Goal: Information Seeking & Learning: Learn about a topic

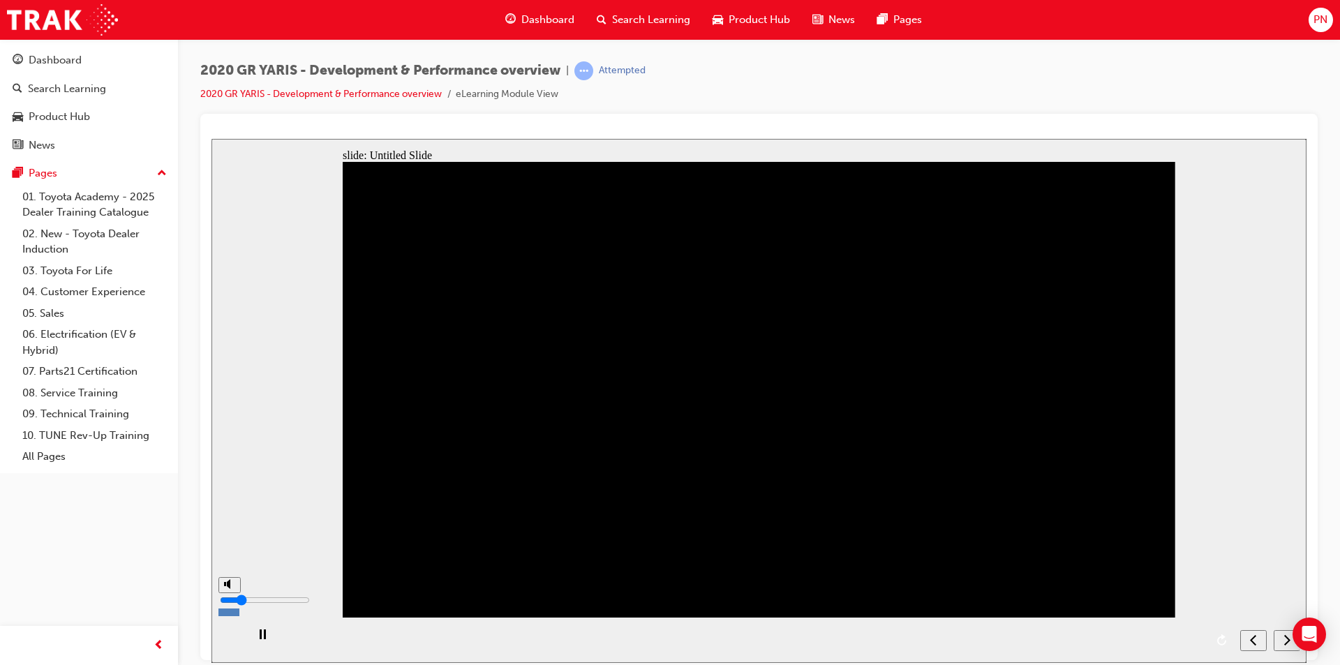
click at [228, 644] on div "misc controls" at bounding box center [228, 629] width 21 height 73
drag, startPoint x: 230, startPoint y: 609, endPoint x: 431, endPoint y: 801, distance: 278.4
type input "0"
click at [230, 605] on input "volume" at bounding box center [265, 599] width 90 height 11
click at [1284, 639] on icon "next" at bounding box center [1287, 639] width 7 height 13
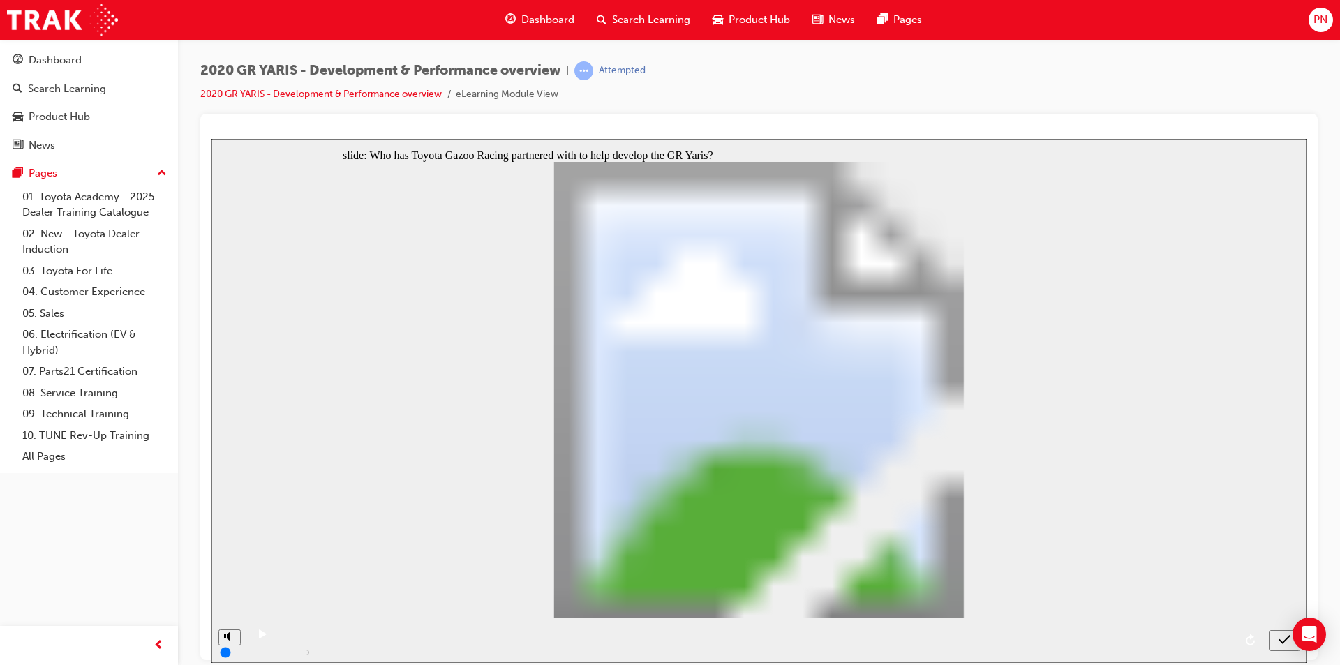
click at [1285, 641] on icon "submit" at bounding box center [1285, 639] width 12 height 13
radio input "false"
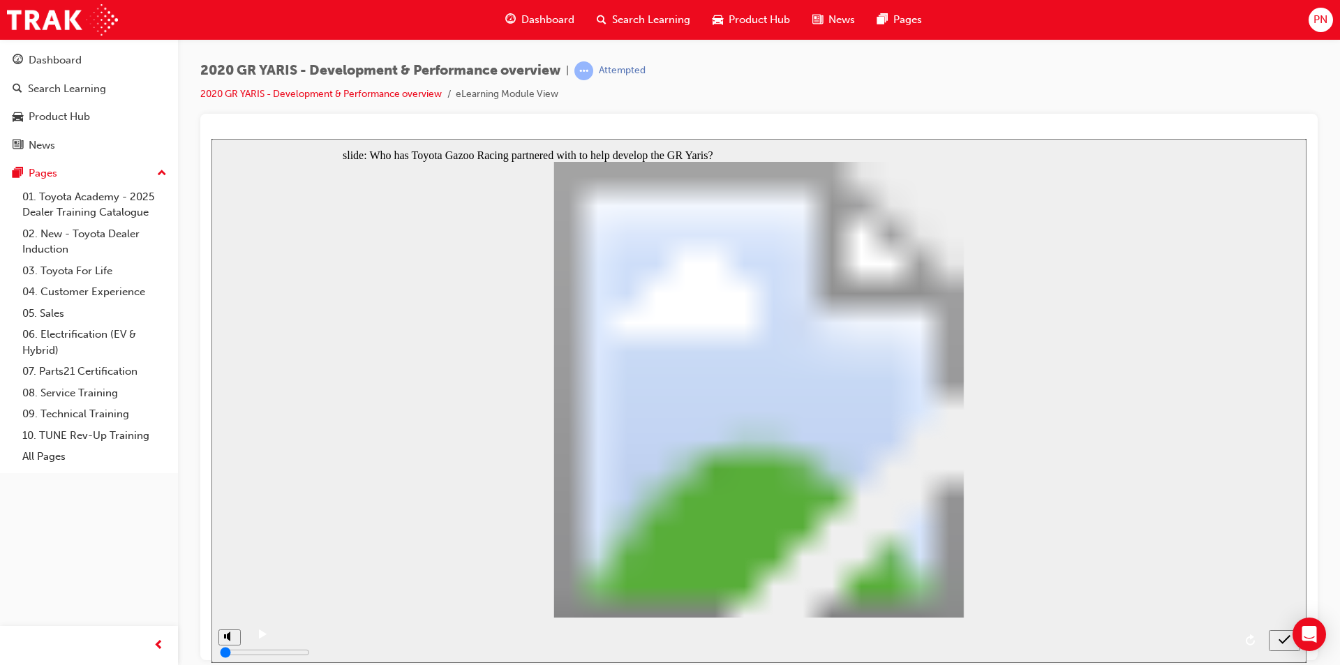
radio input "true"
click at [1285, 637] on icon "submit" at bounding box center [1285, 639] width 12 height 13
radio input "true"
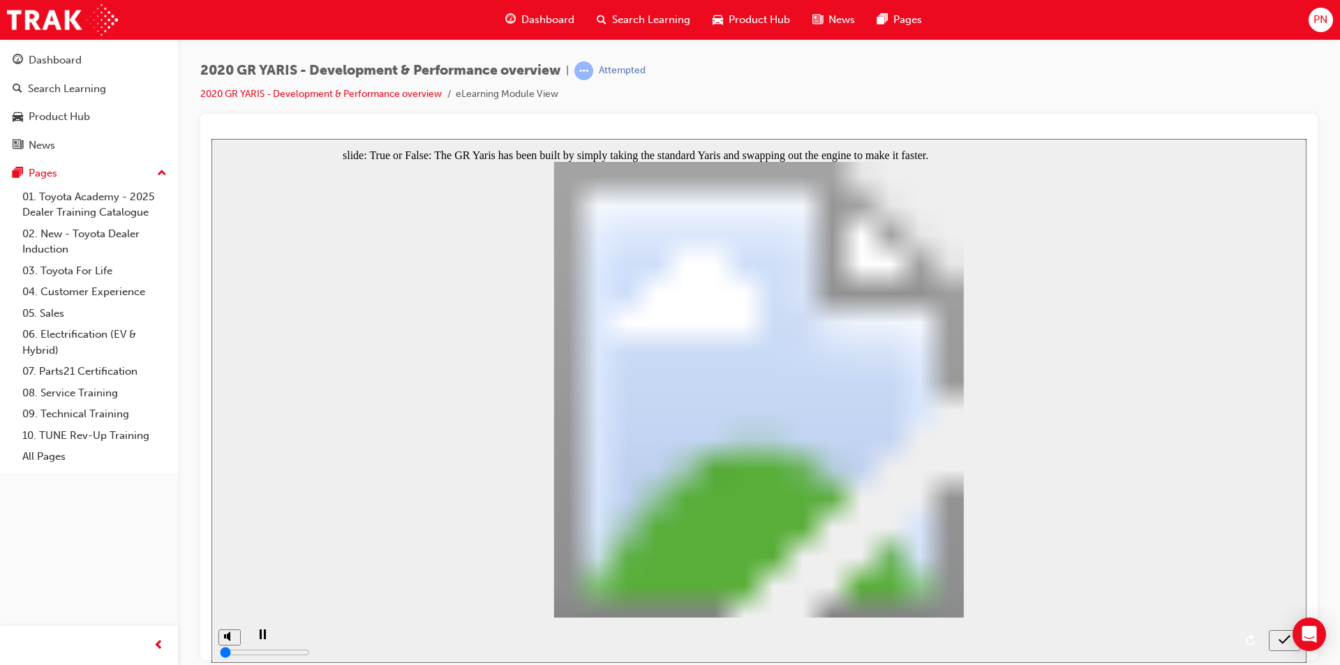
click at [1284, 641] on icon "submit" at bounding box center [1285, 638] width 12 height 9
radio input "false"
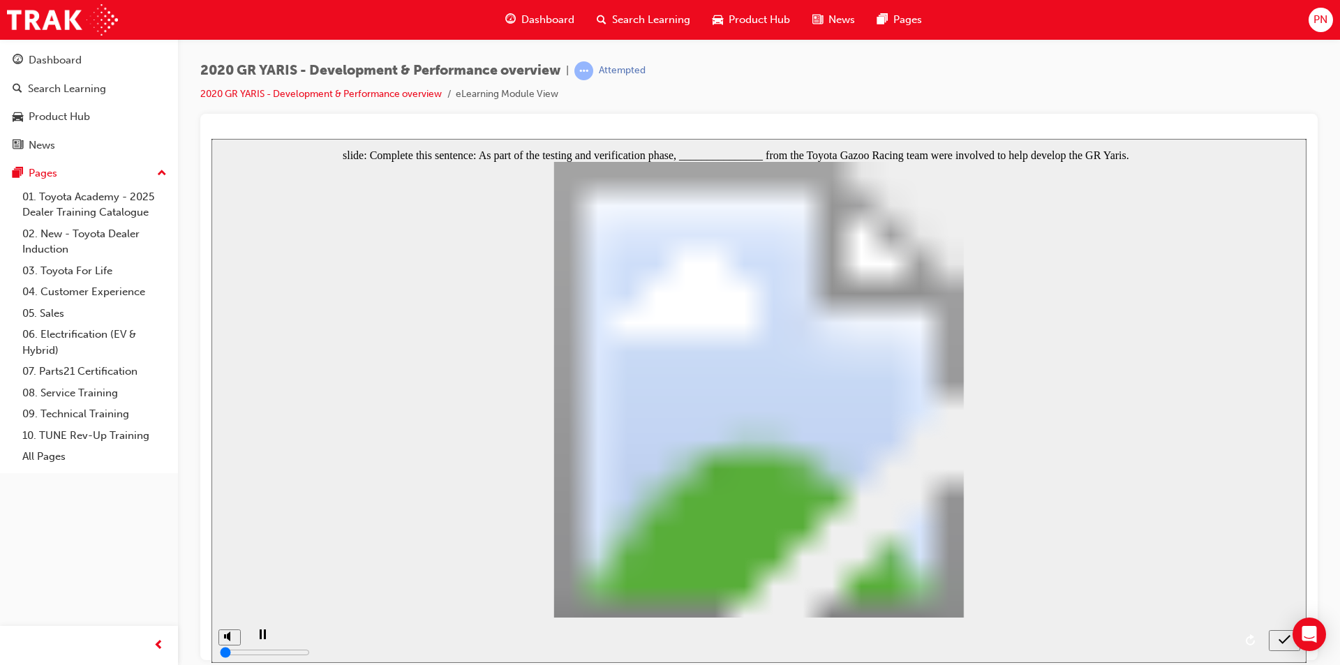
radio input "true"
click at [1280, 638] on icon "submit" at bounding box center [1285, 639] width 12 height 13
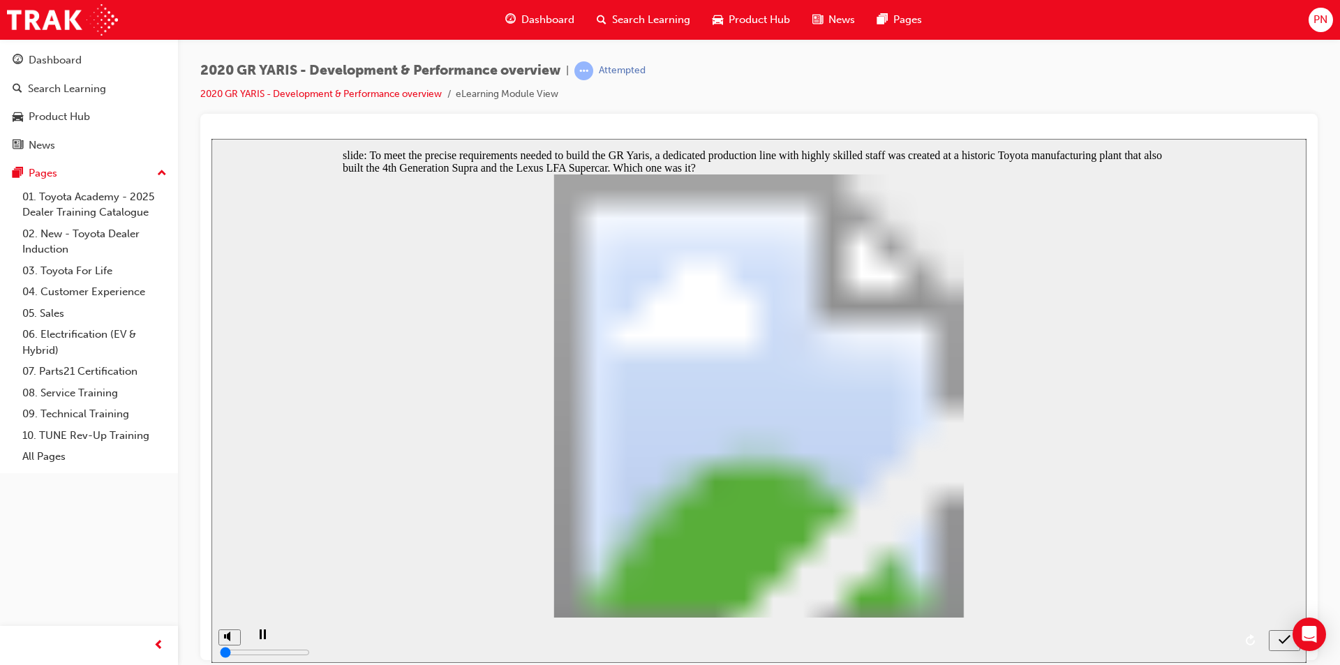
radio input "true"
click at [1278, 642] on div "submit" at bounding box center [1285, 640] width 20 height 15
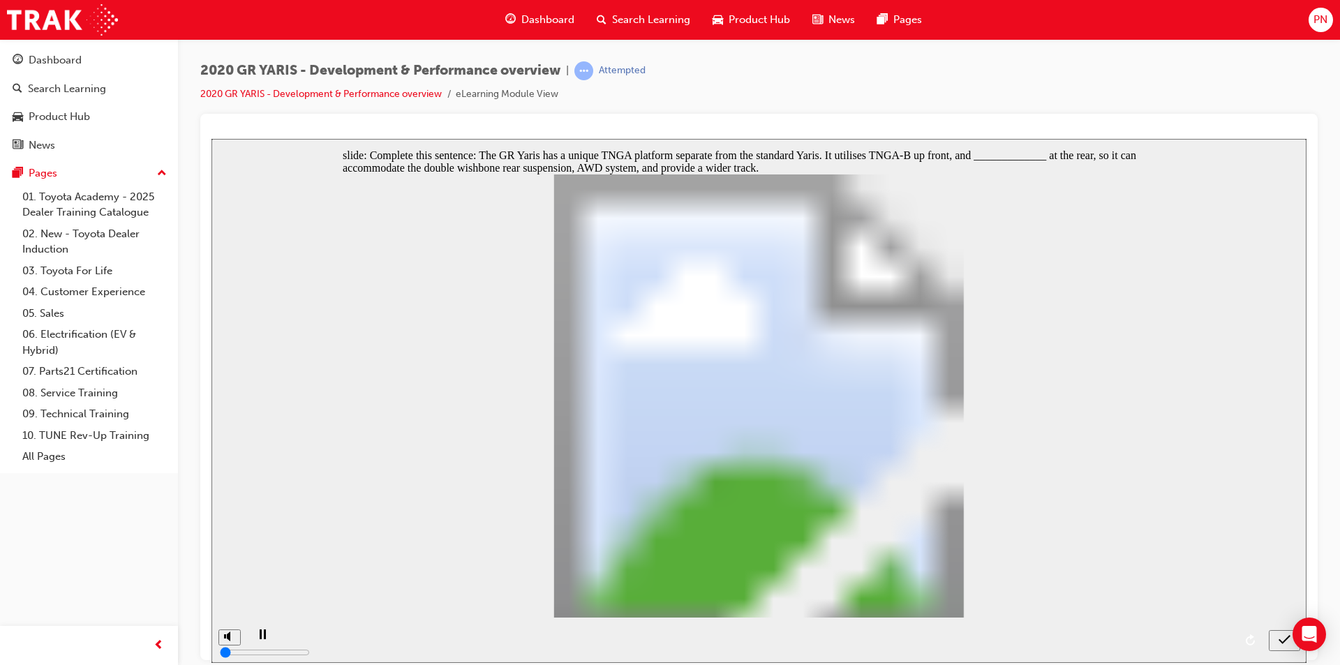
click at [1285, 638] on icon "submit" at bounding box center [1285, 639] width 12 height 13
radio input "false"
radio input "true"
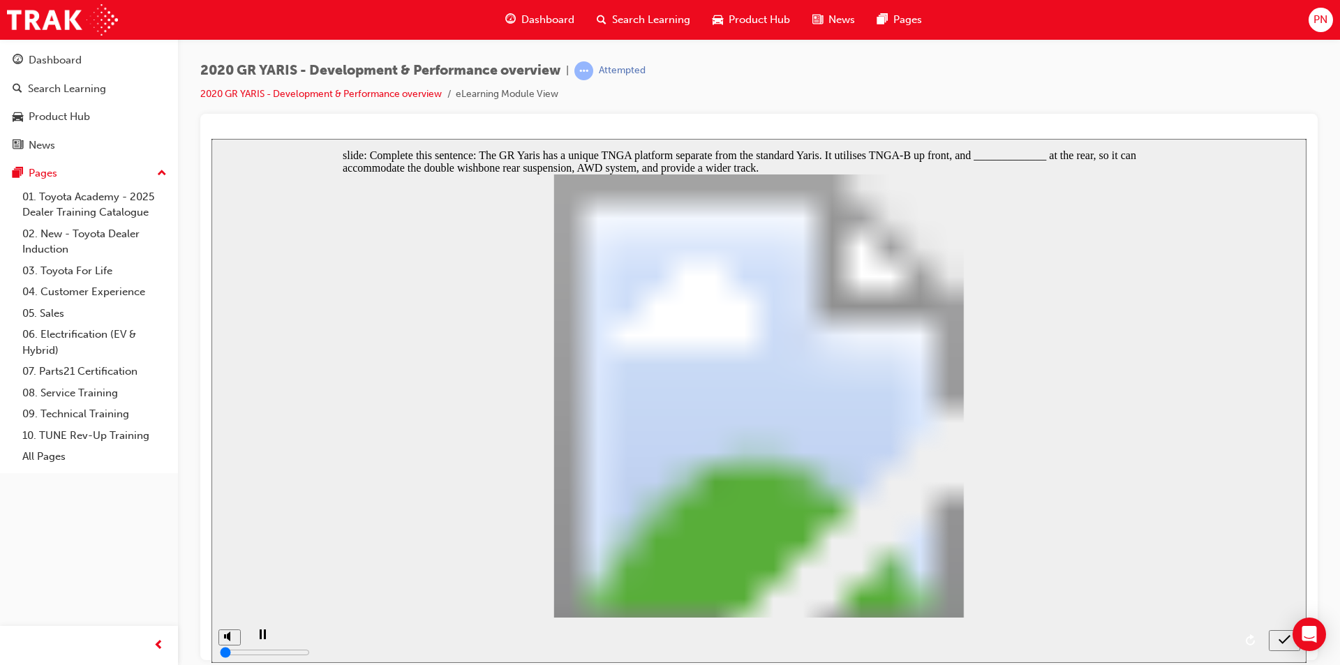
click at [1277, 635] on div "submit" at bounding box center [1285, 640] width 20 height 15
click at [1287, 633] on icon "submit" at bounding box center [1285, 639] width 12 height 13
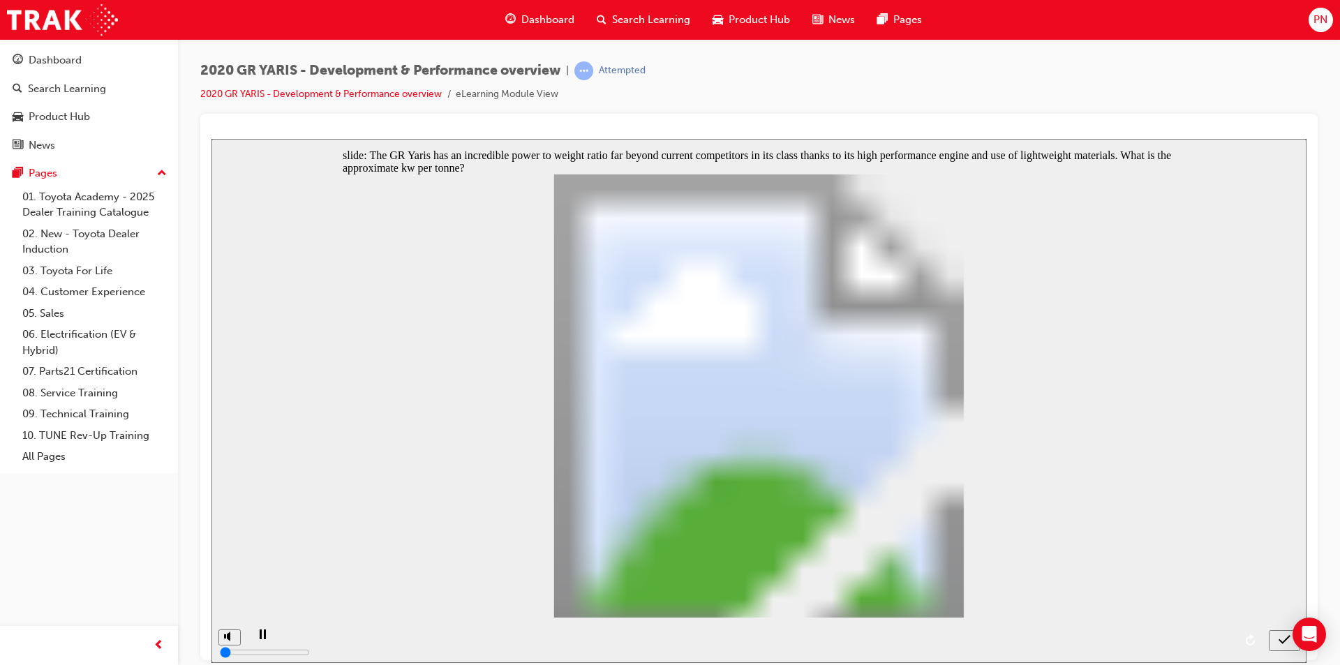
radio input "false"
radio input "true"
click at [1288, 639] on icon "submit" at bounding box center [1285, 639] width 12 height 13
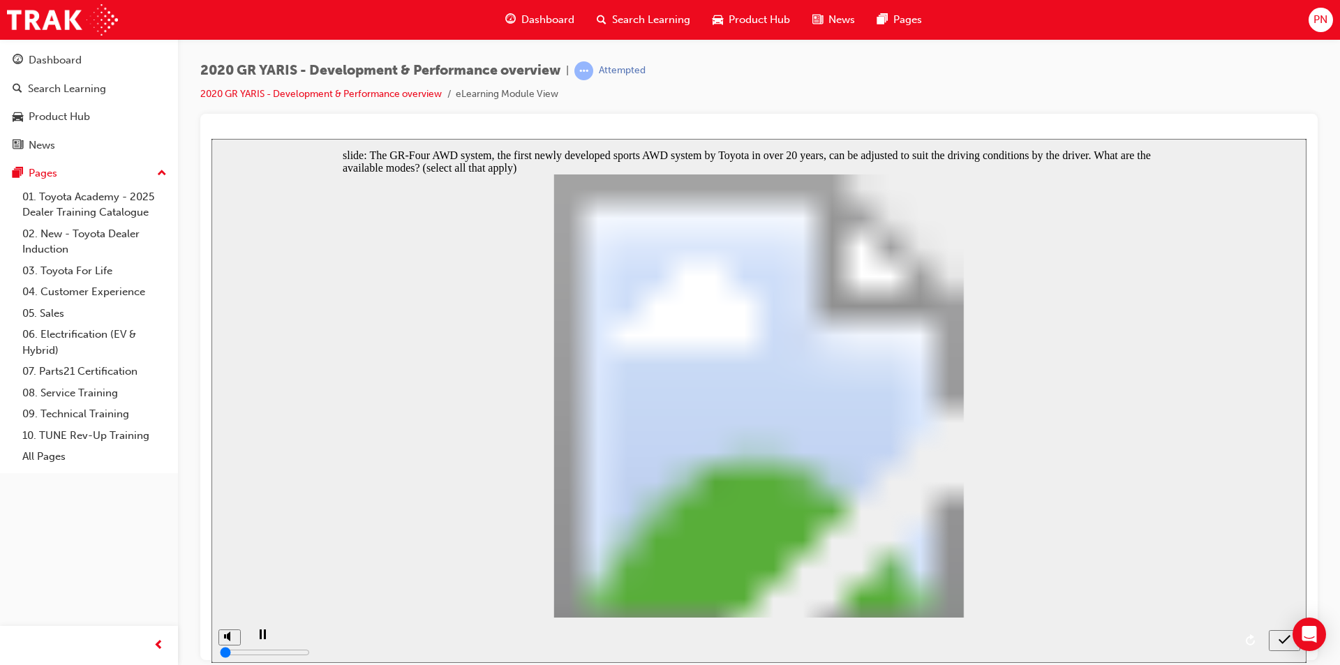
checkbox input "true"
click at [1286, 641] on icon "submit" at bounding box center [1285, 639] width 12 height 13
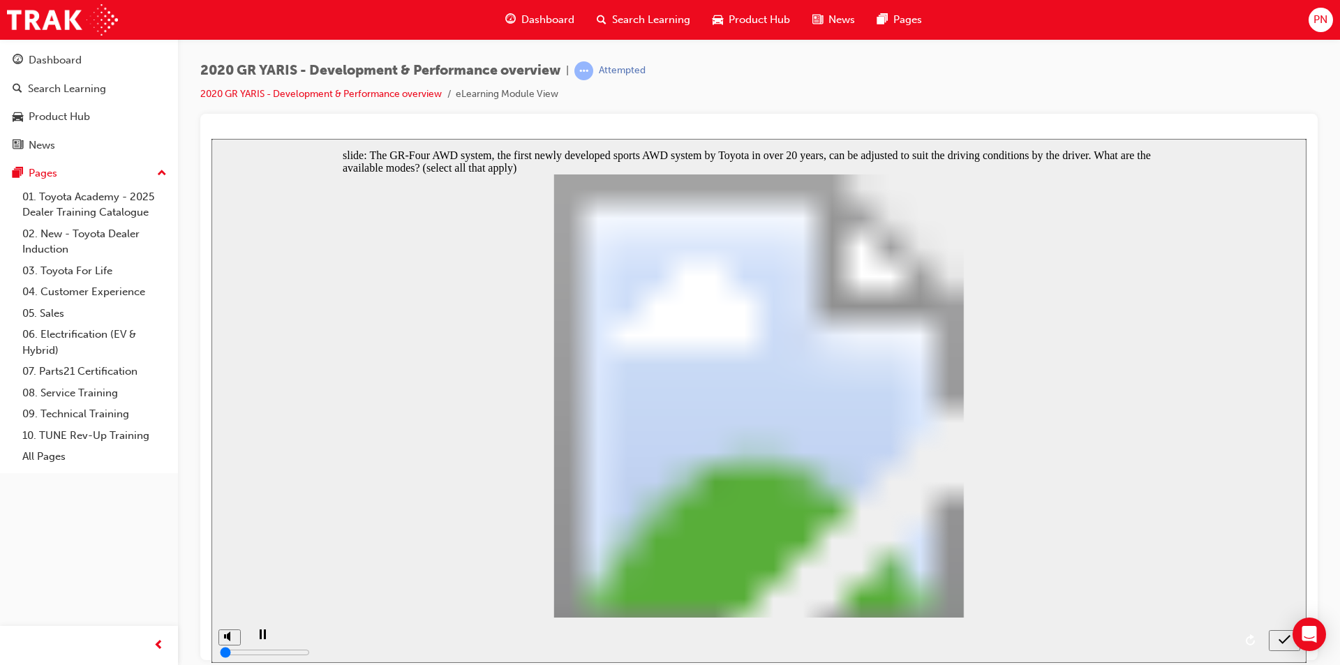
checkbox input "true"
click at [1284, 641] on icon "submit" at bounding box center [1285, 638] width 12 height 9
checkbox input "true"
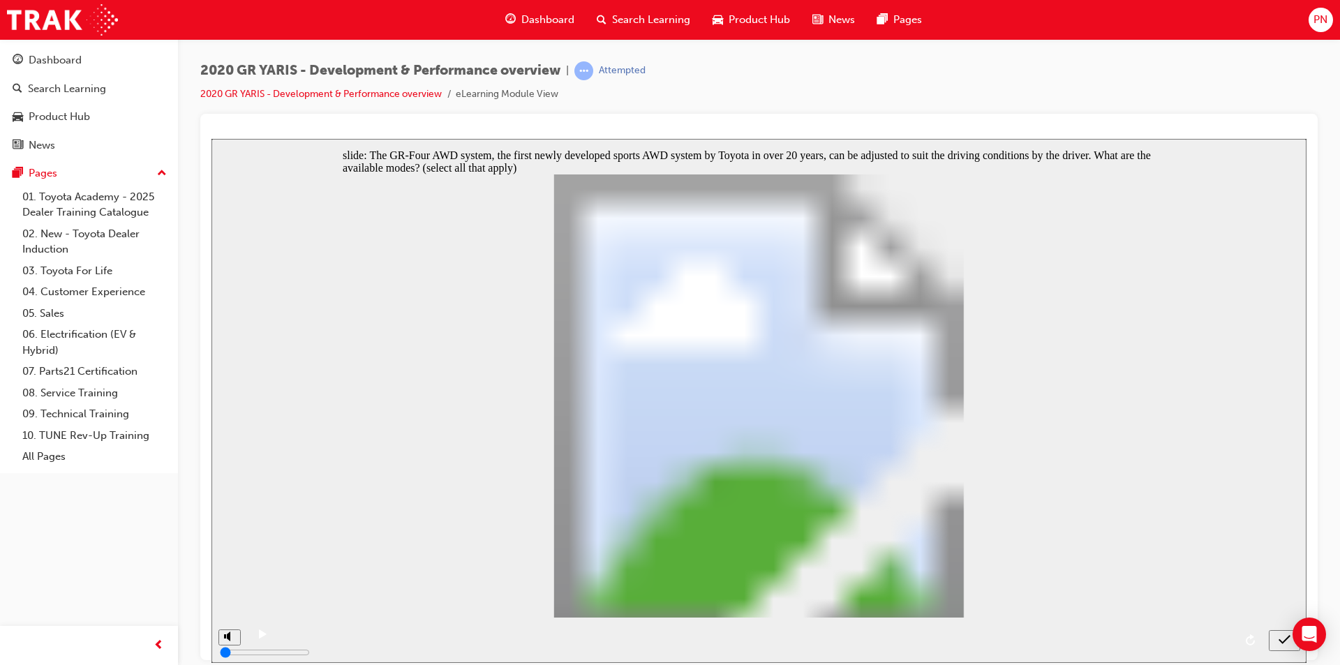
checkbox input "true"
click at [1279, 637] on icon "submit" at bounding box center [1285, 639] width 12 height 13
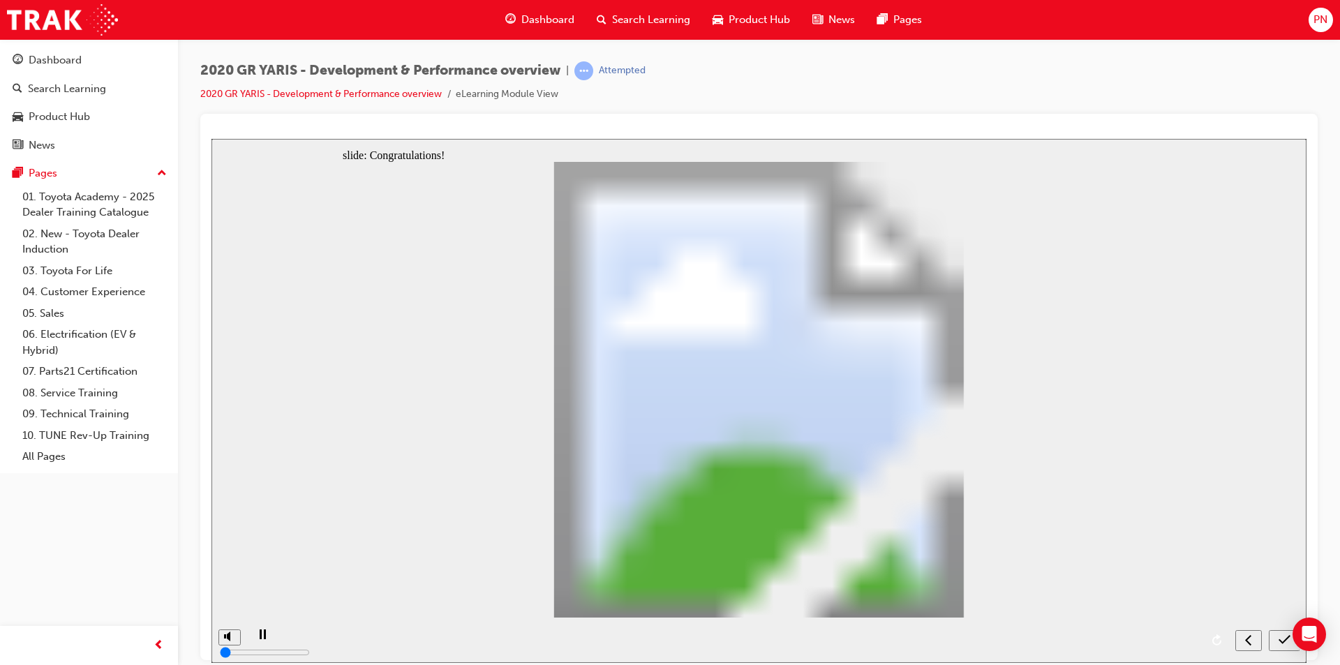
click at [1277, 638] on div "submit" at bounding box center [1285, 640] width 20 height 15
click at [641, 14] on span "Search Learning" at bounding box center [651, 20] width 78 height 16
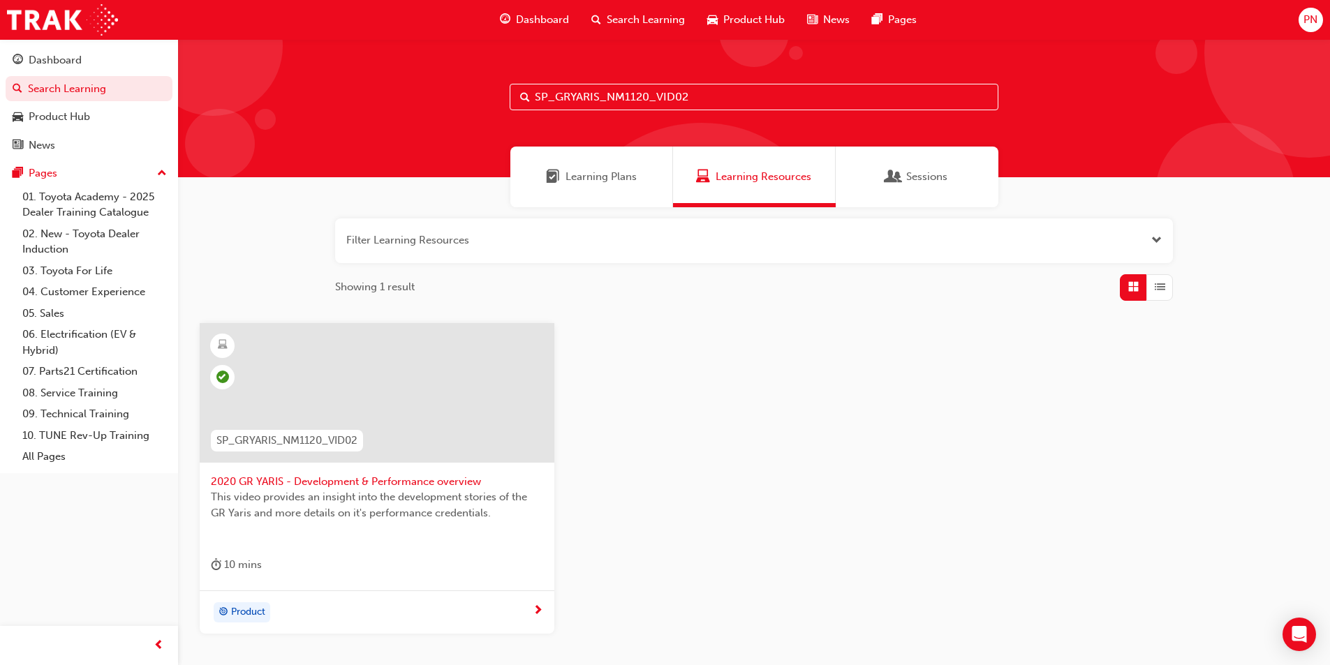
drag, startPoint x: 713, startPoint y: 89, endPoint x: 521, endPoint y: 101, distance: 193.0
click at [521, 101] on div "SP_GRYARIS_NM1120_VID02" at bounding box center [754, 97] width 489 height 27
paste input "HILUX_FL0820_ACSSRY_EL"
type input "SP_HILUX_FL0820_ACSSRY_EL"
click at [380, 379] on div at bounding box center [377, 393] width 355 height 140
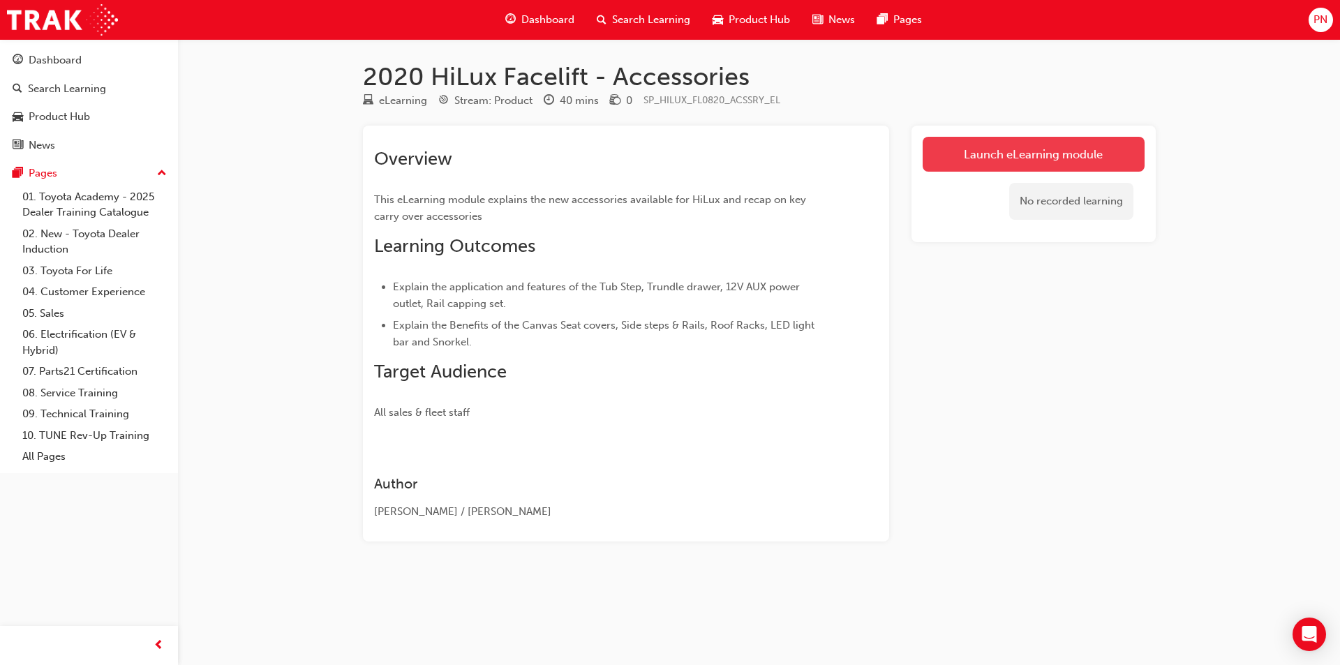
click at [1048, 163] on link "Launch eLearning module" at bounding box center [1034, 154] width 222 height 35
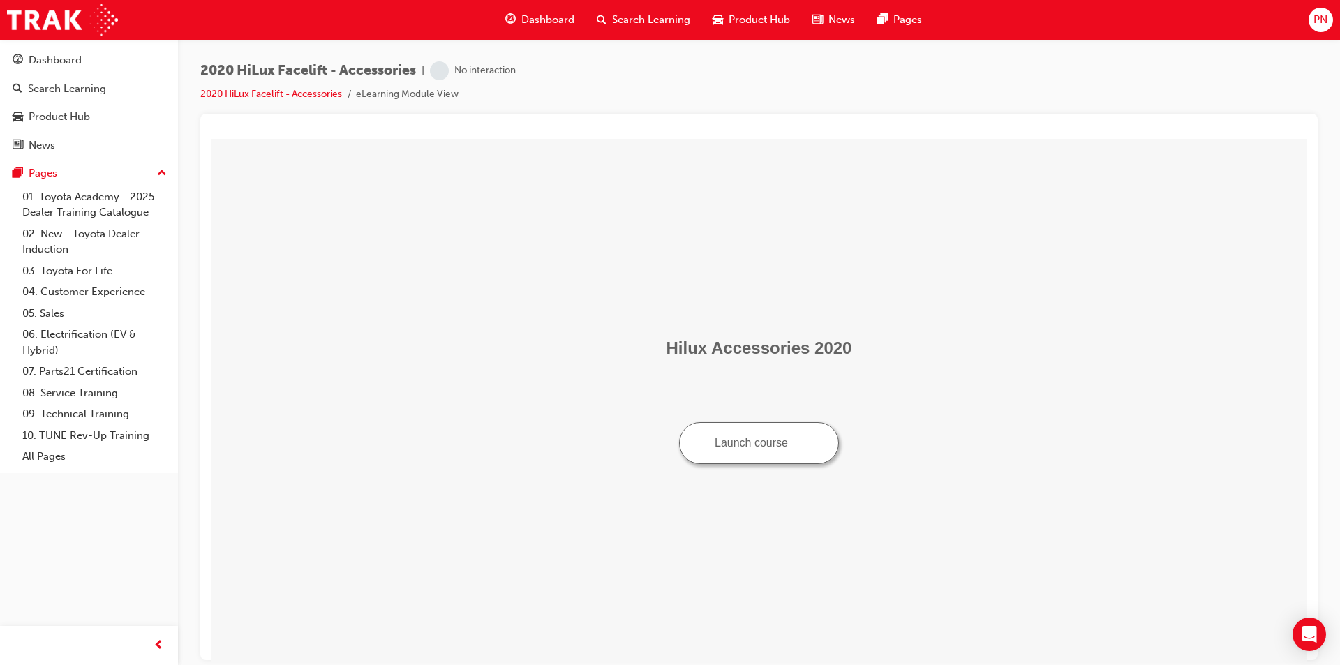
click at [759, 454] on button "Launch course" at bounding box center [759, 443] width 160 height 42
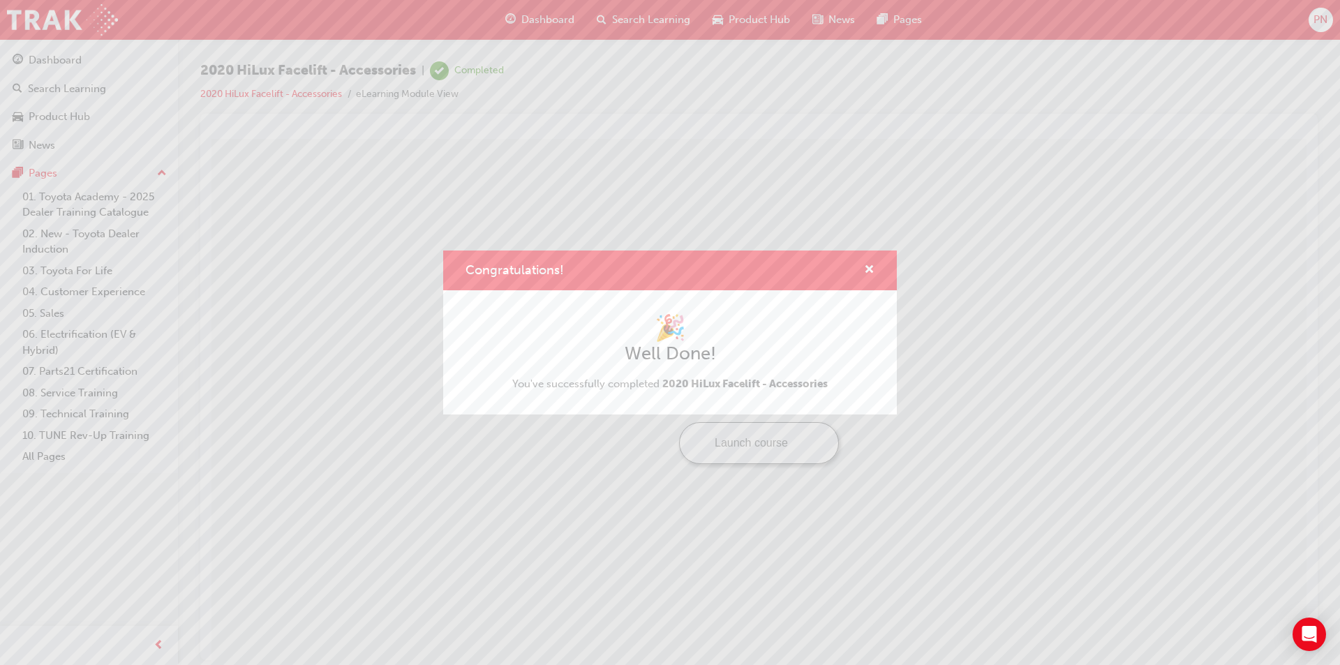
click at [842, 503] on div "Congratulations! 🎉 Well Done! You've successfully completed 2020 HiLux Facelift…" at bounding box center [670, 332] width 1340 height 665
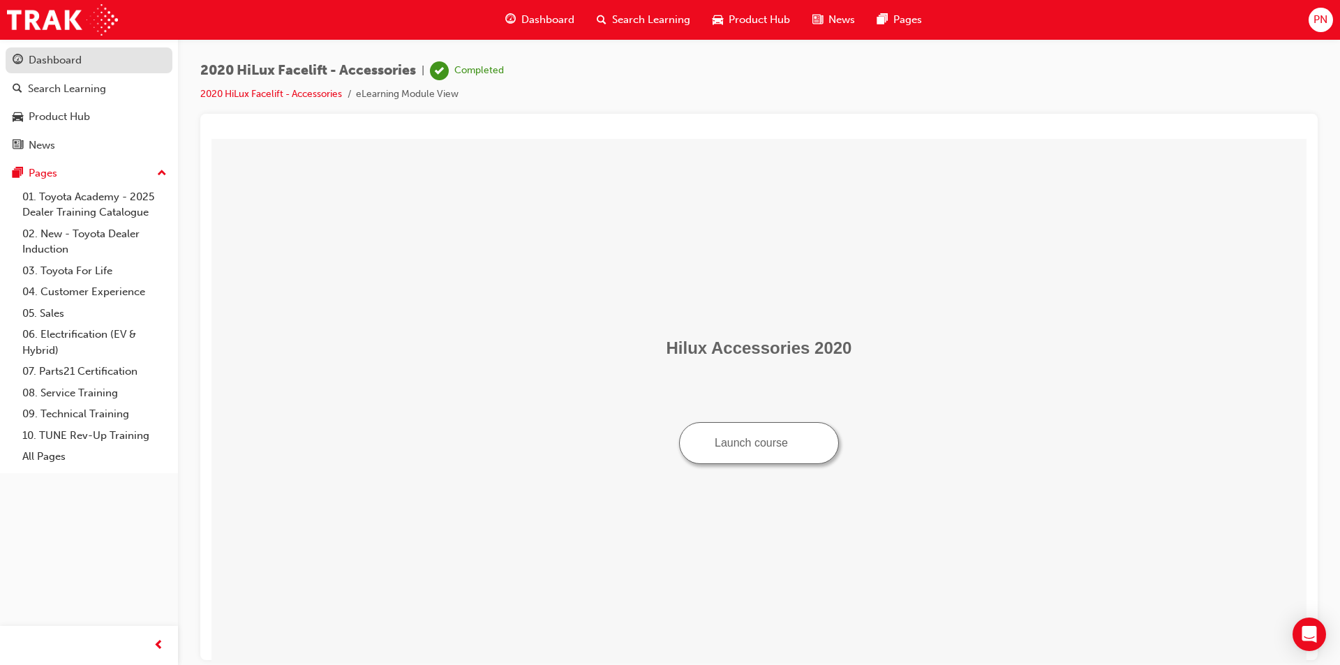
click at [59, 56] on div "Dashboard" at bounding box center [55, 60] width 53 height 16
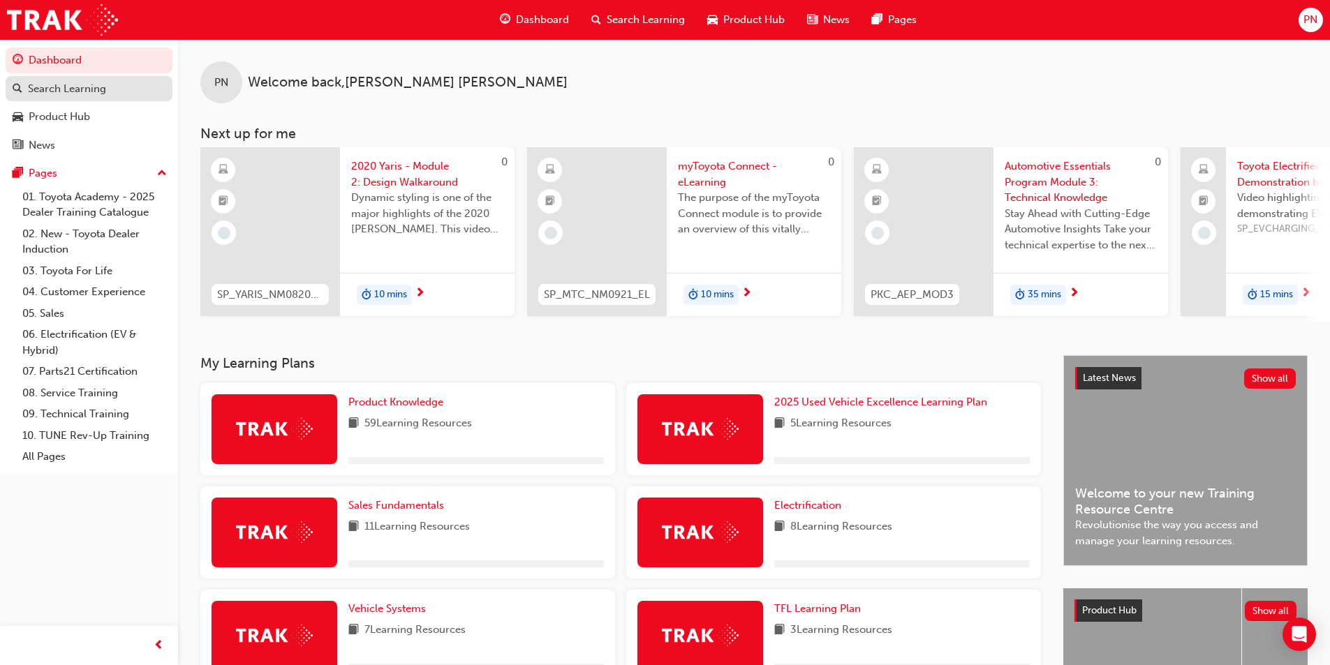
click at [62, 84] on div "Search Learning" at bounding box center [67, 89] width 78 height 16
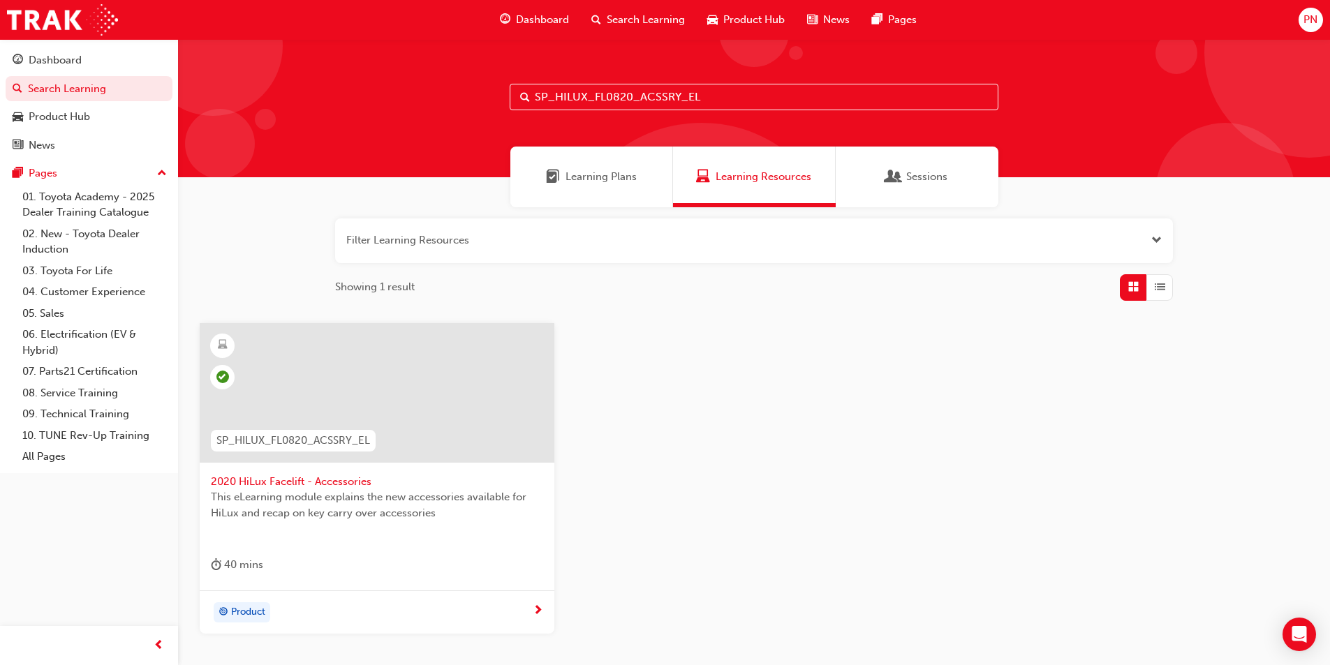
drag, startPoint x: 711, startPoint y: 96, endPoint x: 498, endPoint y: 91, distance: 213.6
click at [498, 91] on div "SP_HILUX_FL0820_ACSSRY_EL" at bounding box center [754, 108] width 1152 height 138
paste input "YARIS_NM0820_EL_02"
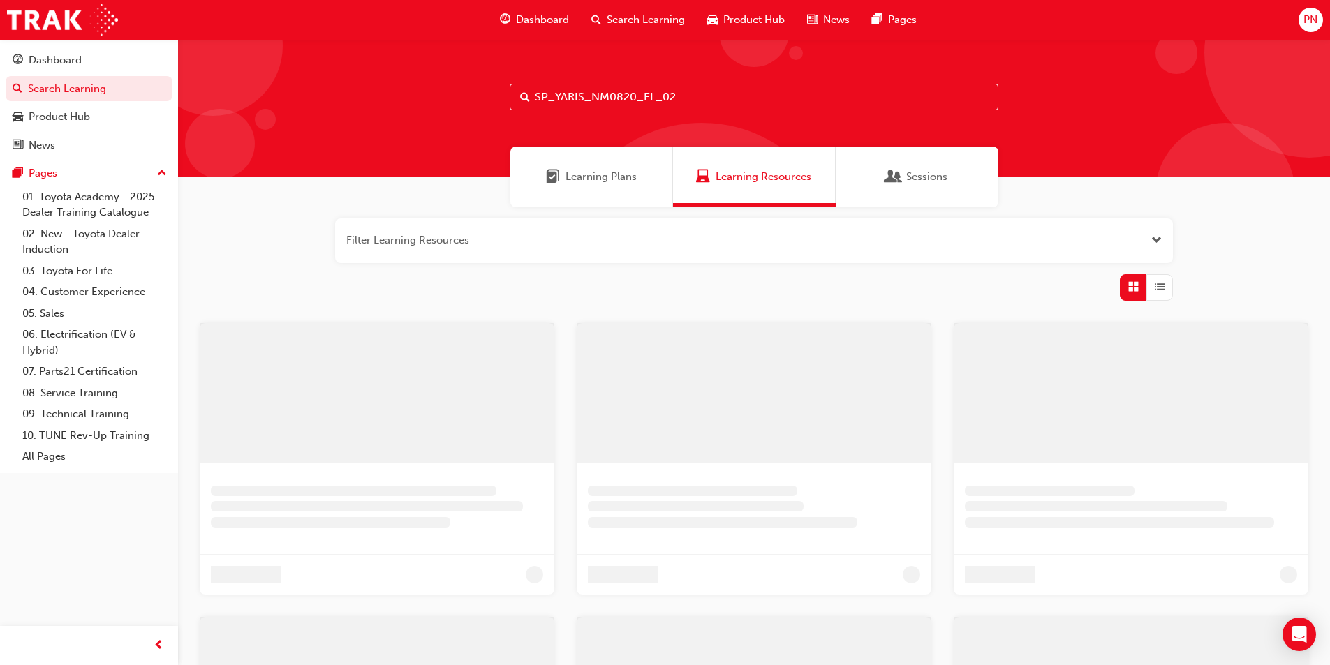
type input "SP_YARIS_NM0820_EL_02"
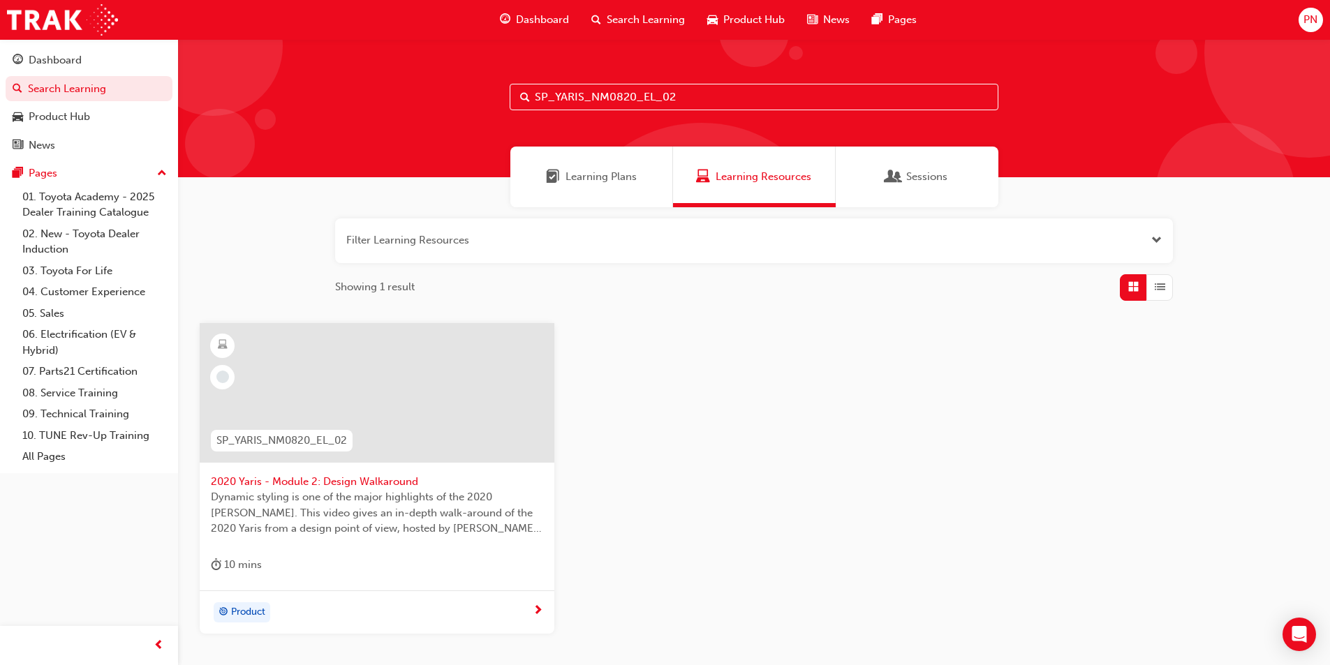
click at [422, 361] on div at bounding box center [377, 393] width 355 height 140
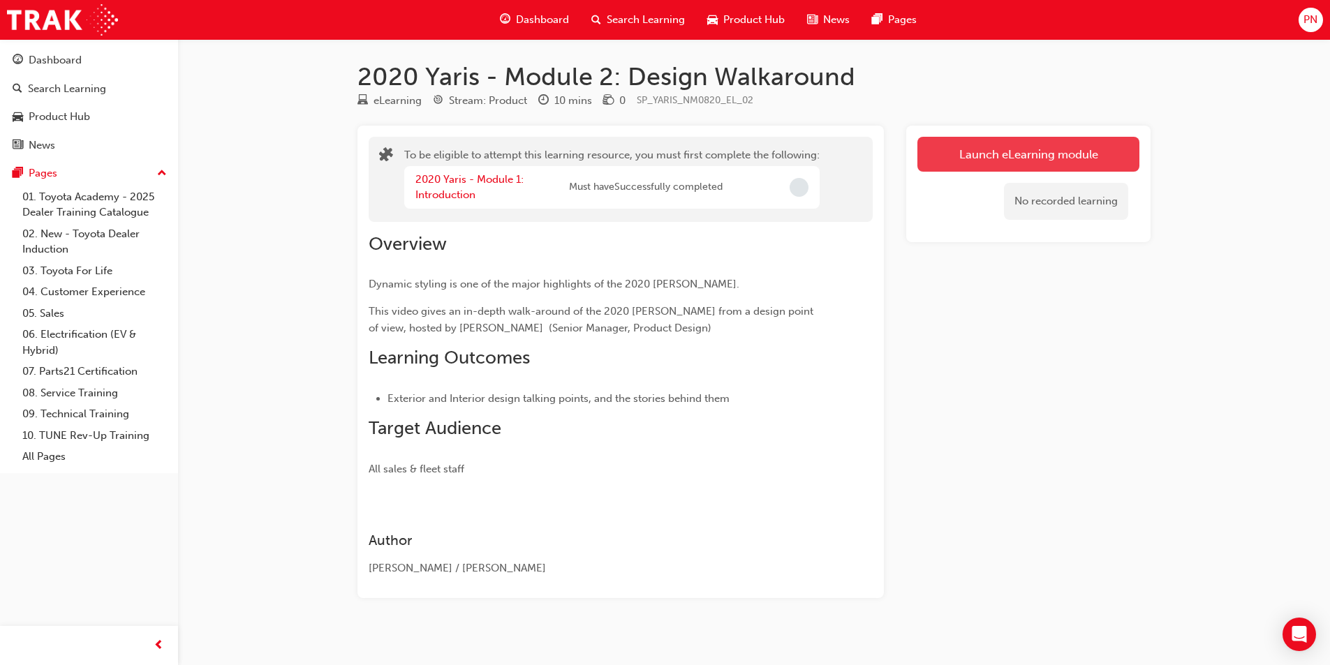
click at [1010, 149] on button "Launch eLearning module" at bounding box center [1028, 154] width 222 height 35
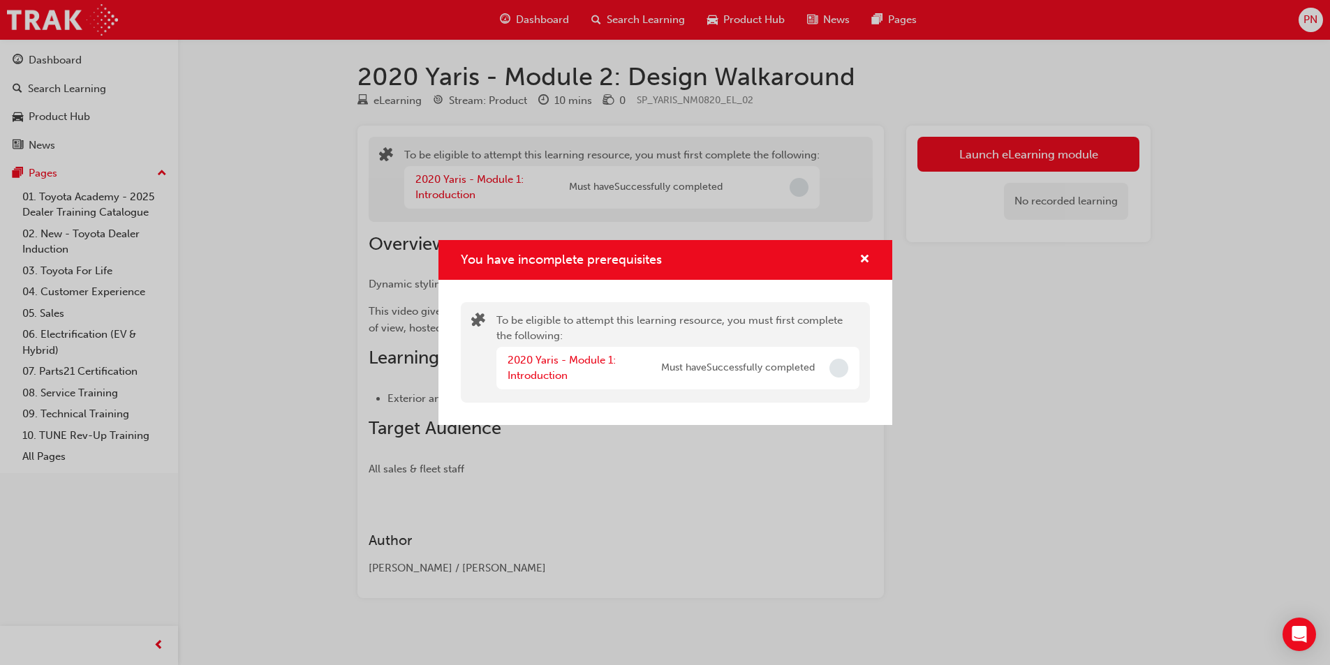
click at [833, 370] on span "Incomplete" at bounding box center [838, 368] width 19 height 19
drag, startPoint x: 838, startPoint y: 369, endPoint x: 819, endPoint y: 375, distance: 19.0
click at [838, 369] on span "Incomplete" at bounding box center [838, 368] width 19 height 19
click at [517, 372] on link "2020 Yaris - Module 1: Introduction" at bounding box center [561, 368] width 108 height 29
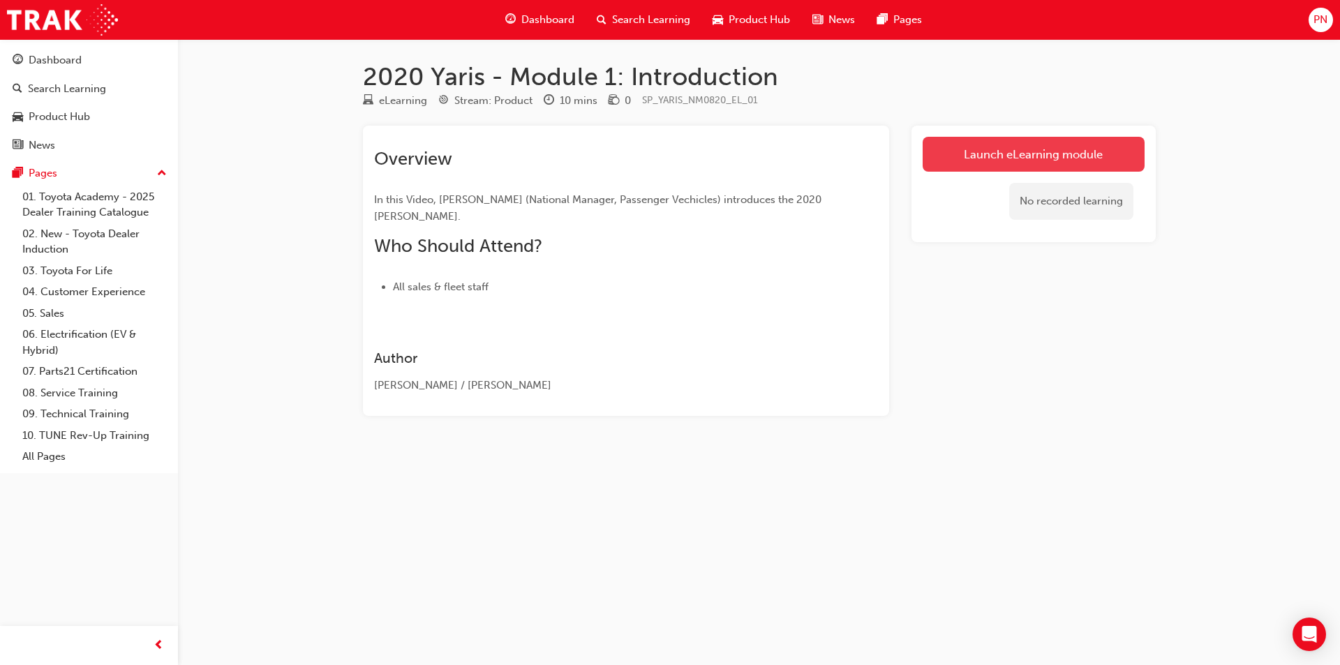
click at [972, 151] on link "Launch eLearning module" at bounding box center [1034, 154] width 222 height 35
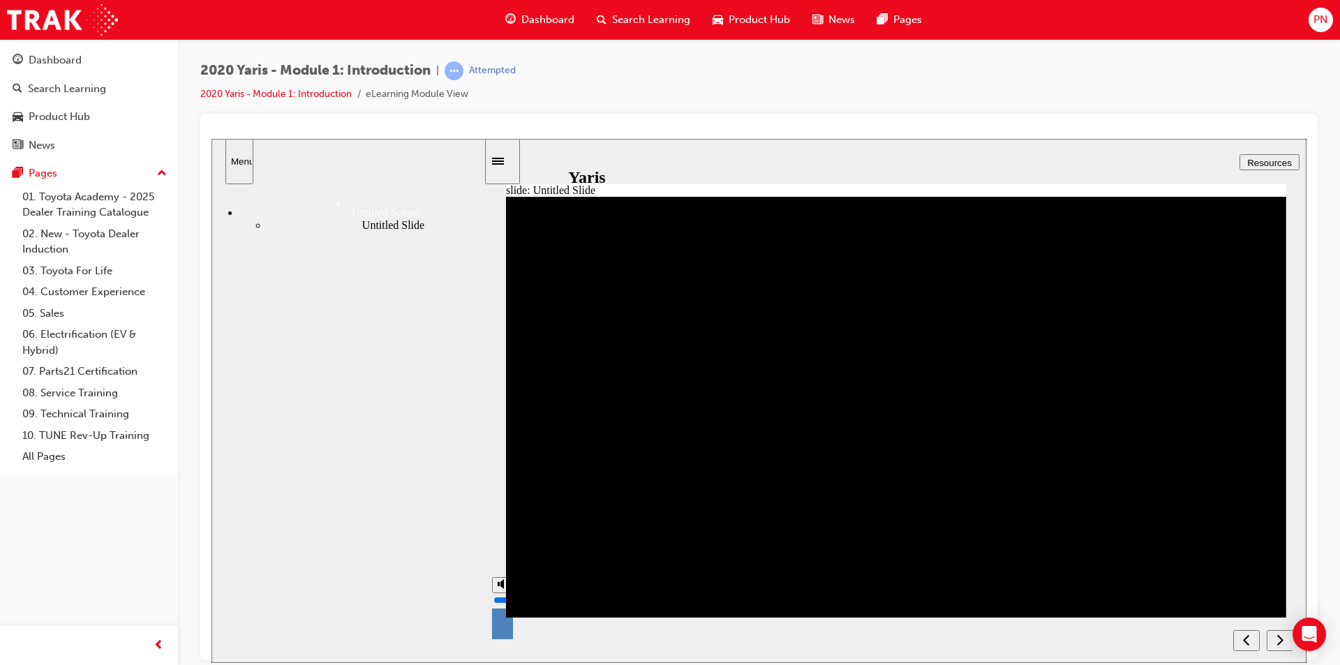
click at [498, 636] on div "misc controls" at bounding box center [502, 629] width 21 height 73
drag, startPoint x: 500, startPoint y: 610, endPoint x: 498, endPoint y: 630, distance: 19.6
type input "0"
click at [498, 605] on input "volume" at bounding box center [538, 599] width 90 height 11
click at [1276, 640] on div "next" at bounding box center [1279, 640] width 15 height 15
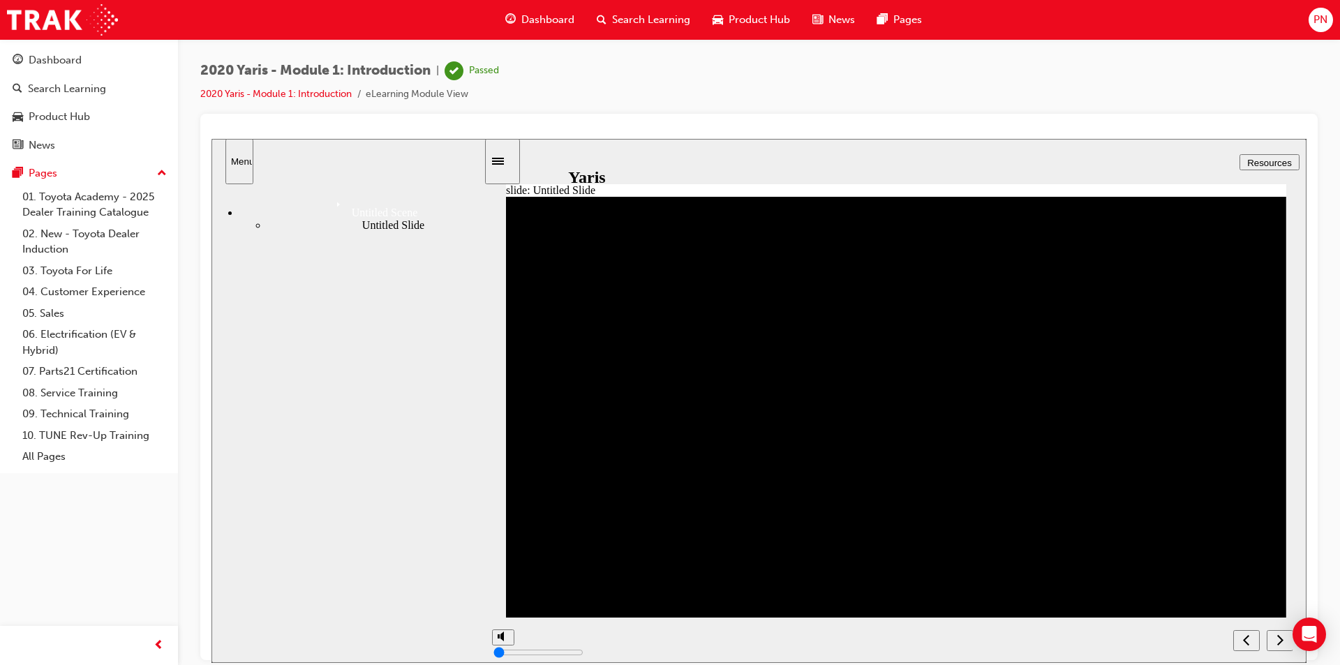
click at [1281, 639] on icon "next" at bounding box center [1280, 639] width 6 height 10
click at [45, 60] on div "Dashboard" at bounding box center [55, 60] width 53 height 16
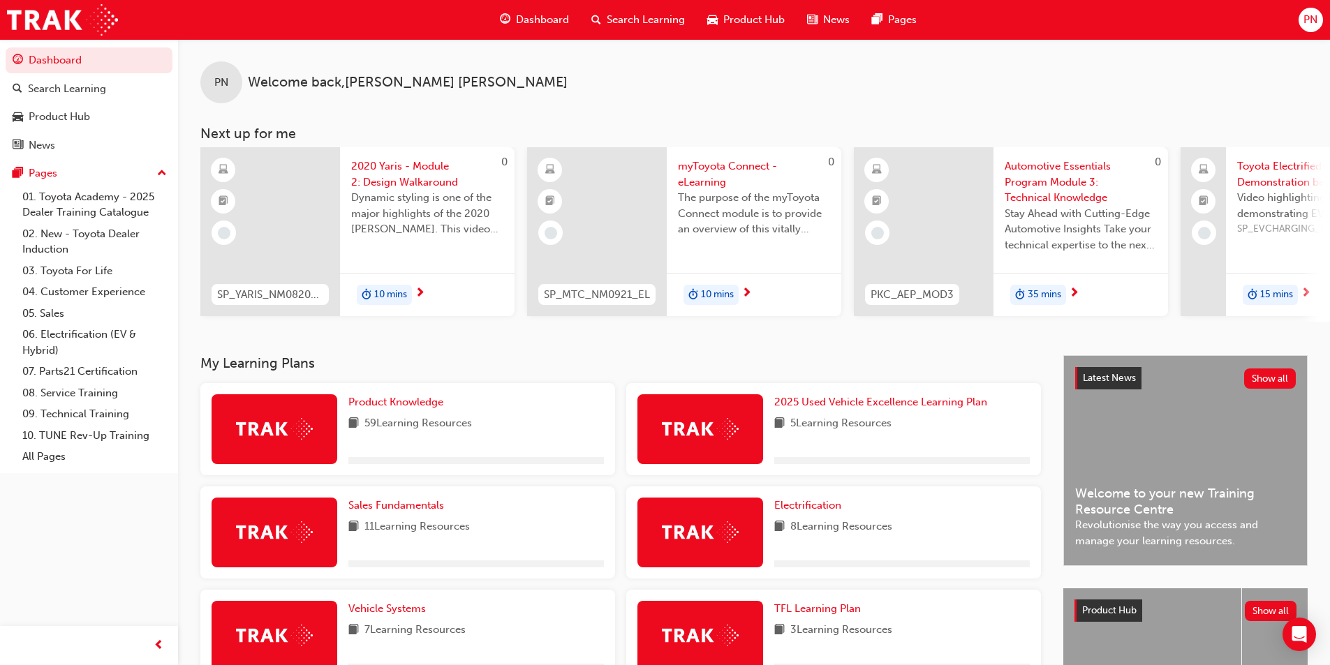
click at [627, 12] on span "Search Learning" at bounding box center [646, 20] width 78 height 16
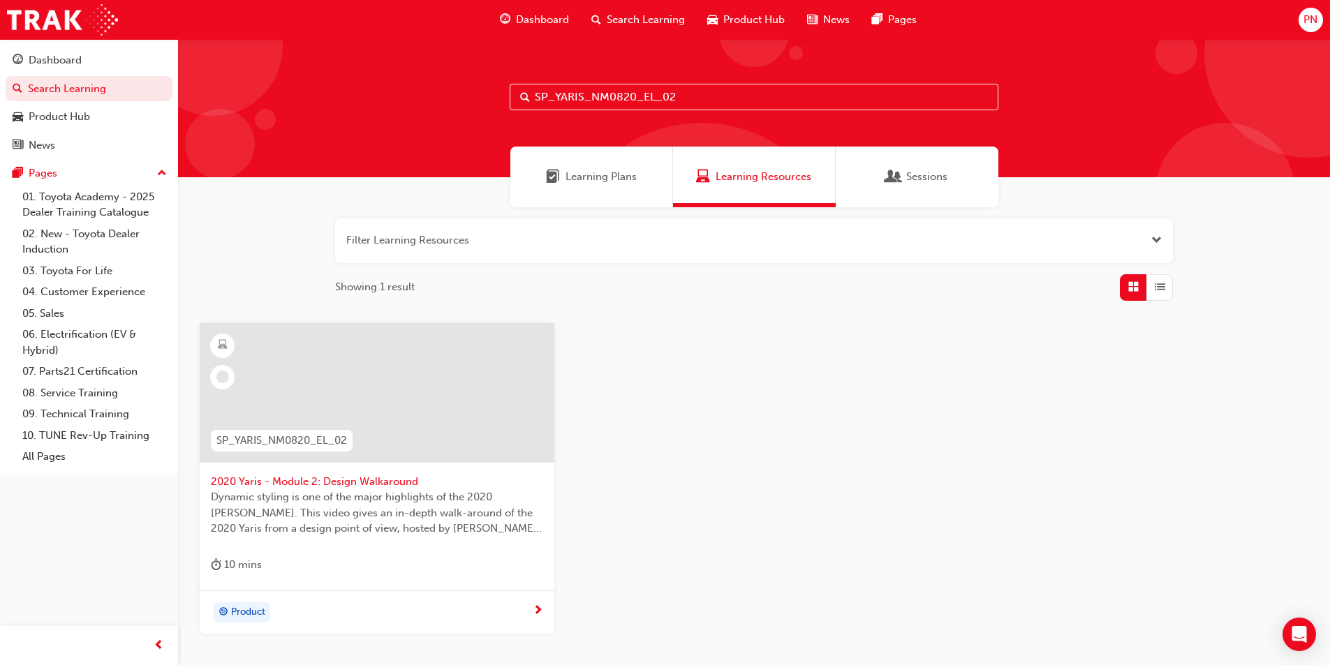
drag, startPoint x: 700, startPoint y: 98, endPoint x: 396, endPoint y: 110, distance: 303.9
click at [397, 110] on div "SP_YARIS_NM0820_EL_02" at bounding box center [754, 108] width 1152 height 138
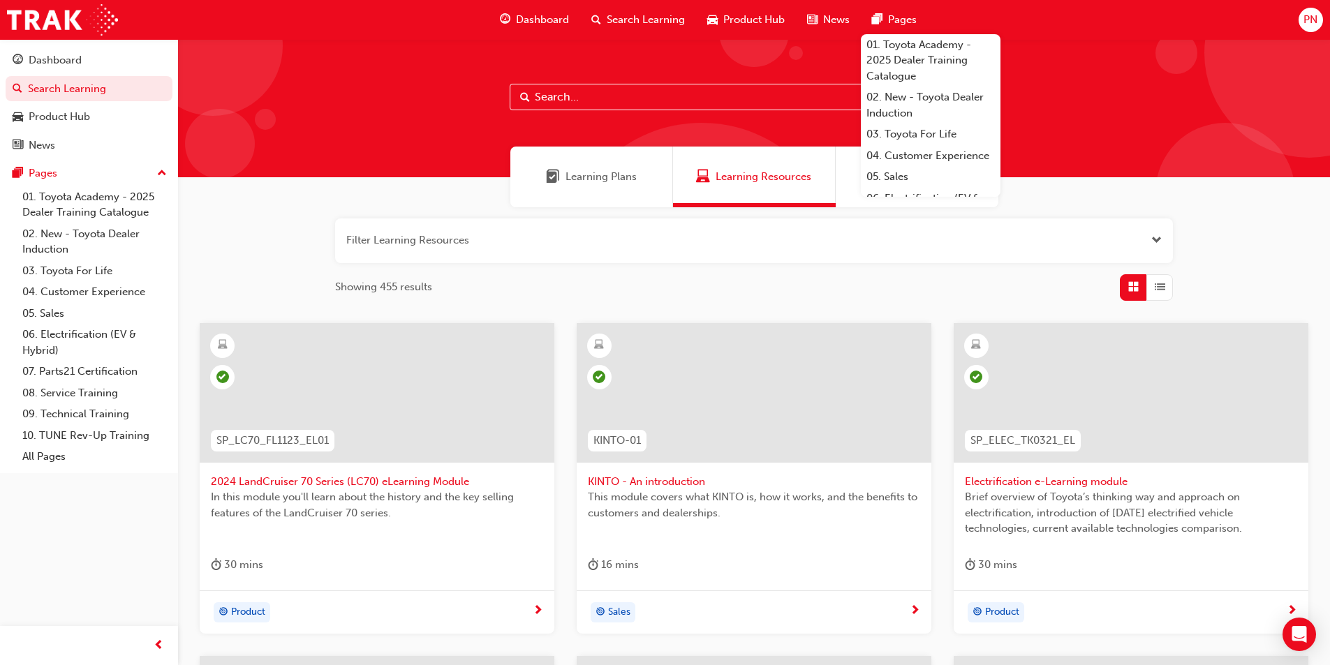
click at [621, 90] on input "text" at bounding box center [754, 97] width 489 height 27
paste input "SP_YARIS_NM0820_EL_05"
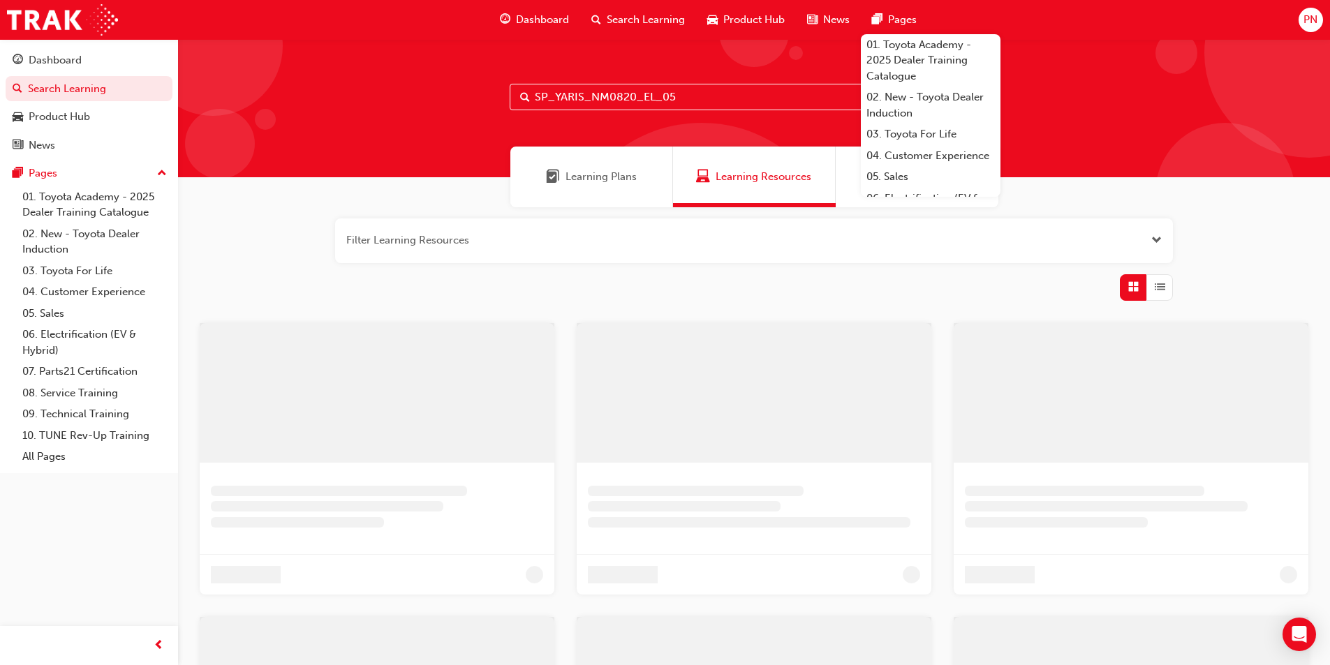
type input "SP_YARIS_NM0820_EL_05"
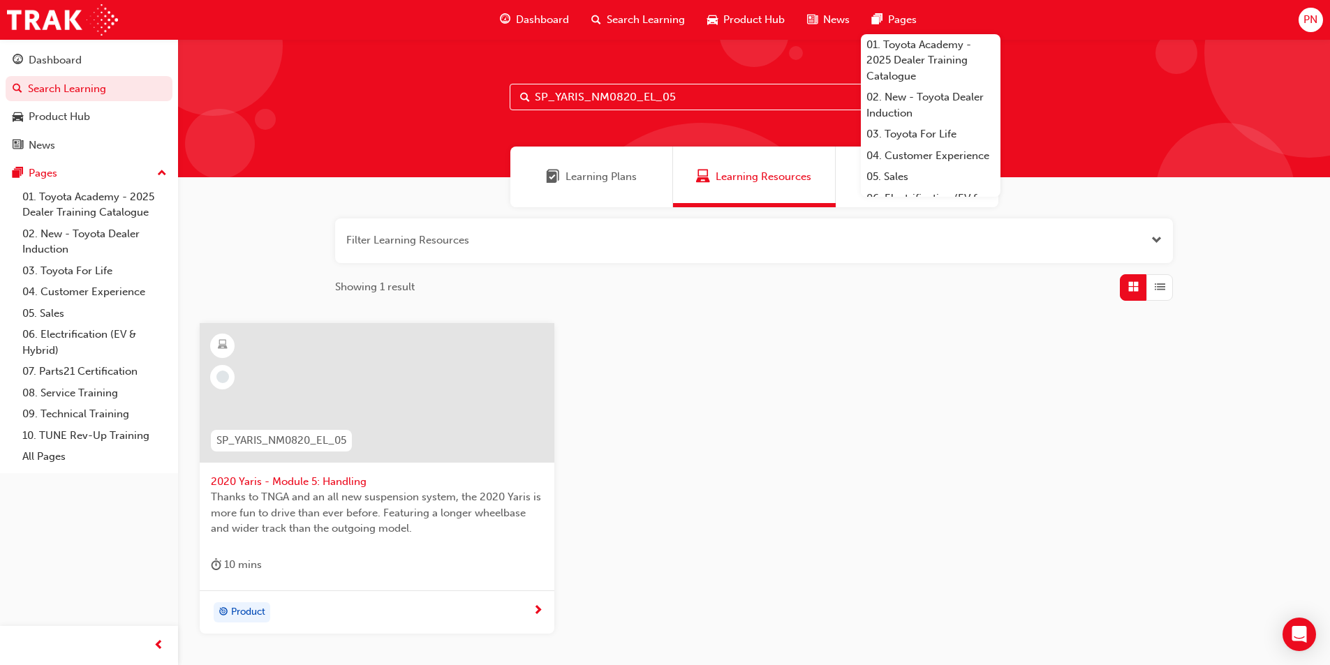
click at [354, 360] on div at bounding box center [377, 393] width 355 height 140
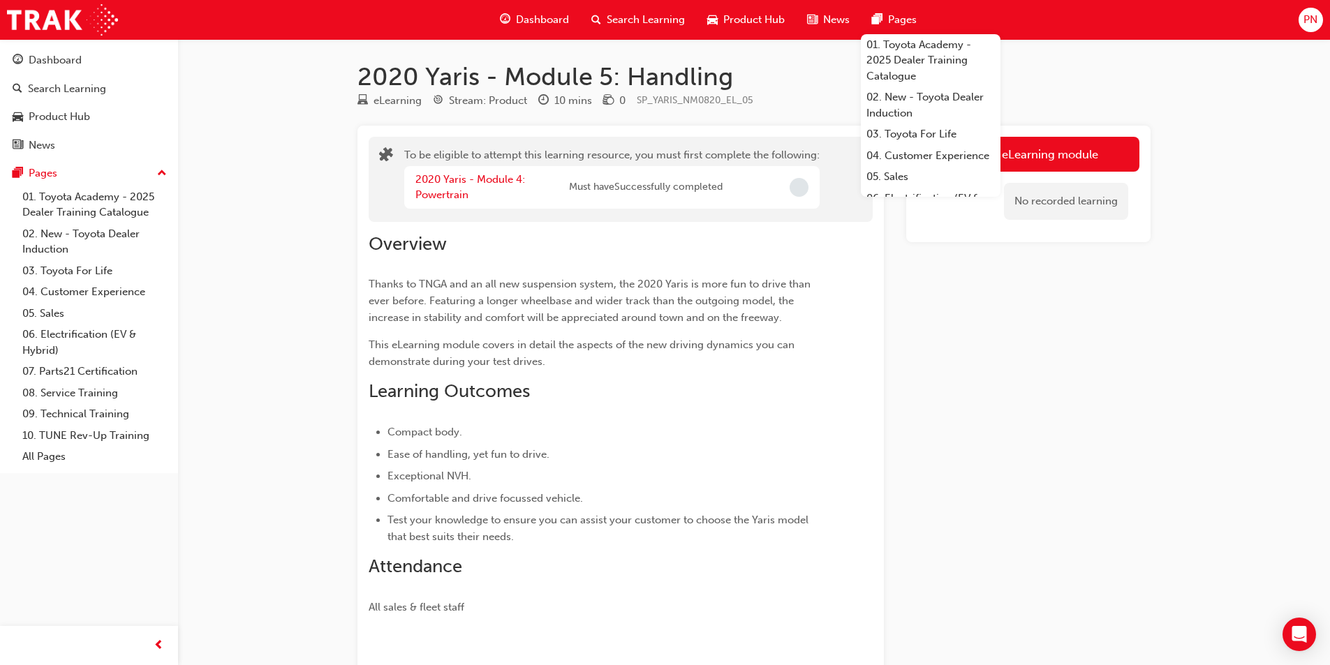
drag, startPoint x: 743, startPoint y: 183, endPoint x: 761, endPoint y: 183, distance: 18.1
click at [743, 183] on div "2020 Yaris - Module 4: Powertrain Must have Successfully completed" at bounding box center [611, 187] width 415 height 43
click at [796, 185] on span "Incomplete" at bounding box center [798, 187] width 19 height 19
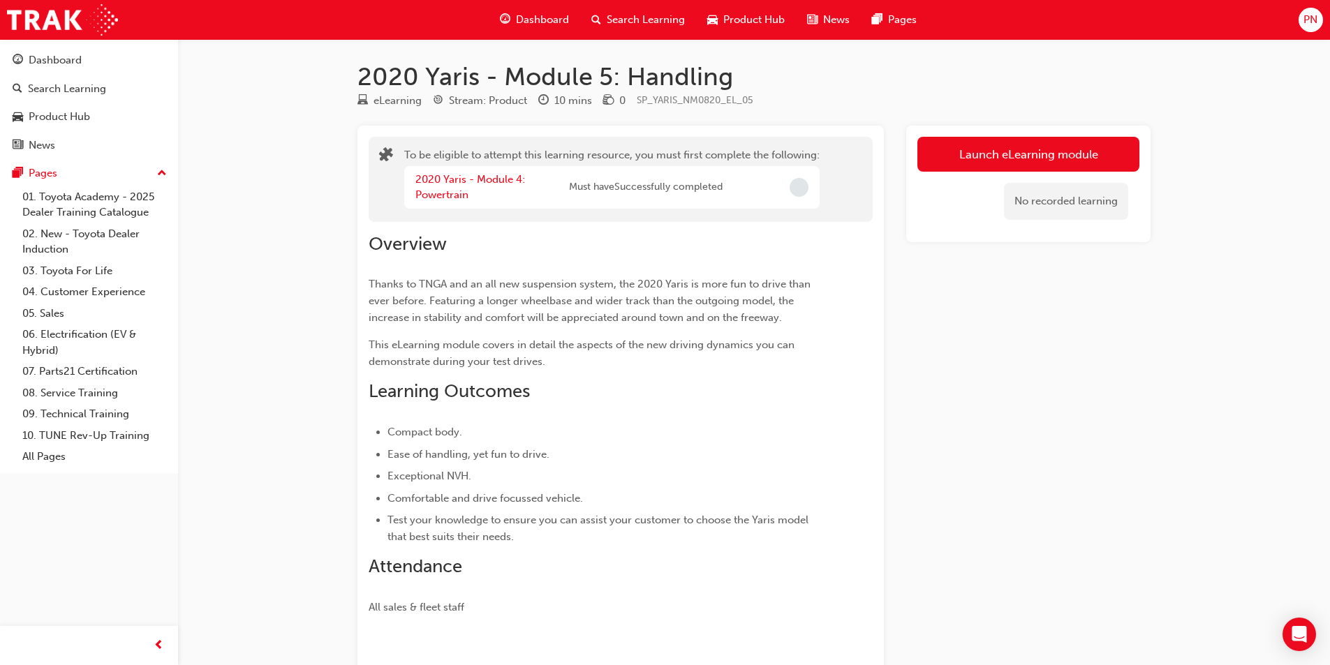
click at [451, 186] on div "2020 Yaris - Module 4: Powertrain" at bounding box center [492, 187] width 154 height 31
click at [438, 183] on link "2020 Yaris - Module 4: Powertrain" at bounding box center [470, 187] width 110 height 29
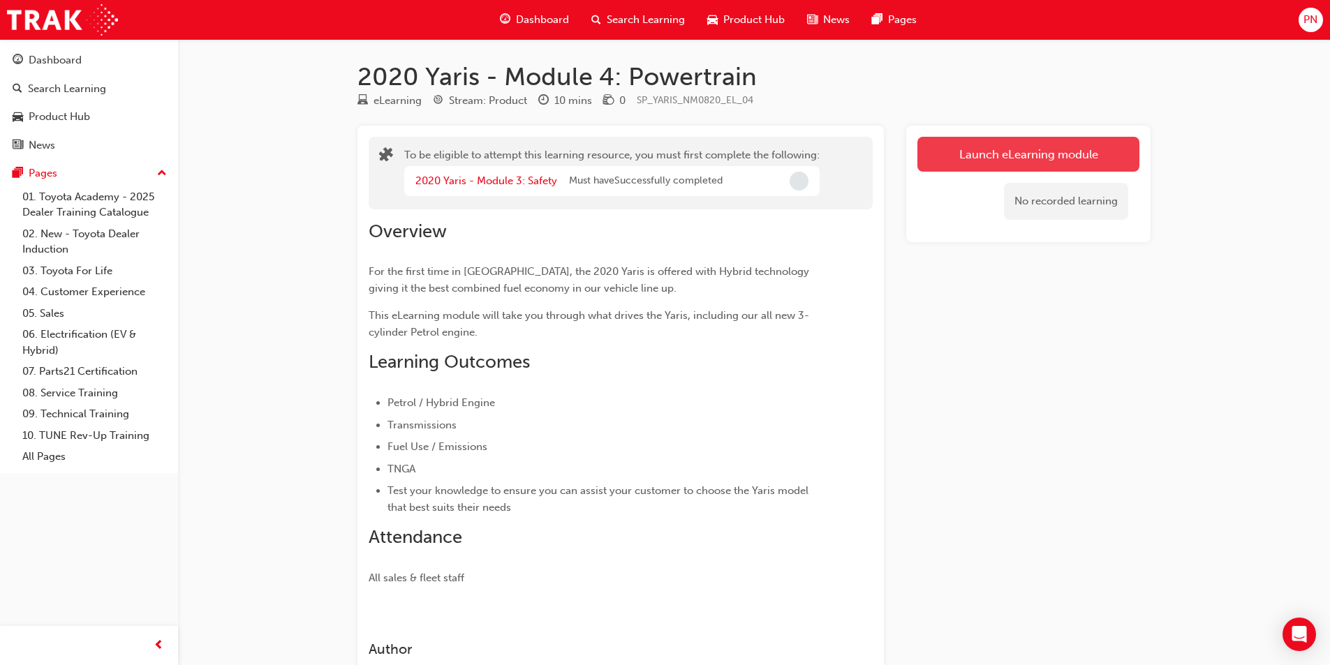
click at [1028, 154] on button "Launch eLearning module" at bounding box center [1028, 154] width 222 height 35
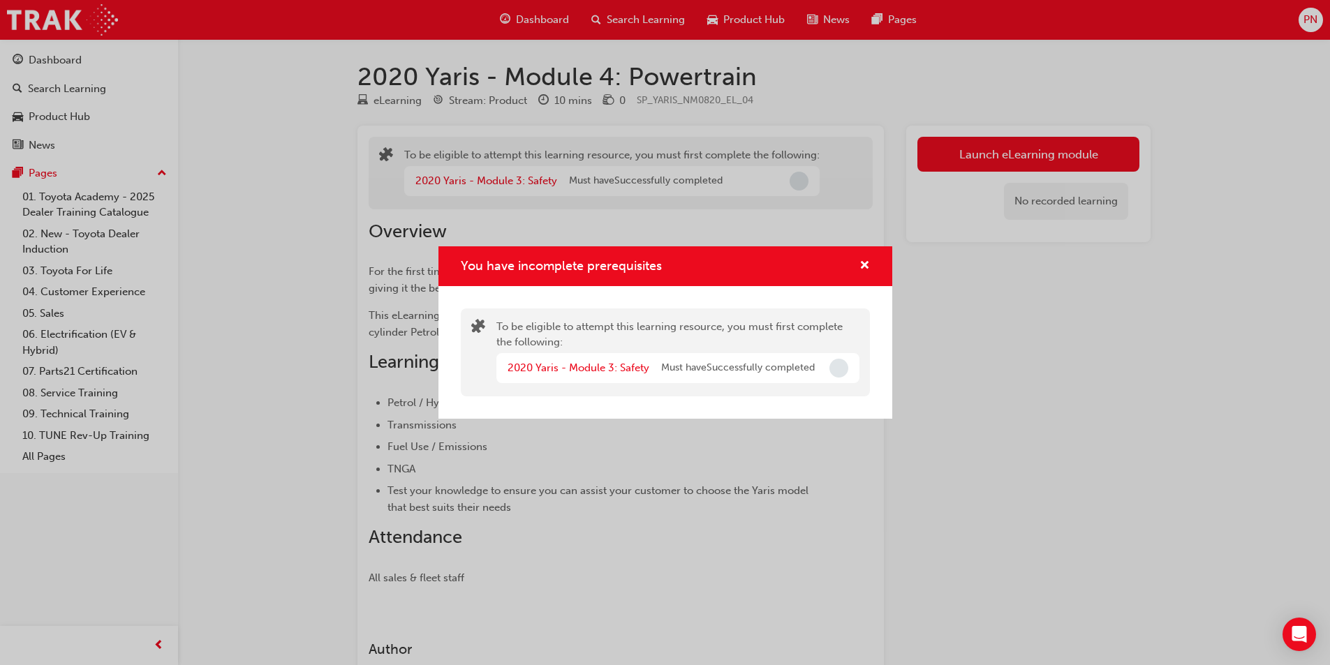
click at [836, 369] on span "Incomplete" at bounding box center [838, 368] width 19 height 19
click at [557, 366] on link "2020 Yaris - Module 3: Safety" at bounding box center [578, 368] width 142 height 13
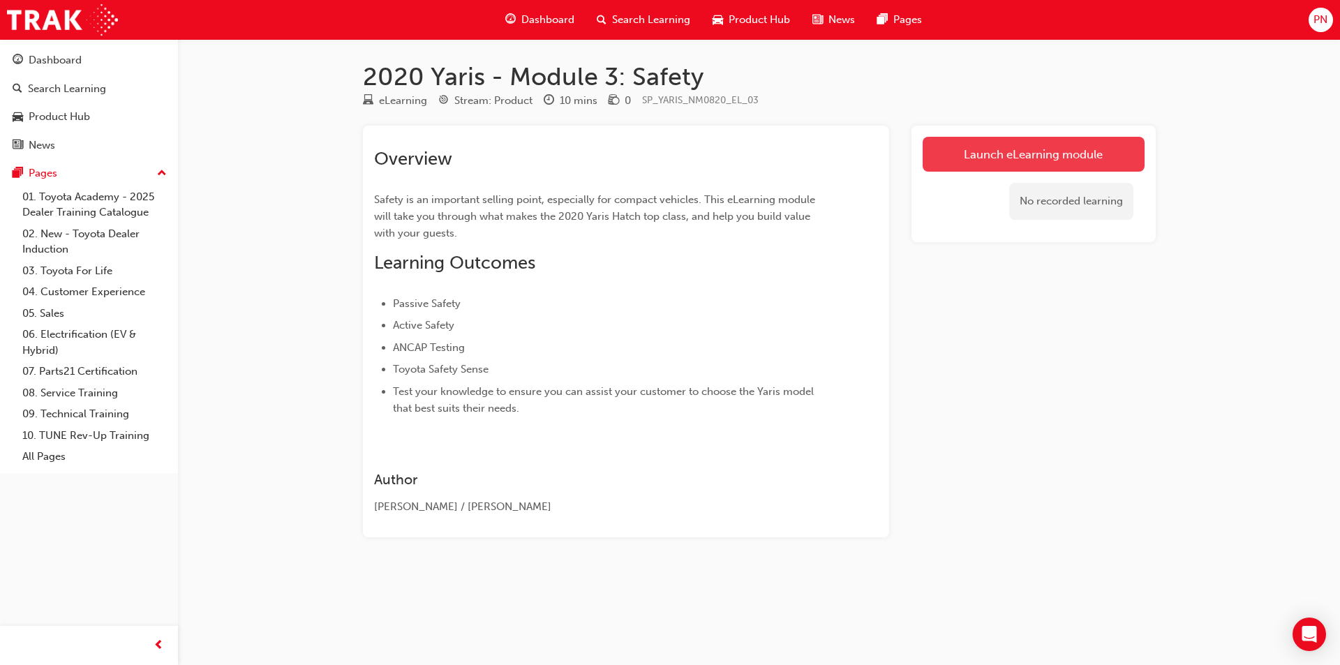
click at [1062, 149] on link "Launch eLearning module" at bounding box center [1034, 154] width 222 height 35
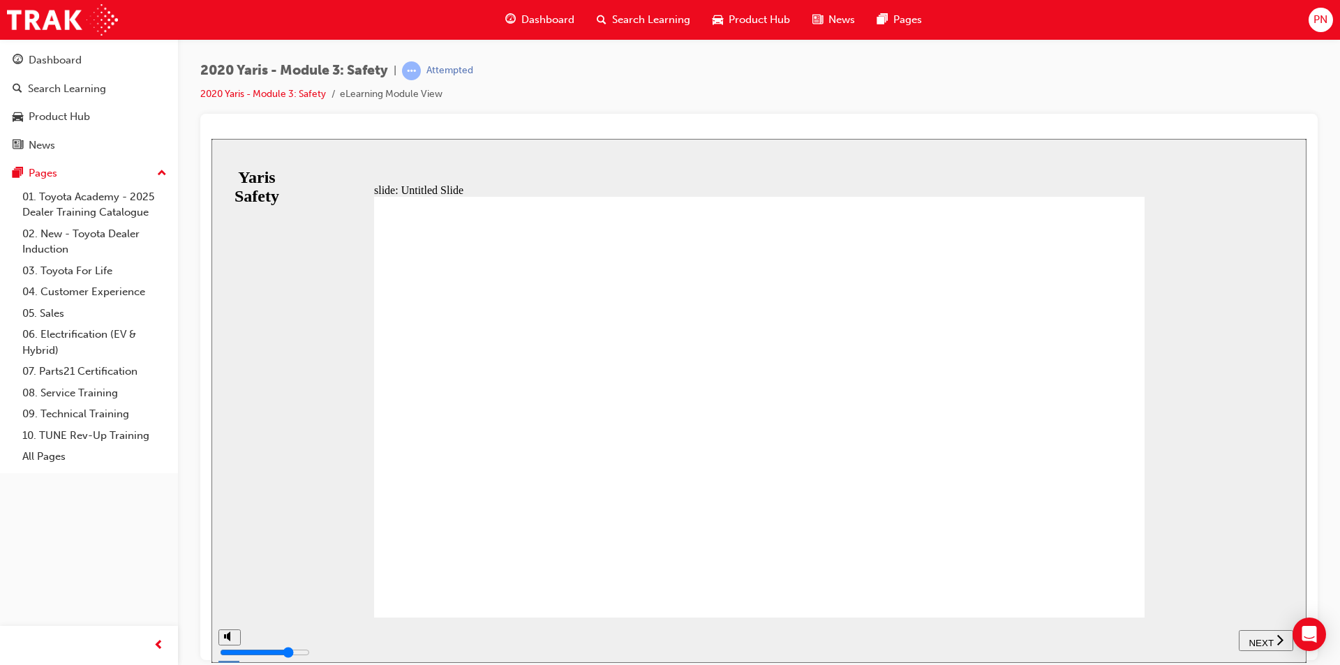
click at [1263, 637] on span "NEXT" at bounding box center [1261, 642] width 24 height 10
click at [1262, 637] on span "NEXT" at bounding box center [1261, 642] width 24 height 10
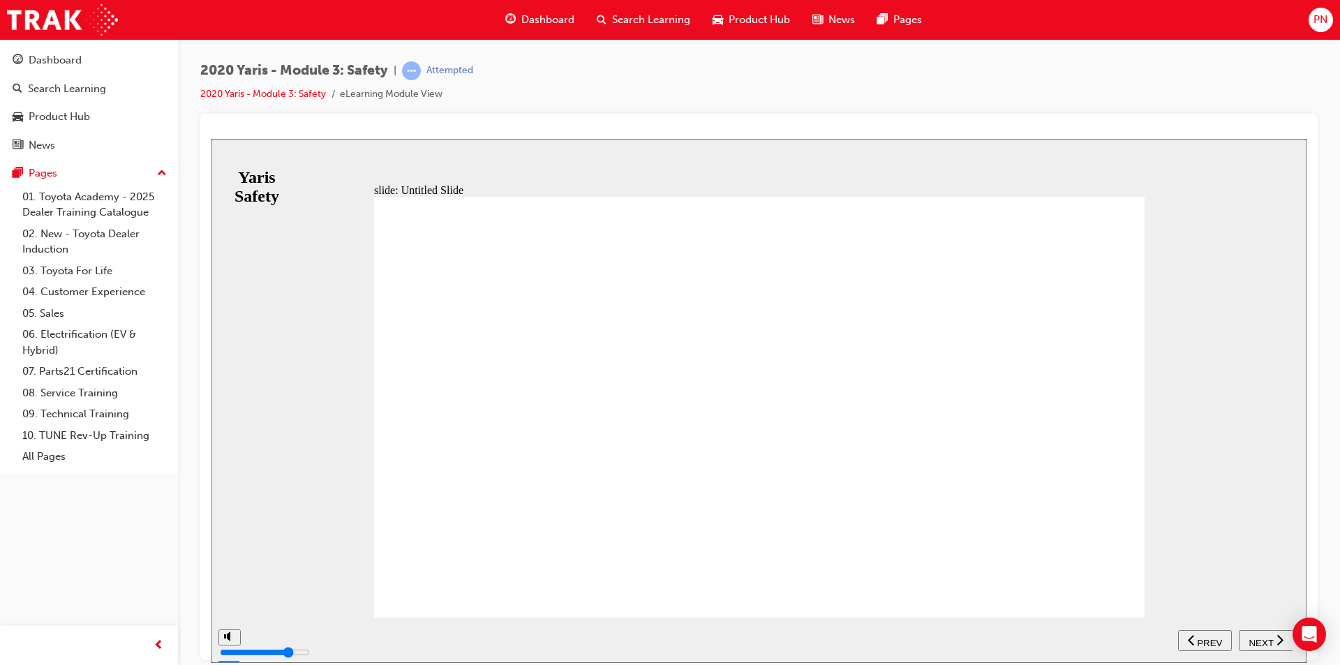
click at [1262, 637] on span "NEXT" at bounding box center [1261, 642] width 24 height 10
click at [1262, 637] on span "PREV" at bounding box center [1270, 642] width 25 height 10
click at [1262, 637] on span "NEXT" at bounding box center [1261, 642] width 24 height 10
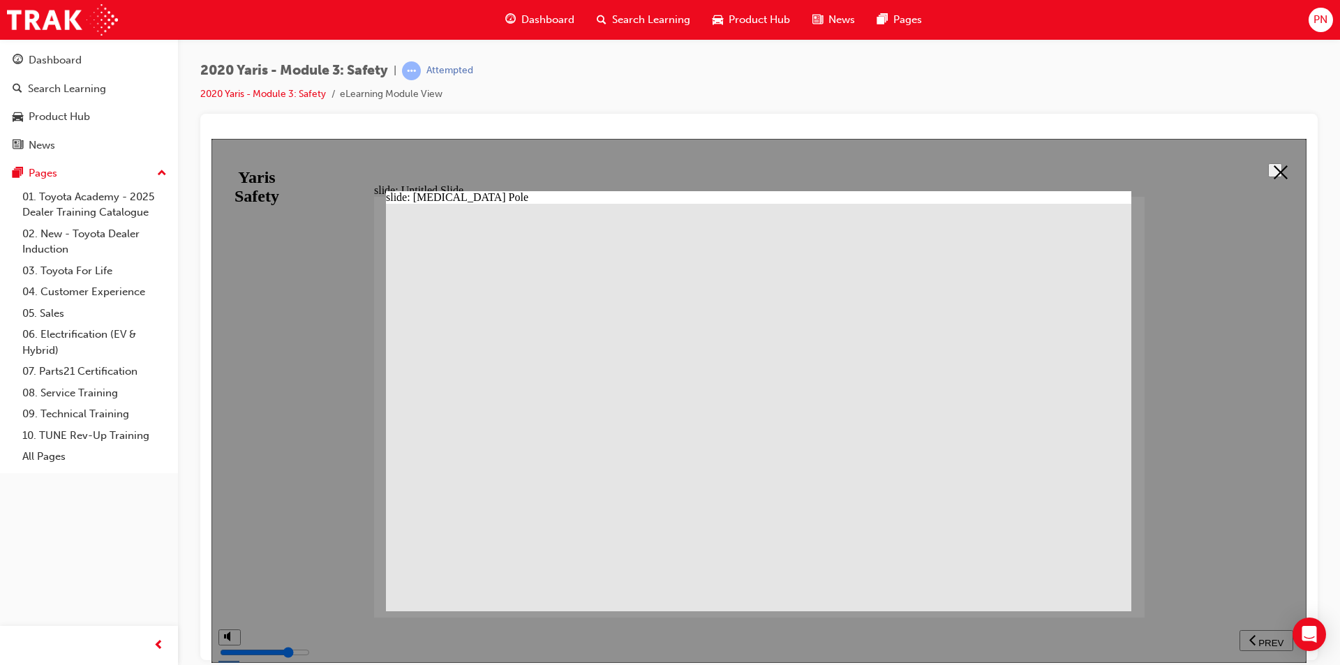
drag, startPoint x: 916, startPoint y: 614, endPoint x: 1068, endPoint y: 614, distance: 151.5
click at [1068, 614] on div at bounding box center [758, 400] width 1095 height 524
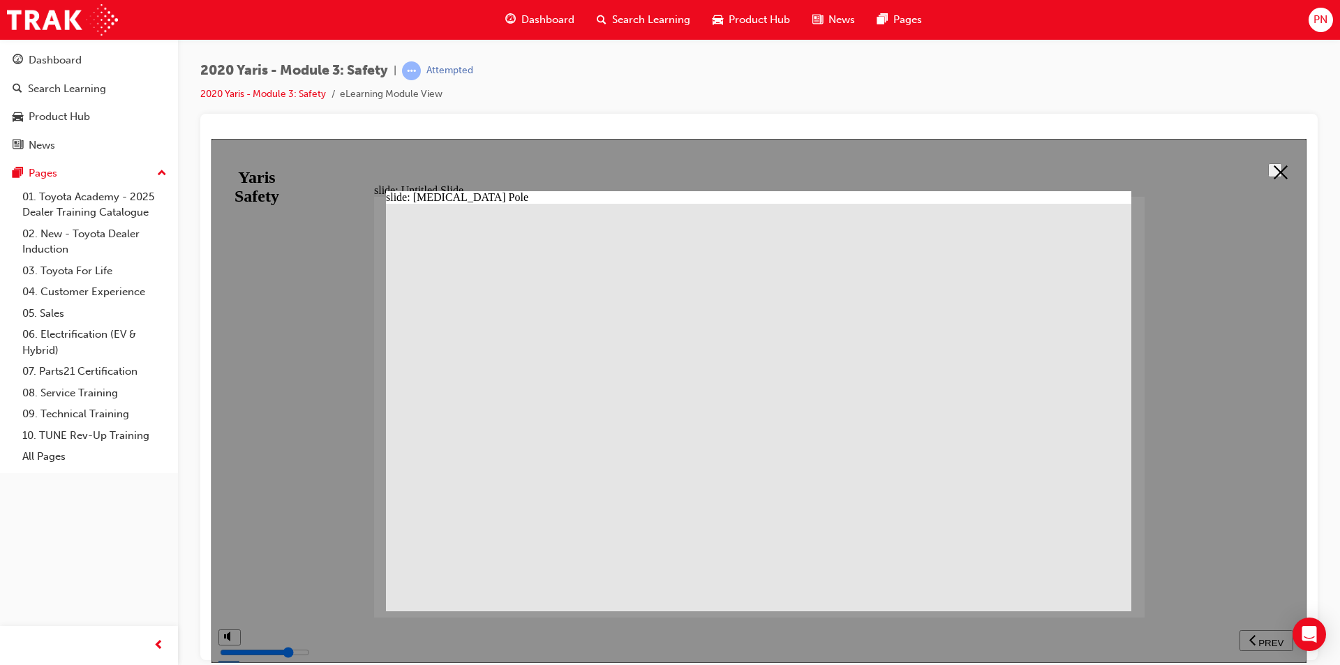
click at [1281, 175] on icon at bounding box center [1281, 172] width 14 height 14
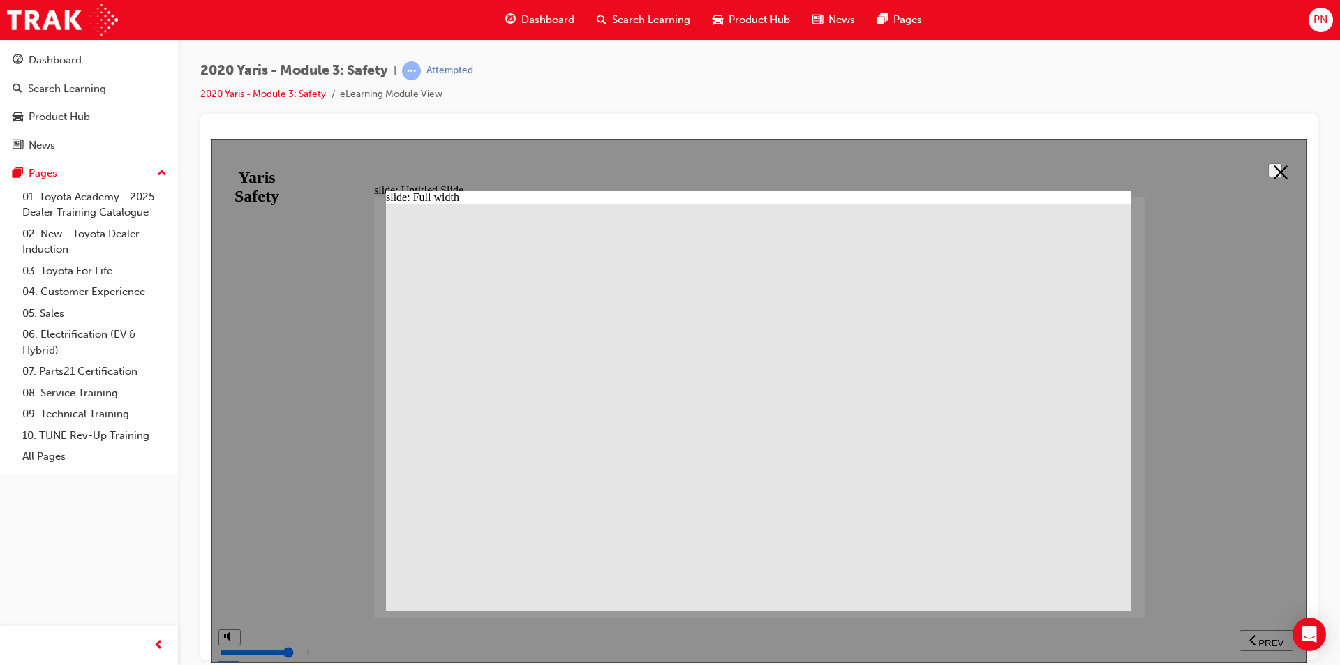
click at [1274, 174] on polygon at bounding box center [1281, 172] width 14 height 14
click at [1274, 170] on icon at bounding box center [1281, 172] width 14 height 14
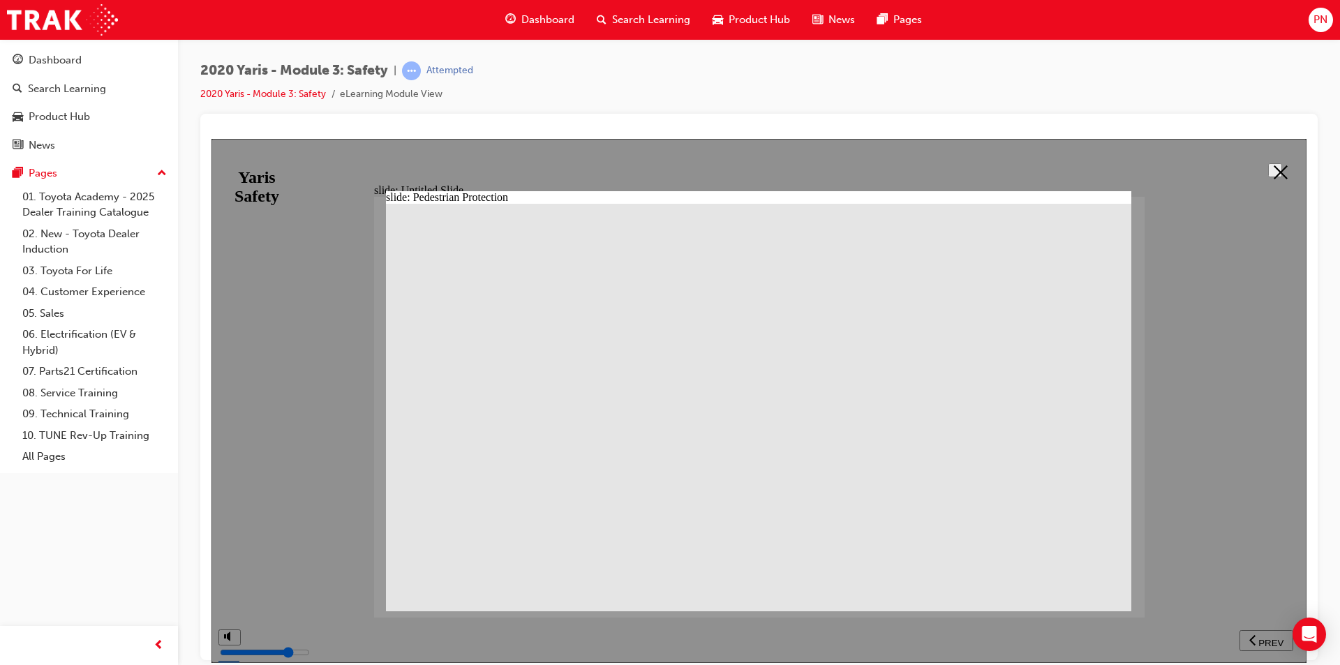
click at [1282, 174] on button at bounding box center [1275, 170] width 14 height 14
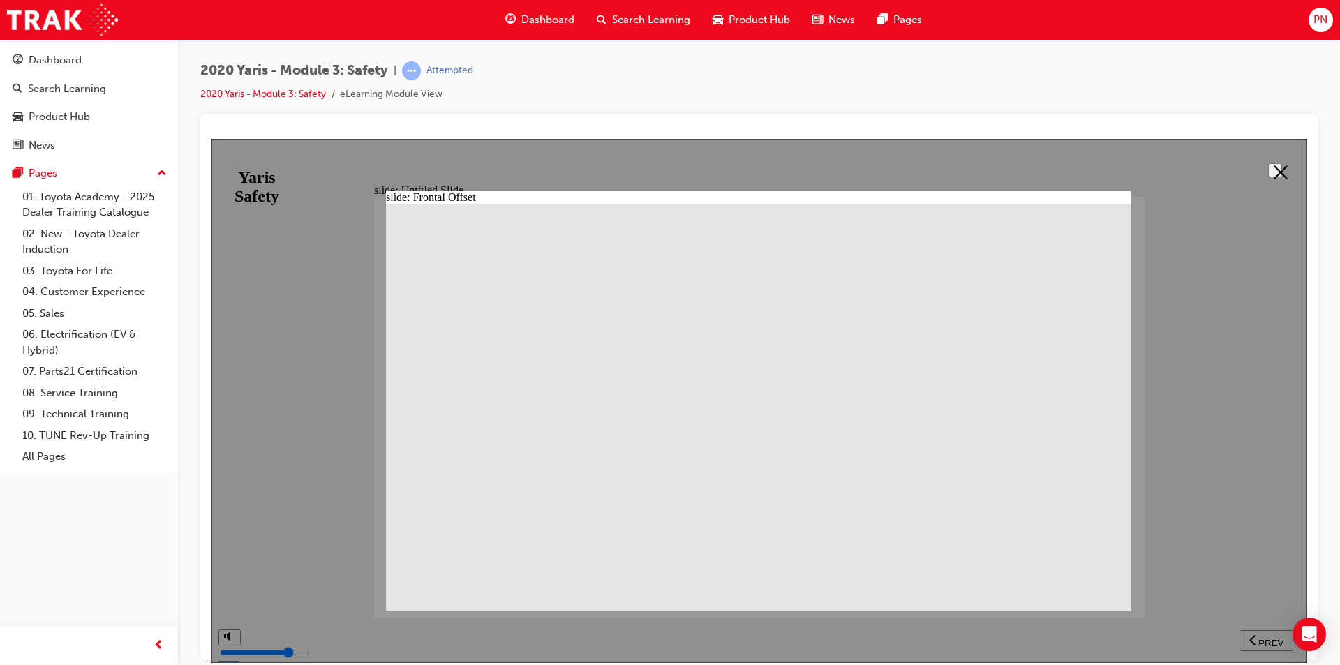
click at [1282, 171] on button at bounding box center [1275, 170] width 14 height 14
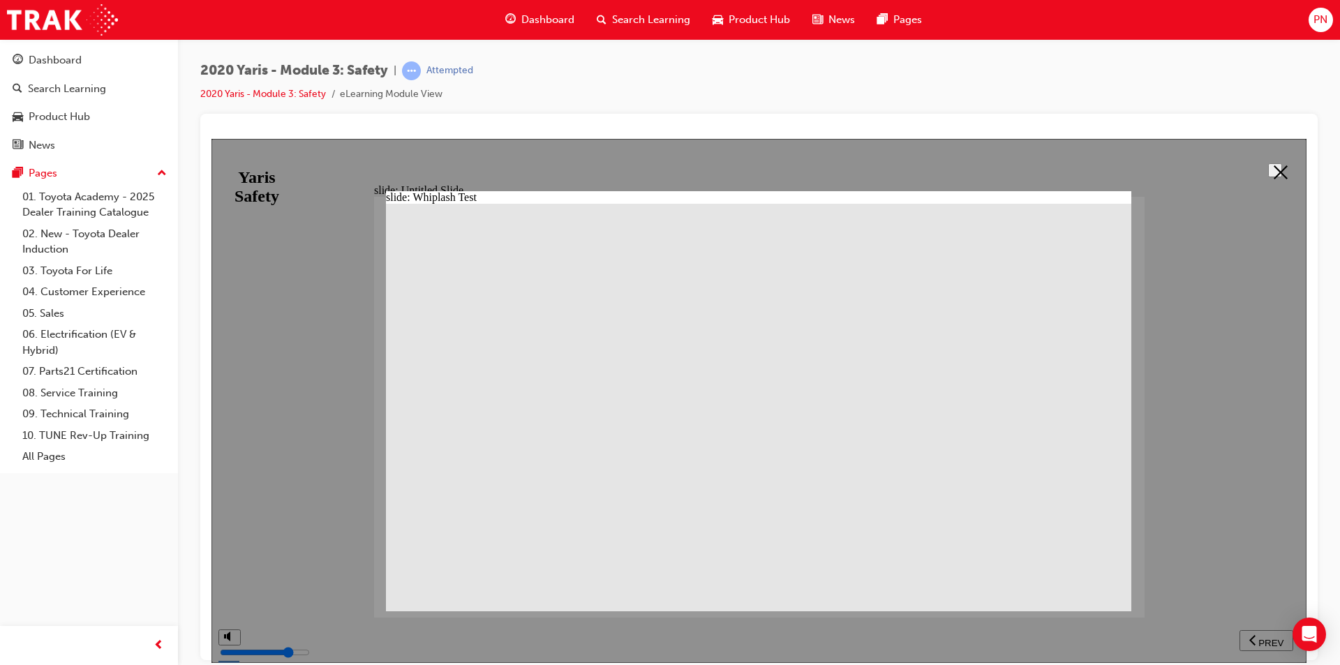
click at [1282, 168] on button at bounding box center [1275, 170] width 14 height 14
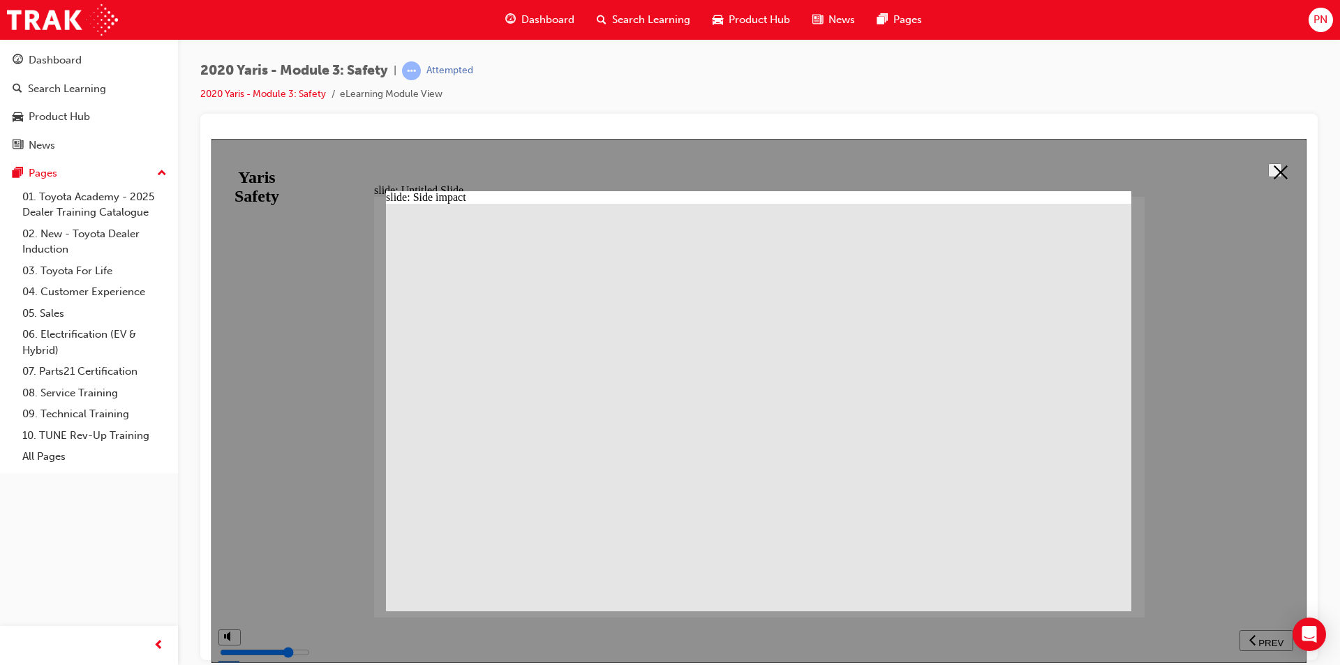
click at [1293, 170] on div at bounding box center [758, 400] width 1095 height 524
click at [1276, 170] on polygon at bounding box center [1281, 172] width 14 height 14
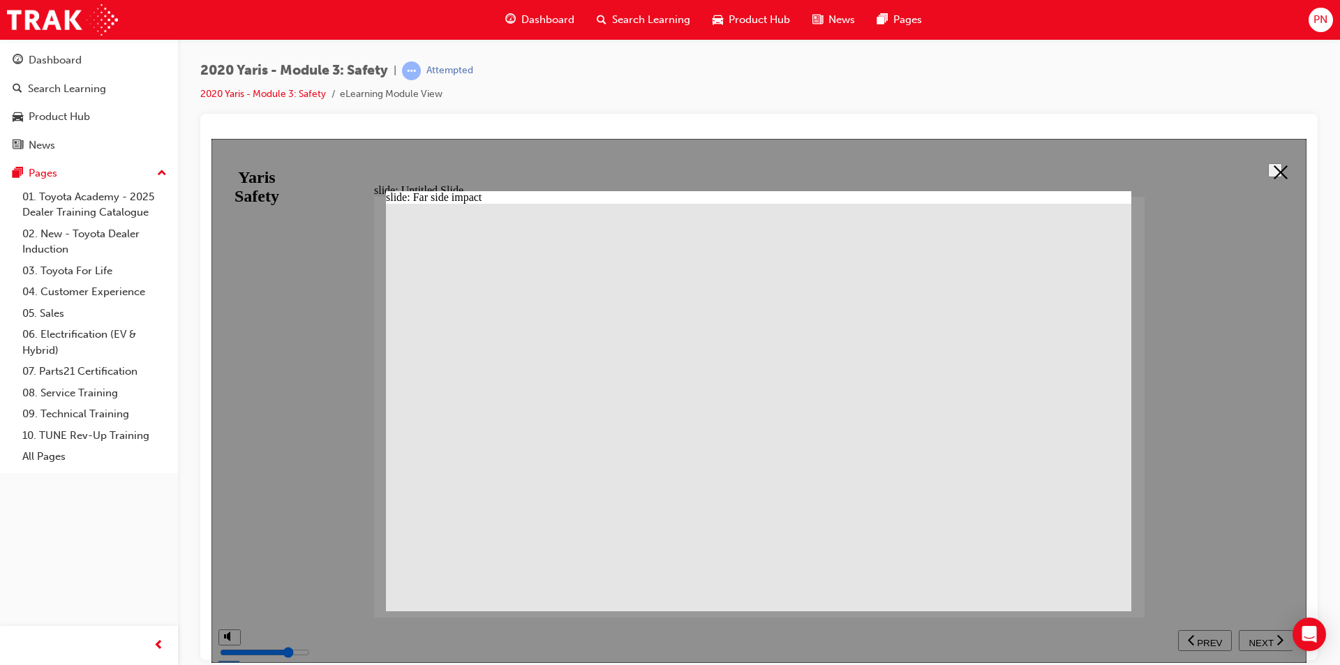
click at [1268, 163] on button at bounding box center [1275, 170] width 14 height 14
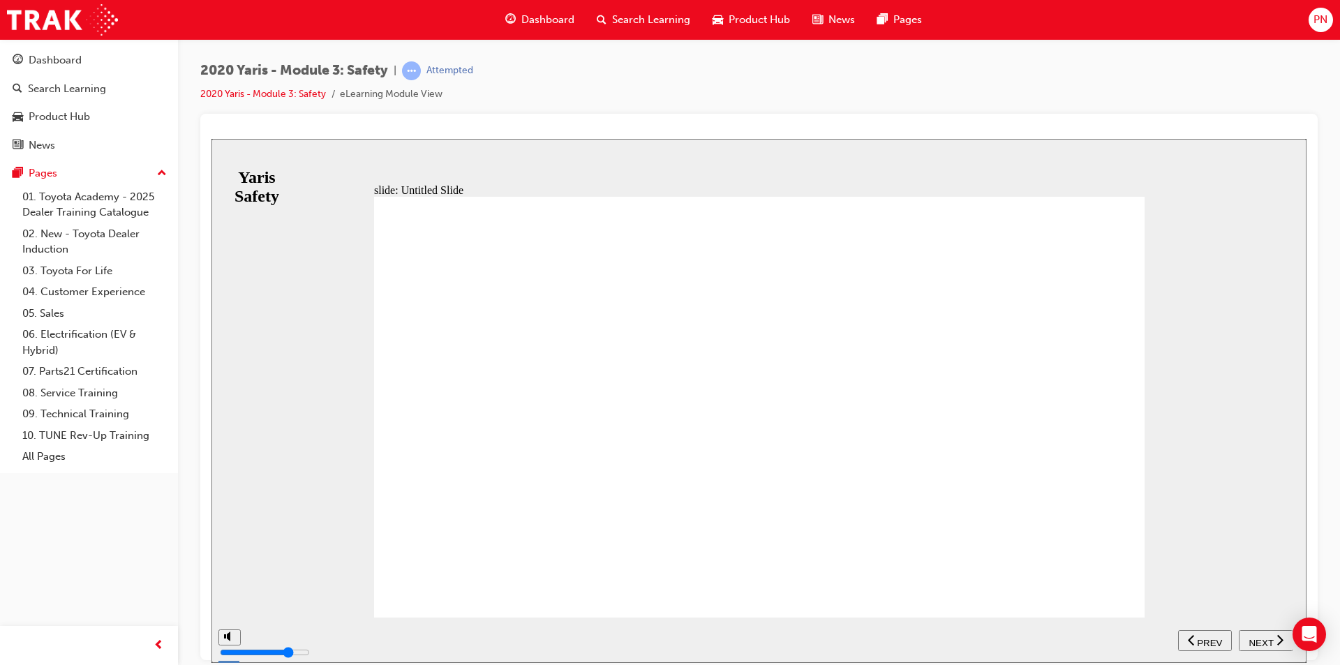
click at [1264, 641] on span "NEXT" at bounding box center [1261, 642] width 24 height 10
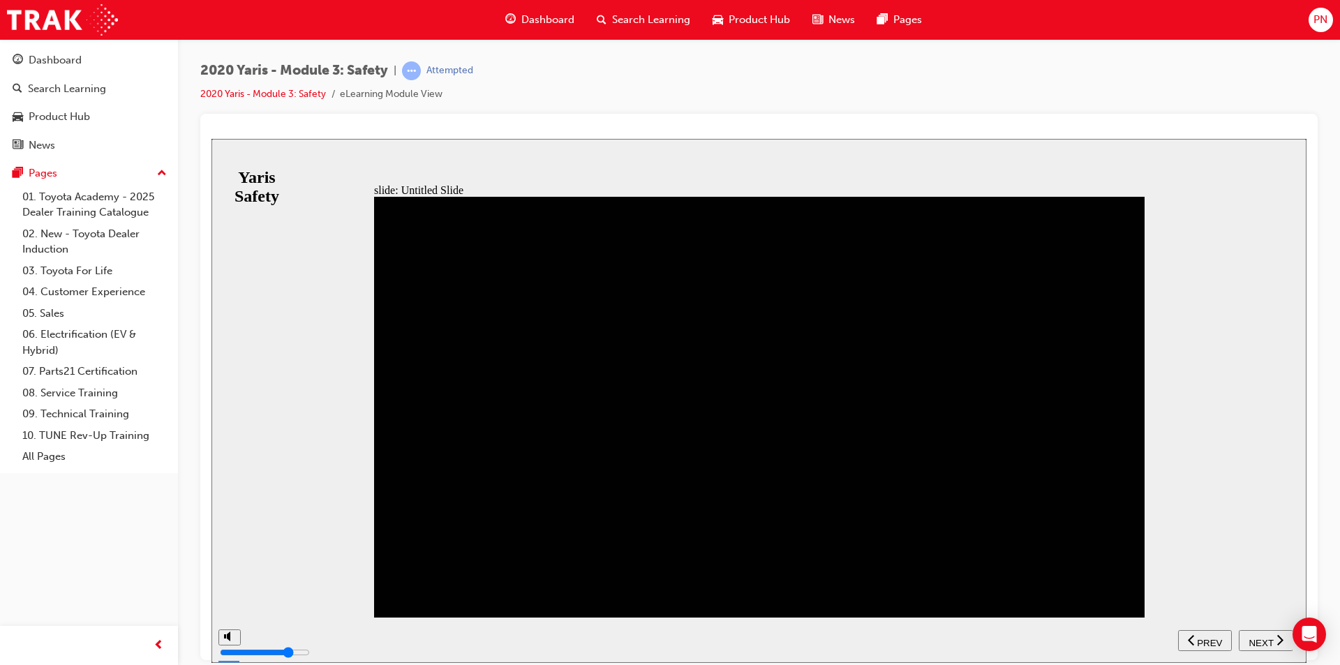
click at [1264, 641] on span "NEXT" at bounding box center [1261, 642] width 24 height 10
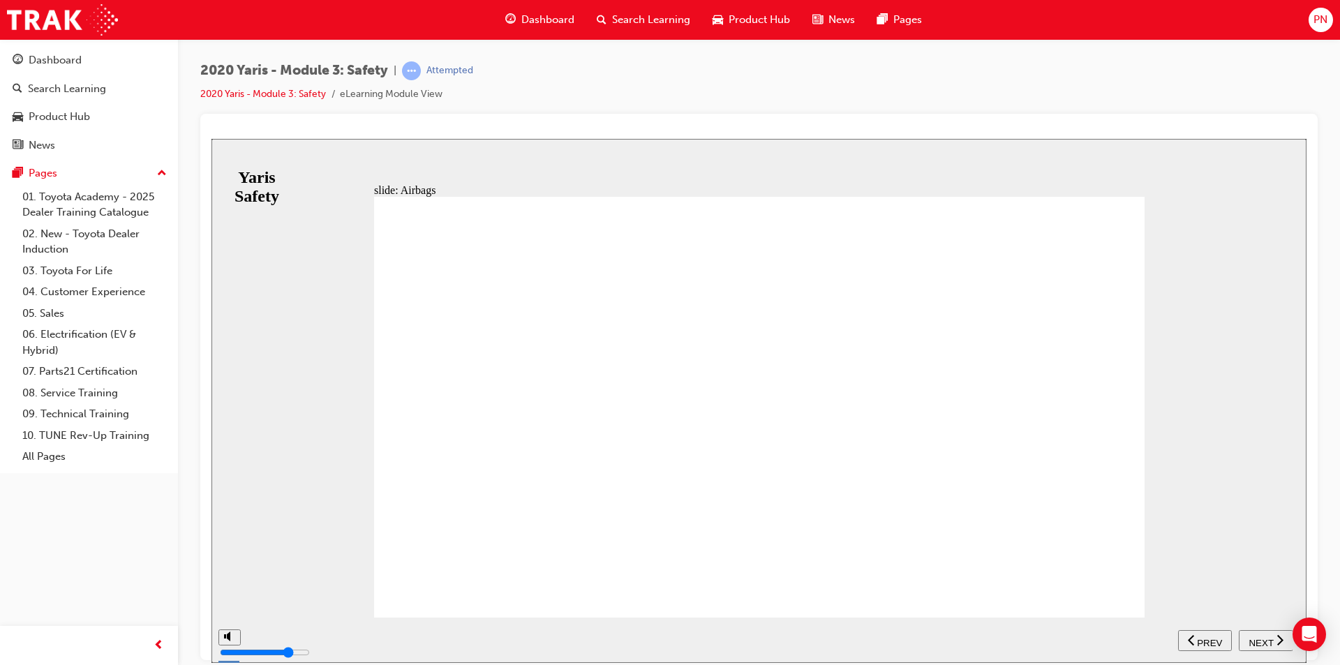
click at [1264, 641] on span "NEXT" at bounding box center [1261, 642] width 24 height 10
click at [1264, 641] on span "PREV" at bounding box center [1270, 642] width 25 height 10
click at [1264, 641] on span "NEXT" at bounding box center [1261, 642] width 24 height 10
click at [1264, 641] on span "PREV" at bounding box center [1270, 642] width 25 height 10
click at [211, 138] on span "NEXT" at bounding box center [211, 138] width 0 height 0
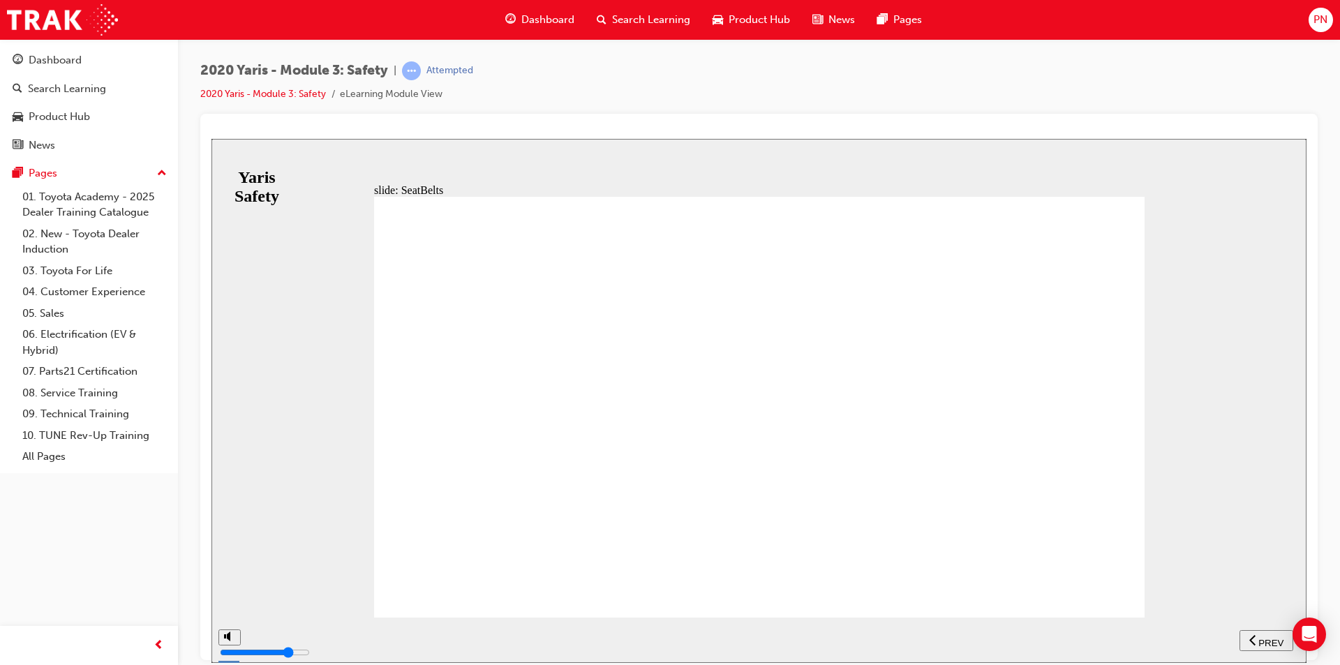
click at [1264, 641] on span "PREV" at bounding box center [1270, 642] width 25 height 10
click at [1264, 641] on span "NEXT" at bounding box center [1261, 642] width 24 height 10
click at [1264, 641] on span "PREV" at bounding box center [1270, 642] width 25 height 10
click at [1264, 641] on span "NEXT" at bounding box center [1261, 642] width 24 height 10
click at [1222, 641] on span "PREV" at bounding box center [1209, 642] width 25 height 10
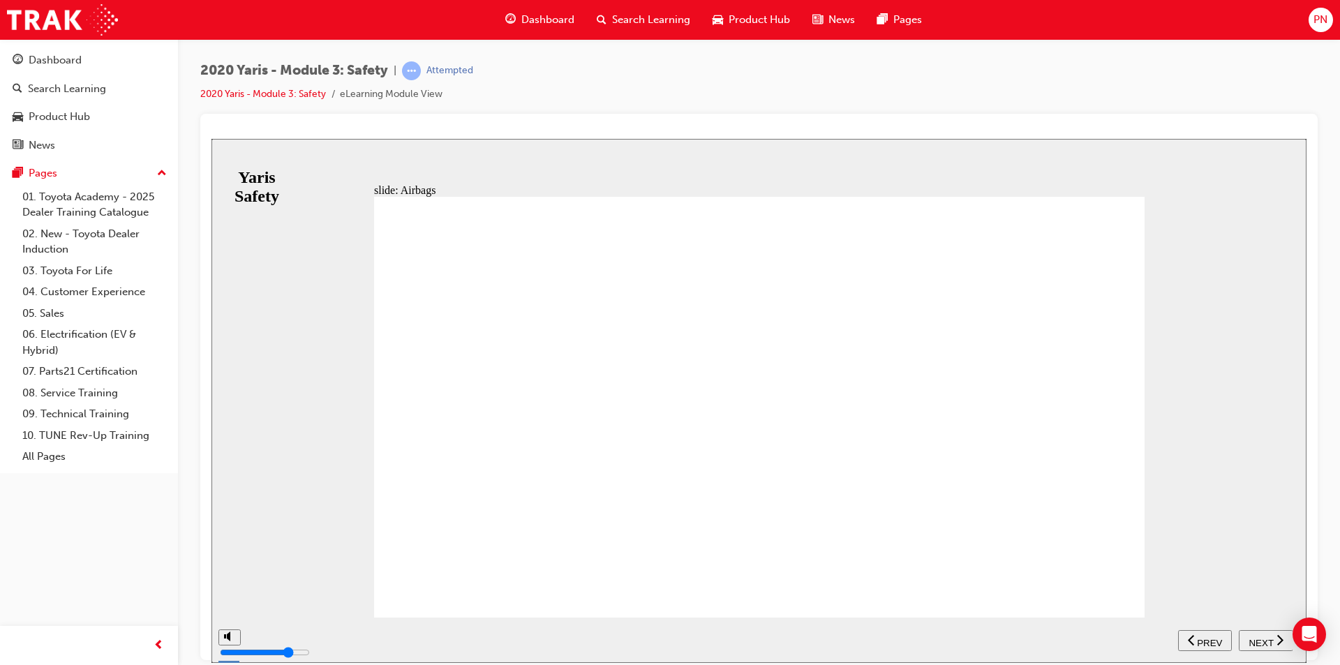
click at [1265, 646] on div "NEXT" at bounding box center [1265, 640] width 43 height 15
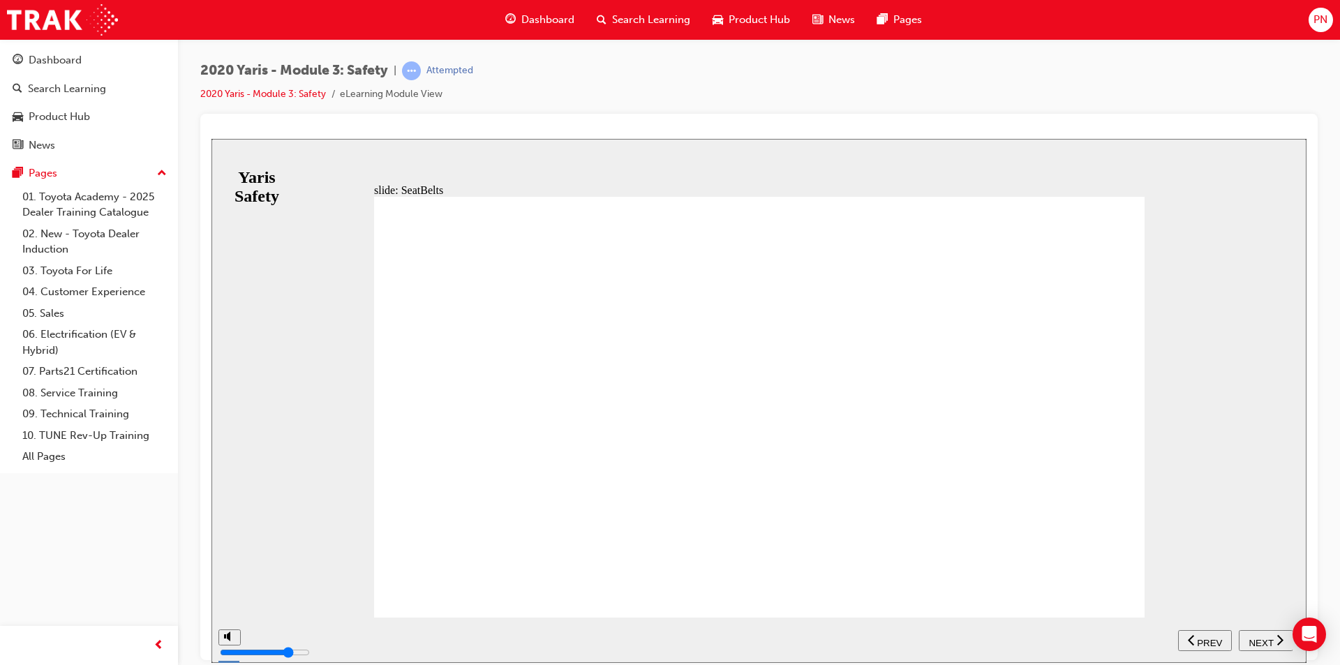
click at [1262, 637] on span "NEXT" at bounding box center [1261, 642] width 24 height 10
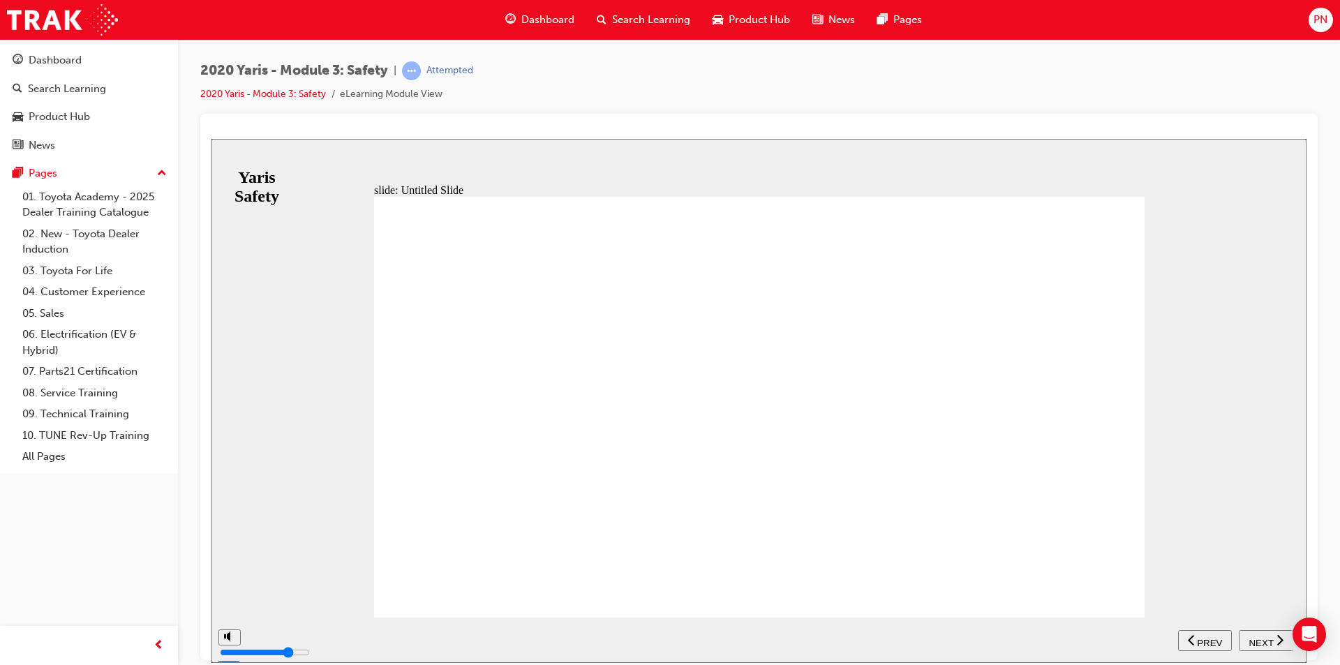
click at [1262, 637] on span "NEXT" at bounding box center [1261, 642] width 24 height 10
click at [1262, 637] on span "PREV" at bounding box center [1270, 642] width 25 height 10
drag, startPoint x: 730, startPoint y: 387, endPoint x: 738, endPoint y: 378, distance: 12.3
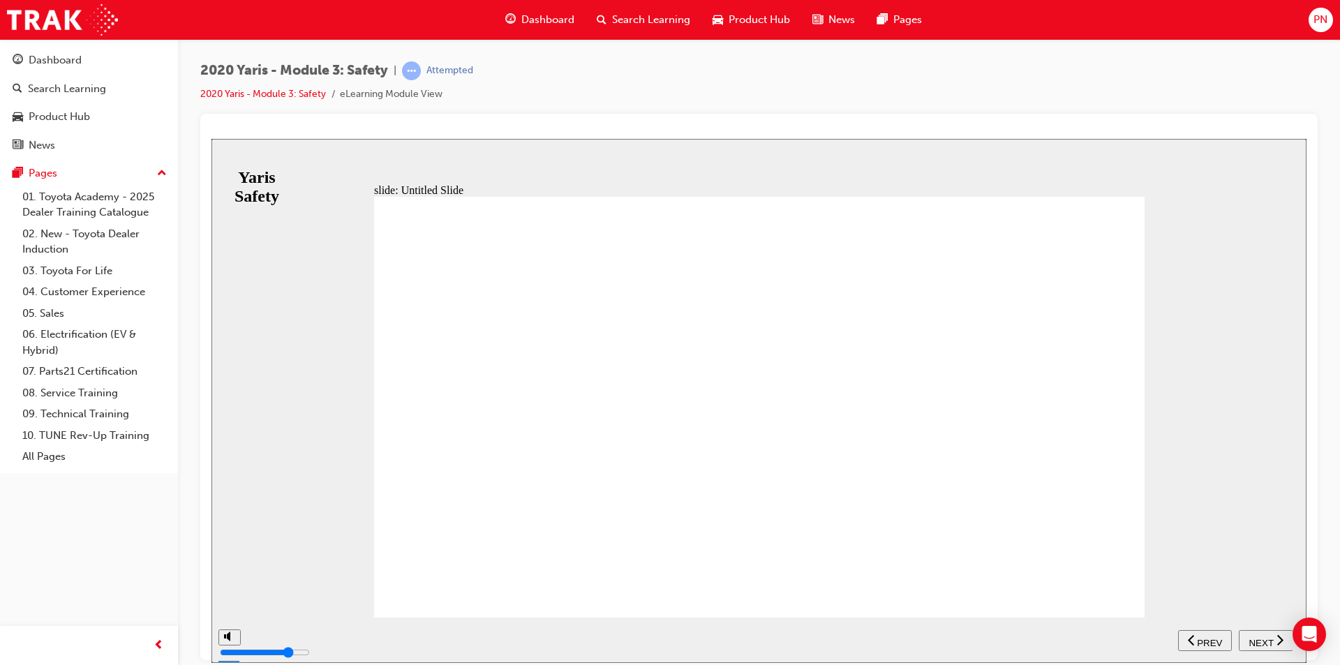
click at [1269, 640] on span "NEXT" at bounding box center [1261, 642] width 24 height 10
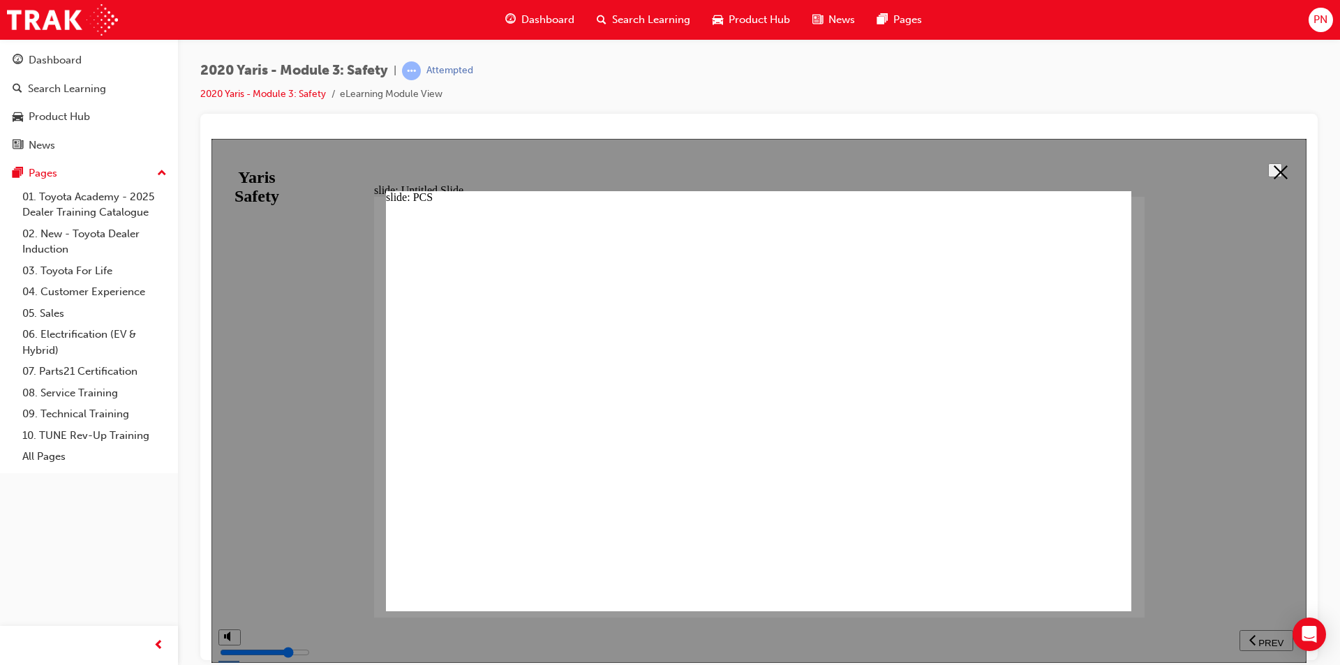
click at [1281, 165] on polygon at bounding box center [1281, 172] width 14 height 14
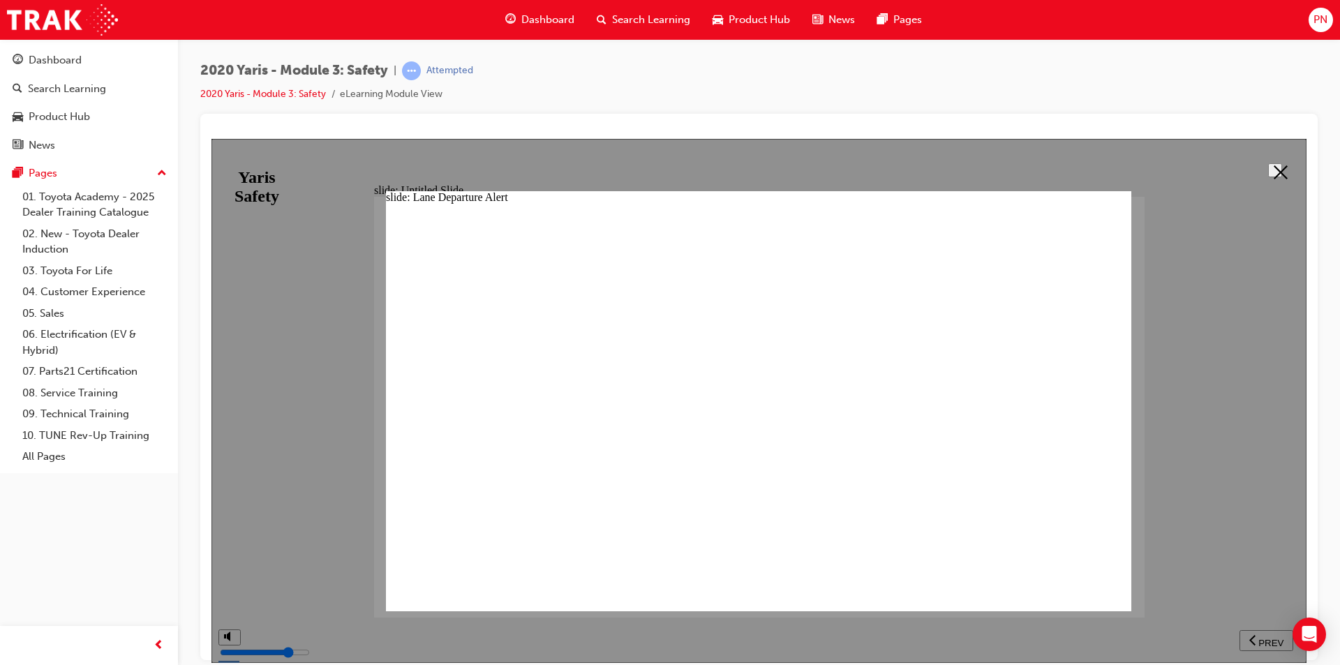
click at [1272, 177] on button at bounding box center [1275, 170] width 14 height 14
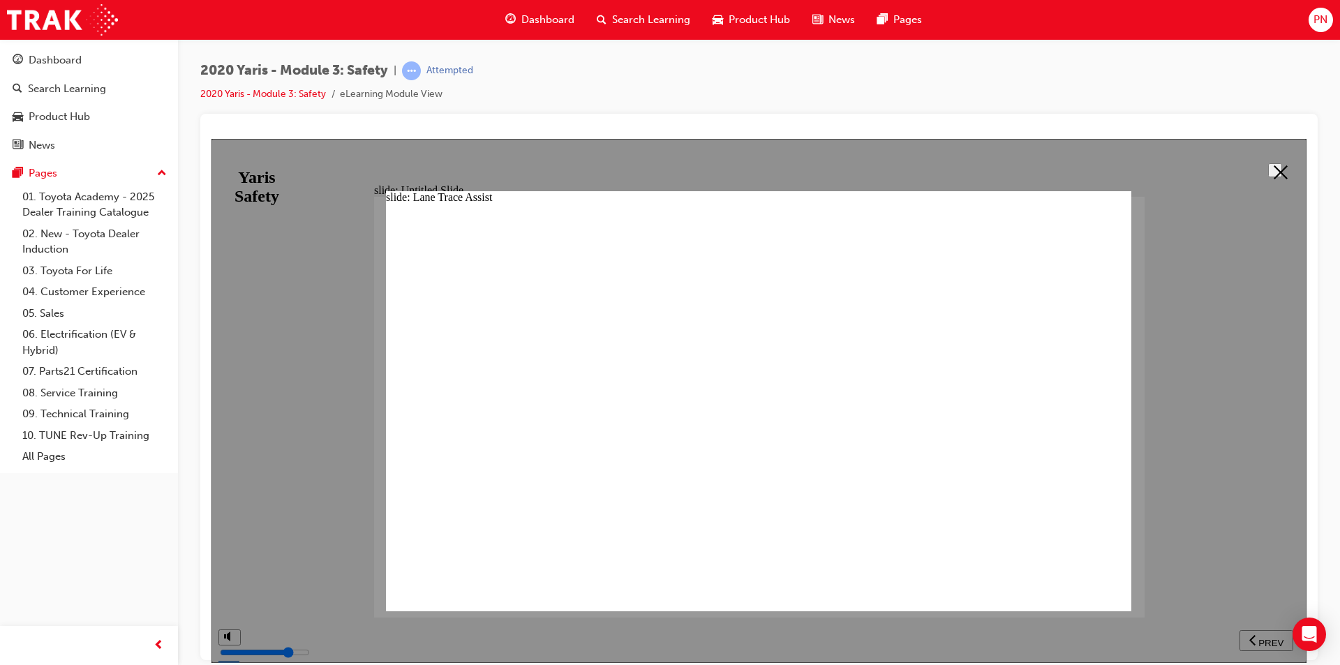
click at [1276, 168] on polygon at bounding box center [1281, 172] width 14 height 14
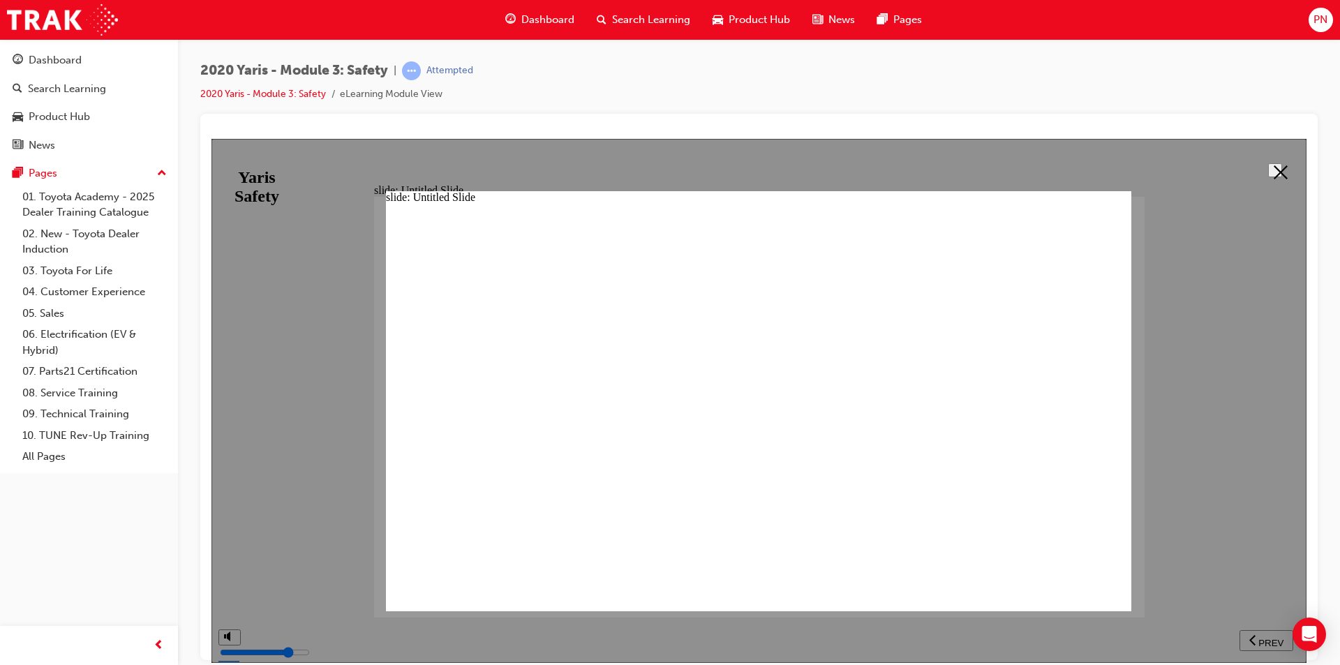
click at [1274, 170] on polygon at bounding box center [1281, 172] width 14 height 14
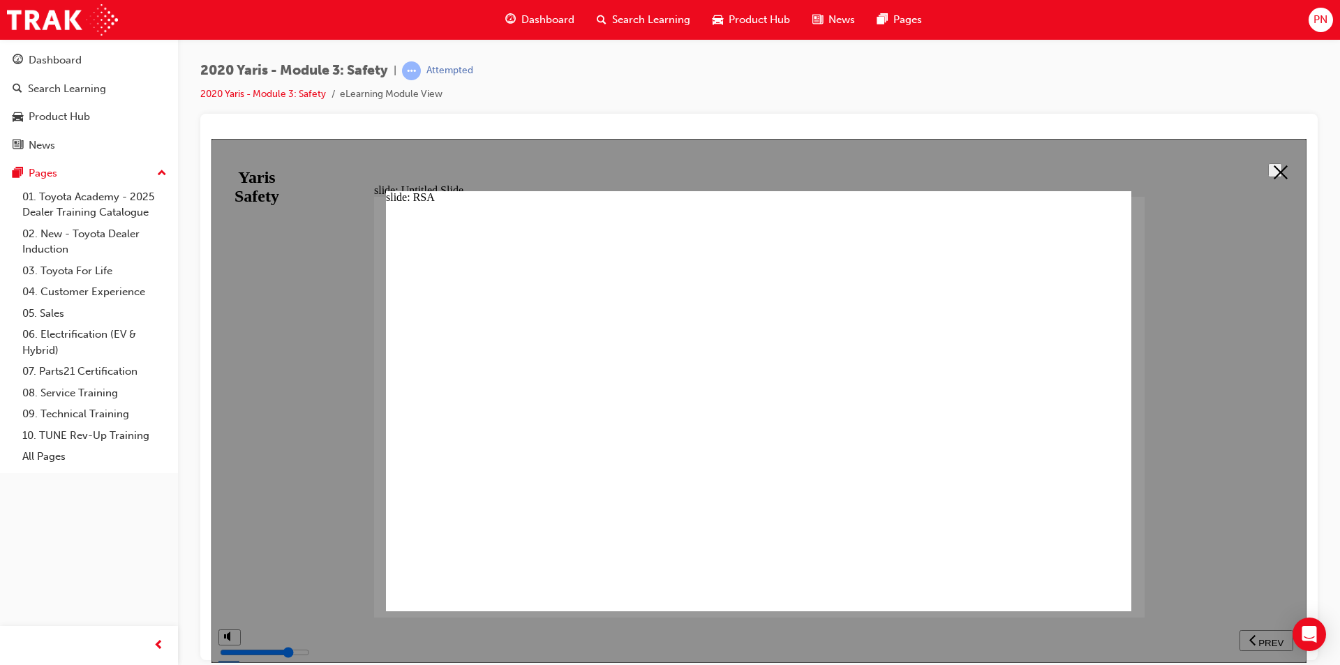
click at [1276, 163] on button at bounding box center [1275, 170] width 14 height 14
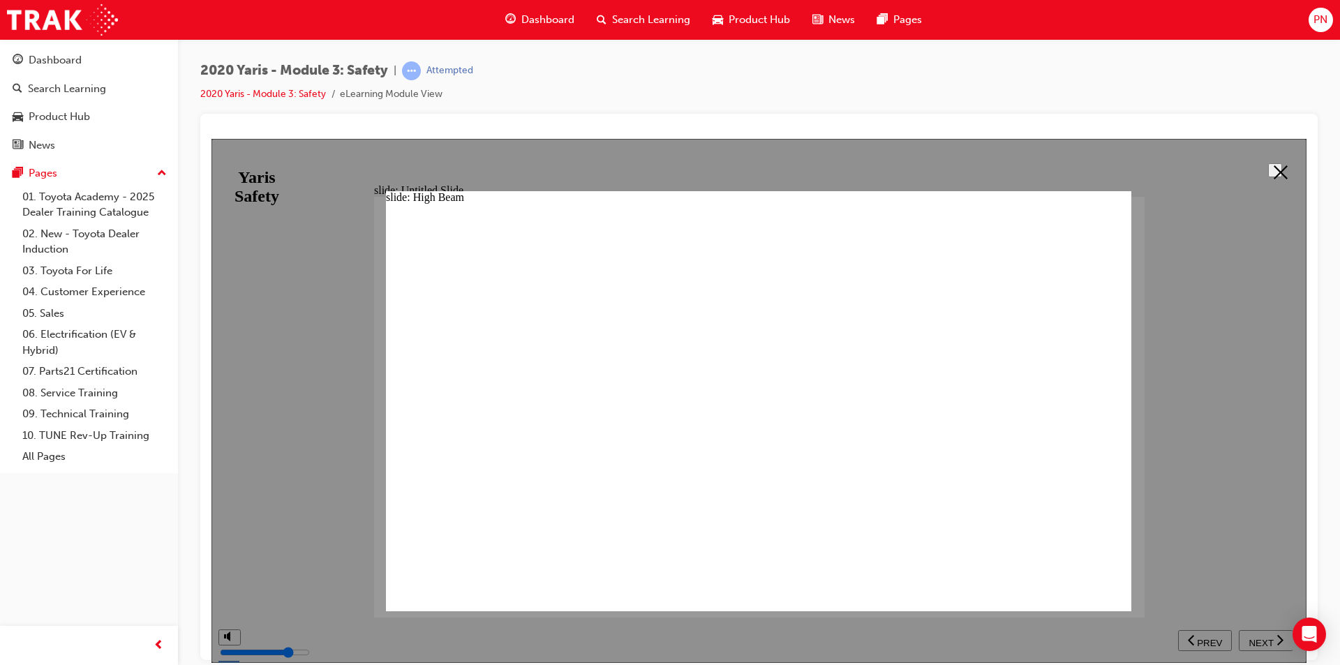
click at [1275, 169] on polygon at bounding box center [1281, 172] width 14 height 14
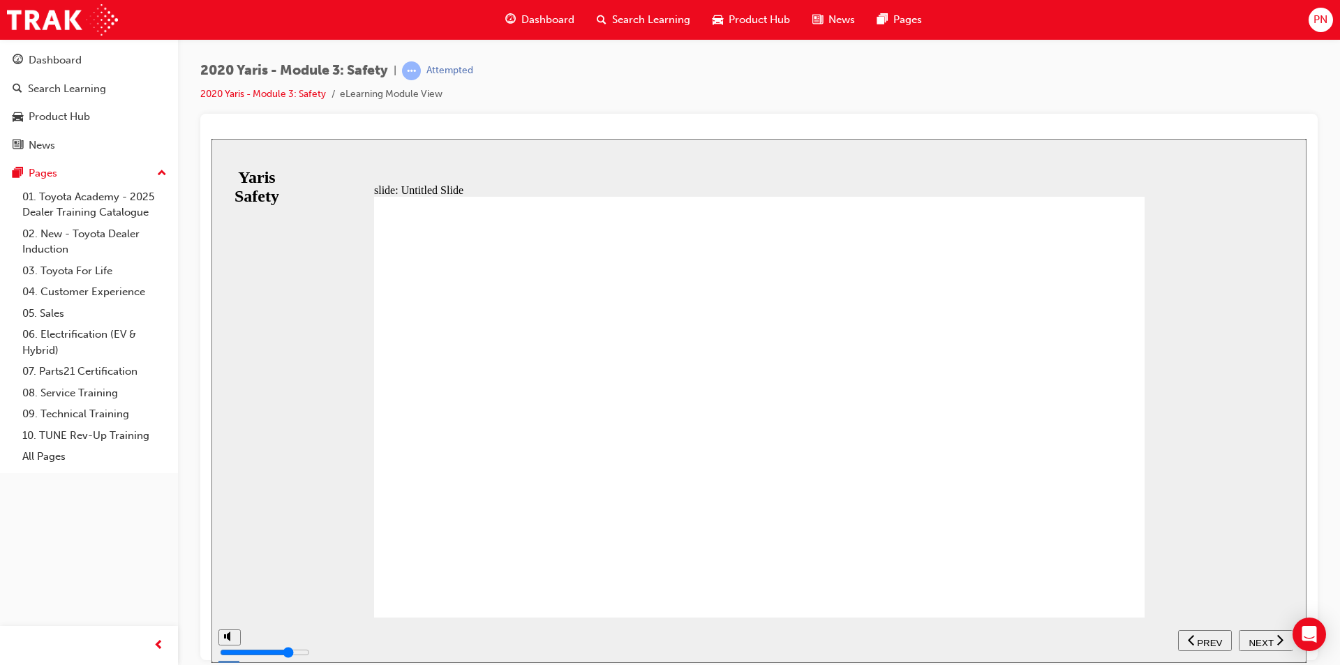
click at [1258, 639] on span "NEXT" at bounding box center [1261, 642] width 24 height 10
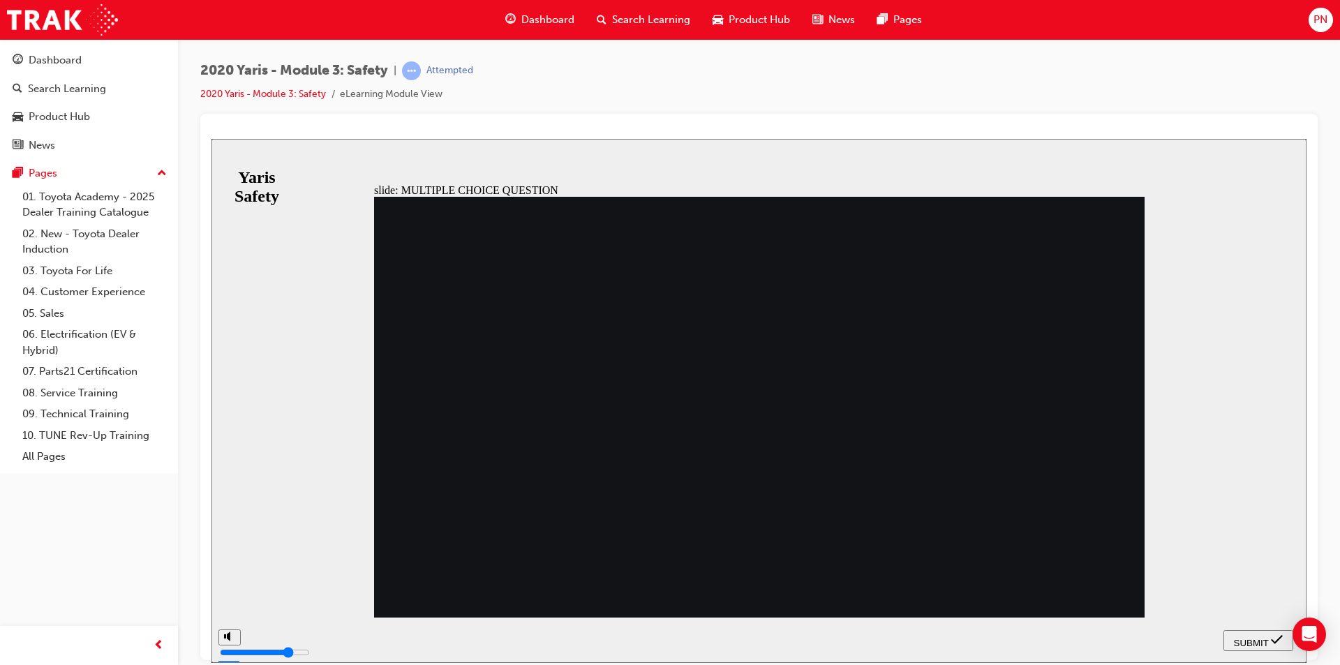
radio input "true"
click at [1249, 637] on span "SUBMIT" at bounding box center [1251, 642] width 35 height 10
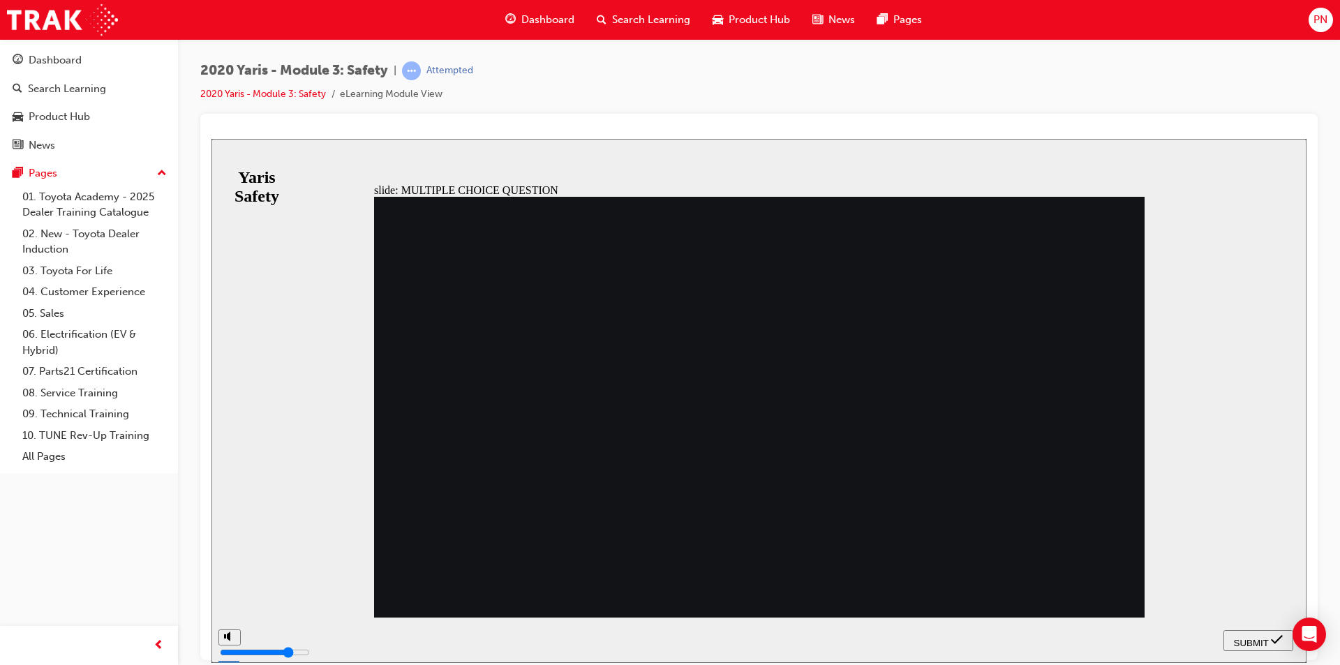
radio input "true"
click at [1249, 637] on span "SUBMIT" at bounding box center [1251, 642] width 35 height 10
click at [1276, 637] on icon "submit" at bounding box center [1277, 639] width 12 height 13
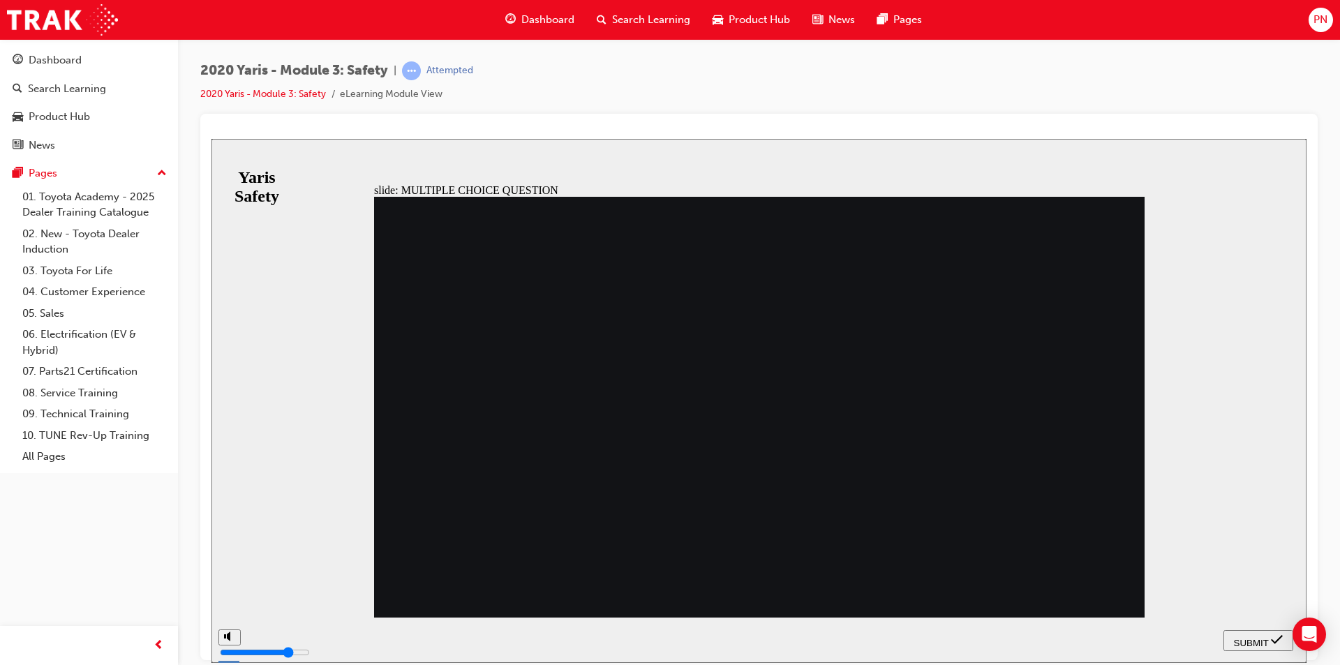
radio input "false"
radio input "true"
click at [1236, 639] on span "SUBMIT" at bounding box center [1251, 642] width 35 height 10
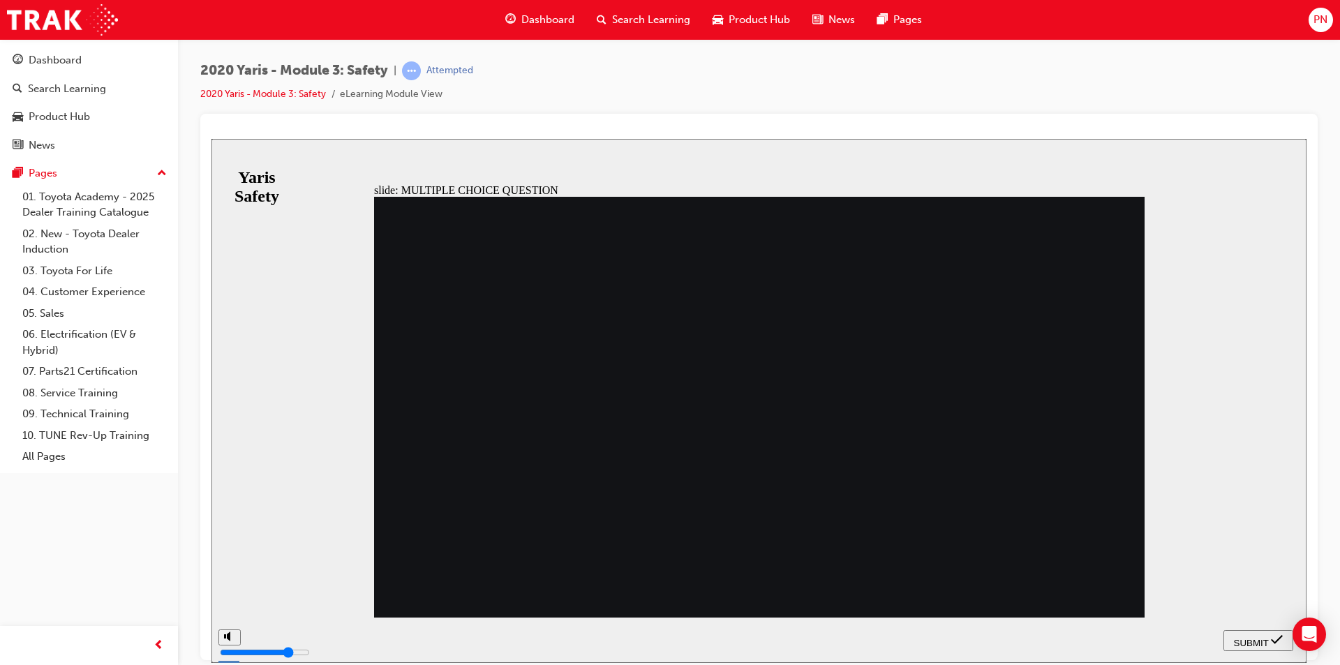
radio input "true"
click at [1254, 637] on span "SUBMIT" at bounding box center [1251, 642] width 35 height 10
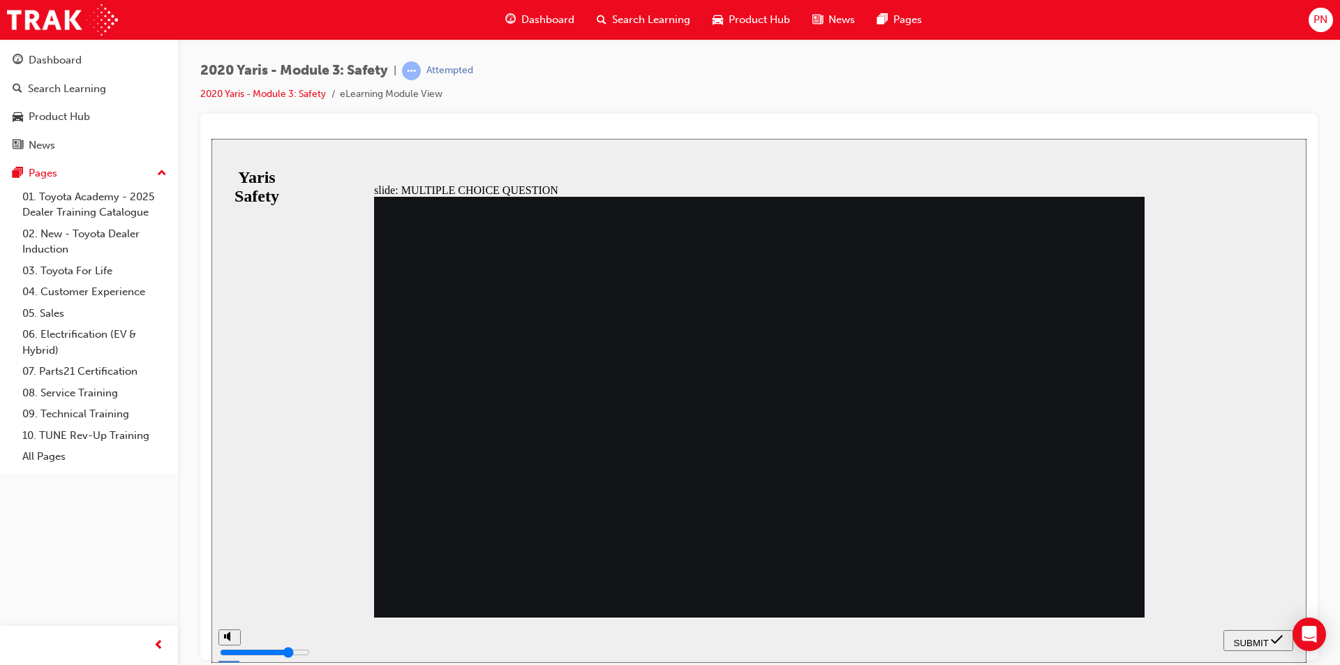
radio input "true"
click at [1265, 639] on span "SUBMIT" at bounding box center [1251, 642] width 35 height 10
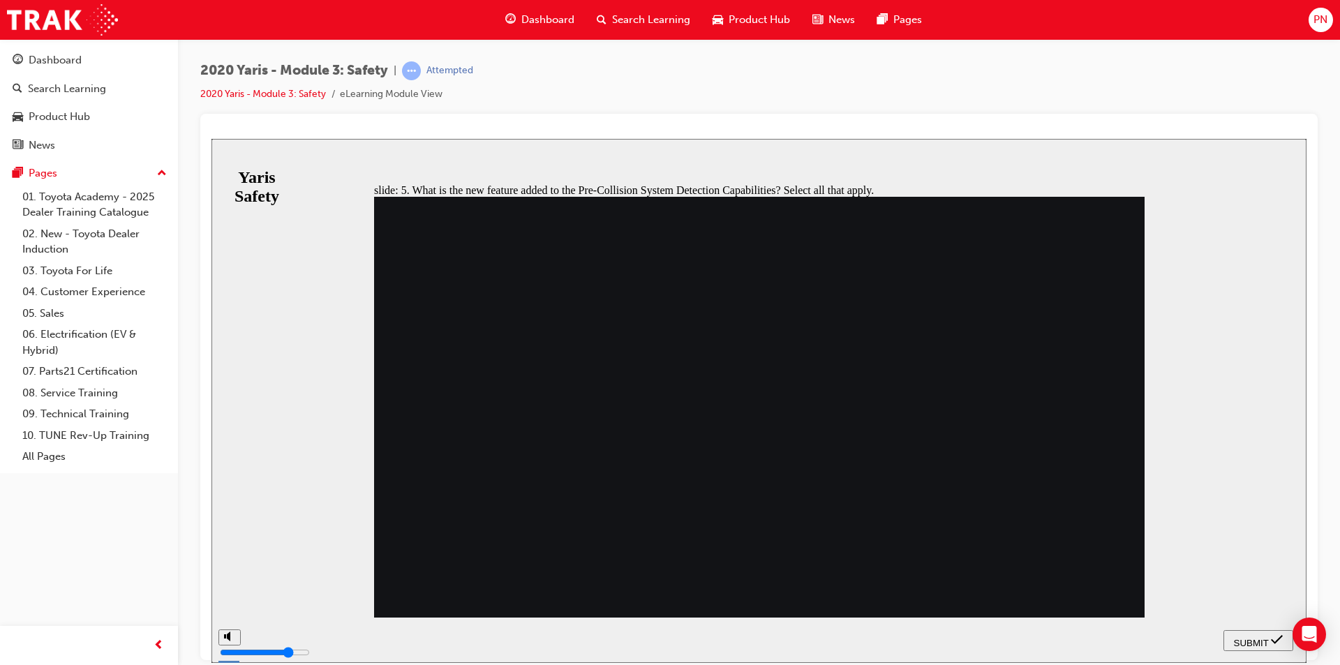
checkbox input "true"
click at [1261, 629] on nav "SUBMIT NEXT PREV" at bounding box center [1259, 639] width 70 height 45
click at [1257, 637] on span "SUBMIT" at bounding box center [1251, 642] width 35 height 10
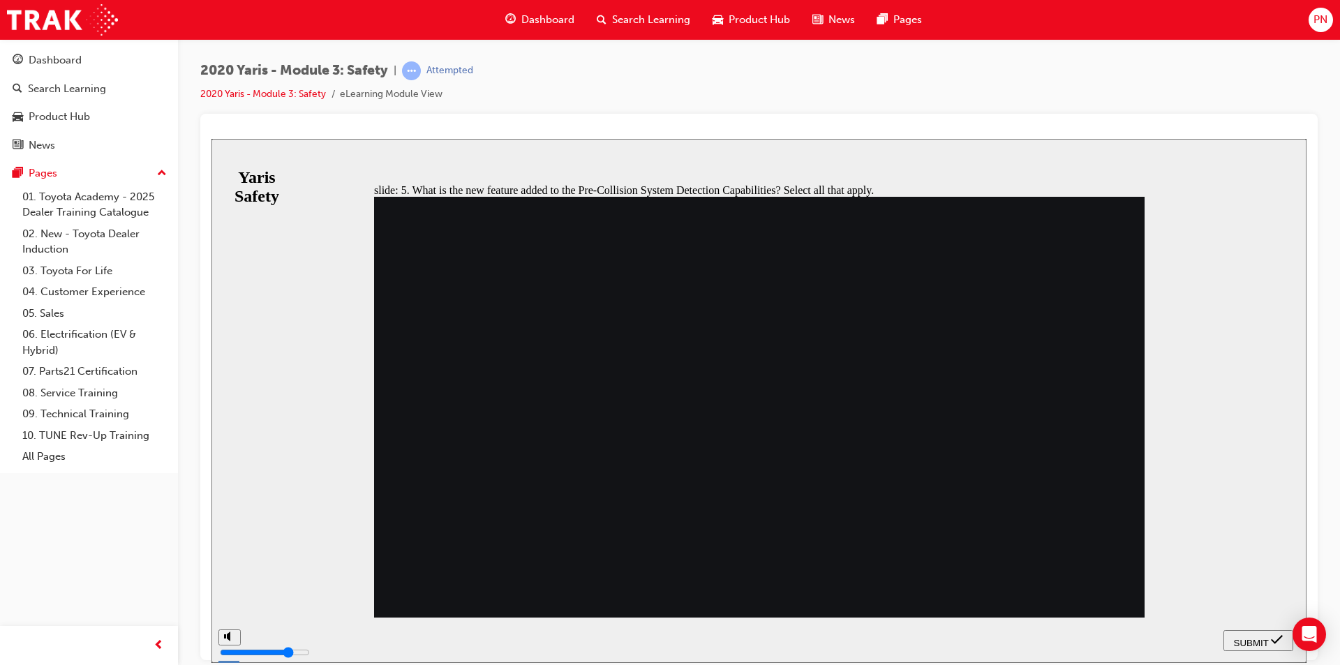
checkbox input "true"
click at [1261, 638] on span "SUBMIT" at bounding box center [1251, 642] width 35 height 10
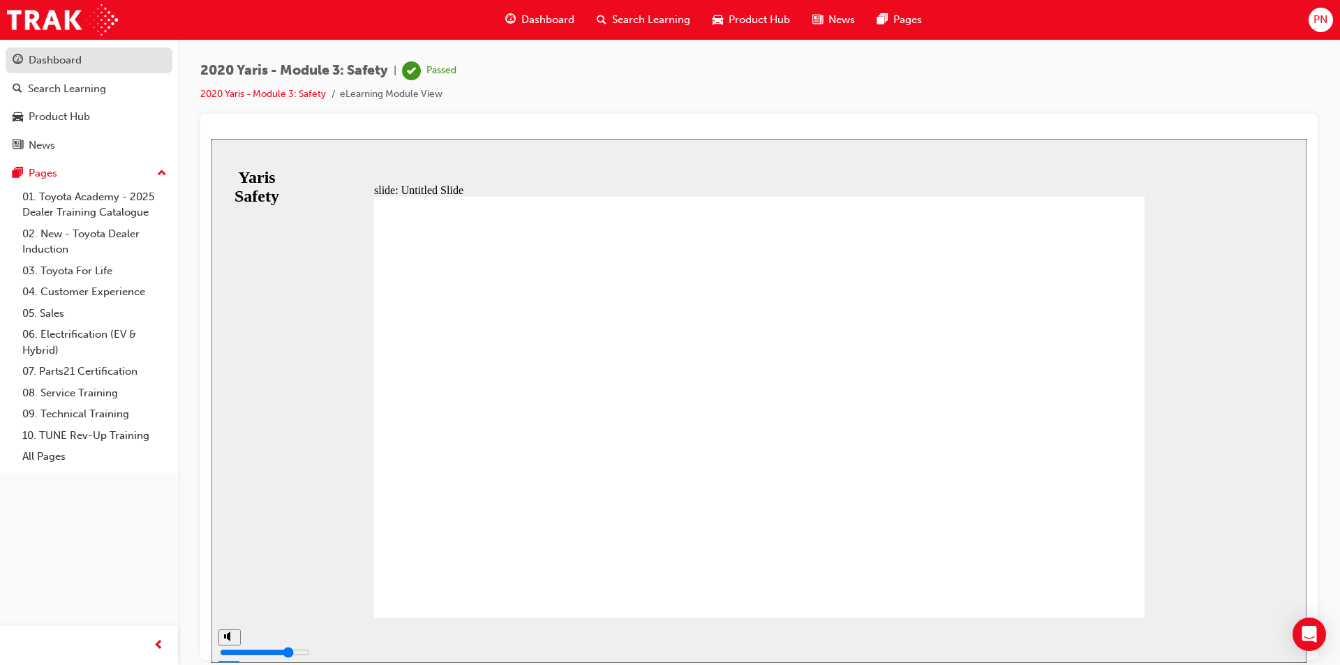
click at [52, 50] on link "Dashboard" at bounding box center [89, 60] width 167 height 26
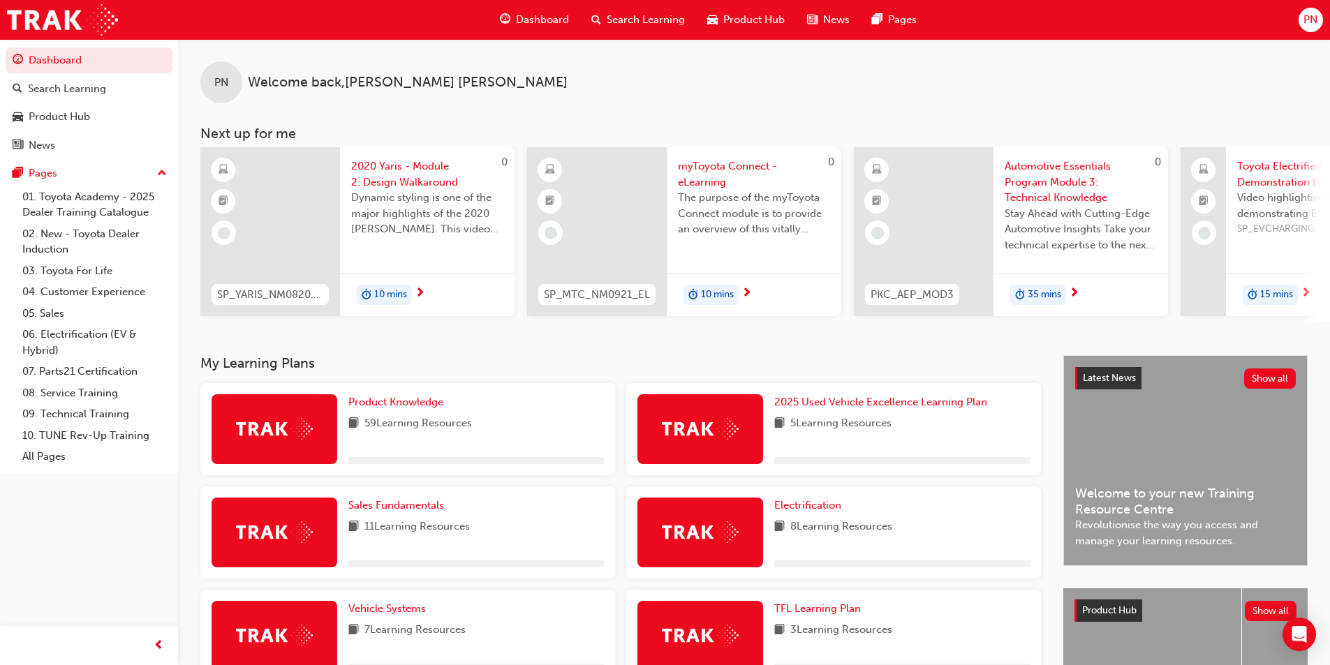
click at [629, 25] on span "Search Learning" at bounding box center [646, 20] width 78 height 16
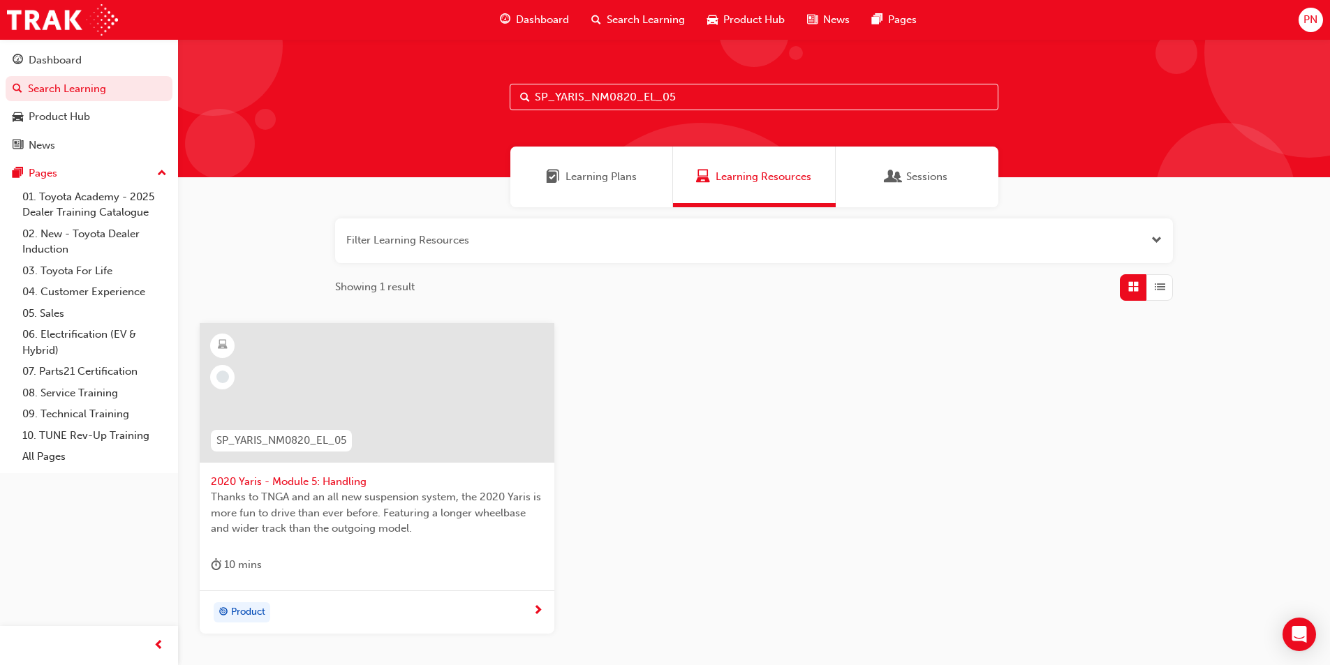
drag, startPoint x: 700, startPoint y: 92, endPoint x: 434, endPoint y: 102, distance: 266.1
click at [434, 102] on div "SP_YARIS_NM0820_EL_05" at bounding box center [754, 108] width 1152 height 138
click at [387, 429] on div at bounding box center [377, 393] width 355 height 140
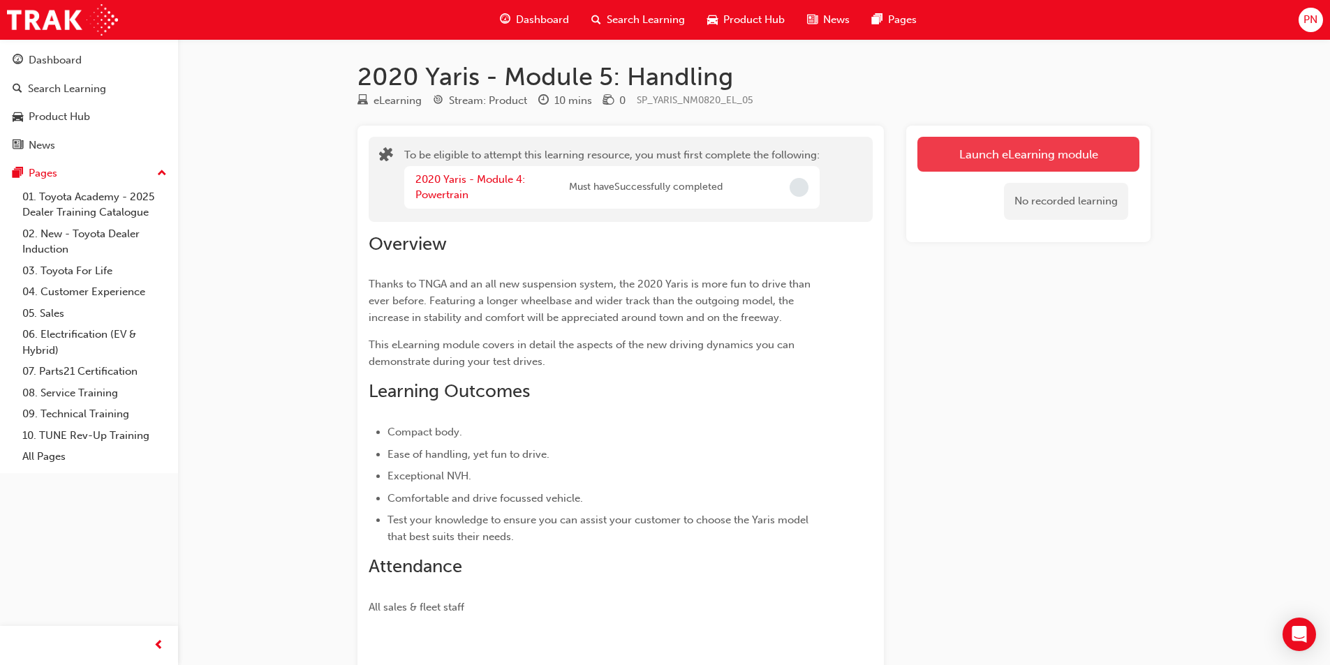
click at [987, 152] on button "Launch eLearning module" at bounding box center [1028, 154] width 222 height 35
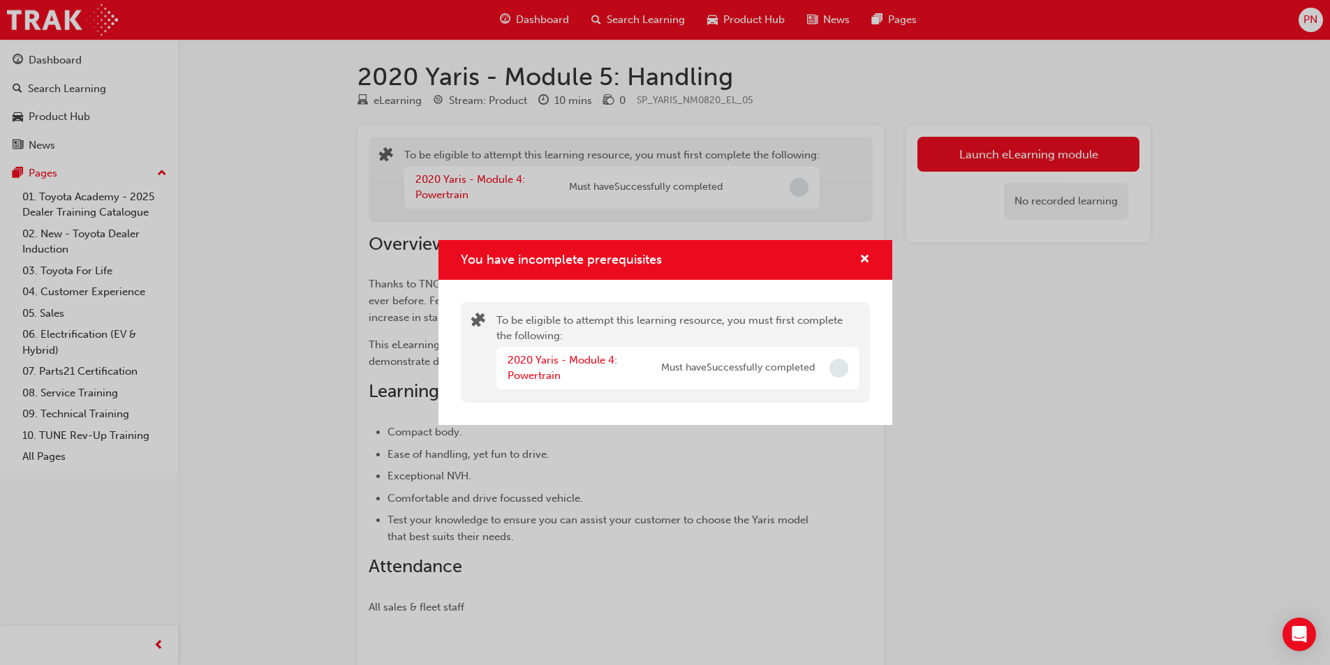
click at [847, 371] on span "Incomplete" at bounding box center [838, 368] width 19 height 19
click at [830, 370] on span "Incomplete" at bounding box center [838, 368] width 19 height 19
click at [743, 370] on span "Must have Successfully completed" at bounding box center [738, 368] width 154 height 16
click at [503, 362] on div "2020 Yaris - Module 4: Powertrain Must have Successfully completed" at bounding box center [677, 368] width 363 height 43
click at [528, 369] on div "2020 Yaris - Module 4: Powertrain" at bounding box center [584, 367] width 154 height 31
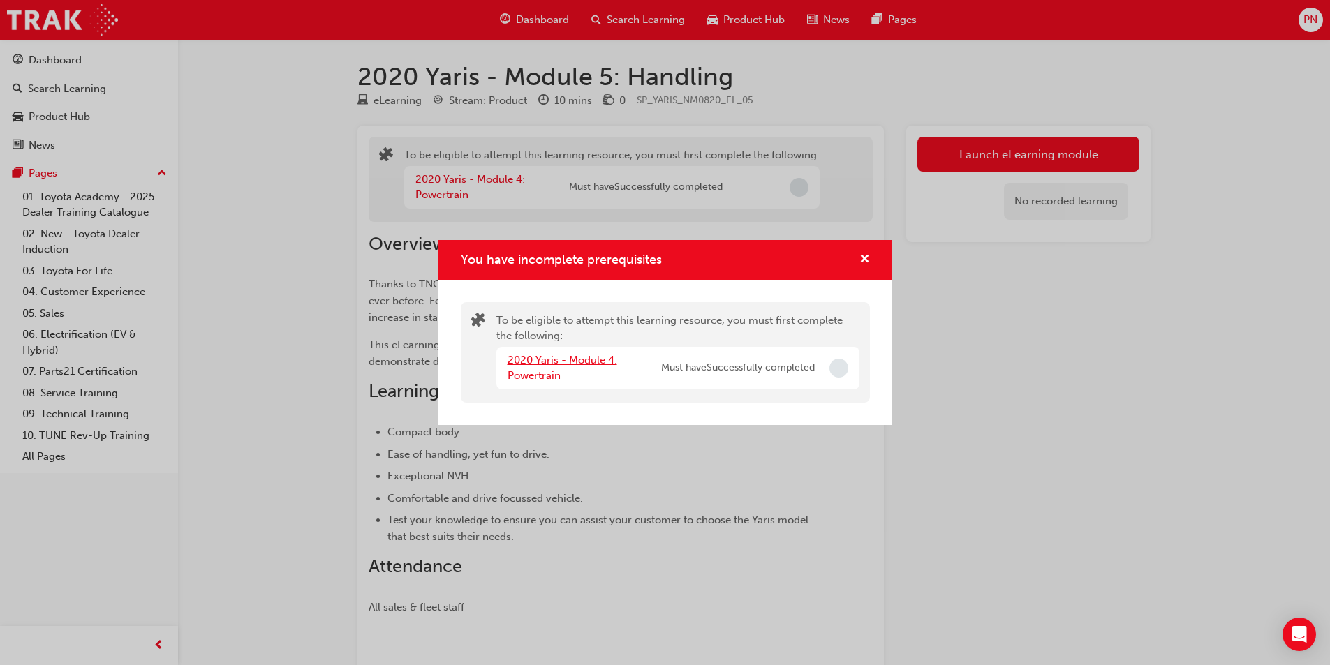
click at [525, 374] on link "2020 Yaris - Module 4: Powertrain" at bounding box center [562, 368] width 110 height 29
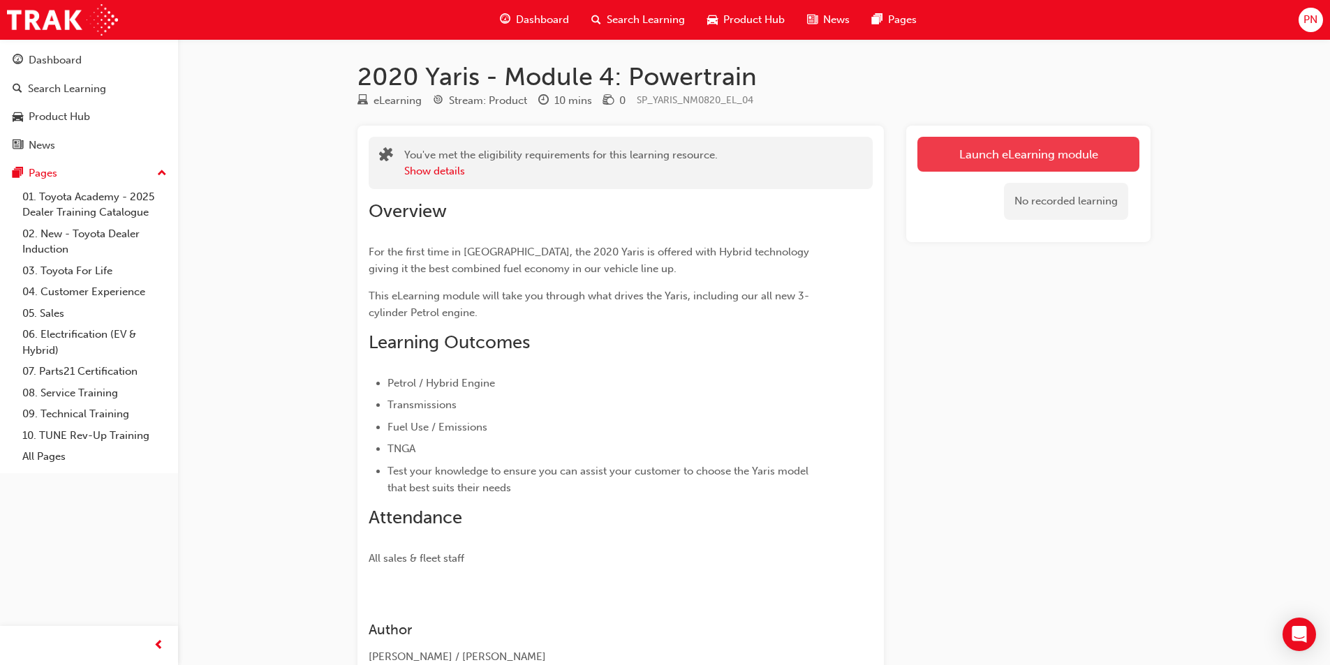
click at [948, 140] on link "Launch eLearning module" at bounding box center [1028, 154] width 222 height 35
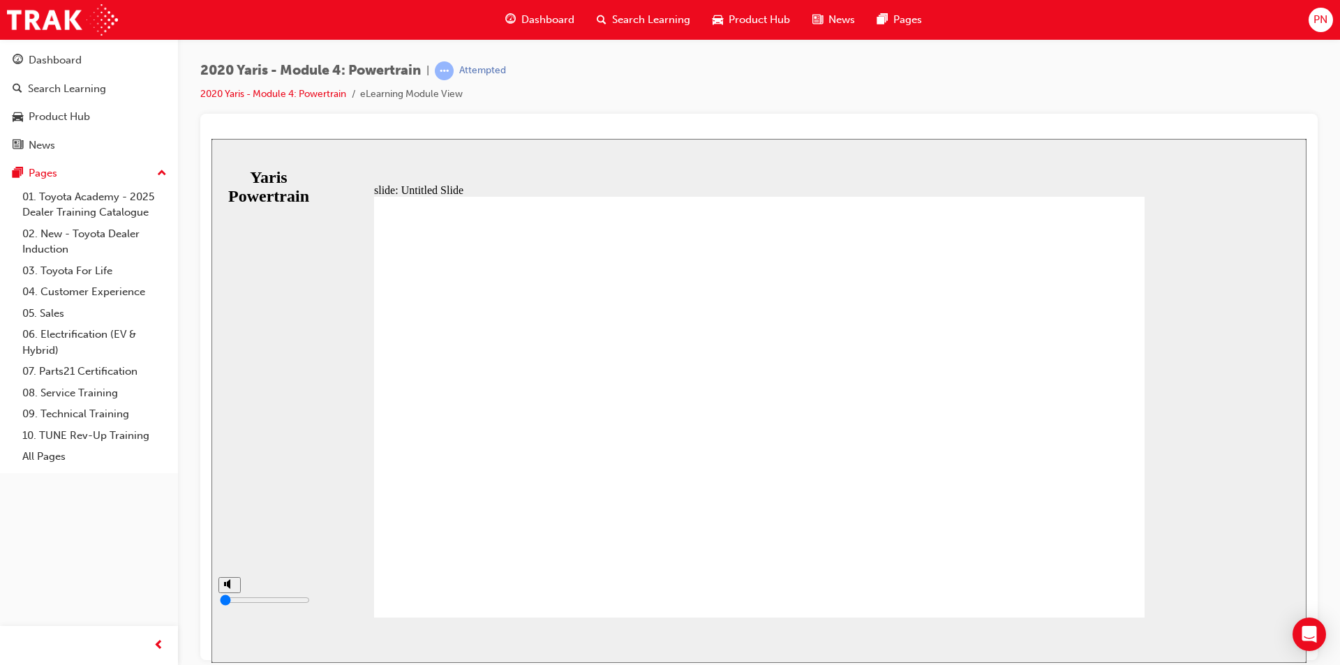
drag, startPoint x: 229, startPoint y: 597, endPoint x: 228, endPoint y: 630, distance: 32.8
type input "0"
click at [228, 605] on input "volume" at bounding box center [265, 599] width 90 height 11
click at [1264, 637] on span "NEXT" at bounding box center [1261, 642] width 24 height 10
click at [1263, 637] on span "NEXT" at bounding box center [1261, 642] width 24 height 10
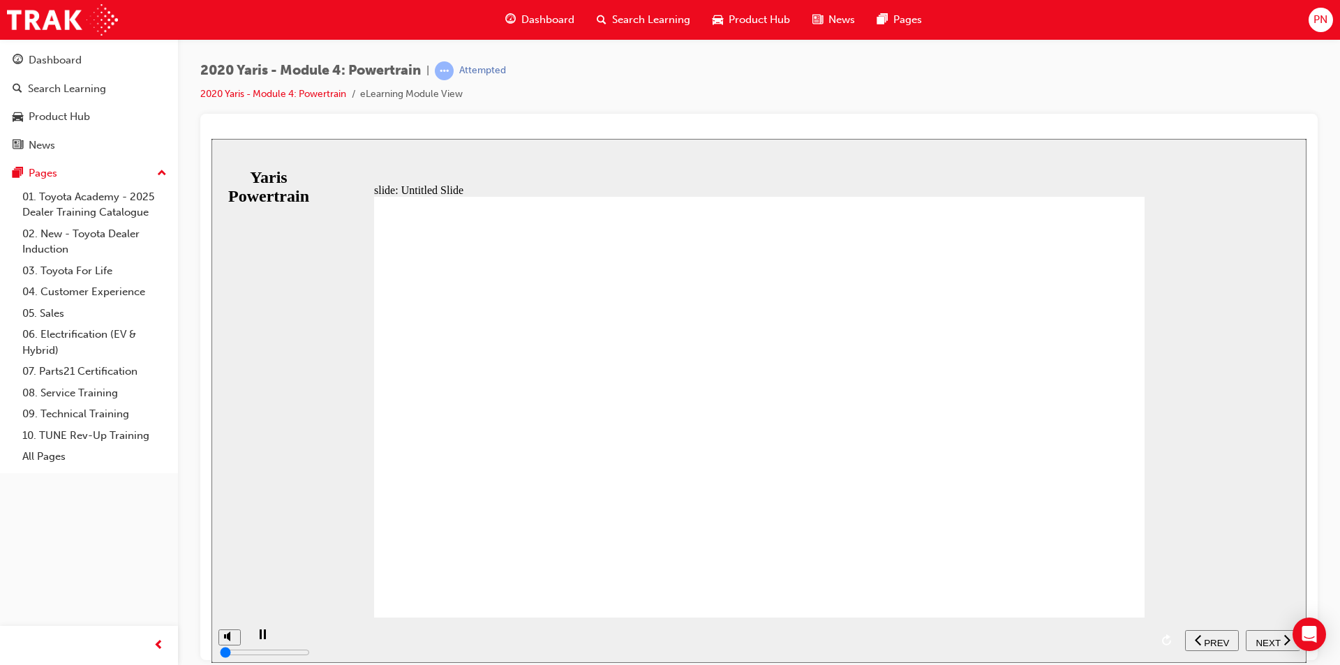
click at [1263, 637] on span "NEXT" at bounding box center [1268, 642] width 24 height 10
click at [1263, 637] on span "NEXT" at bounding box center [1261, 642] width 24 height 10
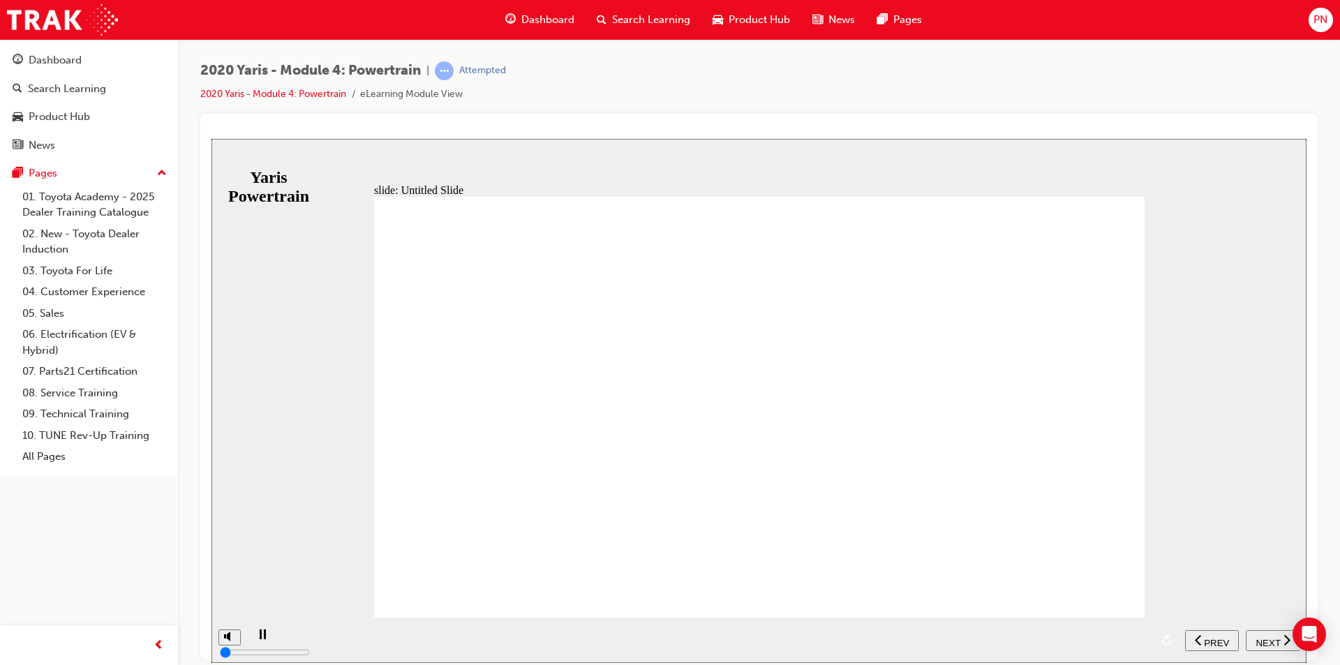
click at [1263, 637] on span "NEXT" at bounding box center [1268, 642] width 24 height 10
click at [1263, 637] on span "NEXT" at bounding box center [1261, 642] width 24 height 10
click at [1263, 637] on span "NEXT" at bounding box center [1268, 642] width 24 height 10
click at [1263, 637] on span "NEXT" at bounding box center [1261, 642] width 24 height 10
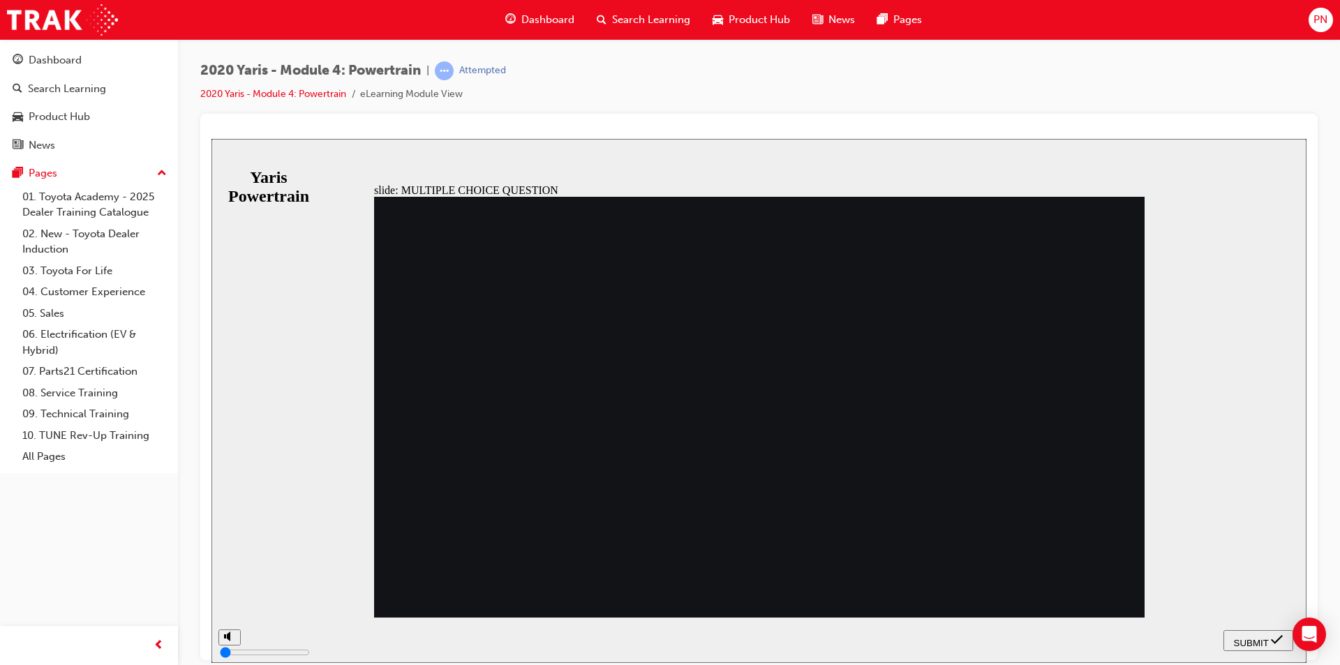
click at [1263, 637] on span "SUBMIT" at bounding box center [1251, 642] width 35 height 10
click at [1263, 635] on div at bounding box center [758, 400] width 1095 height 524
radio input "true"
click at [1269, 639] on div "SUBMIT" at bounding box center [1258, 640] width 59 height 15
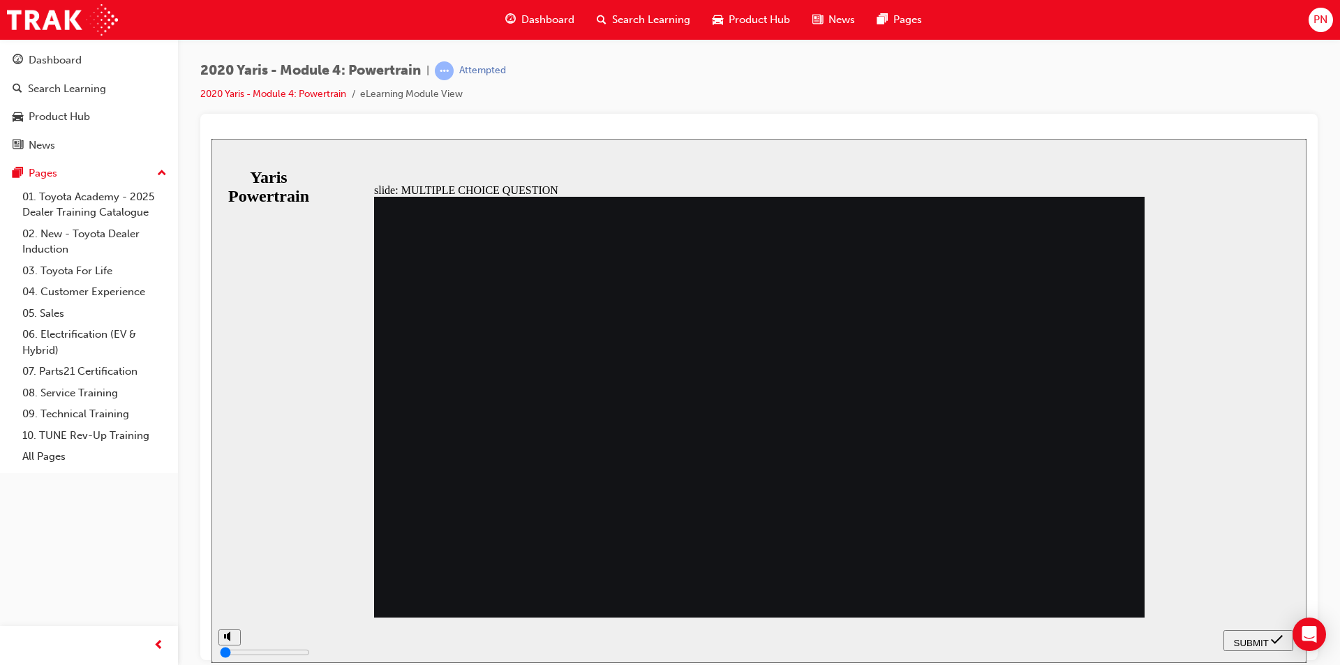
drag, startPoint x: 715, startPoint y: 521, endPoint x: 726, endPoint y: 537, distance: 20.1
click at [1272, 641] on icon "submit" at bounding box center [1277, 639] width 12 height 13
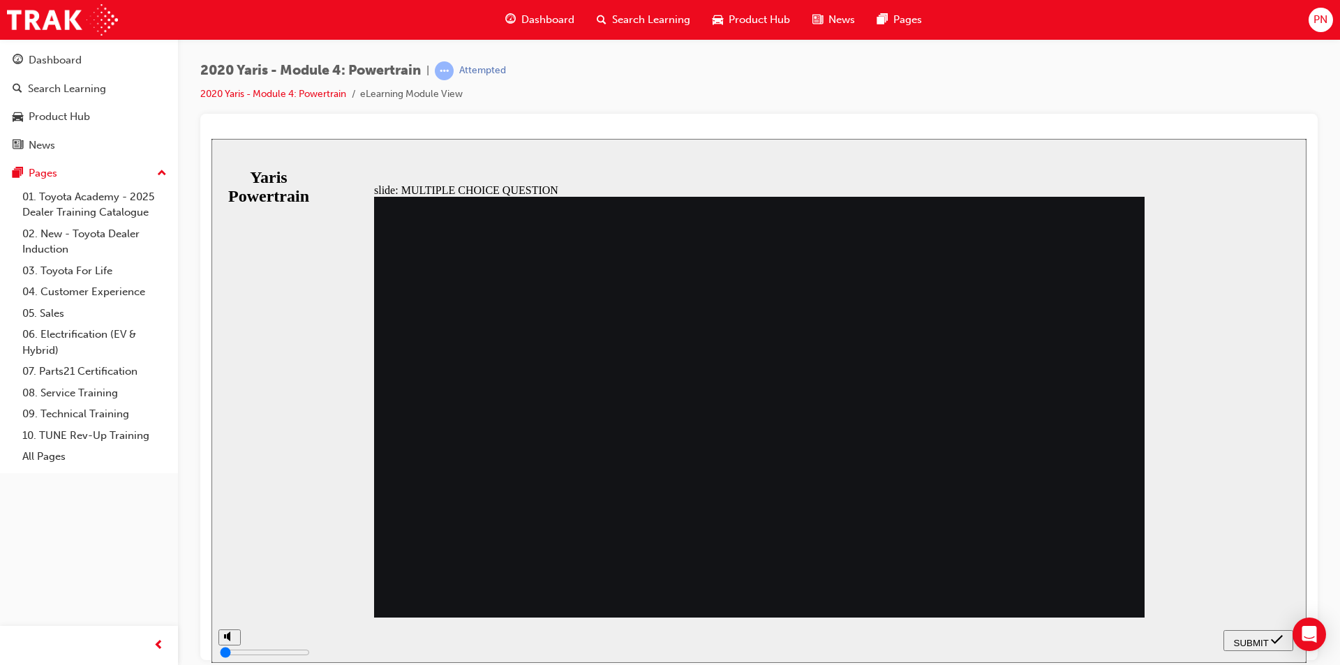
radio input "false"
radio input "true"
click at [1260, 637] on span "SUBMIT" at bounding box center [1251, 642] width 35 height 10
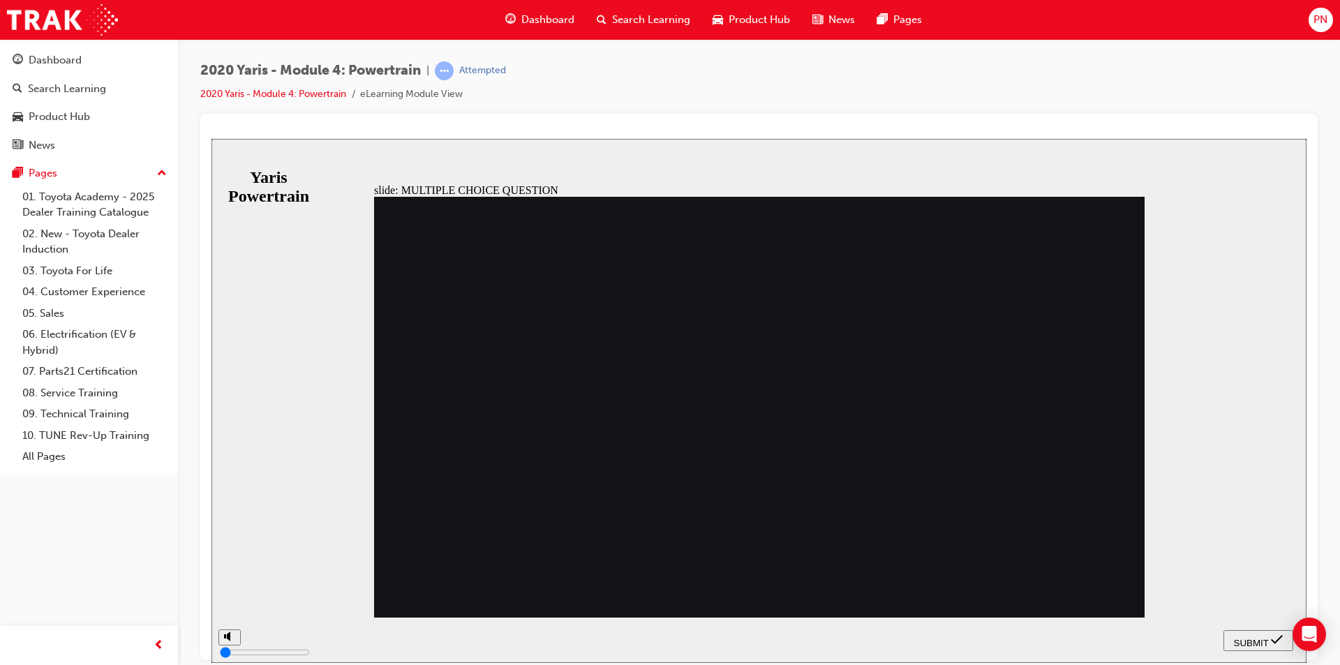
click at [1248, 638] on span "SUBMIT" at bounding box center [1251, 642] width 35 height 10
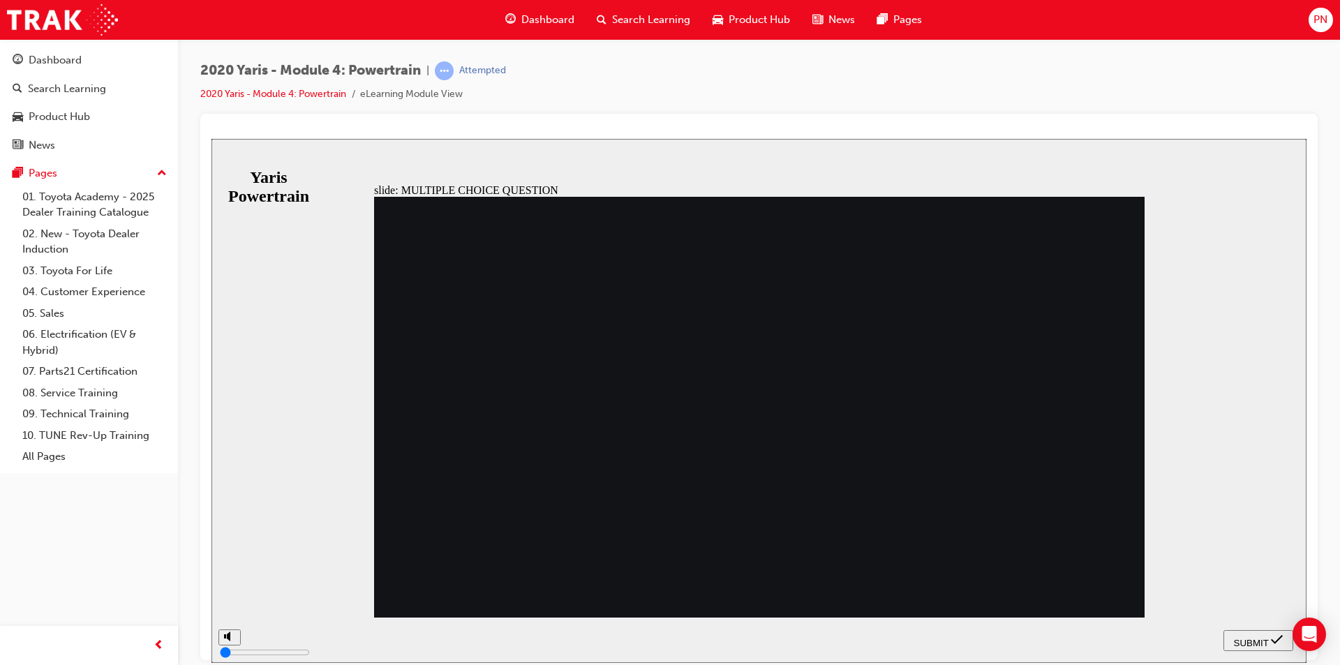
radio input "false"
radio input "true"
click at [1254, 640] on span "SUBMIT" at bounding box center [1251, 642] width 35 height 10
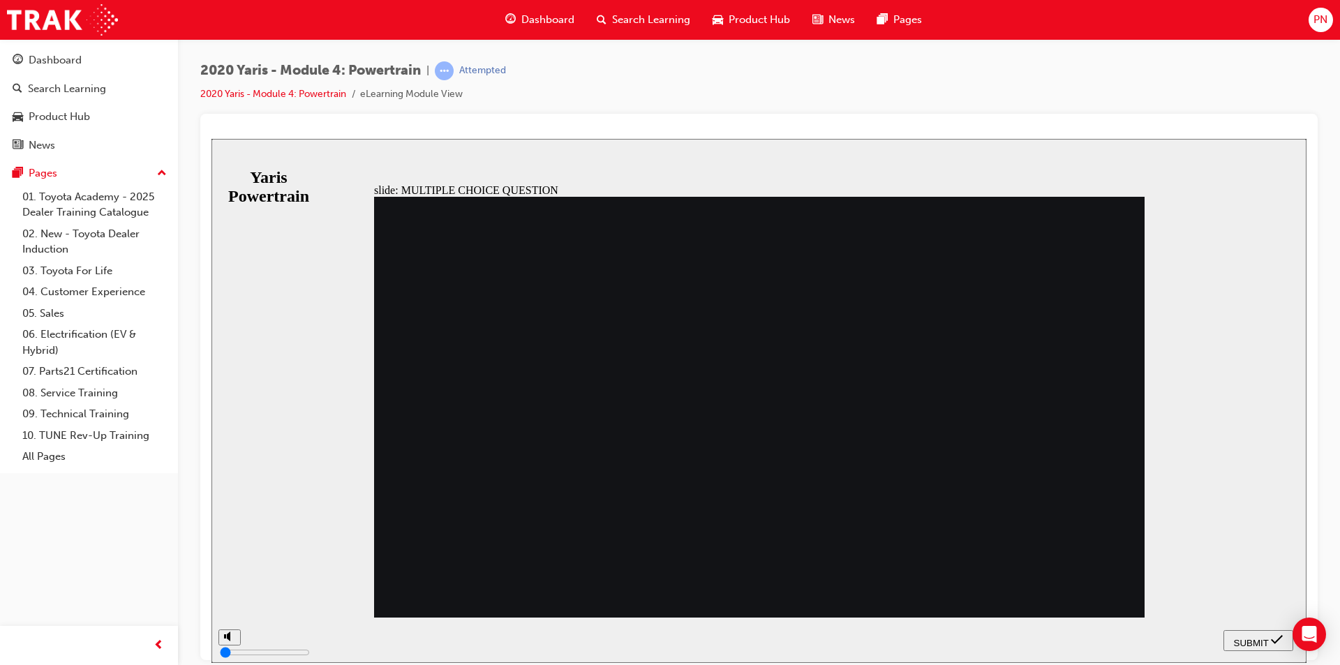
click at [1238, 631] on button "SUBMIT" at bounding box center [1259, 640] width 70 height 21
radio input "false"
radio input "true"
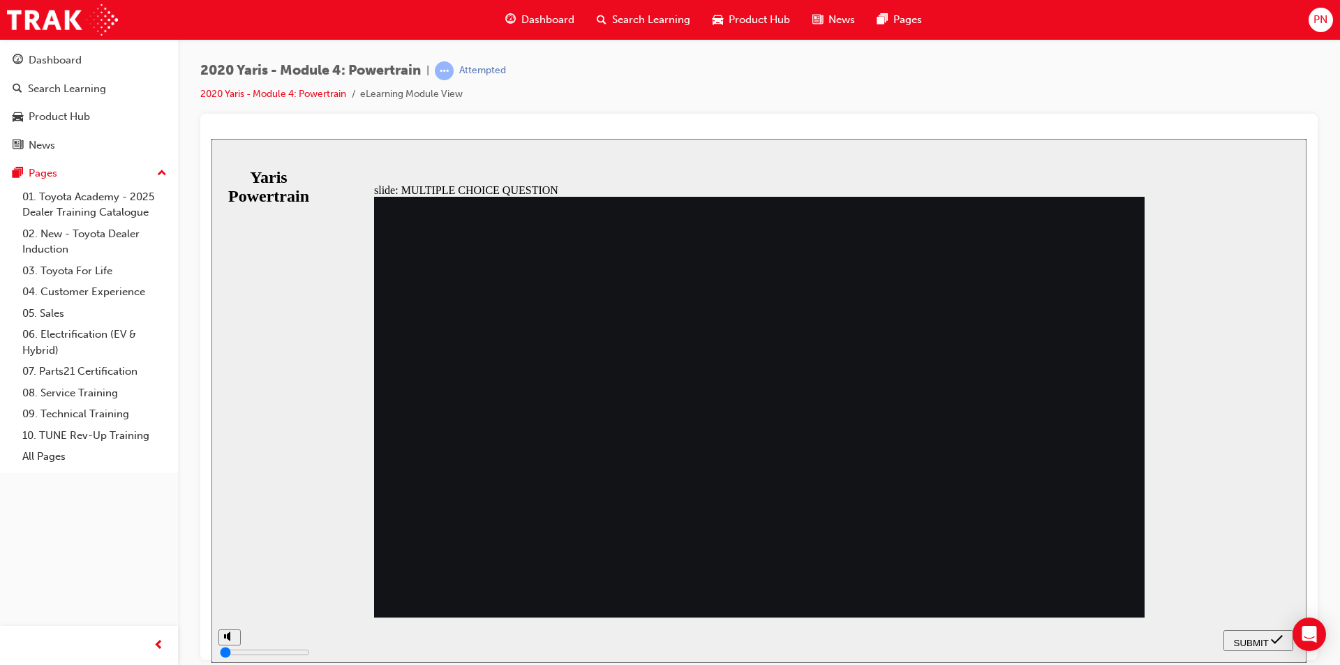
click at [1253, 637] on span "SUBMIT" at bounding box center [1251, 642] width 35 height 10
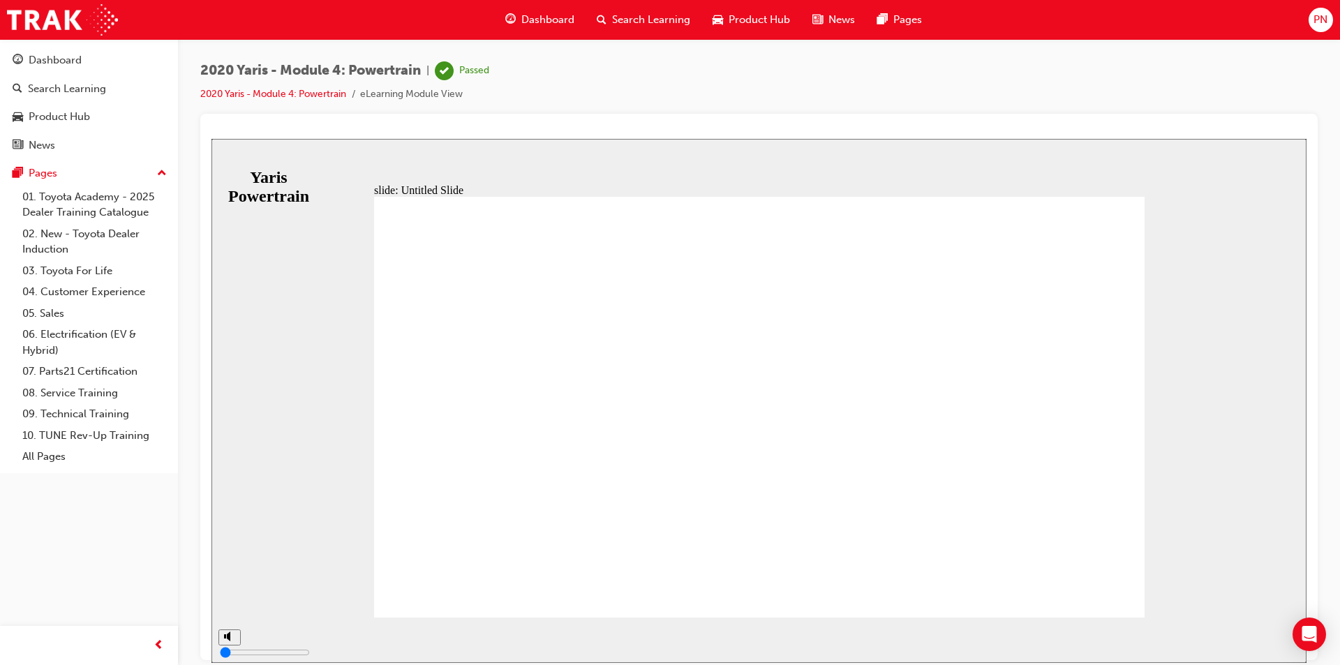
click at [638, 20] on span "Search Learning" at bounding box center [651, 20] width 78 height 16
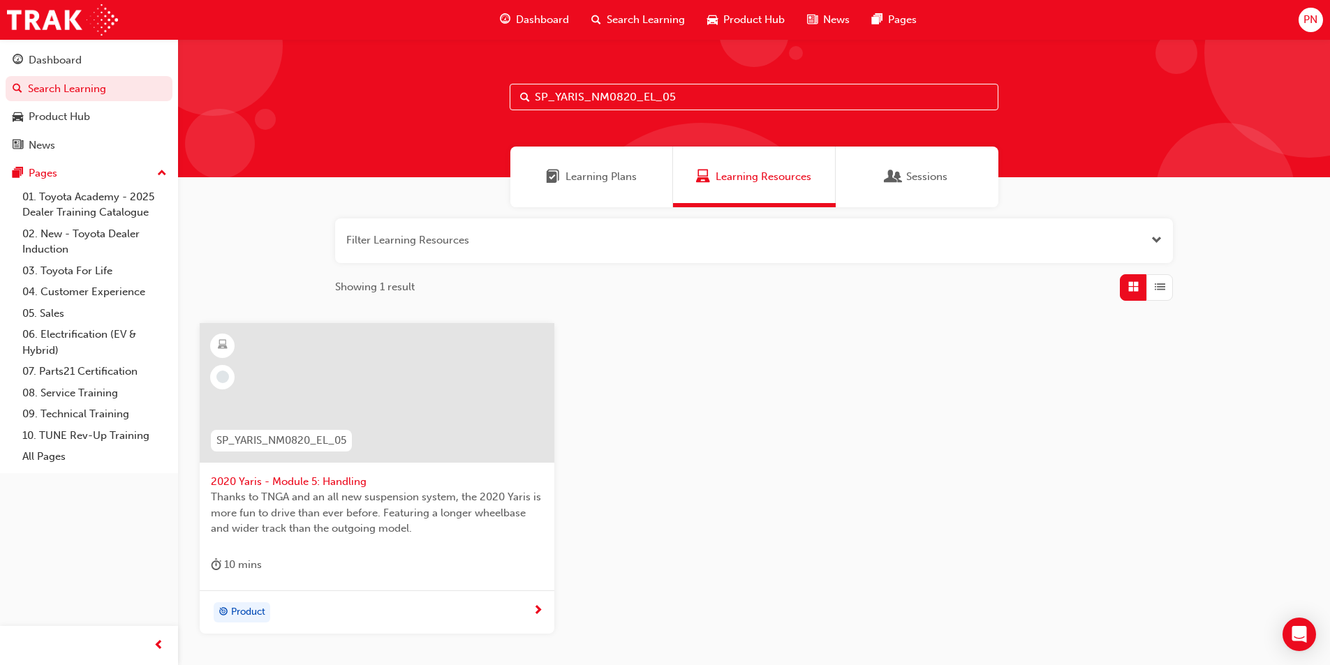
drag, startPoint x: 688, startPoint y: 95, endPoint x: 475, endPoint y: 96, distance: 212.9
click at [475, 96] on div "SP_YARIS_NM0820_EL_05" at bounding box center [754, 108] width 1152 height 138
paste input "MIRAI_NM0321_EL"
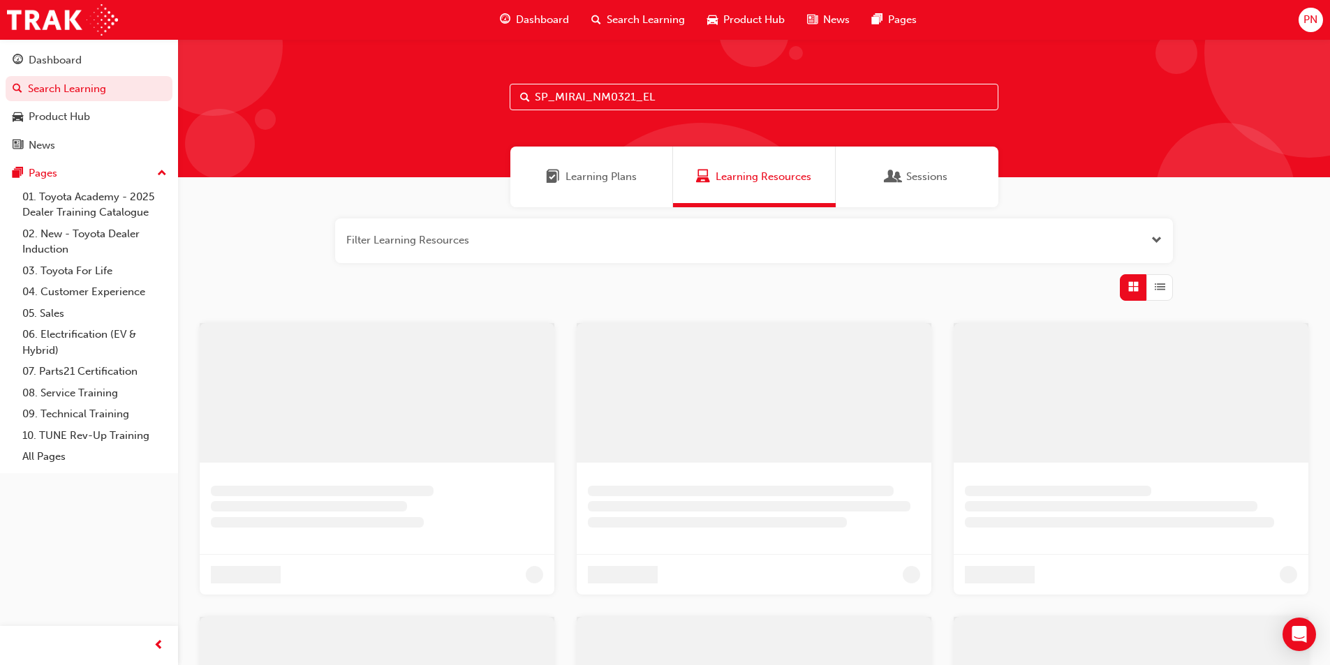
type input "SP_MIRAI_NM0321_EL"
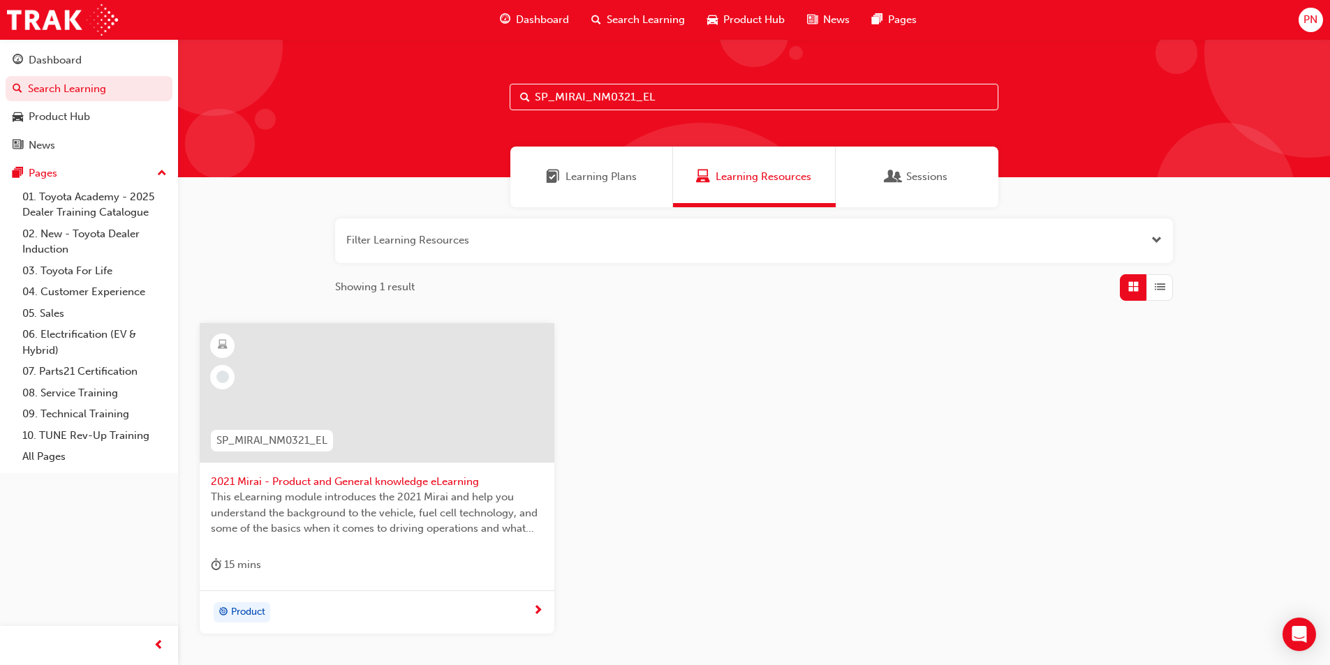
click at [383, 394] on div at bounding box center [377, 393] width 355 height 140
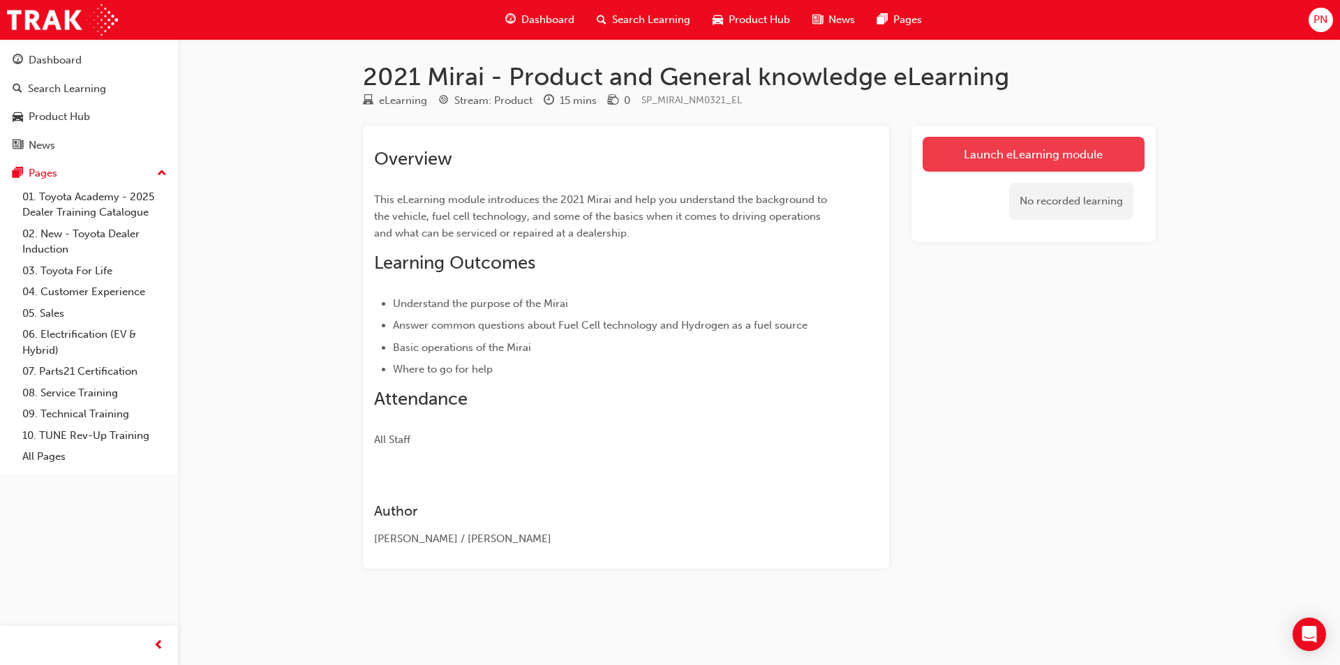
click at [983, 158] on link "Launch eLearning module" at bounding box center [1034, 154] width 222 height 35
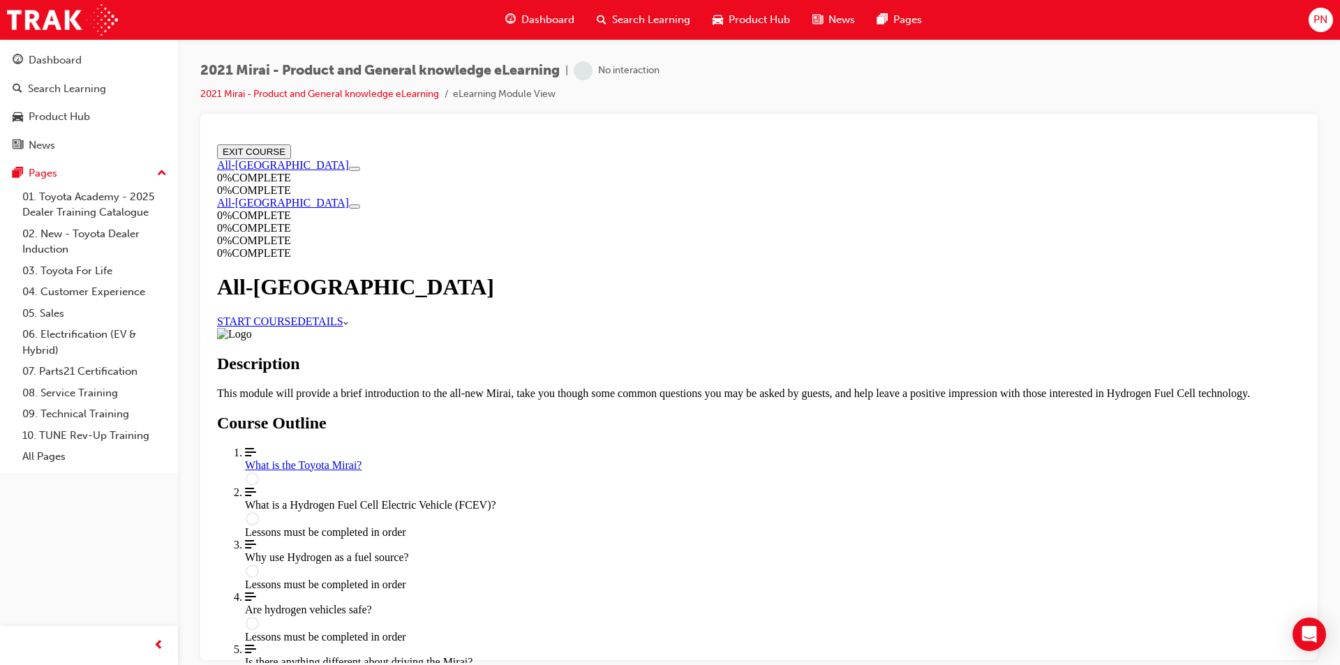
scroll to position [407, 0]
click at [641, 459] on div "What is the Toyota Mirai?" at bounding box center [773, 465] width 1056 height 13
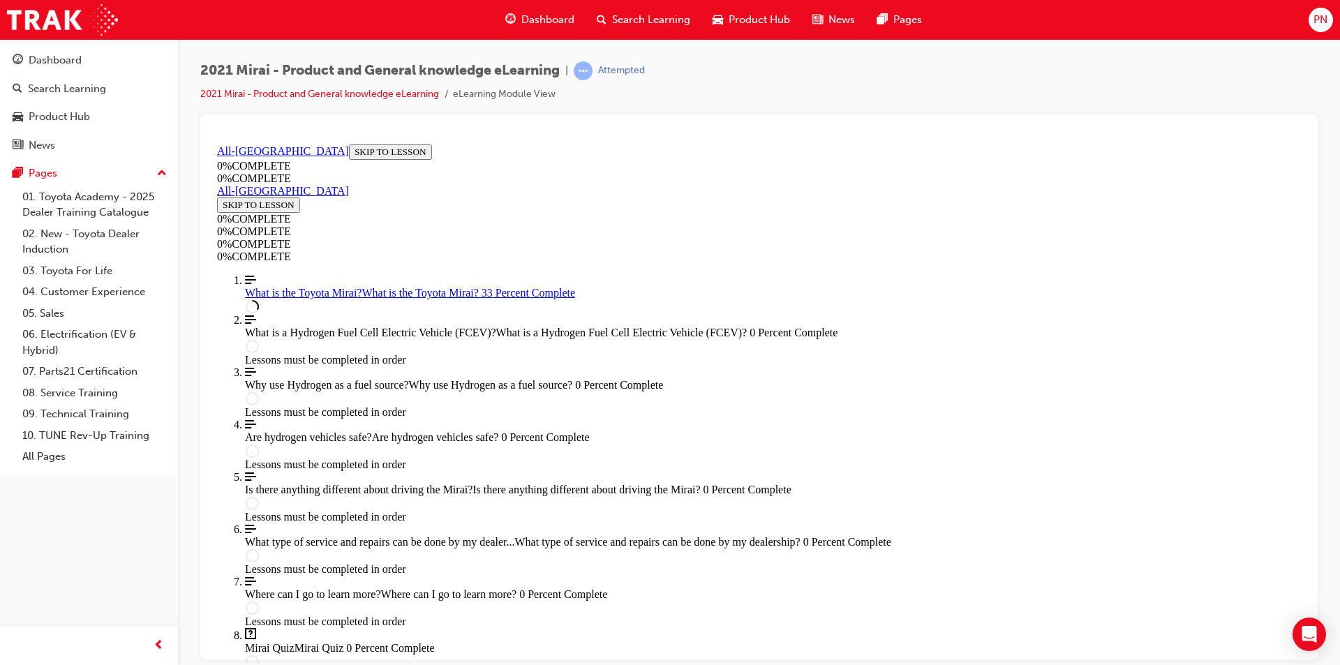
scroll to position [48, 0]
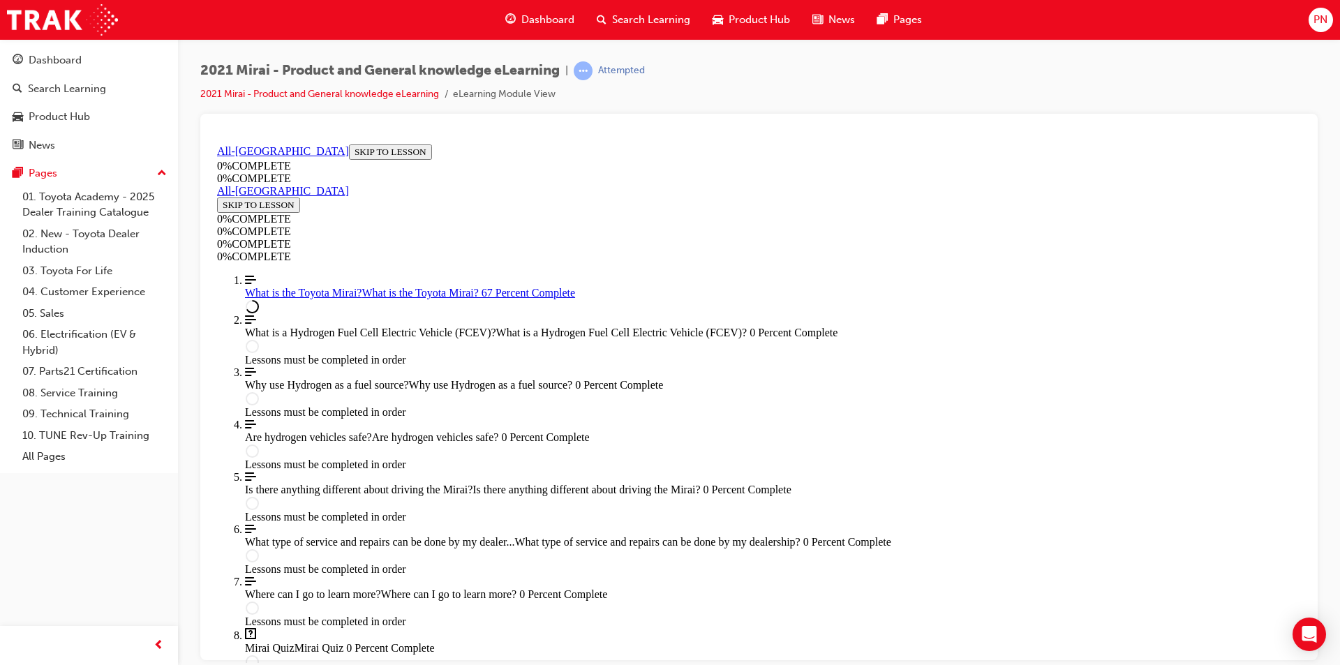
drag, startPoint x: 988, startPoint y: 471, endPoint x: 976, endPoint y: 468, distance: 11.7
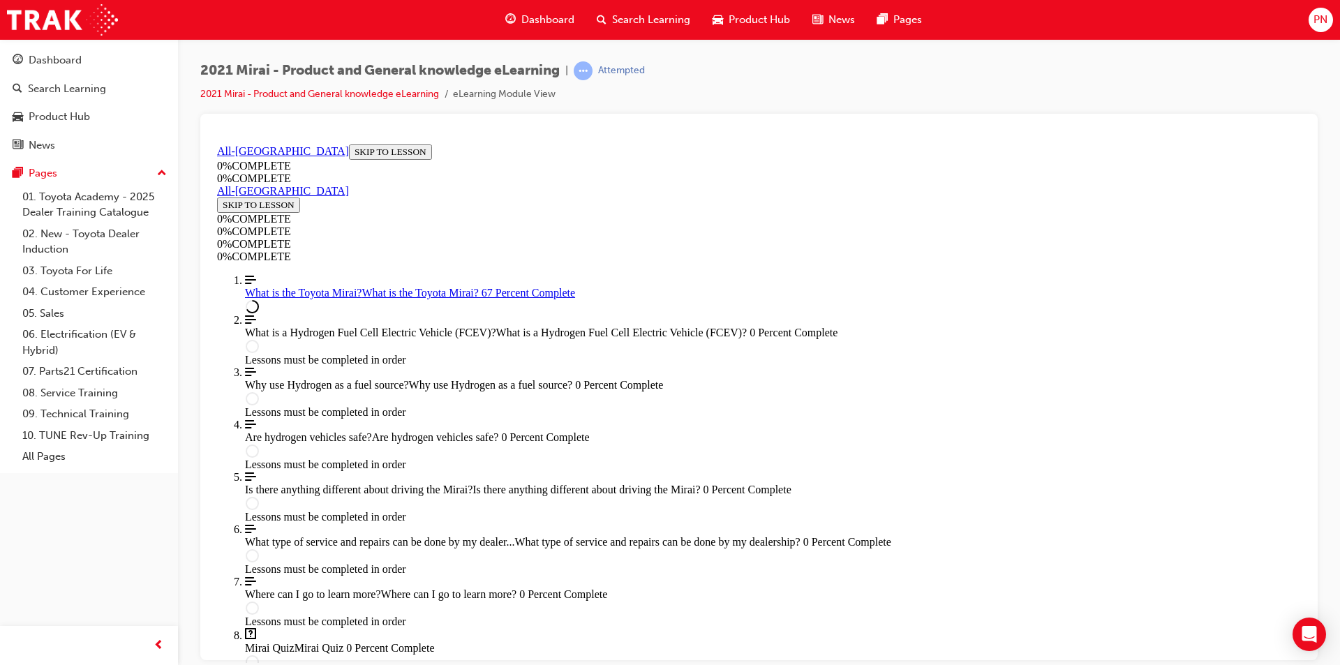
scroll to position [1863, 0]
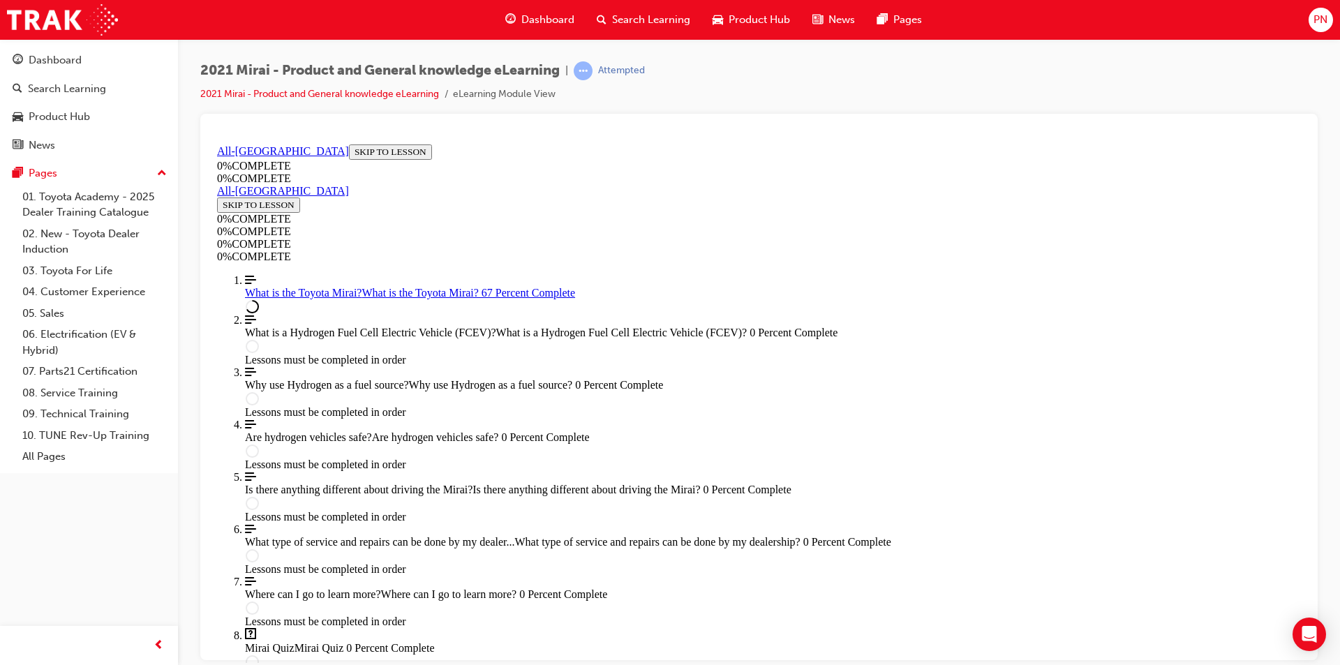
drag, startPoint x: 960, startPoint y: 530, endPoint x: 937, endPoint y: 565, distance: 41.4
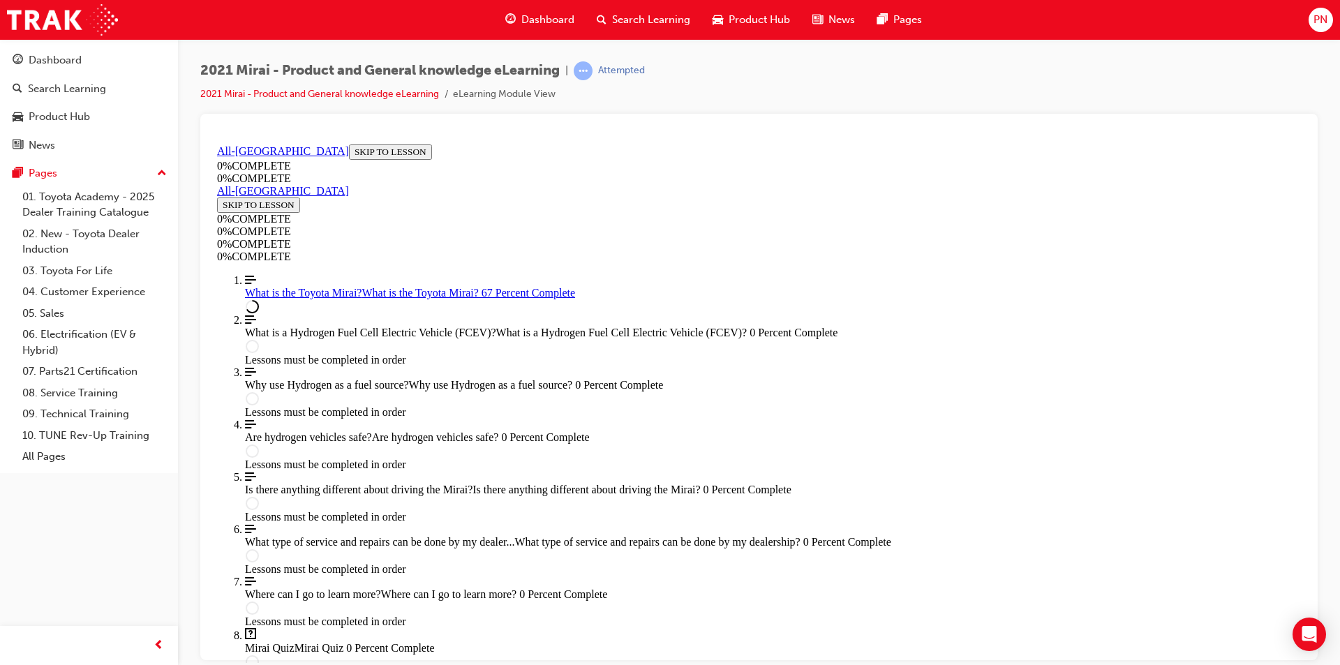
scroll to position [1862, 0]
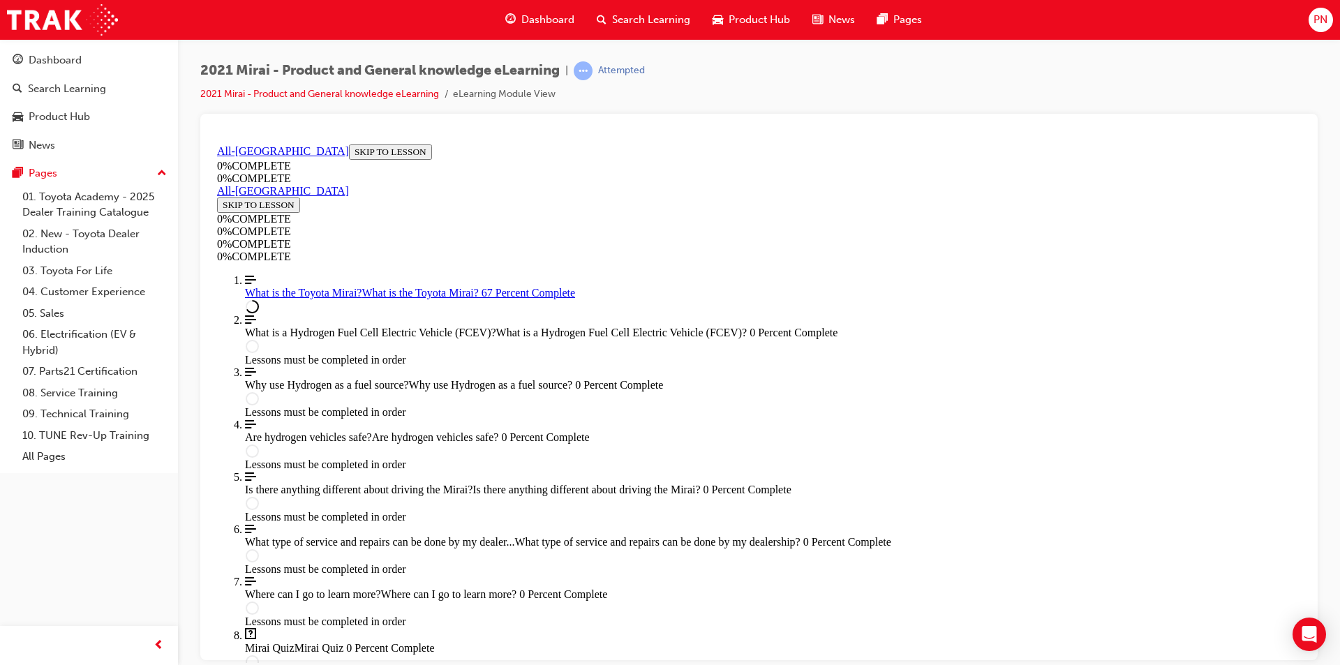
scroll to position [1846, 0]
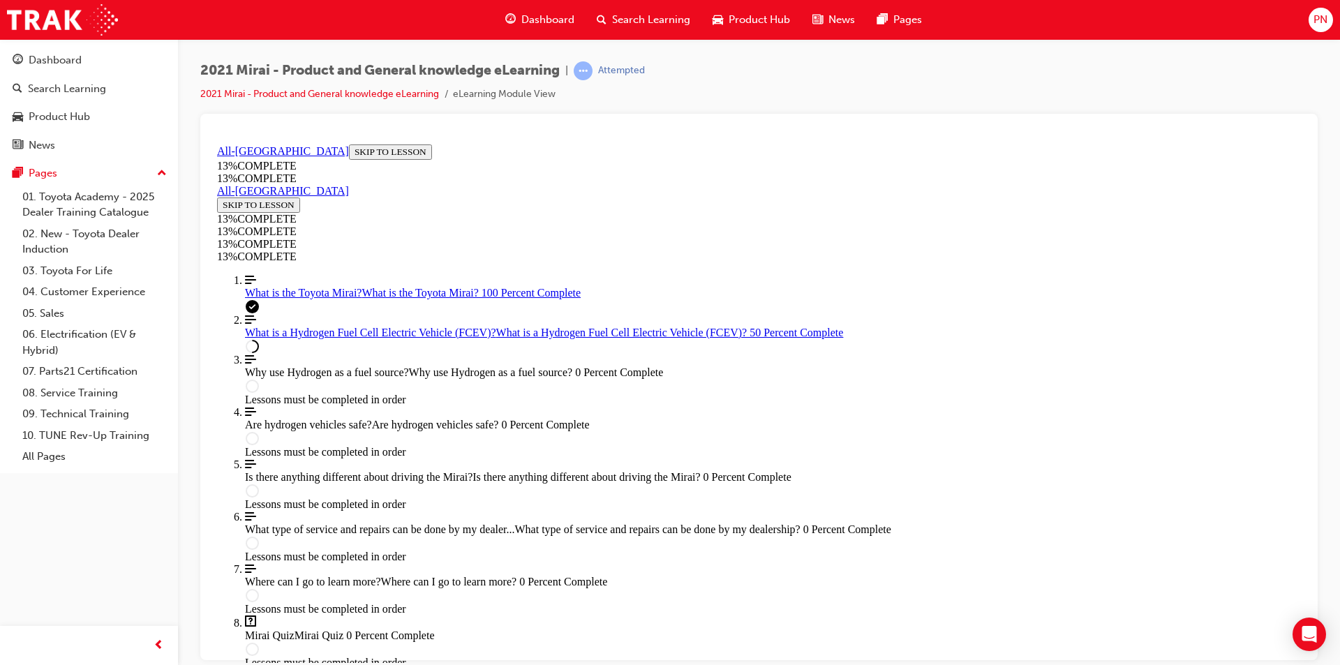
scroll to position [1239, 0]
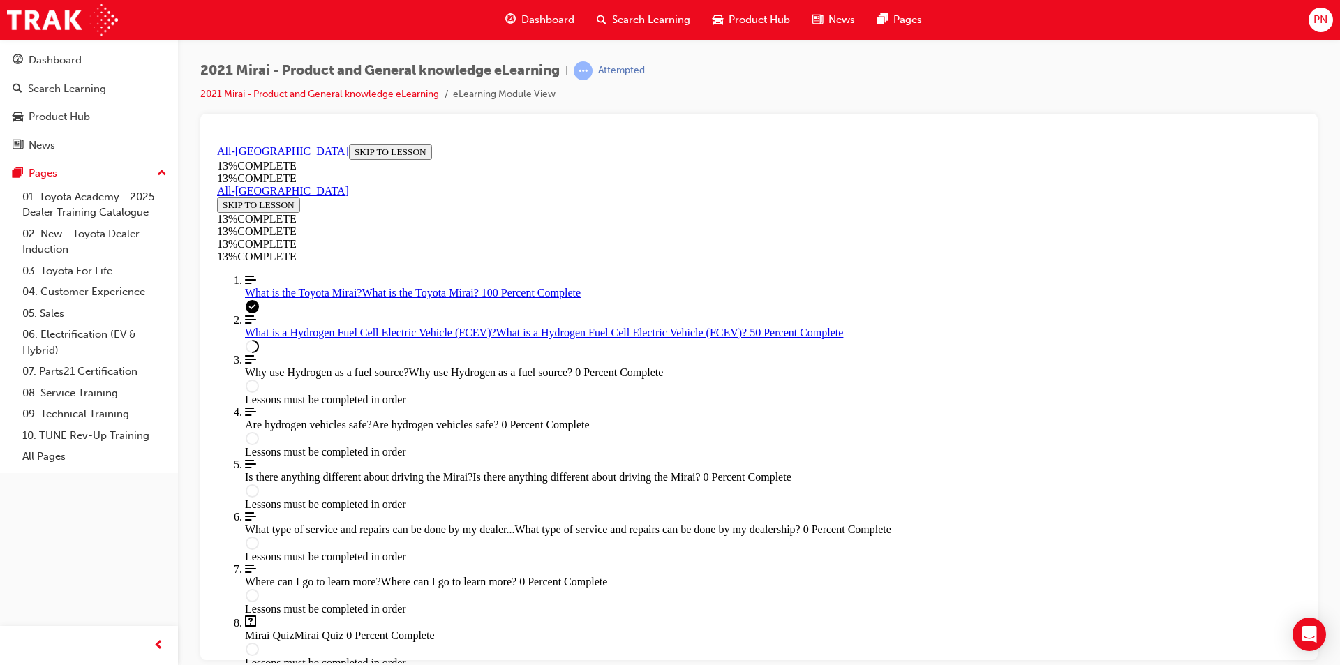
scroll to position [1990, 0]
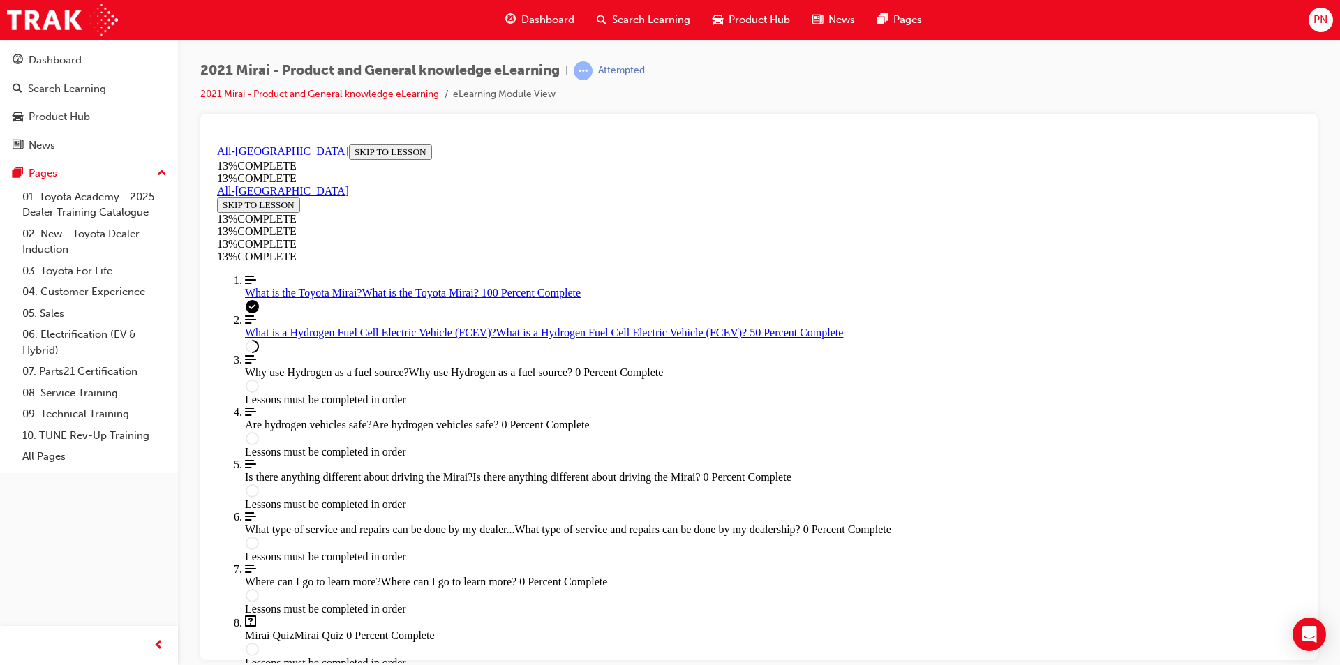
drag, startPoint x: 967, startPoint y: 477, endPoint x: 958, endPoint y: 469, distance: 11.8
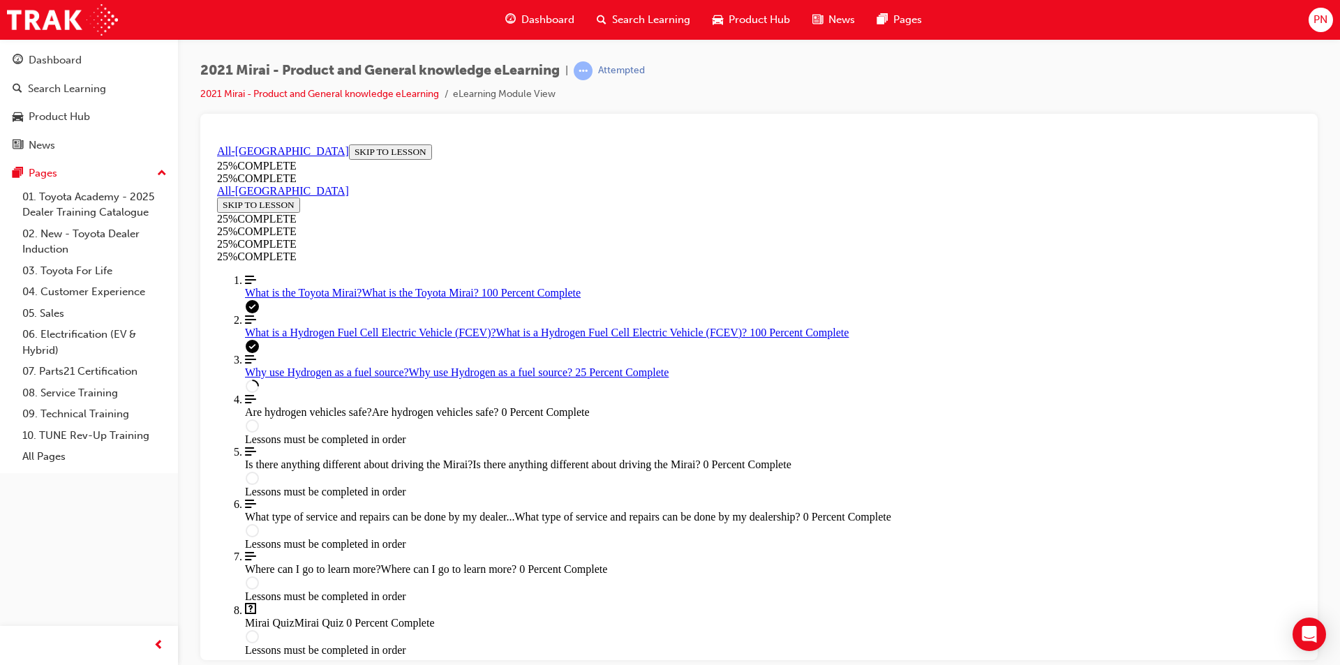
scroll to position [467, 0]
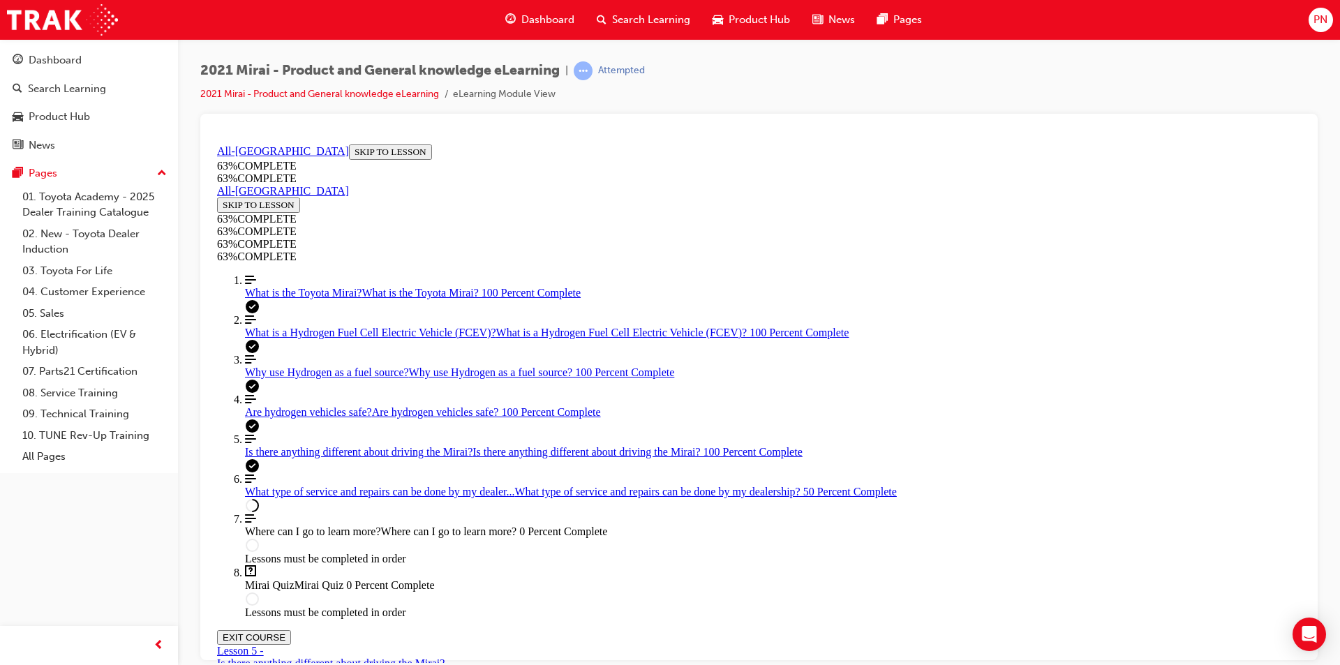
scroll to position [816, 0]
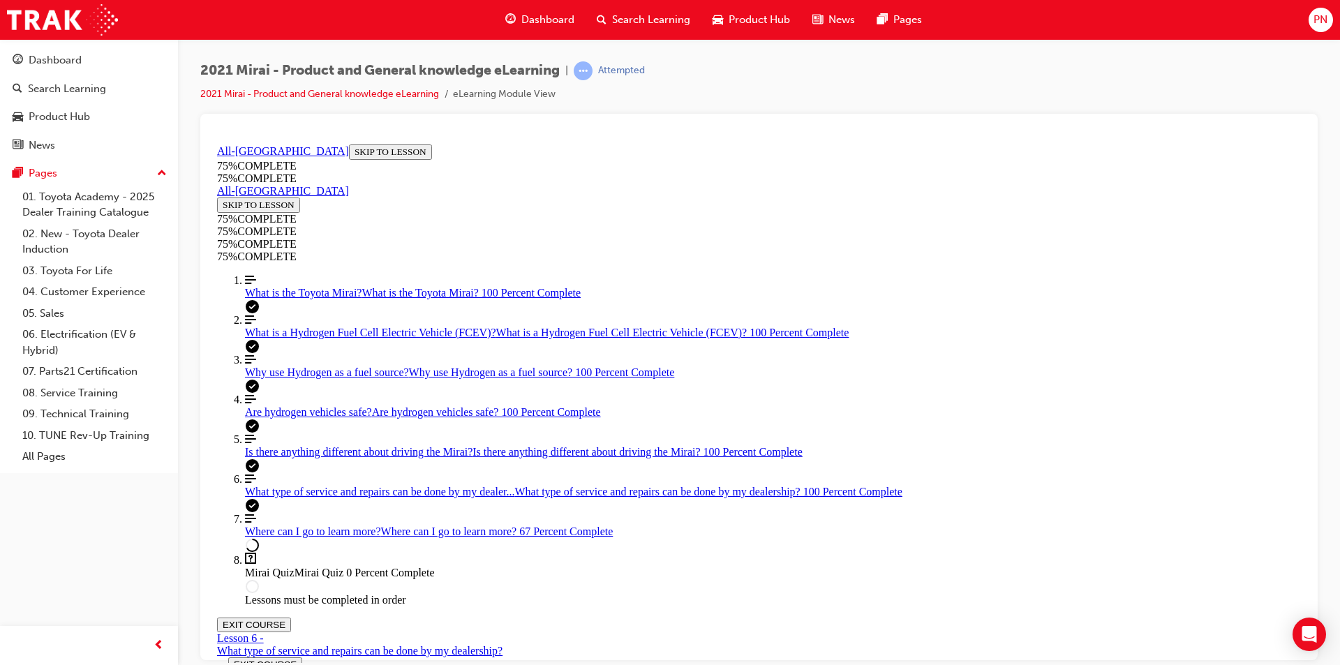
scroll to position [48, 0]
drag, startPoint x: 715, startPoint y: 452, endPoint x: 849, endPoint y: 446, distance: 133.4
drag, startPoint x: 860, startPoint y: 446, endPoint x: 1024, endPoint y: 445, distance: 164.0
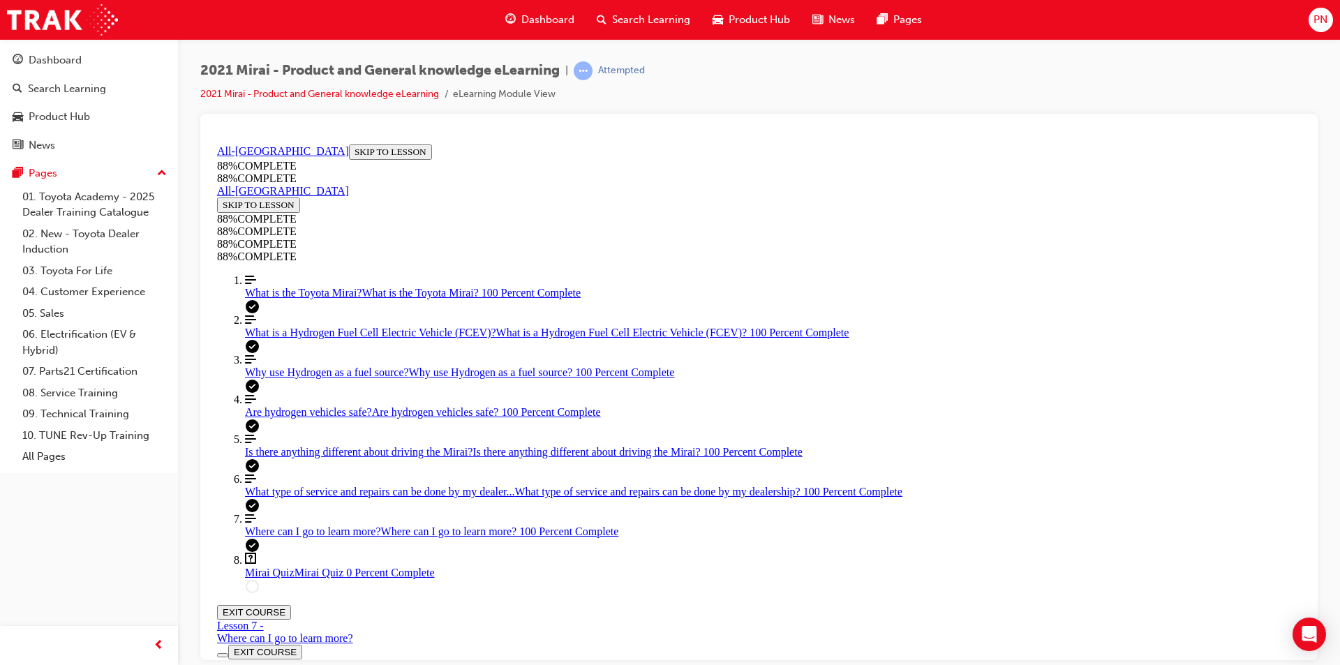
scroll to position [48, 0]
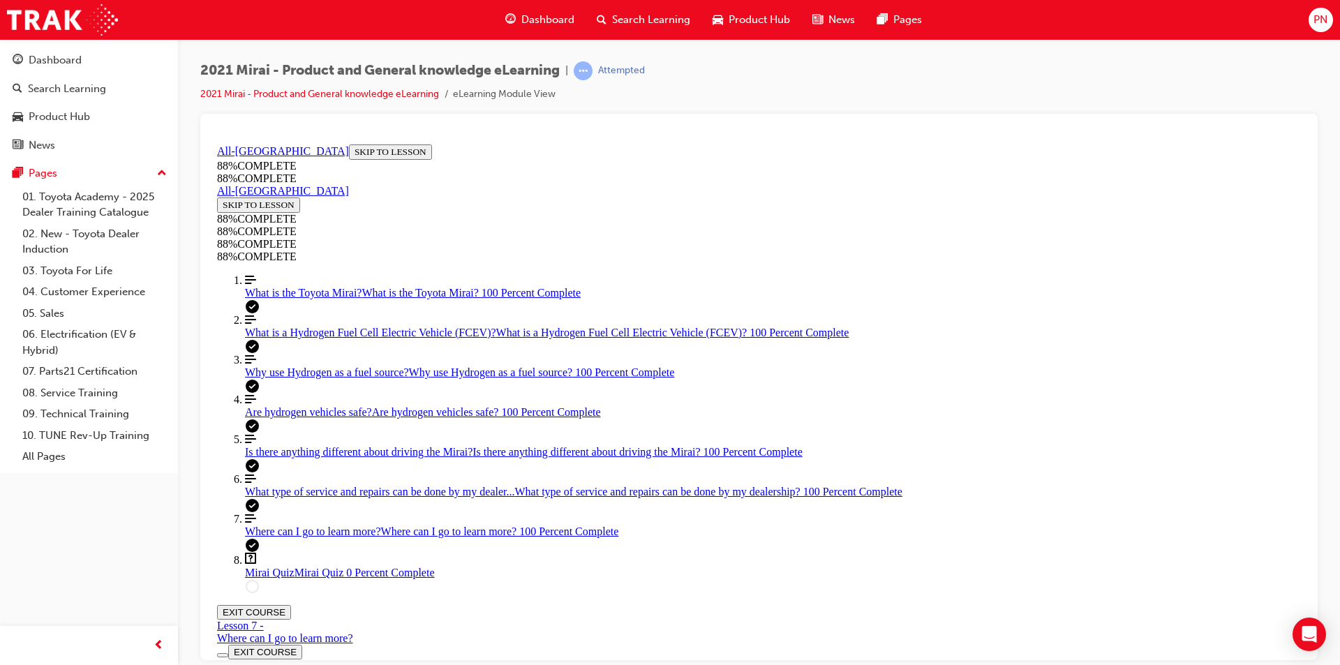
drag, startPoint x: 620, startPoint y: 260, endPoint x: 761, endPoint y: 260, distance: 141.7
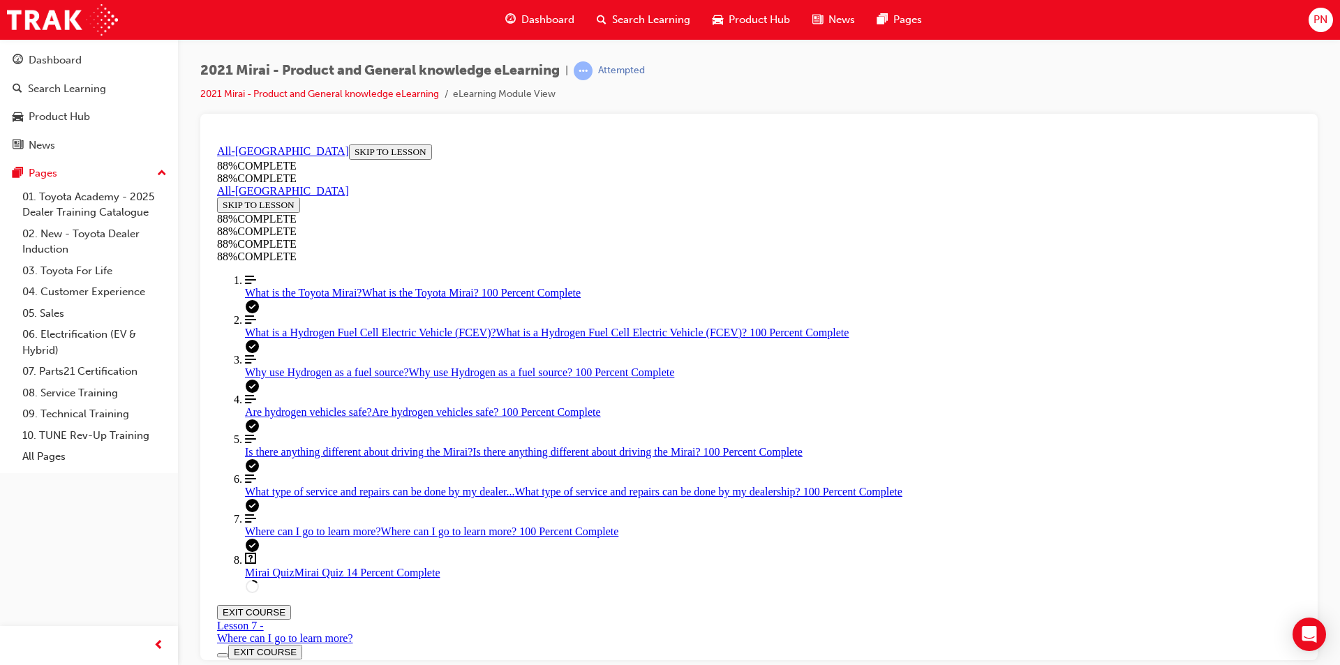
scroll to position [276, 0]
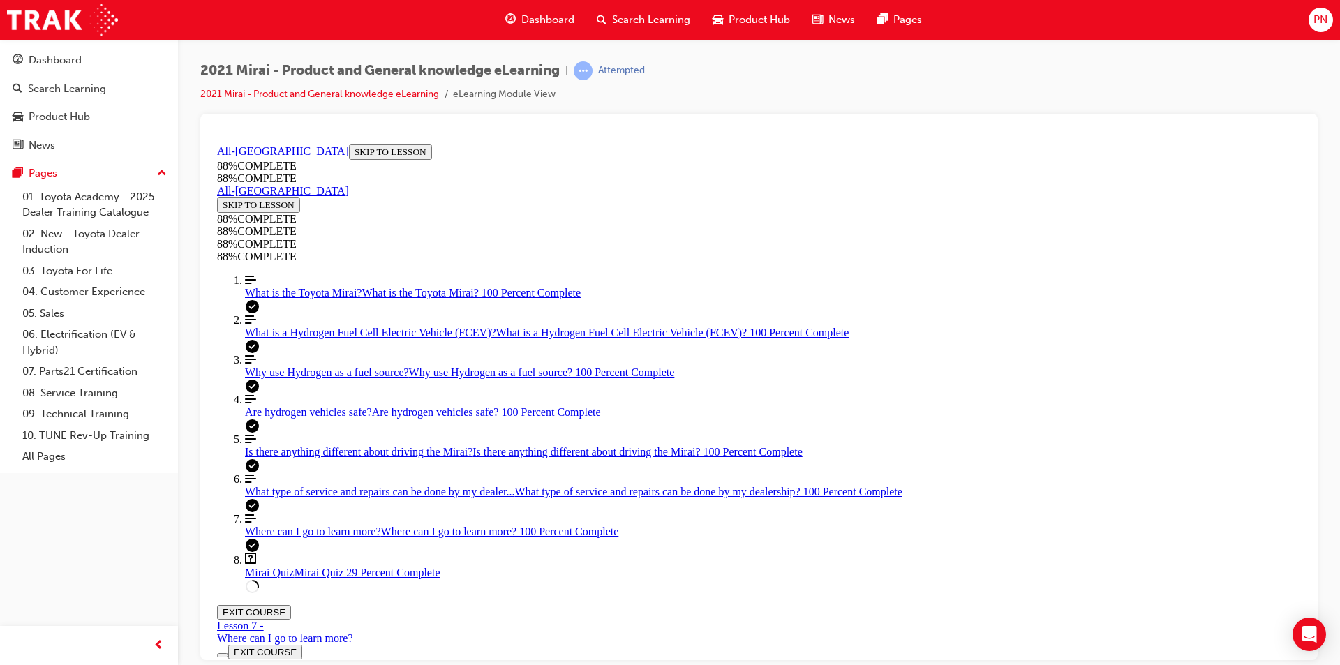
scroll to position [185, 0]
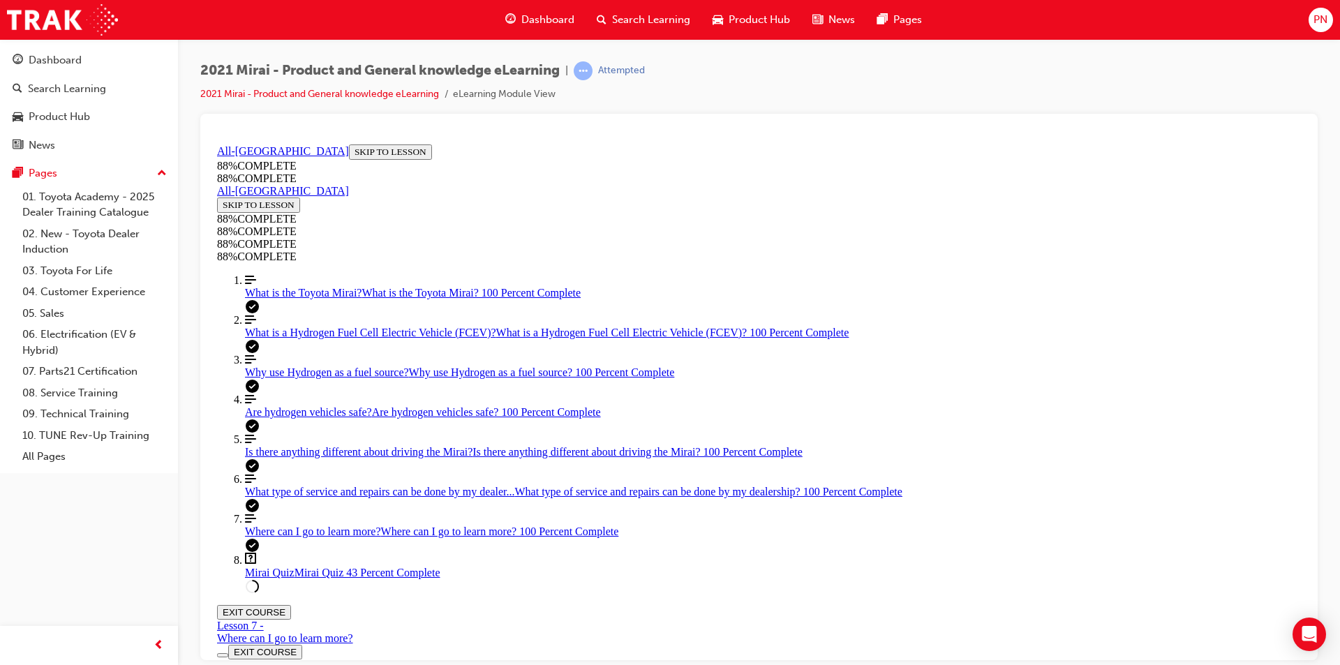
scroll to position [51, 0]
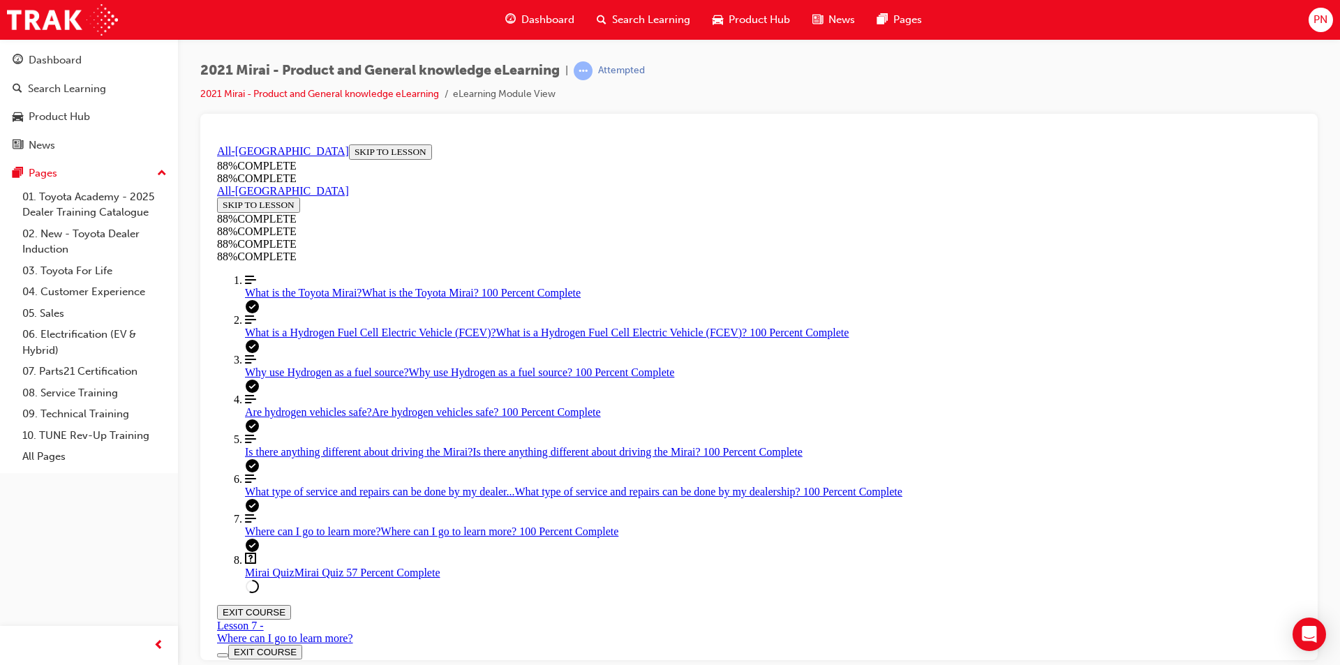
scroll to position [153, 0]
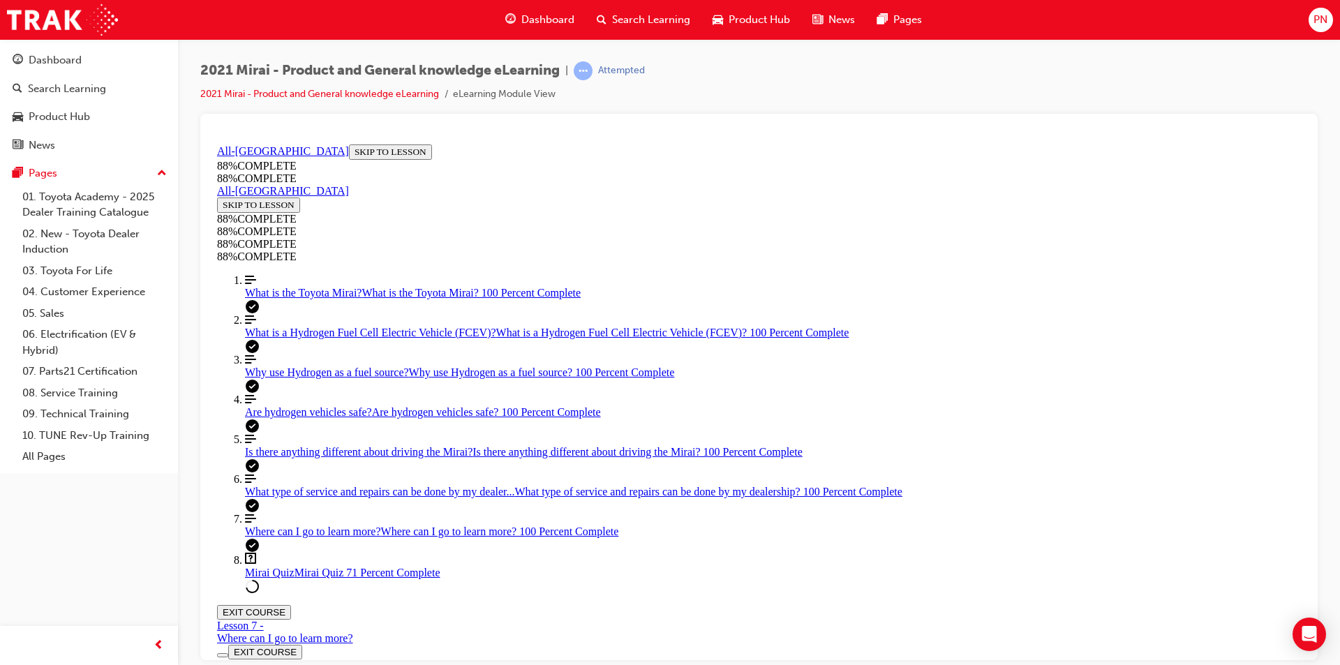
drag, startPoint x: 791, startPoint y: 440, endPoint x: 832, endPoint y: 443, distance: 41.3
drag, startPoint x: 824, startPoint y: 494, endPoint x: 859, endPoint y: 494, distance: 35.6
drag, startPoint x: 784, startPoint y: 502, endPoint x: 789, endPoint y: 565, distance: 63.7
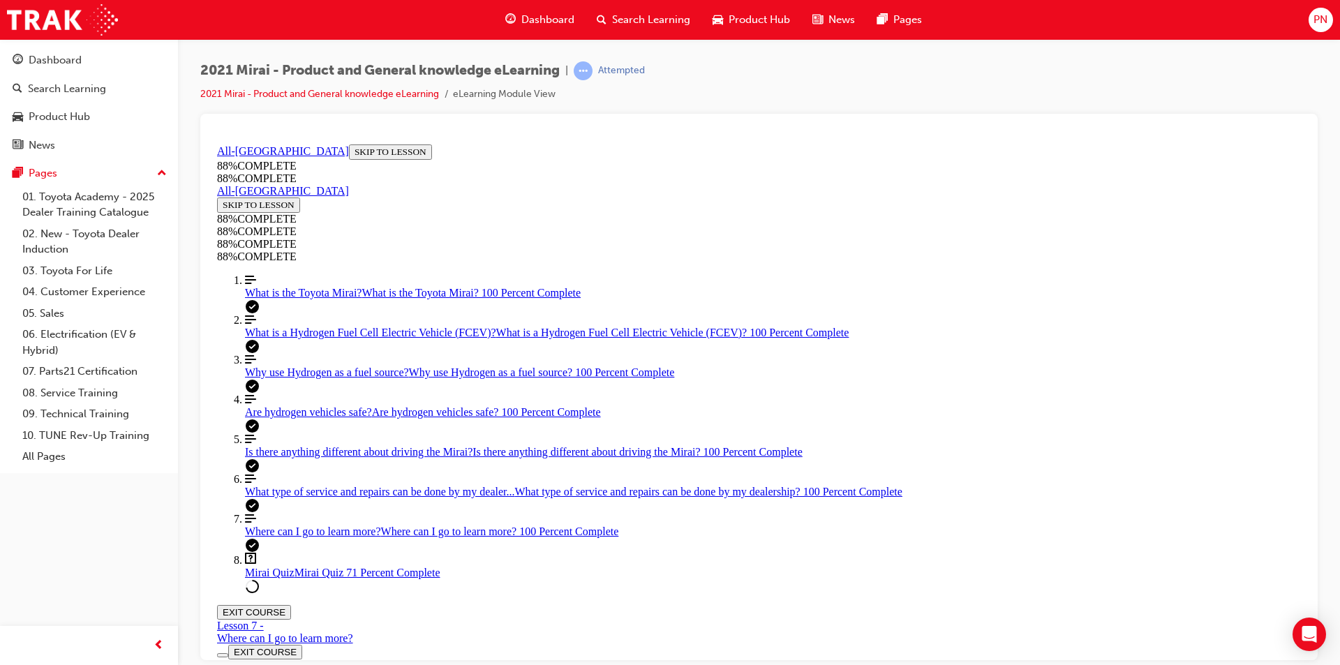
drag, startPoint x: 737, startPoint y: 500, endPoint x: 787, endPoint y: 499, distance: 49.6
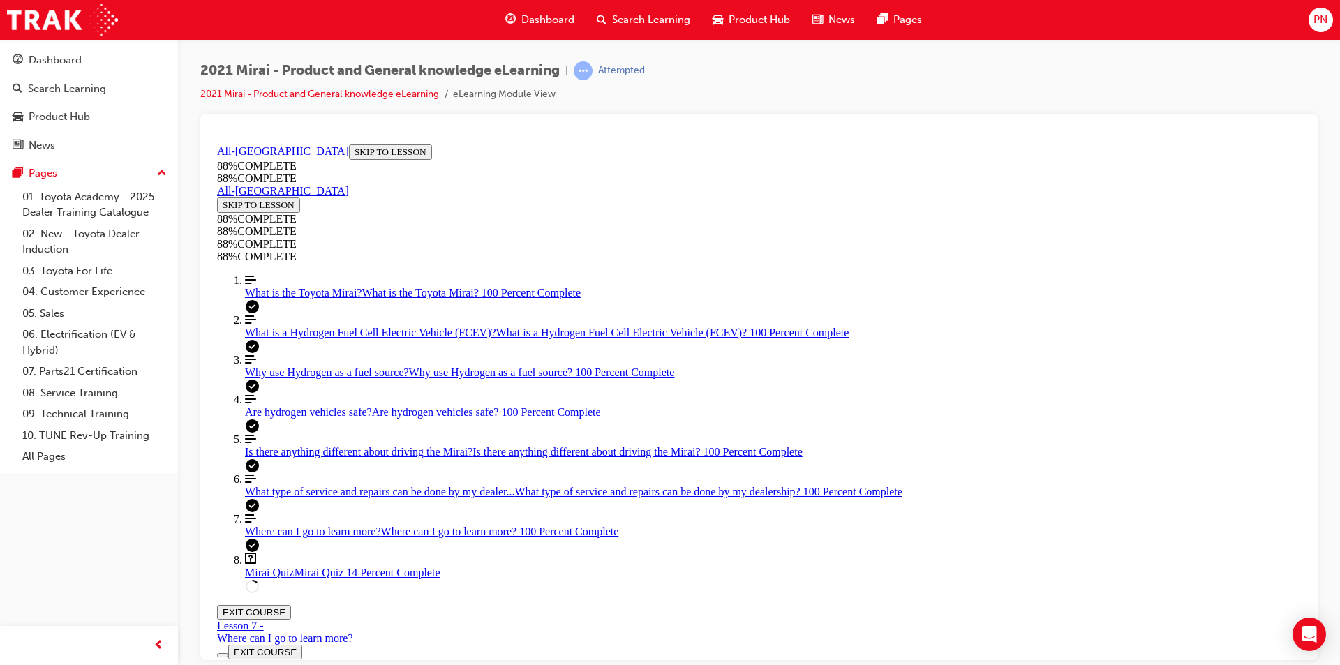
scroll to position [153, 0]
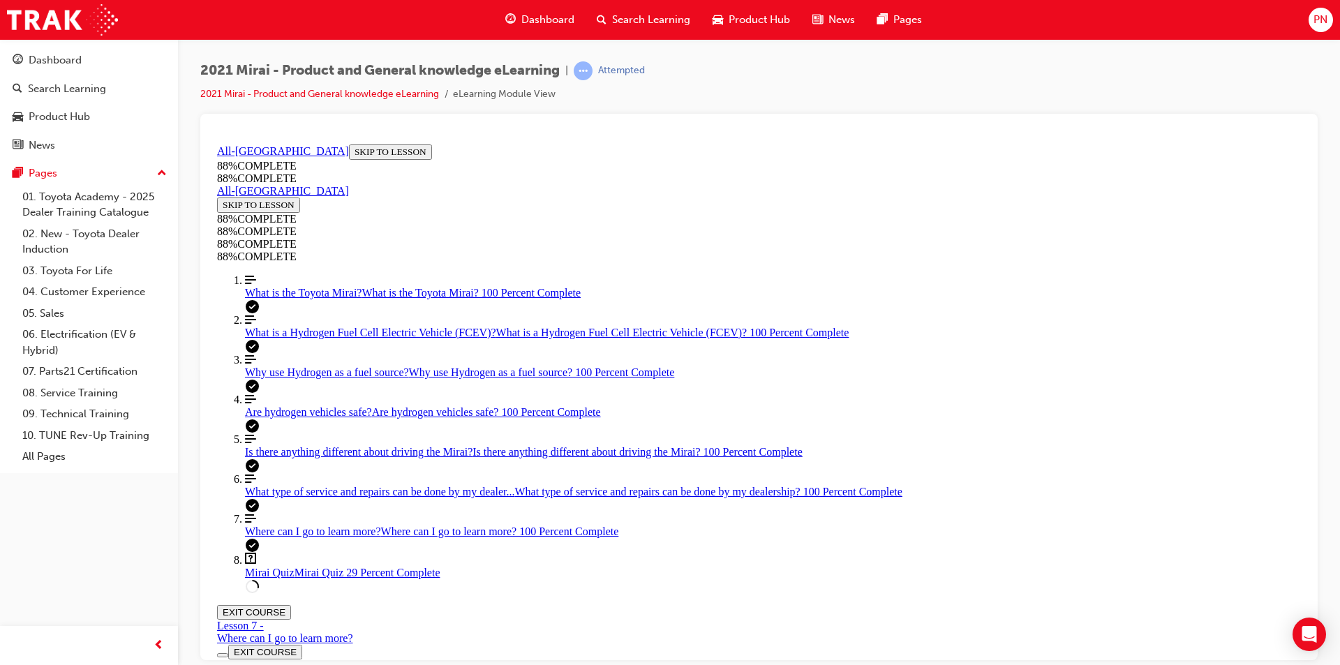
drag, startPoint x: 602, startPoint y: 209, endPoint x: 1016, endPoint y: 492, distance: 501.6
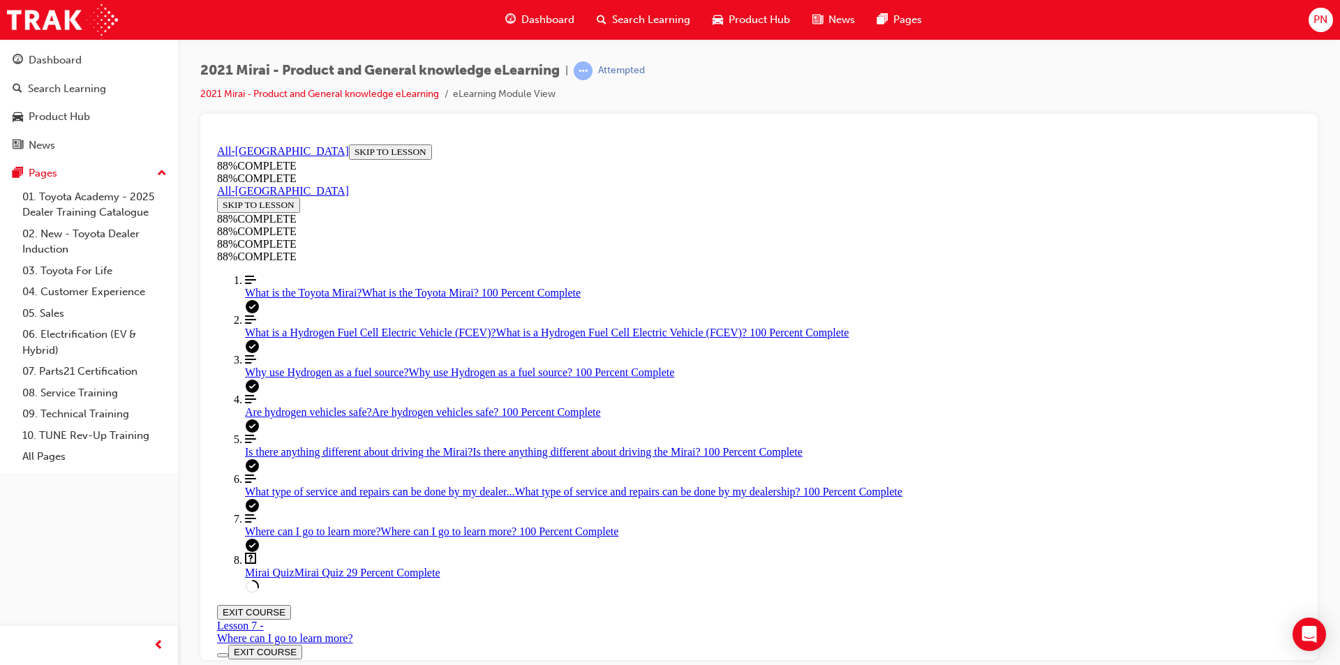
copy div "What advantages does Hydrogen as a fuel have? Select all that apply Can be loca…"
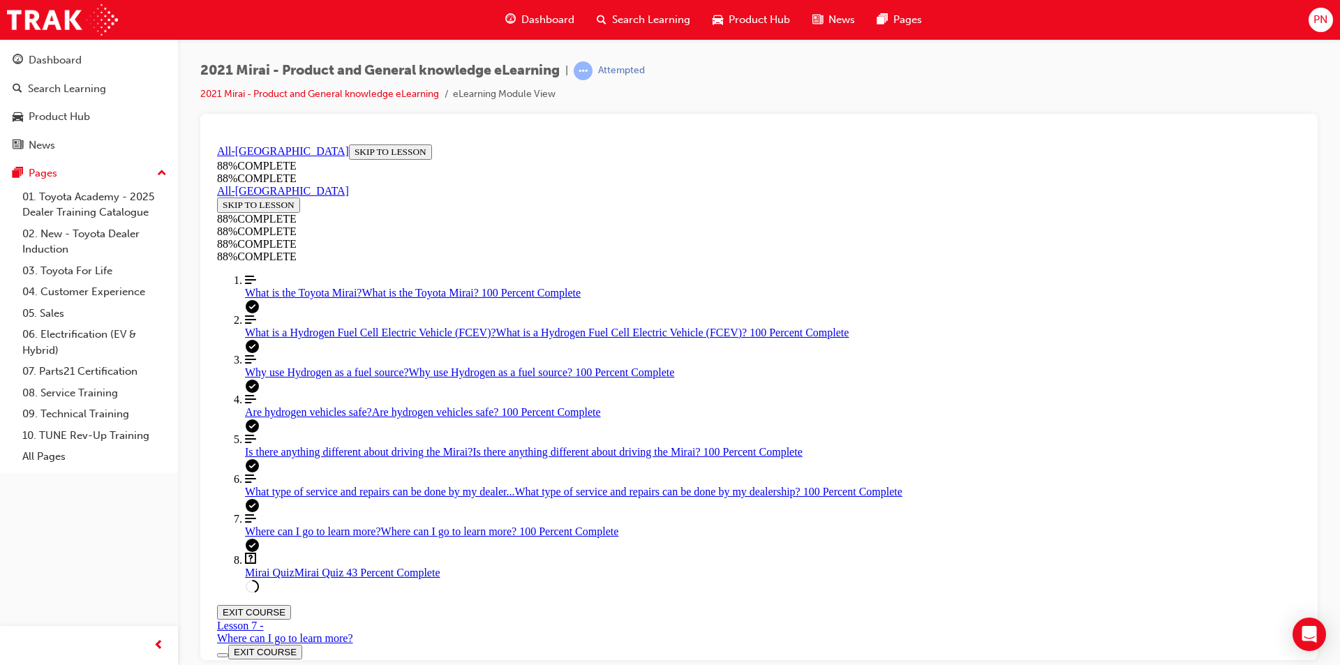
scroll to position [51, 0]
drag, startPoint x: 750, startPoint y: 496, endPoint x: 794, endPoint y: 565, distance: 81.9
drag, startPoint x: 741, startPoint y: 498, endPoint x: 743, endPoint y: 547, distance: 48.9
drag, startPoint x: 754, startPoint y: 567, endPoint x: 724, endPoint y: 484, distance: 88.3
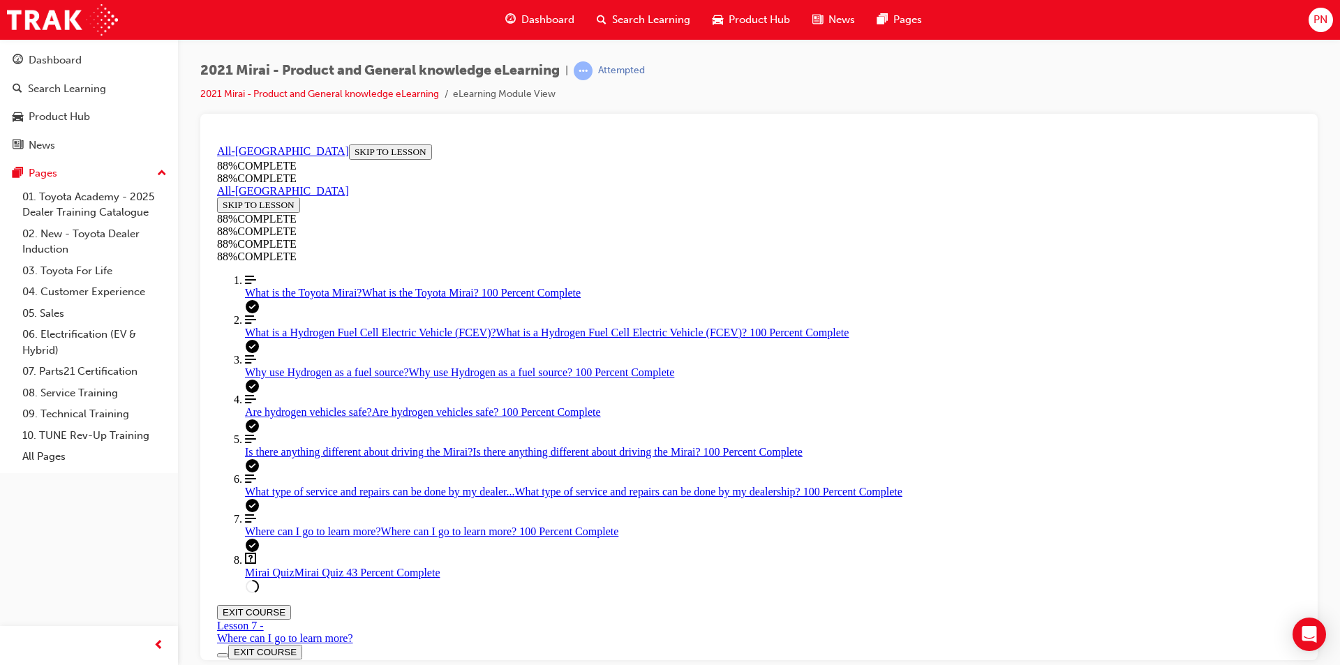
drag, startPoint x: 739, startPoint y: 436, endPoint x: 789, endPoint y: 503, distance: 83.2
drag, startPoint x: 732, startPoint y: 563, endPoint x: 732, endPoint y: 437, distance: 125.6
drag, startPoint x: 726, startPoint y: 561, endPoint x: 776, endPoint y: 562, distance: 50.3
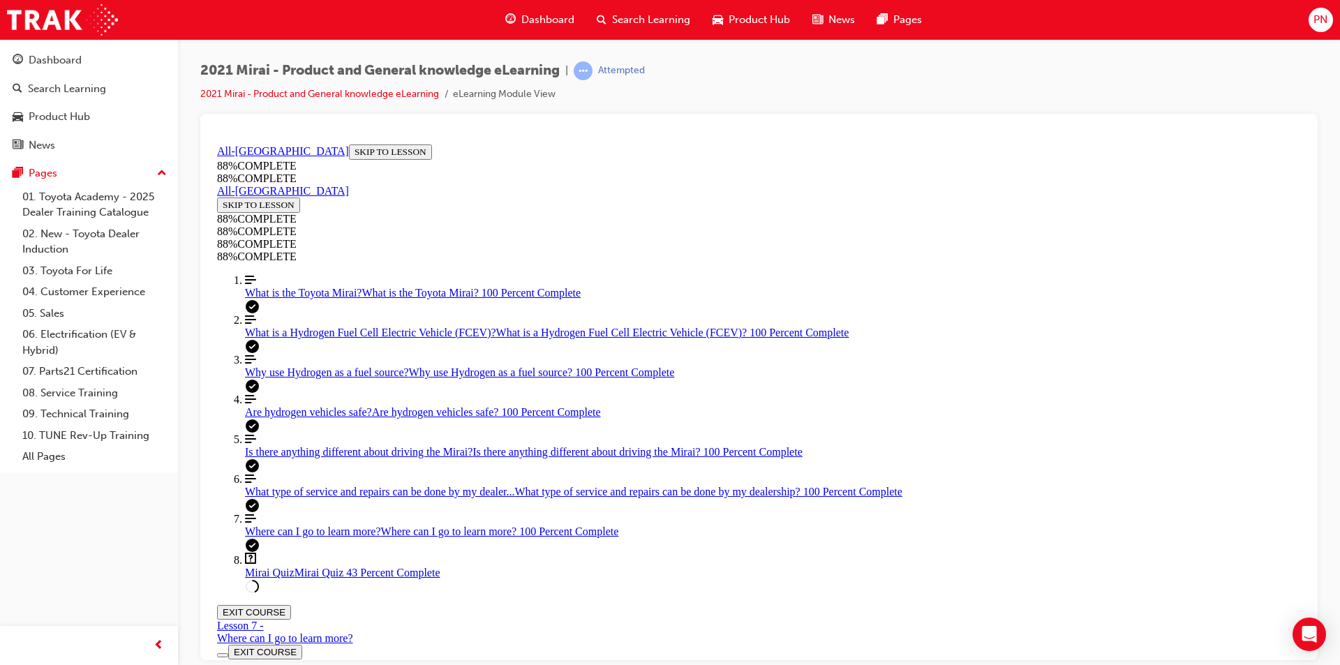
scroll to position [101, 0]
drag, startPoint x: 585, startPoint y: 278, endPoint x: 770, endPoint y: 371, distance: 207.0
drag, startPoint x: 610, startPoint y: 290, endPoint x: 646, endPoint y: 500, distance: 213.9
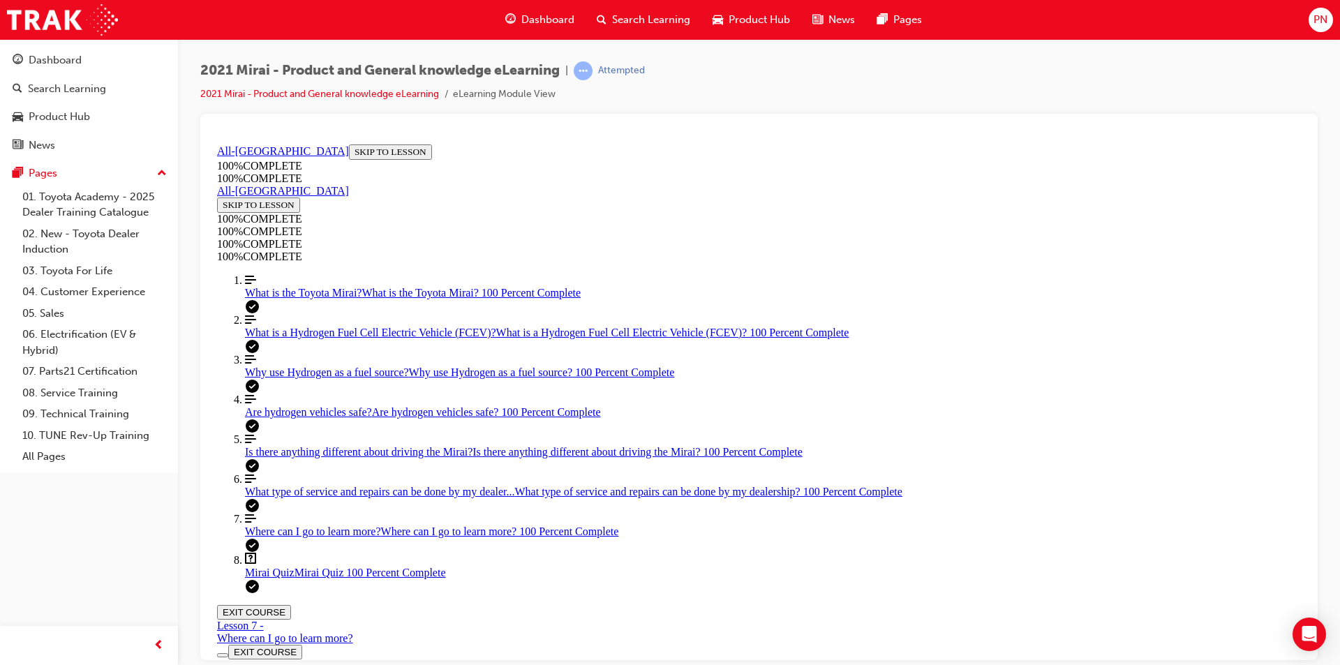
click at [291, 604] on button "EXIT COURSE" at bounding box center [254, 611] width 74 height 15
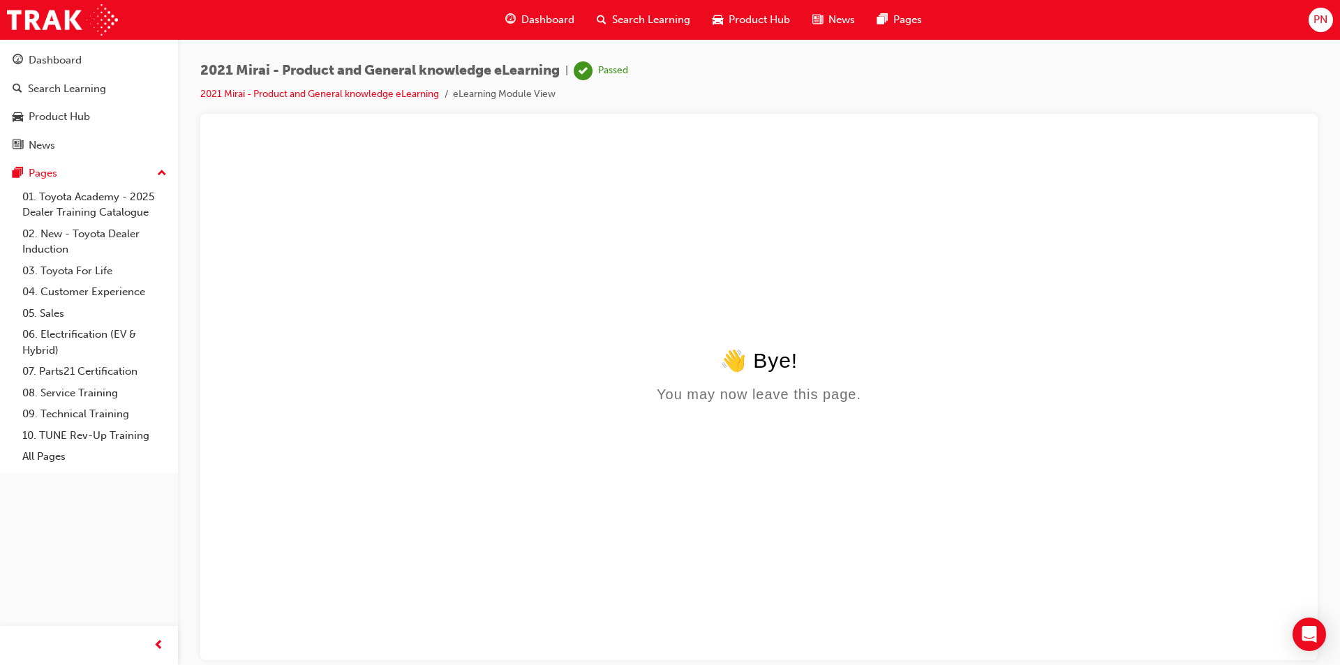
scroll to position [0, 0]
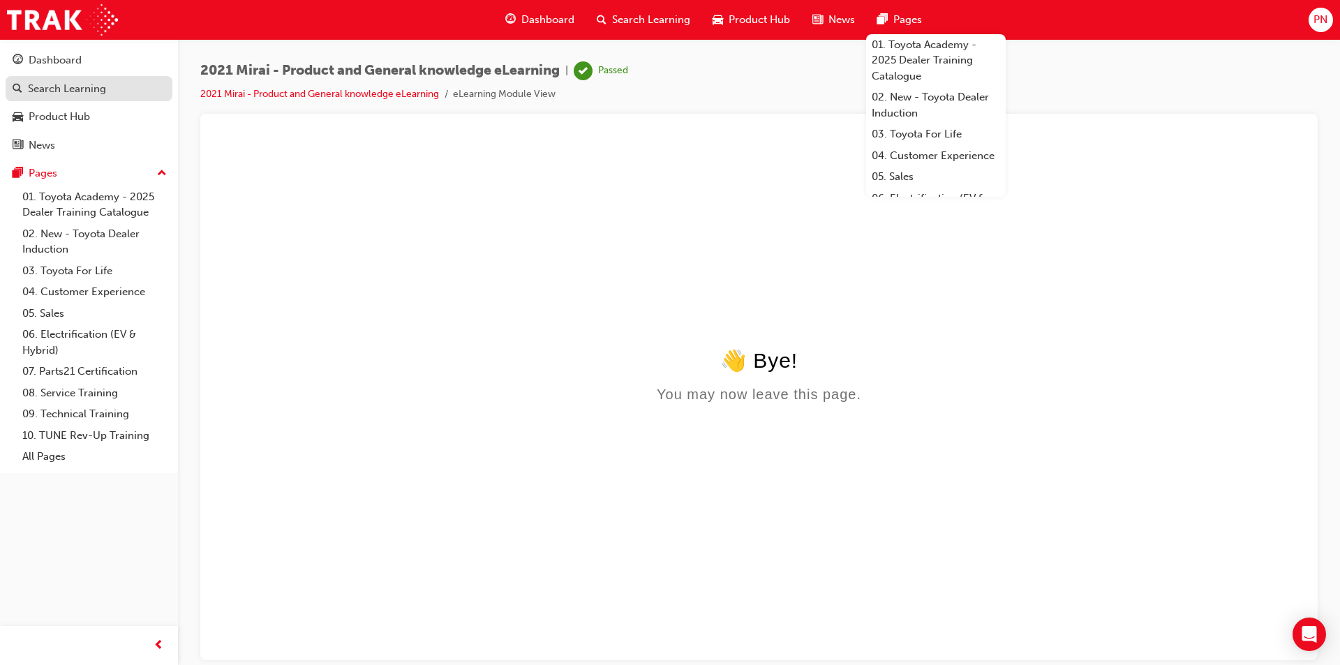
click at [66, 83] on div "Search Learning" at bounding box center [67, 89] width 78 height 16
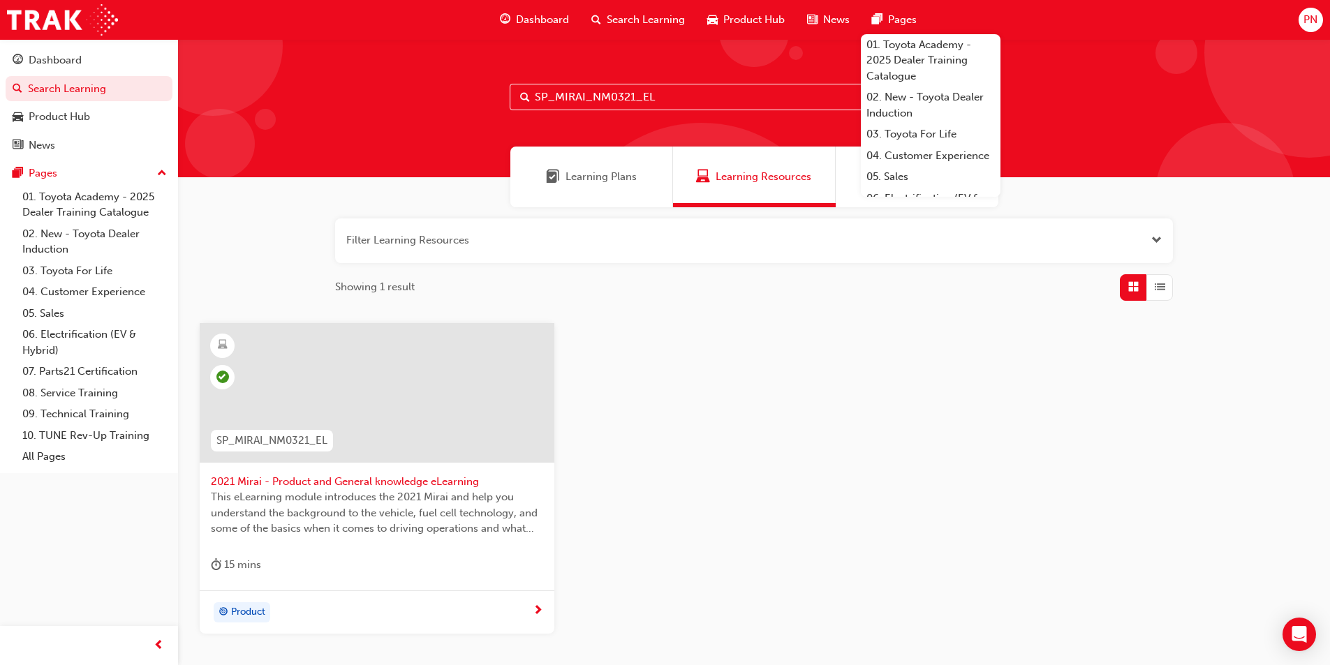
drag, startPoint x: 506, startPoint y: 89, endPoint x: 345, endPoint y: 104, distance: 161.2
click at [343, 103] on div "SP_MIRAI_NM0321_EL" at bounding box center [754, 108] width 1152 height 138
paste input "VID"
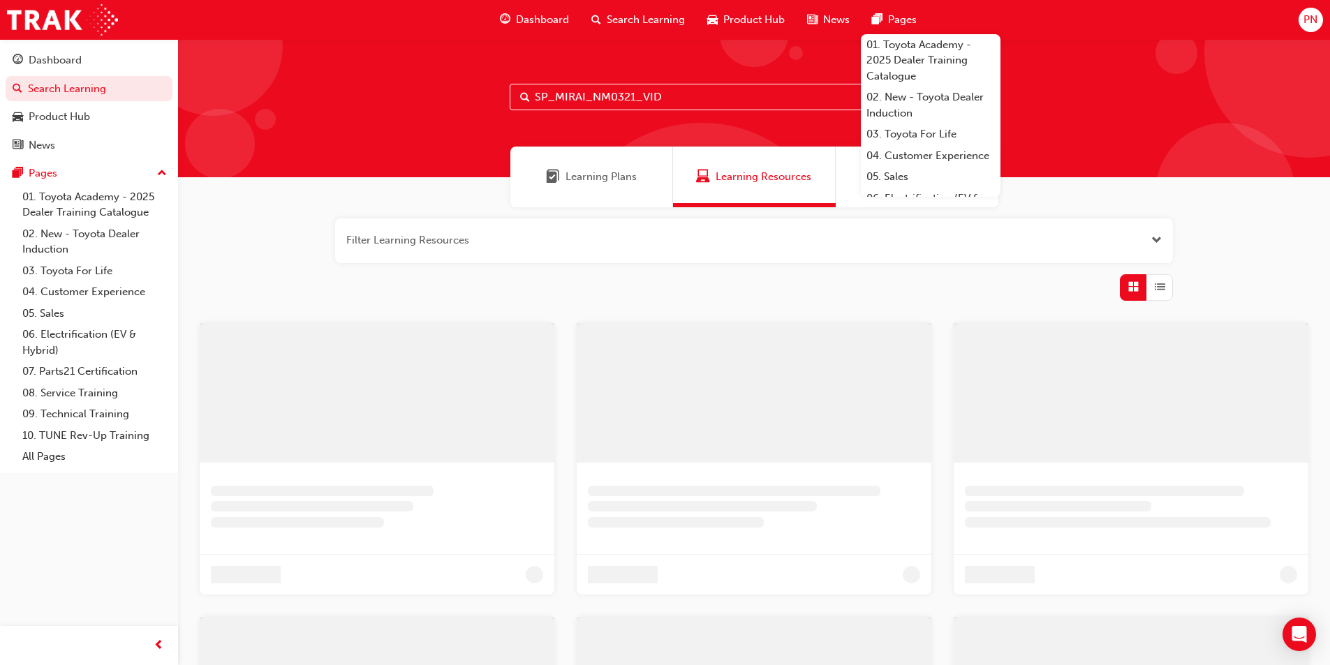
type input "SP_MIRAI_NM0321_VID"
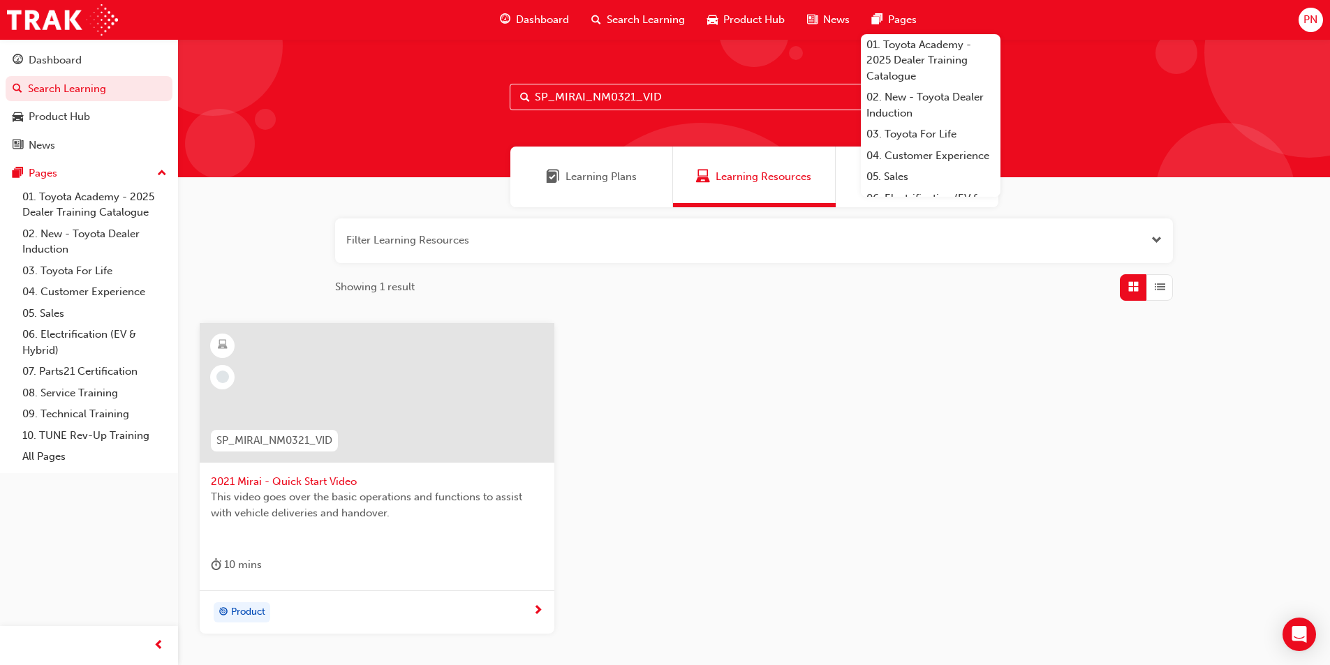
click at [411, 400] on div at bounding box center [377, 393] width 355 height 140
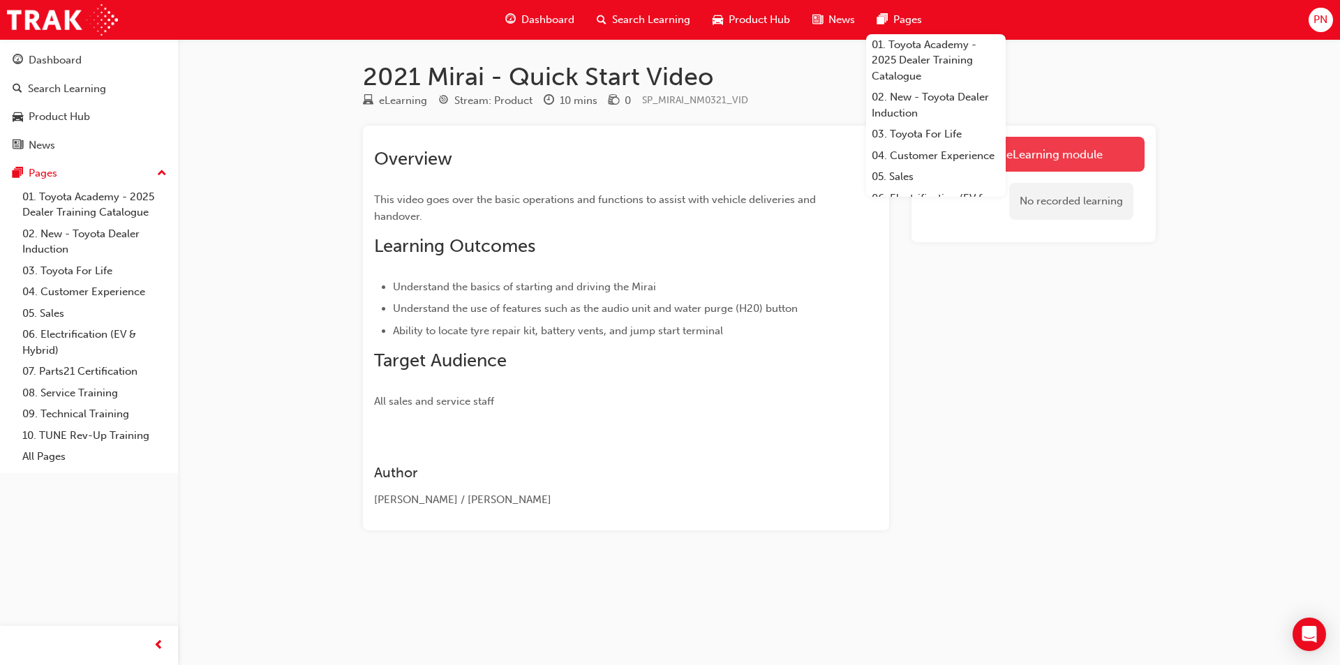
click at [1062, 155] on link "Launch eLearning module" at bounding box center [1034, 154] width 222 height 35
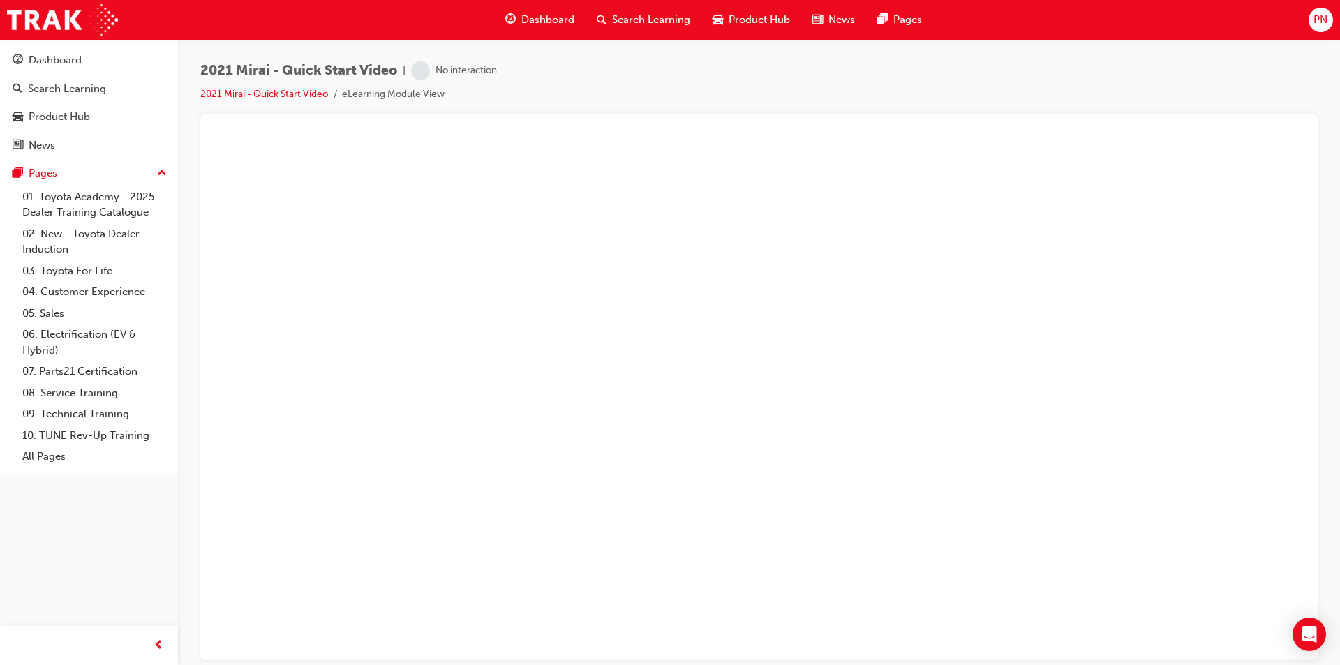
click at [1092, 82] on div "2021 Mirai - Quick Start Video | No interaction 2021 Mirai - Quick Start Video …" at bounding box center [758, 87] width 1117 height 52
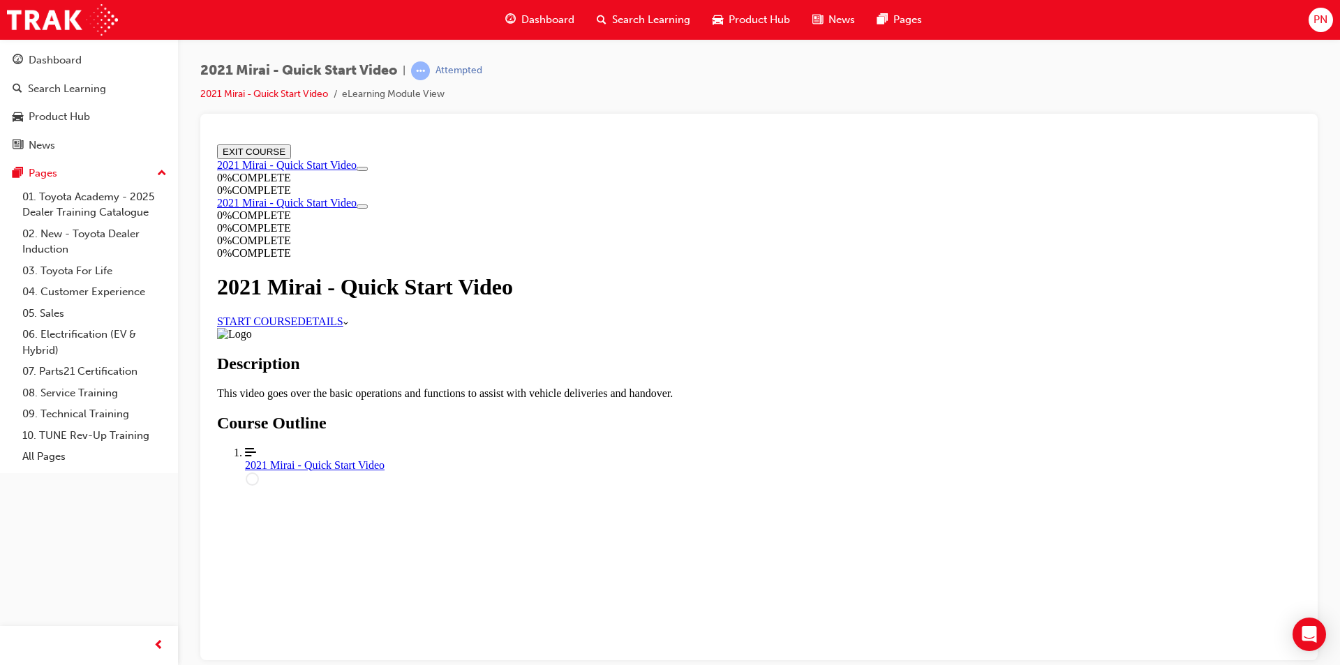
click at [297, 327] on link "START COURSE" at bounding box center [257, 321] width 80 height 12
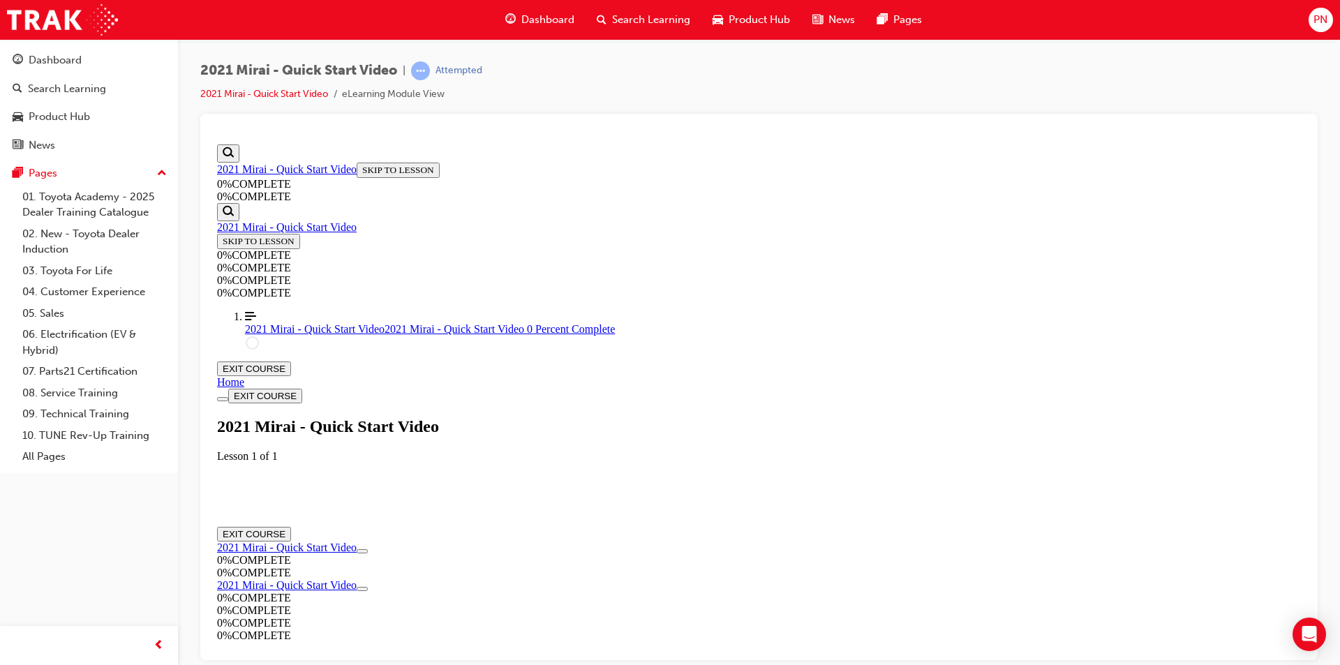
scroll to position [48, 0]
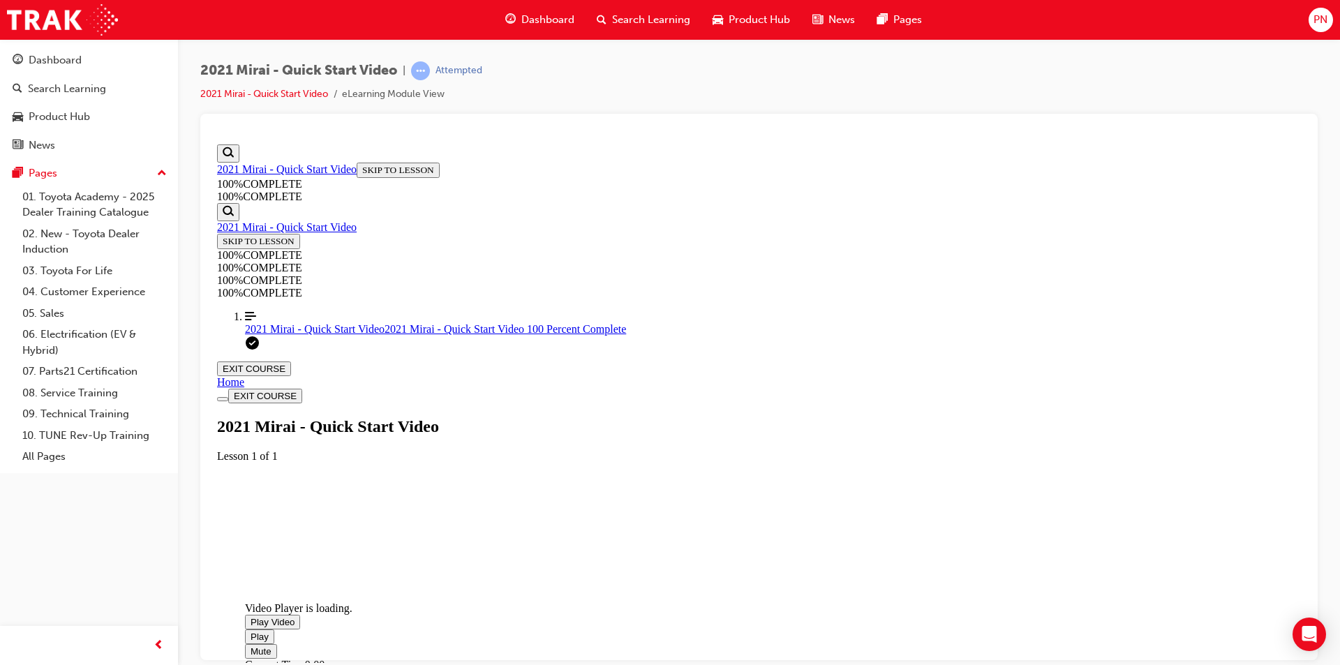
click at [251, 616] on span "Video player. You can use the space bar to toggle playback and arrow keys to sc…" at bounding box center [251, 621] width 0 height 10
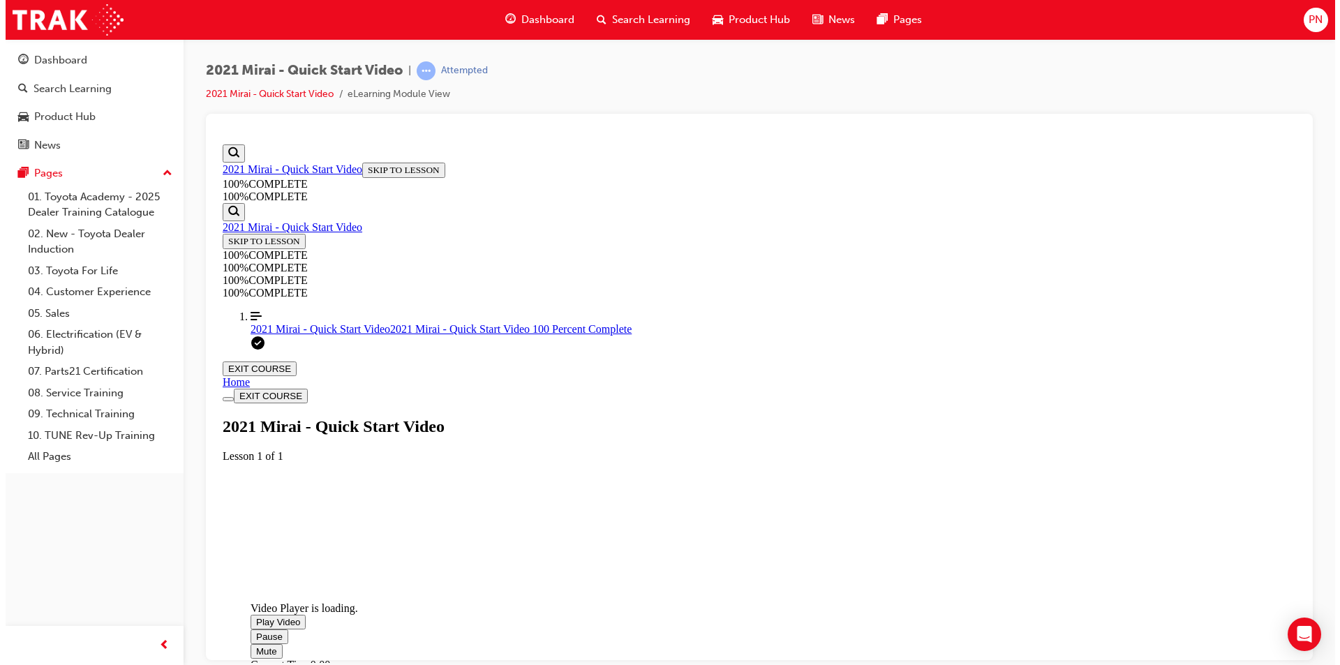
scroll to position [253, 0]
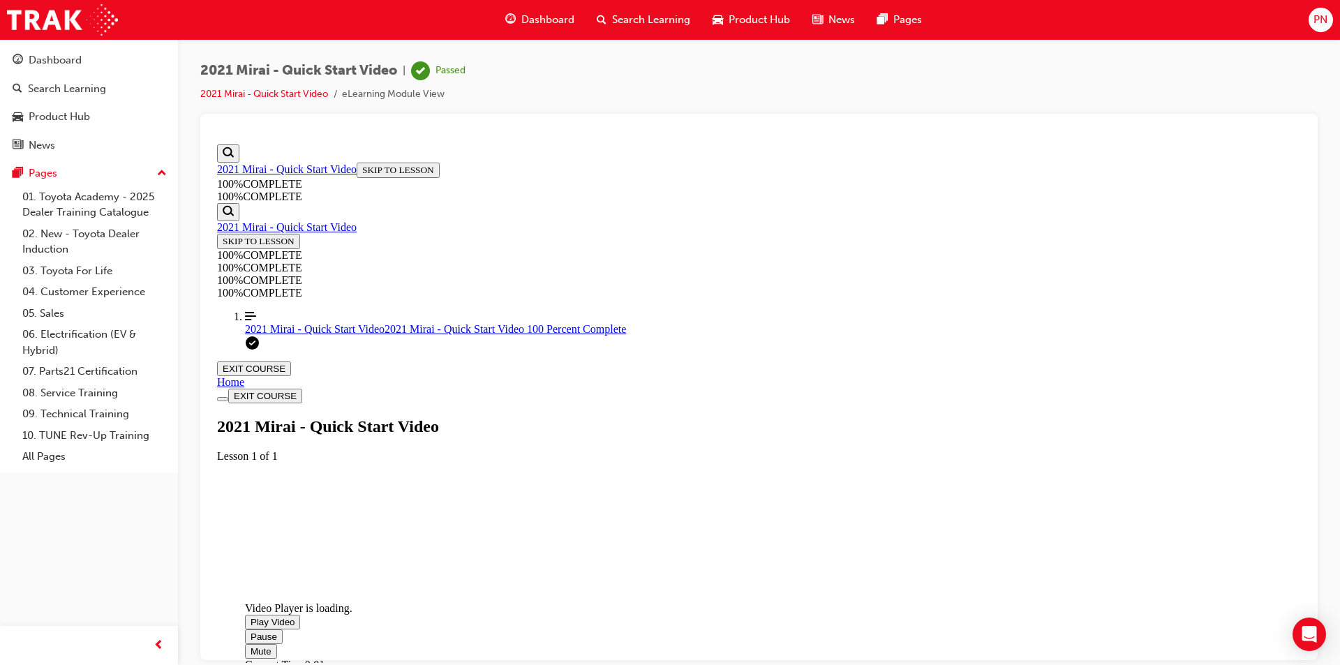
click at [251, 646] on span "Video player. You can use the space bar to toggle playback and arrow keys to sc…" at bounding box center [251, 651] width 0 height 10
click at [291, 361] on button "EXIT COURSE" at bounding box center [254, 368] width 74 height 15
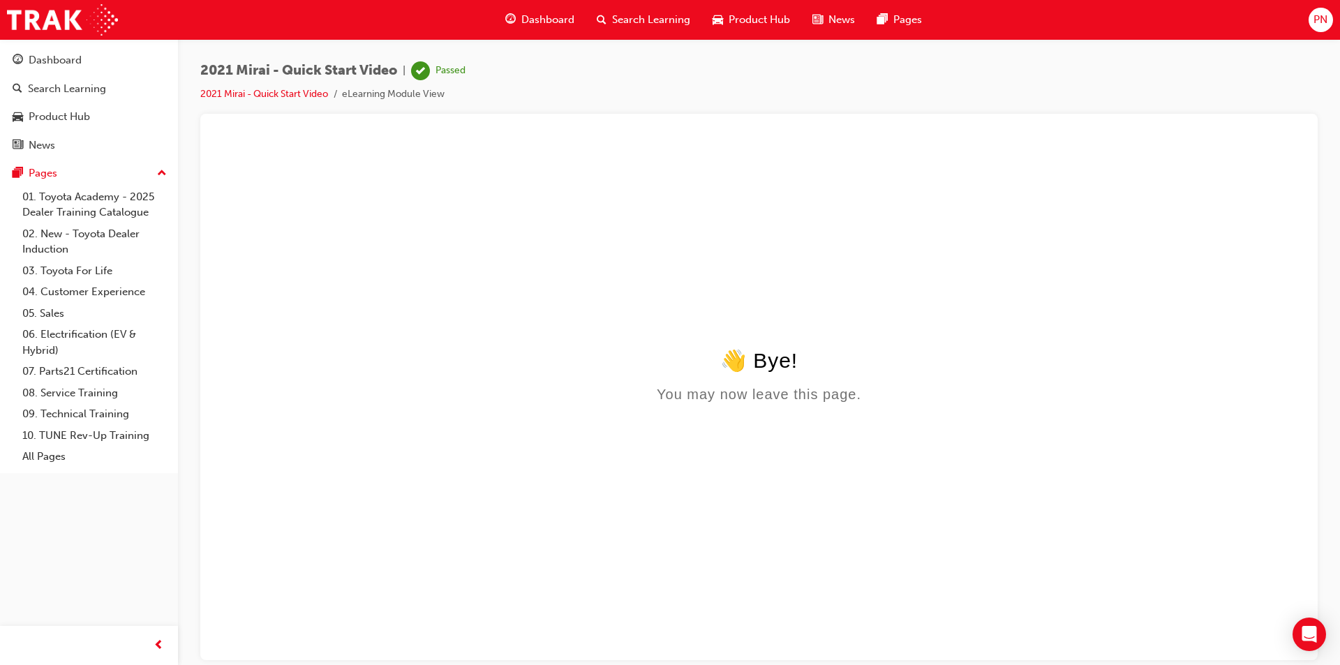
scroll to position [0, 0]
click at [656, 17] on span "Search Learning" at bounding box center [651, 20] width 78 height 16
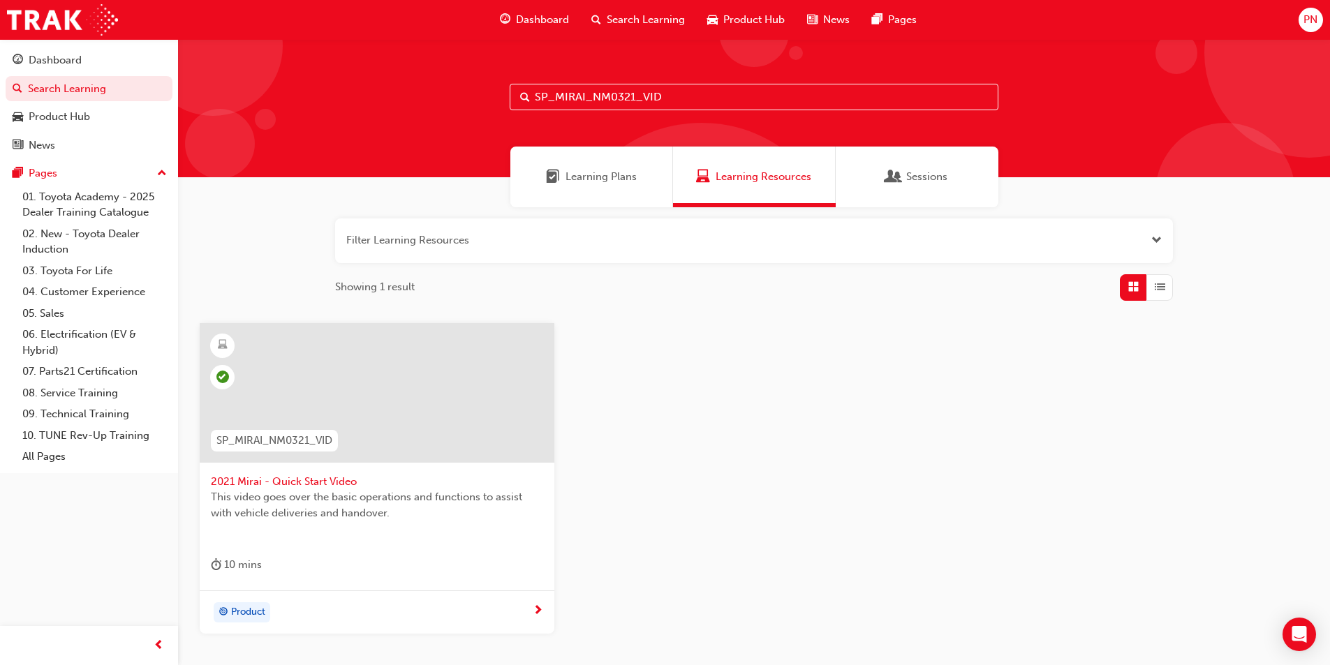
drag, startPoint x: 676, startPoint y: 94, endPoint x: 482, endPoint y: 104, distance: 193.6
click at [482, 104] on div "SP_MIRAI_NM0321_VID" at bounding box center [754, 108] width 1152 height 138
paste input "LCPRADO_NM24_PODCAST"
type input "SP_LCPRADO_NM24_PODCASTVID"
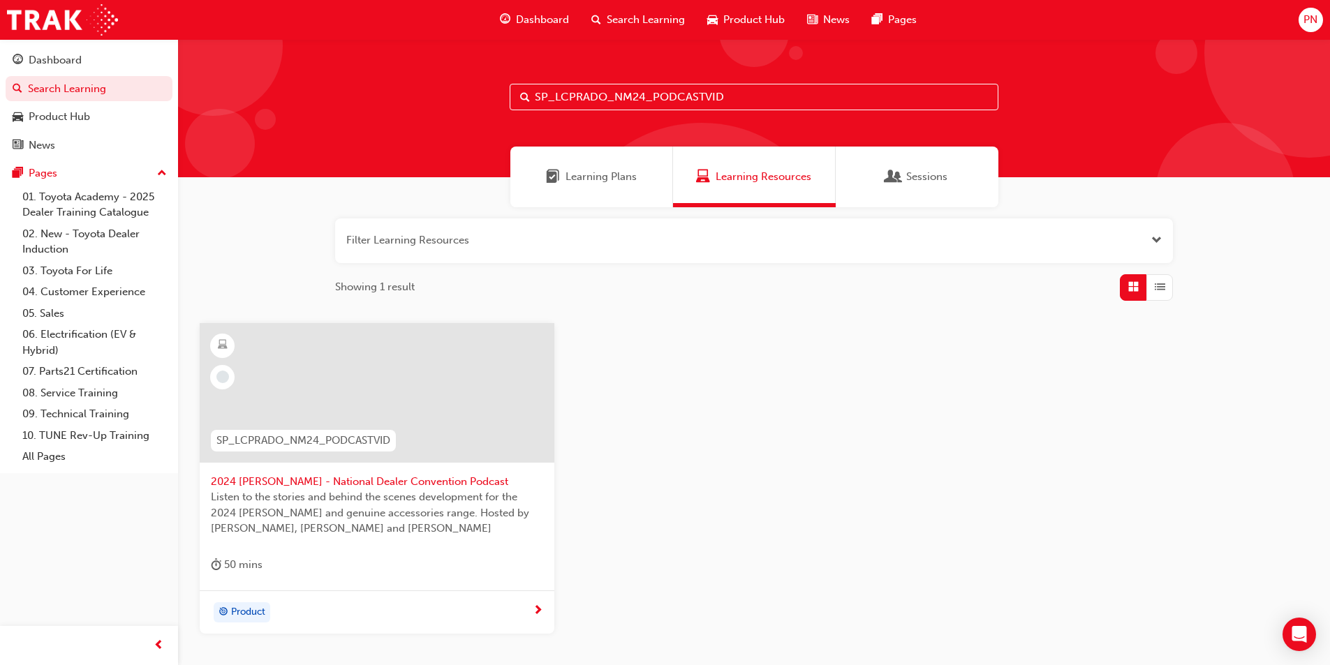
click at [343, 408] on div at bounding box center [377, 393] width 355 height 140
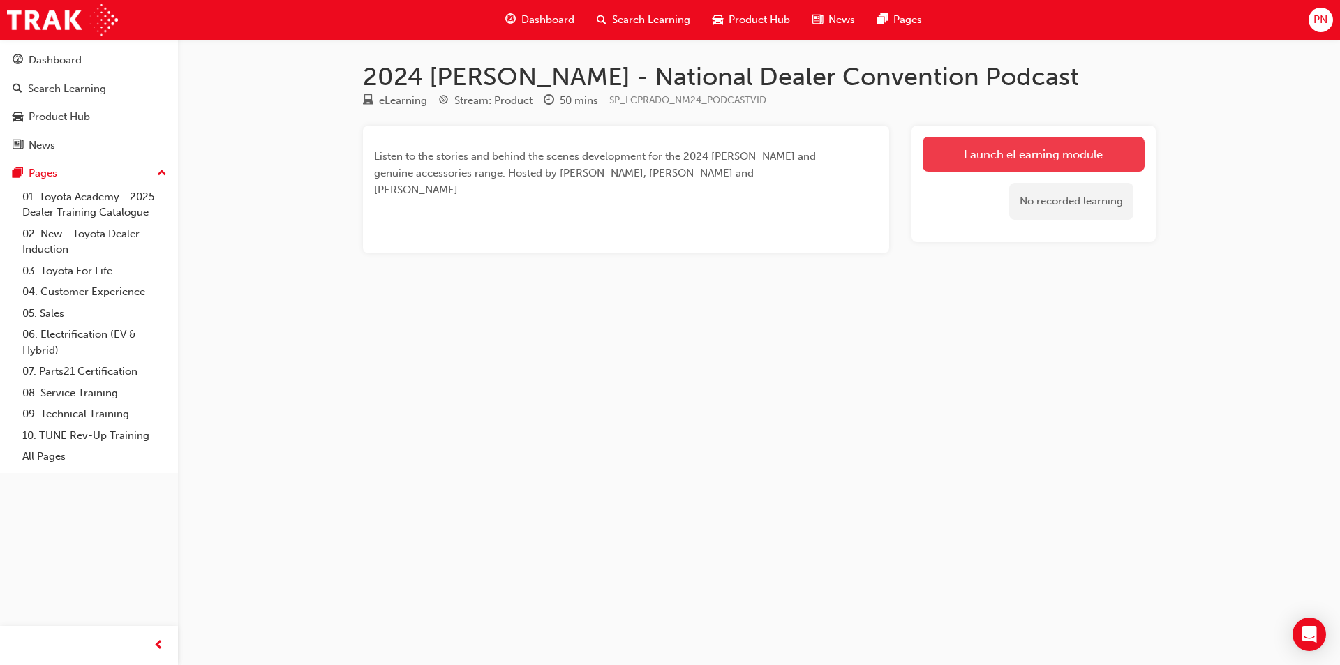
click at [1002, 151] on link "Launch eLearning module" at bounding box center [1034, 154] width 222 height 35
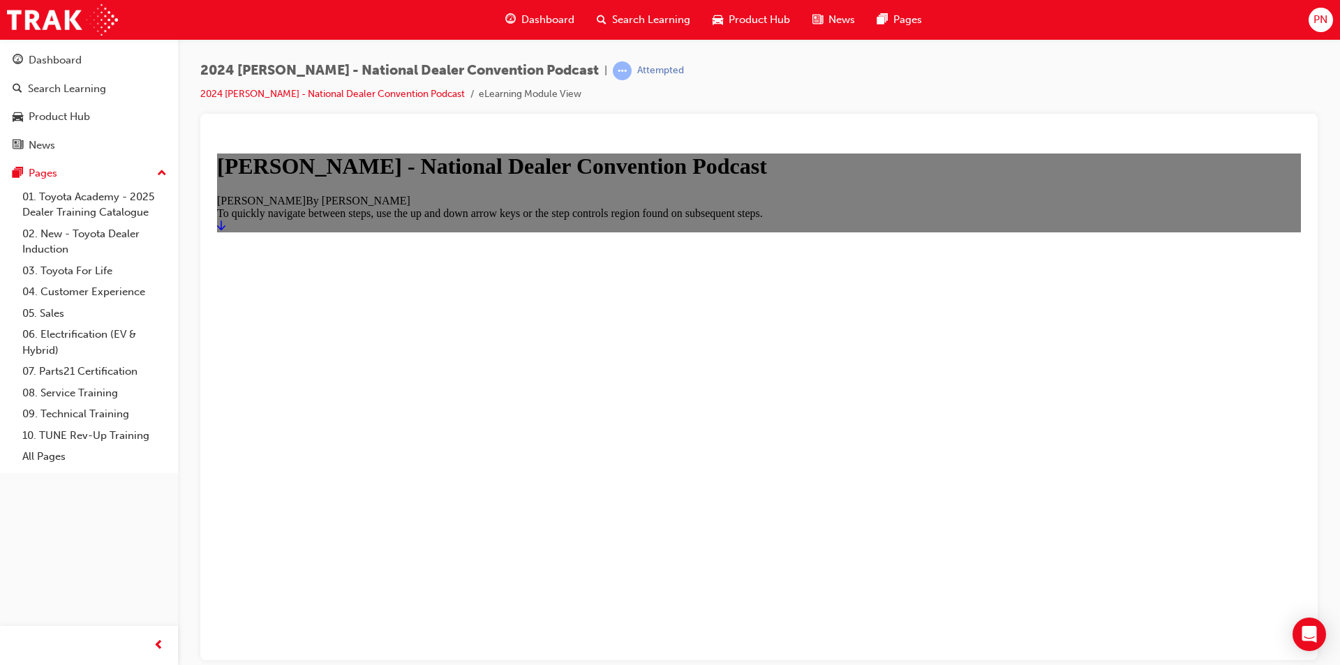
click at [225, 231] on link "Start" at bounding box center [221, 225] width 8 height 12
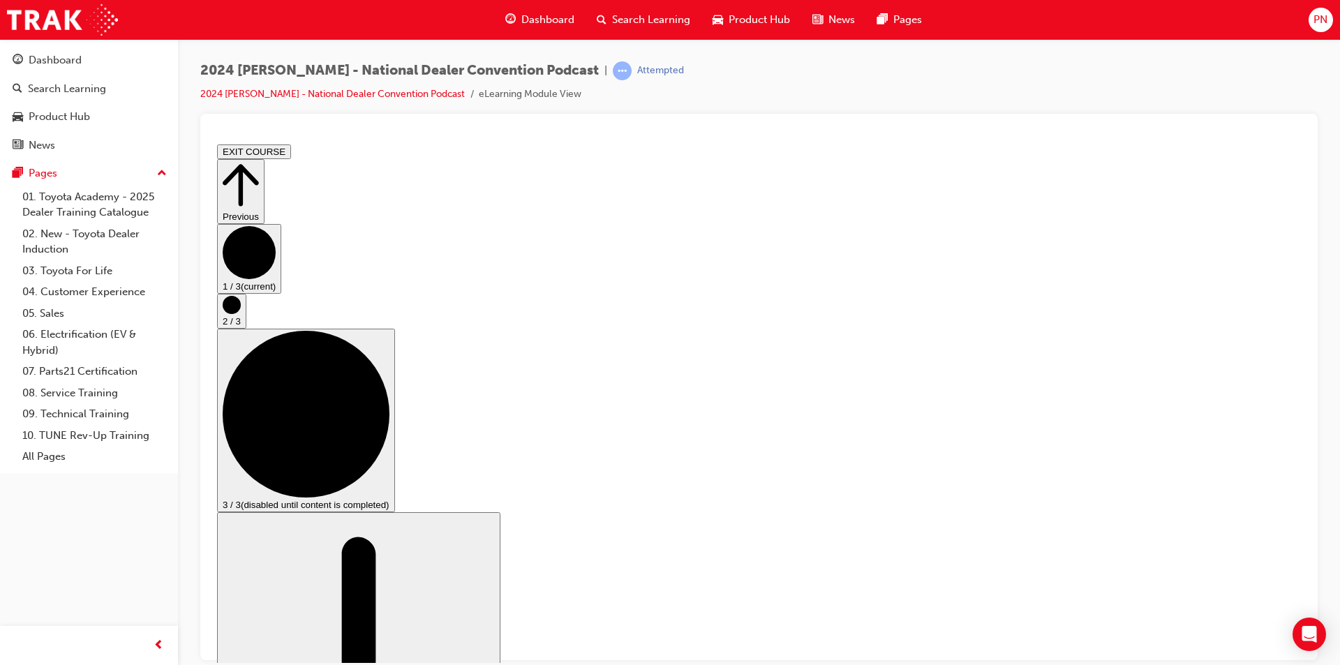
click at [241, 313] on circle "Step controls" at bounding box center [232, 304] width 18 height 18
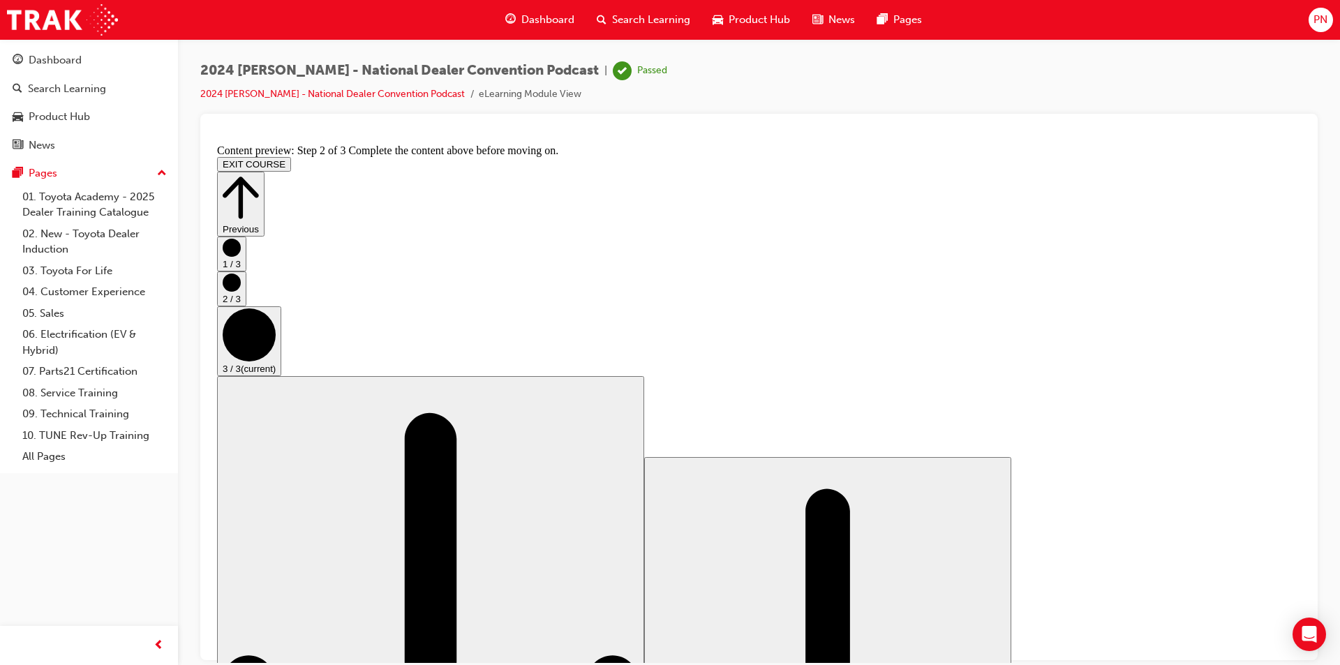
click at [637, 73] on div "Passed" at bounding box center [652, 70] width 30 height 13
click at [259, 176] on icon "Step controls" at bounding box center [241, 197] width 36 height 42
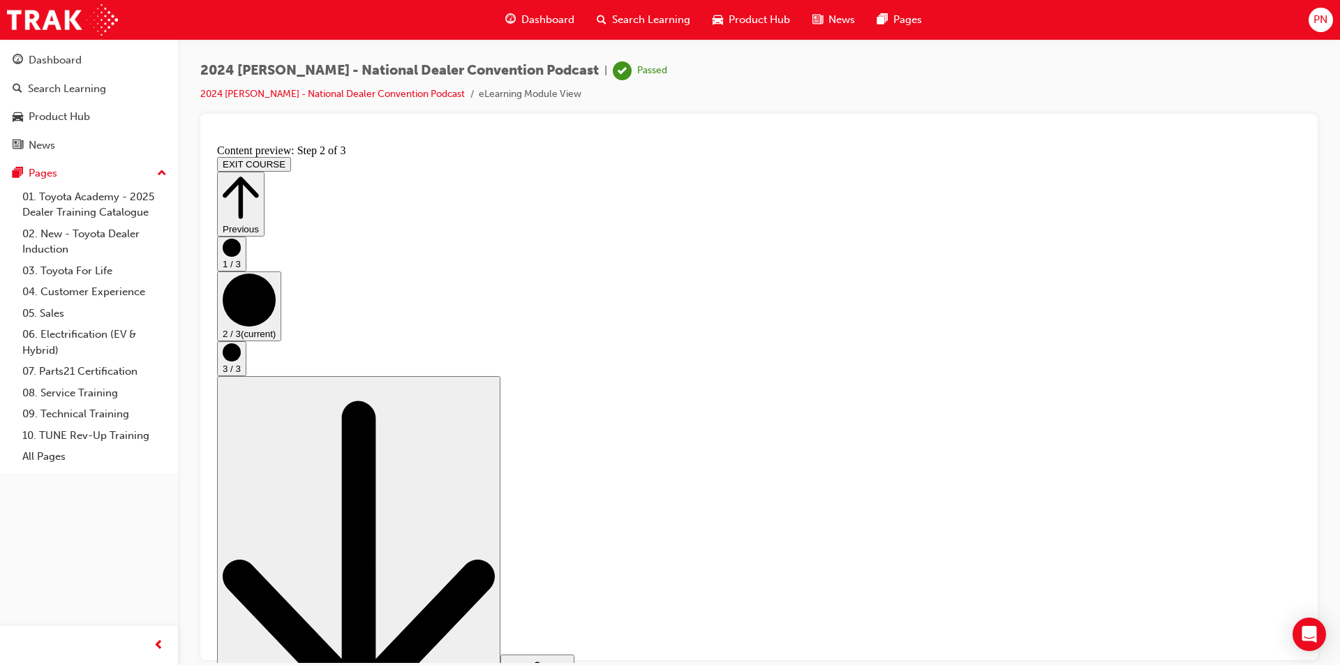
click at [291, 156] on button "EXIT COURSE" at bounding box center [254, 163] width 74 height 15
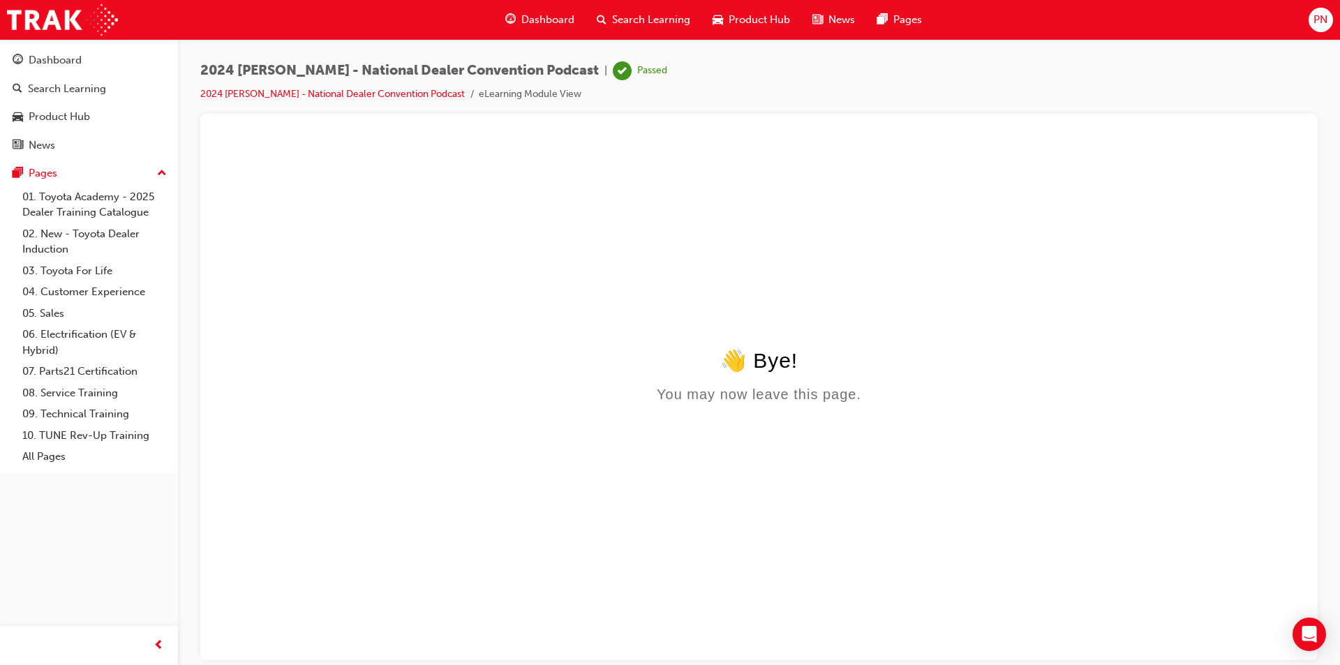
click at [660, 19] on span "Search Learning" at bounding box center [651, 20] width 78 height 16
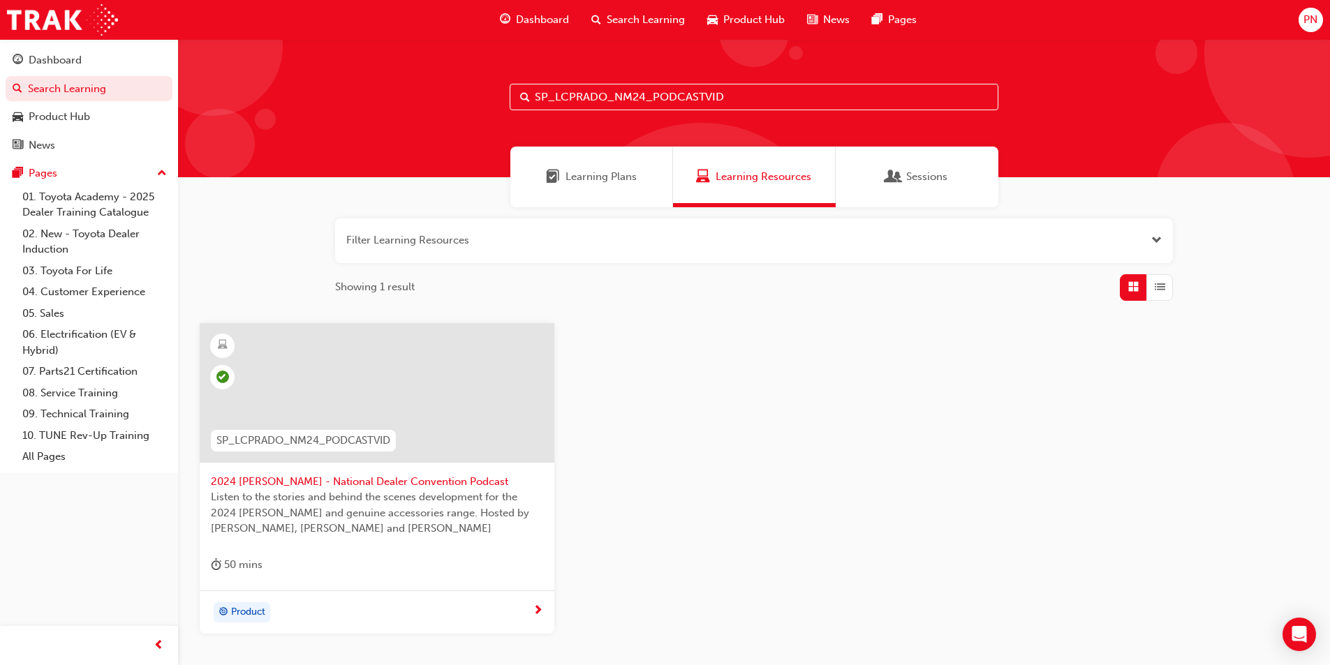
drag, startPoint x: 750, startPoint y: 91, endPoint x: 420, endPoint y: 98, distance: 329.5
click at [420, 98] on div "SP_LCPRADO_NM24_PODCASTVID" at bounding box center [754, 108] width 1152 height 138
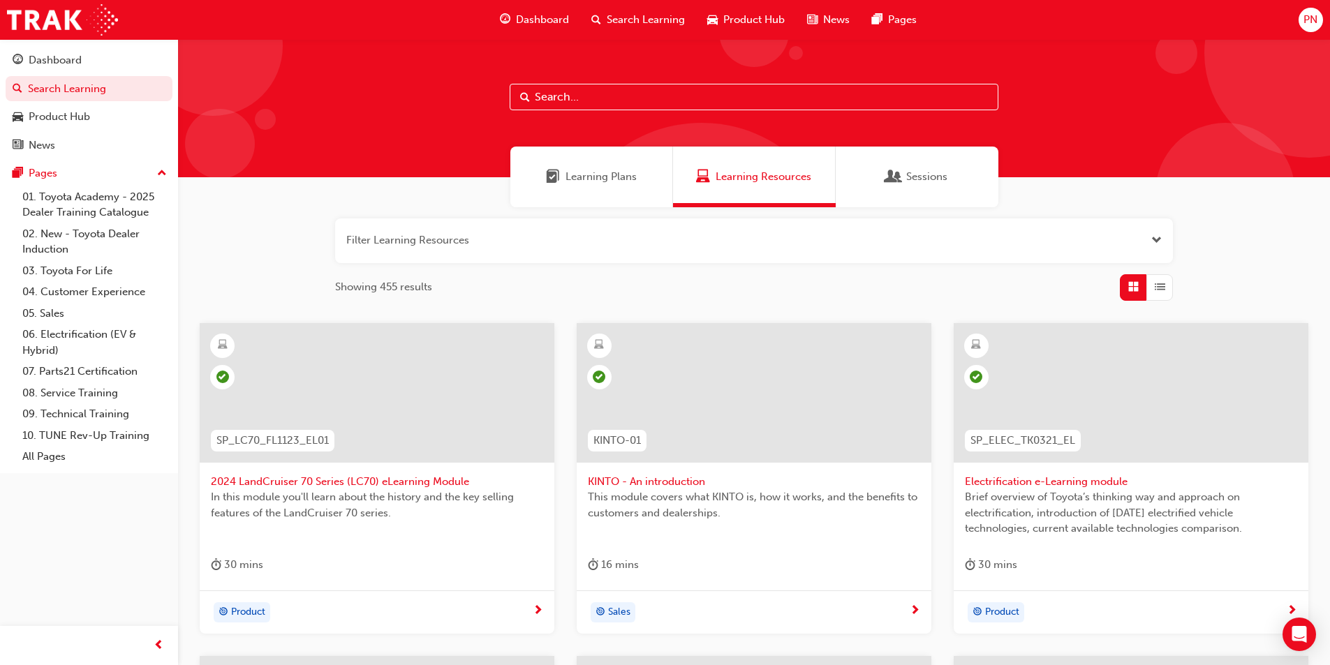
click at [586, 92] on input "text" at bounding box center [754, 97] width 489 height 27
paste input "SP_LCPRADO_NM24_WALKAROUNDVID"
type input "SP_LCPRADO_NM24_WALKAROUNDVID"
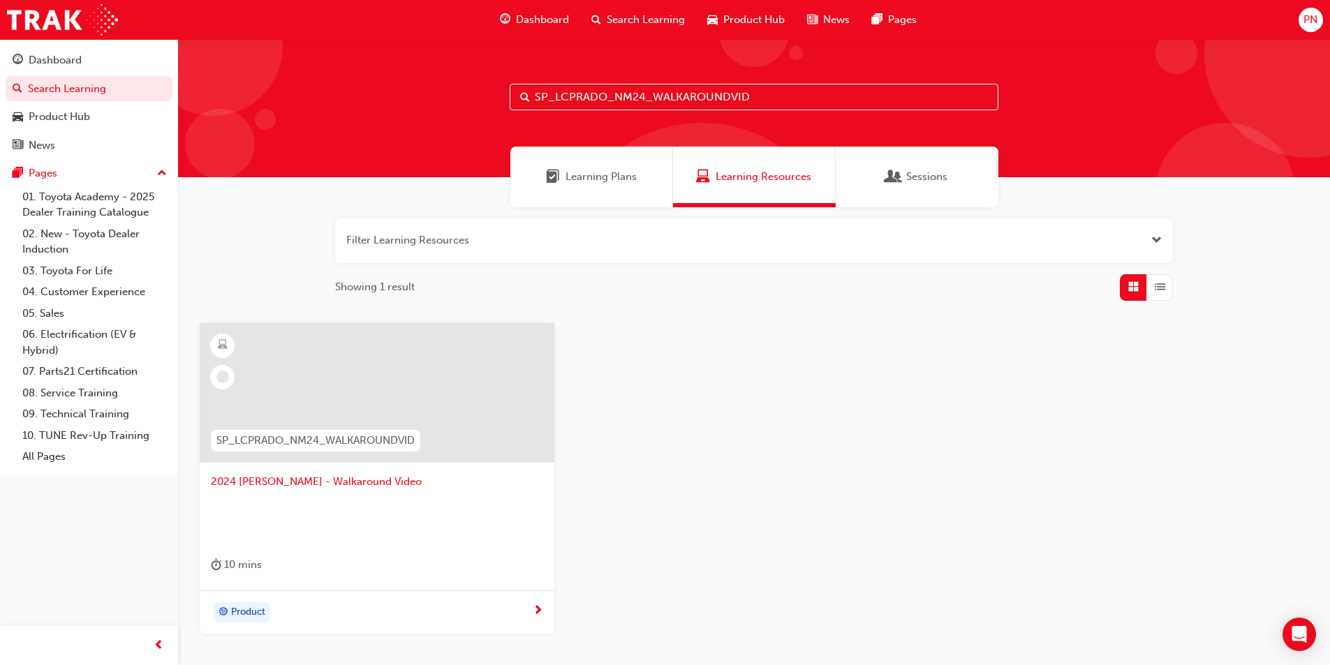
click at [413, 385] on div at bounding box center [377, 393] width 355 height 140
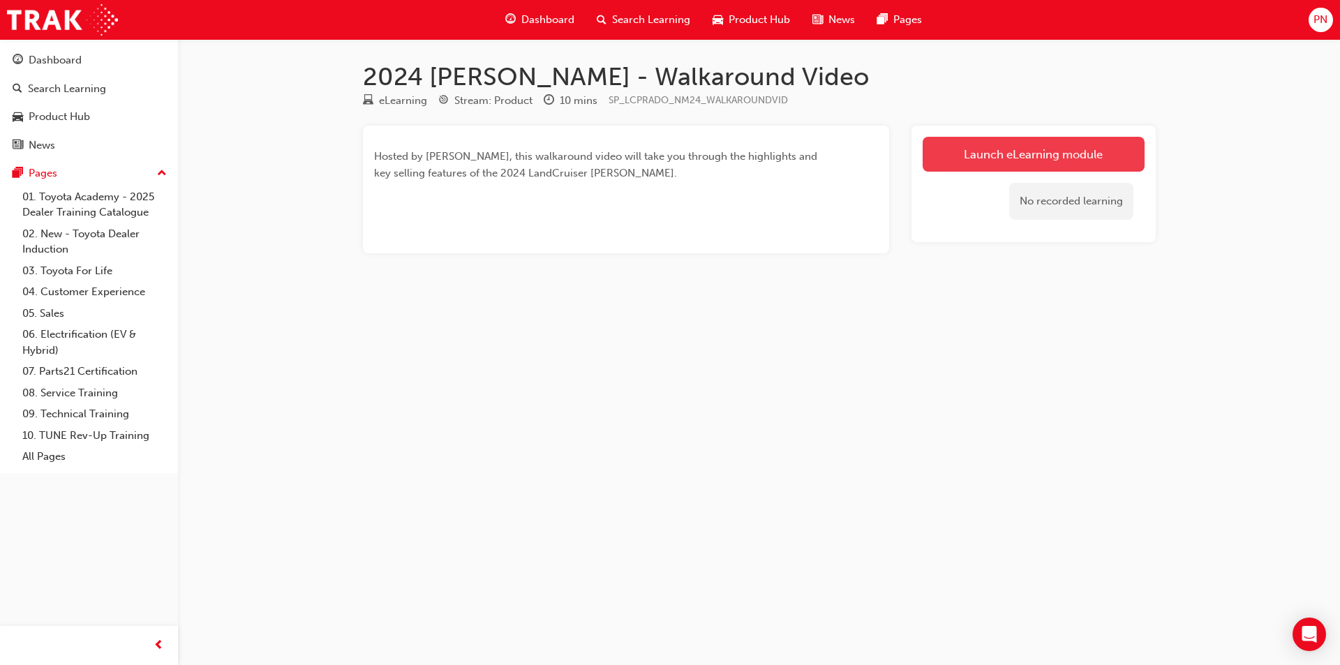
click at [968, 139] on link "Launch eLearning module" at bounding box center [1034, 154] width 222 height 35
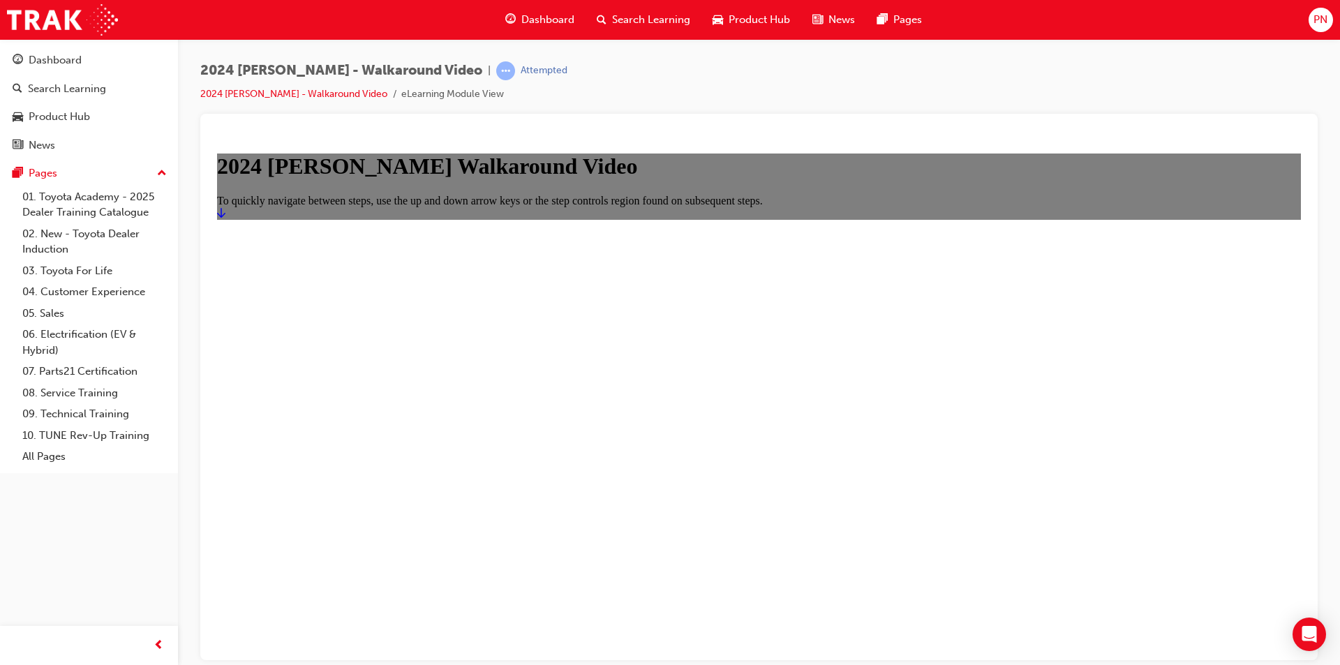
click at [225, 217] on icon "Start" at bounding box center [221, 212] width 8 height 10
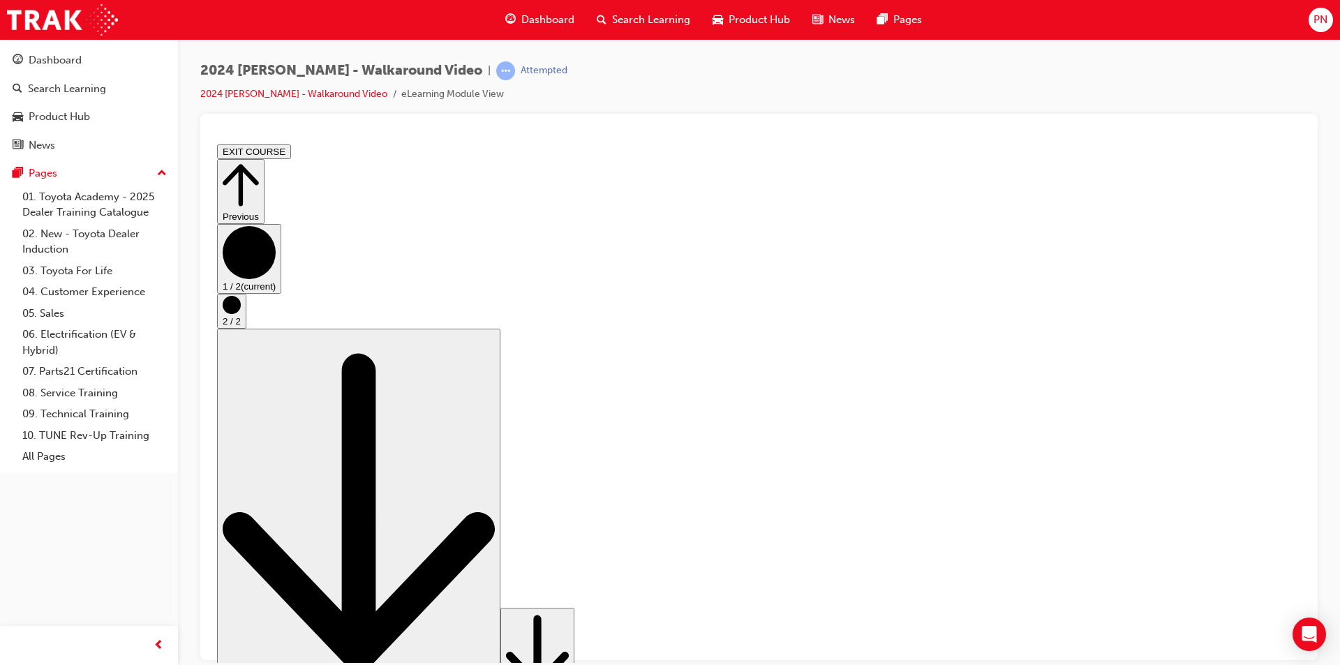
click at [241, 313] on circle "Step controls" at bounding box center [232, 304] width 18 height 18
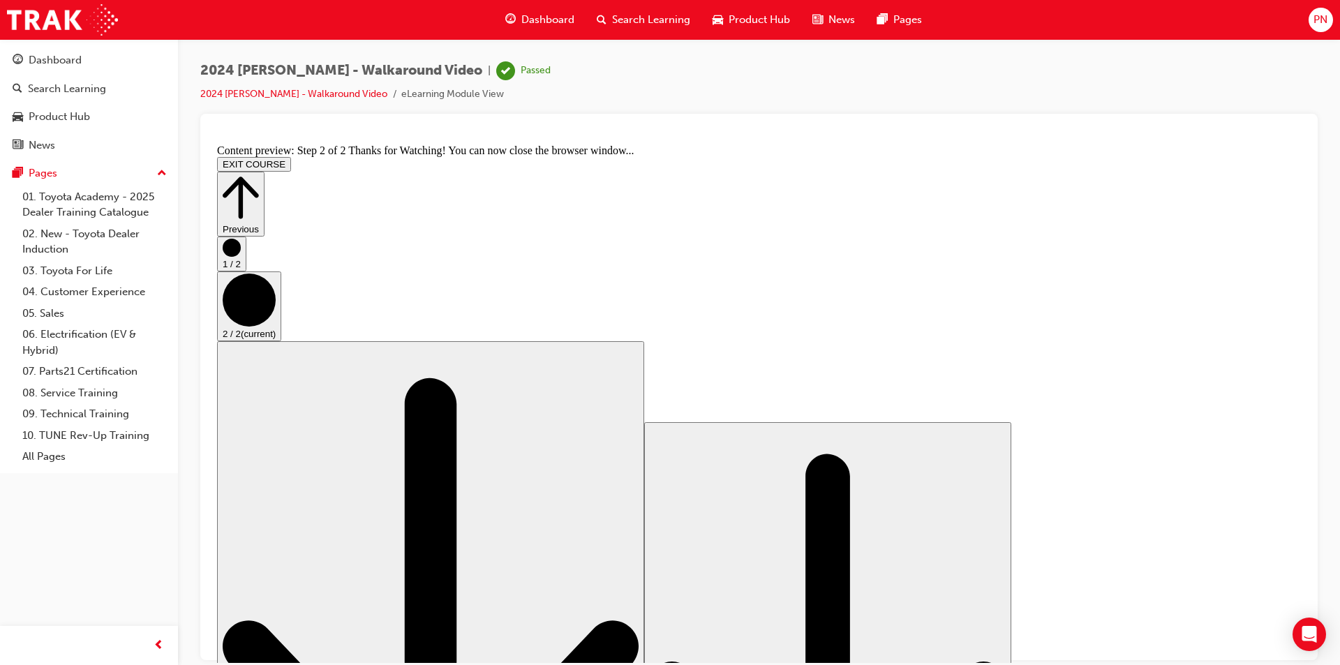
click at [241, 256] on circle "Step controls" at bounding box center [232, 247] width 18 height 18
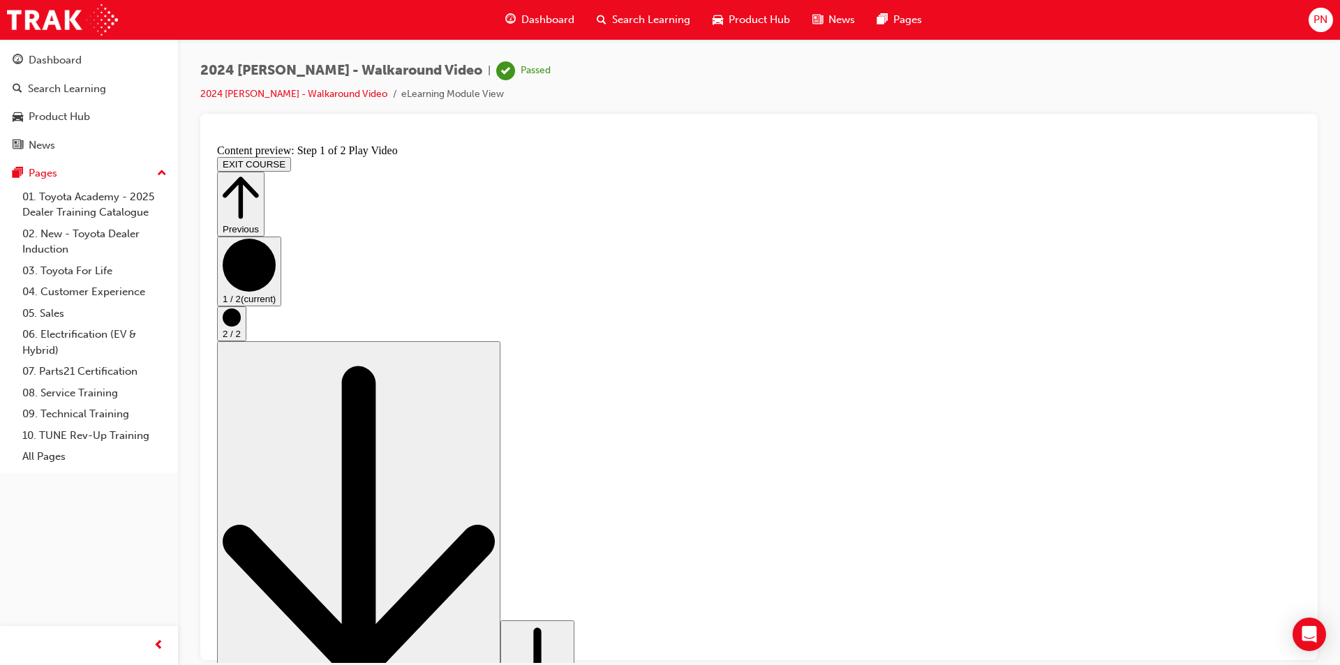
click at [241, 326] on circle "Step controls" at bounding box center [232, 317] width 18 height 18
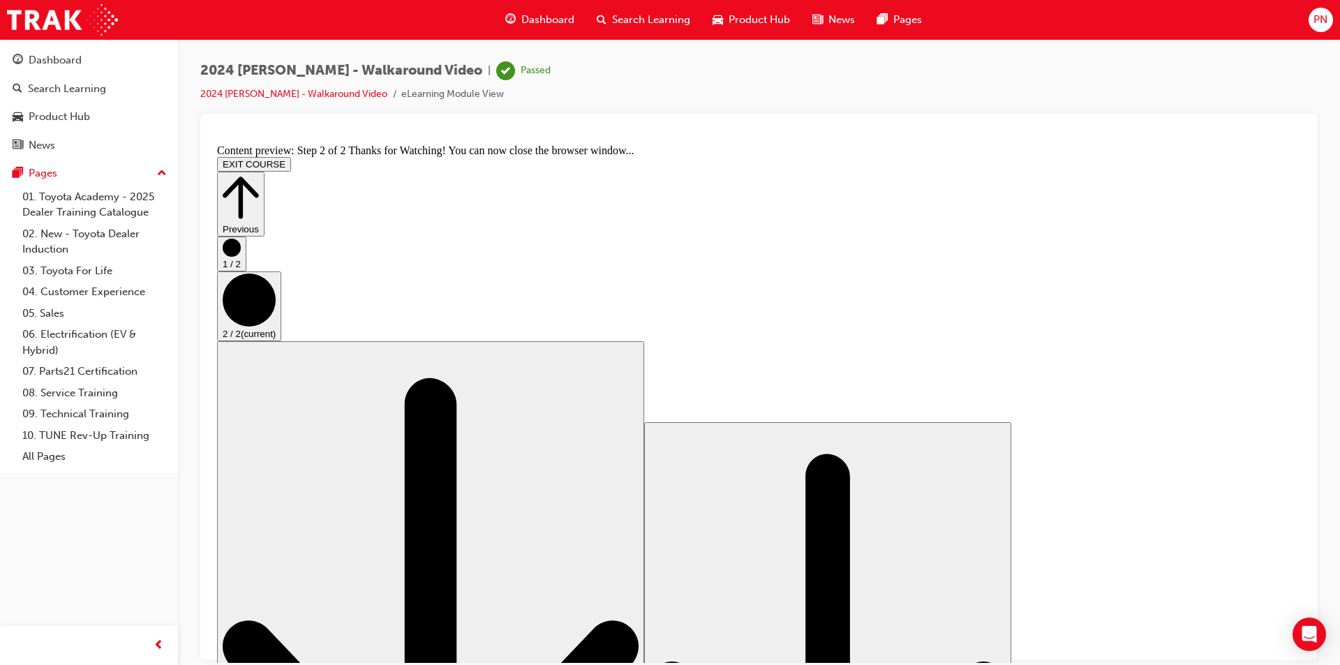
click at [291, 156] on button "EXIT COURSE" at bounding box center [254, 163] width 74 height 15
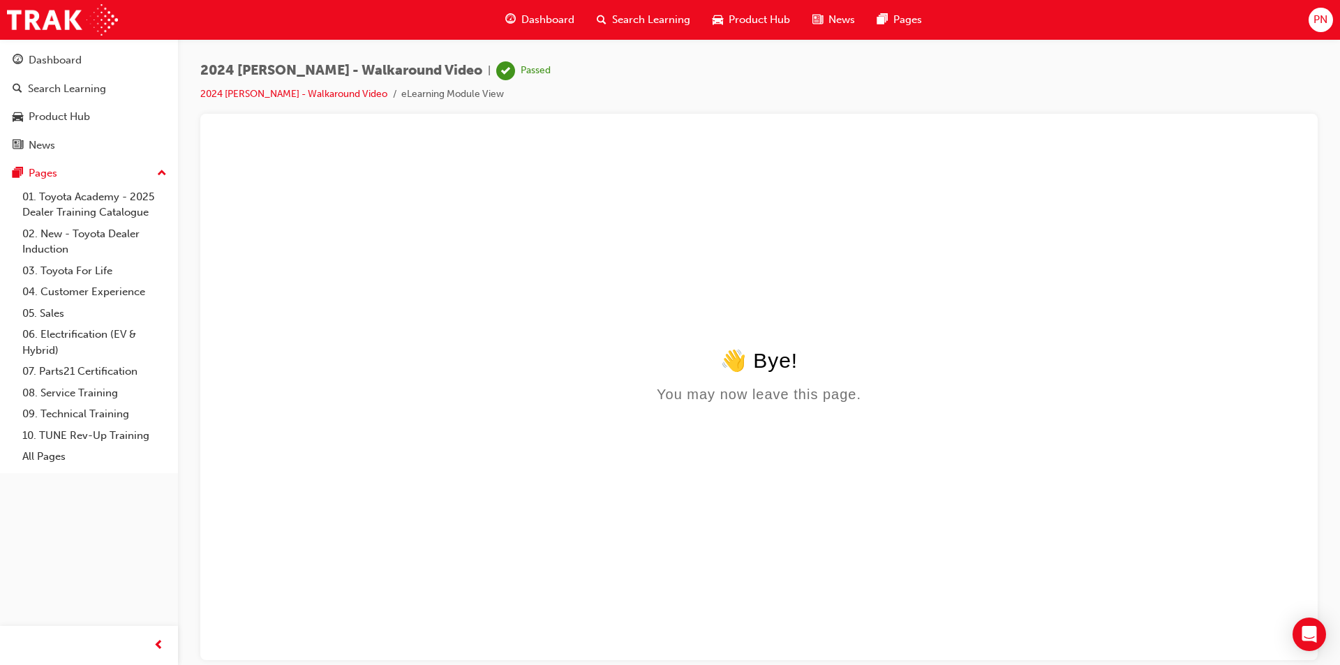
click at [625, 20] on span "Search Learning" at bounding box center [651, 20] width 78 height 16
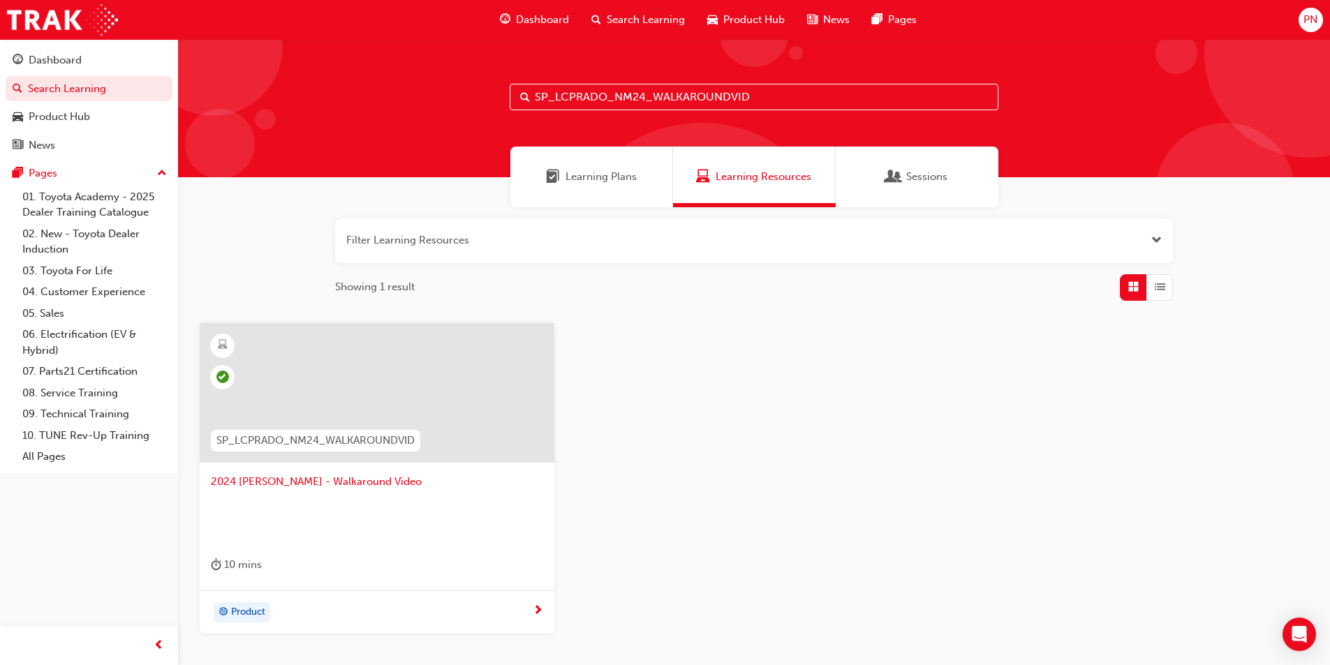
drag, startPoint x: 773, startPoint y: 98, endPoint x: 363, endPoint y: 98, distance: 409.7
click at [363, 98] on div "SP_LCPRADO_NM24_WALKAROUNDVID" at bounding box center [754, 108] width 1152 height 138
paste input "KLUGER_NM0621_EL03"
type input "SP_KLUGER_NM0621_EL03"
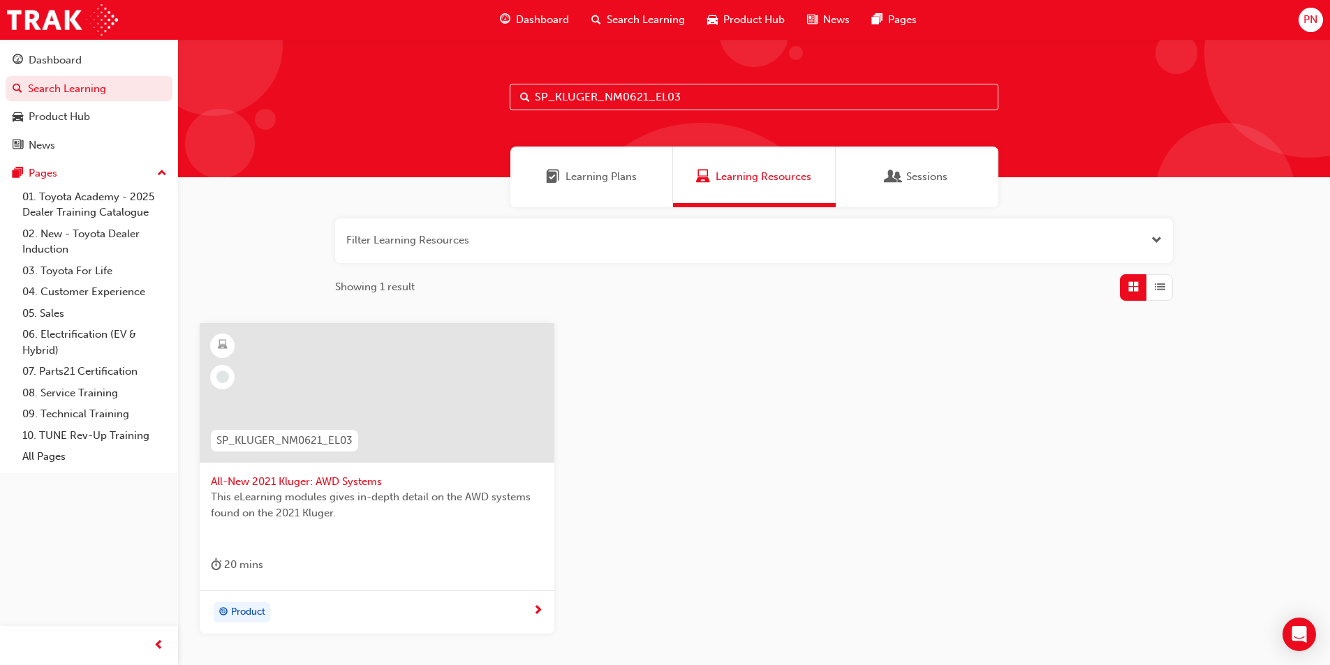
click at [383, 392] on div at bounding box center [377, 393] width 355 height 140
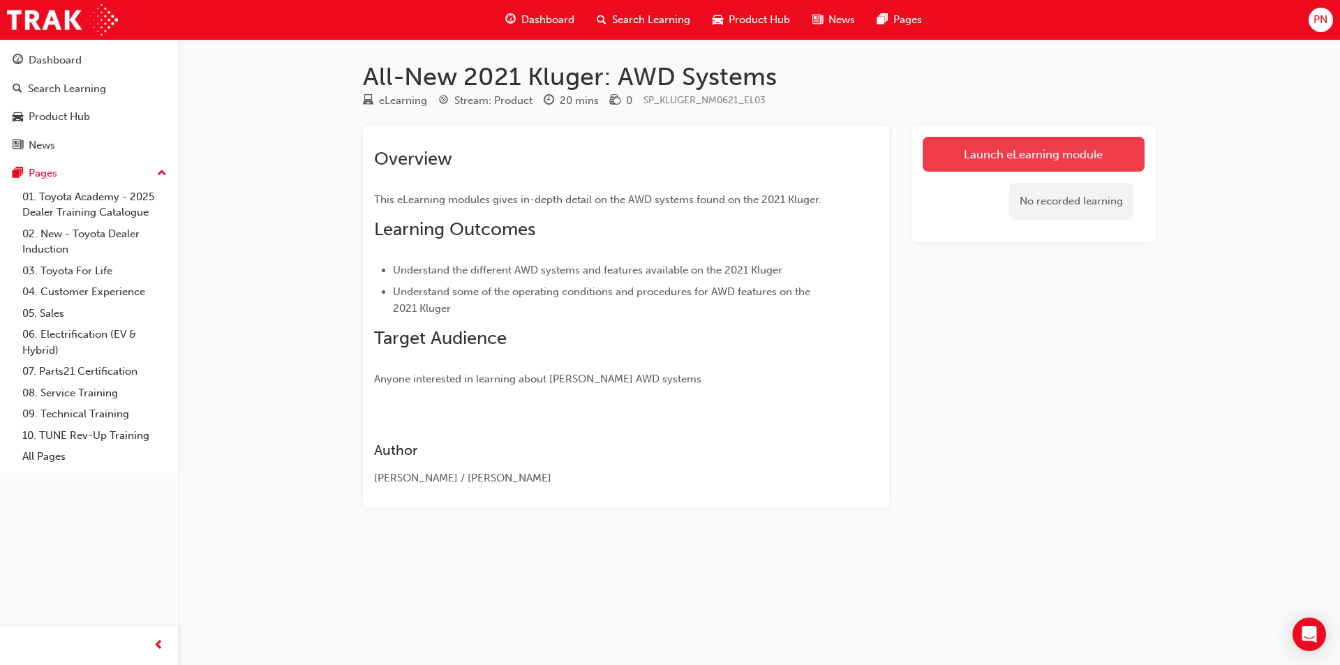
click at [1028, 153] on link "Launch eLearning module" at bounding box center [1034, 154] width 222 height 35
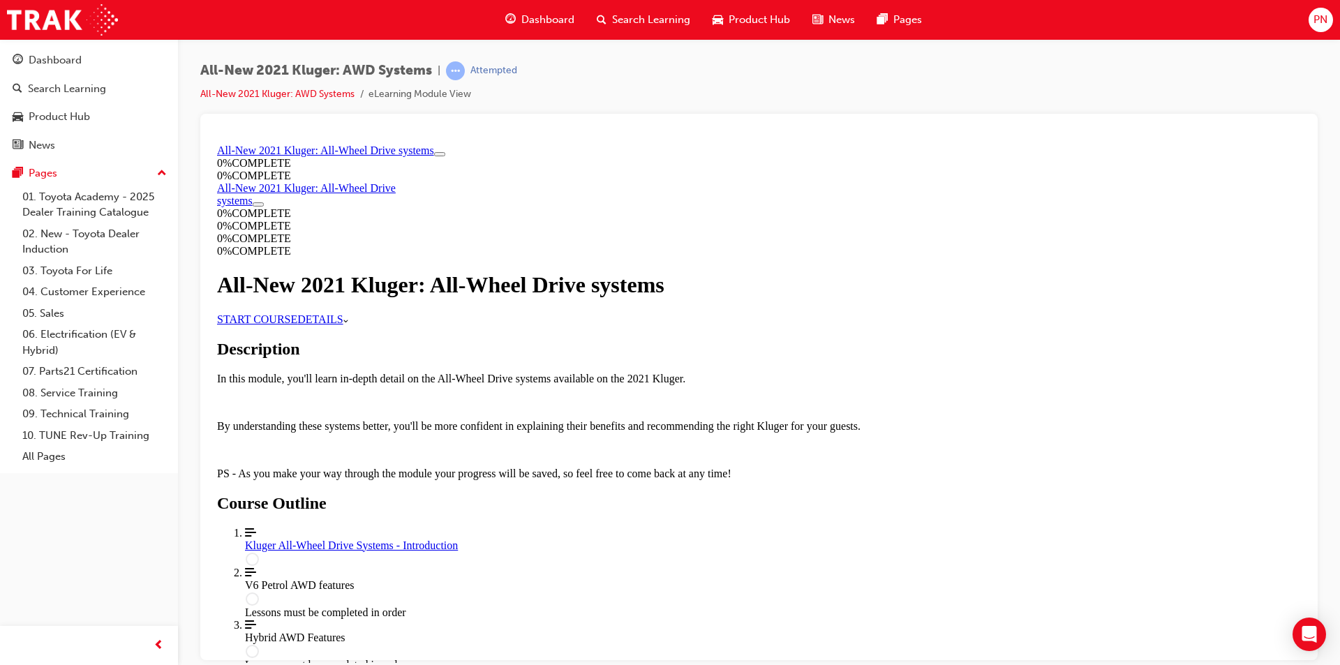
click at [297, 325] on link "START COURSE" at bounding box center [257, 319] width 80 height 12
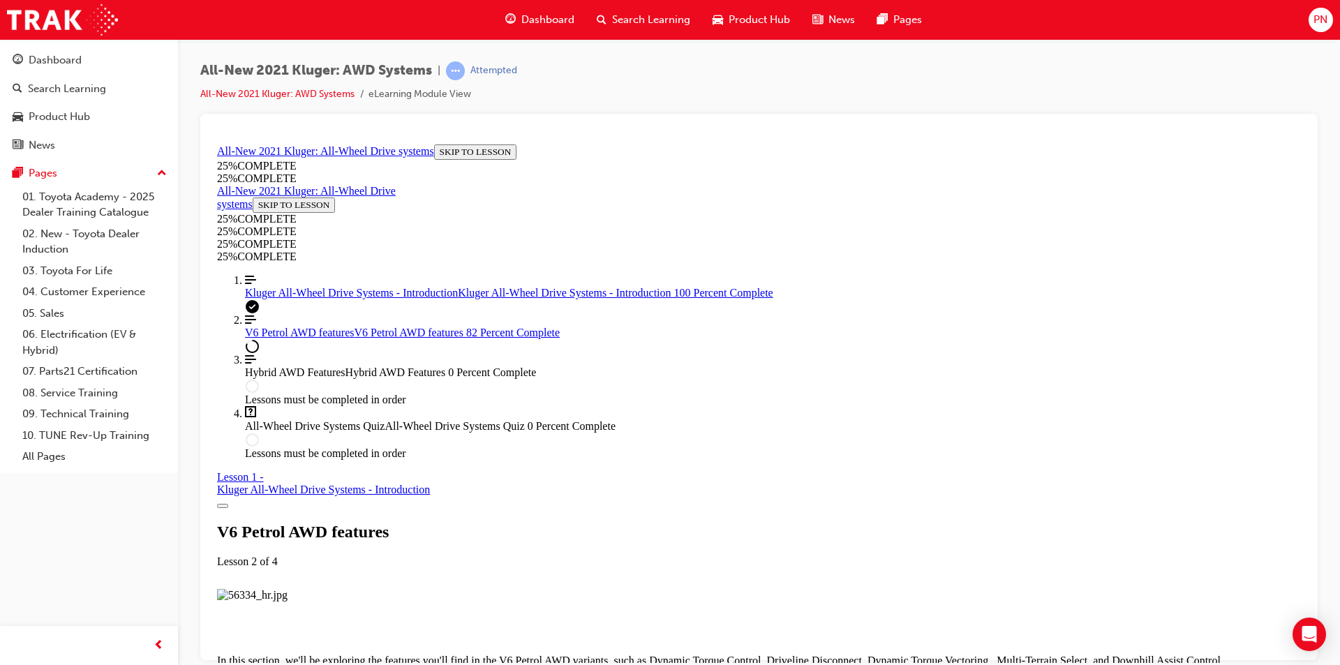
scroll to position [6497, 0]
drag, startPoint x: 888, startPoint y: 555, endPoint x: 882, endPoint y: 547, distance: 9.9
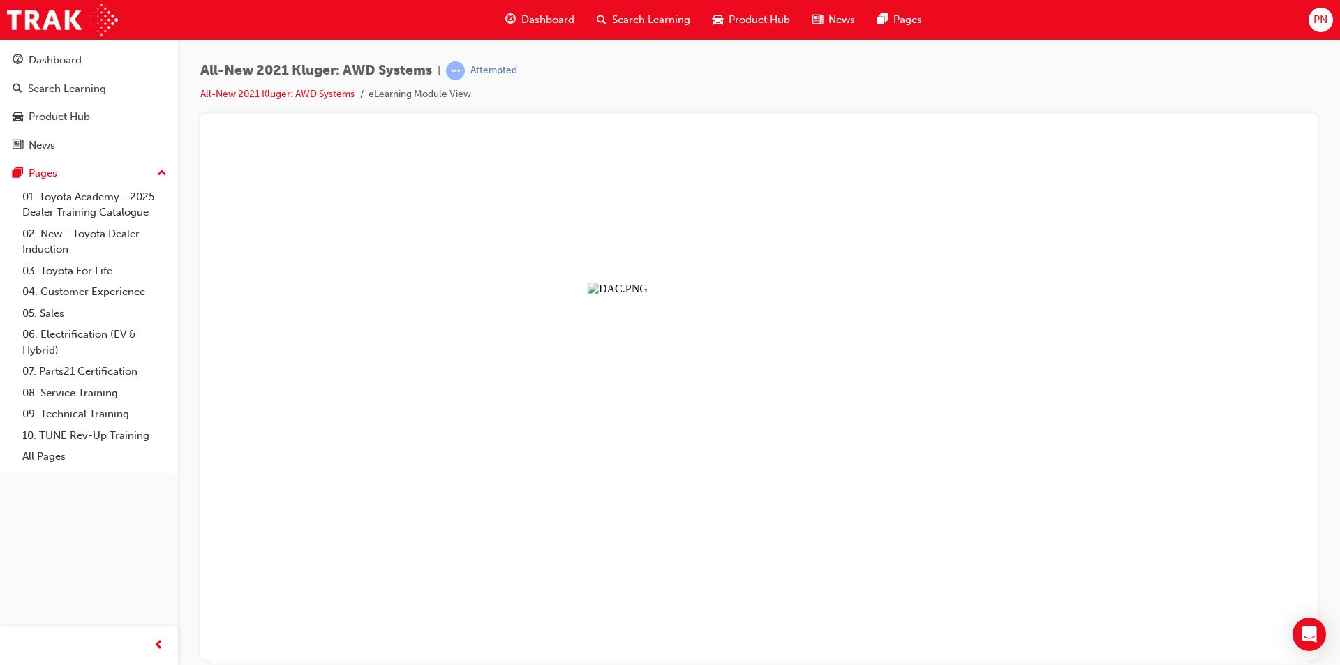
click at [756, 514] on button "Unzoom image" at bounding box center [758, 400] width 1095 height 524
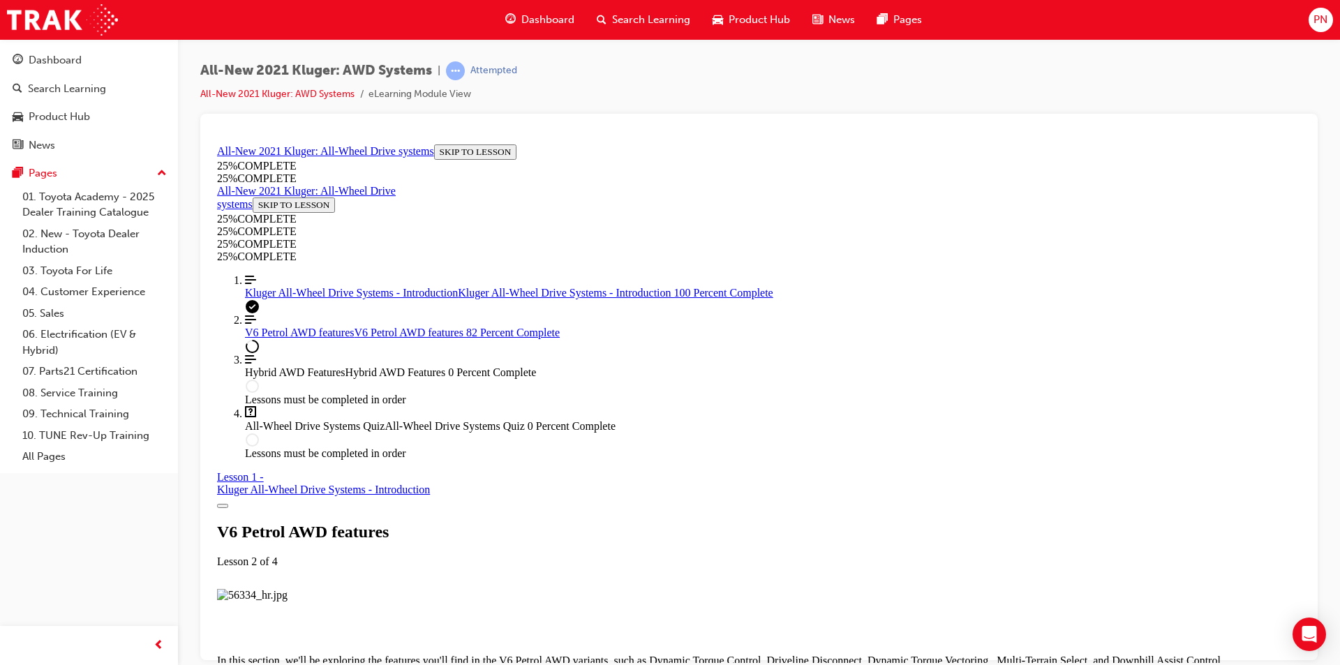
scroll to position [5659, 0]
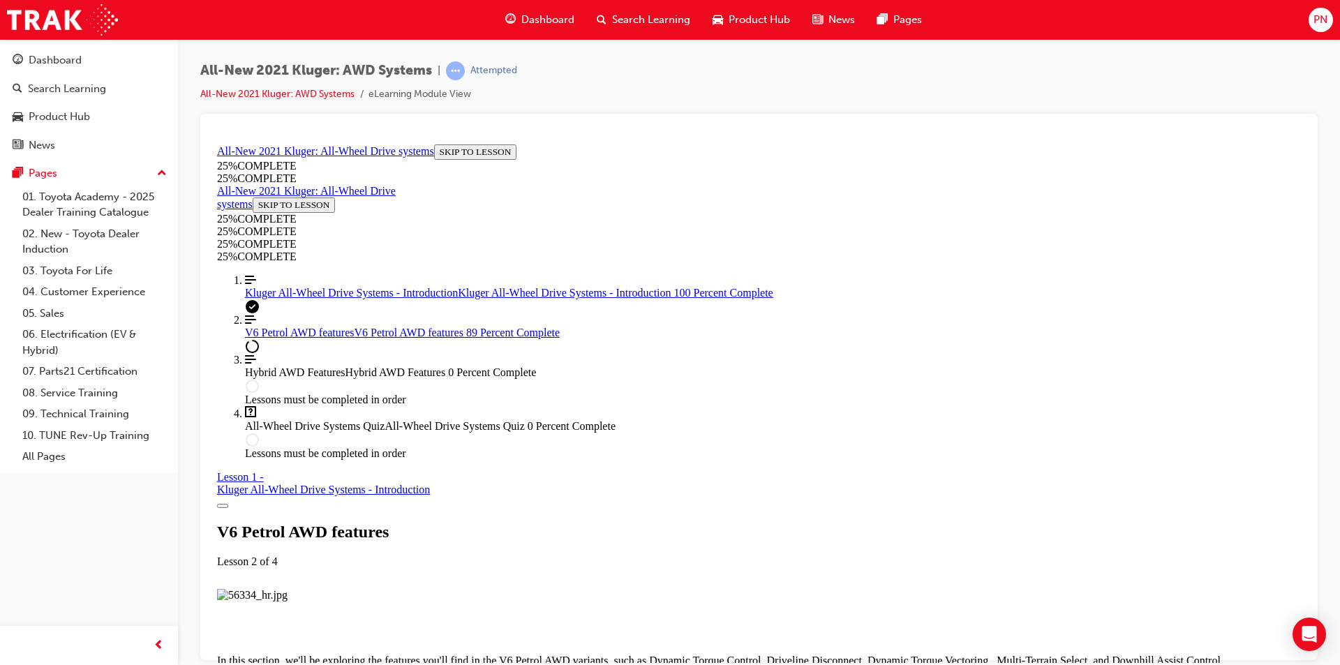
scroll to position [2482, 0]
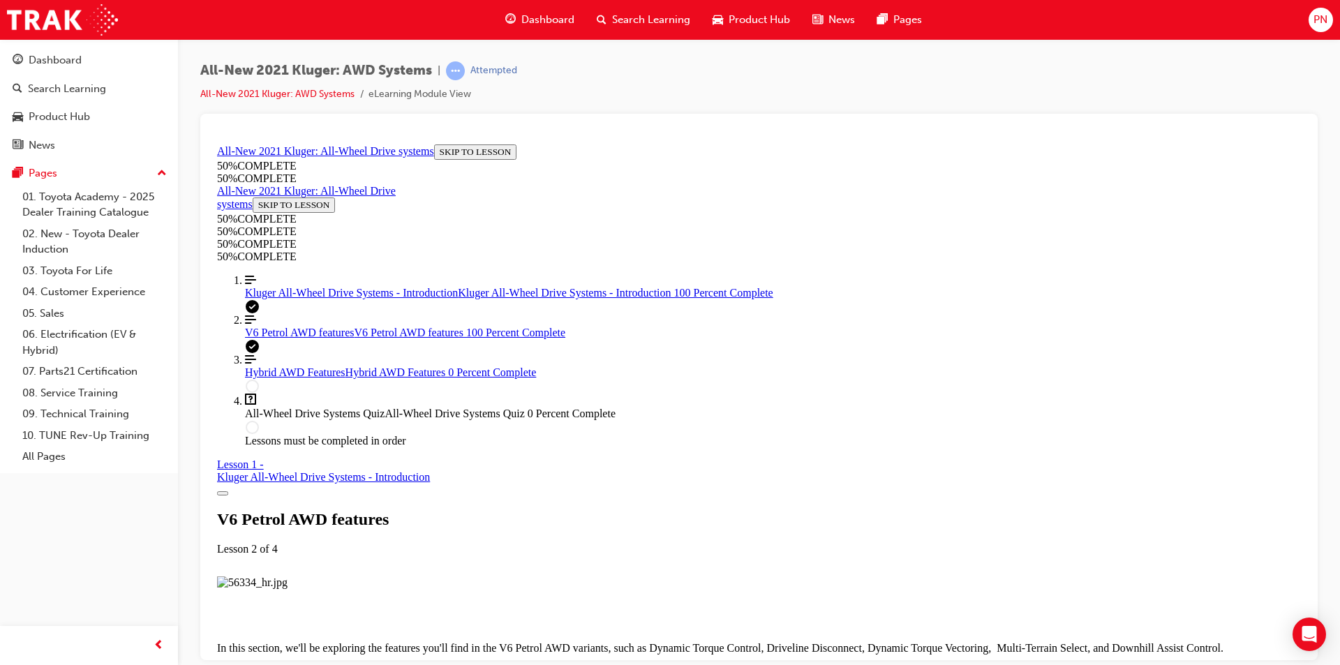
scroll to position [6939, 0]
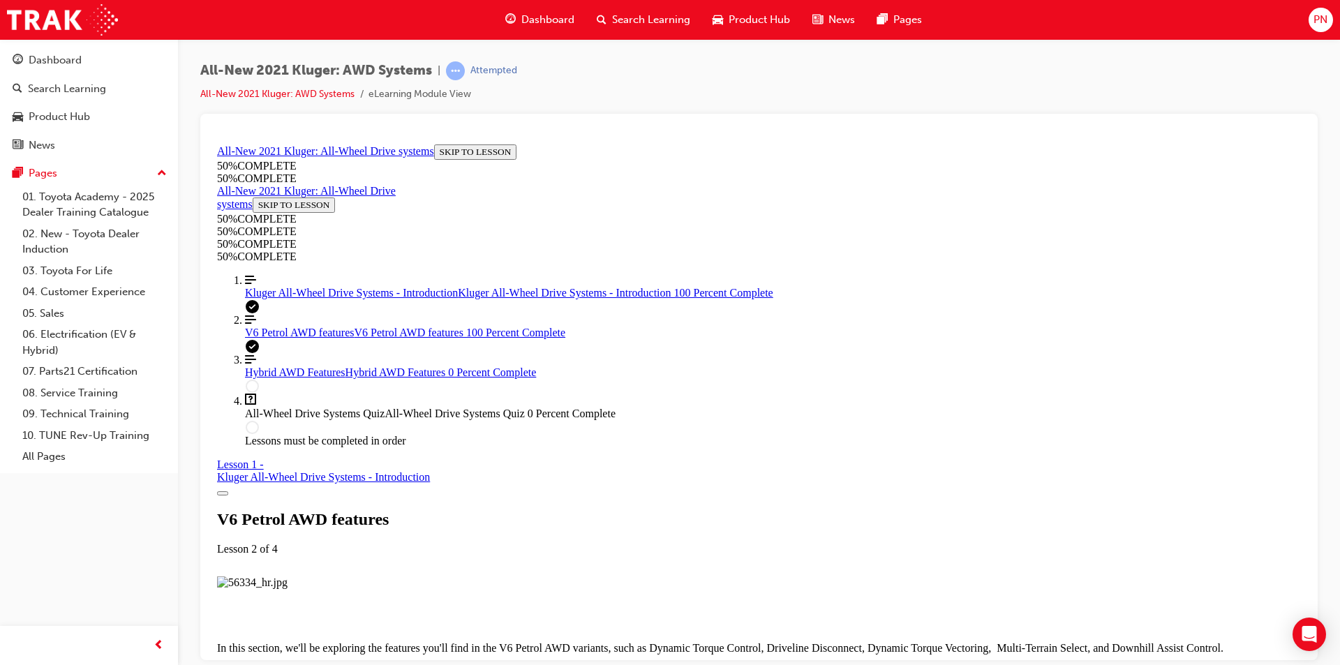
scroll to position [6939, 0]
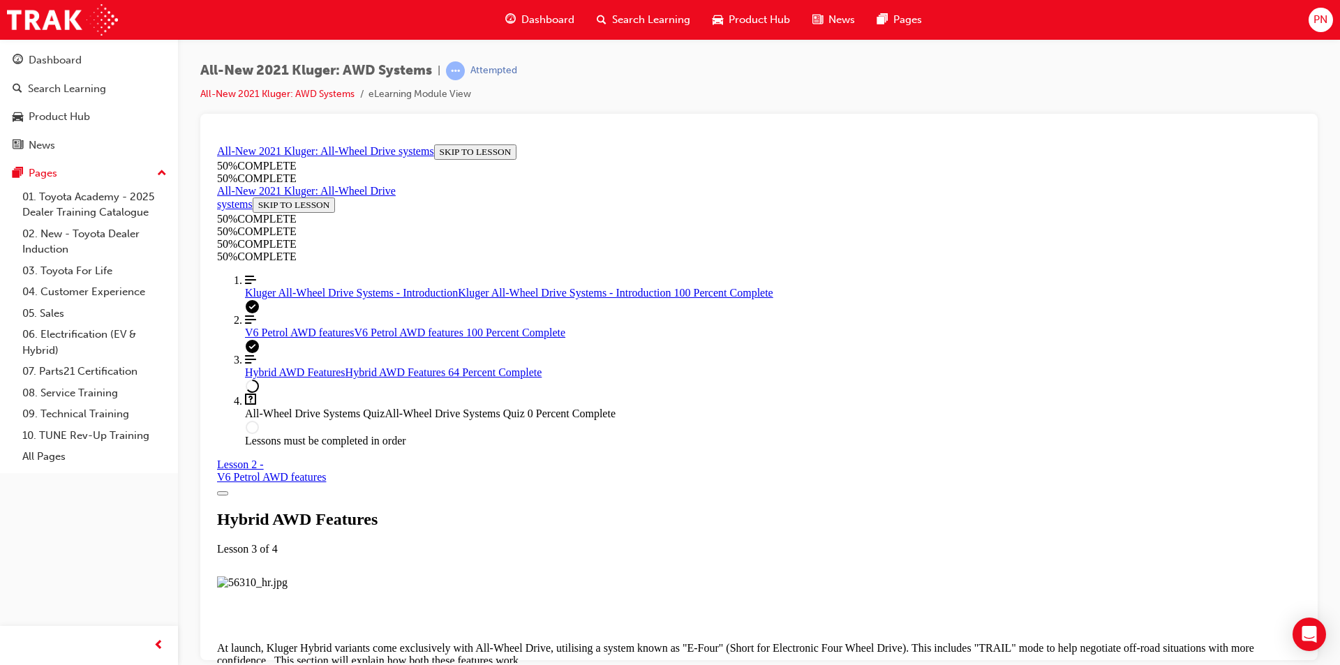
scroll to position [1850, 0]
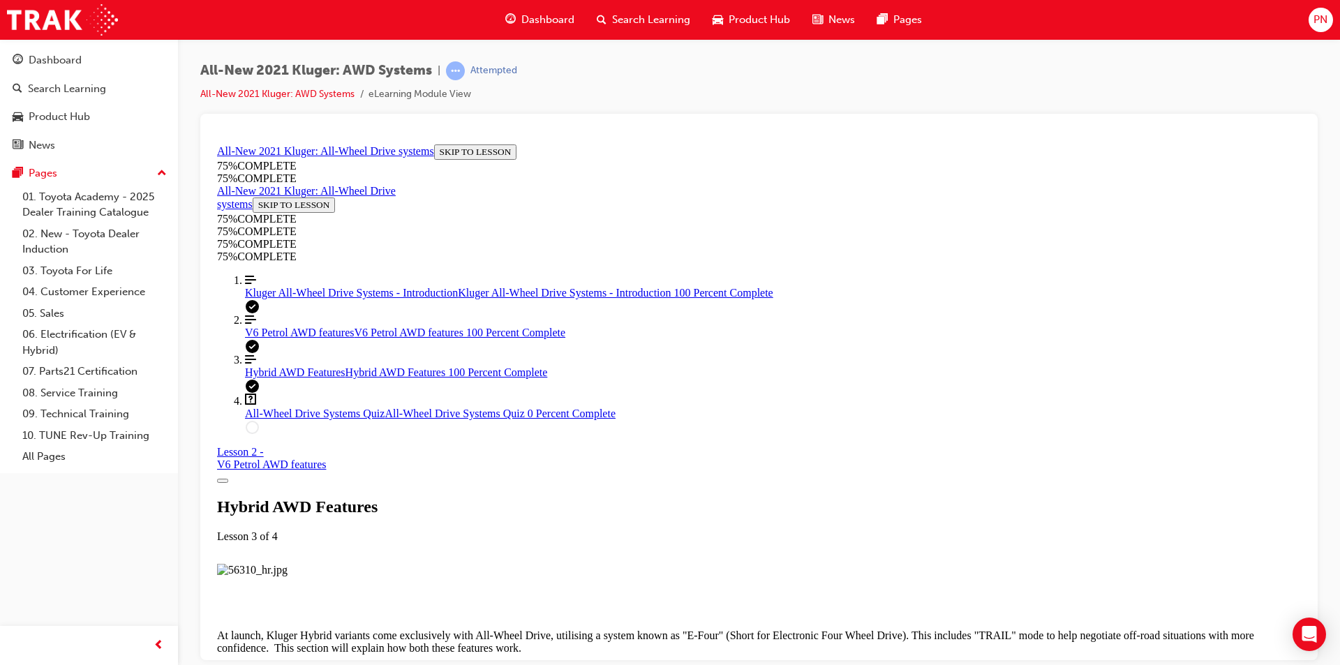
scroll to position [3750, 0]
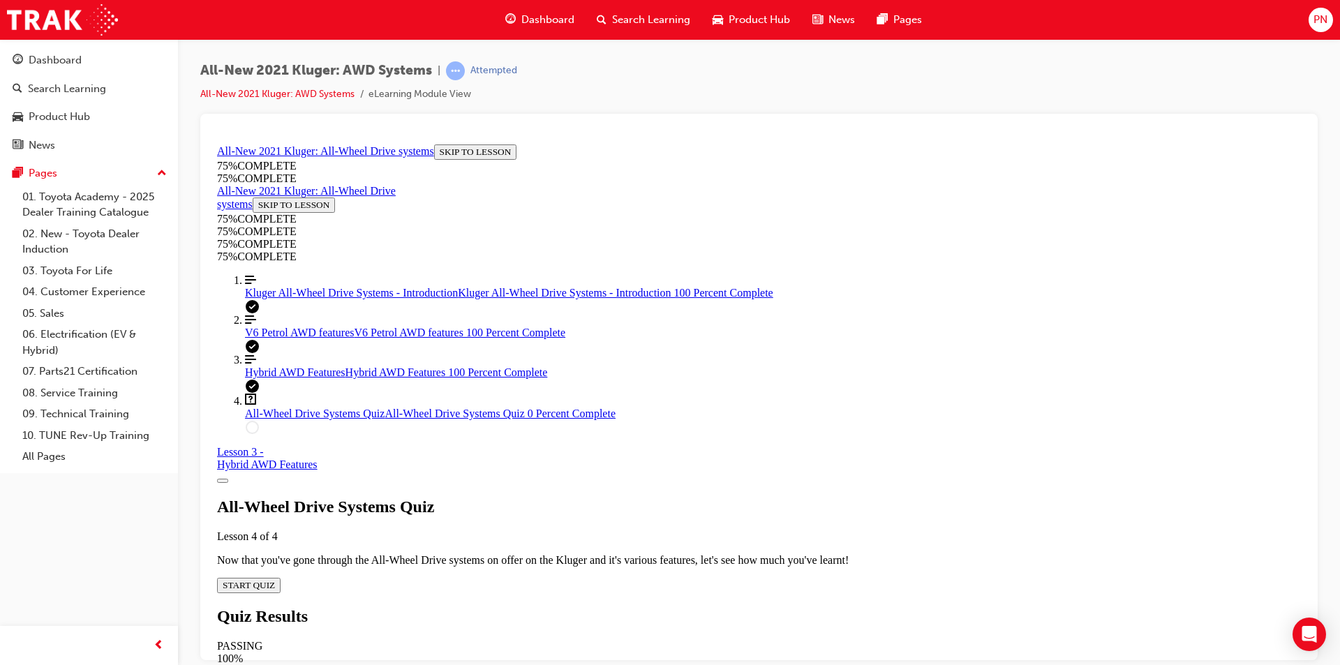
scroll to position [48, 0]
click at [281, 577] on button "START QUIZ" at bounding box center [249, 584] width 64 height 15
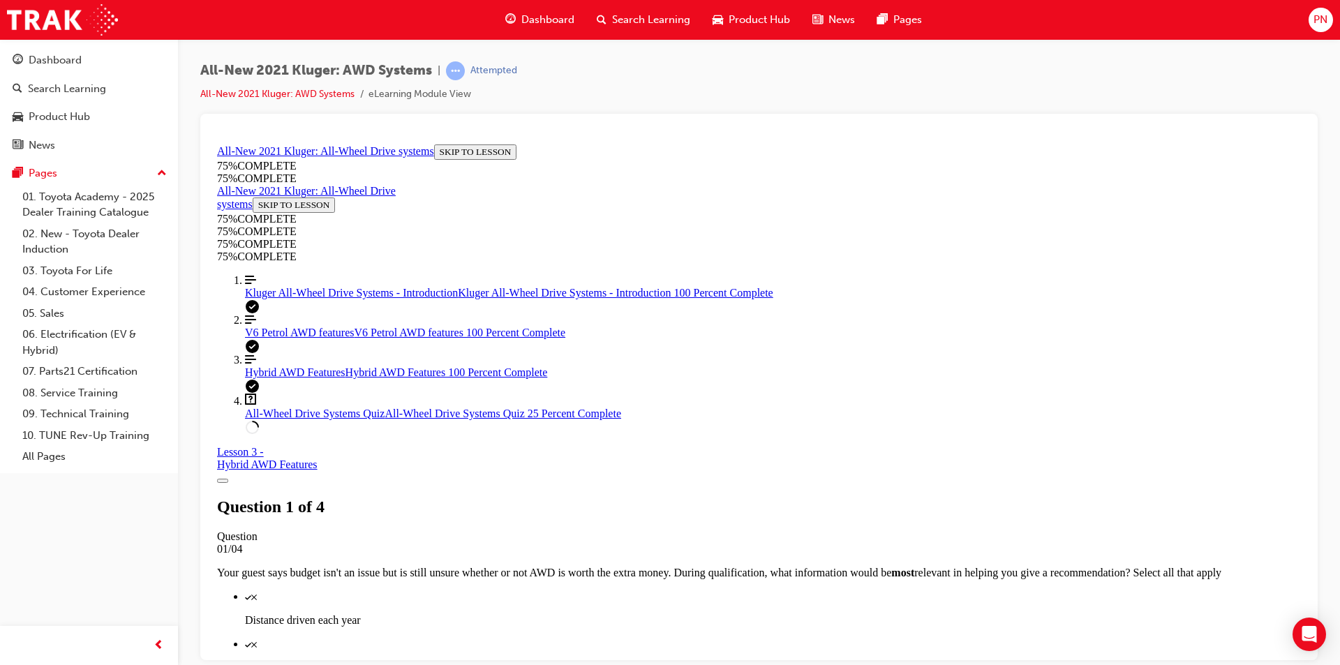
scroll to position [195, 0]
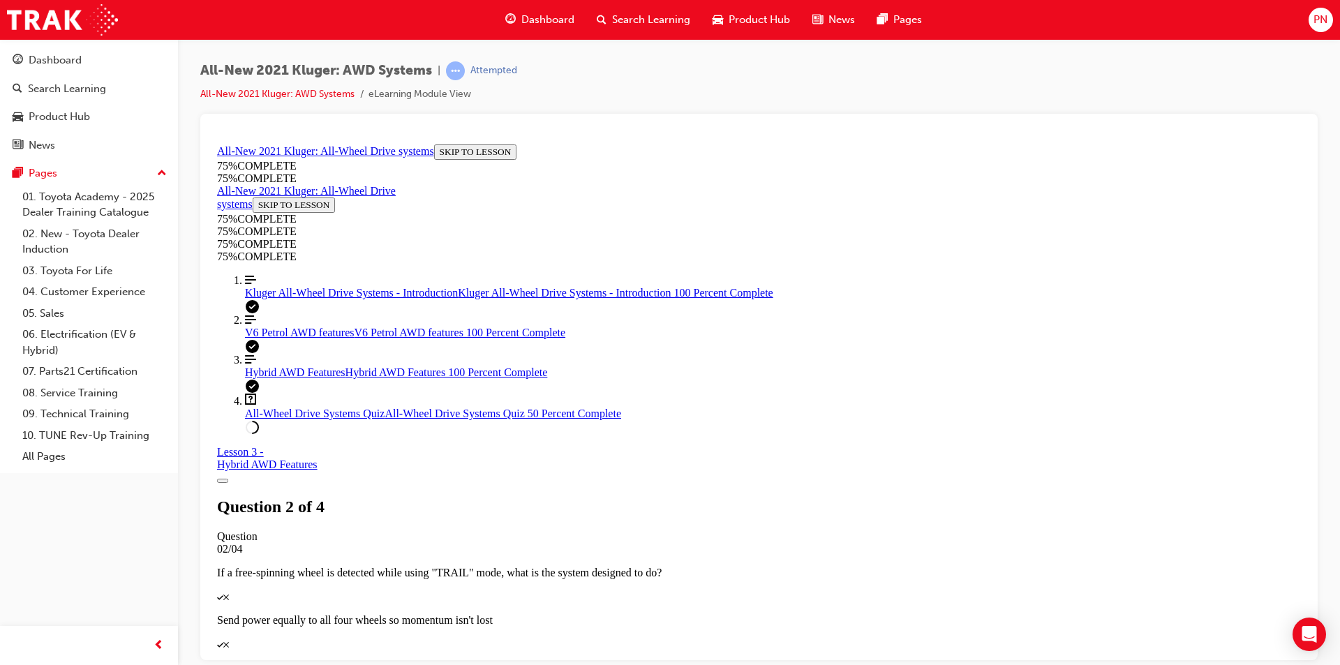
scroll to position [153, 0]
drag, startPoint x: 618, startPoint y: 244, endPoint x: 971, endPoint y: 489, distance: 430.2
copy div "What main benefits can you talk about when it comes to the "driveline disconnec…"
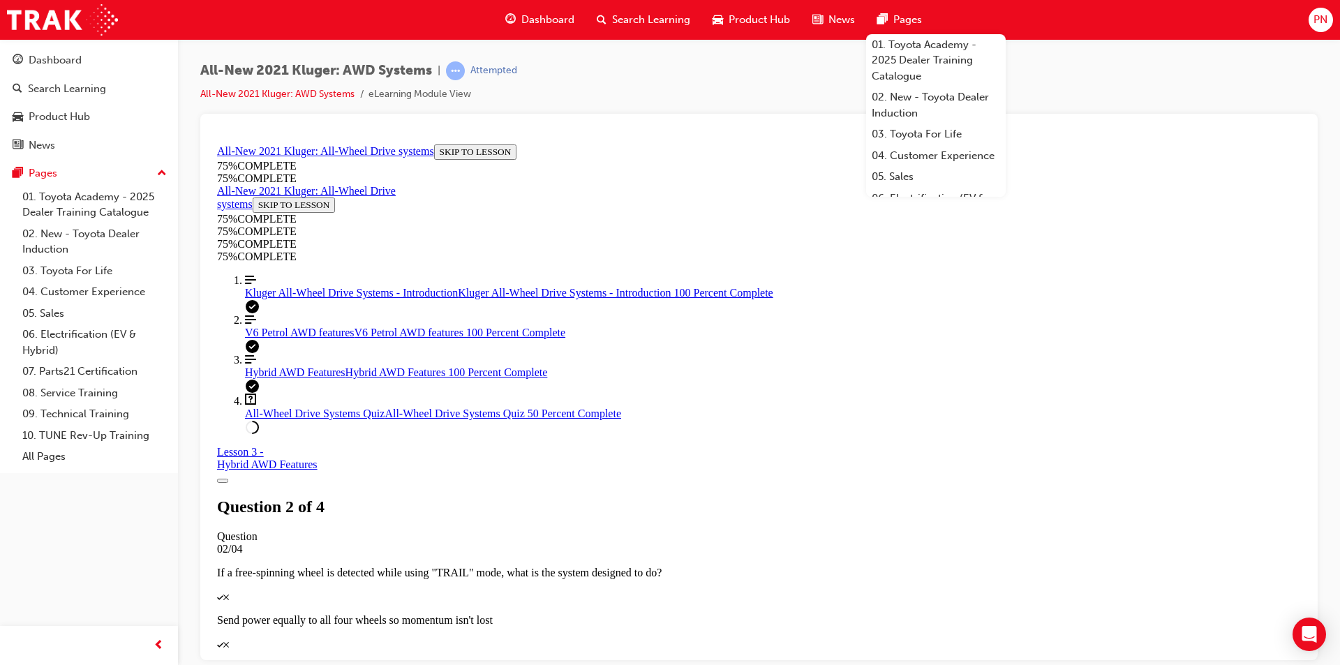
drag, startPoint x: 607, startPoint y: 269, endPoint x: 919, endPoint y: 292, distance: 312.8
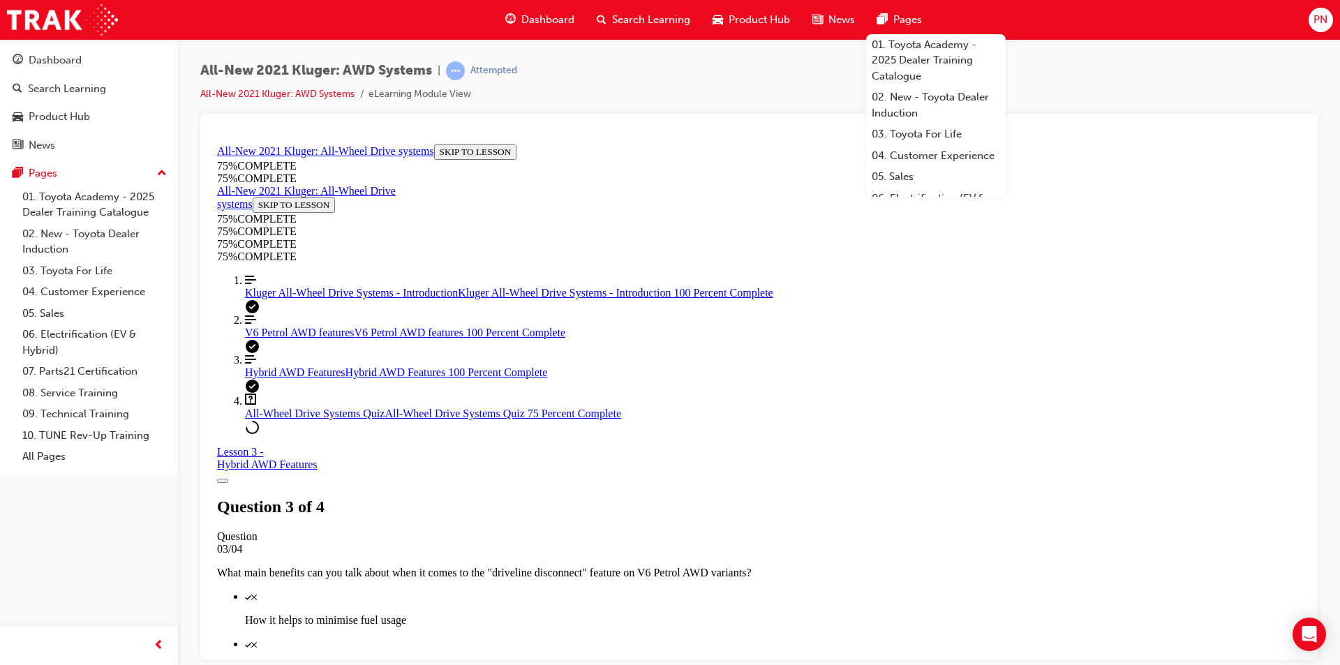
drag, startPoint x: 595, startPoint y: 313, endPoint x: 805, endPoint y: 558, distance: 322.2
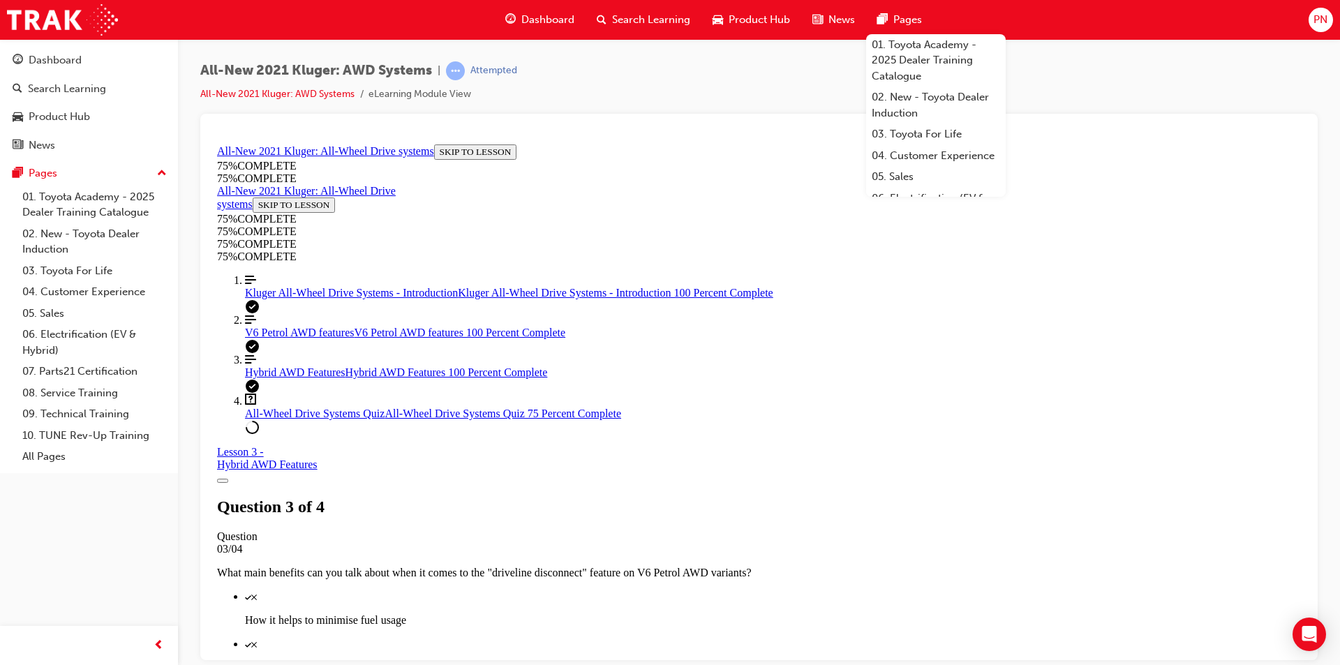
copy div "Based on this image, what is the most likely scenario if you were driving the V…"
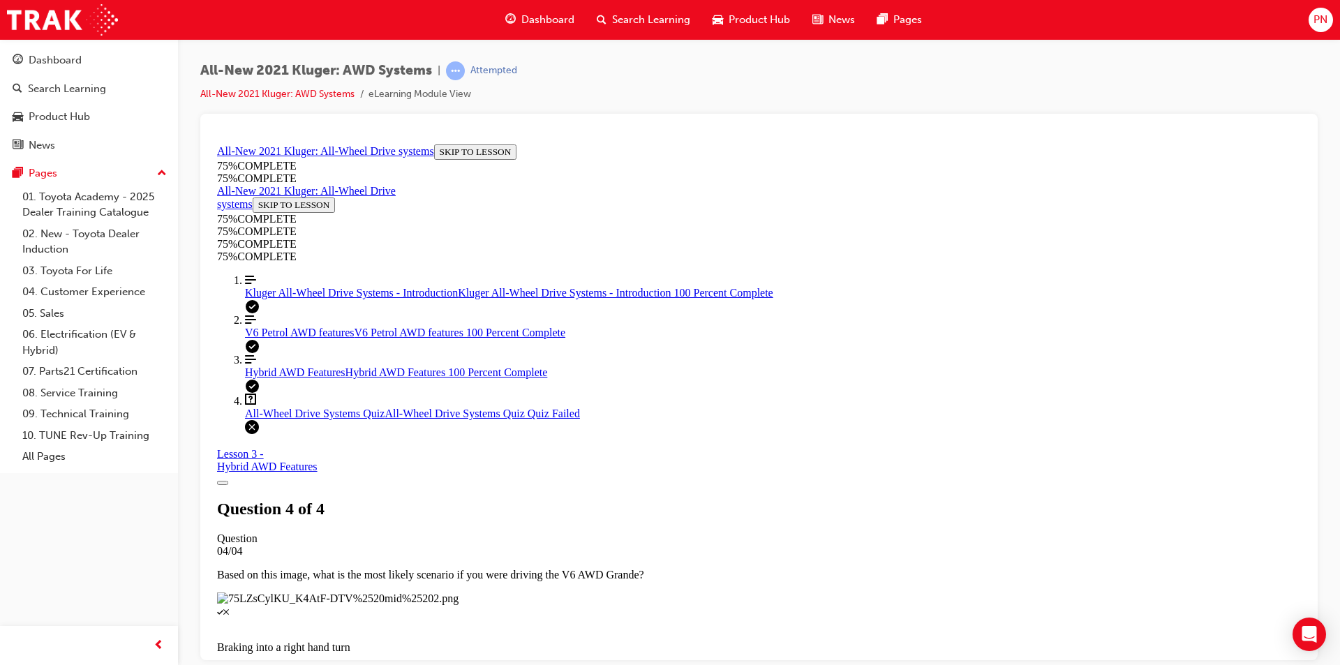
scroll to position [198, 0]
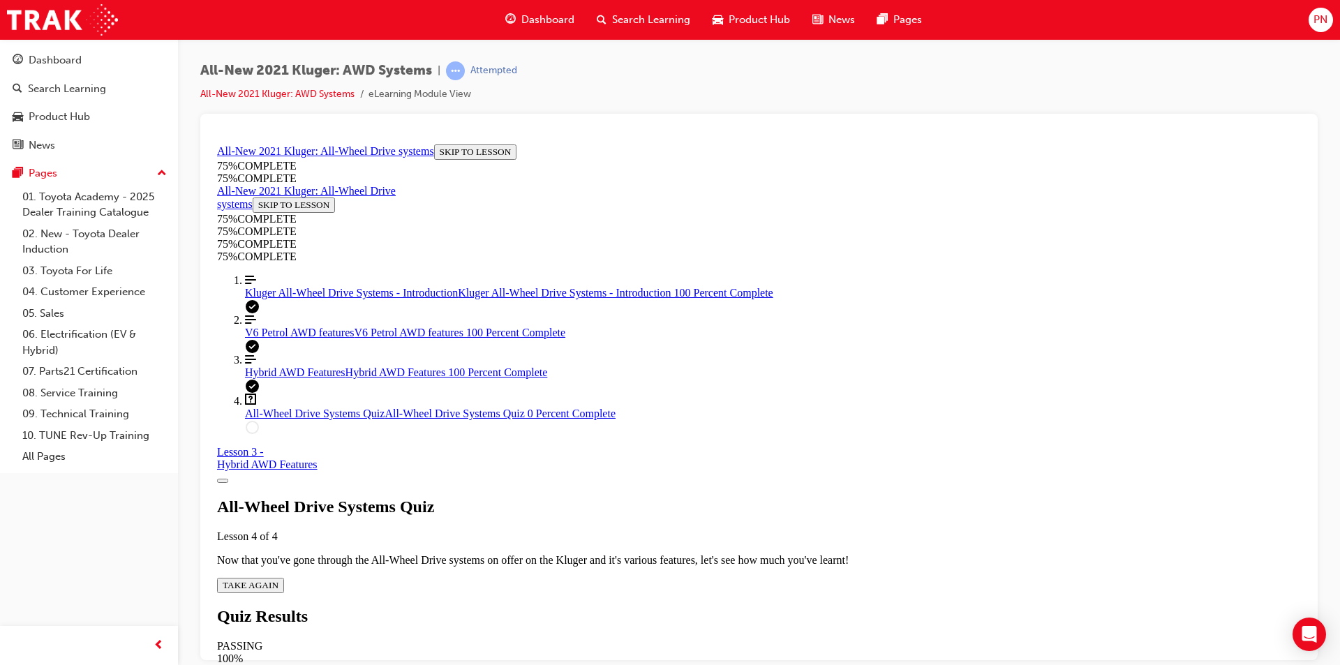
click at [278, 579] on span "TAKE AGAIN" at bounding box center [251, 584] width 56 height 10
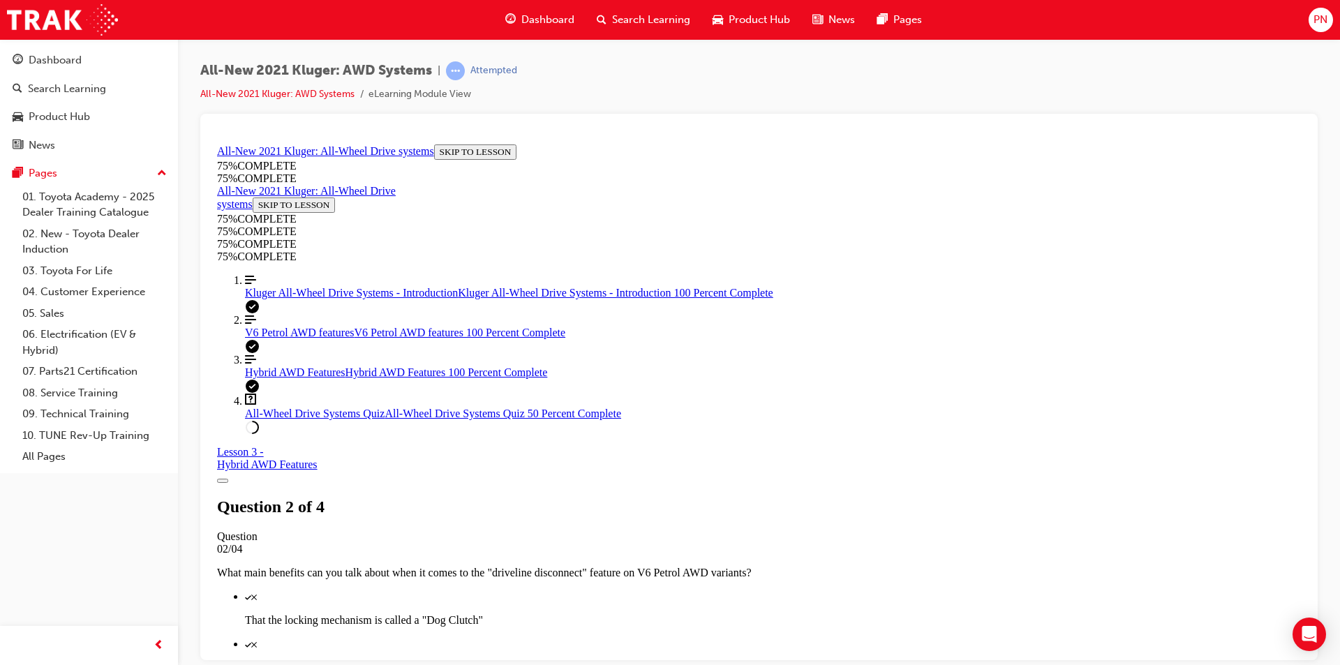
scroll to position [191, 0]
drag, startPoint x: 738, startPoint y: 509, endPoint x: 719, endPoint y: 453, distance: 58.9
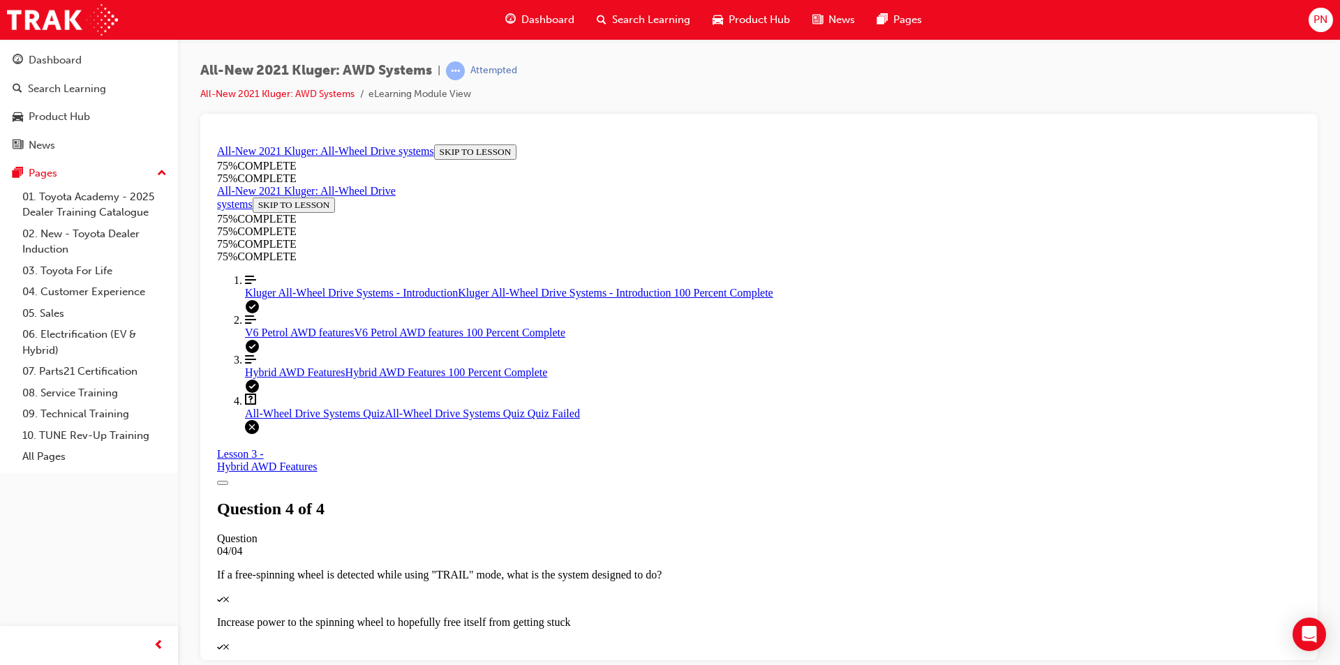
scroll to position [198, 0]
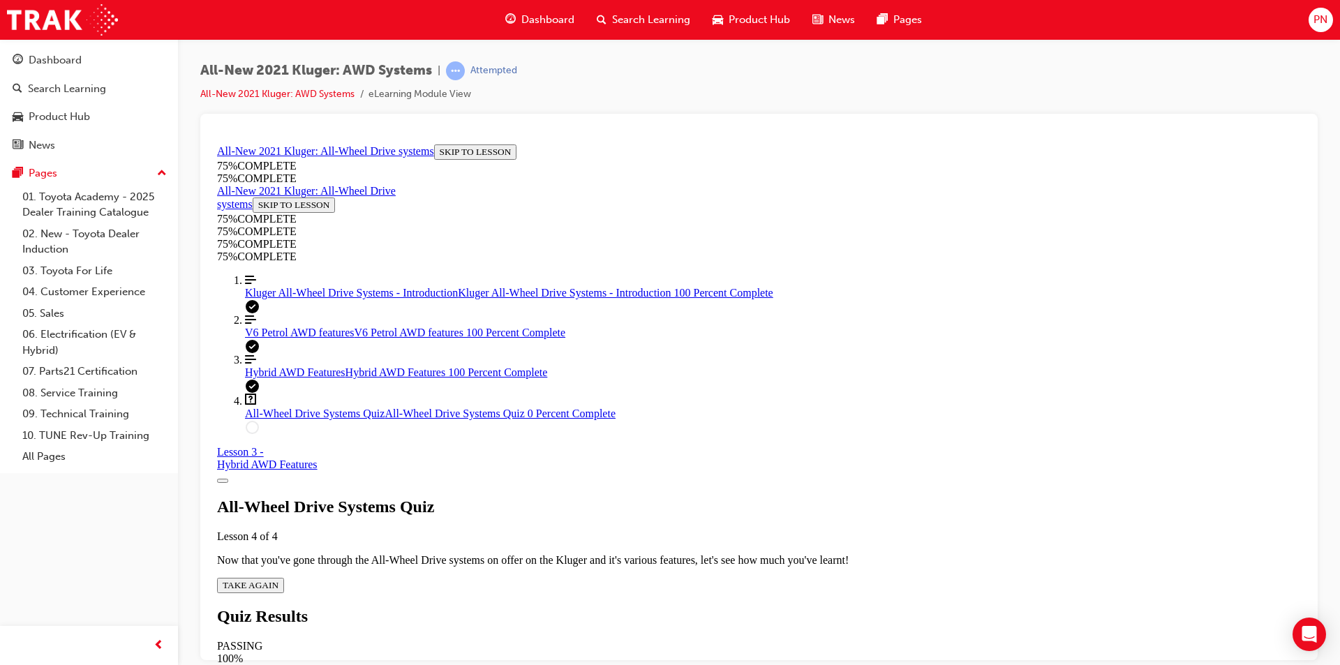
scroll to position [50, 0]
click at [278, 579] on span "TAKE AGAIN" at bounding box center [251, 584] width 56 height 10
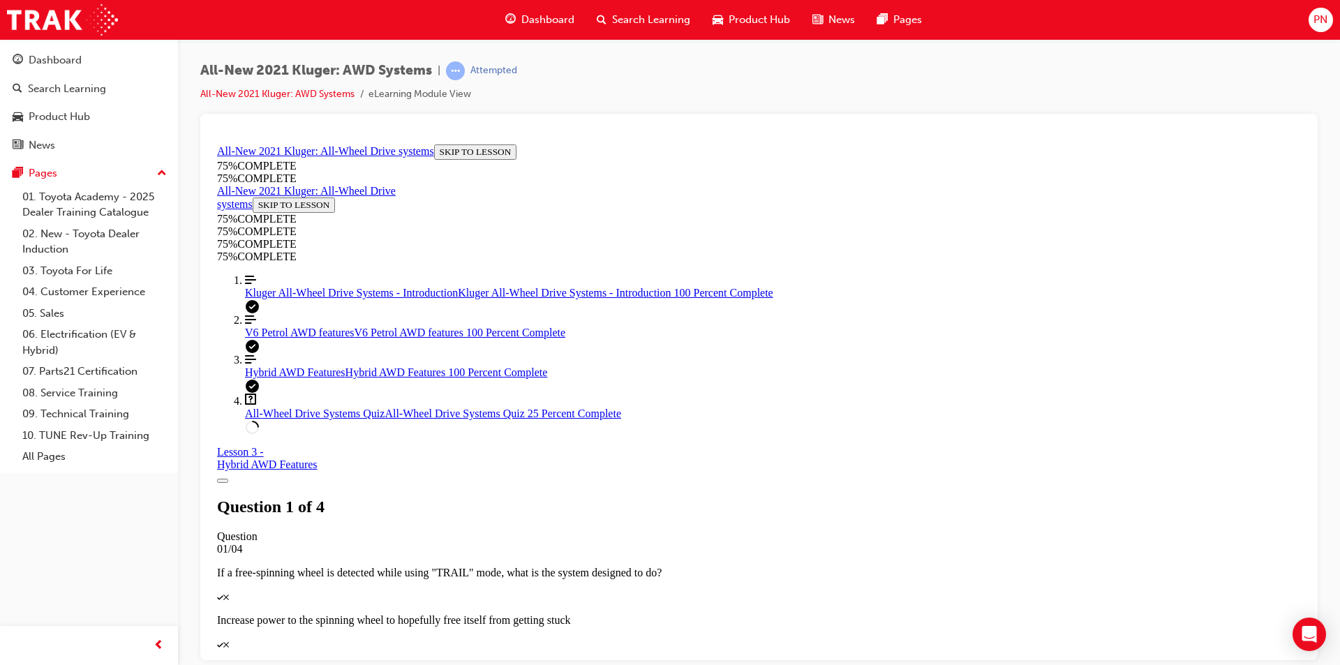
scroll to position [153, 0]
click at [290, 338] on span "V6 Petrol AWD features" at bounding box center [299, 332] width 109 height 12
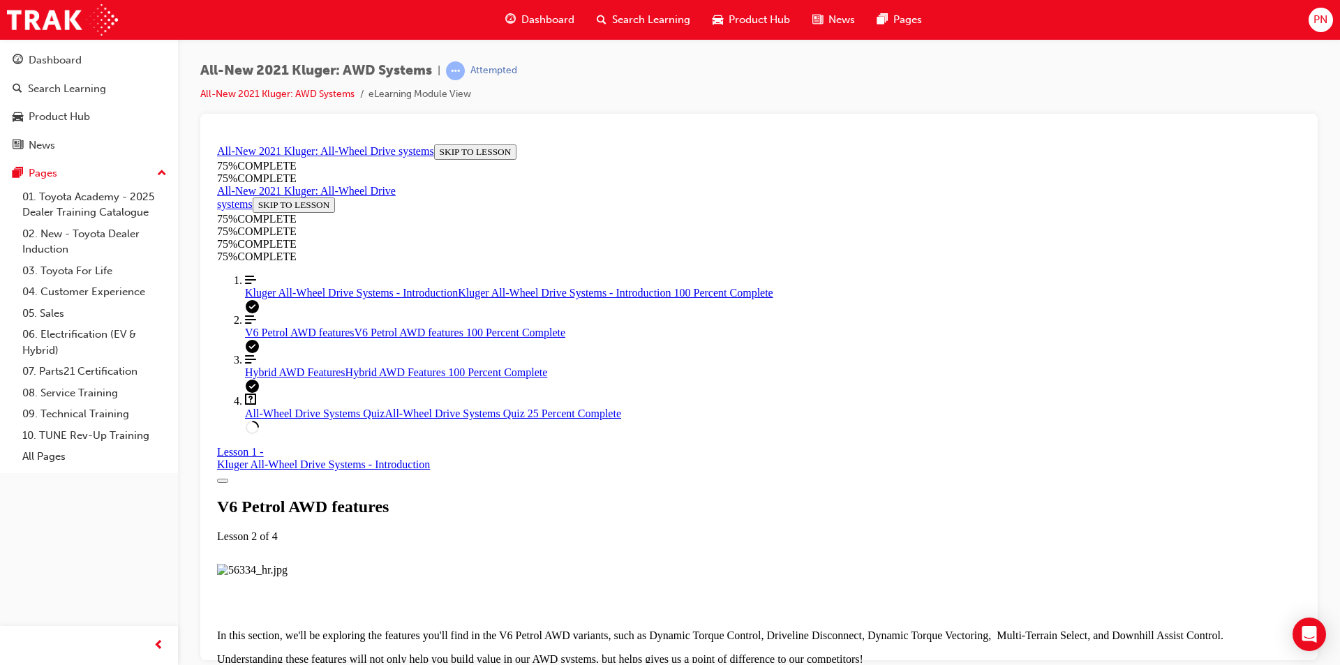
scroll to position [1933, 0]
drag, startPoint x: 583, startPoint y: 285, endPoint x: 724, endPoint y: 335, distance: 150.1
drag, startPoint x: 653, startPoint y: 359, endPoint x: 978, endPoint y: 377, distance: 325.1
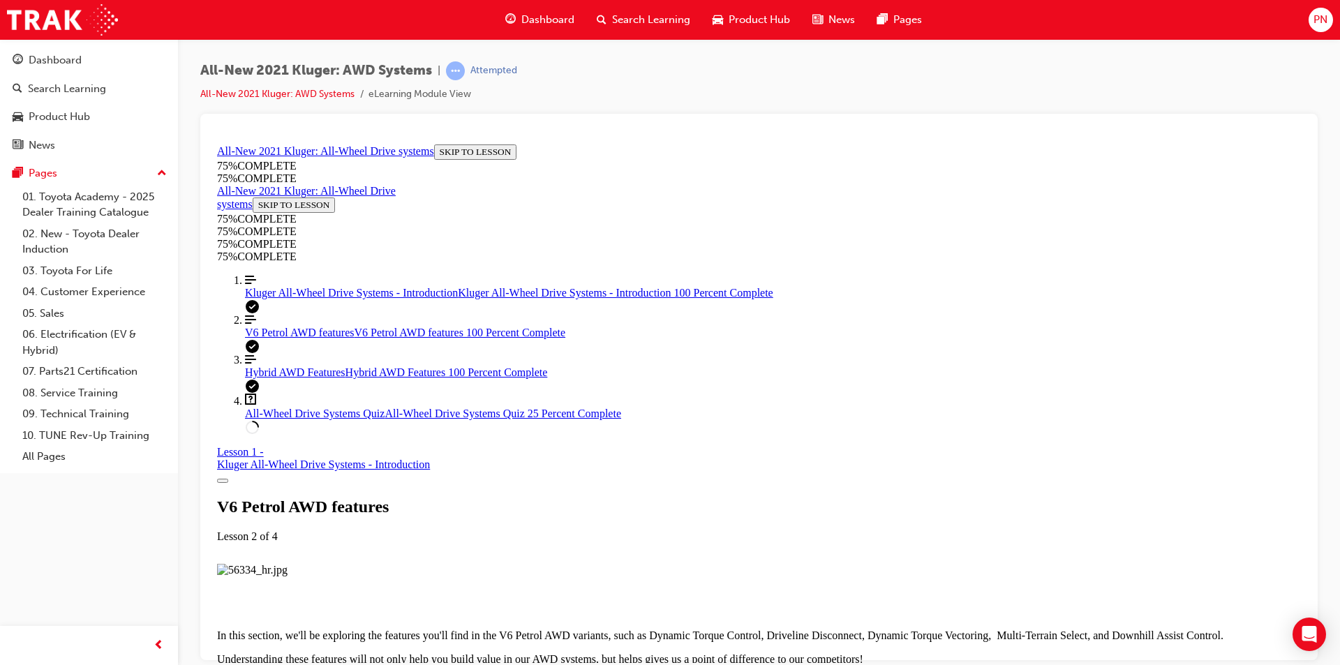
click at [300, 419] on span "All-Wheel Drive Systems Quiz" at bounding box center [315, 413] width 140 height 12
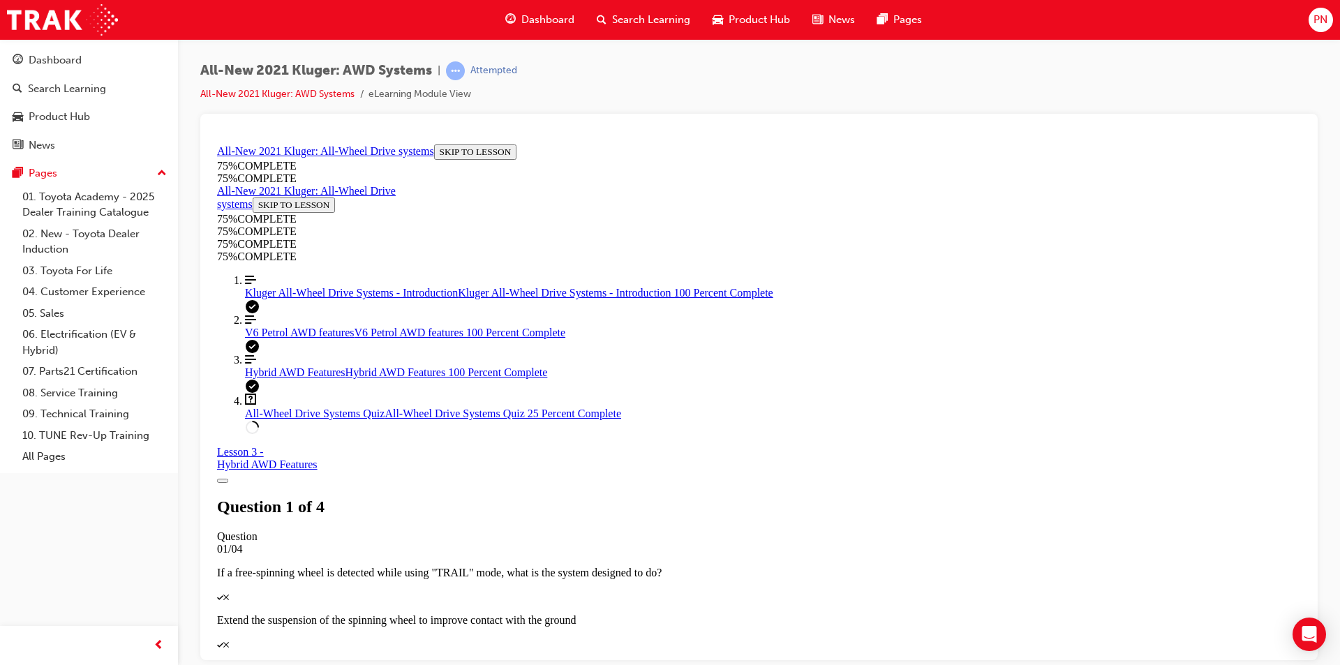
scroll to position [327, 0]
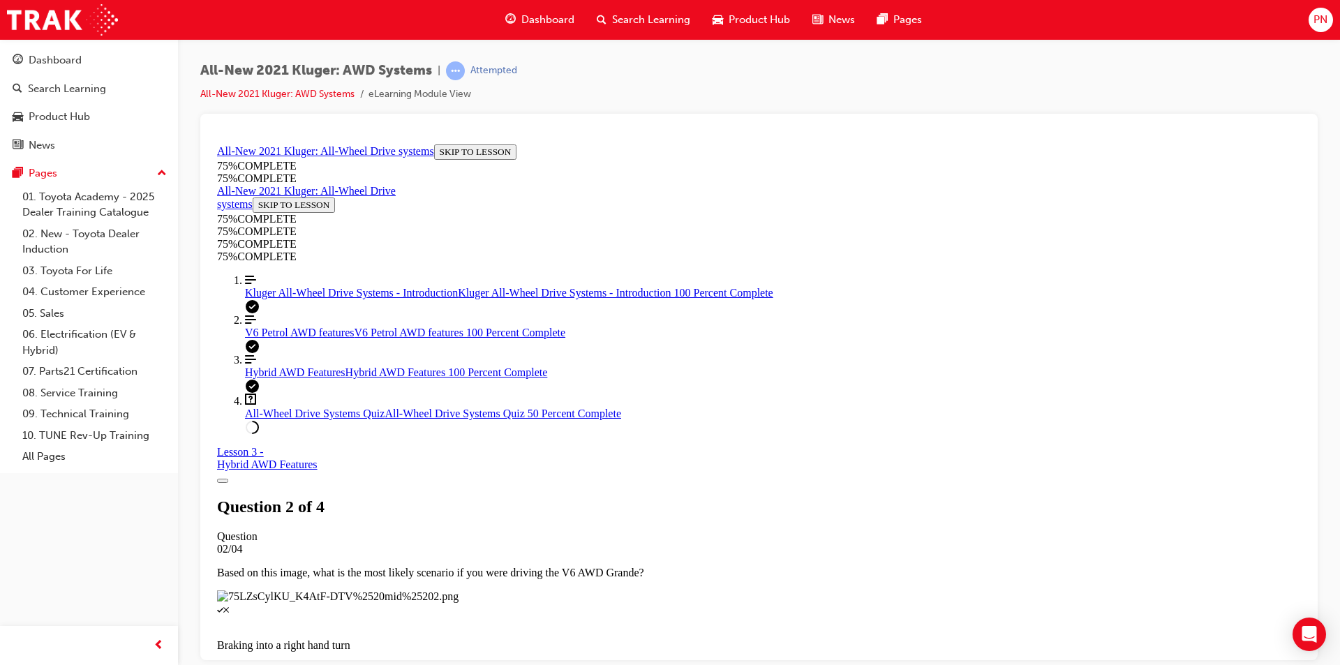
scroll to position [191, 0]
drag, startPoint x: 704, startPoint y: 437, endPoint x: 711, endPoint y: 396, distance: 41.0
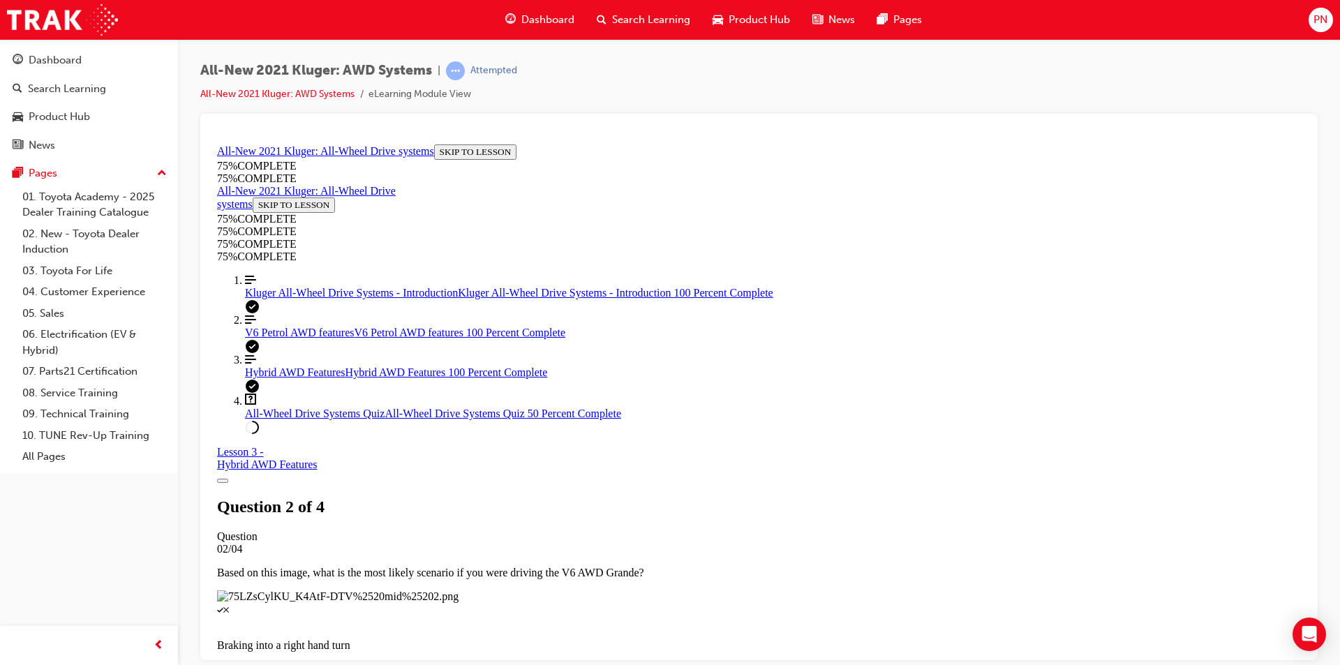
drag, startPoint x: 827, startPoint y: 541, endPoint x: 833, endPoint y: 567, distance: 26.6
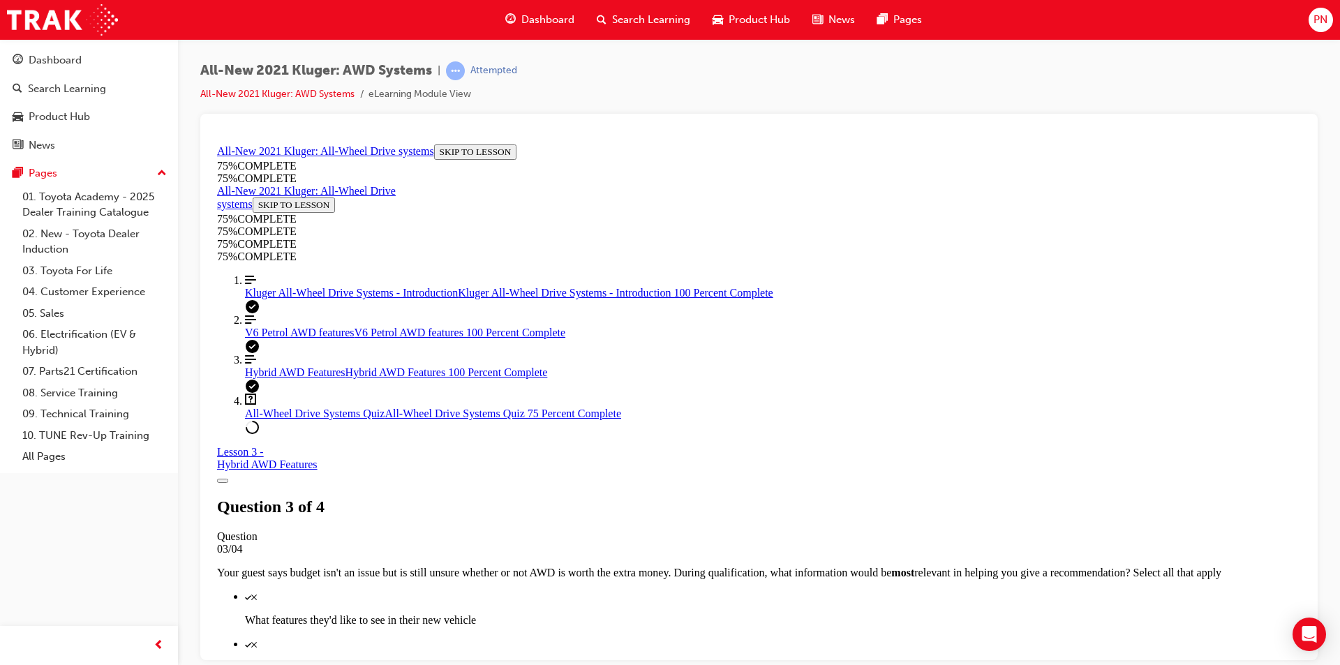
scroll to position [153, 0]
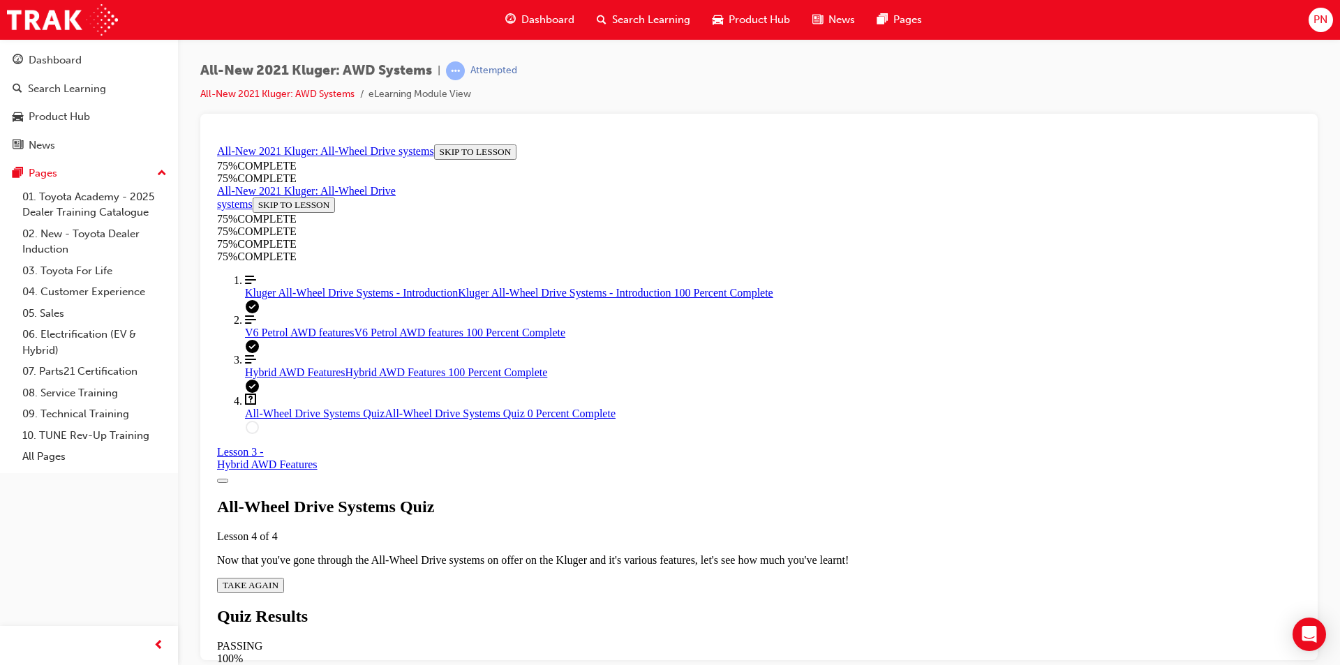
scroll to position [50, 0]
click at [278, 579] on span "TAKE AGAIN" at bounding box center [251, 584] width 56 height 10
drag, startPoint x: 616, startPoint y: 198, endPoint x: 1027, endPoint y: 491, distance: 504.8
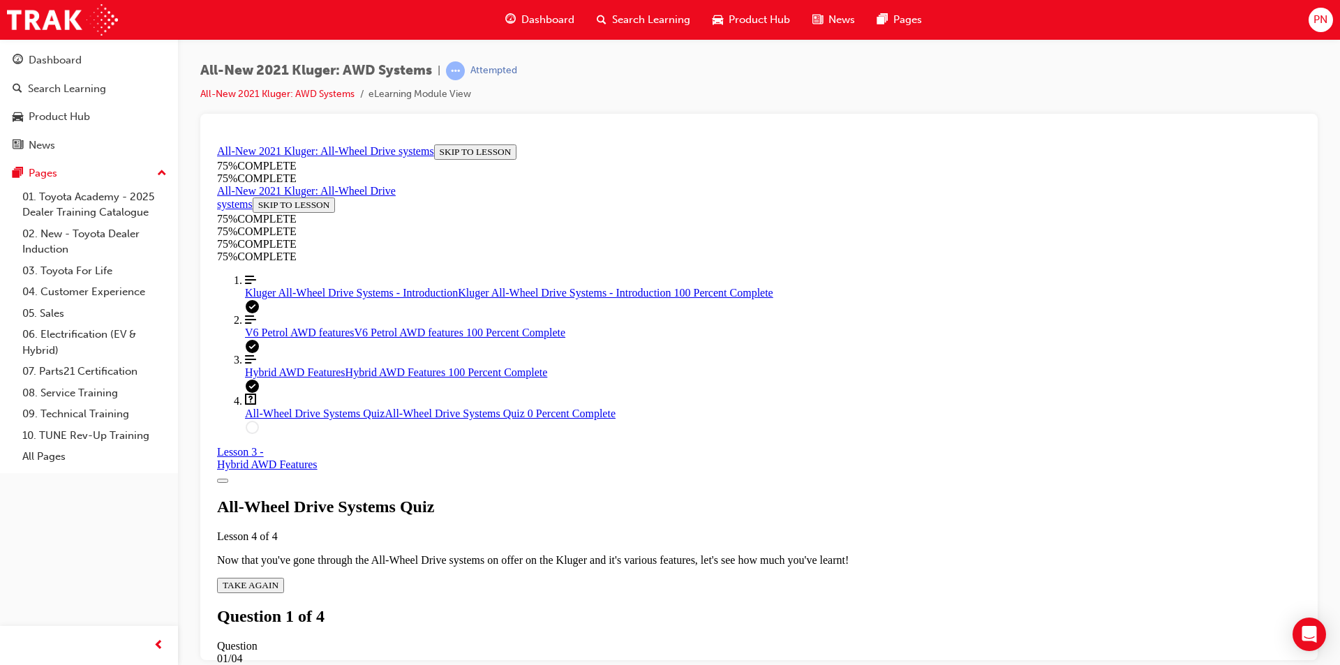
copy div "If a free-spinning wheel is detected while using "TRAIL" mode, what is the syst…"
drag, startPoint x: 731, startPoint y: 496, endPoint x: 724, endPoint y: 500, distance: 8.1
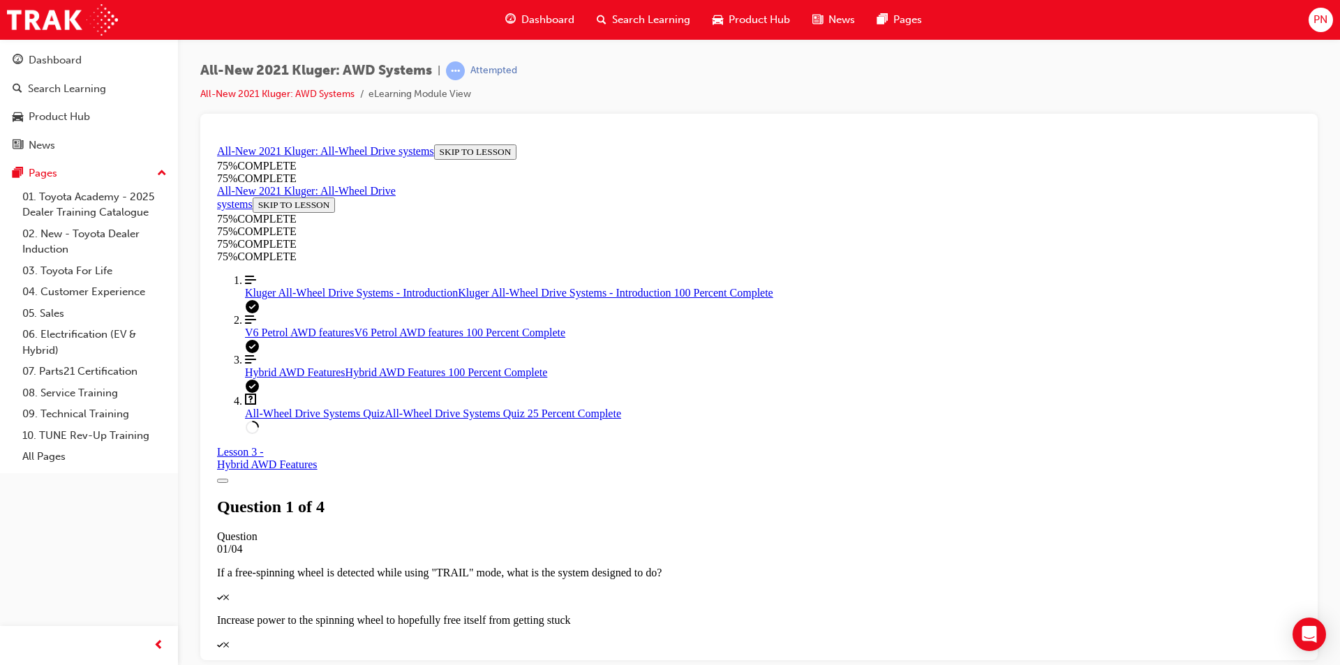
scroll to position [191, 0]
drag, startPoint x: 604, startPoint y: 202, endPoint x: 997, endPoint y: 500, distance: 493.8
copy div "Your guest says budget isn't an issue but is still unsure whether or not AWD is…"
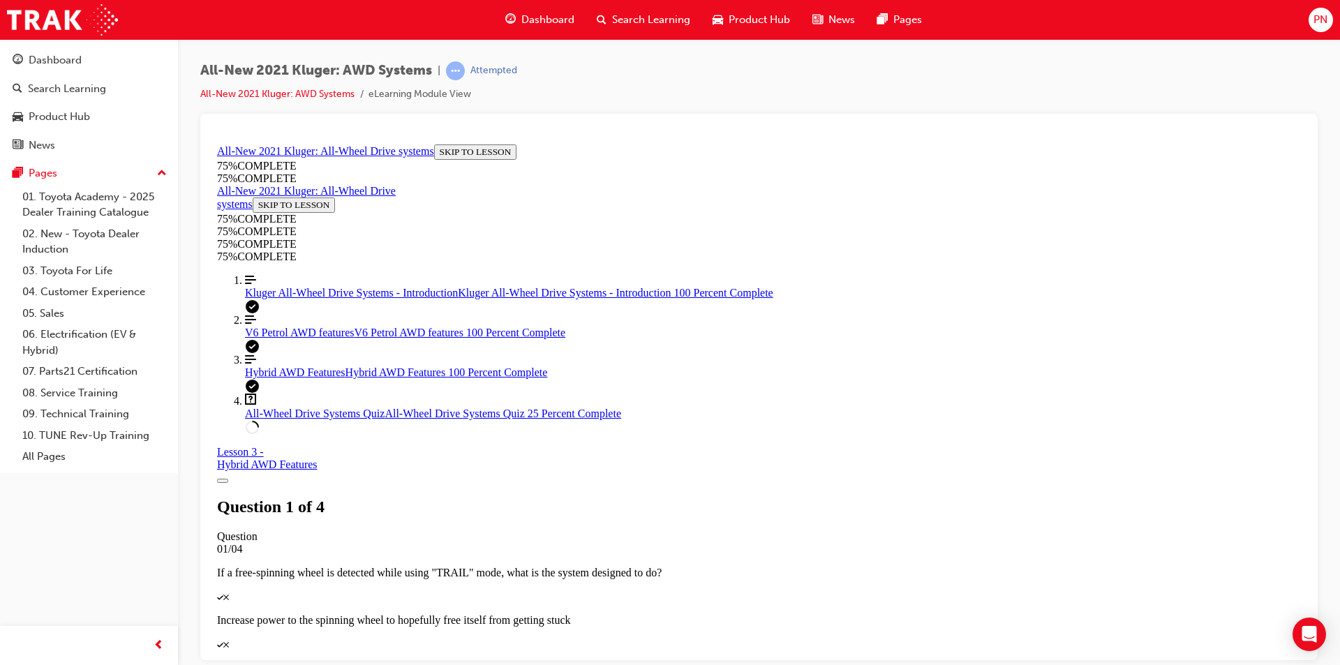
drag, startPoint x: 614, startPoint y: 239, endPoint x: 950, endPoint y: 498, distance: 424.1
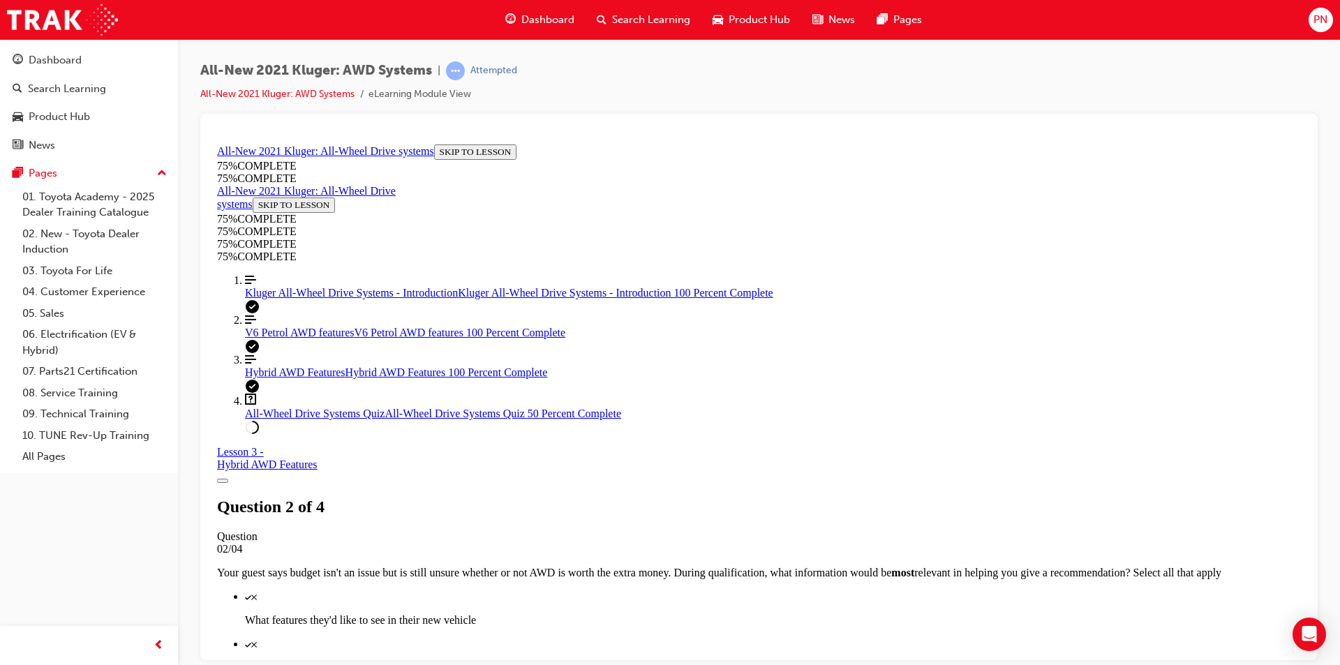
copy div "What main benefits can you talk about when it comes to the "driveline disconnec…"
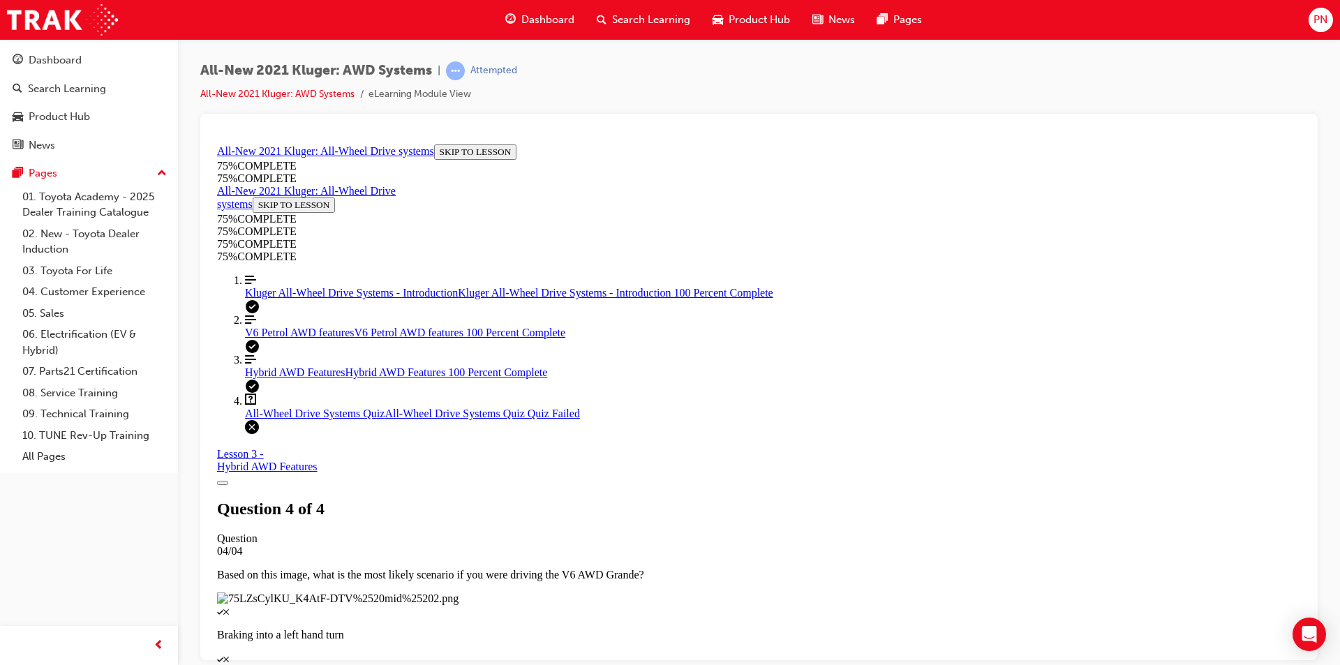
scroll to position [198, 0]
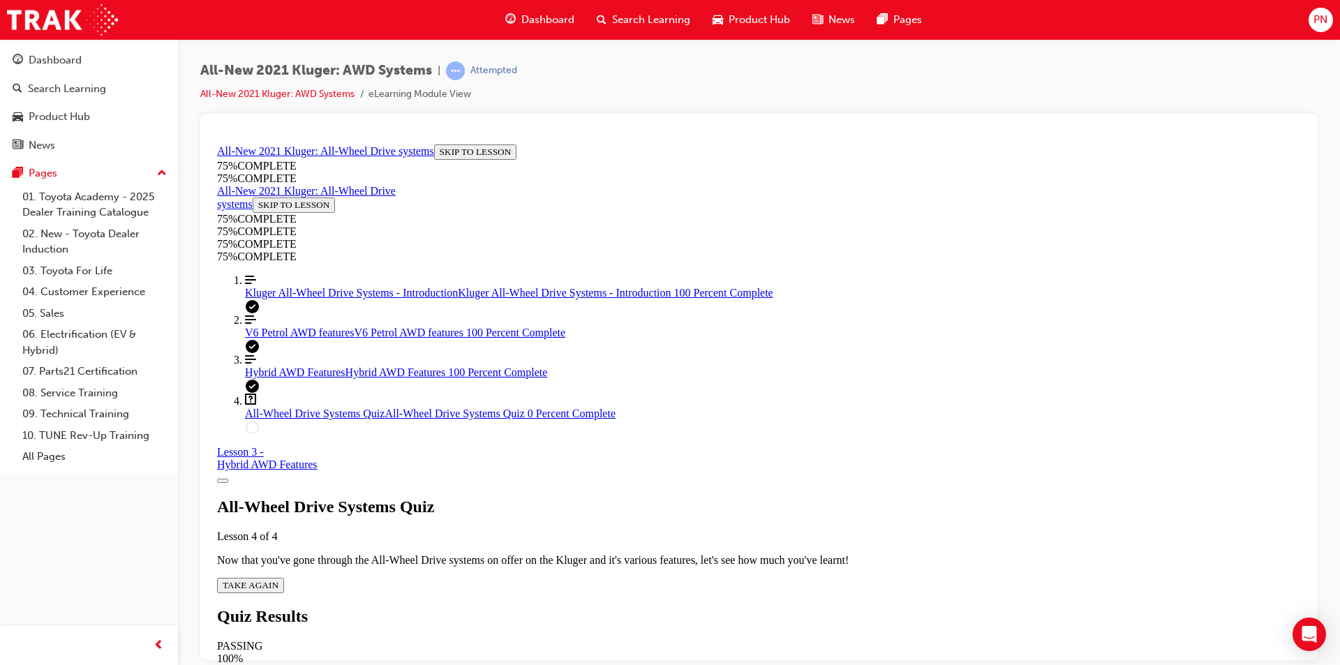
click at [278, 579] on span "TAKE AGAIN" at bounding box center [251, 584] width 56 height 10
drag, startPoint x: 737, startPoint y: 370, endPoint x: 736, endPoint y: 386, distance: 16.1
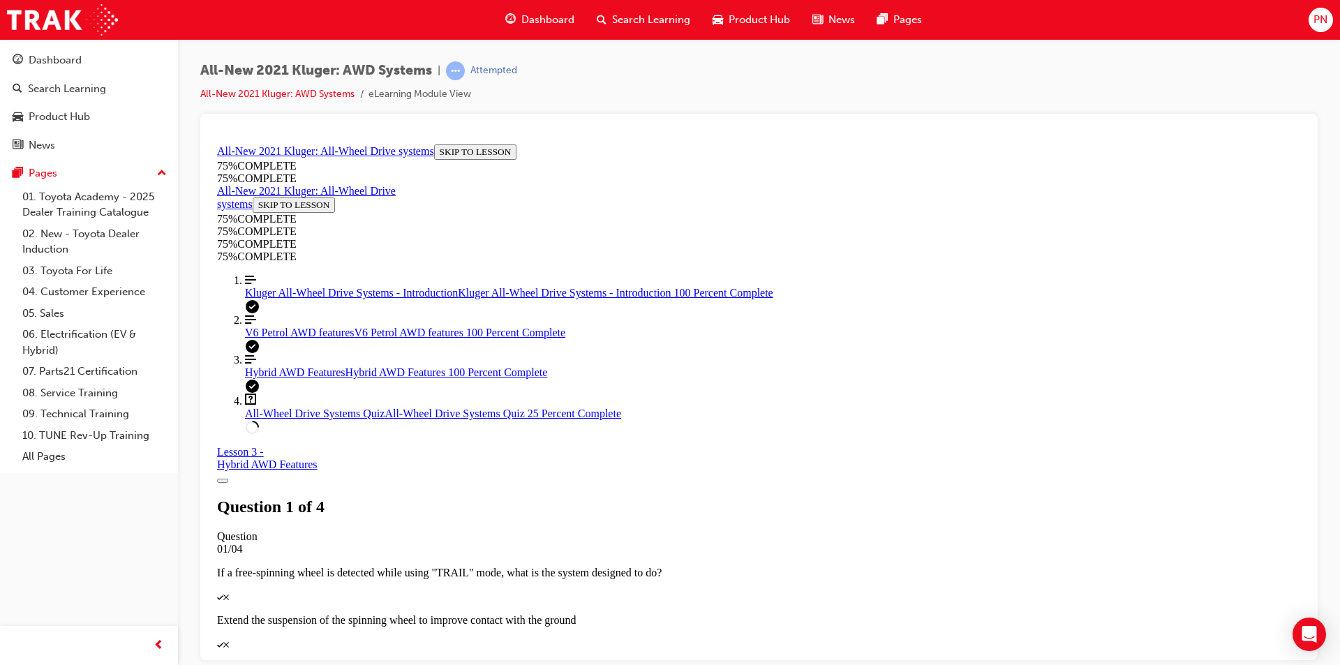
scroll to position [218, 0]
drag, startPoint x: 612, startPoint y: 179, endPoint x: 938, endPoint y: 632, distance: 558.6
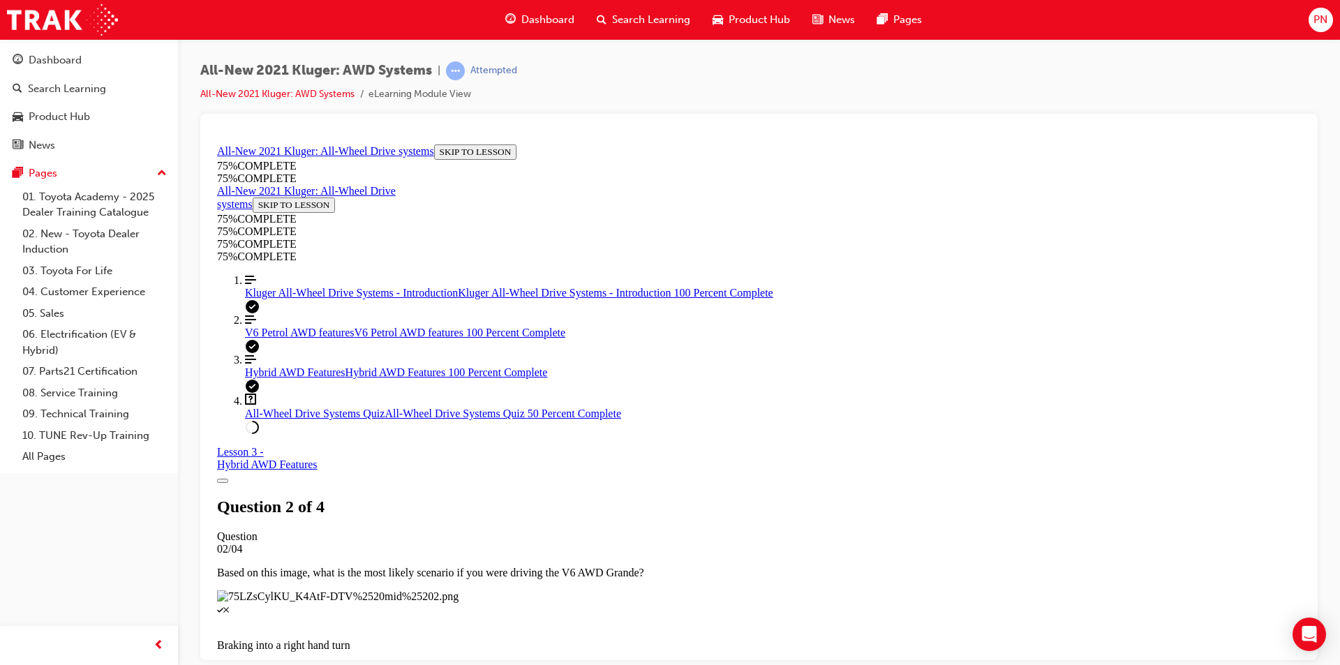
scroll to position [121, 0]
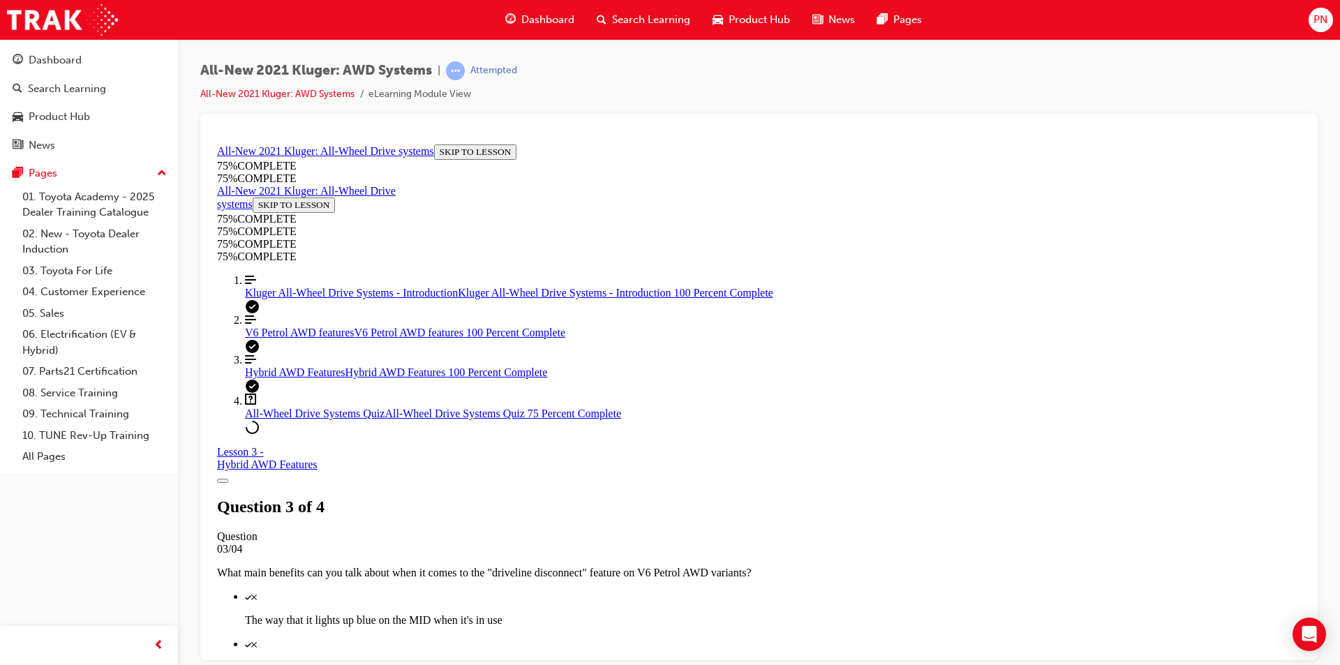
scroll to position [191, 0]
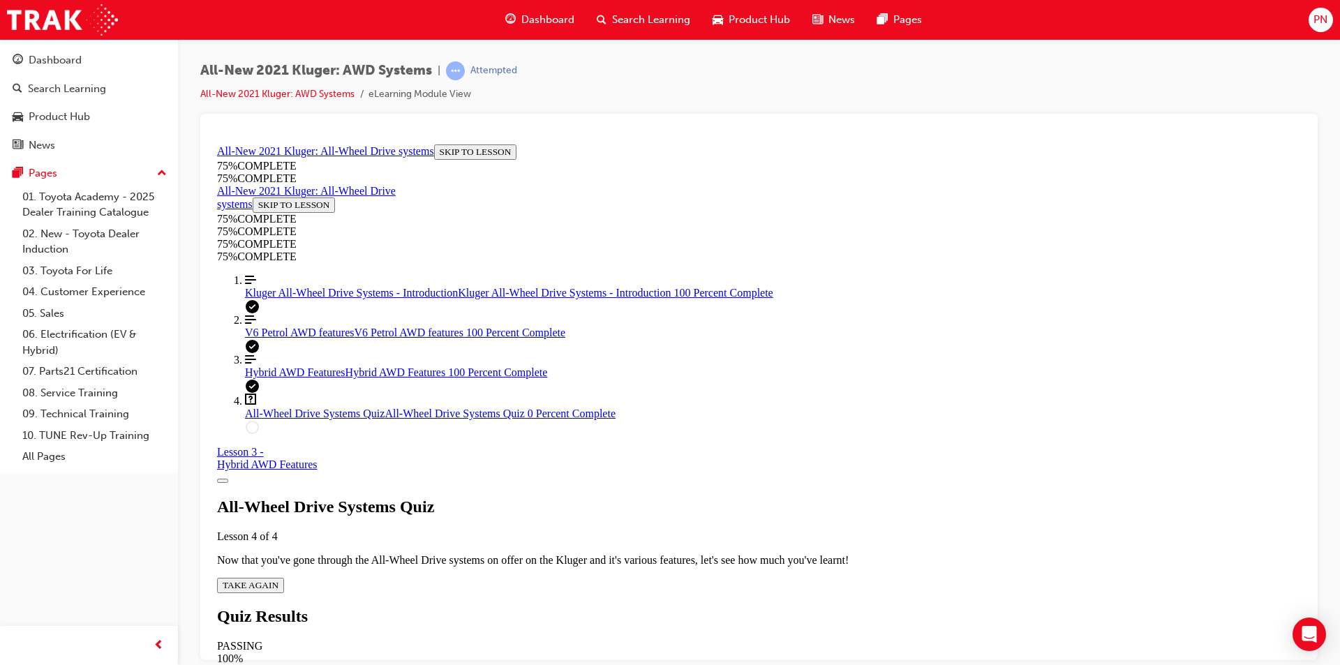
scroll to position [50, 0]
click at [284, 577] on button "TAKE AGAIN" at bounding box center [250, 584] width 67 height 15
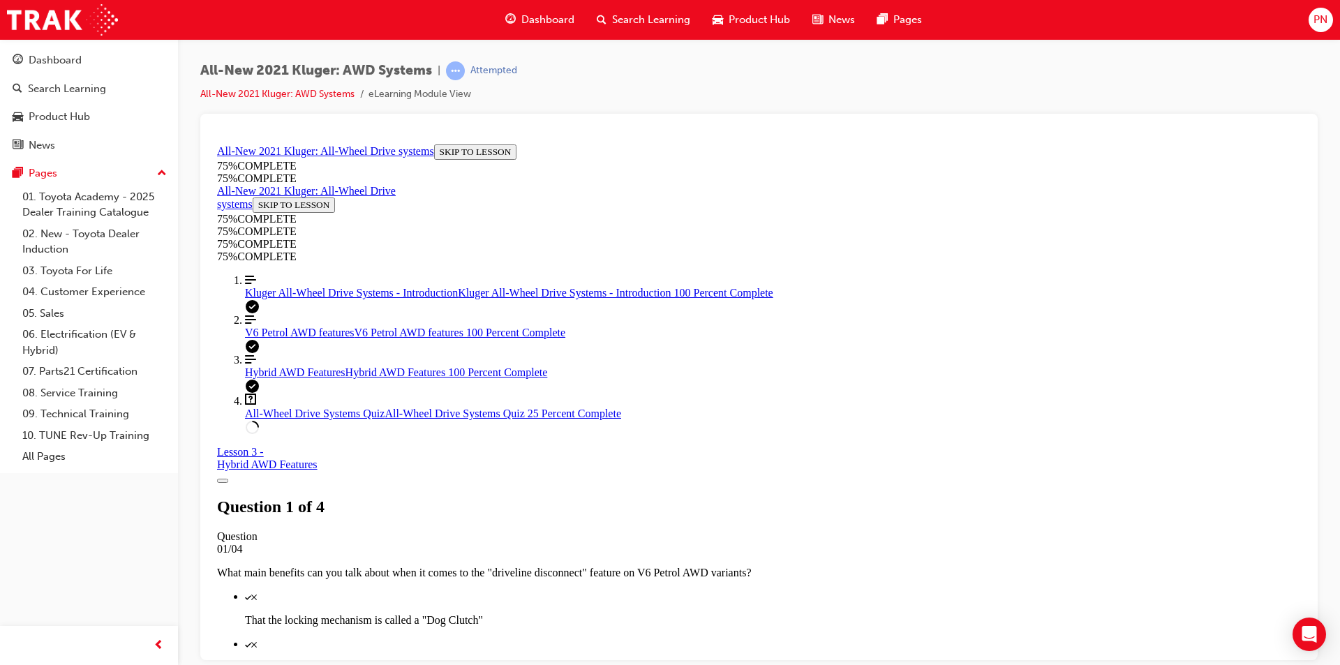
scroll to position [121, 0]
drag, startPoint x: 821, startPoint y: 302, endPoint x: 1008, endPoint y: 320, distance: 188.0
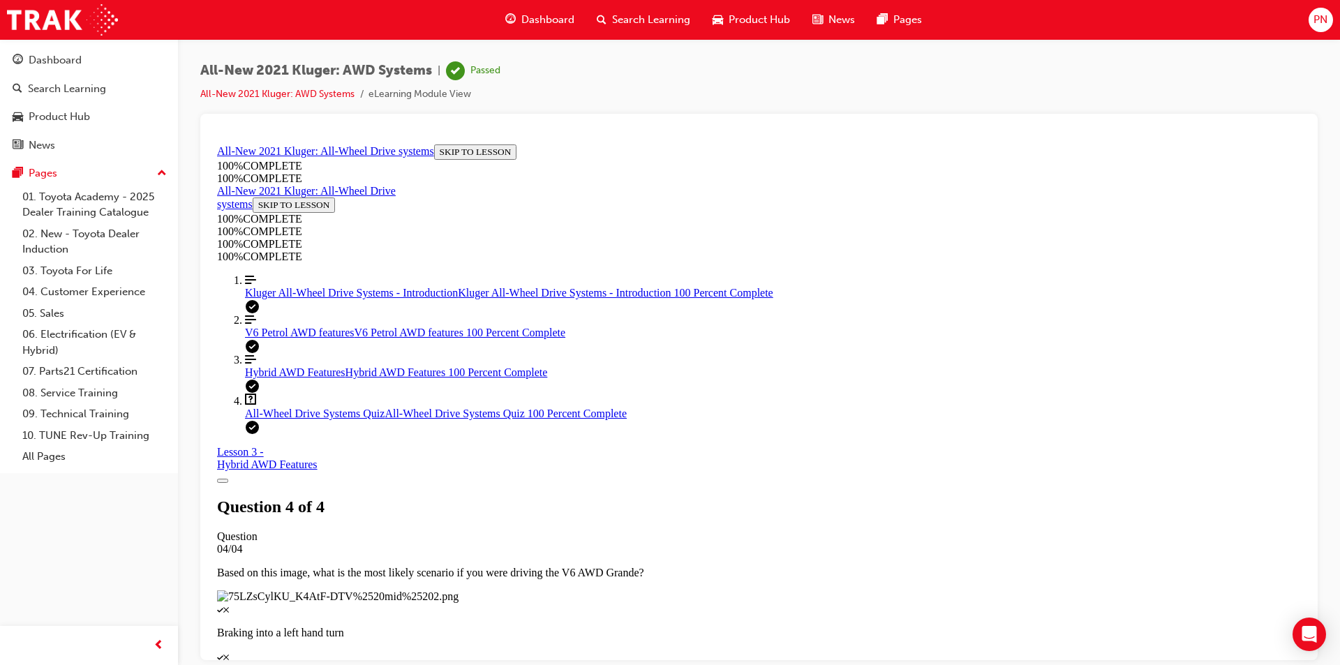
scroll to position [198, 0]
click at [639, 18] on span "Search Learning" at bounding box center [651, 20] width 78 height 16
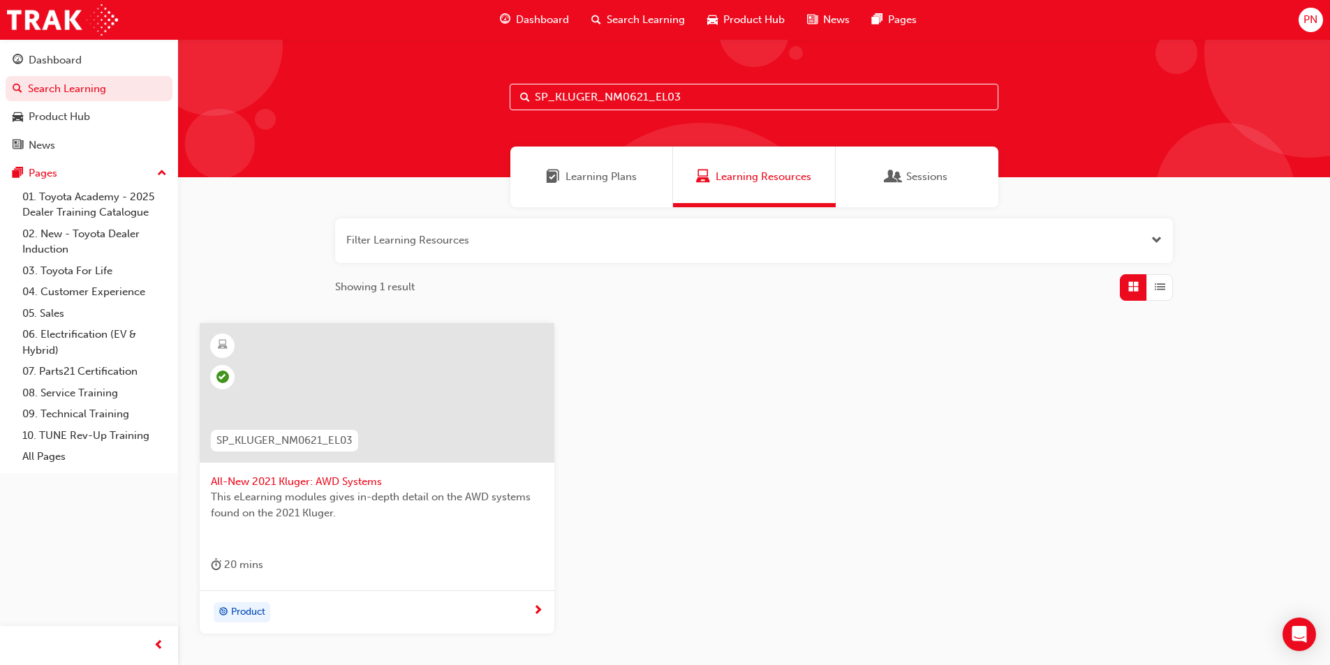
drag, startPoint x: 699, startPoint y: 99, endPoint x: 492, endPoint y: 99, distance: 207.3
click at [492, 99] on div "SP_KLUGER_NM0621_EL03" at bounding box center [754, 108] width 1152 height 138
paste input "1"
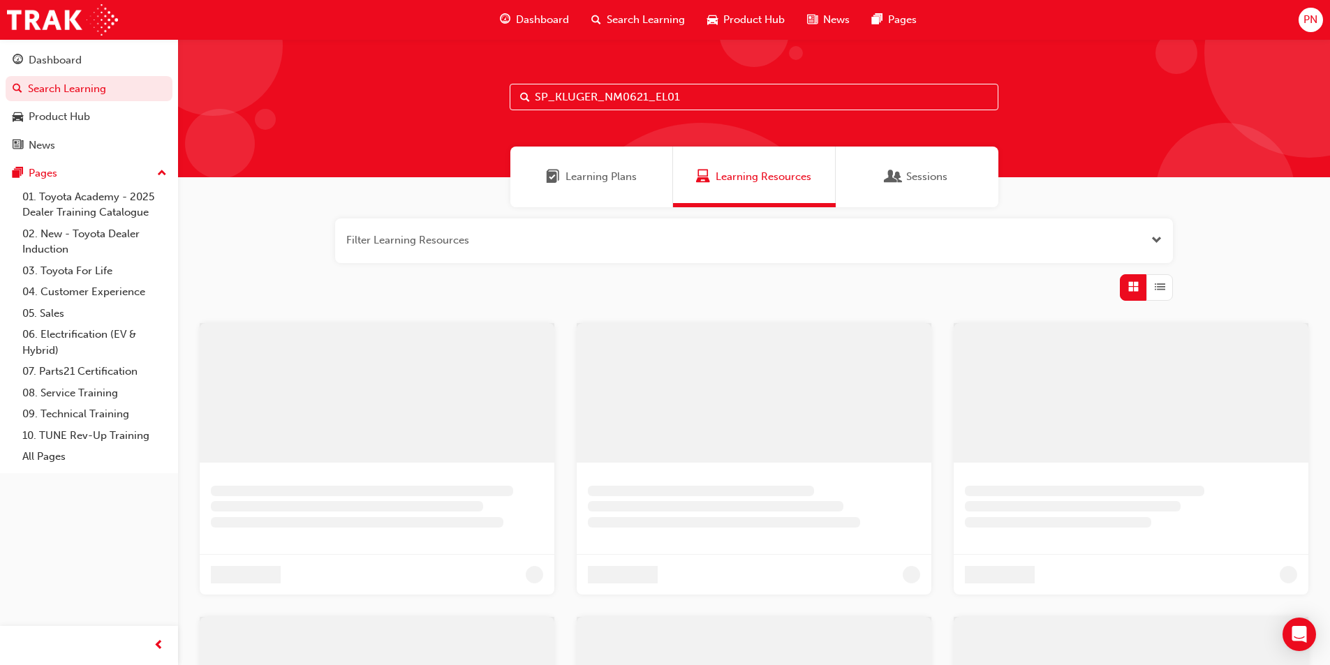
type input "SP_KLUGER_NM0621_EL01"
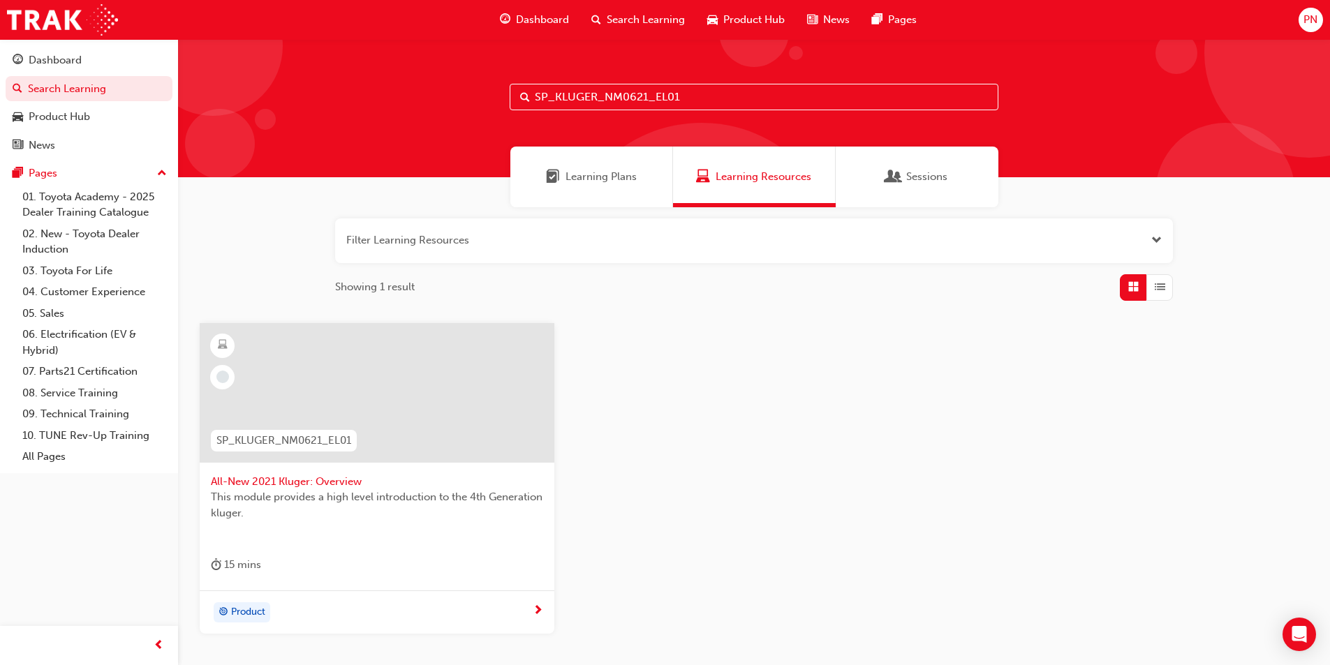
click at [424, 401] on div at bounding box center [377, 393] width 355 height 140
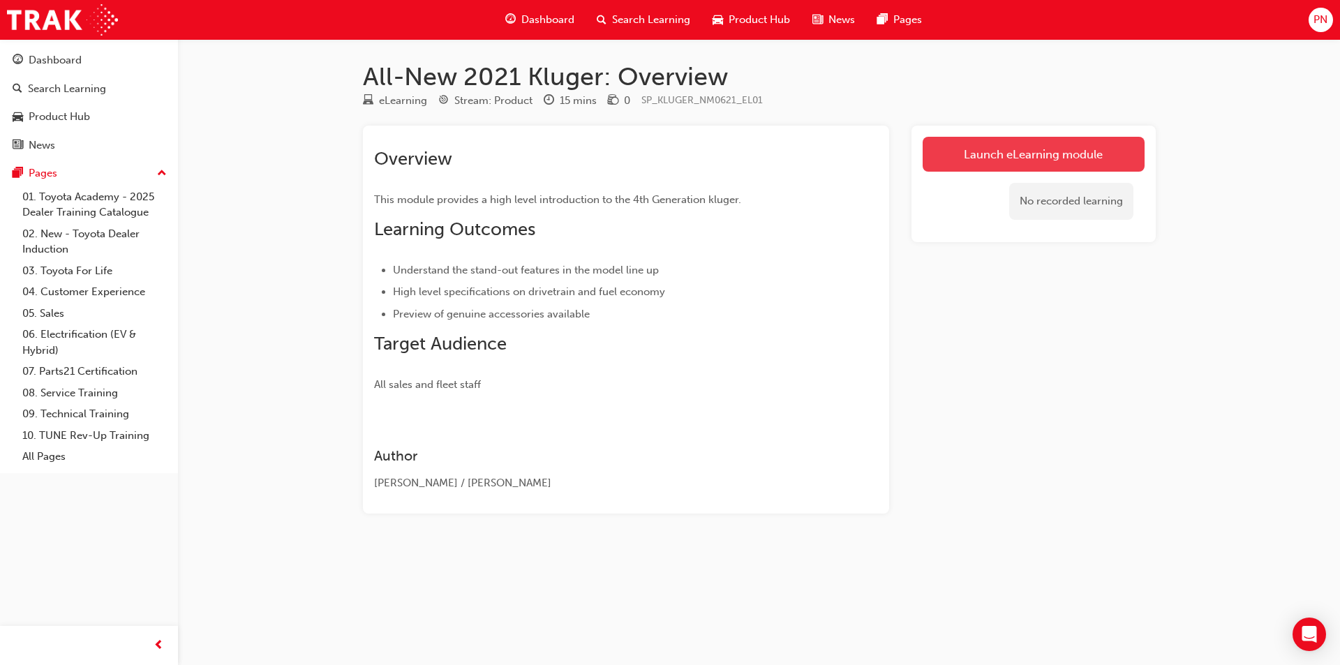
click at [1005, 148] on link "Launch eLearning module" at bounding box center [1034, 154] width 222 height 35
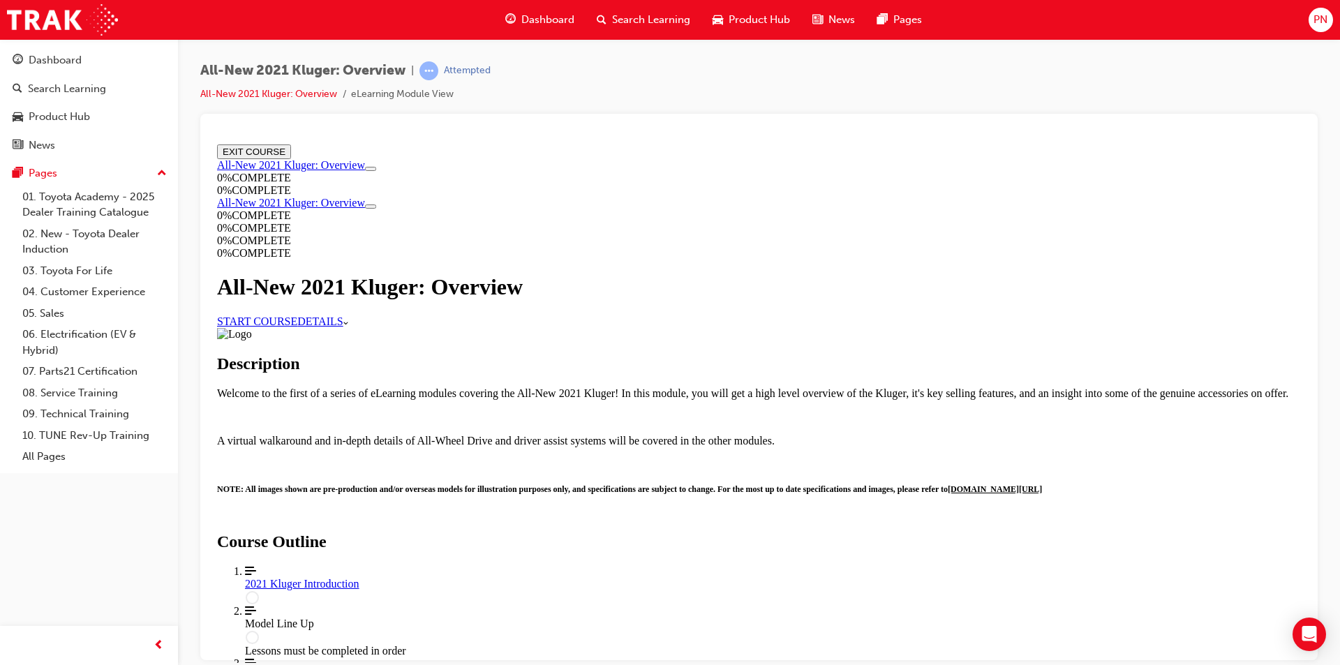
scroll to position [484, 0]
click at [801, 577] on div "2021 Kluger Introduction" at bounding box center [773, 583] width 1056 height 13
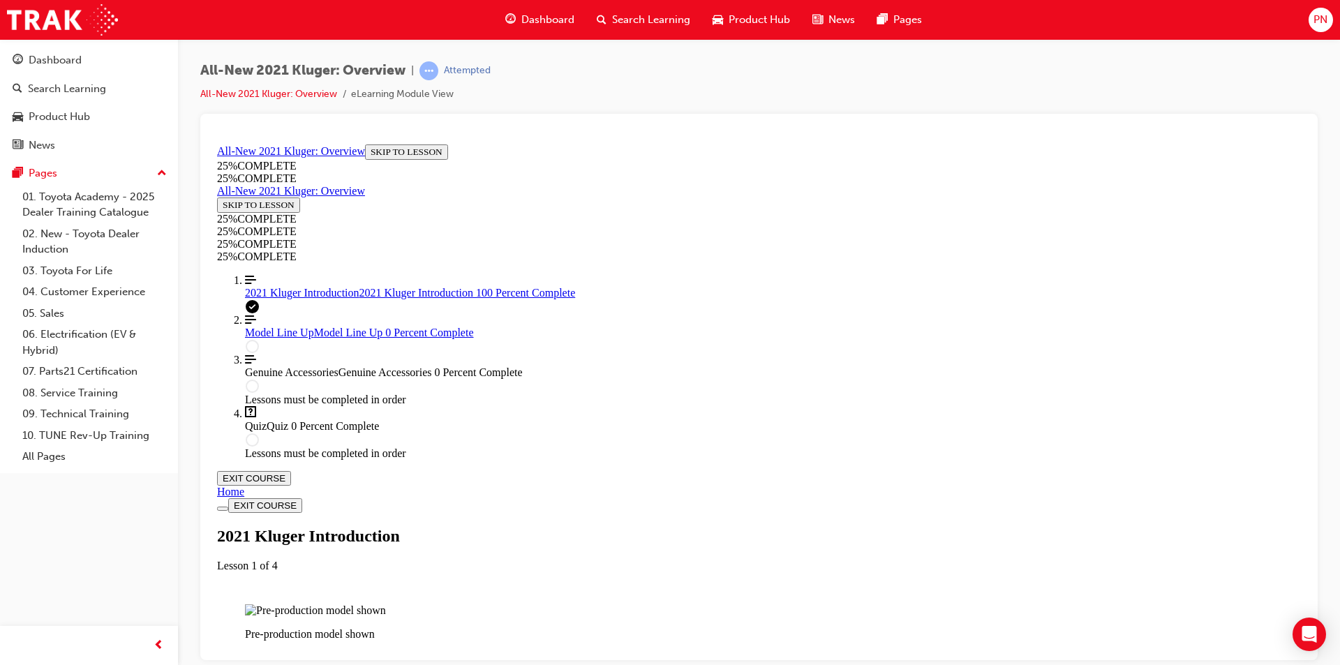
scroll to position [2361, 0]
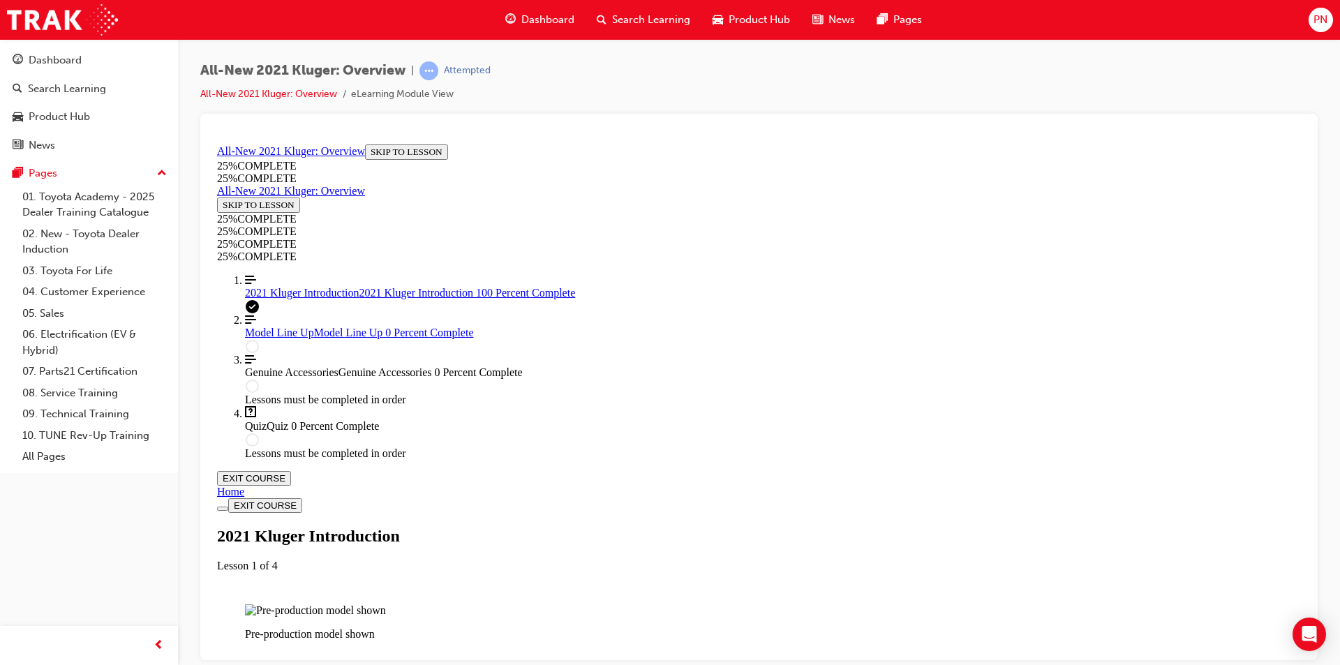
drag, startPoint x: 981, startPoint y: 498, endPoint x: 970, endPoint y: 491, distance: 13.6
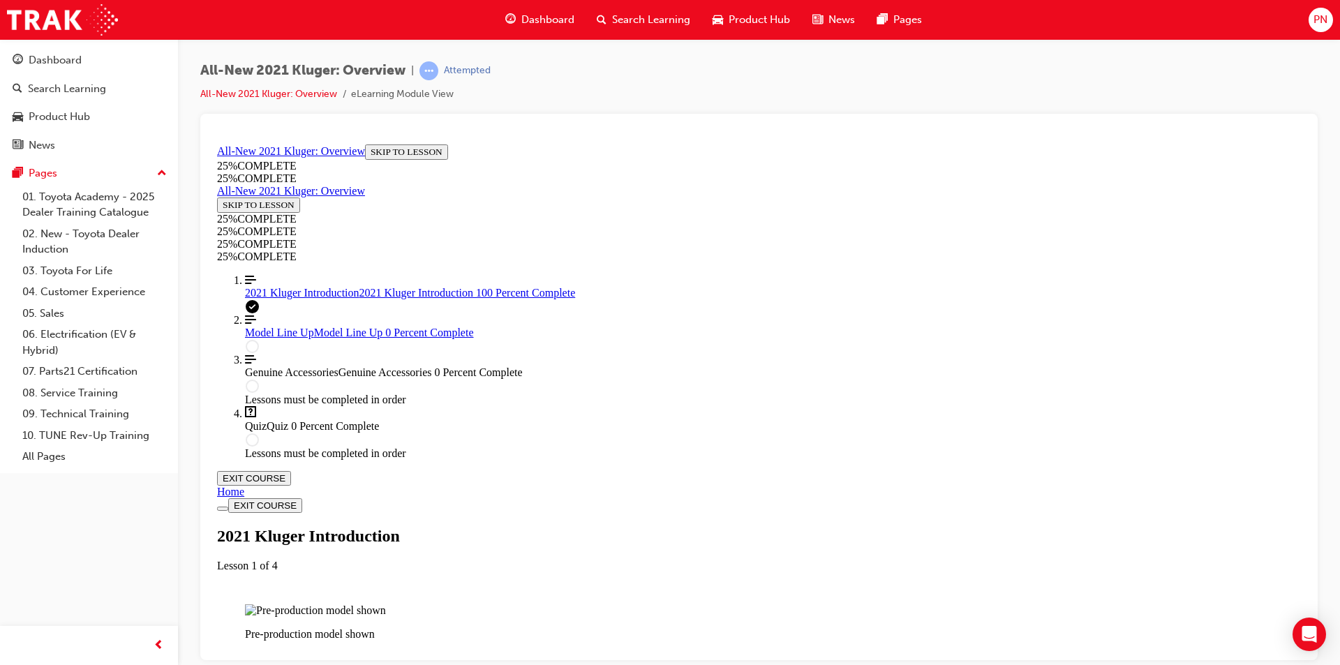
scroll to position [2361, 0]
click at [325, 339] on div "Model Line Up Model Line Up 0 Percent Complete" at bounding box center [773, 332] width 1056 height 13
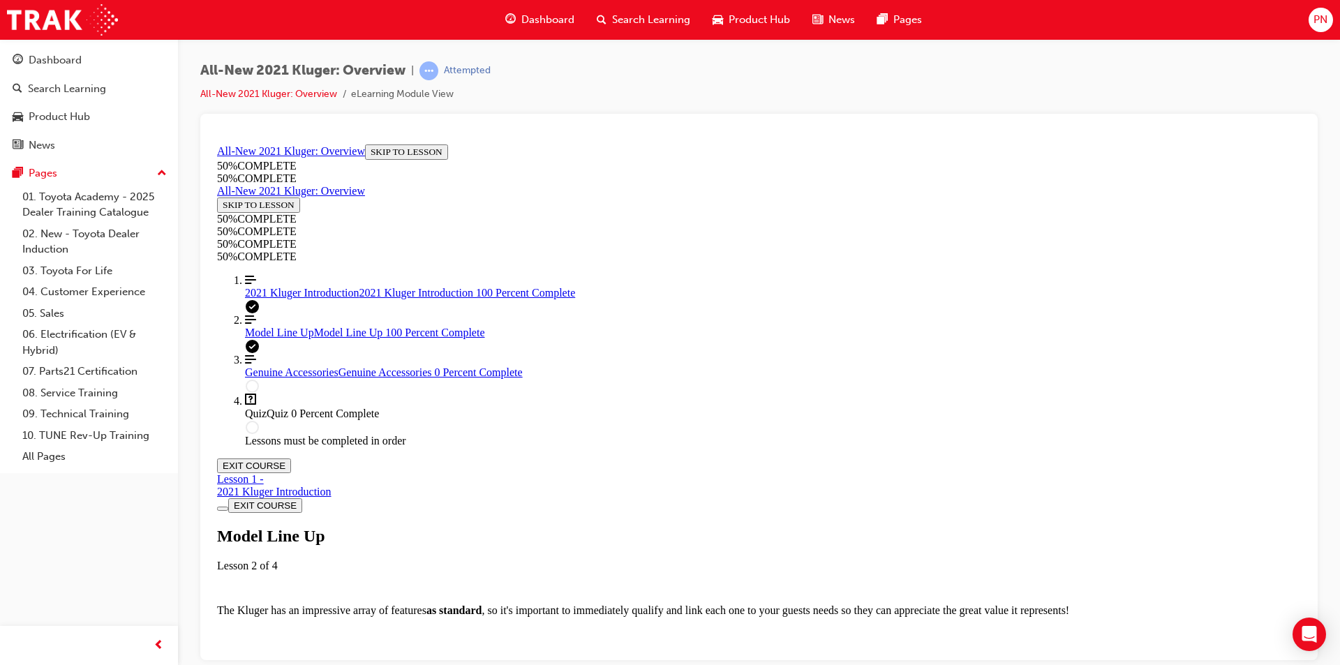
scroll to position [4061, 0]
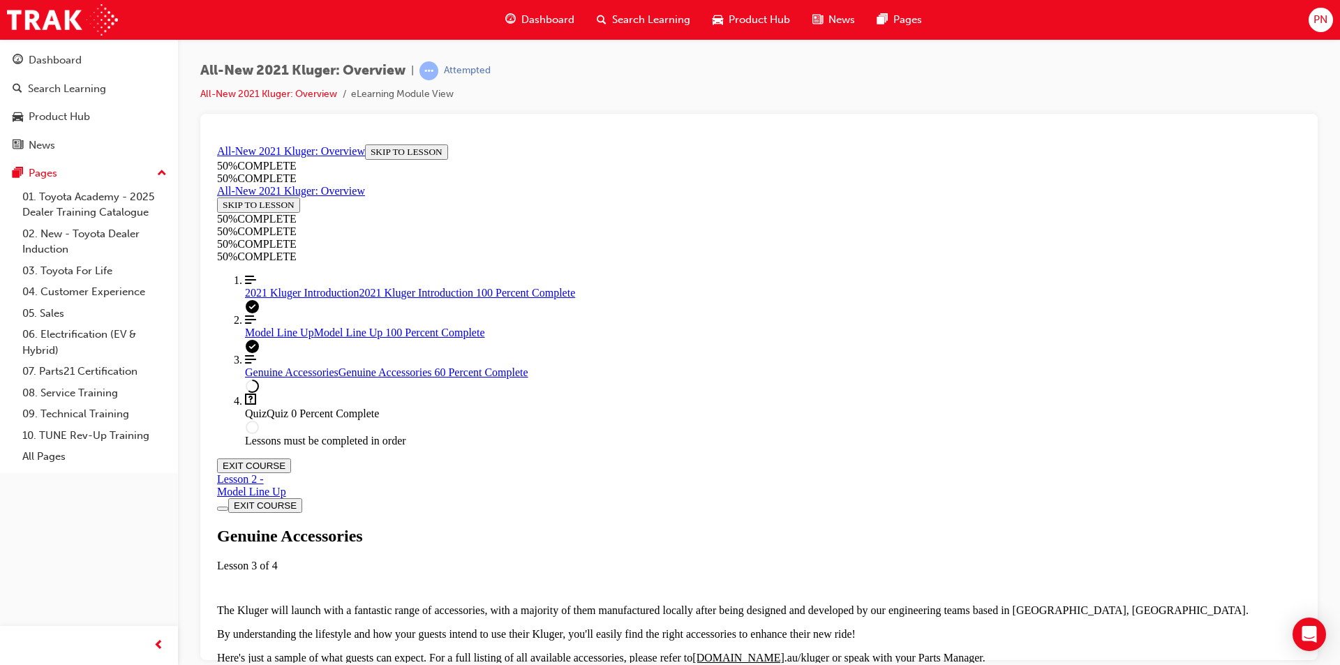
scroll to position [537, 0]
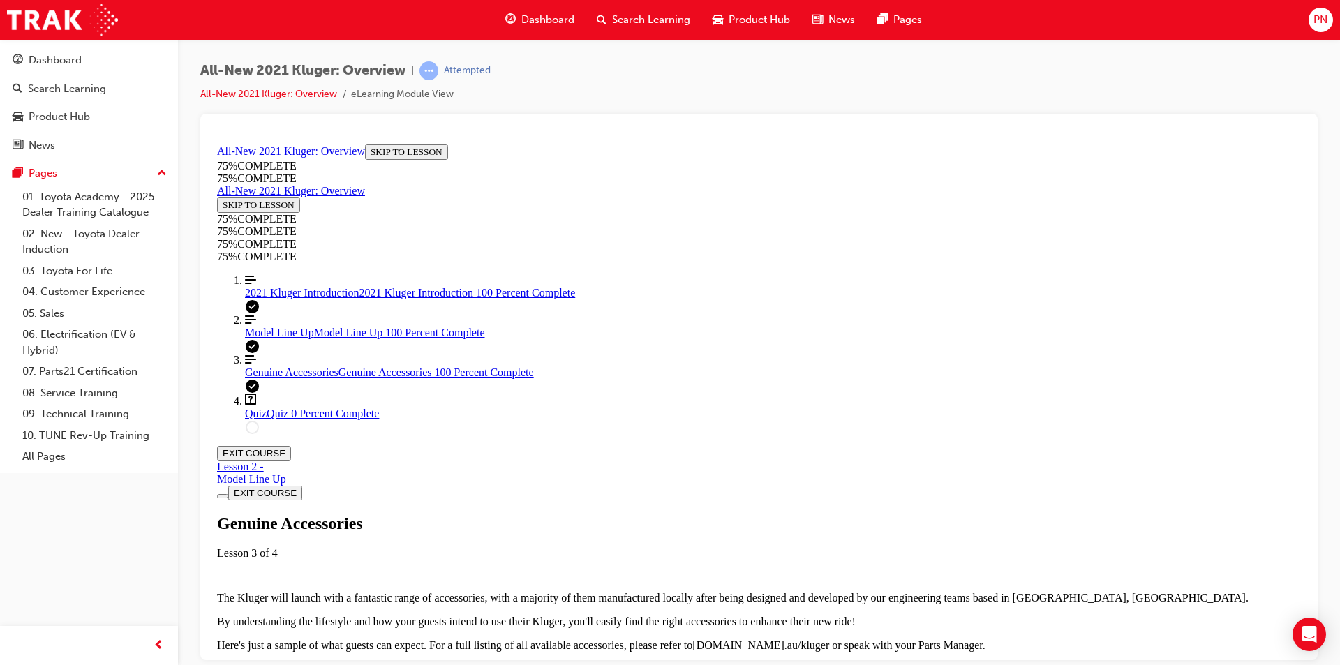
scroll to position [1649, 0]
drag, startPoint x: 680, startPoint y: 309, endPoint x: 814, endPoint y: 301, distance: 134.3
drag, startPoint x: 825, startPoint y: 298, endPoint x: 951, endPoint y: 297, distance: 126.3
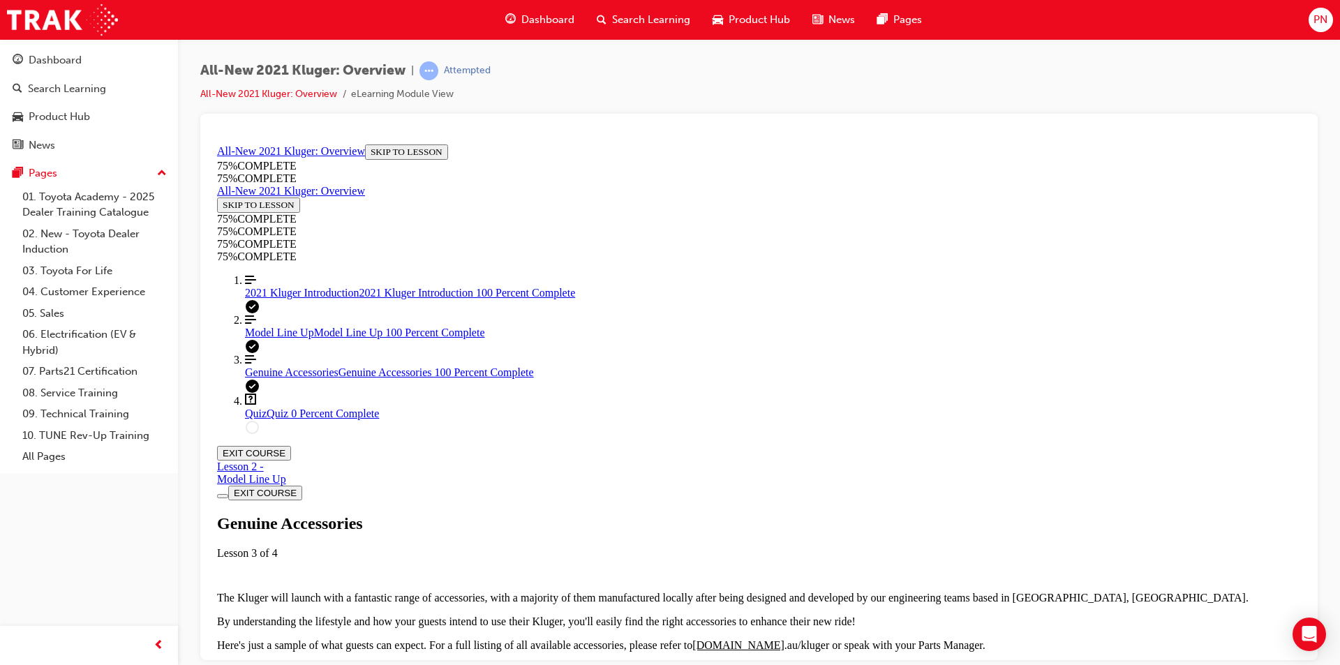
drag, startPoint x: 1002, startPoint y: 290, endPoint x: 1019, endPoint y: 329, distance: 42.8
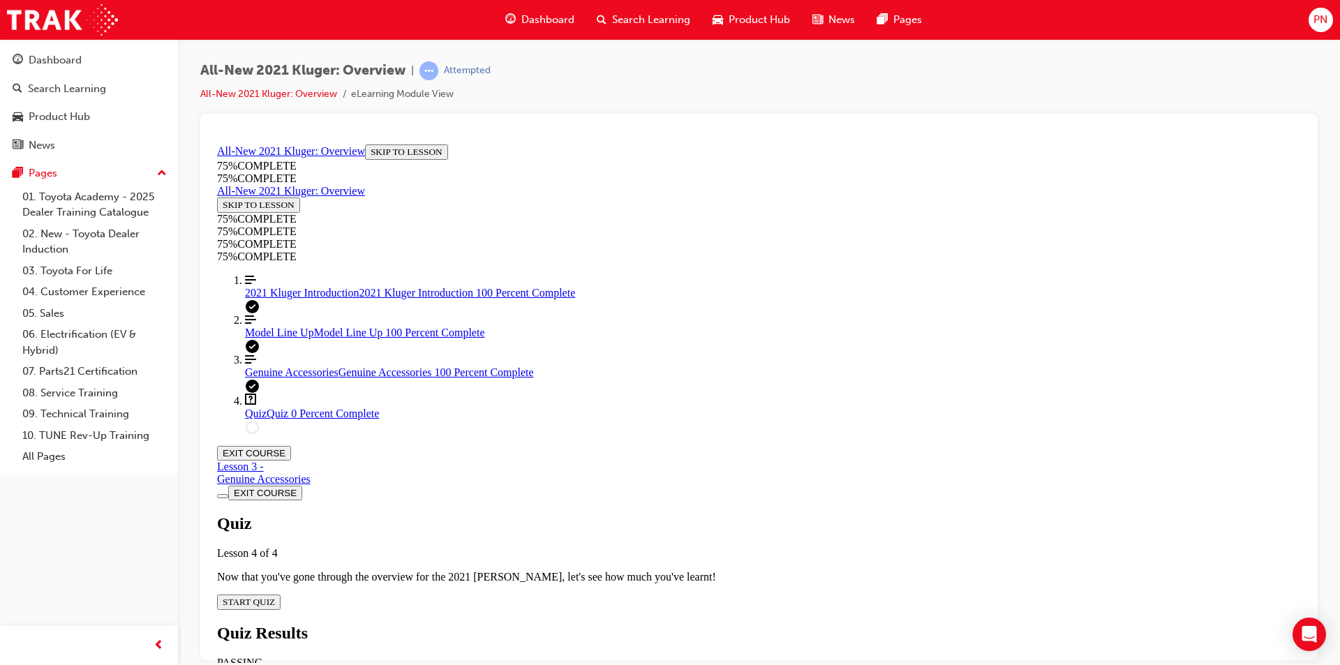
scroll to position [50, 0]
click at [679, 514] on div "Quiz Lesson 4 of 4 Now that you've gone through the overview for the 2021 [PERS…" at bounding box center [759, 562] width 1084 height 96
click at [275, 596] on span "START QUIZ" at bounding box center [249, 601] width 52 height 10
drag, startPoint x: 640, startPoint y: 197, endPoint x: 923, endPoint y: 496, distance: 411.8
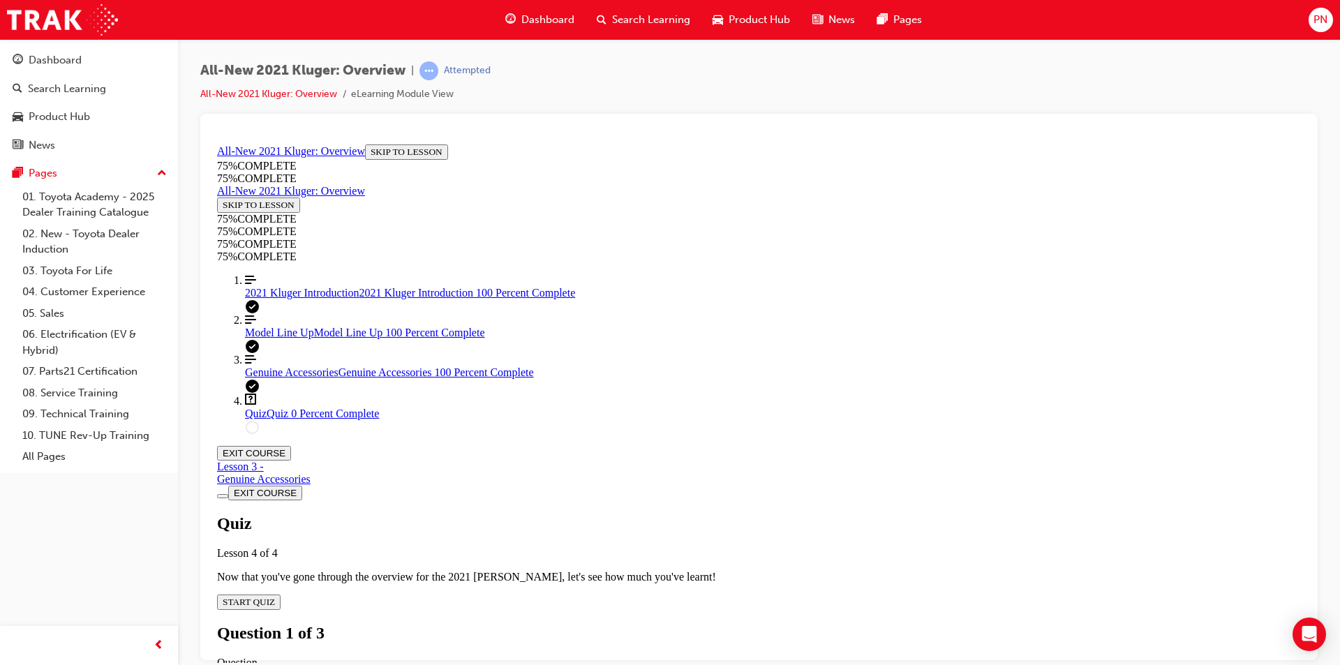
copy div "After qualifying your guest, you find that they have a camper trailer that they…"
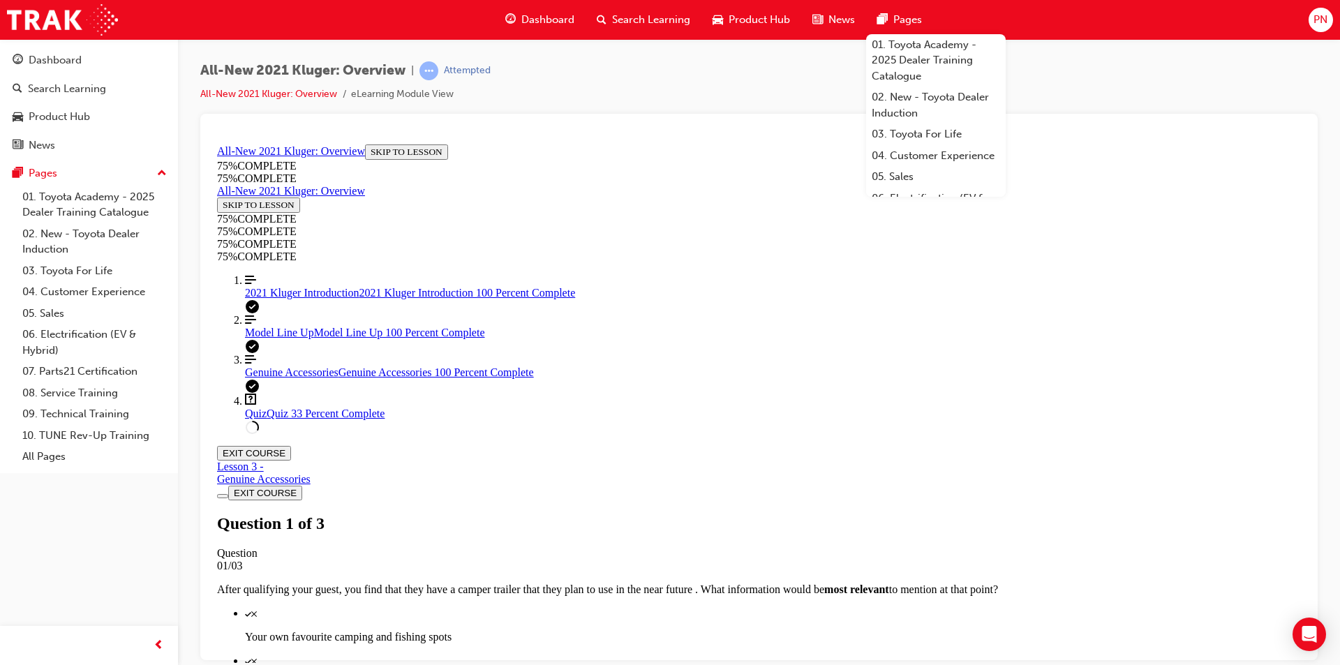
scroll to position [177, 0]
drag, startPoint x: 604, startPoint y: 218, endPoint x: 817, endPoint y: 497, distance: 351.5
copy div "On first impressions, your guest mentions that the Kluger looks like it'll be d…"
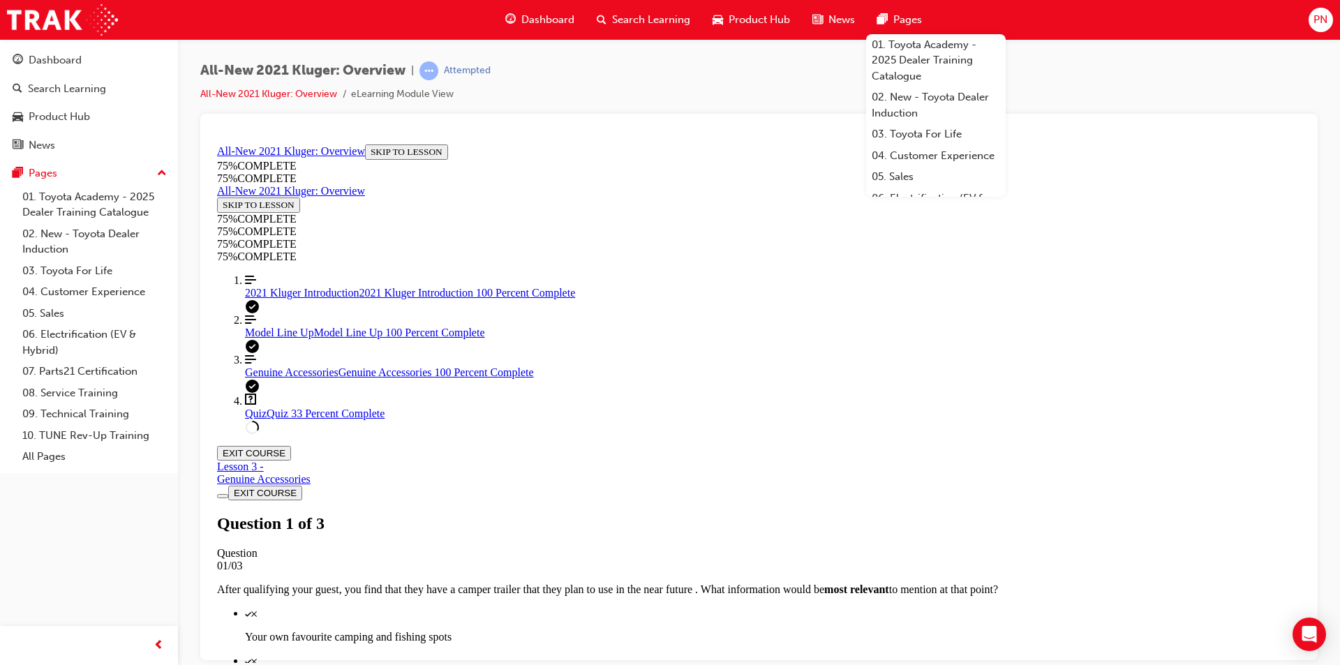
drag, startPoint x: 609, startPoint y: 336, endPoint x: 1030, endPoint y: 490, distance: 447.4
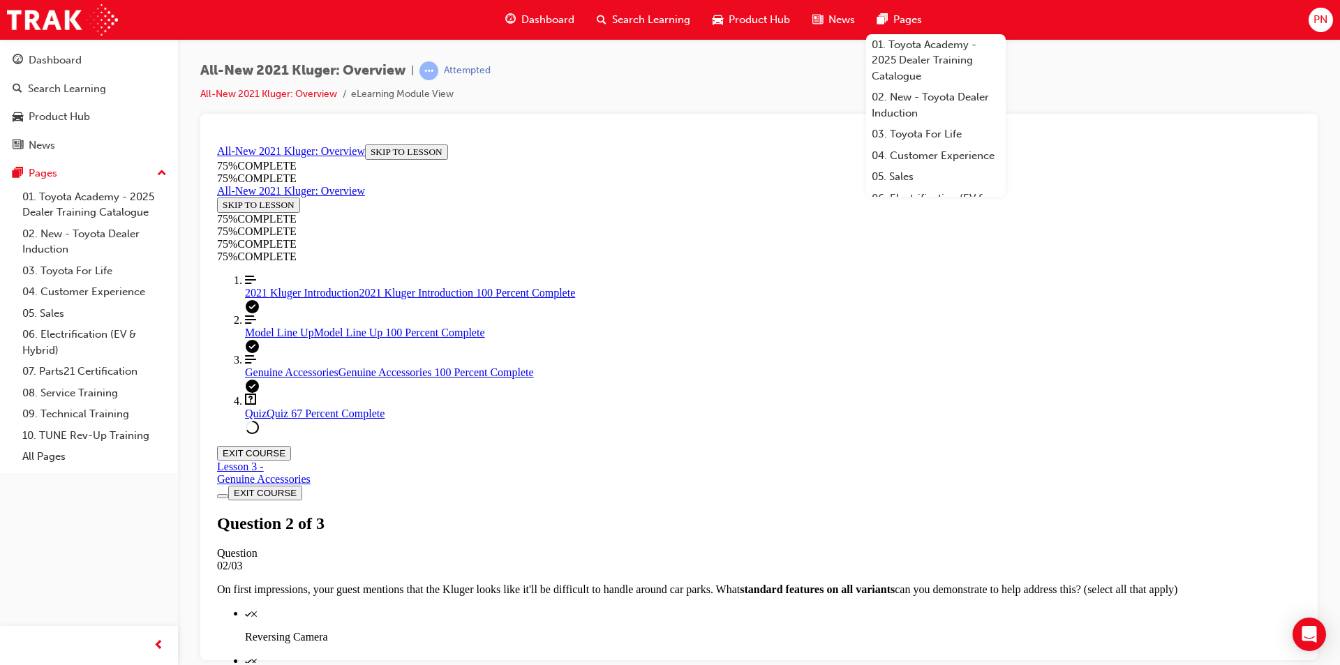
copy div "Besides it's exterior and interior looks, your guest is wondering what a the ma…"
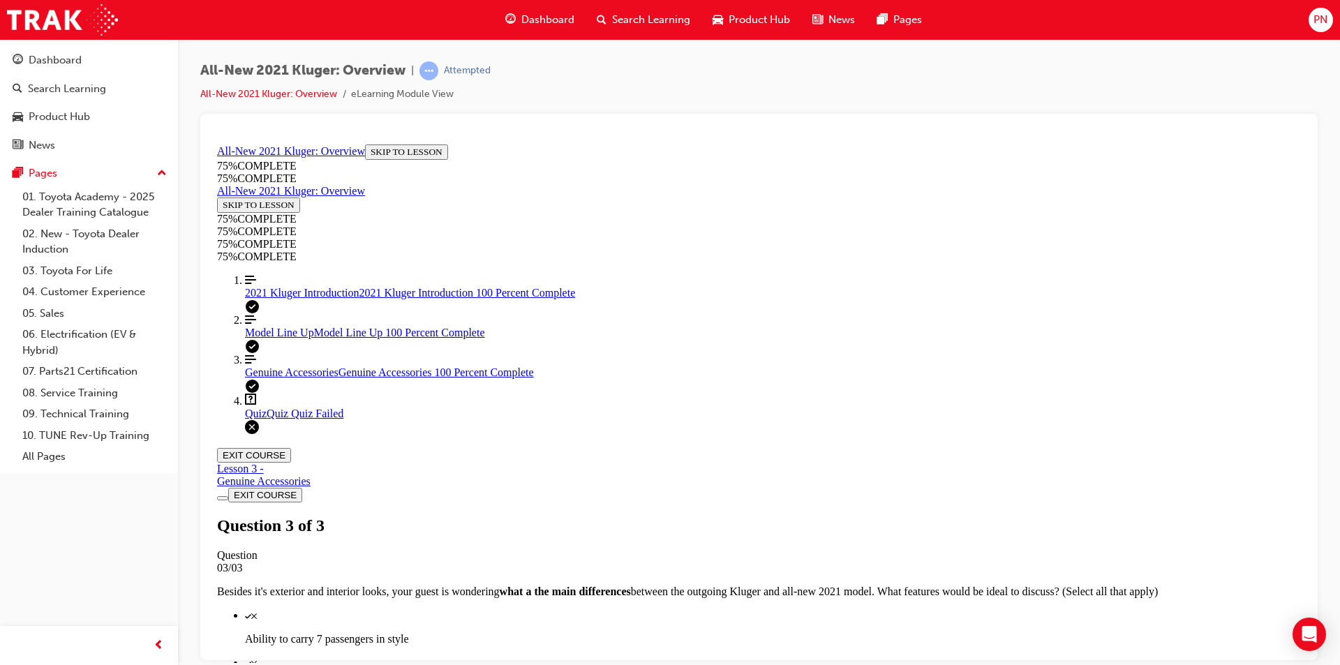
scroll to position [198, 0]
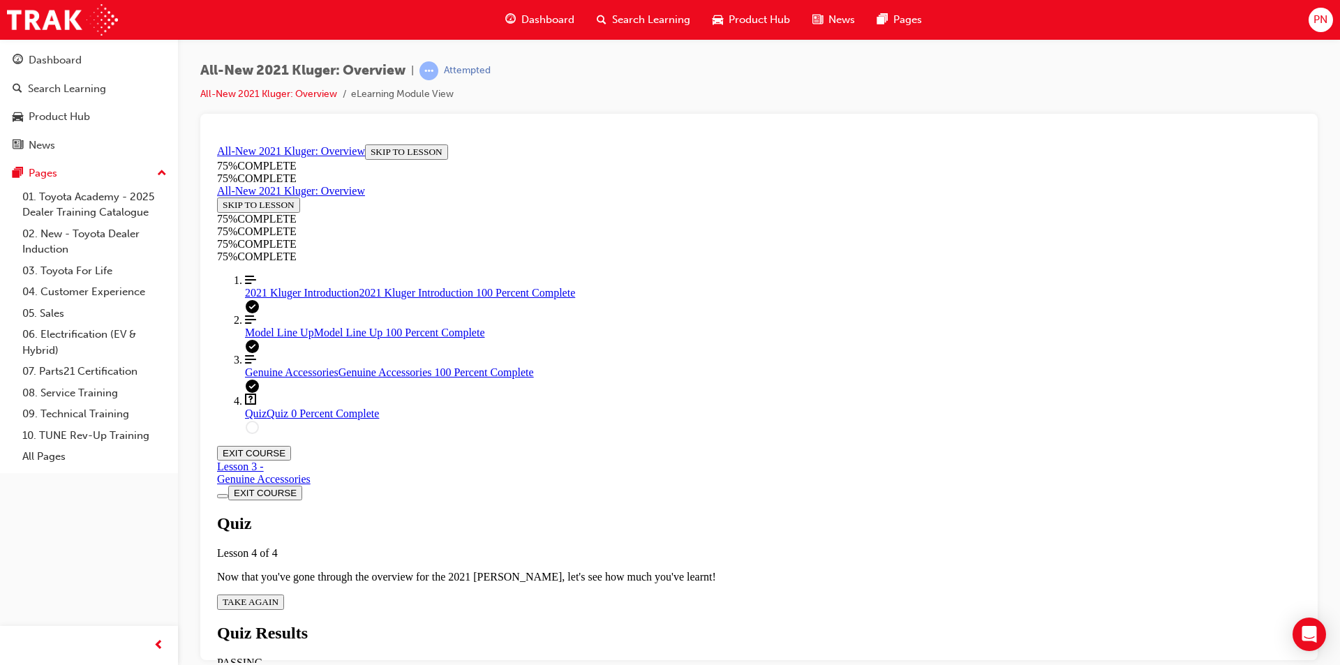
click at [278, 596] on span "TAKE AGAIN" at bounding box center [251, 601] width 56 height 10
drag, startPoint x: 612, startPoint y: 283, endPoint x: 1087, endPoint y: 302, distance: 475.7
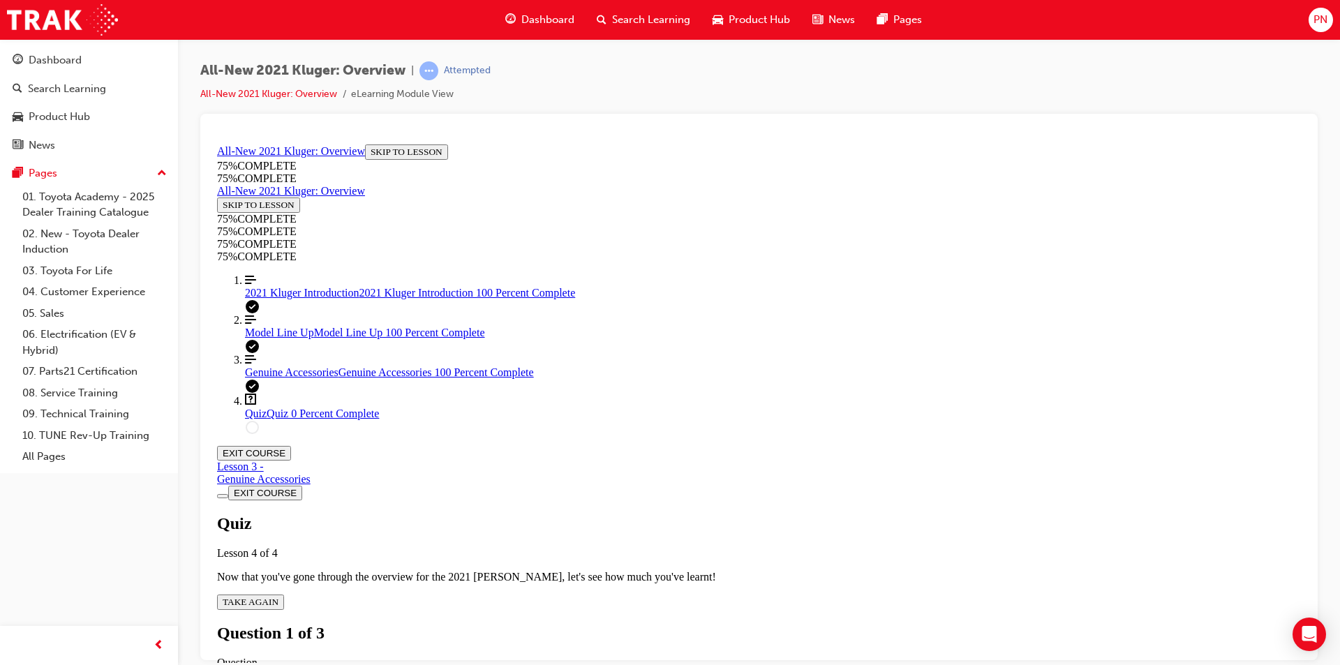
scroll to position [205, 0]
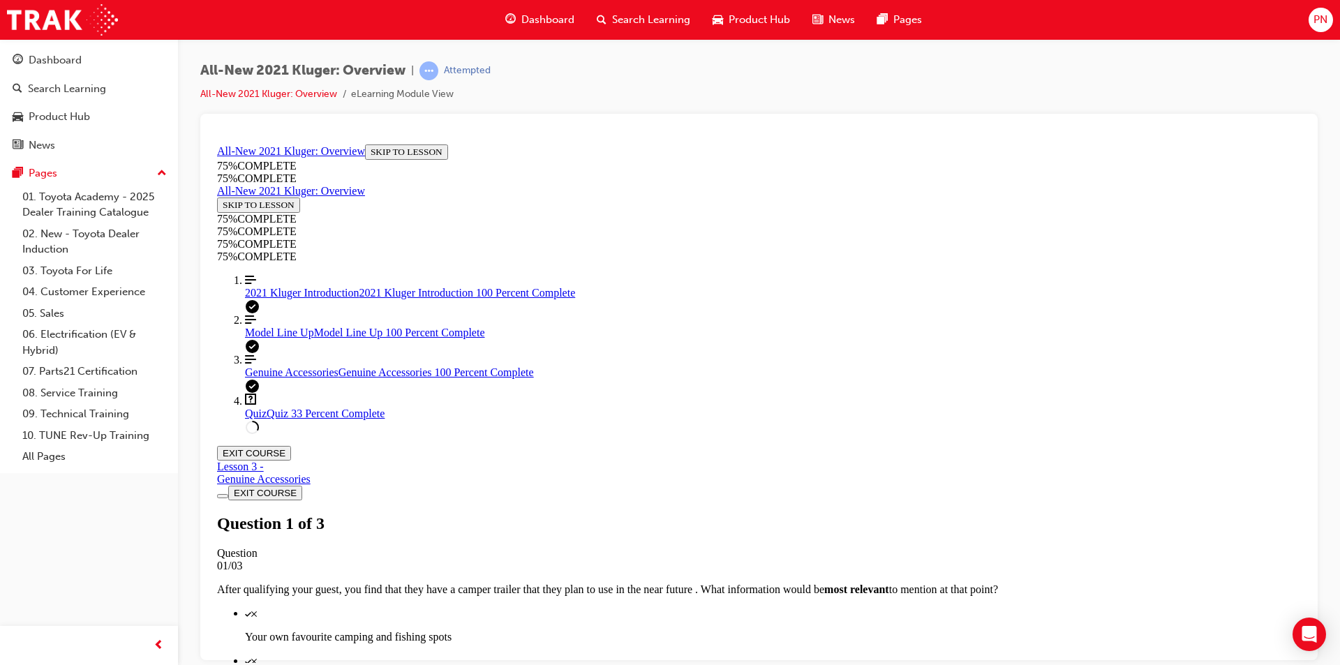
scroll to position [177, 0]
drag, startPoint x: 616, startPoint y: 212, endPoint x: 1106, endPoint y: 240, distance: 491.5
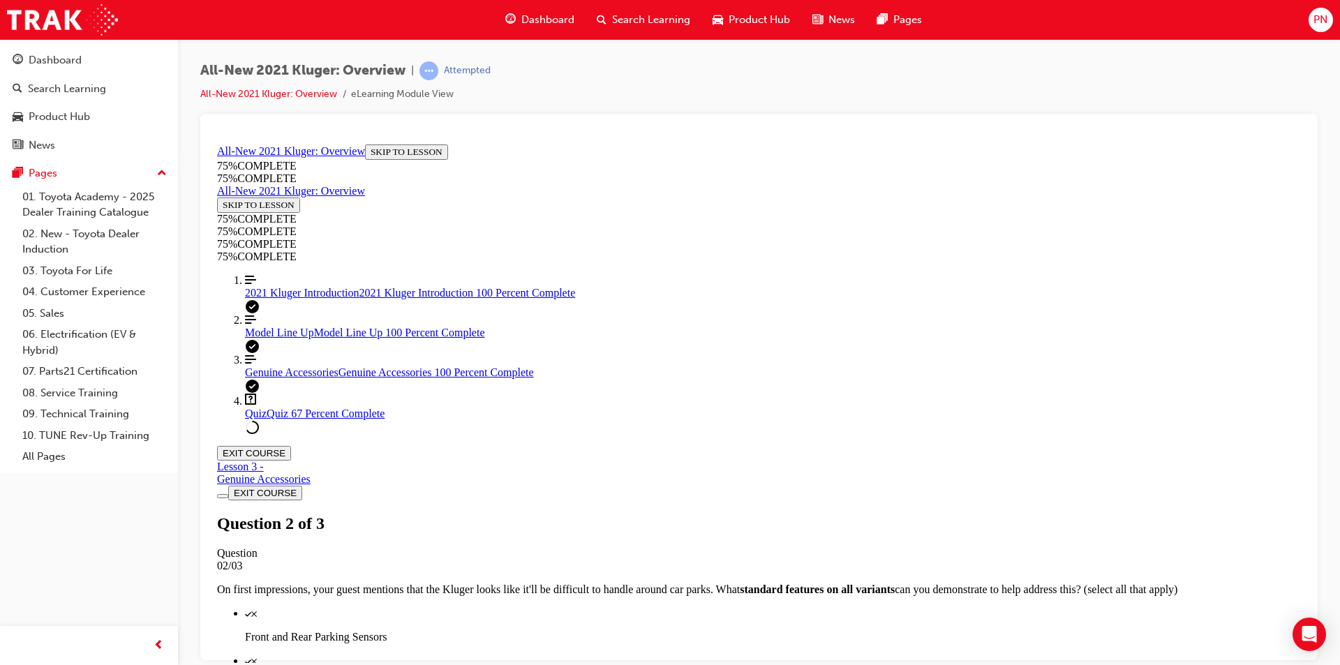
drag, startPoint x: 701, startPoint y: 405, endPoint x: 701, endPoint y: 394, distance: 10.5
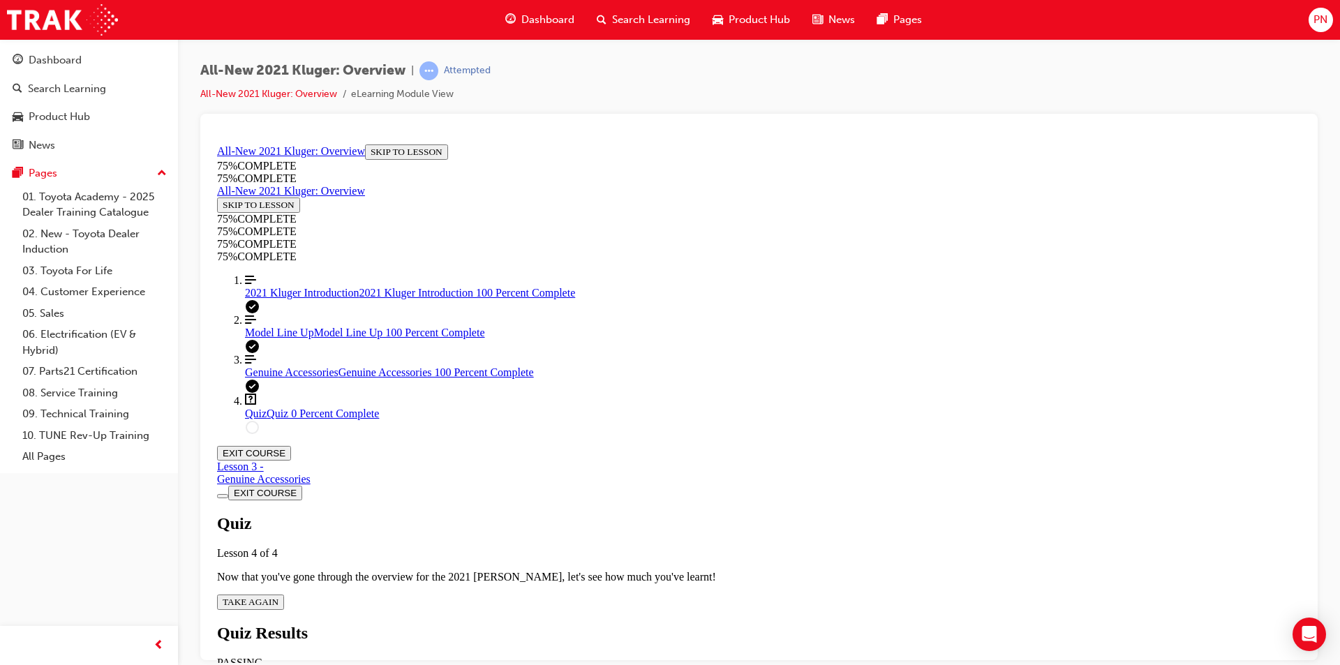
scroll to position [50, 0]
click at [278, 596] on span "TAKE AGAIN" at bounding box center [251, 601] width 56 height 10
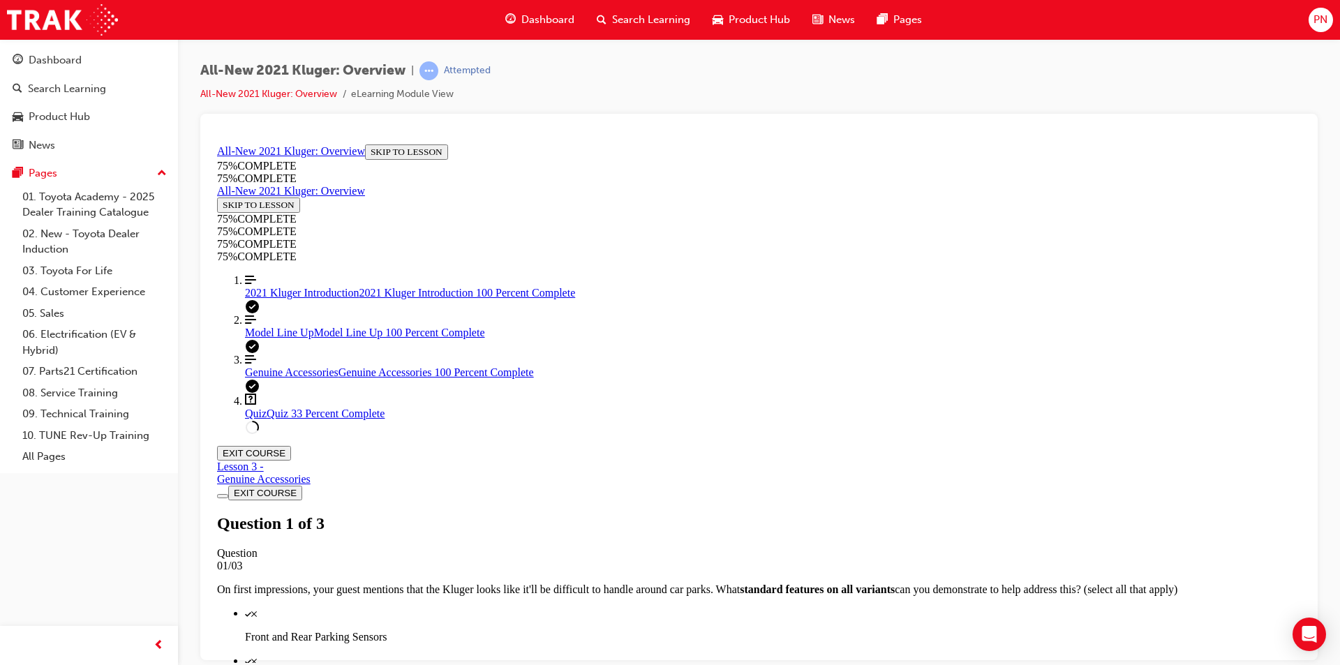
scroll to position [191, 0]
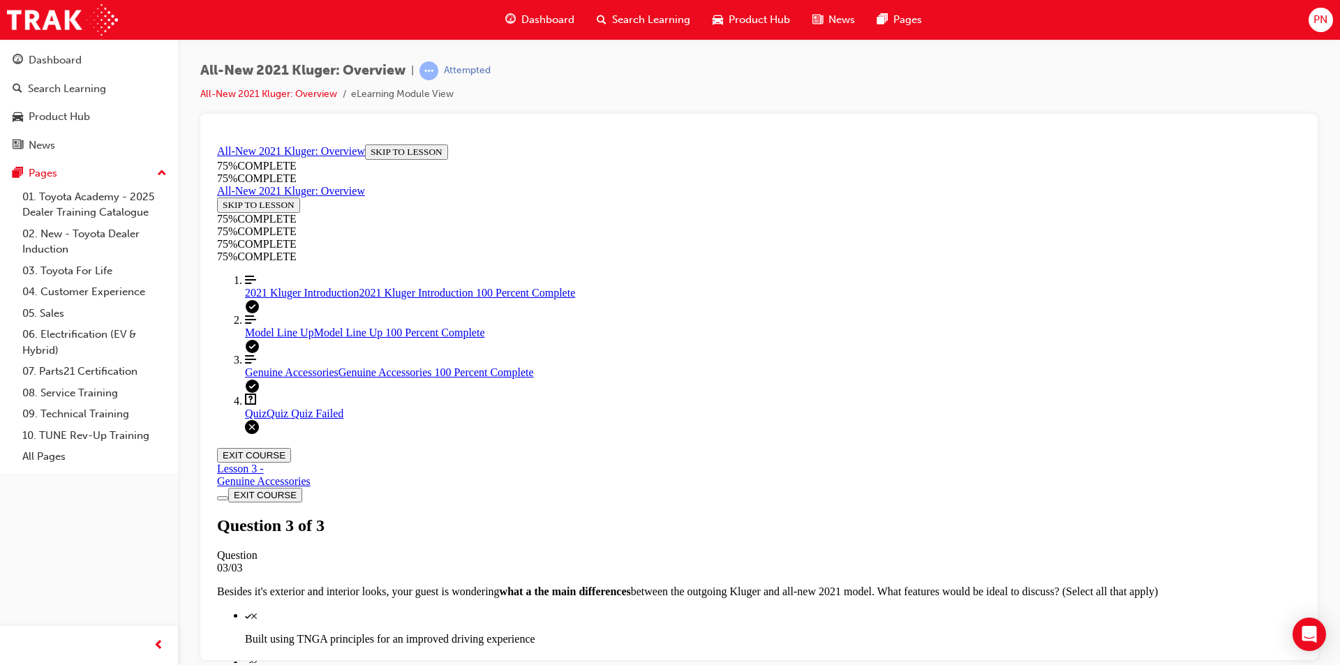
scroll to position [198, 0]
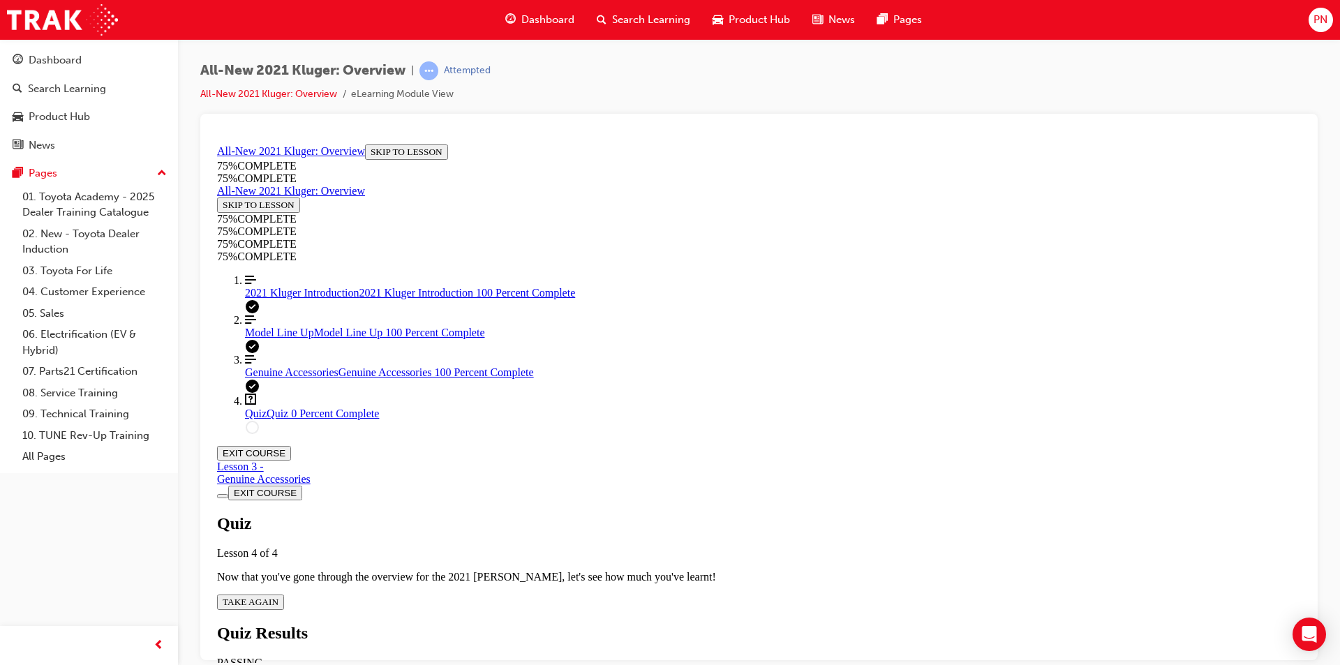
scroll to position [50, 0]
click at [278, 596] on span "TAKE AGAIN" at bounding box center [251, 601] width 56 height 10
drag, startPoint x: 614, startPoint y: 207, endPoint x: 1083, endPoint y: 250, distance: 471.0
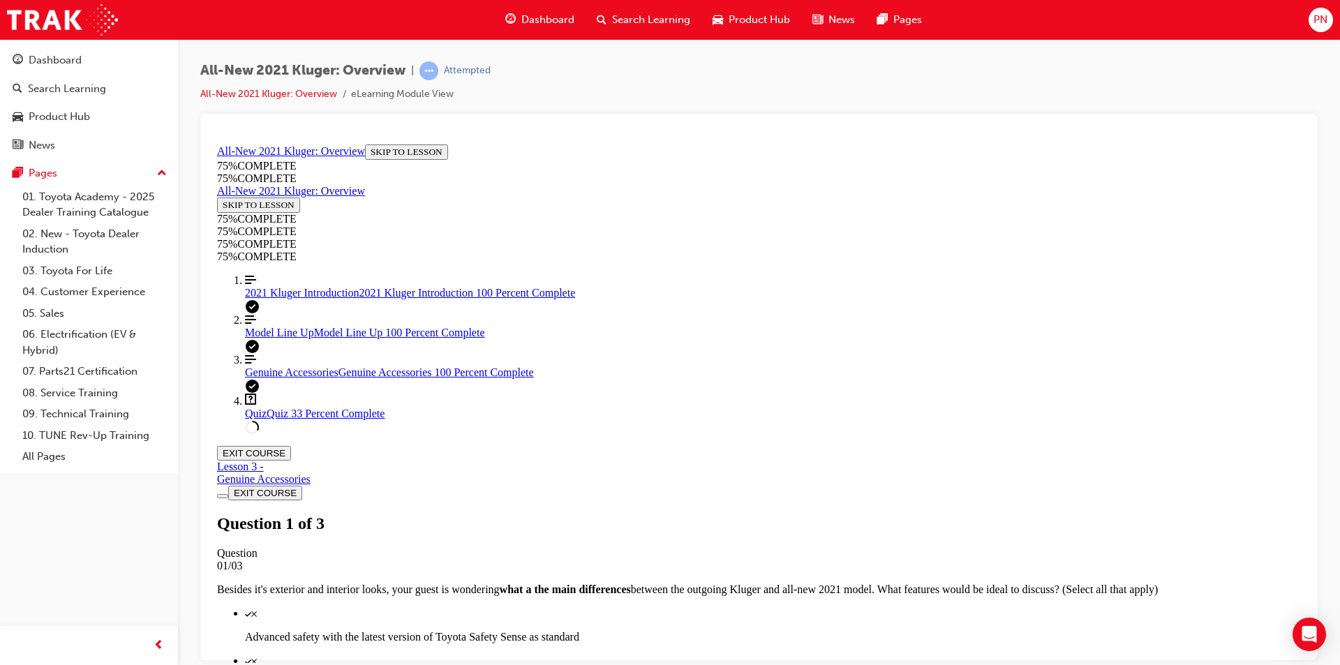
scroll to position [177, 0]
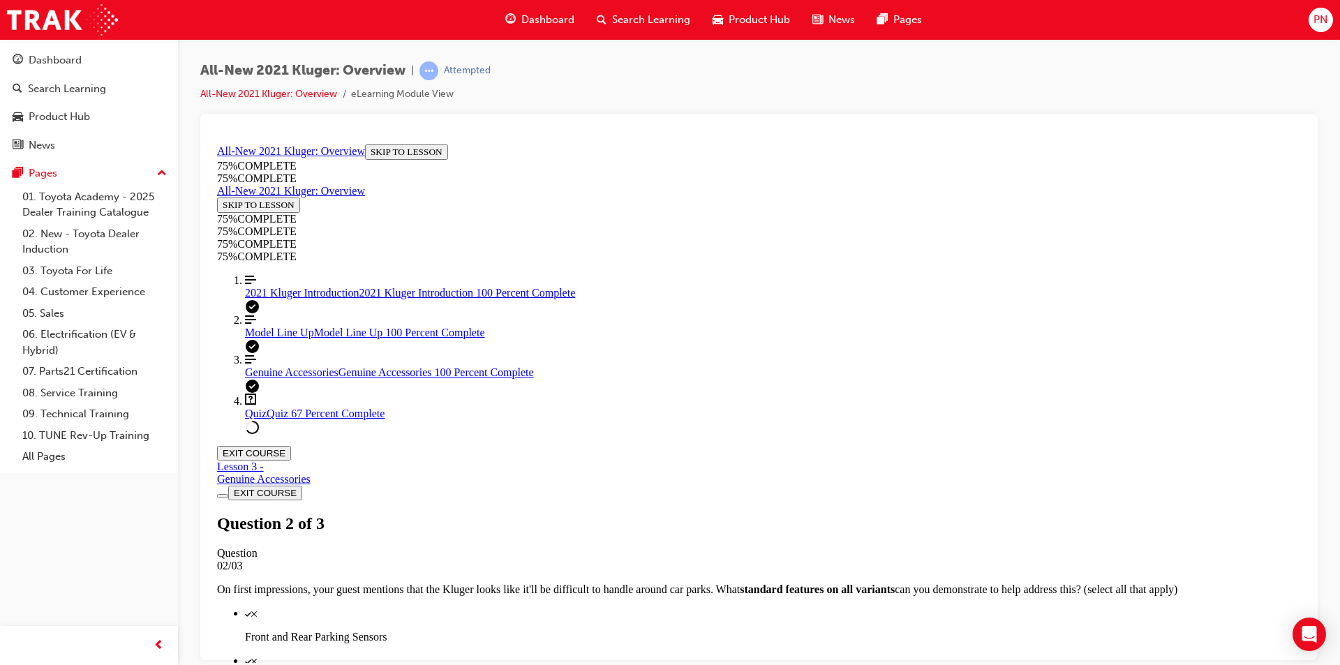
scroll to position [205, 0]
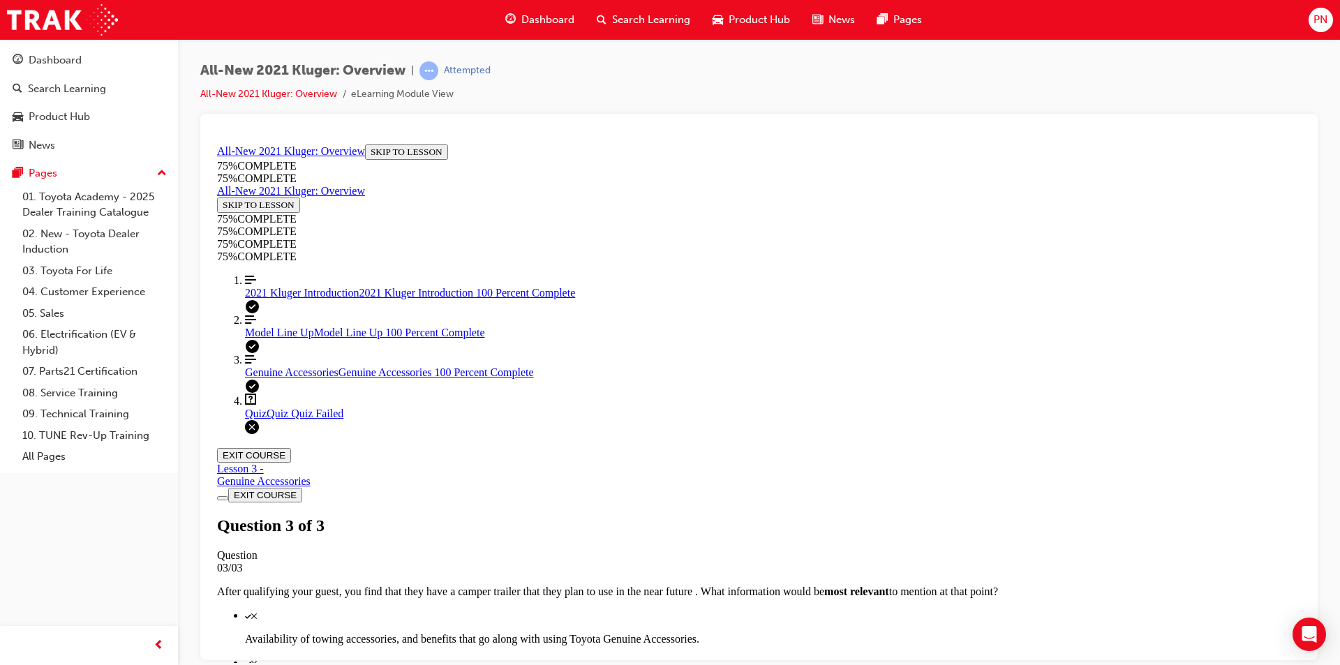
scroll to position [198, 0]
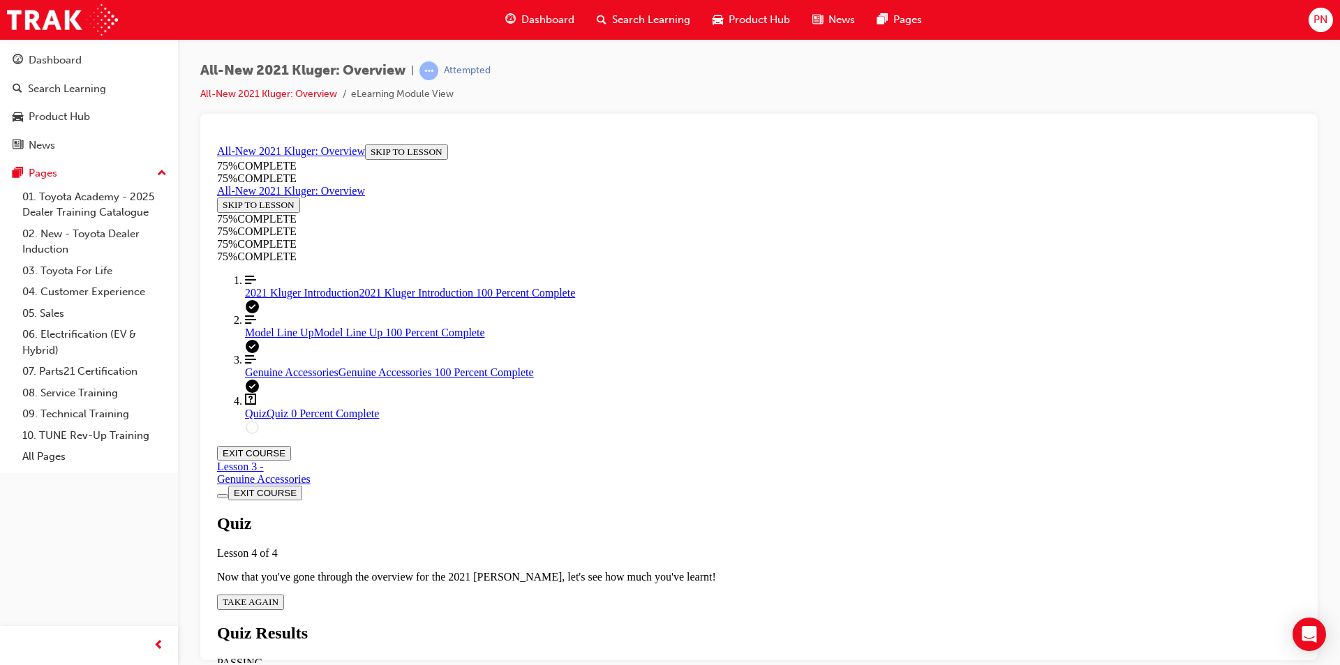
scroll to position [50, 0]
click at [278, 596] on span "TAKE AGAIN" at bounding box center [251, 601] width 56 height 10
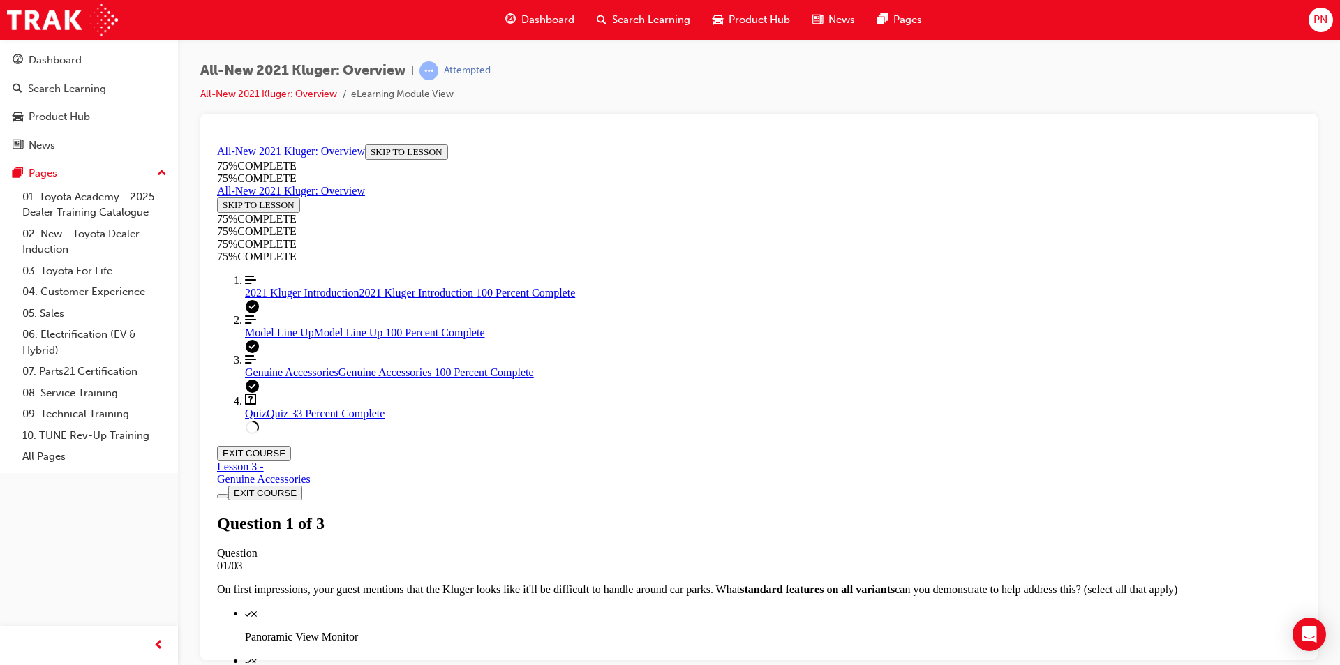
scroll to position [191, 0]
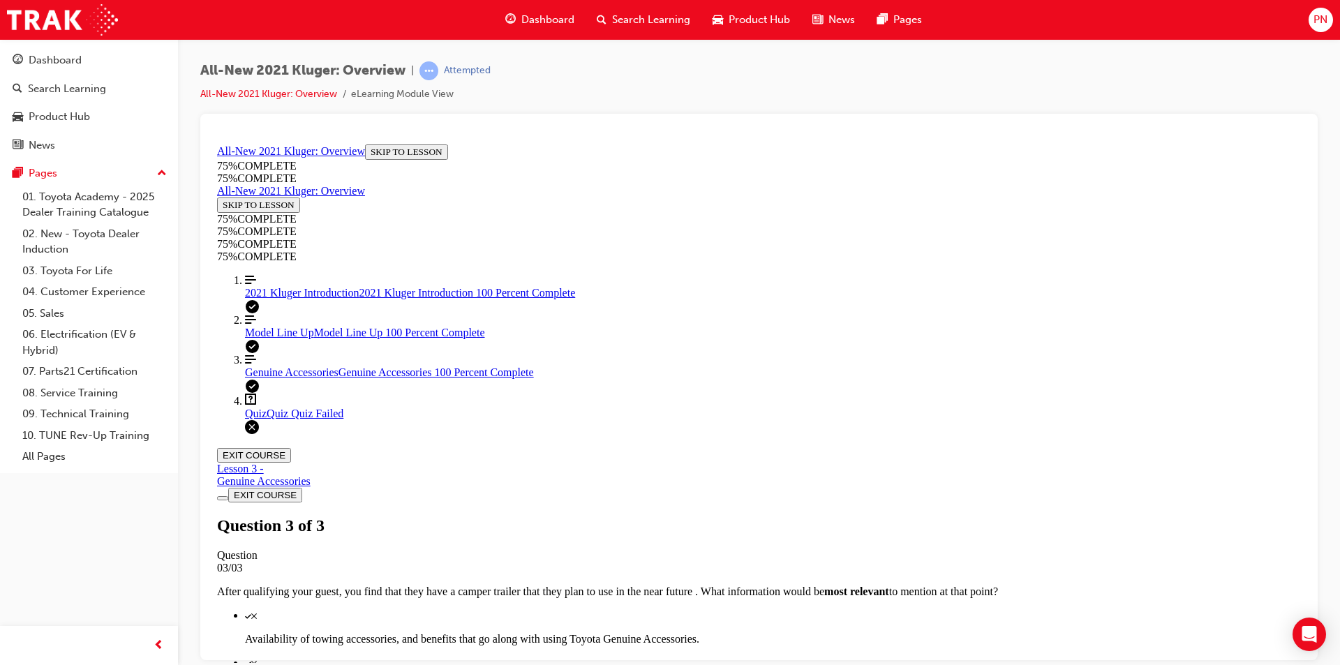
scroll to position [198, 0]
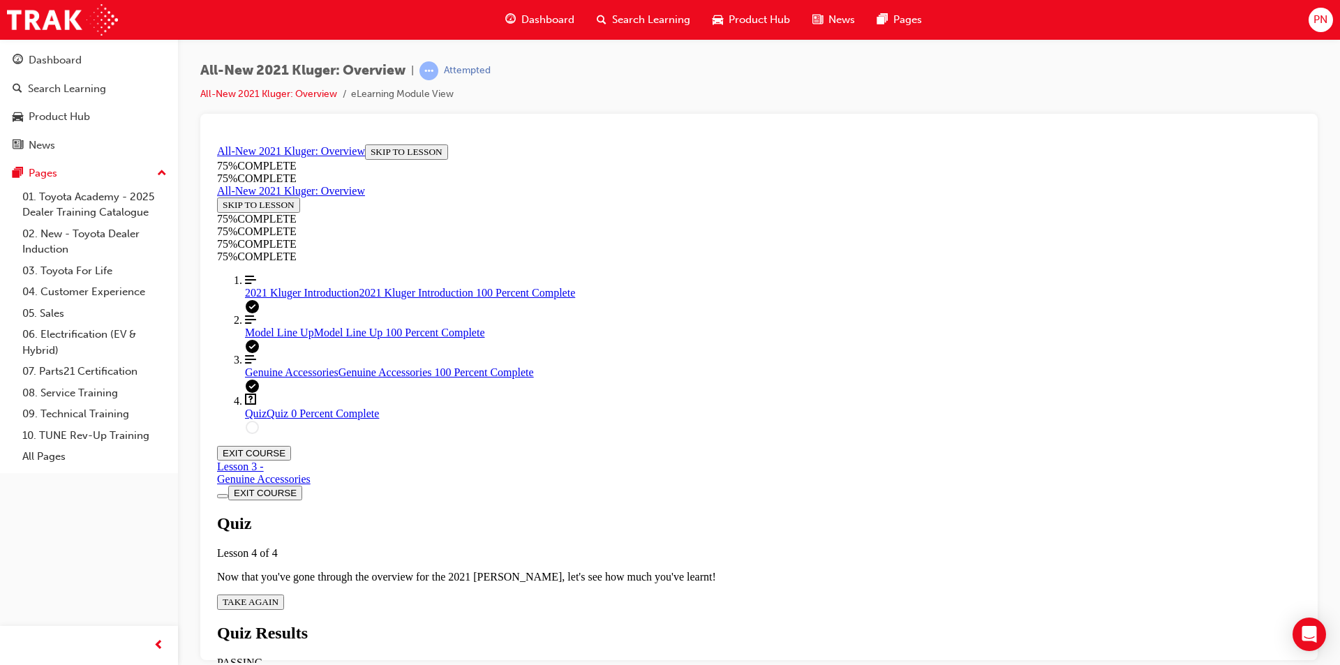
click at [278, 596] on span "TAKE AGAIN" at bounding box center [251, 601] width 56 height 10
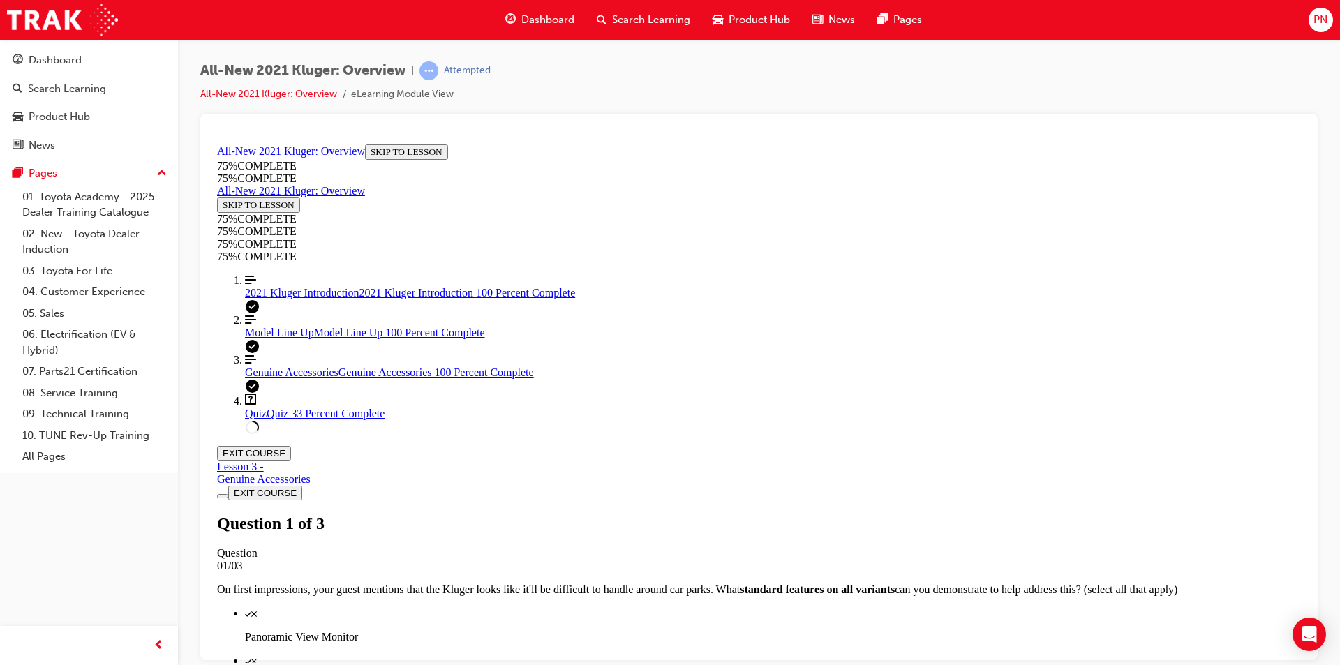
scroll to position [191, 0]
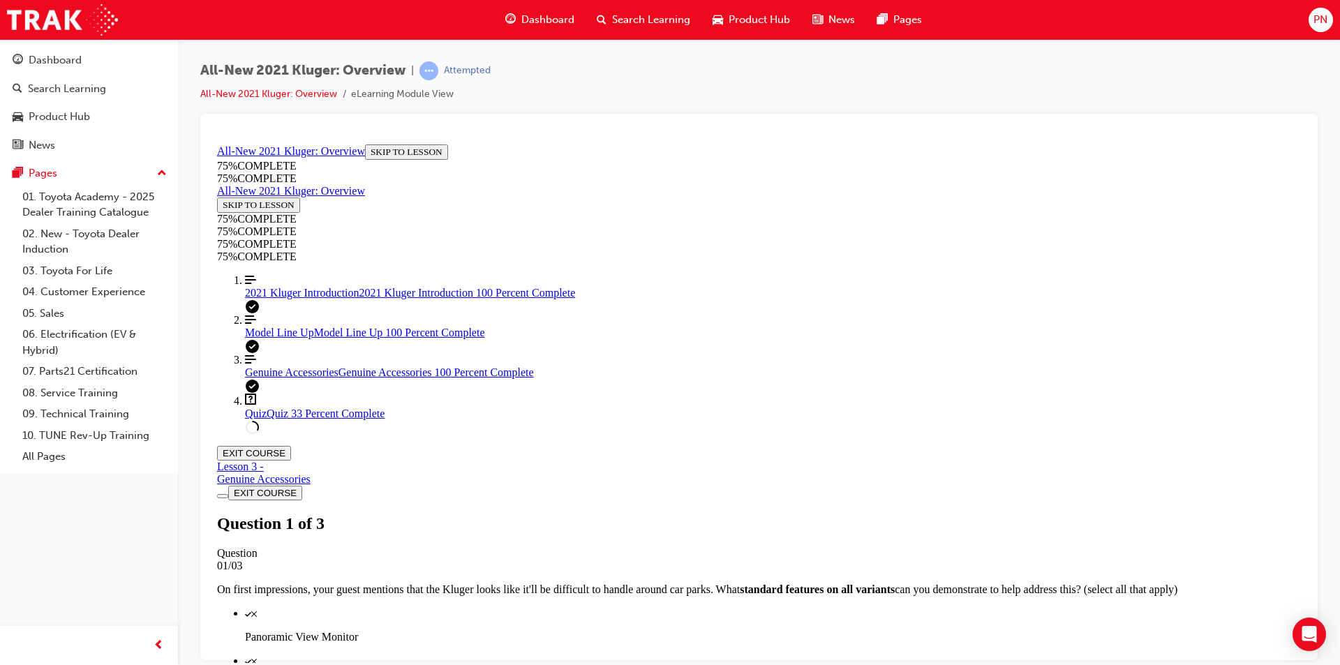
drag, startPoint x: 701, startPoint y: 528, endPoint x: 720, endPoint y: 558, distance: 36.0
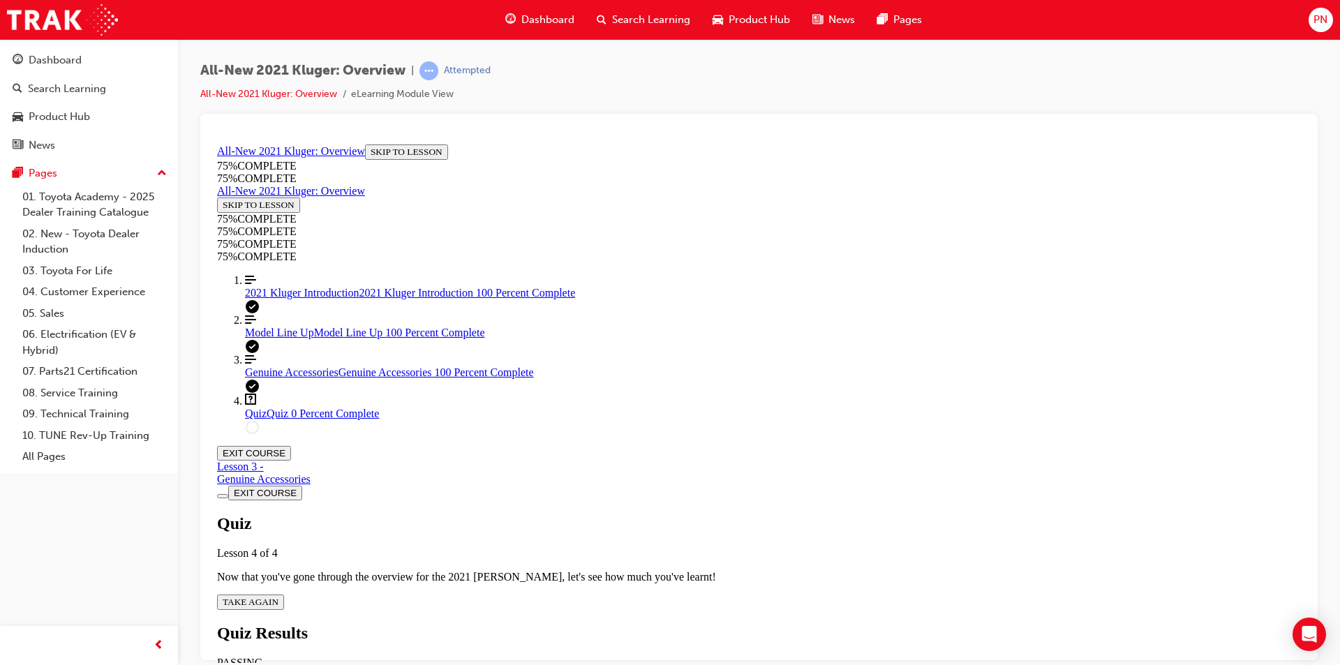
click at [278, 596] on span "TAKE AGAIN" at bounding box center [251, 601] width 56 height 10
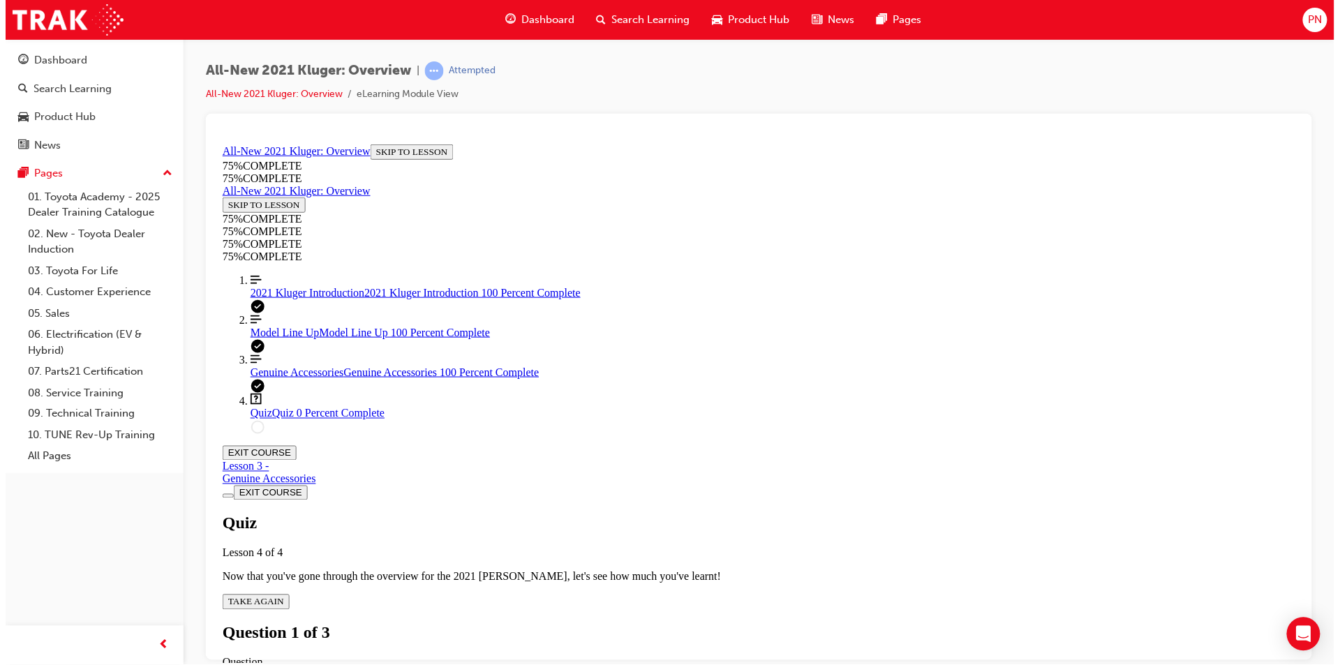
scroll to position [51, 0]
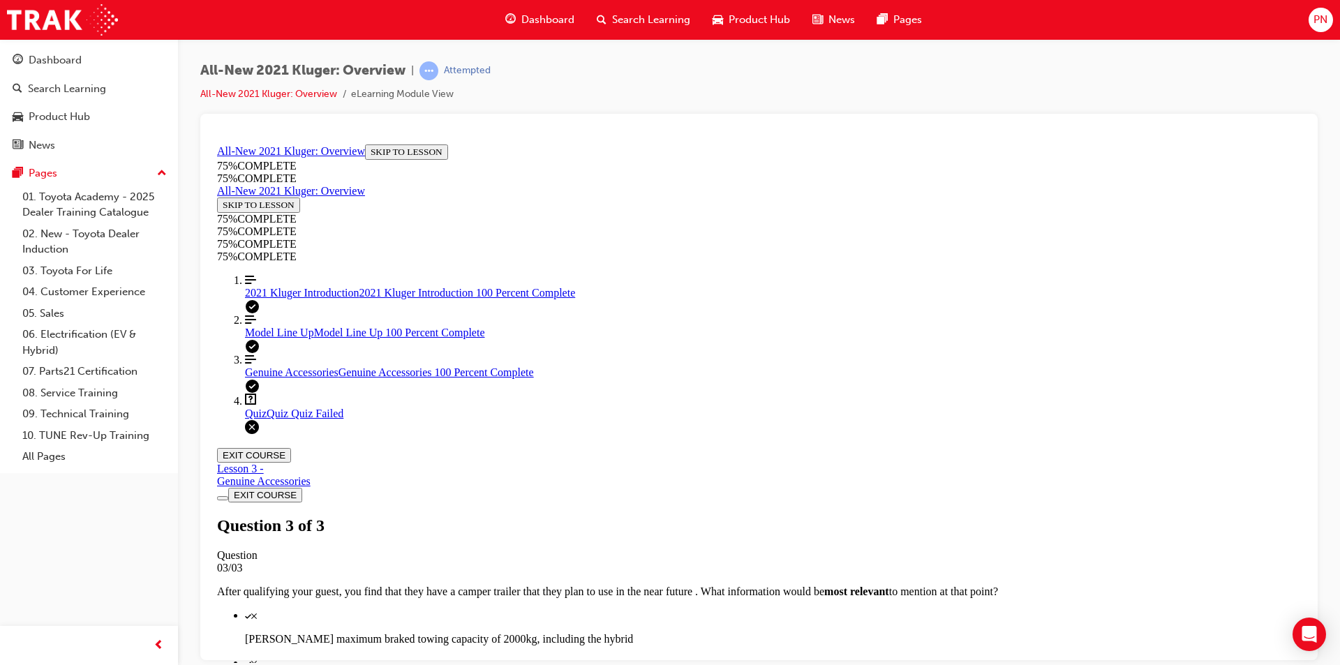
scroll to position [198, 0]
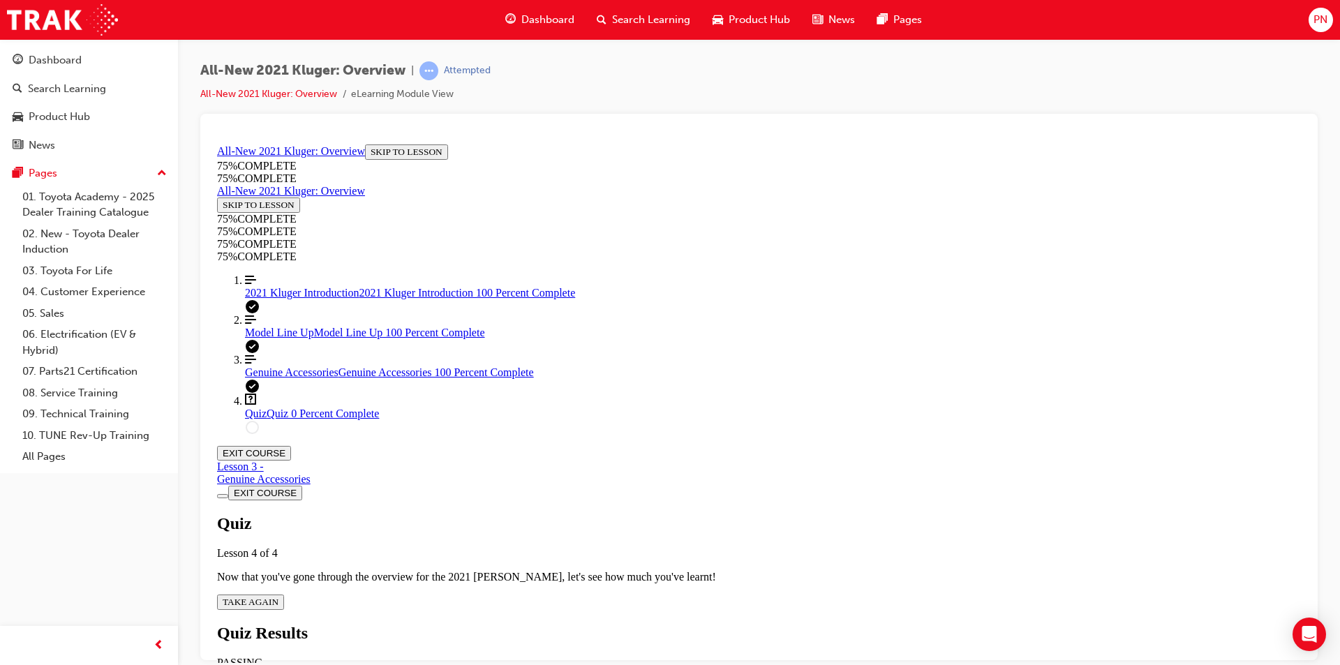
click at [637, 514] on div "Quiz Lesson 4 of 4 Now that you've gone through the overview for the 2021 [PERS…" at bounding box center [759, 562] width 1084 height 96
click at [278, 596] on span "TAKE AGAIN" at bounding box center [251, 601] width 56 height 10
click at [285, 299] on link "Align left Three vertical lines aligned to the left 2021 Kluger Introduction 20…" at bounding box center [773, 286] width 1056 height 25
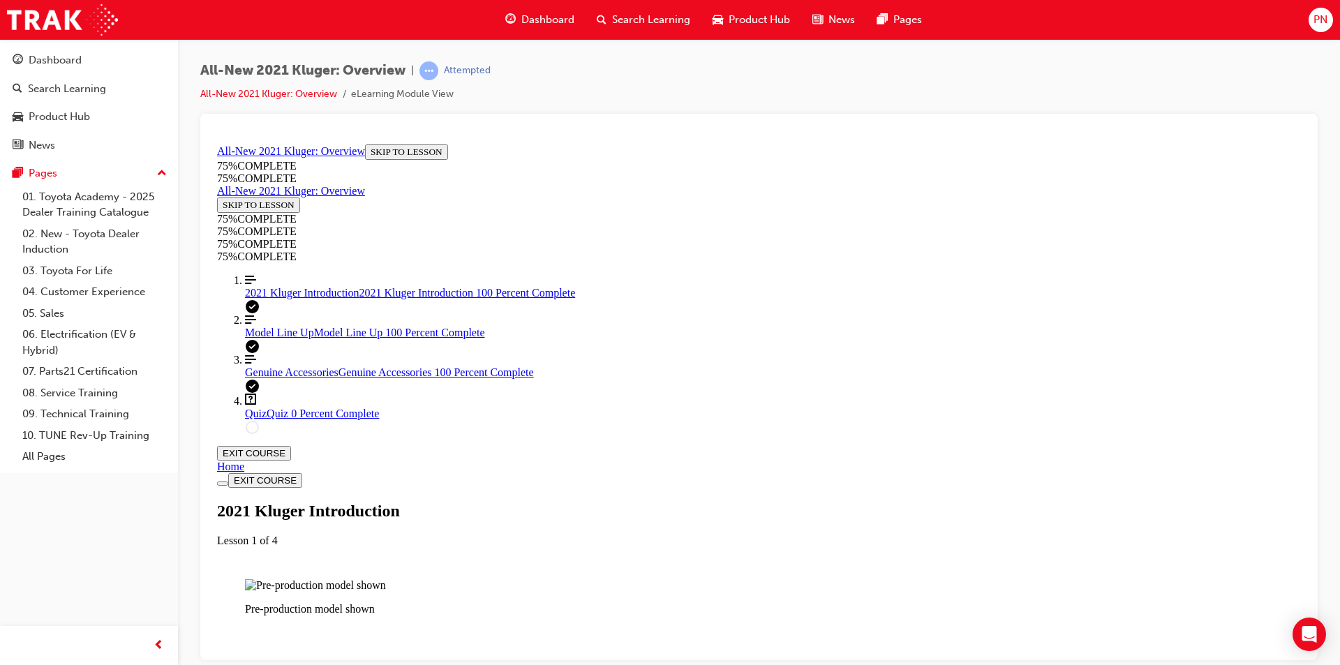
scroll to position [1654, 0]
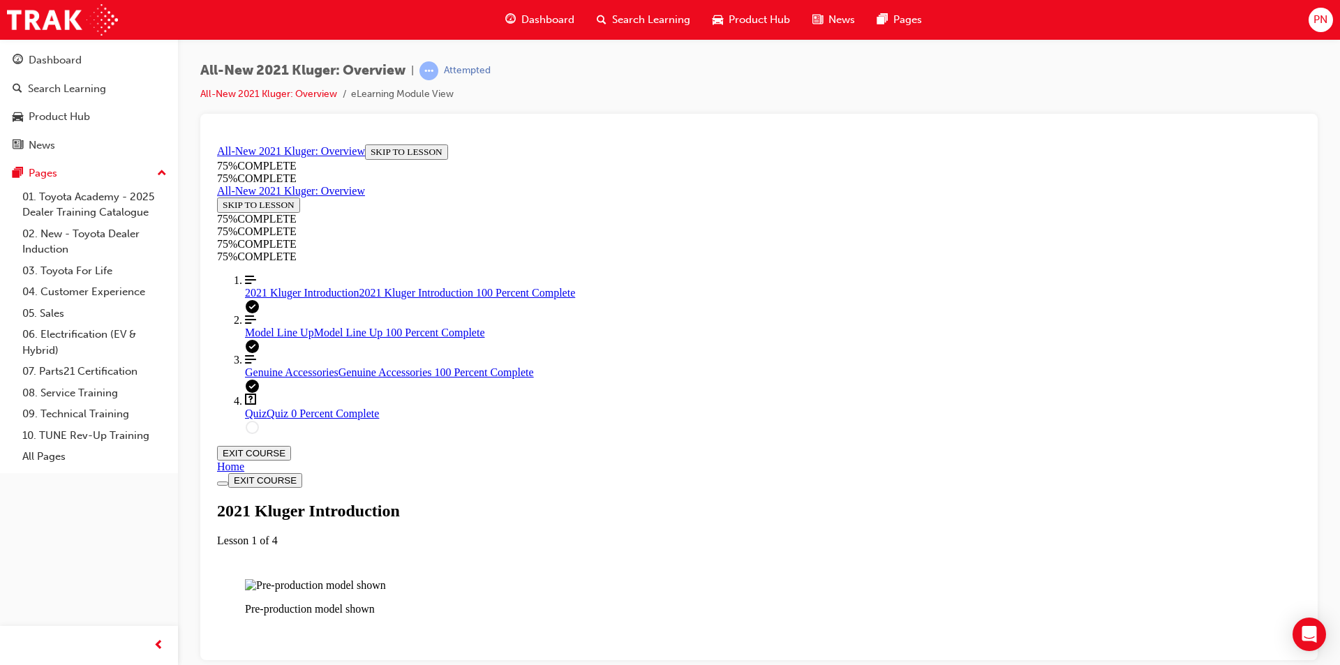
drag, startPoint x: 923, startPoint y: 383, endPoint x: 1103, endPoint y: 397, distance: 181.3
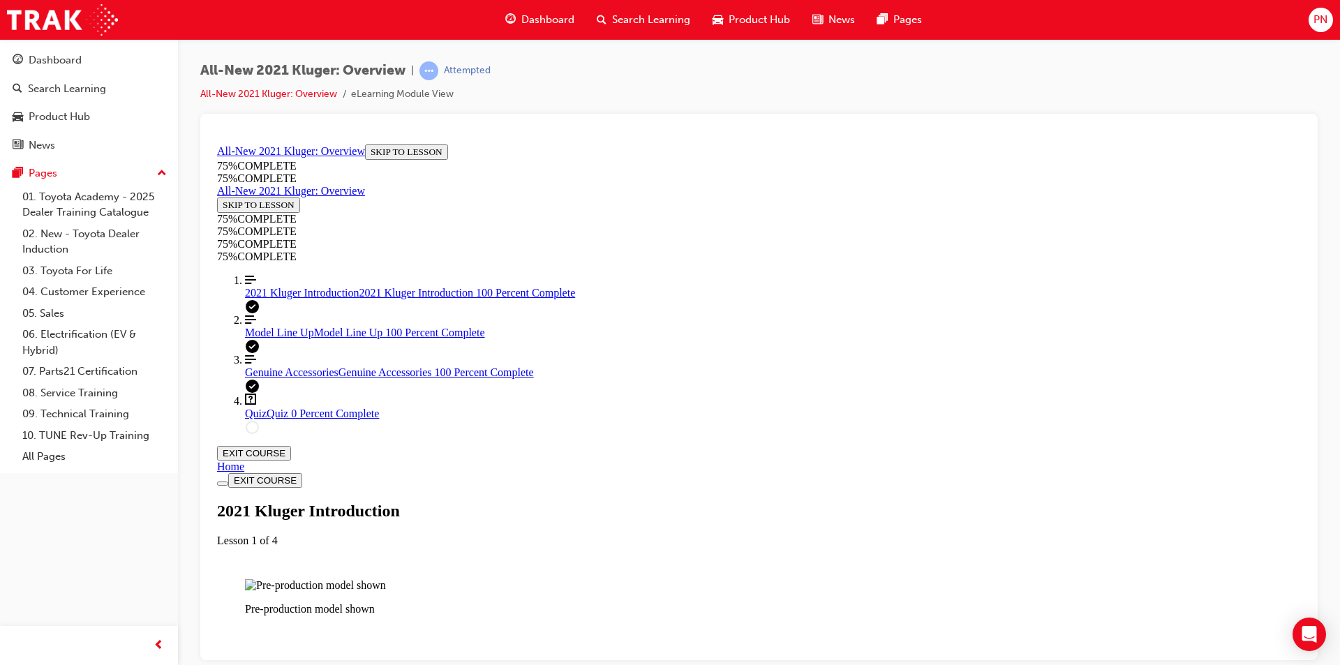
scroll to position [2361, 0]
click at [271, 419] on div "Quiz Quiz 0 Percent Complete" at bounding box center [773, 413] width 1056 height 13
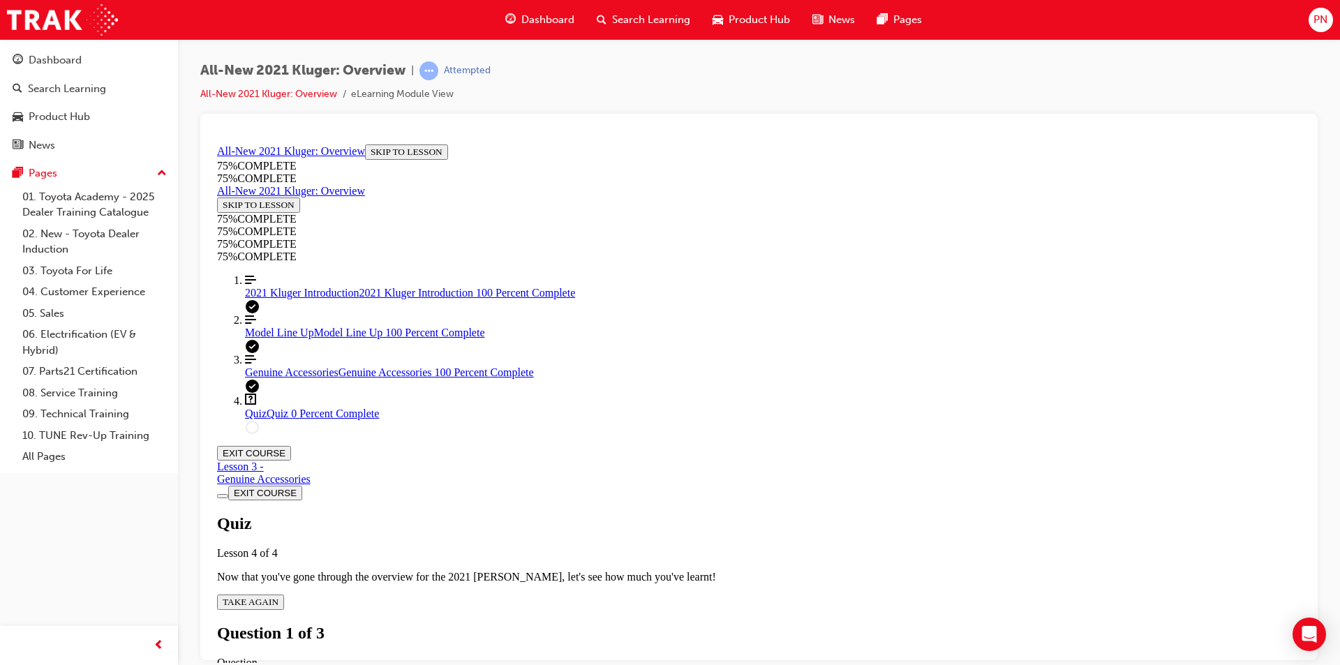
scroll to position [188, 0]
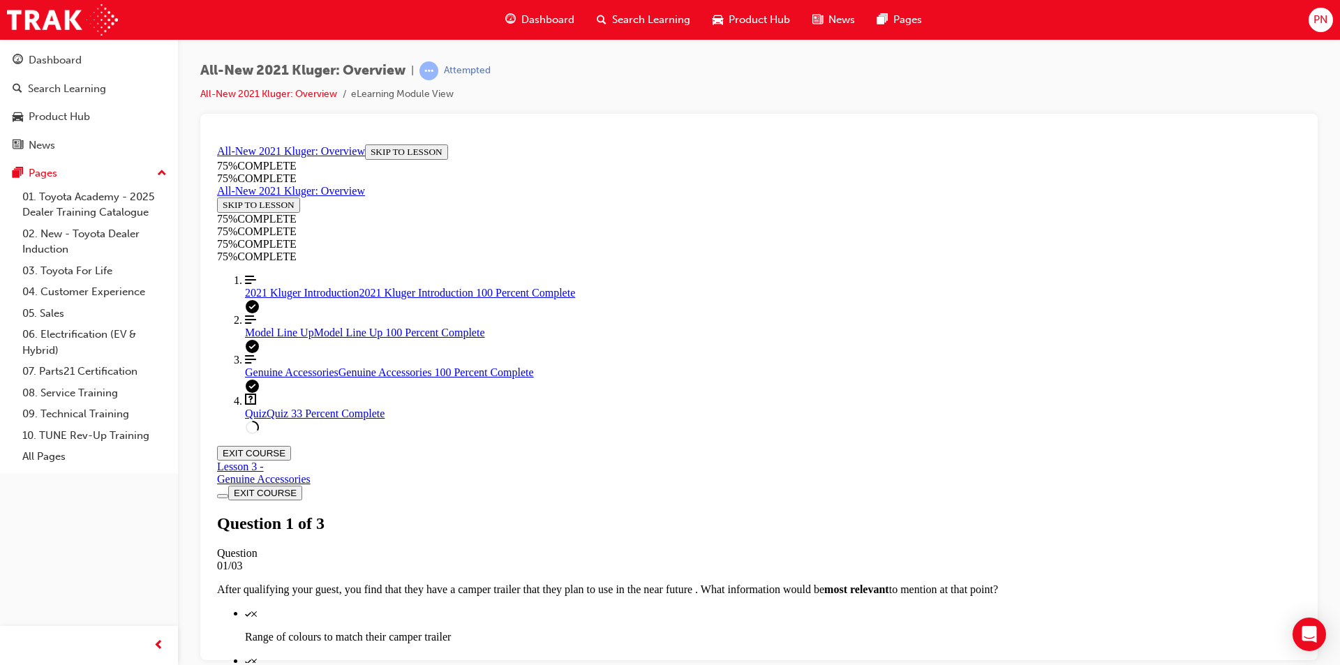
scroll to position [191, 0]
click at [304, 298] on span "2021 Kluger Introduction" at bounding box center [302, 292] width 114 height 12
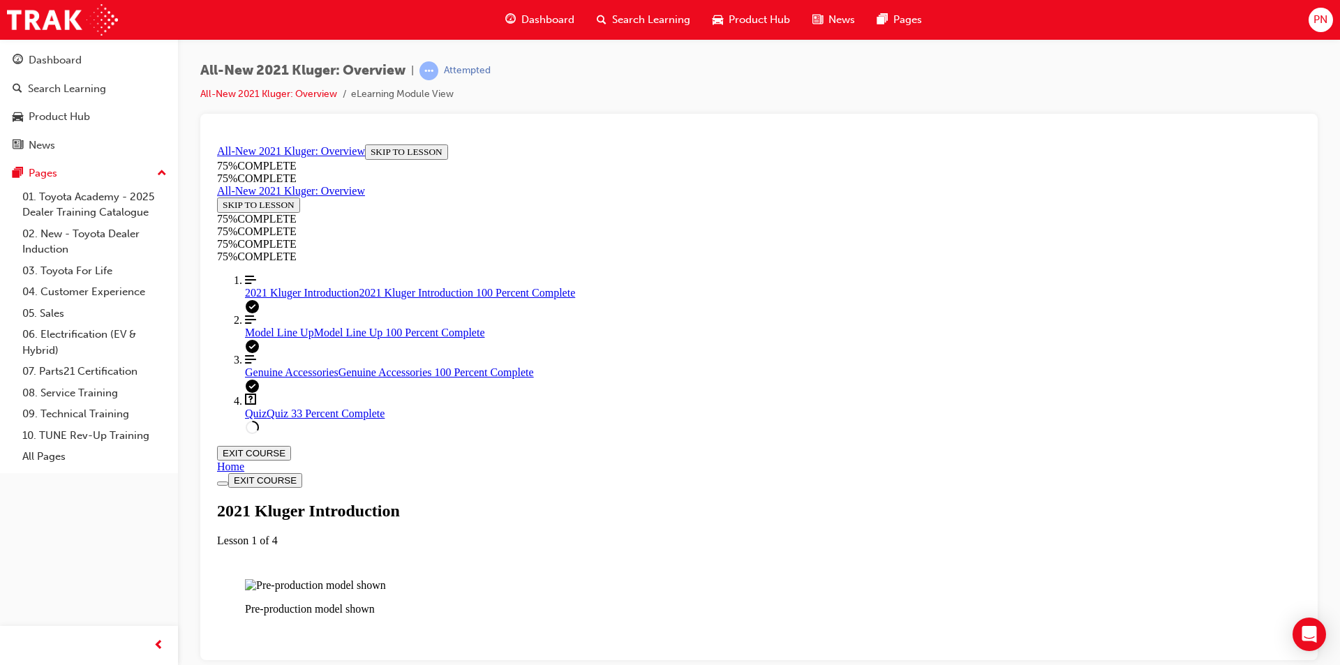
scroll to position [746, 0]
drag, startPoint x: 886, startPoint y: 225, endPoint x: 1198, endPoint y: 426, distance: 371.5
drag, startPoint x: 879, startPoint y: 357, endPoint x: 1198, endPoint y: 486, distance: 344.8
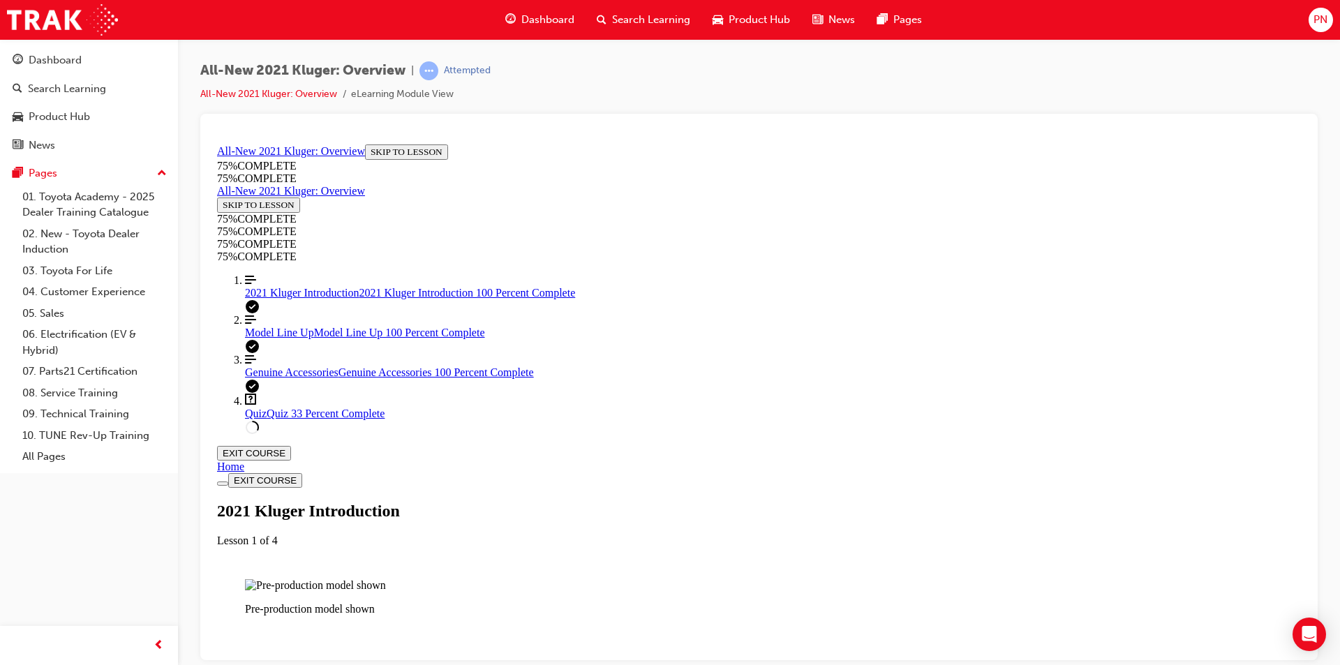
click at [248, 419] on span "Quiz" at bounding box center [256, 413] width 22 height 12
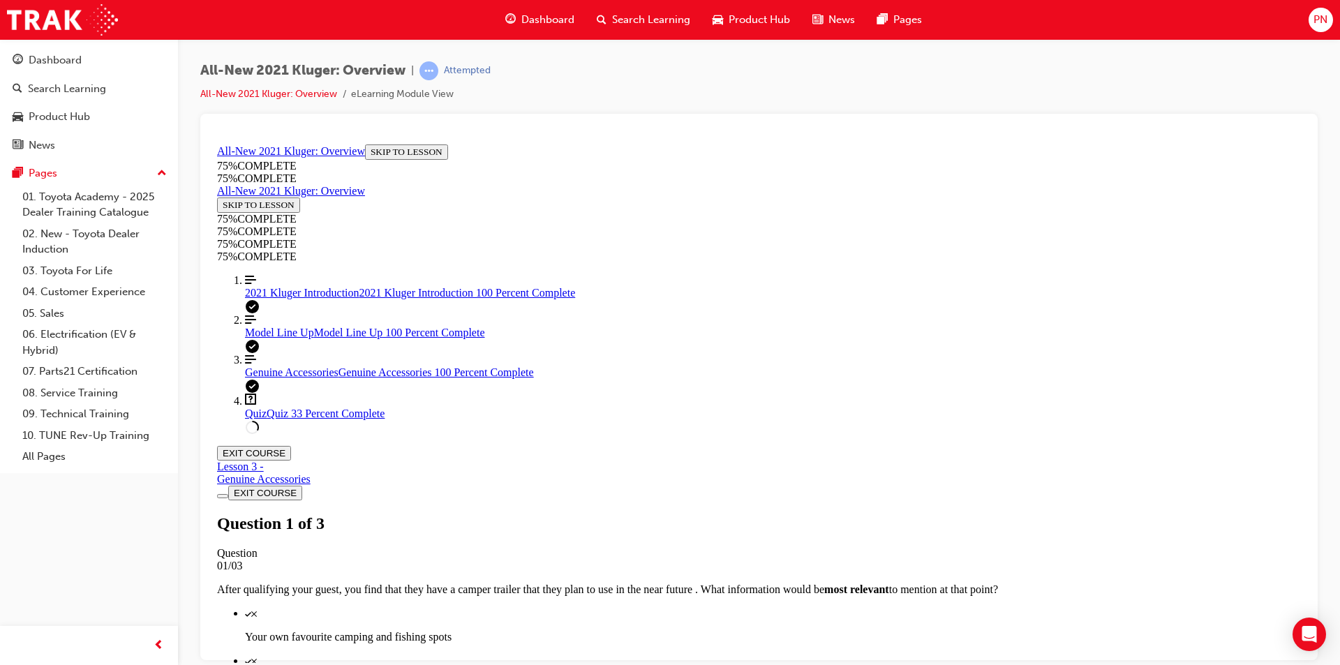
scroll to position [177, 0]
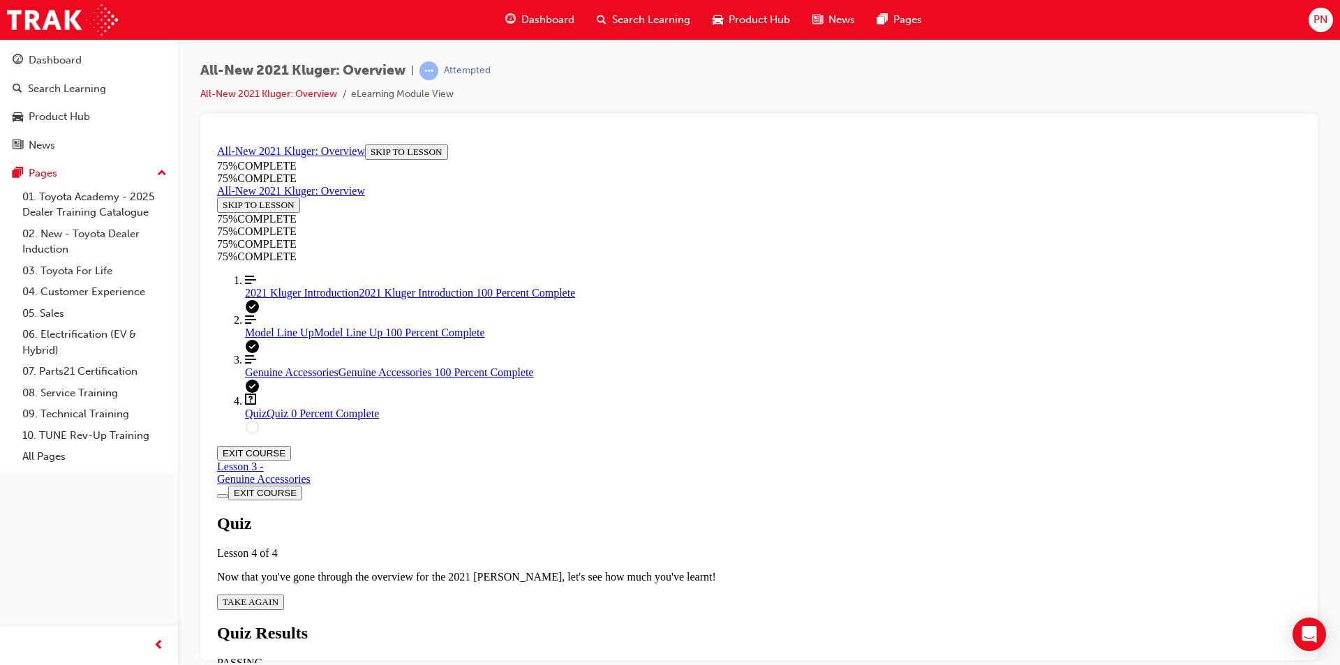
click at [278, 596] on span "TAKE AGAIN" at bounding box center [251, 601] width 56 height 10
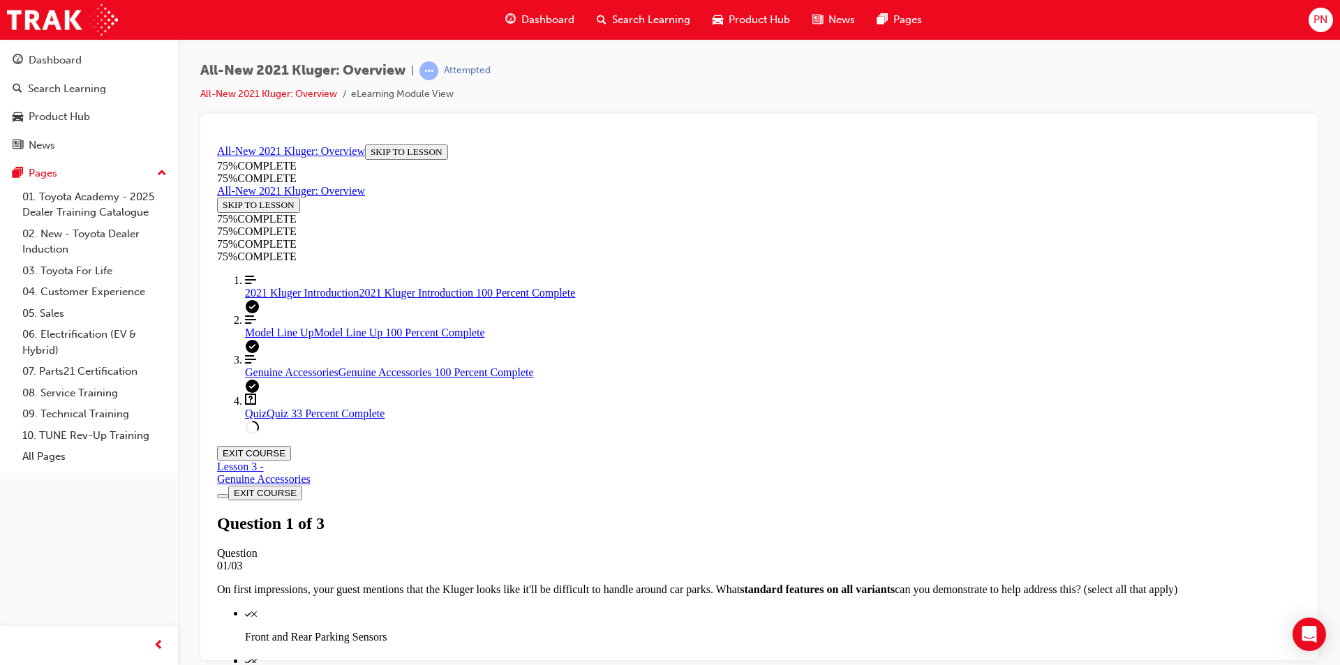
scroll to position [205, 0]
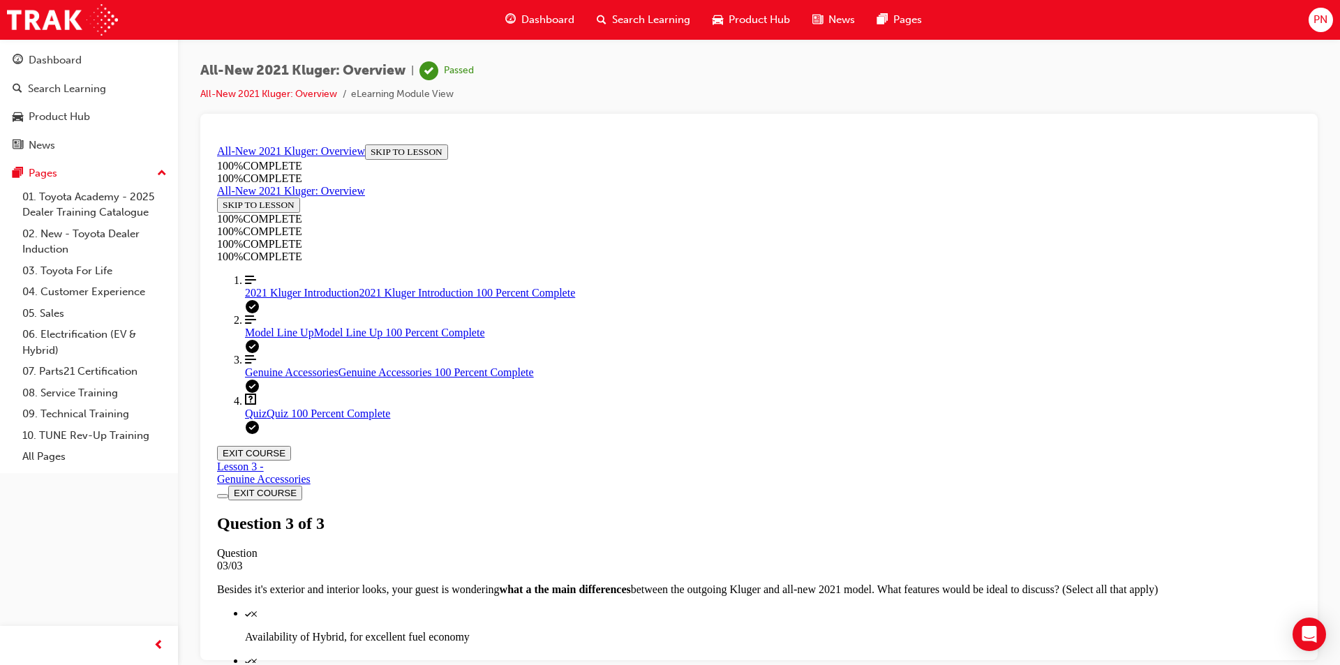
click at [291, 445] on button "EXIT COURSE" at bounding box center [254, 452] width 74 height 15
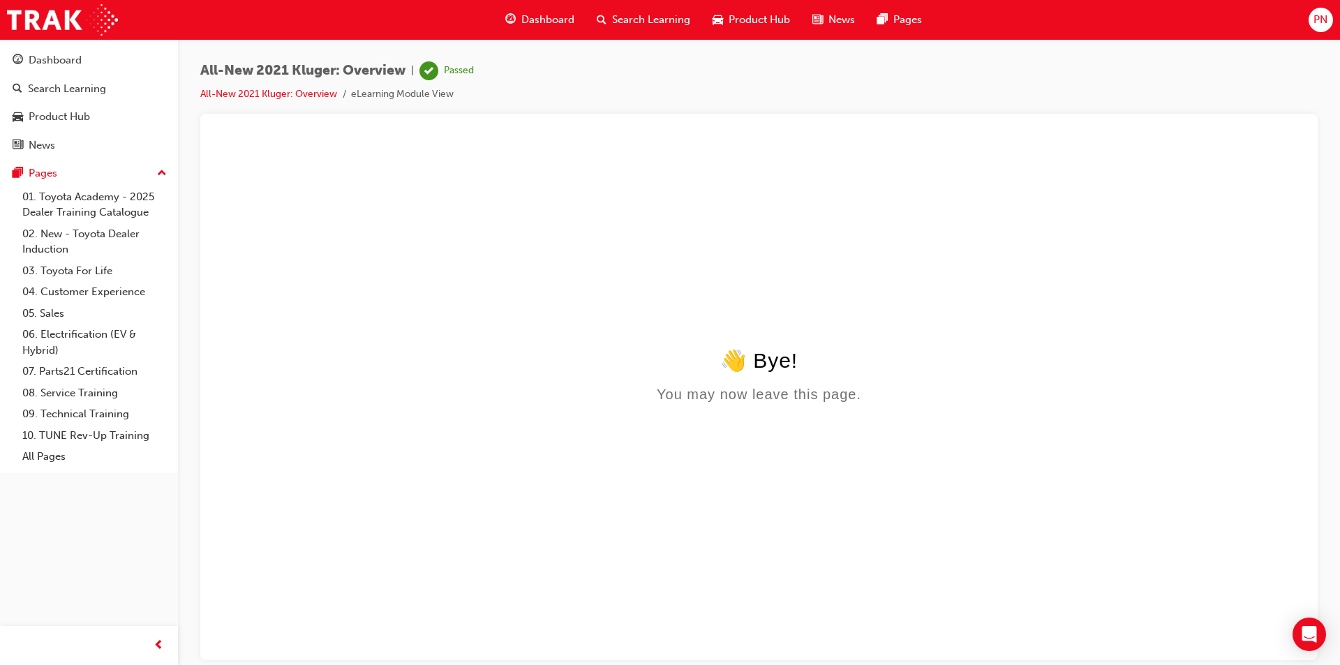
scroll to position [0, 0]
click at [644, 13] on span "Search Learning" at bounding box center [651, 20] width 78 height 16
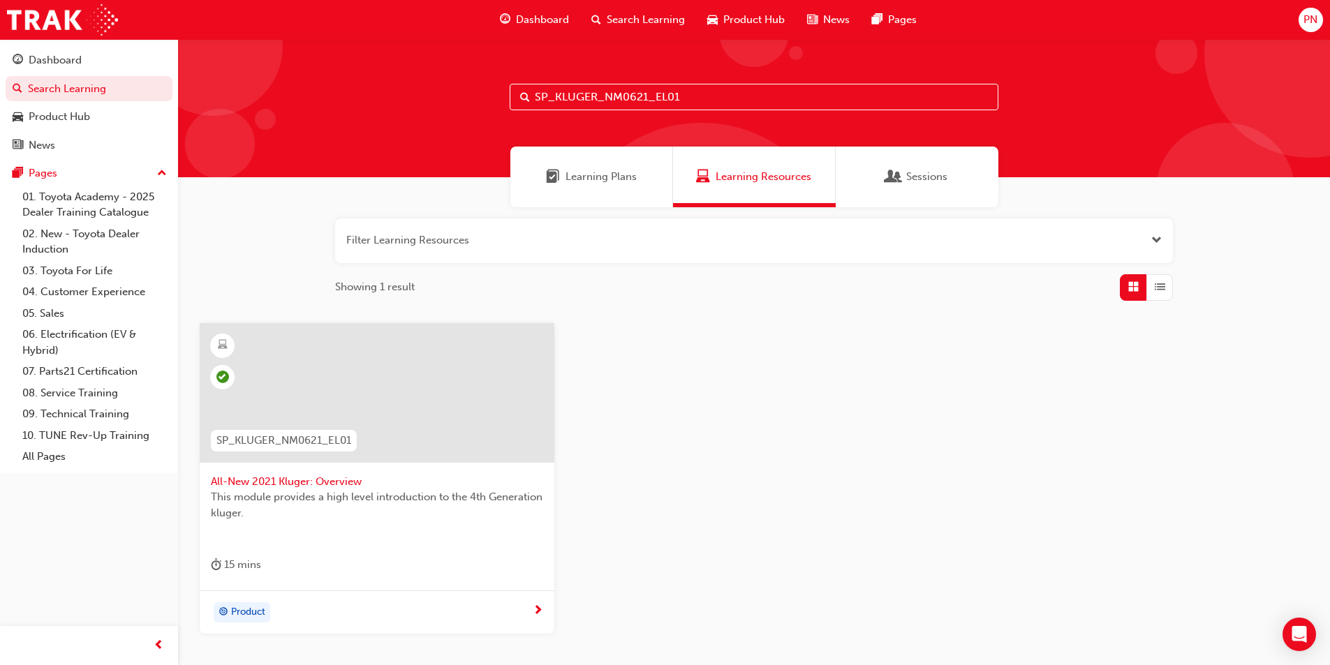
drag, startPoint x: 590, startPoint y: 98, endPoint x: 513, endPoint y: 104, distance: 77.0
click at [513, 104] on input "SP_KLUGER_NM0621_EL01" at bounding box center [754, 97] width 489 height 27
paste input "4"
type input "SP_KLUGER_NM0621_EL04"
click at [429, 369] on div at bounding box center [377, 393] width 355 height 140
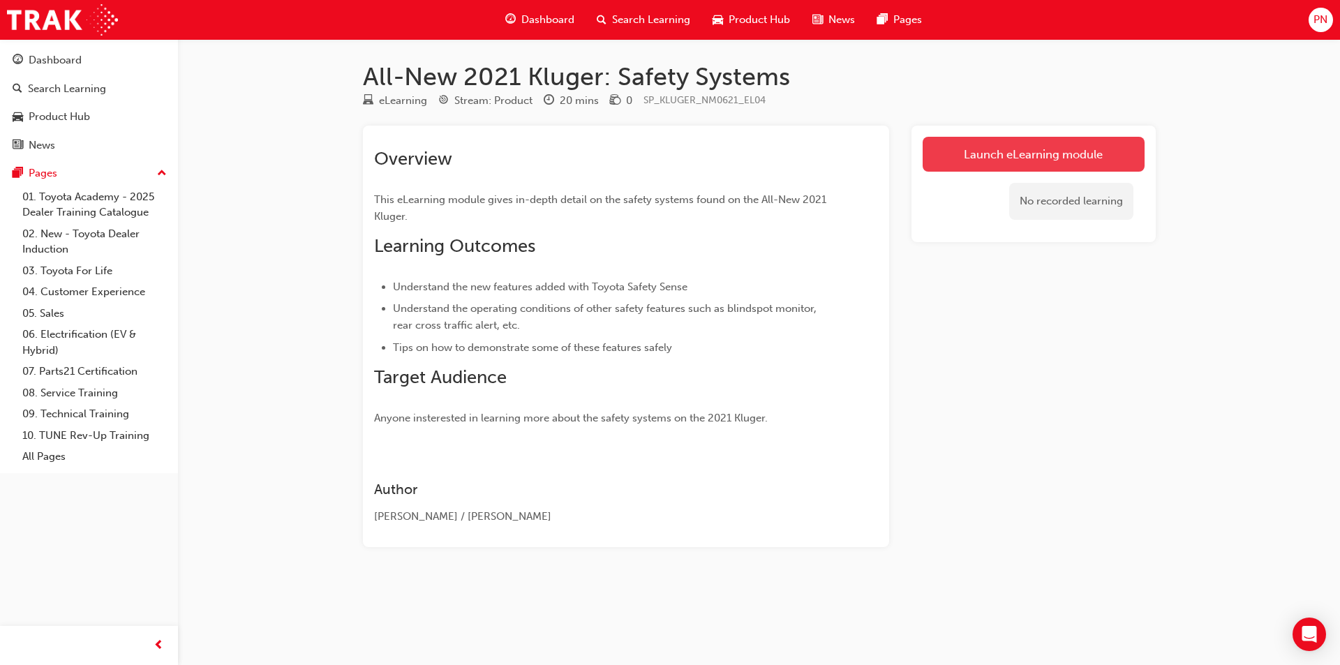
click at [1000, 153] on link "Launch eLearning module" at bounding box center [1034, 154] width 222 height 35
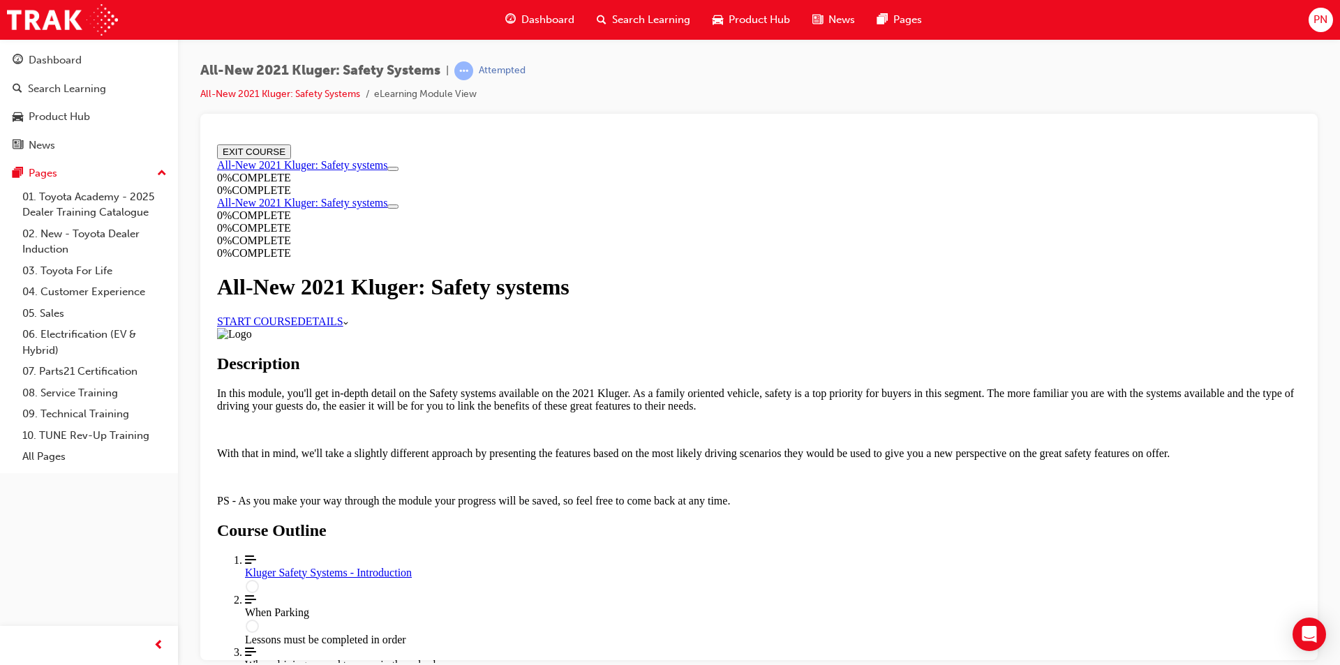
scroll to position [70, 0]
click at [297, 315] on link "START COURSE" at bounding box center [257, 321] width 80 height 12
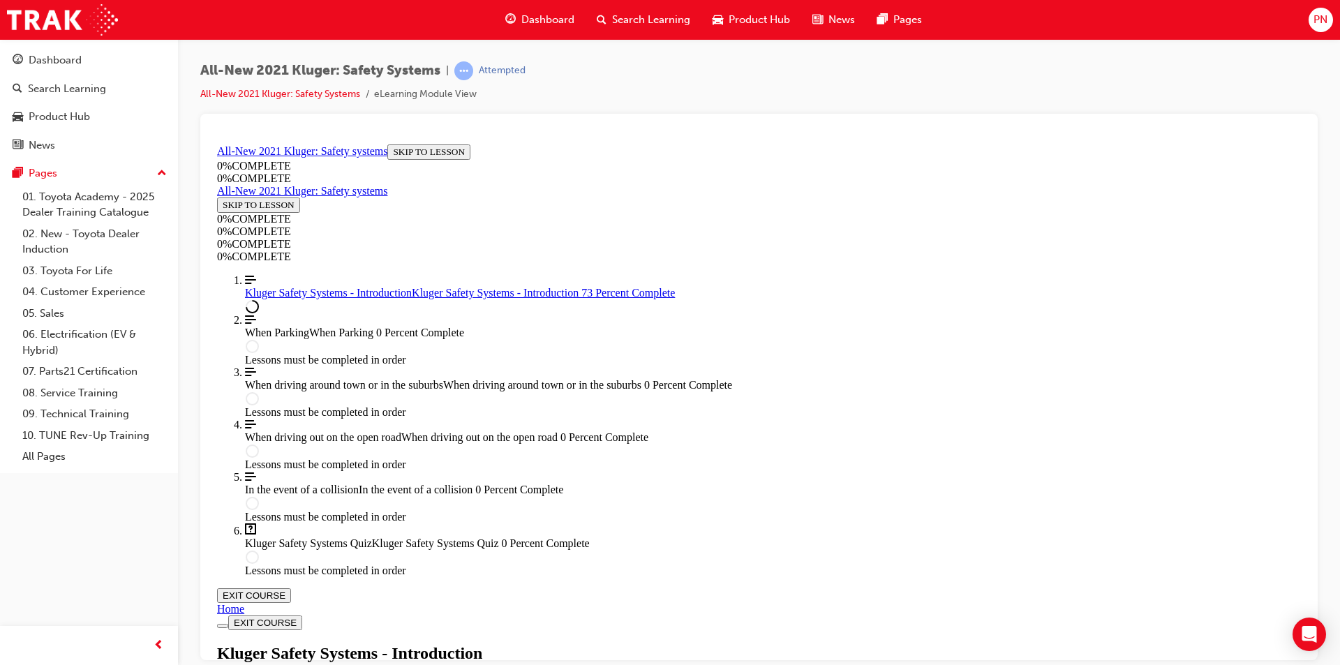
scroll to position [1313, 0]
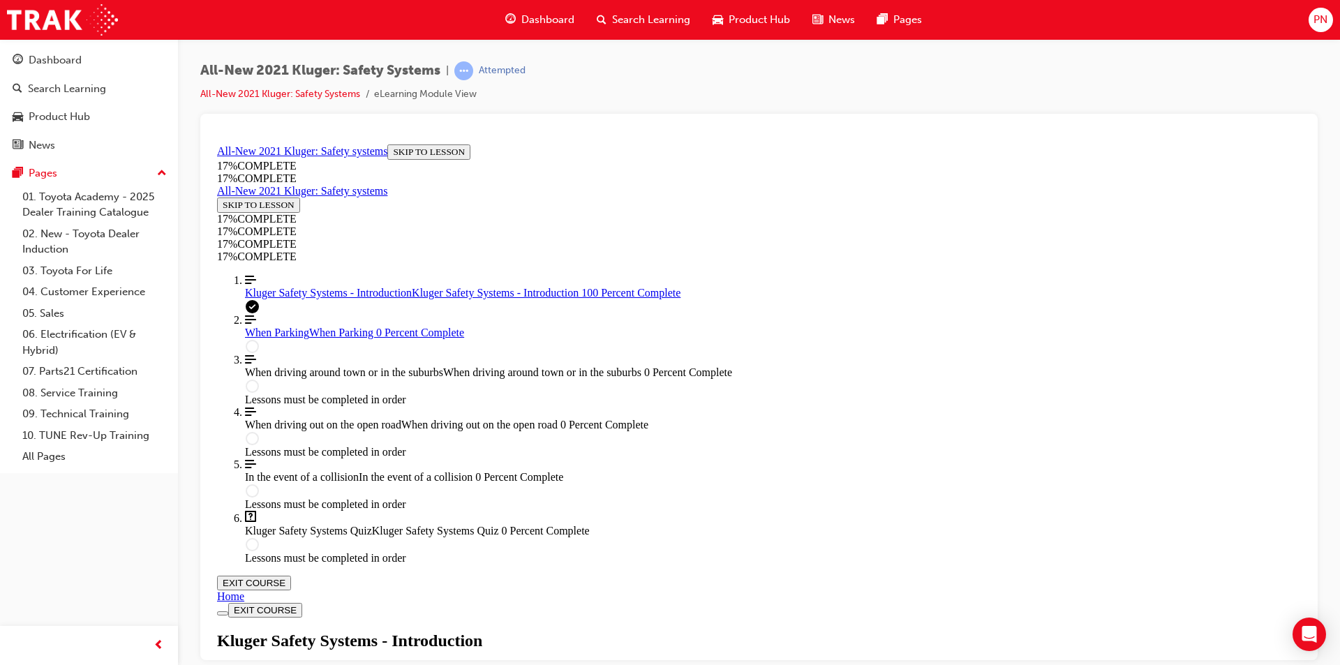
scroll to position [2000, 0]
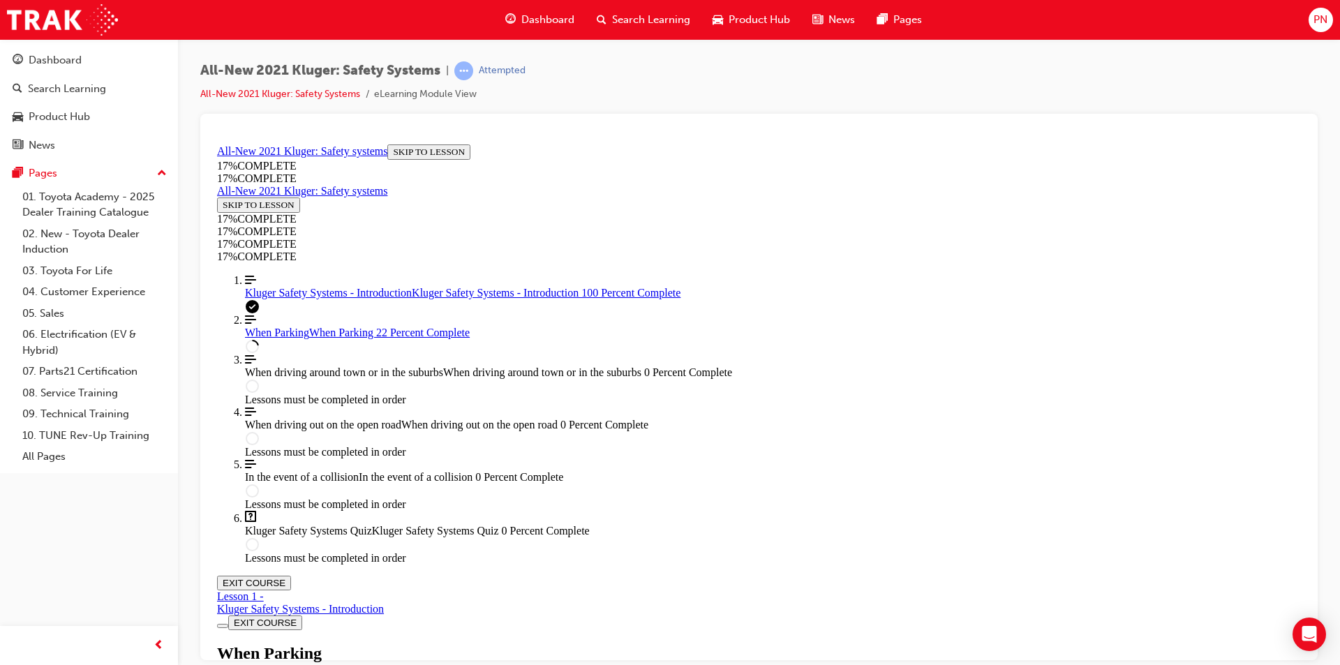
scroll to position [0, 0]
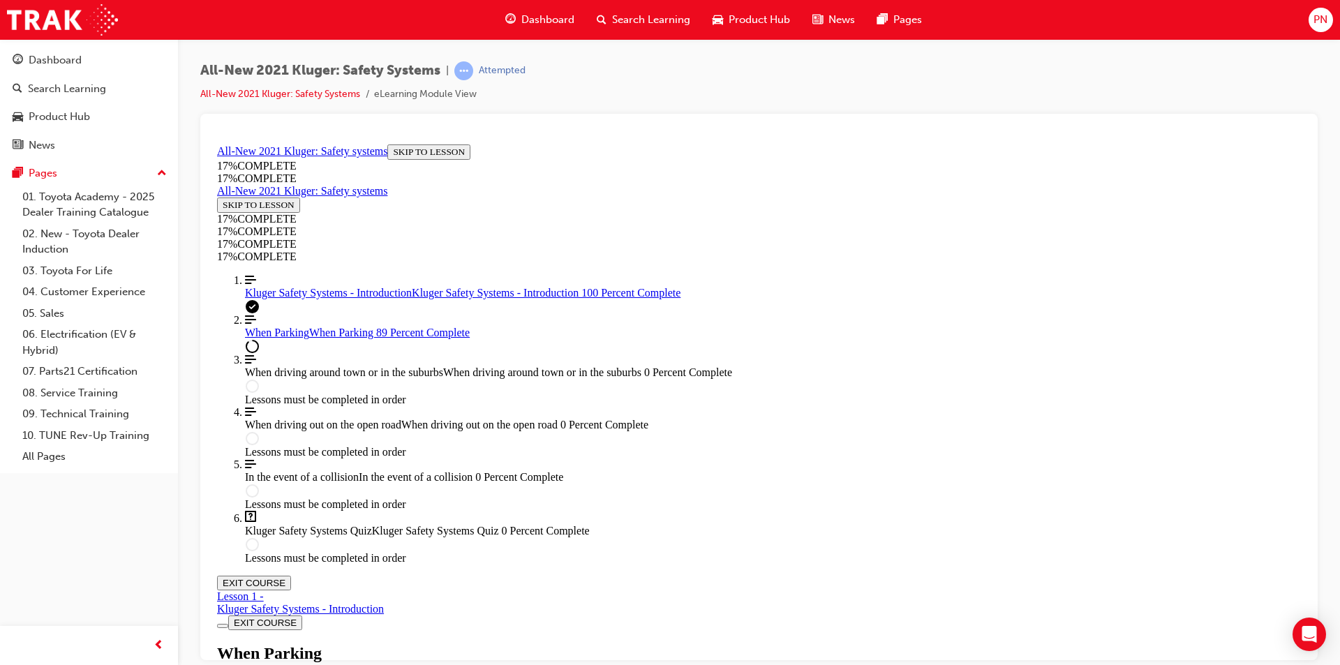
scroll to position [3858, 0]
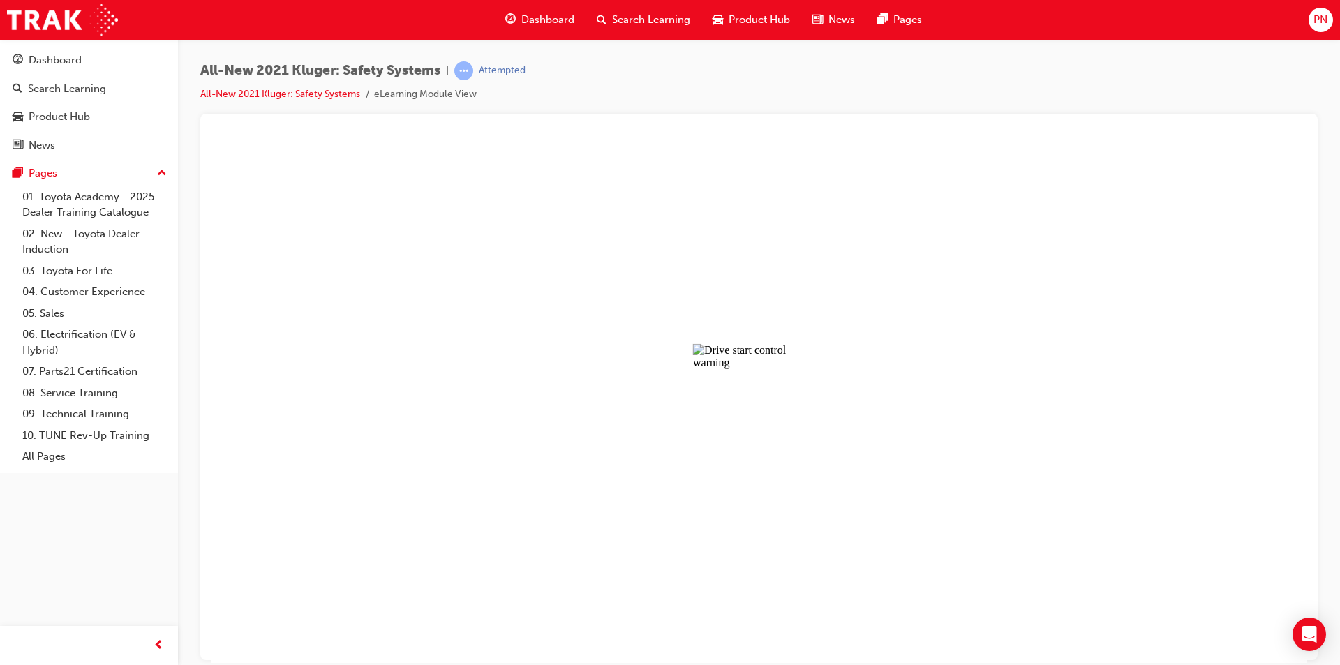
click at [680, 494] on button "Unzoom image" at bounding box center [758, 400] width 1095 height 524
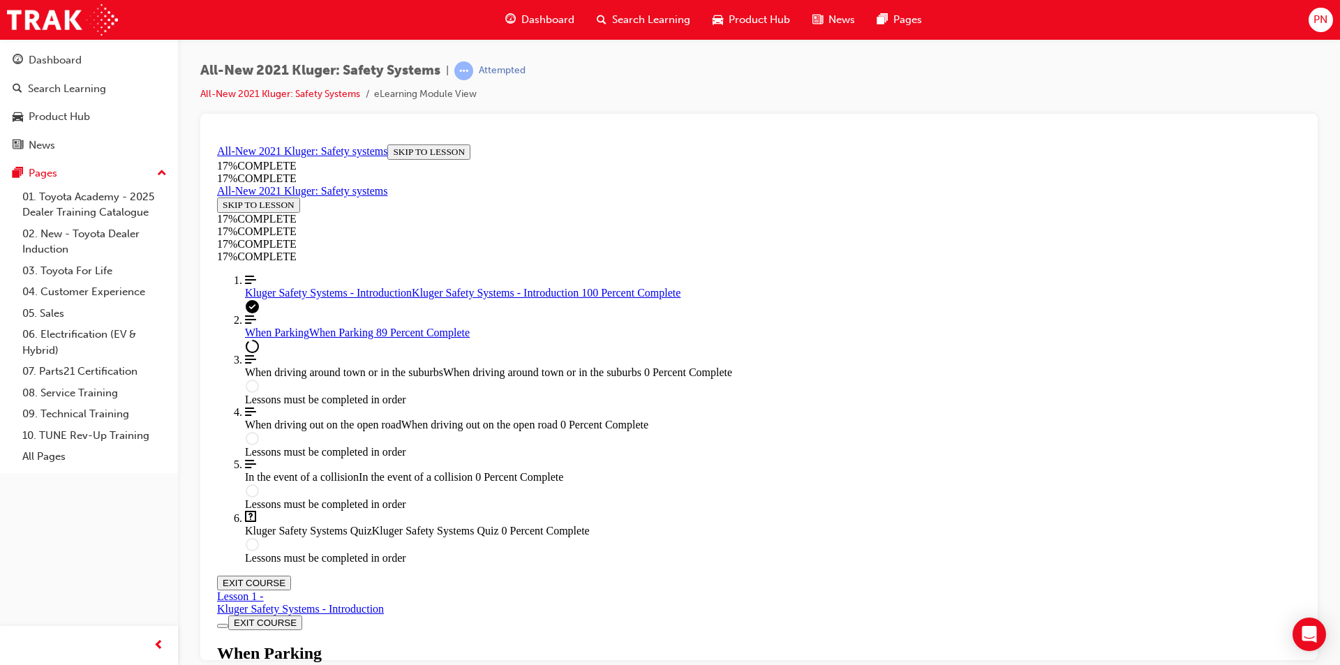
scroll to position [3091, 0]
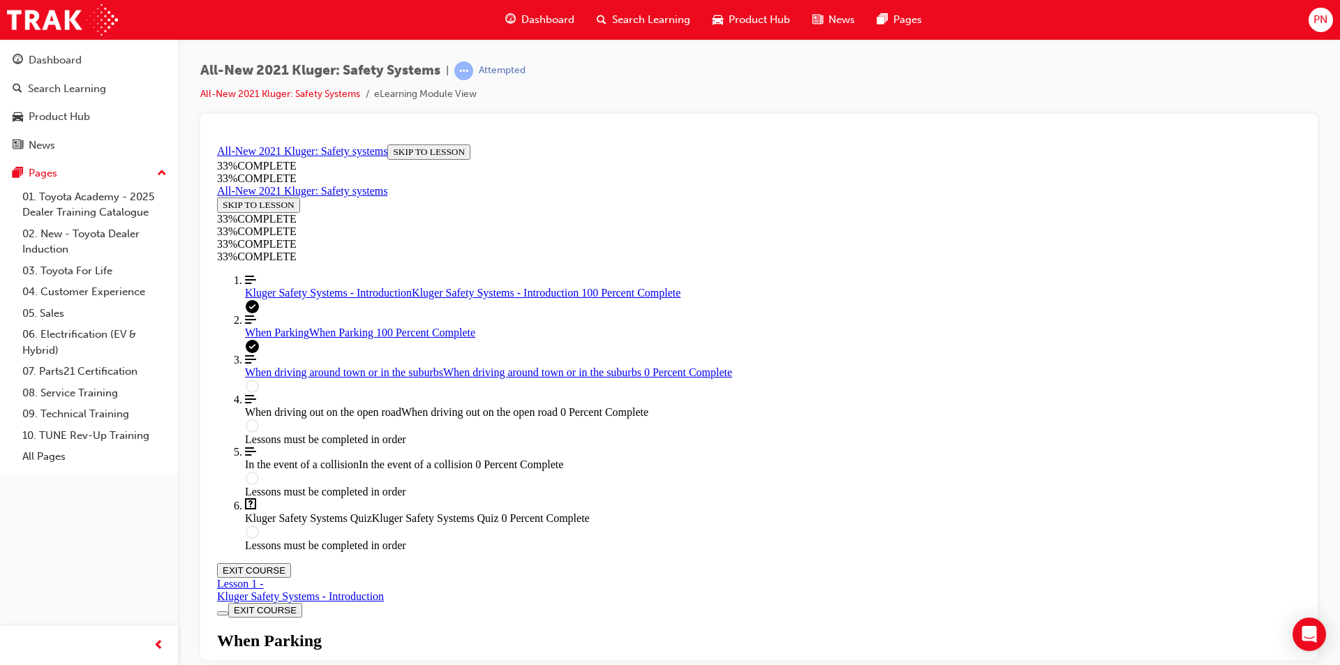
scroll to position [5099, 0]
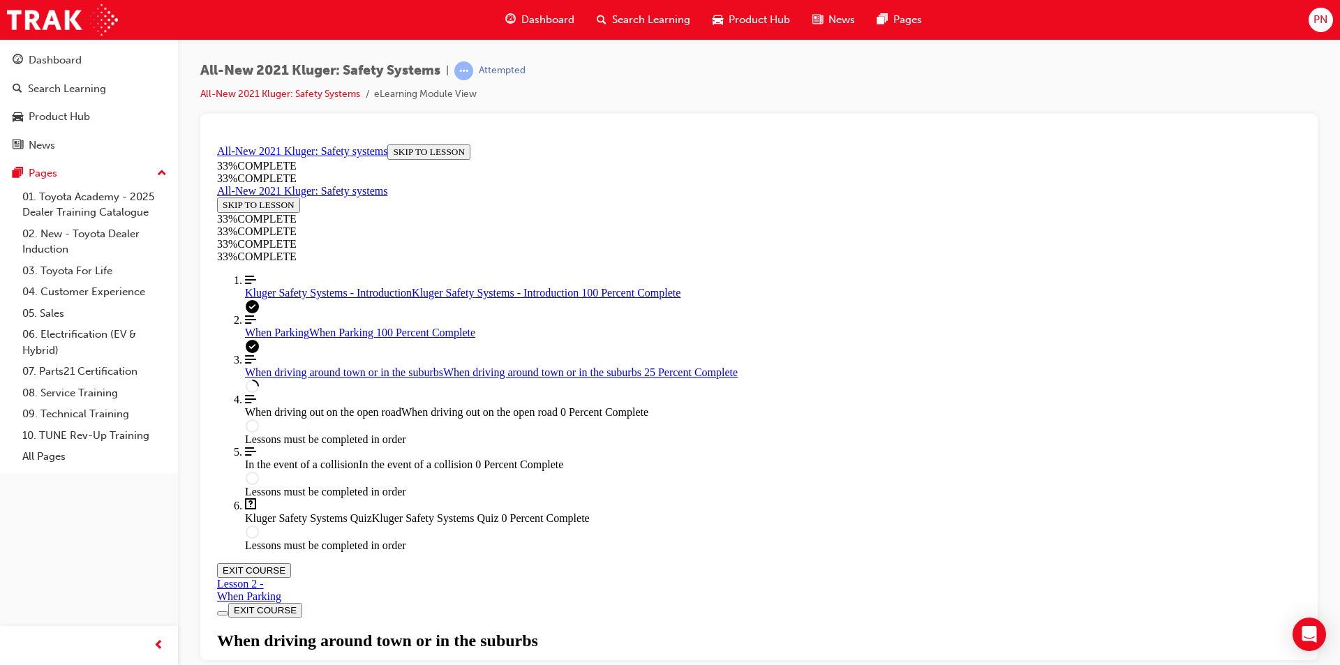
scroll to position [532, 0]
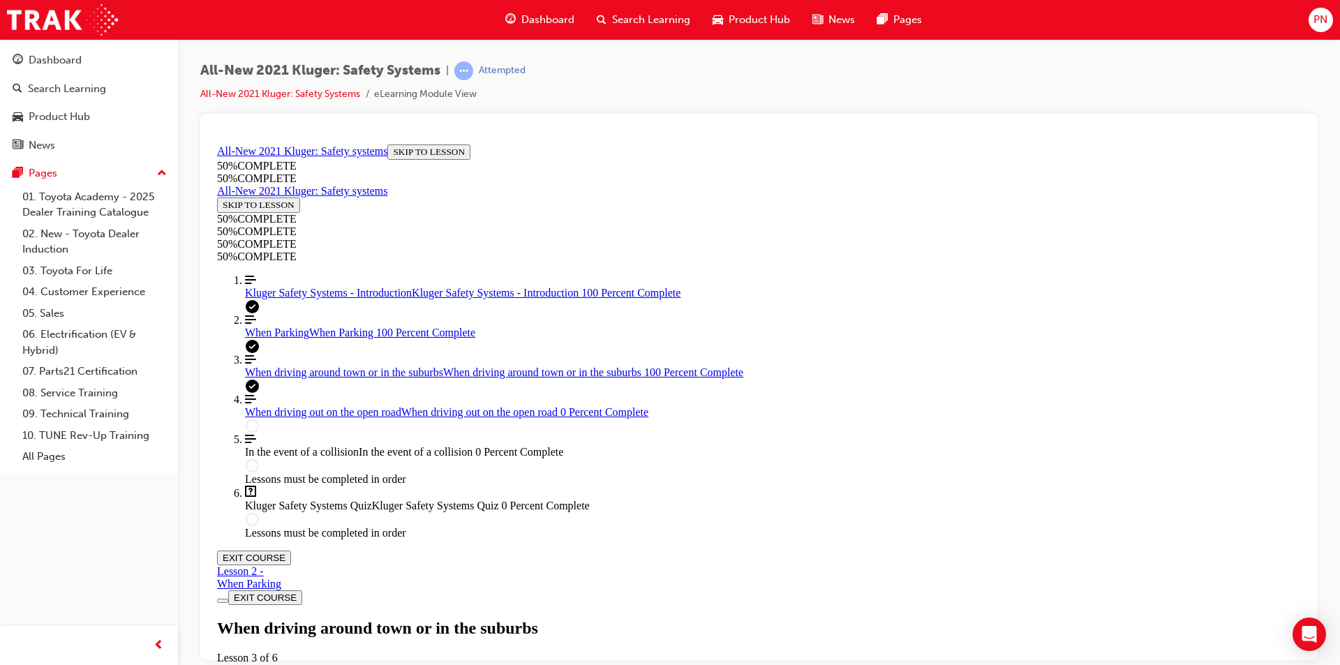
scroll to position [2880, 0]
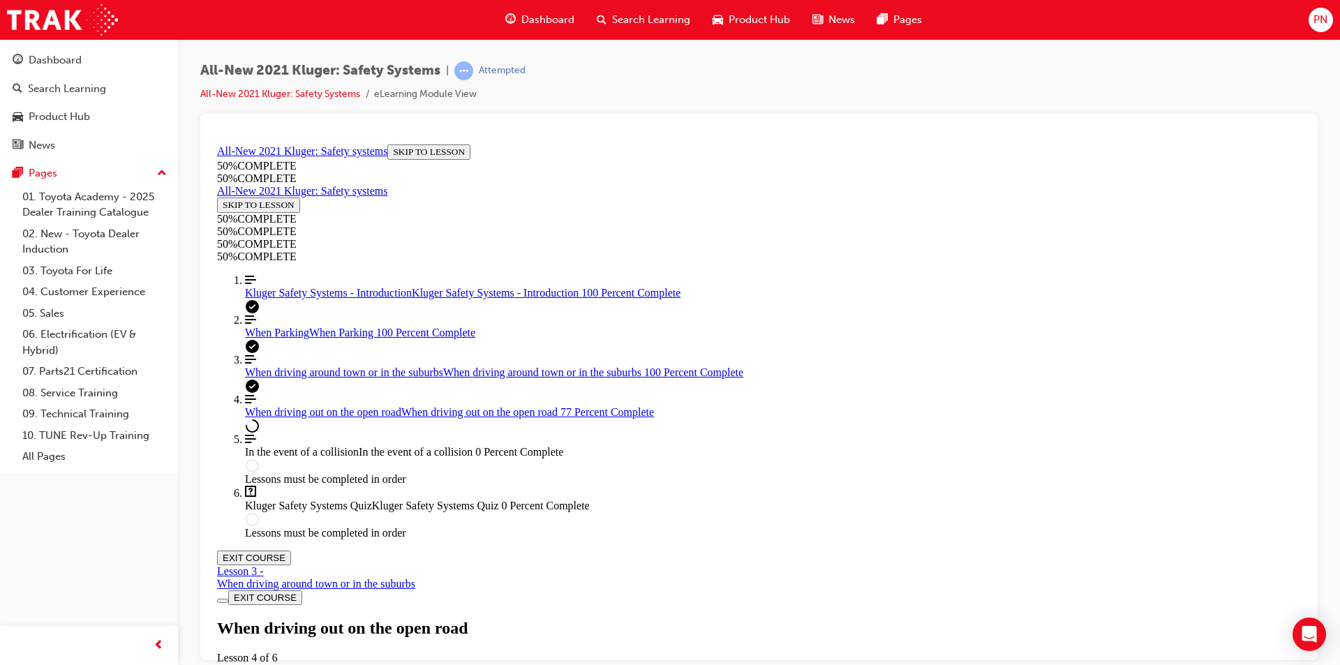
scroll to position [6594, 0]
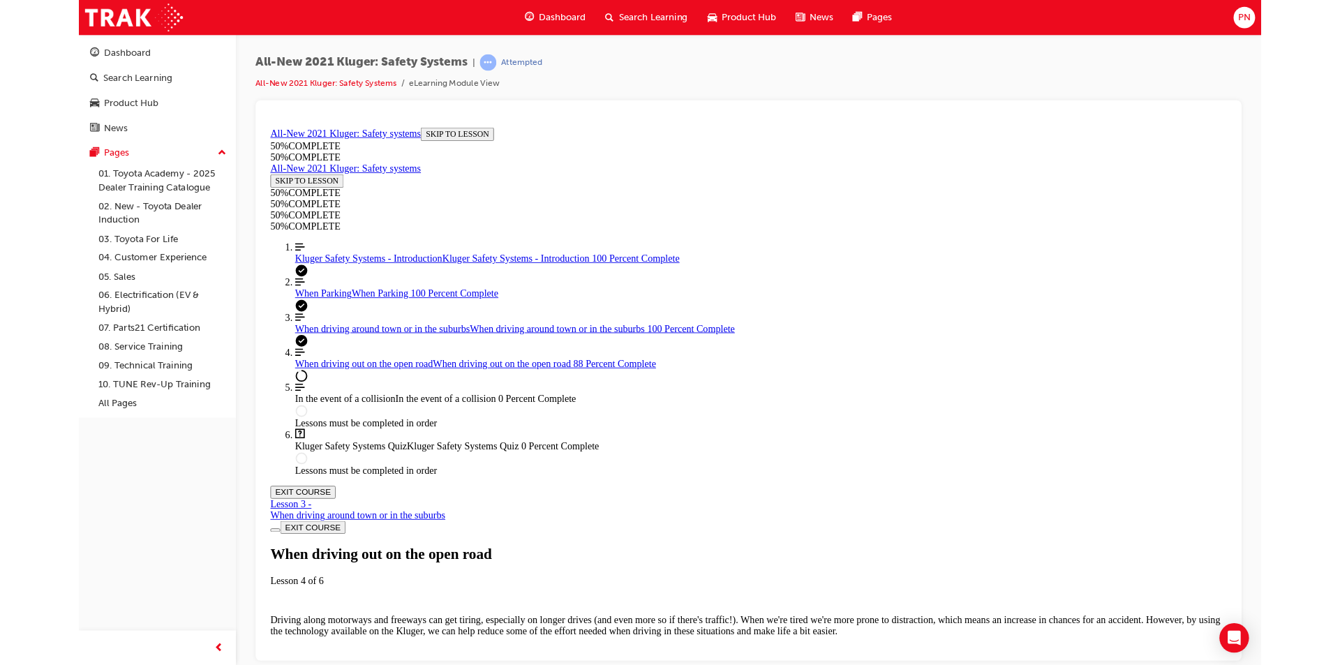
scroll to position [7400, 0]
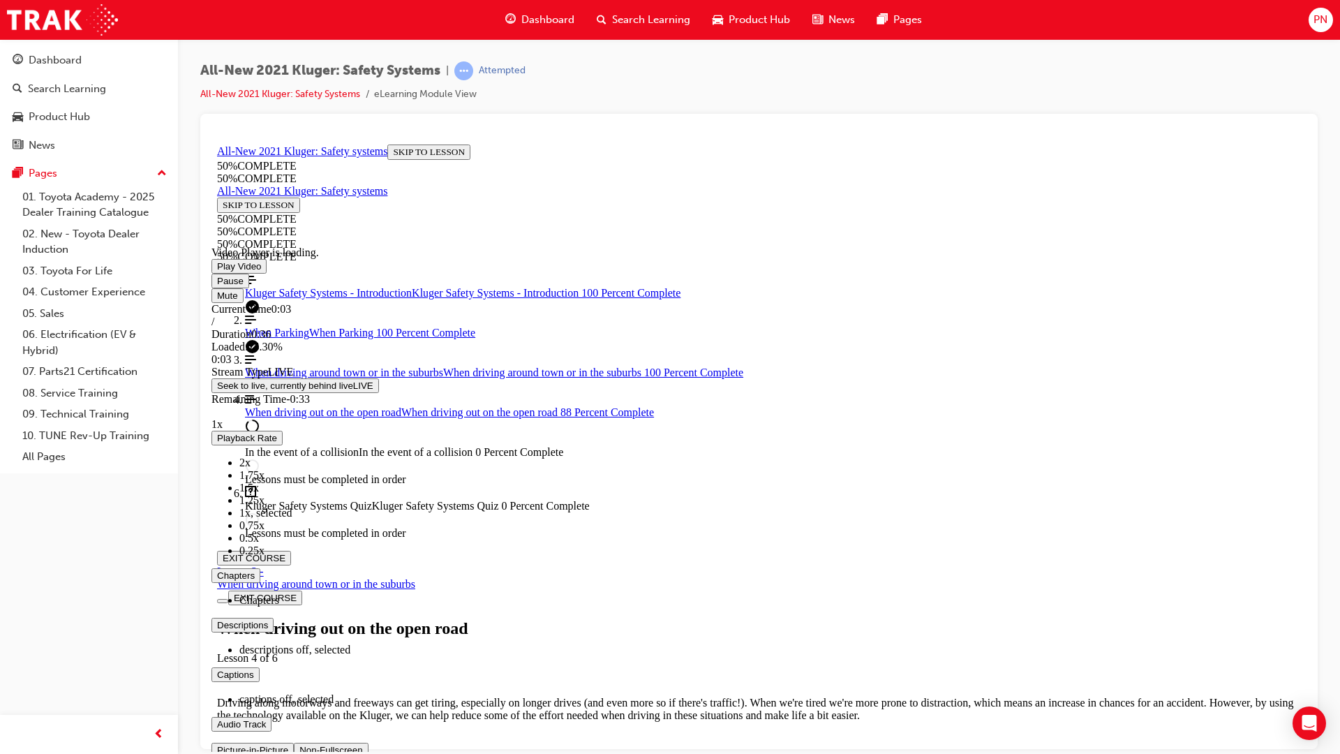
click at [299, 664] on span "Video player. You can use the space bar to toggle playback and arrow keys to sc…" at bounding box center [299, 749] width 0 height 10
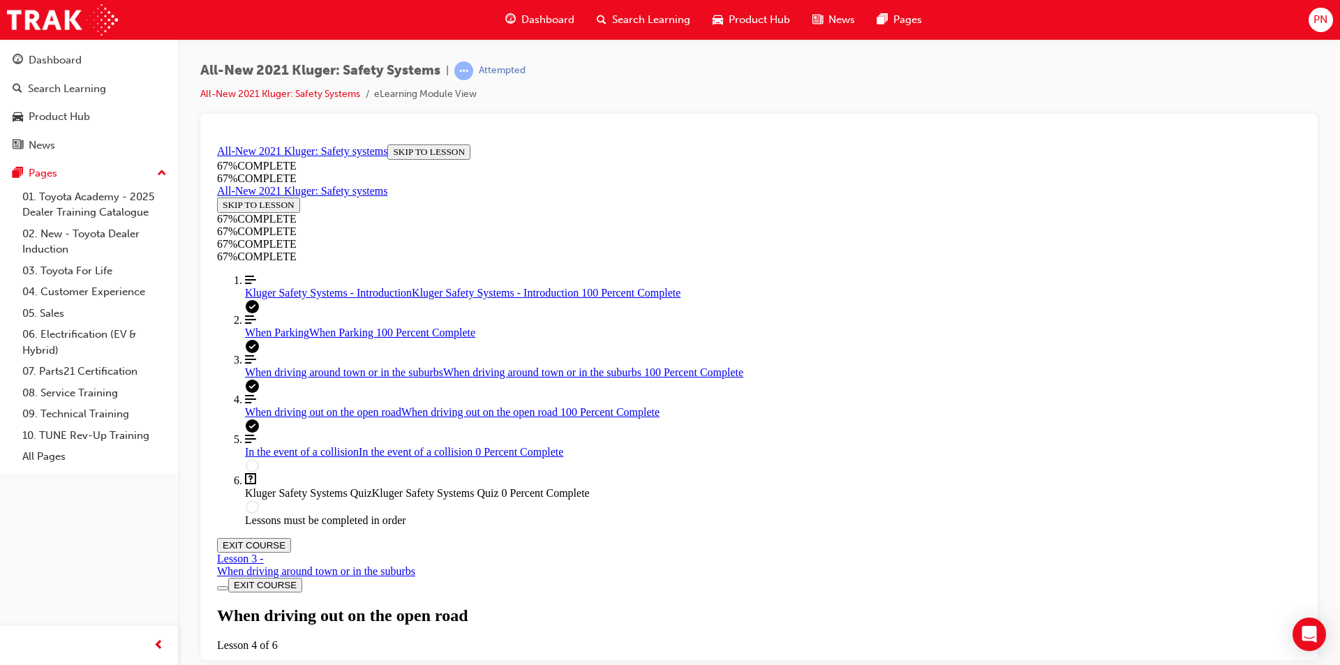
scroll to position [8031, 0]
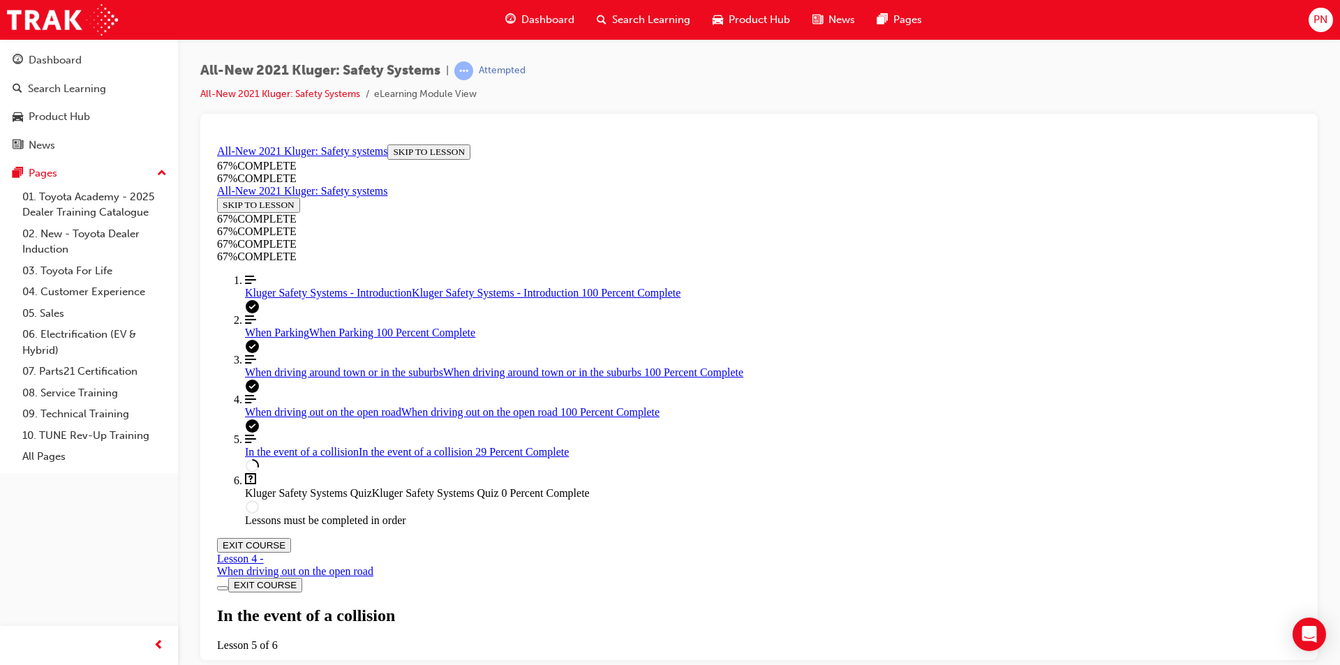
scroll to position [397, 0]
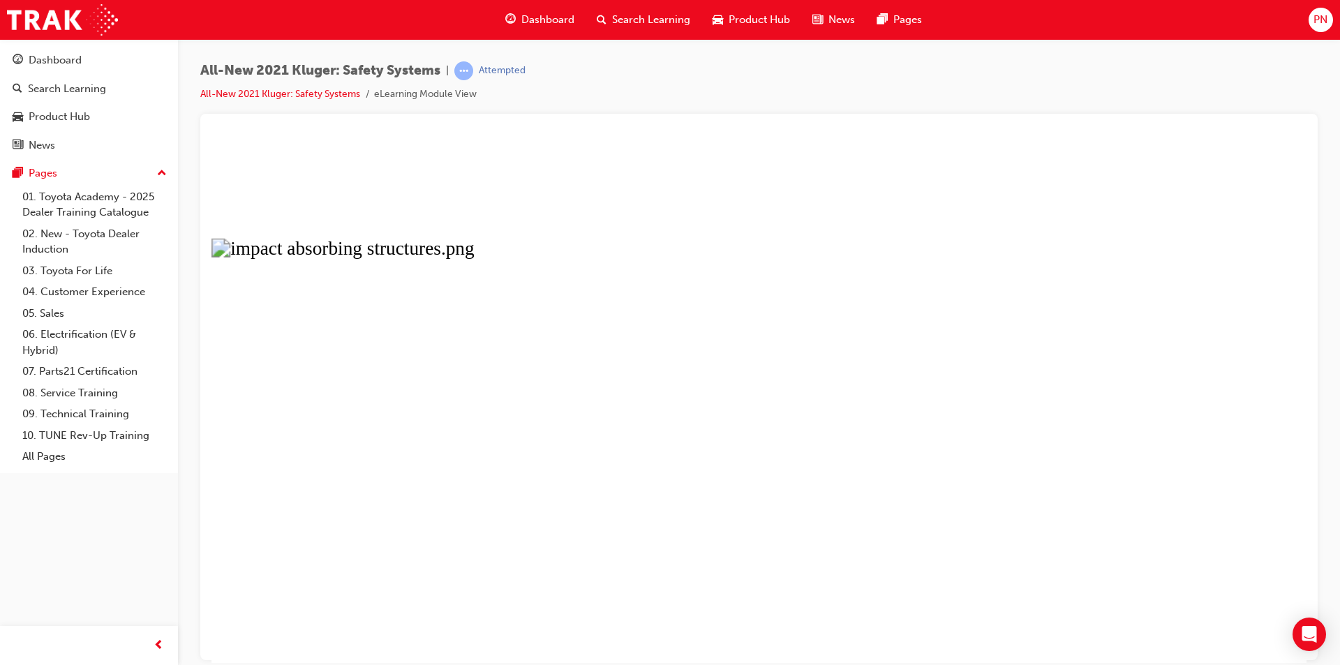
drag, startPoint x: 939, startPoint y: 345, endPoint x: 896, endPoint y: 364, distance: 47.2
click at [939, 346] on button "Unzoom image" at bounding box center [758, 400] width 1095 height 524
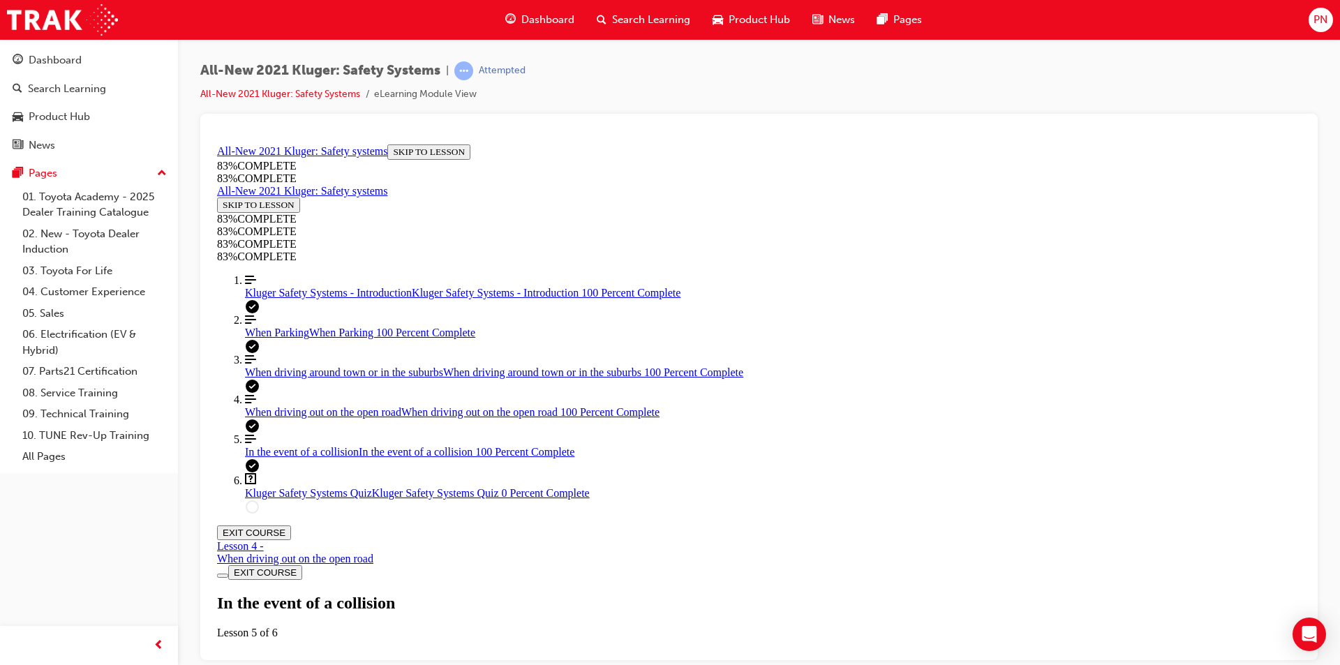
scroll to position [3304, 0]
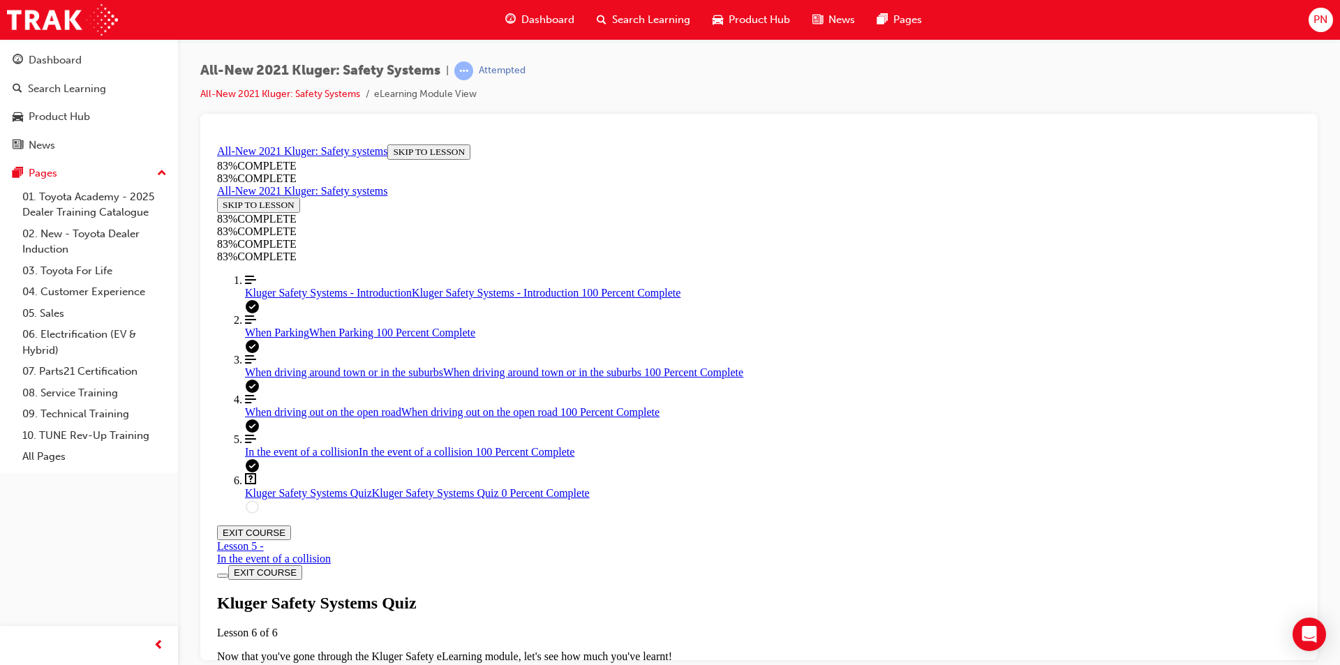
scroll to position [48, 0]
click at [661, 593] on div "Kluger Safety Systems Quiz Lesson 6 of 6 Now that you've gone through the Kluge…" at bounding box center [759, 641] width 1084 height 96
drag, startPoint x: 618, startPoint y: 348, endPoint x: 1061, endPoint y: 381, distance: 444.4
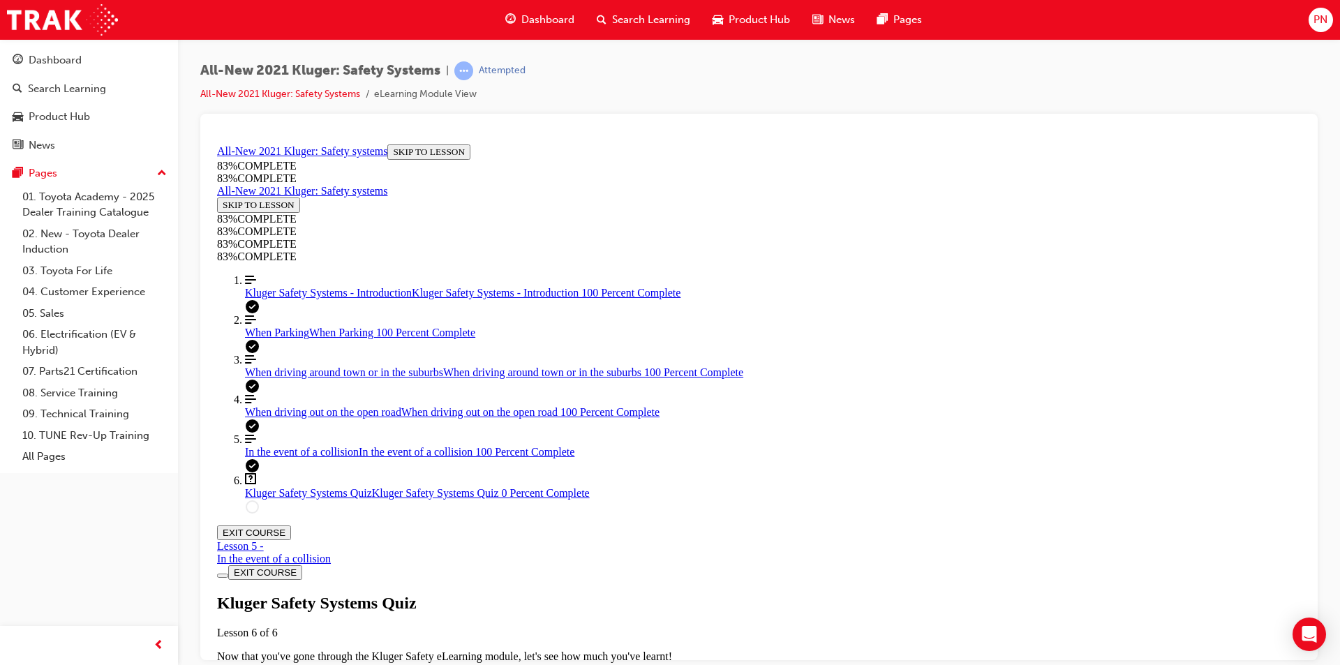
drag, startPoint x: 901, startPoint y: 357, endPoint x: 870, endPoint y: 359, distance: 31.5
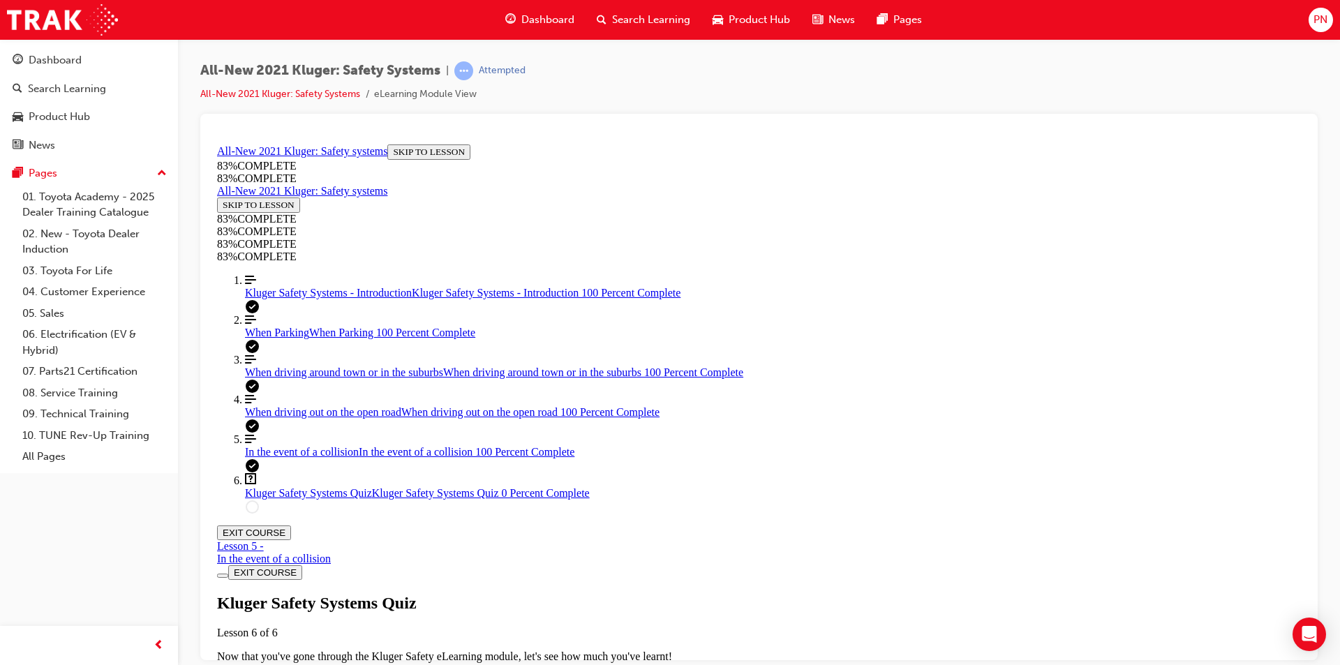
drag, startPoint x: 633, startPoint y: 211, endPoint x: 1004, endPoint y: 225, distance: 371.6
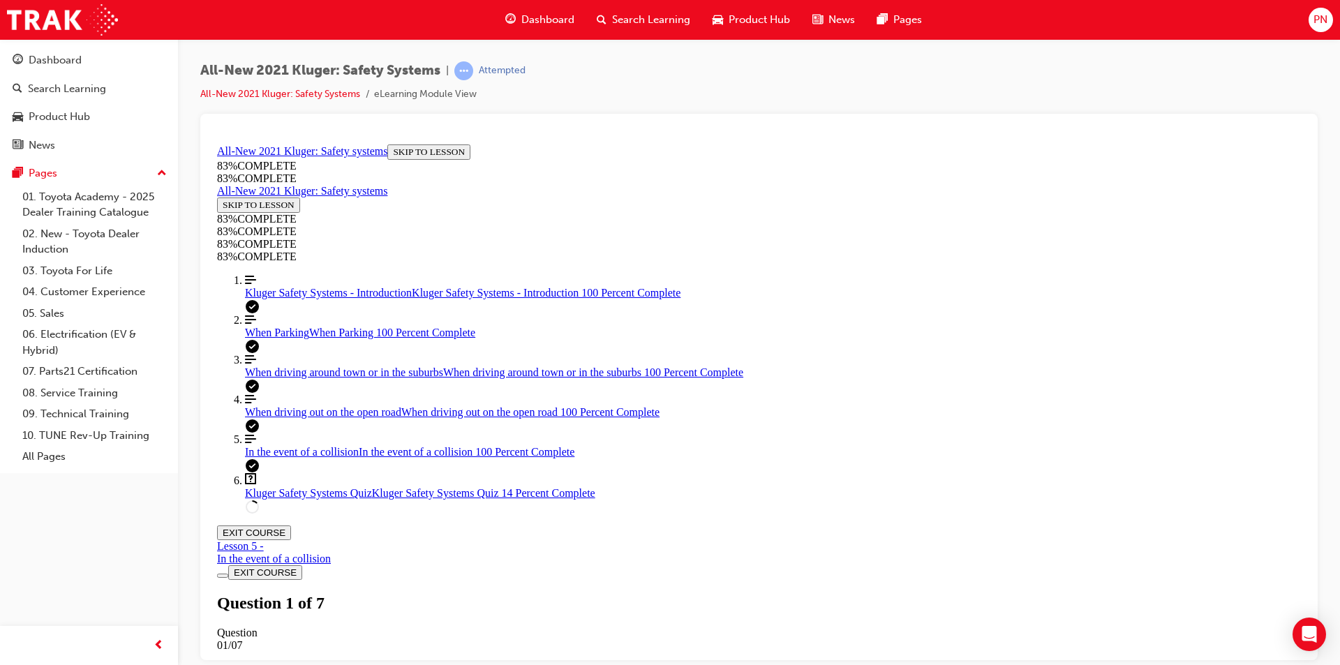
scroll to position [380, 0]
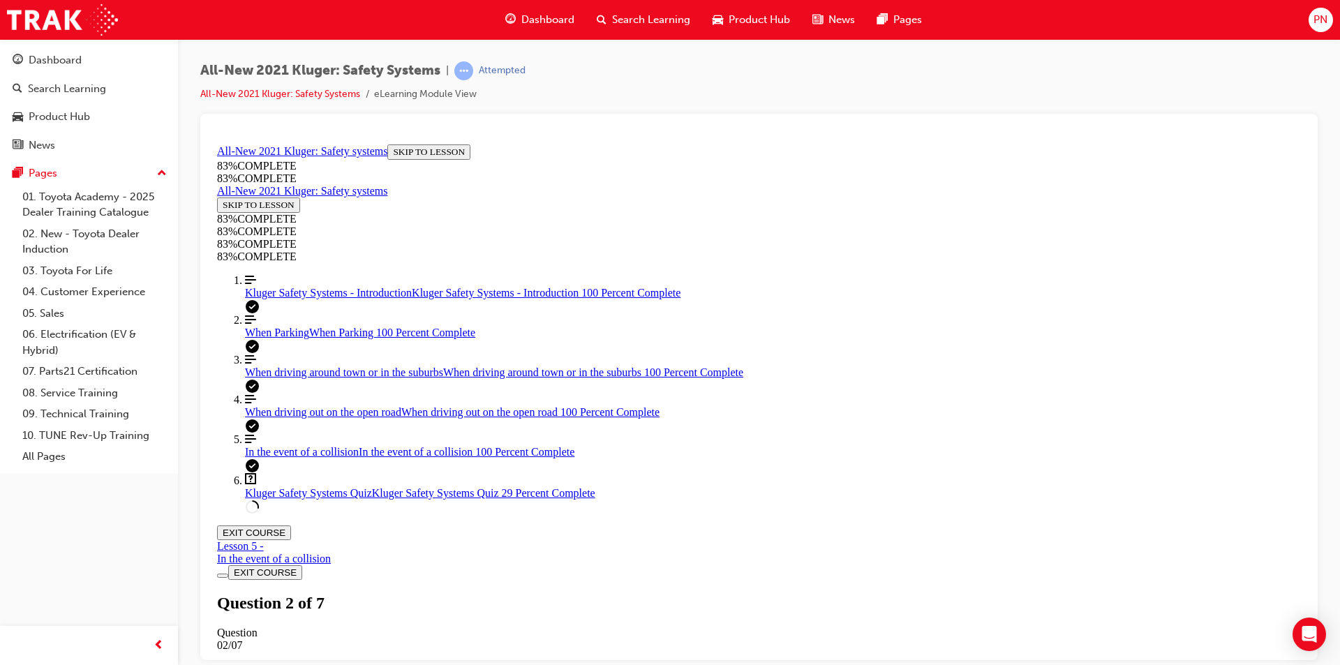
scroll to position [121, 0]
drag, startPoint x: 620, startPoint y: 278, endPoint x: 1067, endPoint y: 274, distance: 447.4
drag, startPoint x: 657, startPoint y: 298, endPoint x: 1046, endPoint y: 315, distance: 388.4
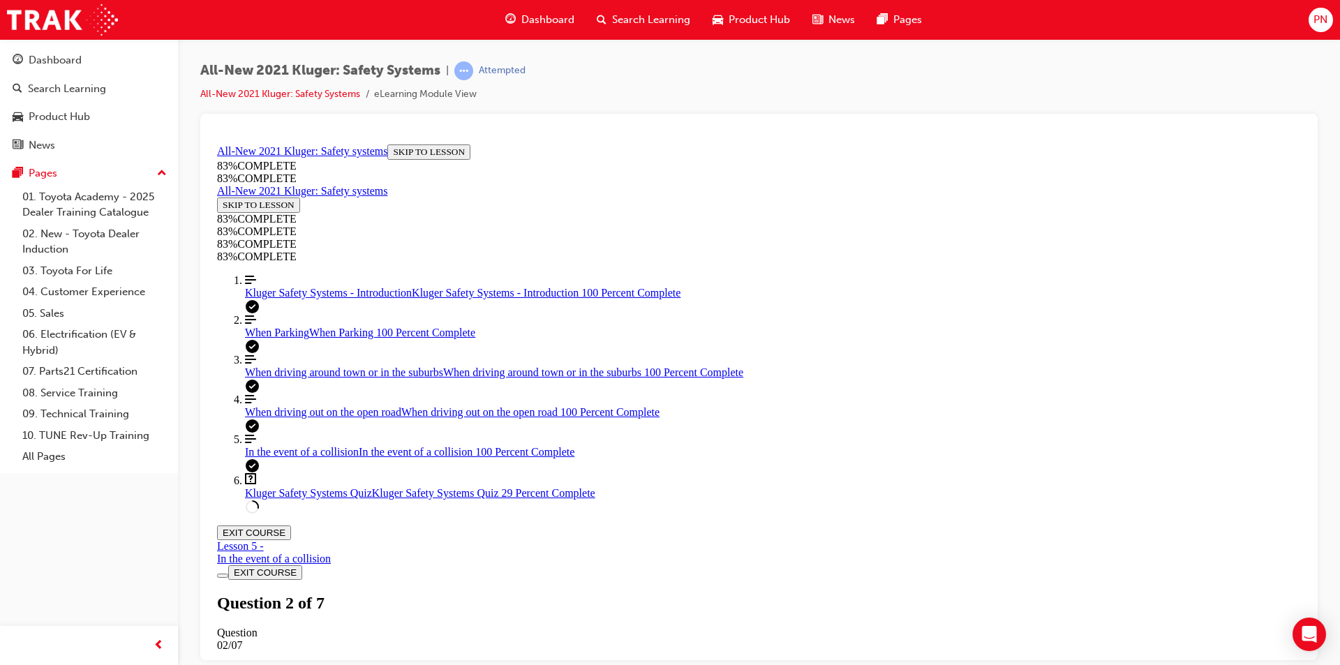
drag, startPoint x: 735, startPoint y: 590, endPoint x: 733, endPoint y: 552, distance: 37.7
drag, startPoint x: 733, startPoint y: 552, endPoint x: 731, endPoint y: 542, distance: 9.9
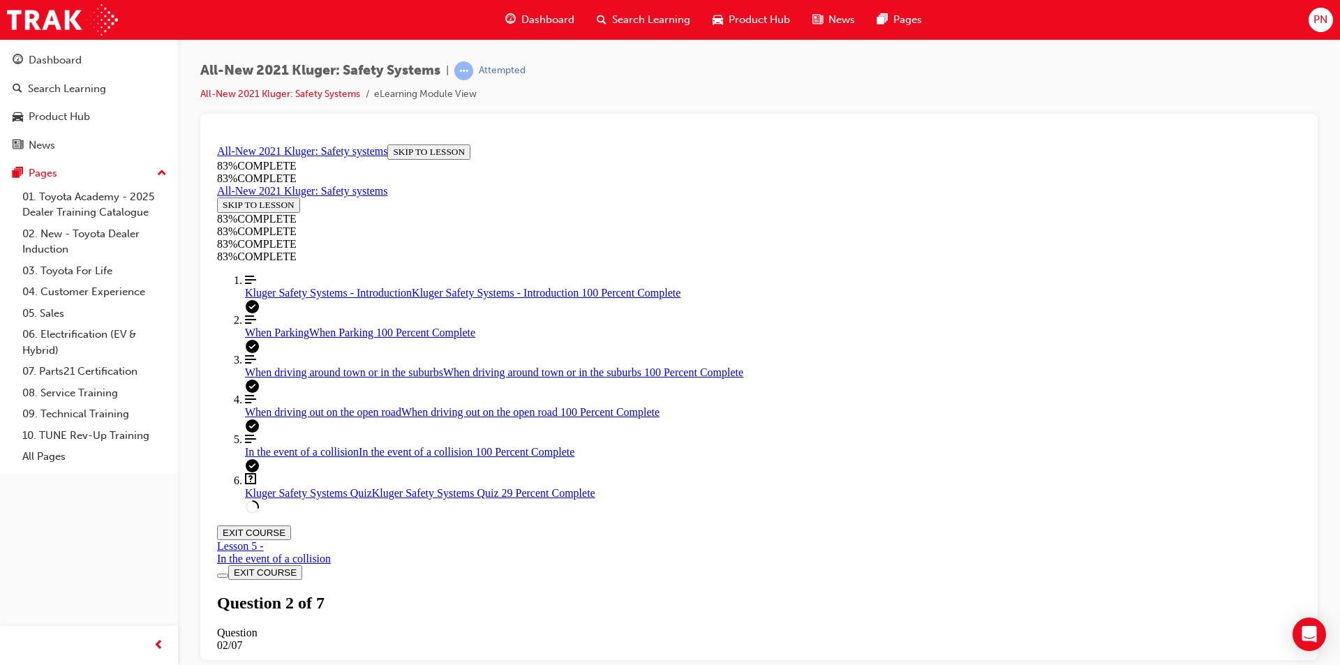
drag, startPoint x: 611, startPoint y: 203, endPoint x: 801, endPoint y: 597, distance: 436.7
copy div "Besides automatically keeping a safe following distance between you and the veh…"
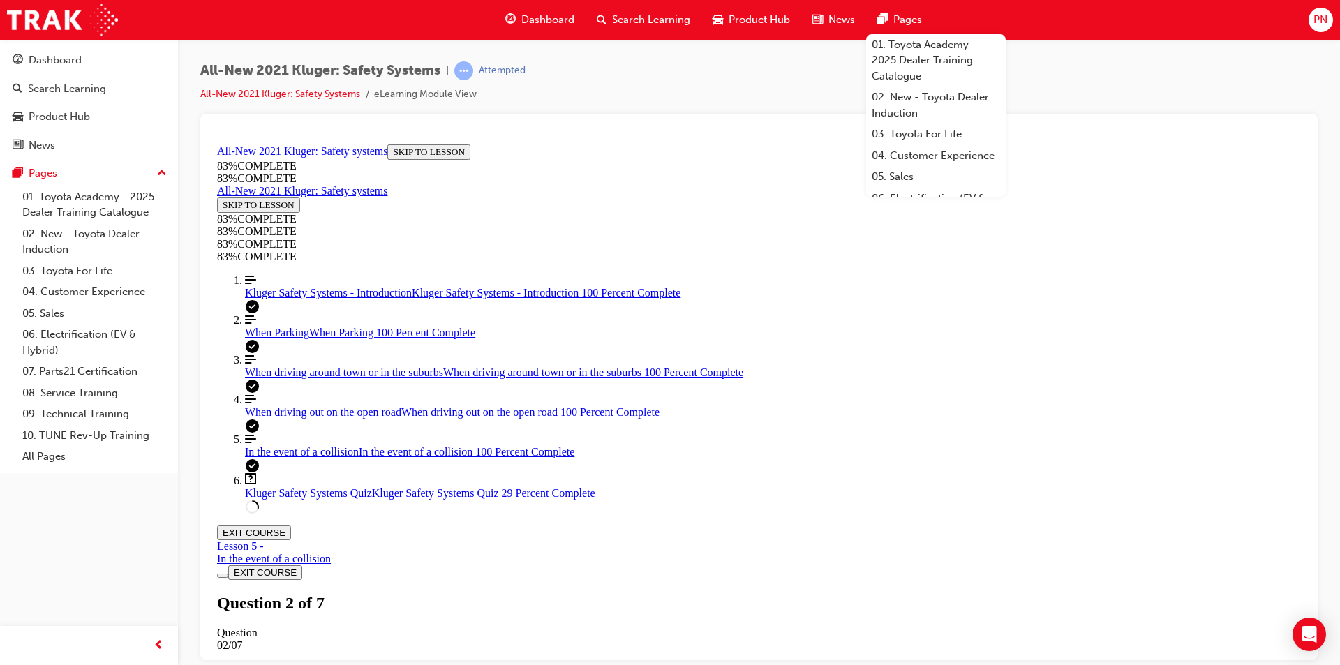
drag, startPoint x: 618, startPoint y: 236, endPoint x: 757, endPoint y: 500, distance: 298.5
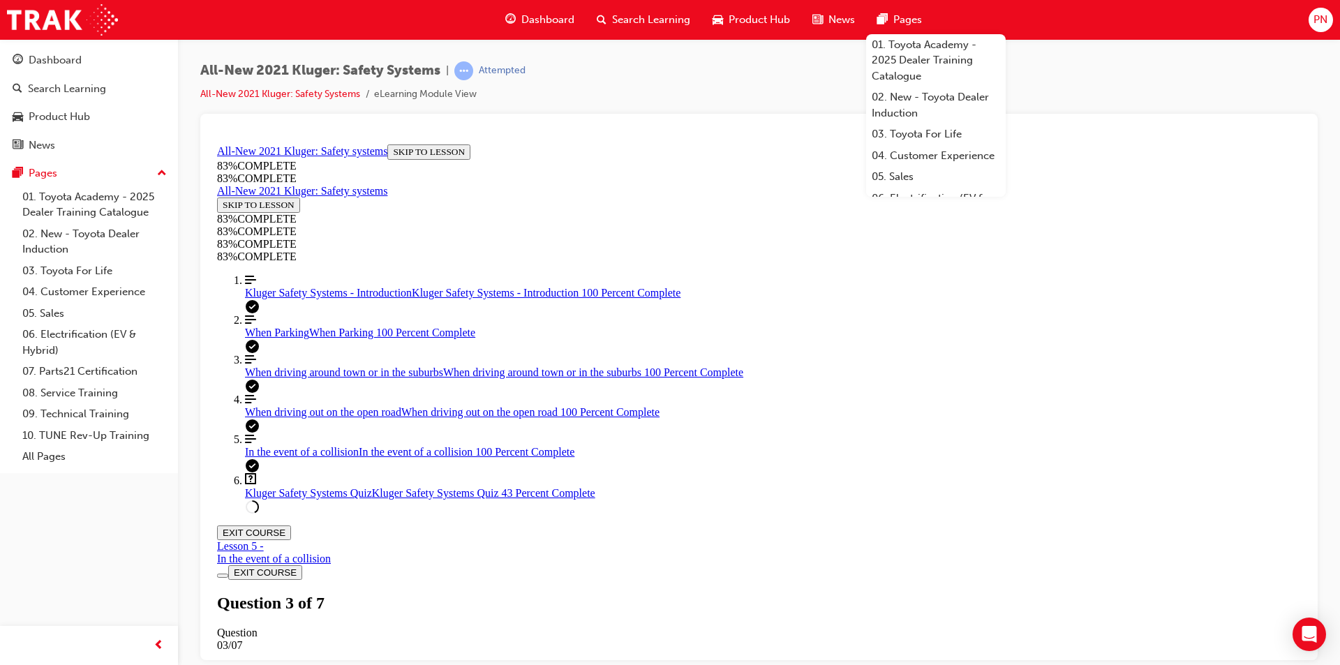
copy div "our guest mentions seeing something on TV where the car stopped on it's own aft…"
drag, startPoint x: 785, startPoint y: 227, endPoint x: 939, endPoint y: 244, distance: 155.2
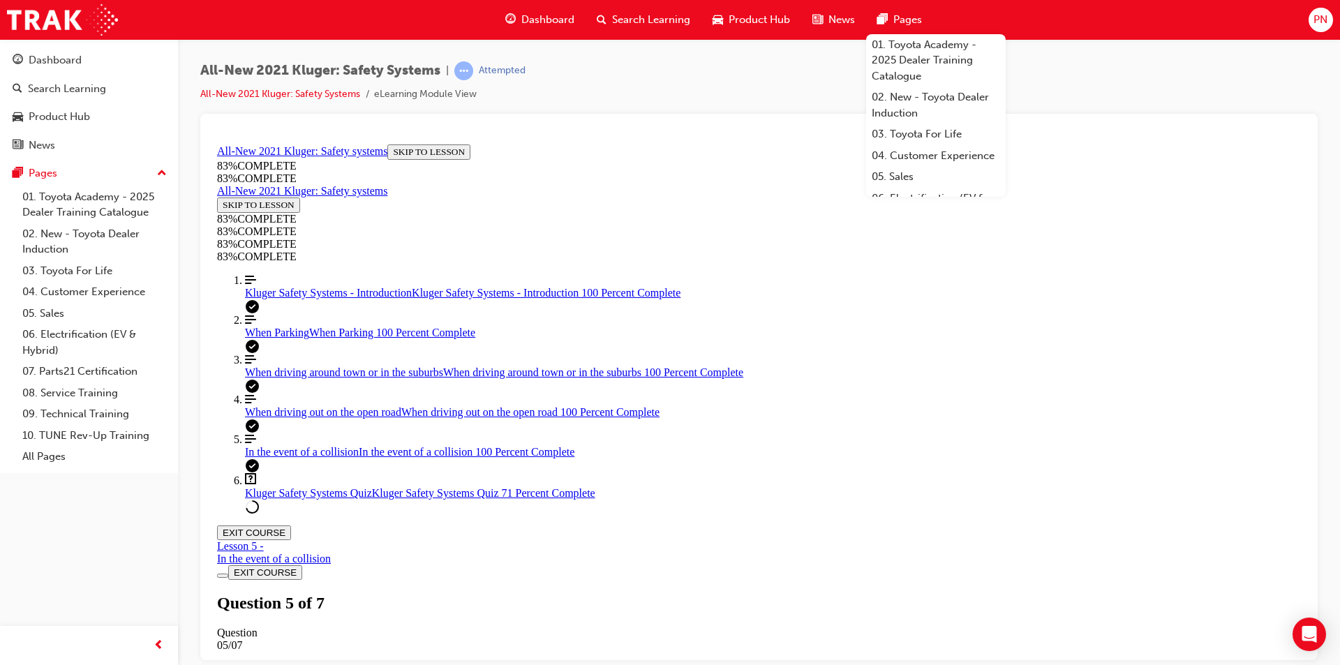
scroll to position [65, 0]
drag, startPoint x: 749, startPoint y: 622, endPoint x: 802, endPoint y: 439, distance: 190.4
drag, startPoint x: 779, startPoint y: 433, endPoint x: 782, endPoint y: 526, distance: 92.2
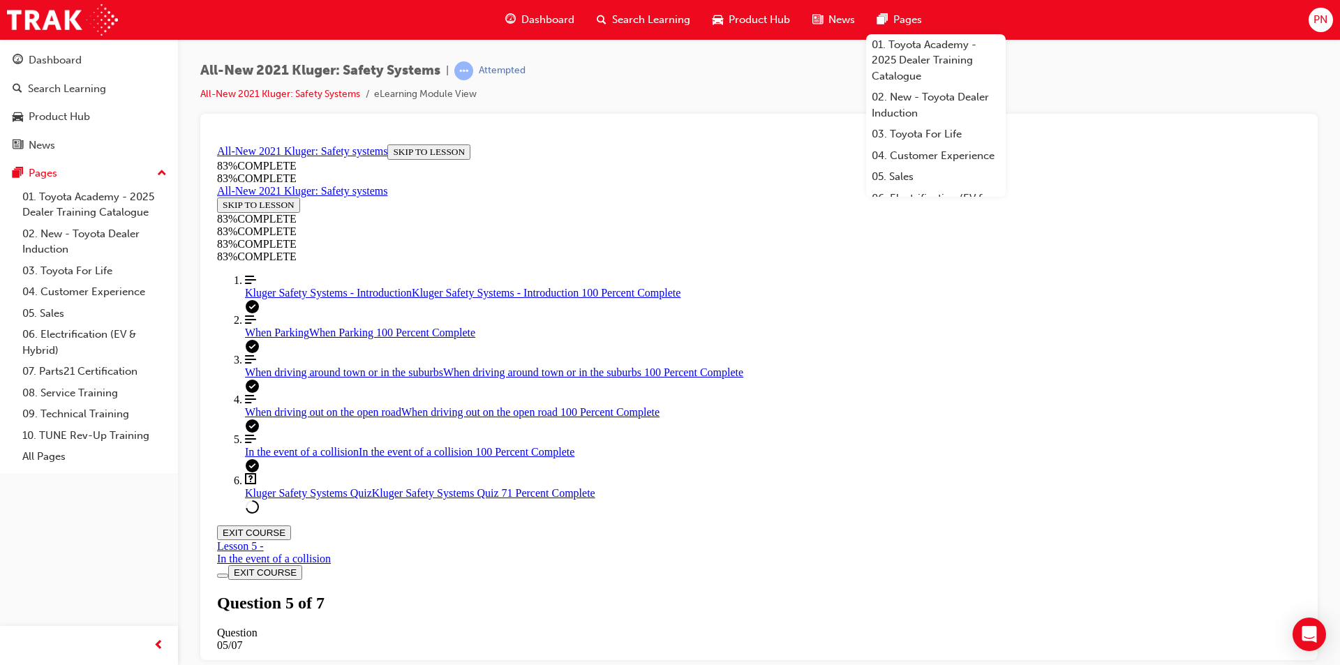
drag, startPoint x: 760, startPoint y: 616, endPoint x: 821, endPoint y: 433, distance: 192.0
drag, startPoint x: 796, startPoint y: 605, endPoint x: 835, endPoint y: 605, distance: 39.1
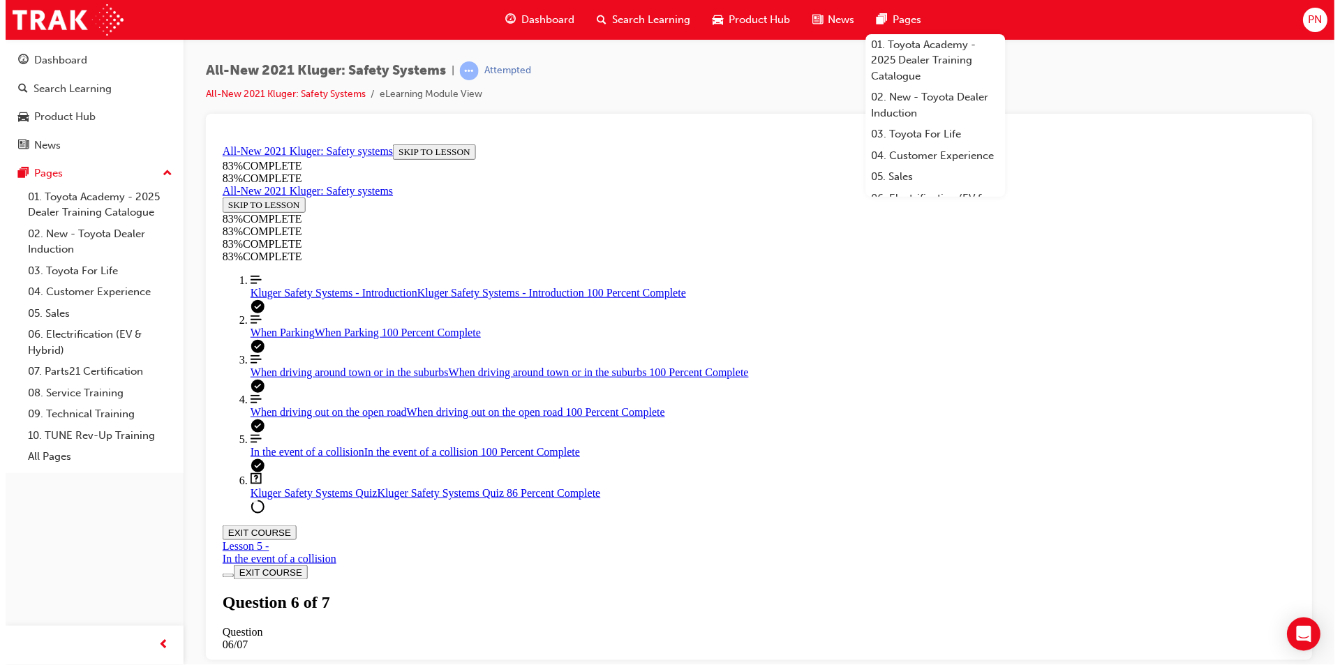
scroll to position [51, 0]
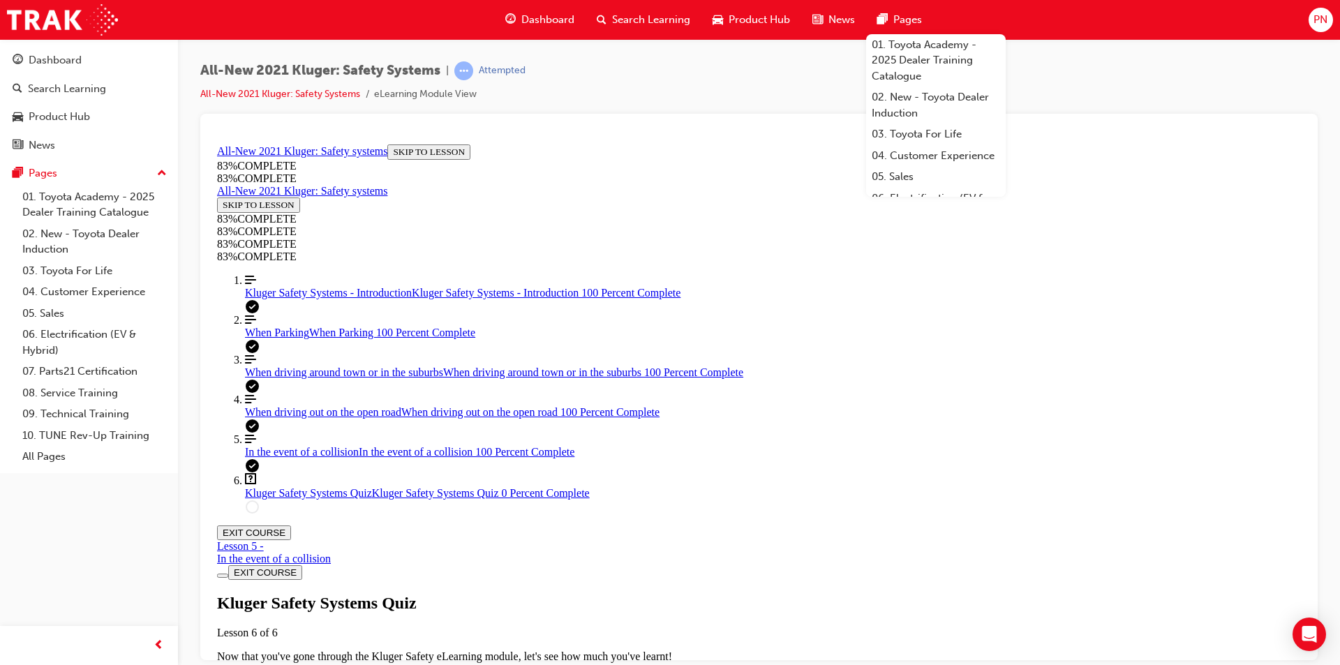
drag, startPoint x: 614, startPoint y: 278, endPoint x: 985, endPoint y: 332, distance: 375.3
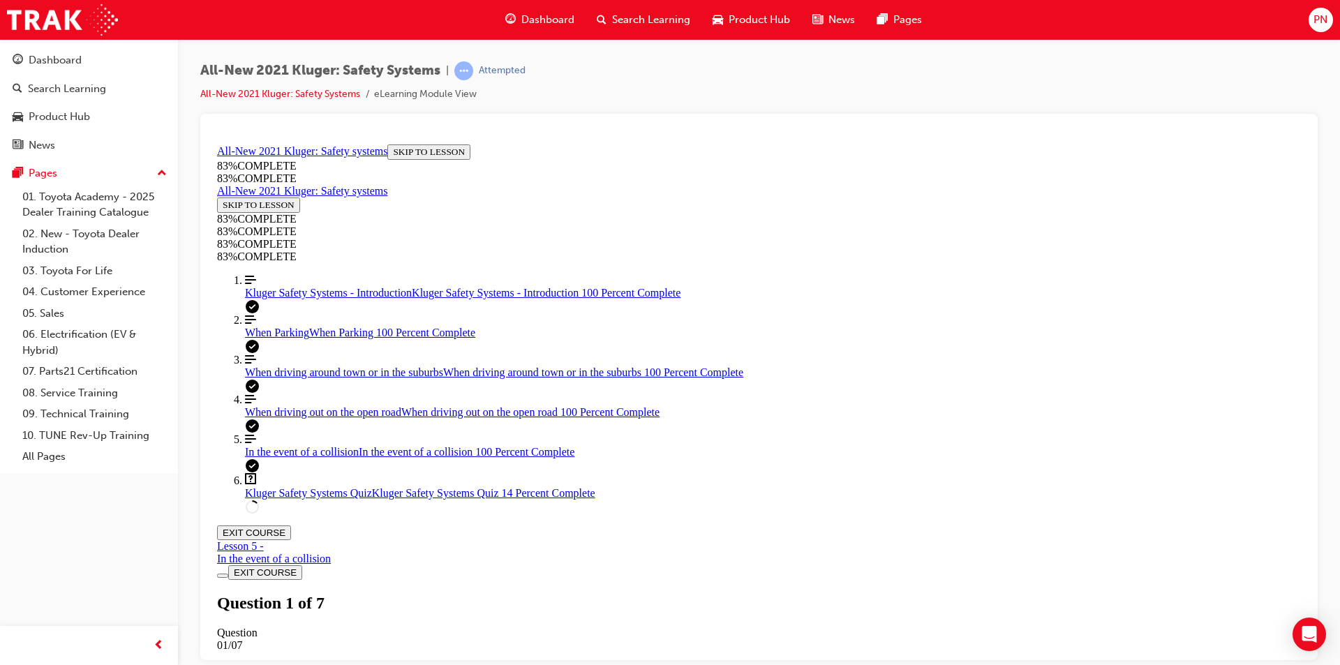
drag, startPoint x: 615, startPoint y: 341, endPoint x: 731, endPoint y: 547, distance: 236.6
copy div "In a collision, the body of the Kluger is designed to absorb and deflect as muc…"
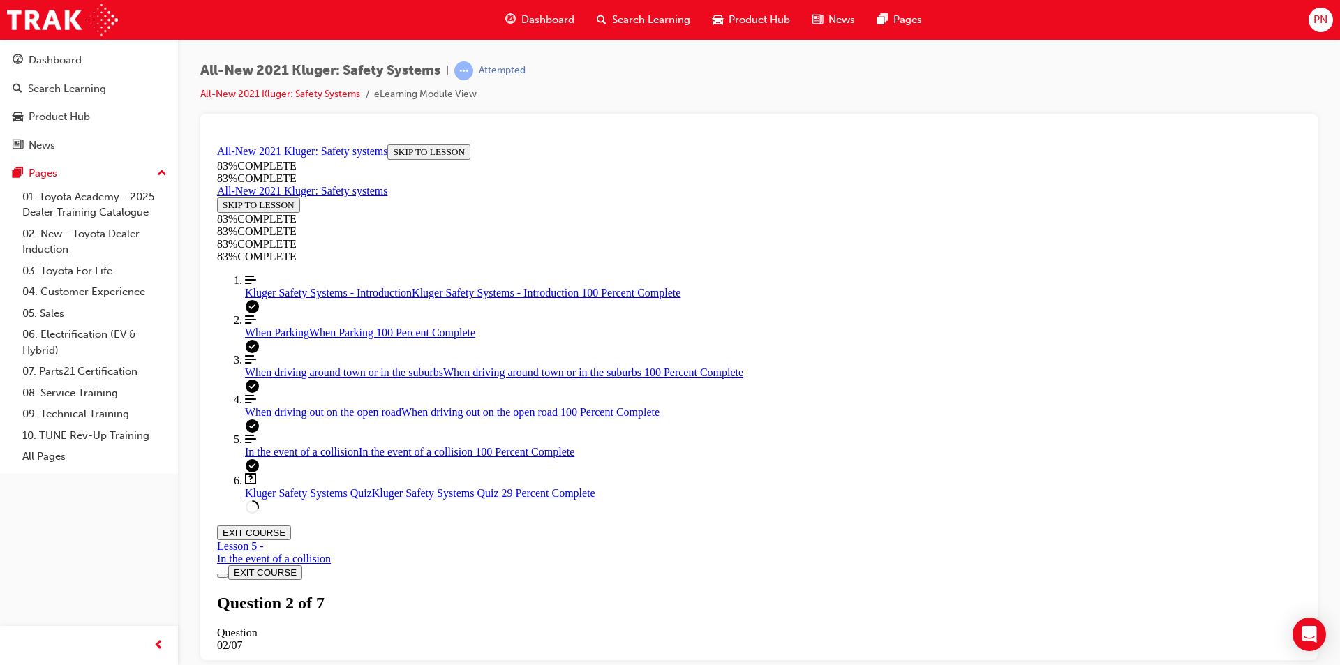
drag, startPoint x: 614, startPoint y: 345, endPoint x: 1063, endPoint y: 632, distance: 533.2
copy div "Match the following safety features to their meanings Draggable item Rectangula…"
drag, startPoint x: 657, startPoint y: 443, endPoint x: 680, endPoint y: 459, distance: 28.5
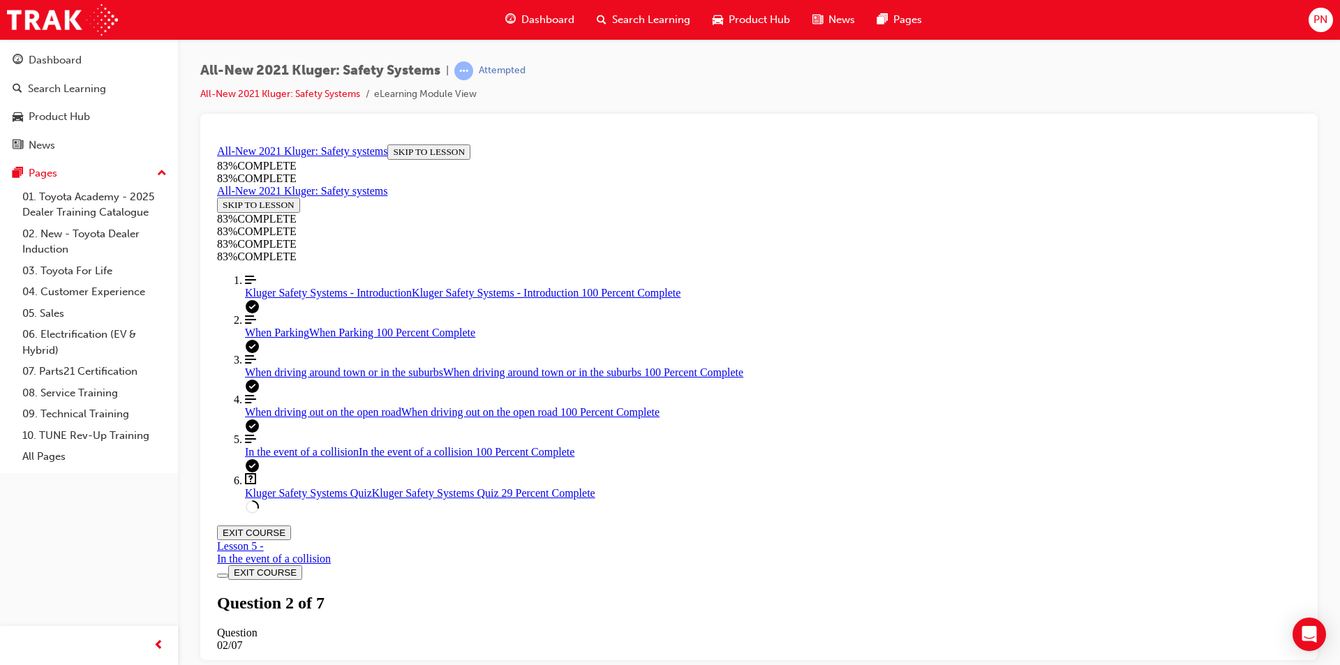
drag, startPoint x: 789, startPoint y: 443, endPoint x: 719, endPoint y: 450, distance: 70.1
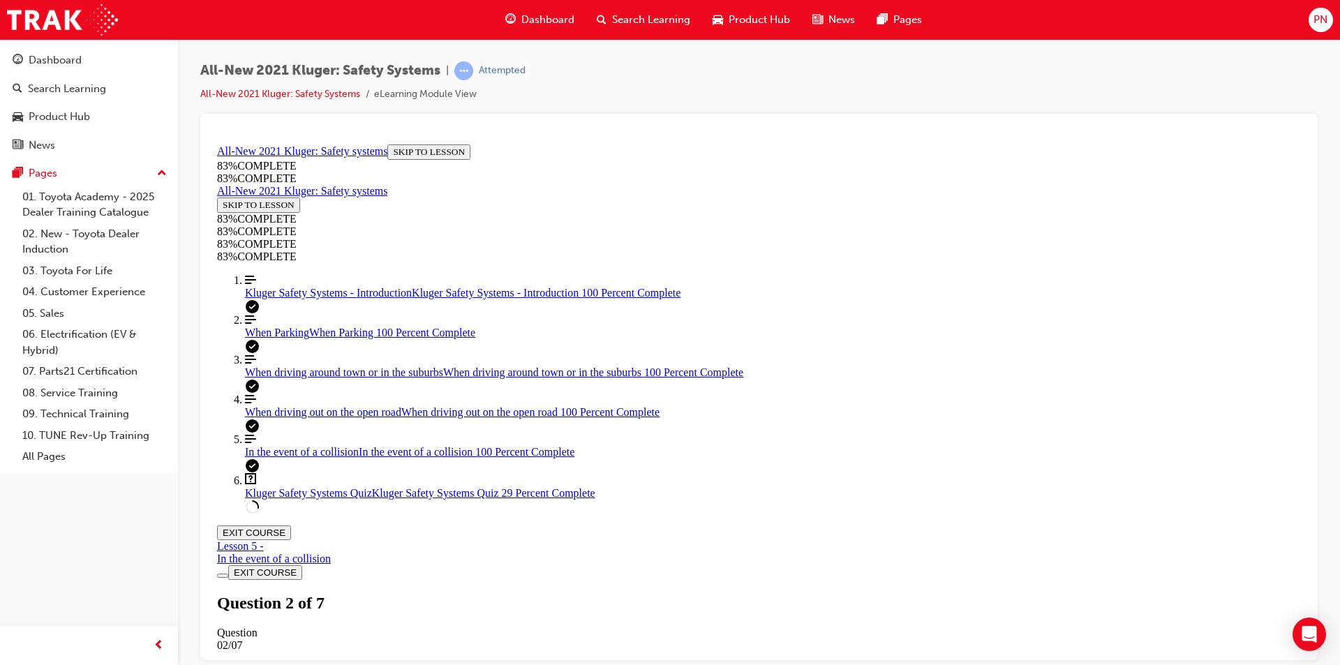
drag, startPoint x: 739, startPoint y: 449, endPoint x: 783, endPoint y: 452, distance: 44.0
drag, startPoint x: 764, startPoint y: 513, endPoint x: 821, endPoint y: 512, distance: 57.2
drag, startPoint x: 821, startPoint y: 620, endPoint x: 889, endPoint y: 616, distance: 67.8
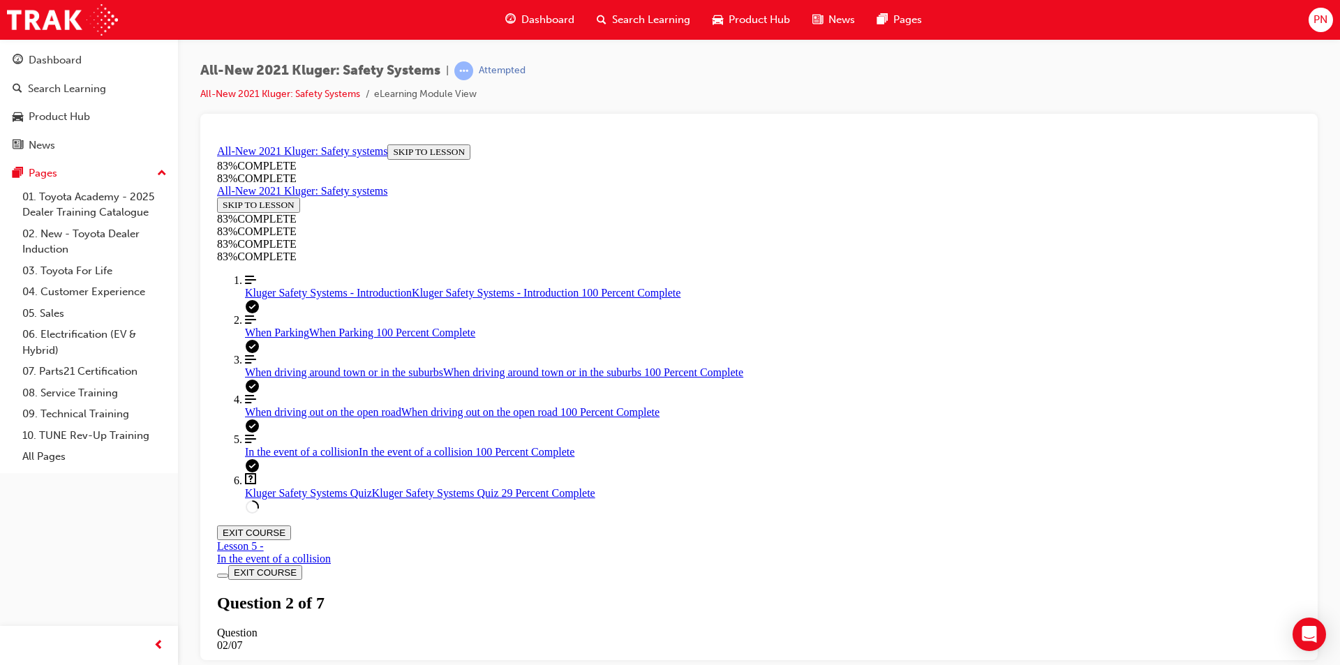
drag, startPoint x: 634, startPoint y: 343, endPoint x: 960, endPoint y: 633, distance: 436.0
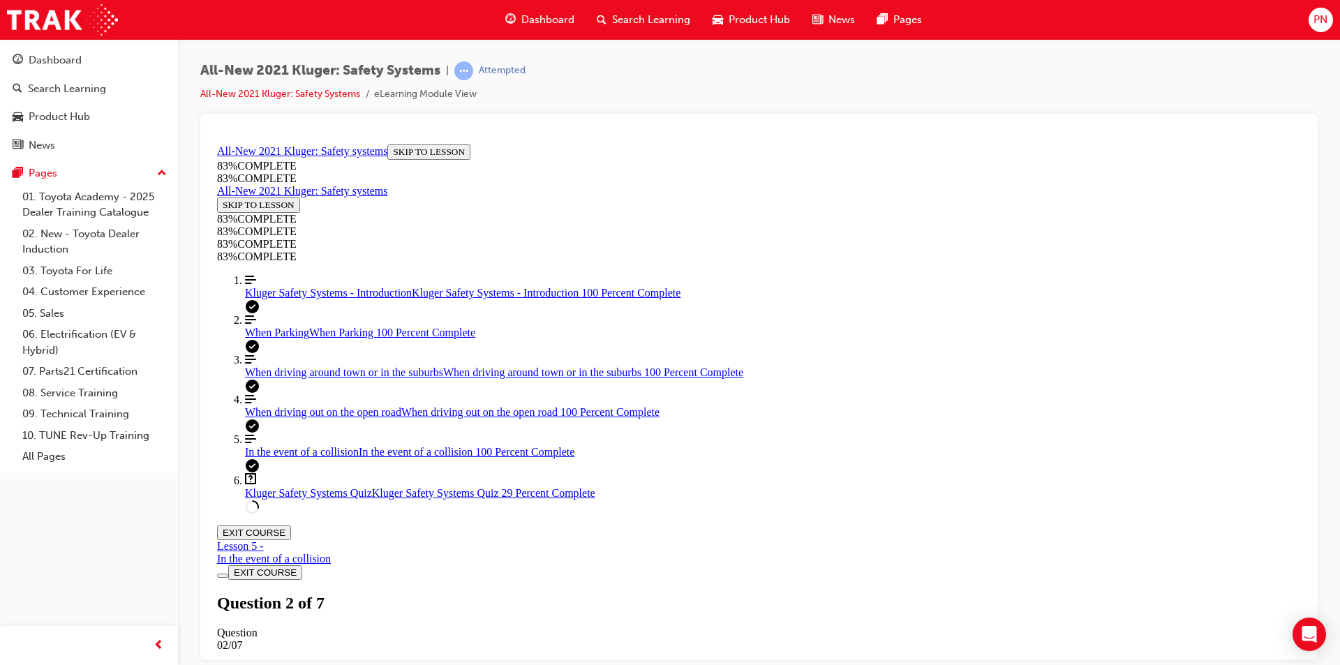
drag, startPoint x: 785, startPoint y: 451, endPoint x: 787, endPoint y: 634, distance: 182.9
drag, startPoint x: 780, startPoint y: 565, endPoint x: 723, endPoint y: 568, distance: 57.3
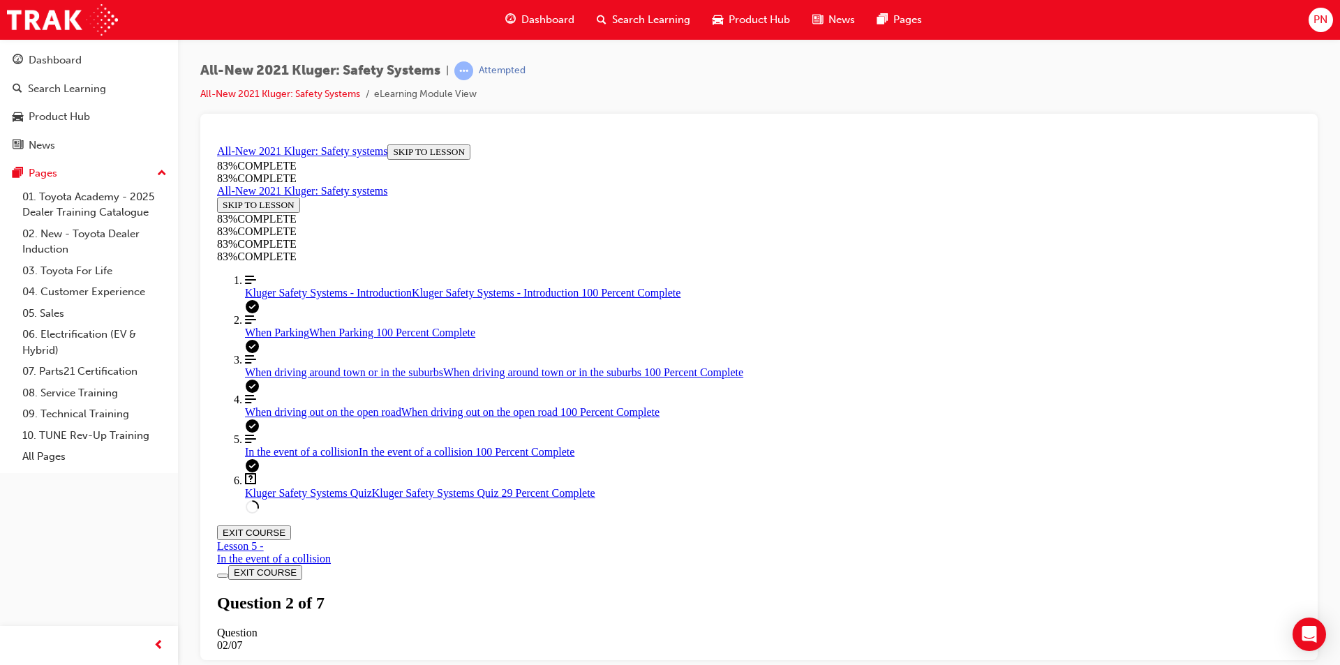
drag, startPoint x: 751, startPoint y: 508, endPoint x: 687, endPoint y: 484, distance: 68.5
drag, startPoint x: 752, startPoint y: 409, endPoint x: 644, endPoint y: 445, distance: 113.5
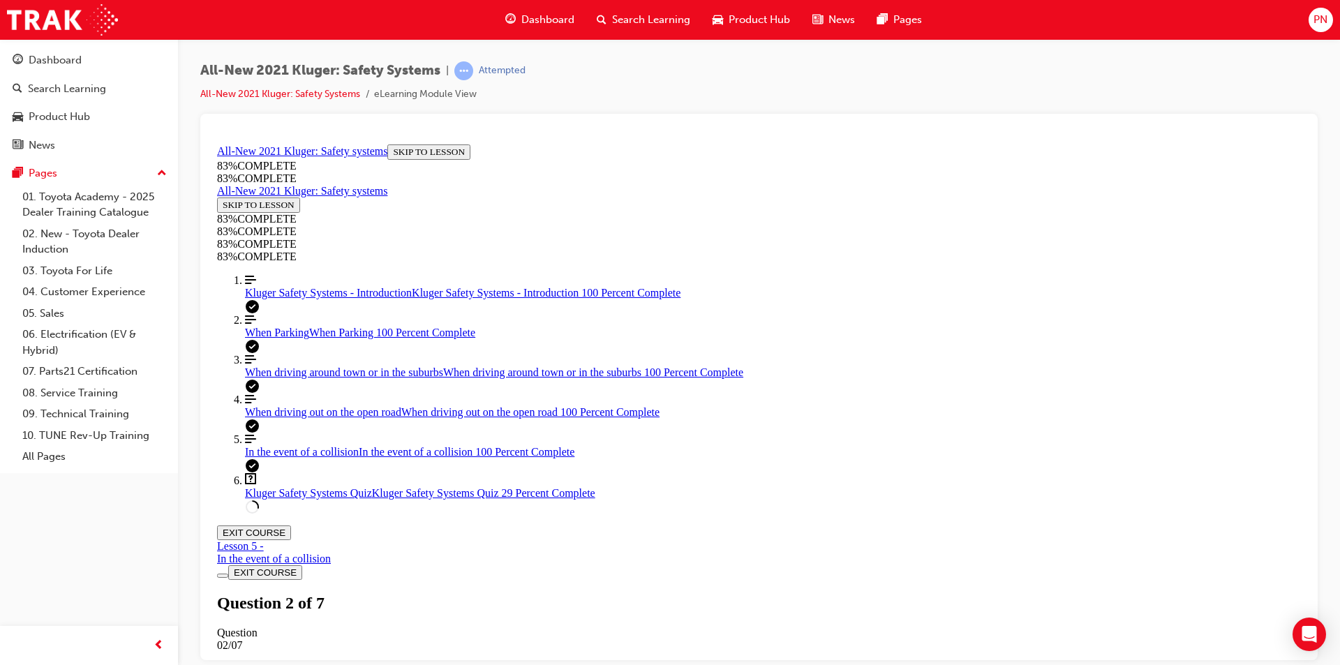
drag, startPoint x: 781, startPoint y: 456, endPoint x: 783, endPoint y: 595, distance: 138.9
drag, startPoint x: 788, startPoint y: 500, endPoint x: 762, endPoint y: 509, distance: 27.4
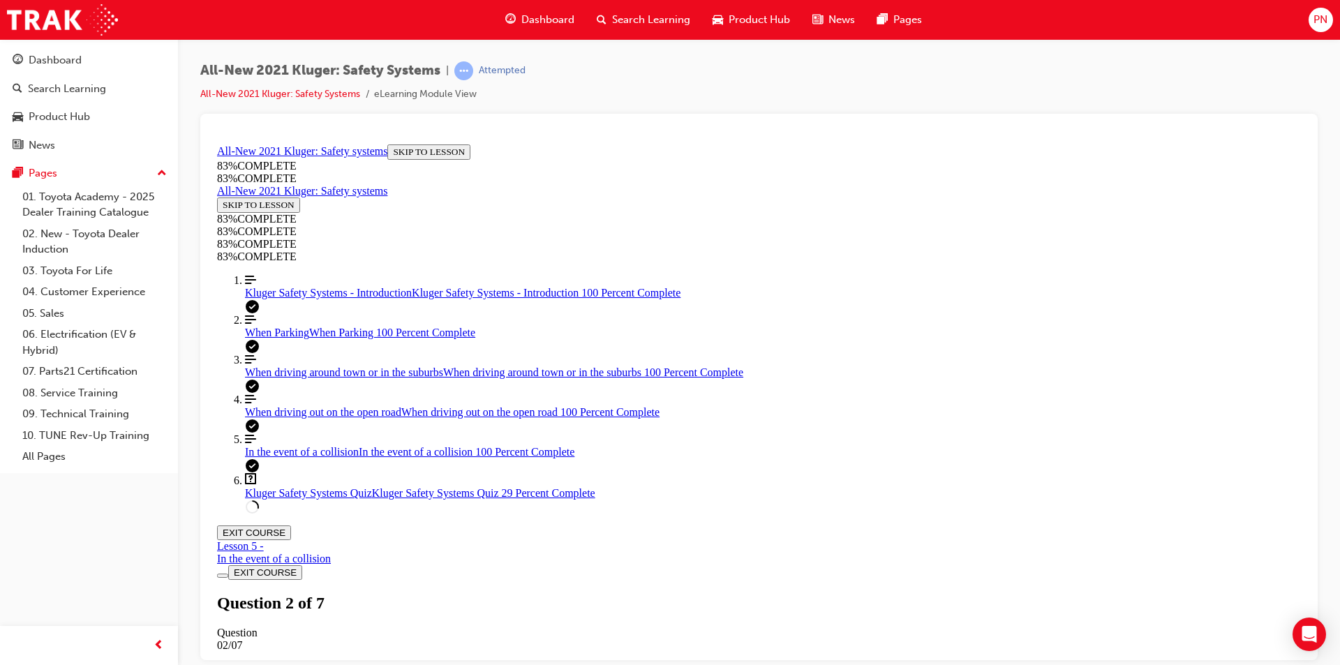
drag, startPoint x: 766, startPoint y: 326, endPoint x: 778, endPoint y: 471, distance: 145.7
drag, startPoint x: 809, startPoint y: 422, endPoint x: 794, endPoint y: 322, distance: 100.9
drag, startPoint x: 757, startPoint y: 387, endPoint x: 745, endPoint y: 332, distance: 55.9
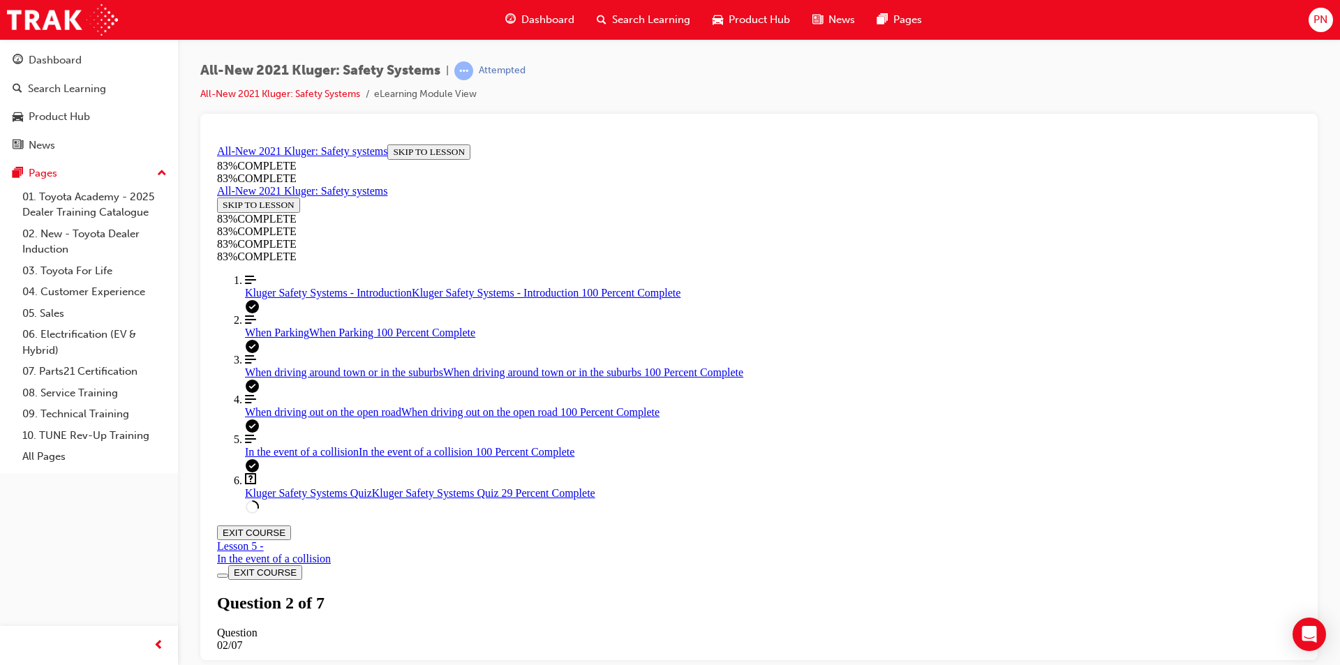
drag, startPoint x: 733, startPoint y: 424, endPoint x: 794, endPoint y: 421, distance: 60.8
drag, startPoint x: 611, startPoint y: 219, endPoint x: 935, endPoint y: 496, distance: 426.3
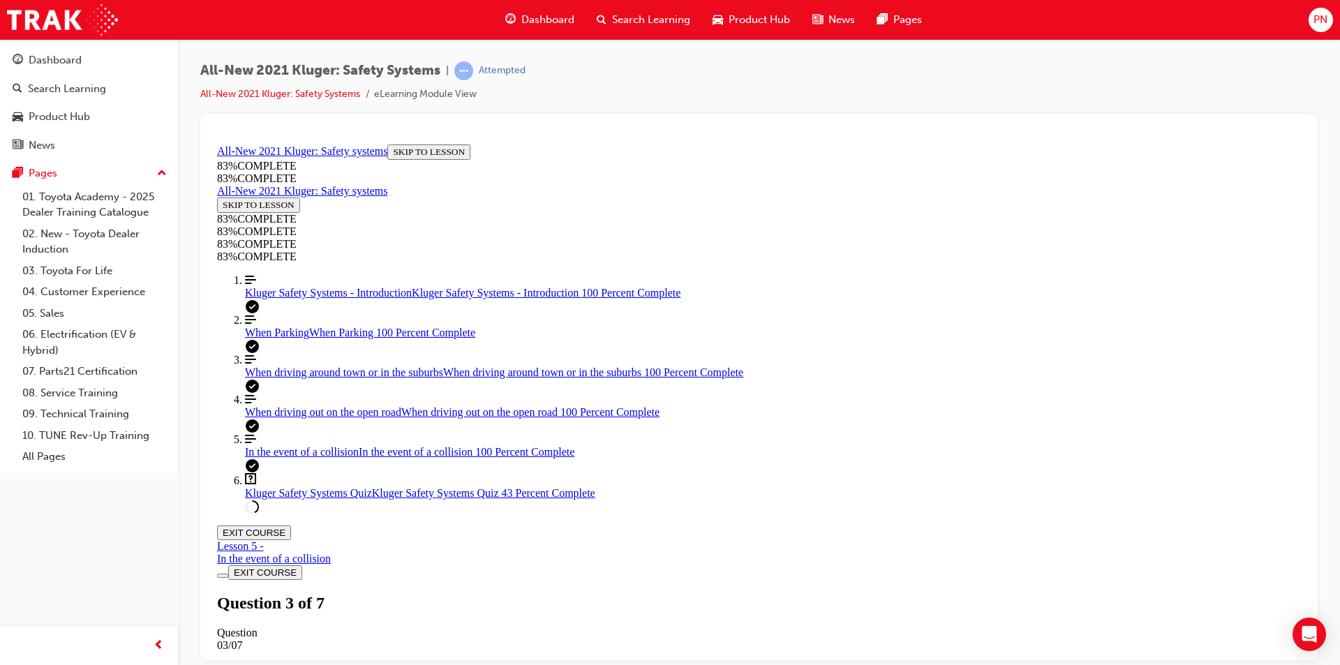
copy div "Your guest wants to know how they can disable both the lane keep steering assis…"
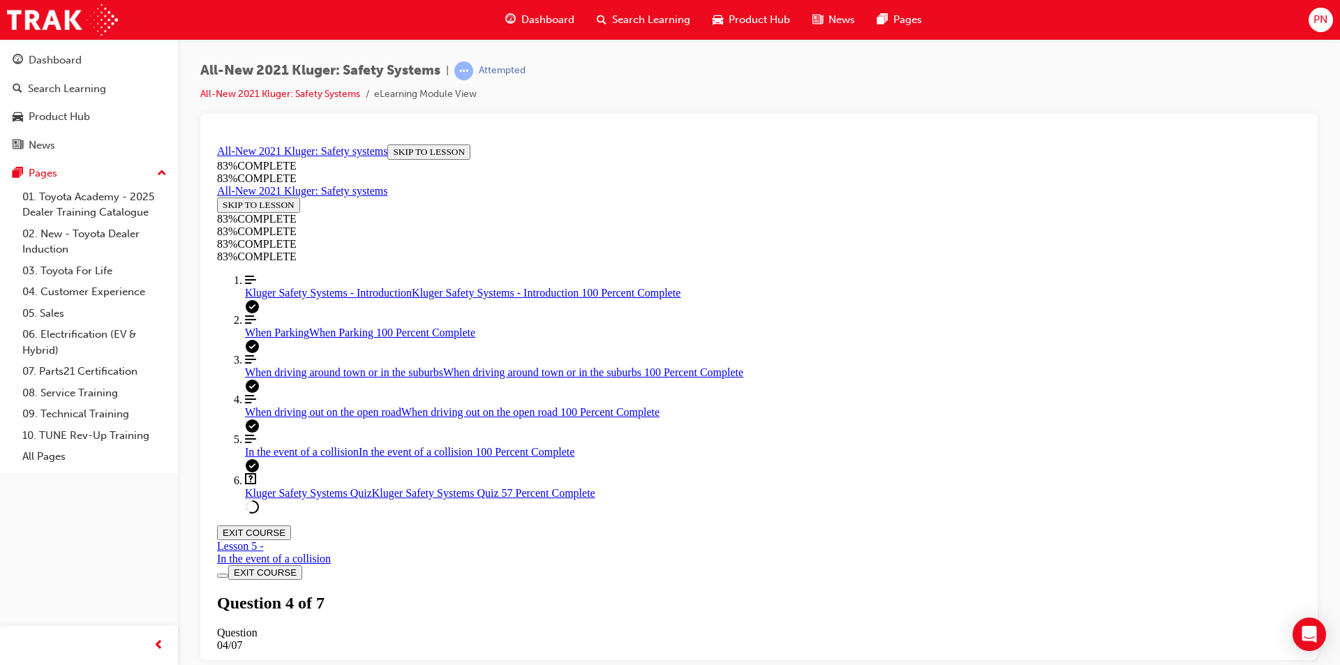
drag, startPoint x: 617, startPoint y: 202, endPoint x: 1090, endPoint y: 505, distance: 561.5
copy div "A part of the Emergency Steering Assist diagram has been hidden. What happens a…"
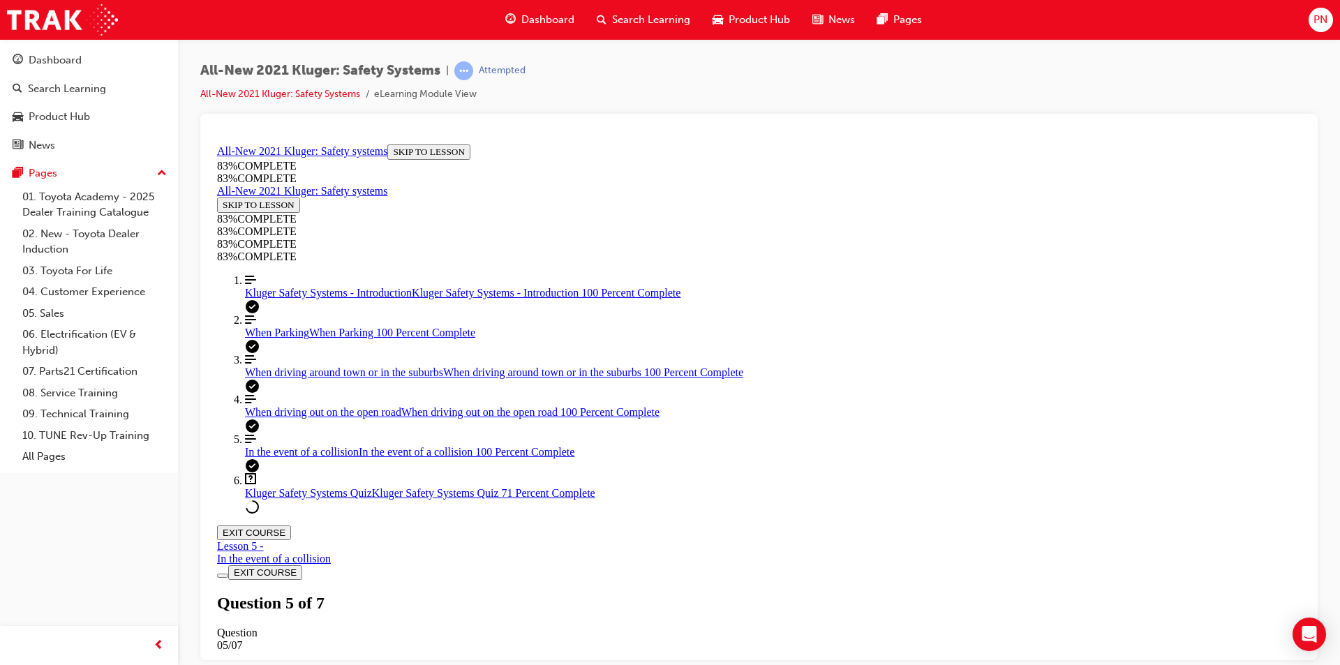
scroll to position [375, 0]
drag, startPoint x: 616, startPoint y: 299, endPoint x: 753, endPoint y: 501, distance: 244.7
copy div "Every now and then your guest notices "dots" leading to a car icon in the MID w…"
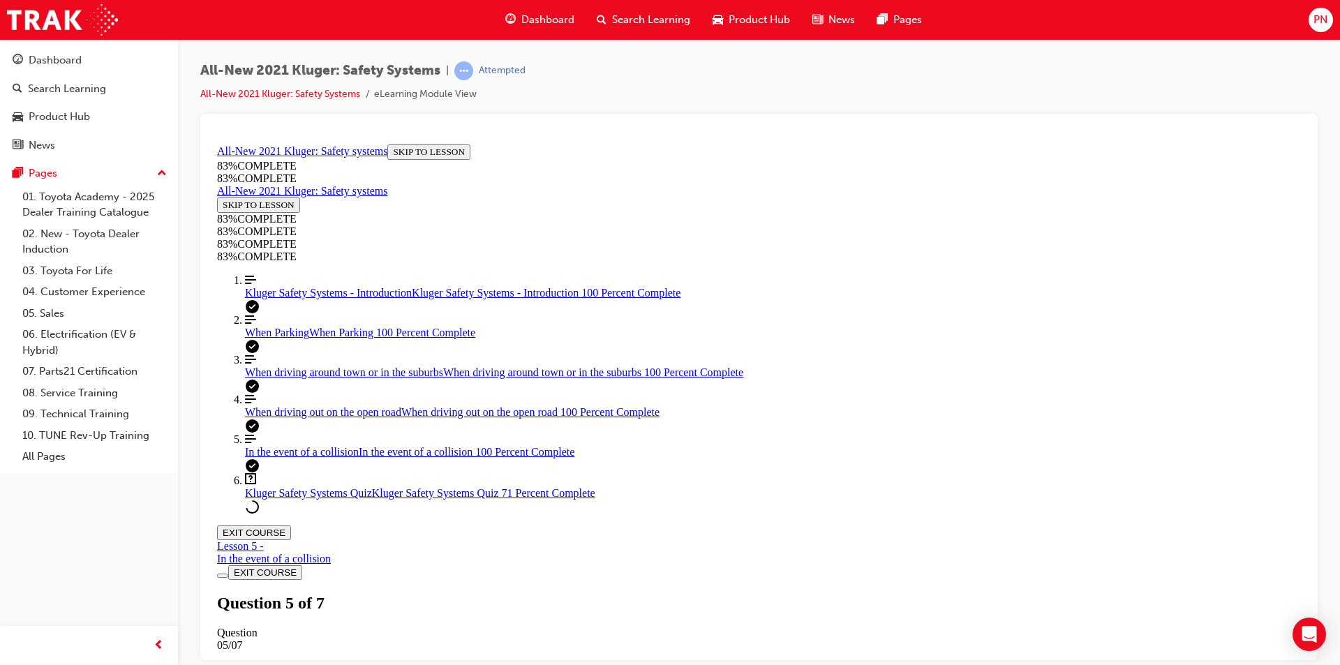
drag, startPoint x: 618, startPoint y: 230, endPoint x: 1016, endPoint y: 494, distance: 478.0
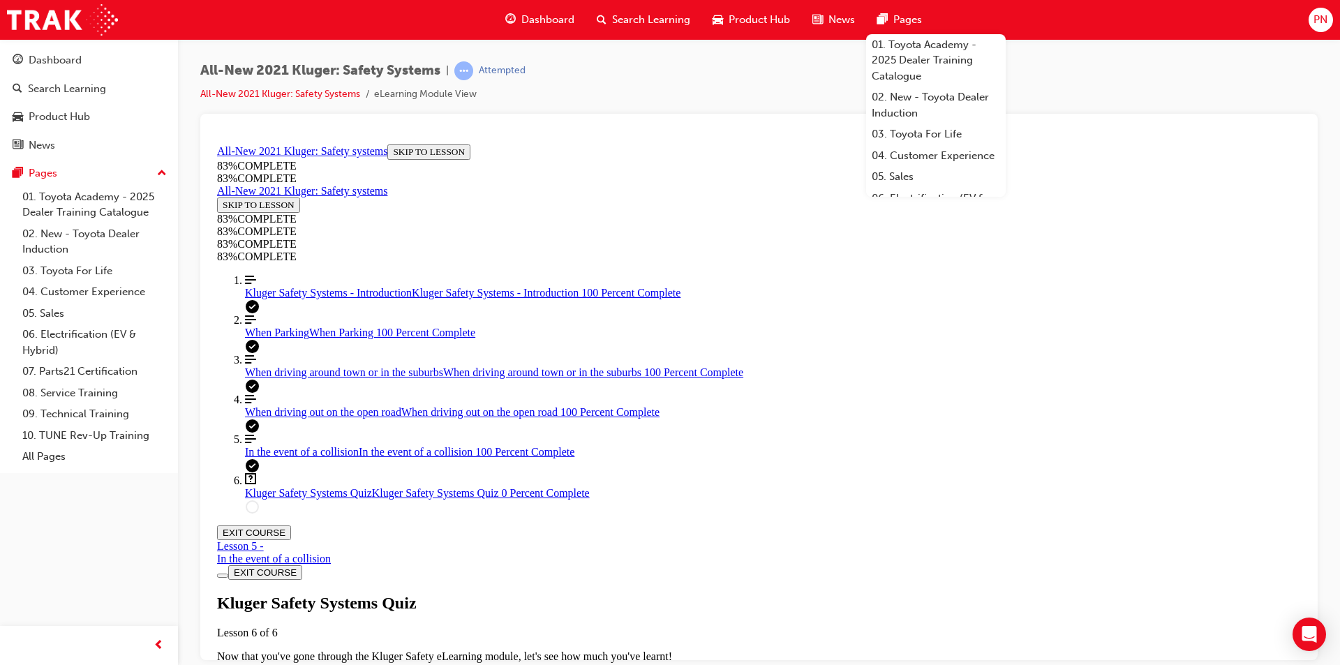
scroll to position [50, 0]
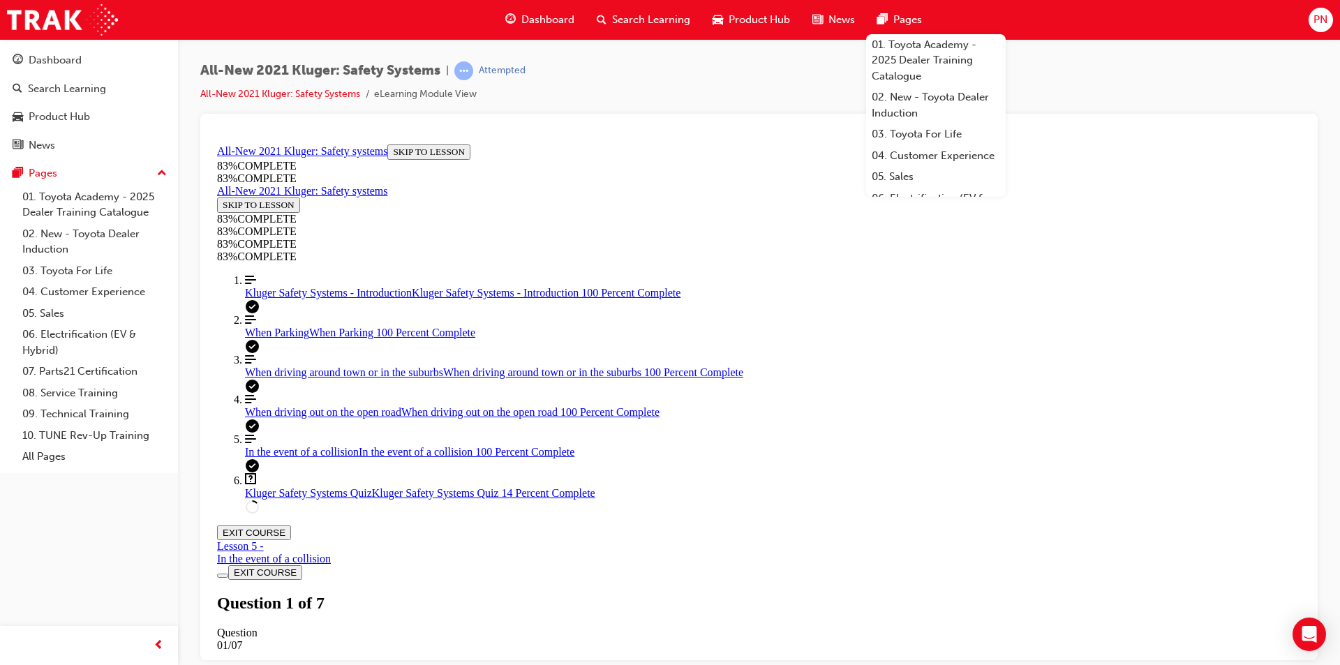
scroll to position [163, 0]
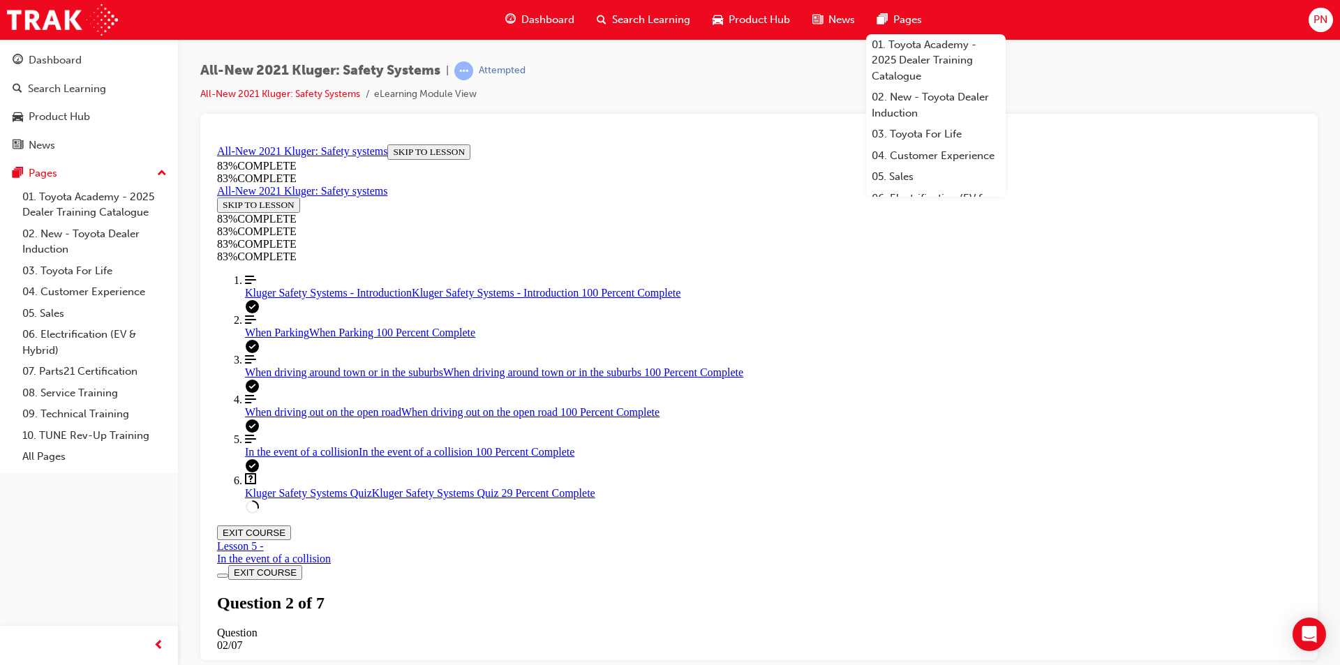
drag, startPoint x: 615, startPoint y: 275, endPoint x: 976, endPoint y: 499, distance: 424.8
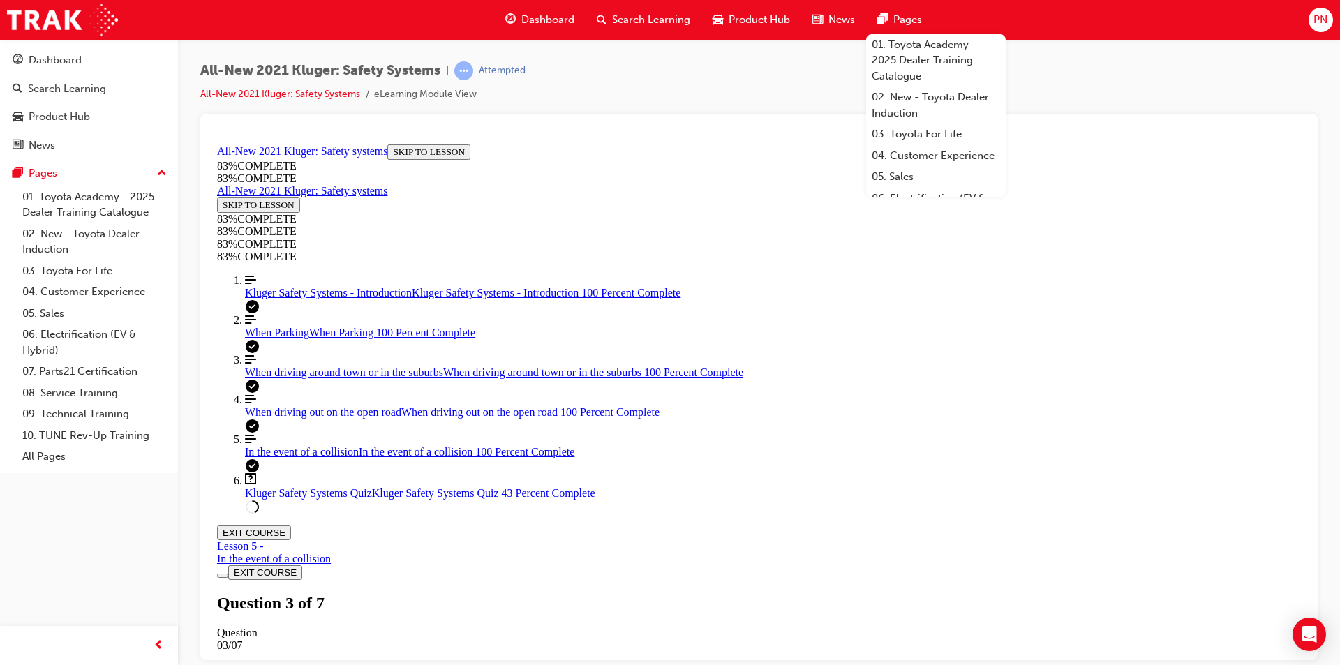
drag, startPoint x: 768, startPoint y: 371, endPoint x: 780, endPoint y: 417, distance: 47.6
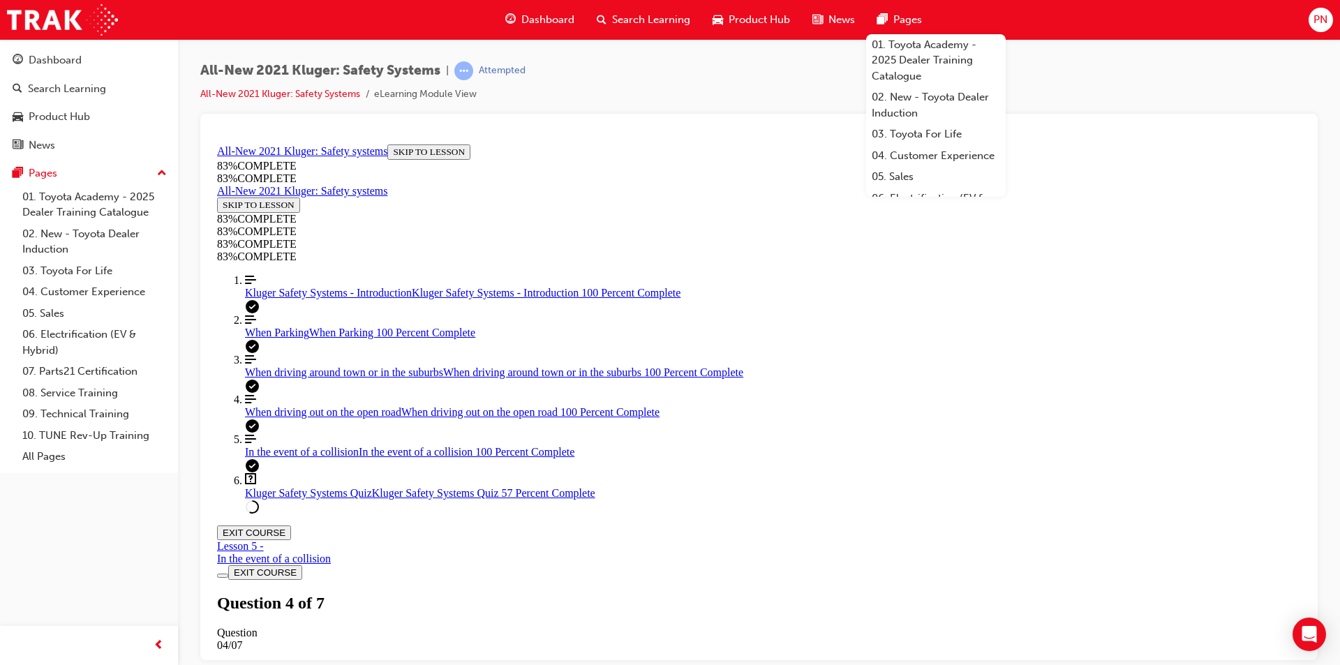
drag, startPoint x: 754, startPoint y: 375, endPoint x: 692, endPoint y: 374, distance: 62.1
drag, startPoint x: 743, startPoint y: 394, endPoint x: 734, endPoint y: 379, distance: 17.2
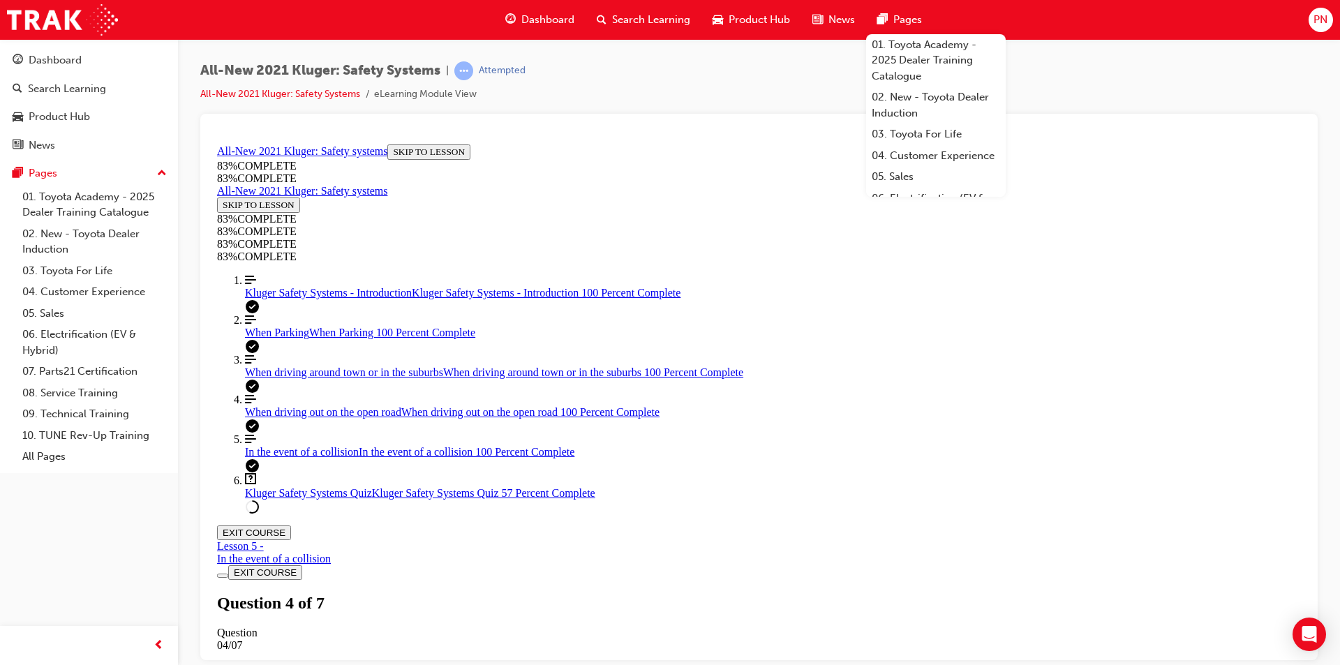
drag, startPoint x: 724, startPoint y: 378, endPoint x: 655, endPoint y: 372, distance: 69.3
drag, startPoint x: 762, startPoint y: 391, endPoint x: 676, endPoint y: 391, distance: 86.5
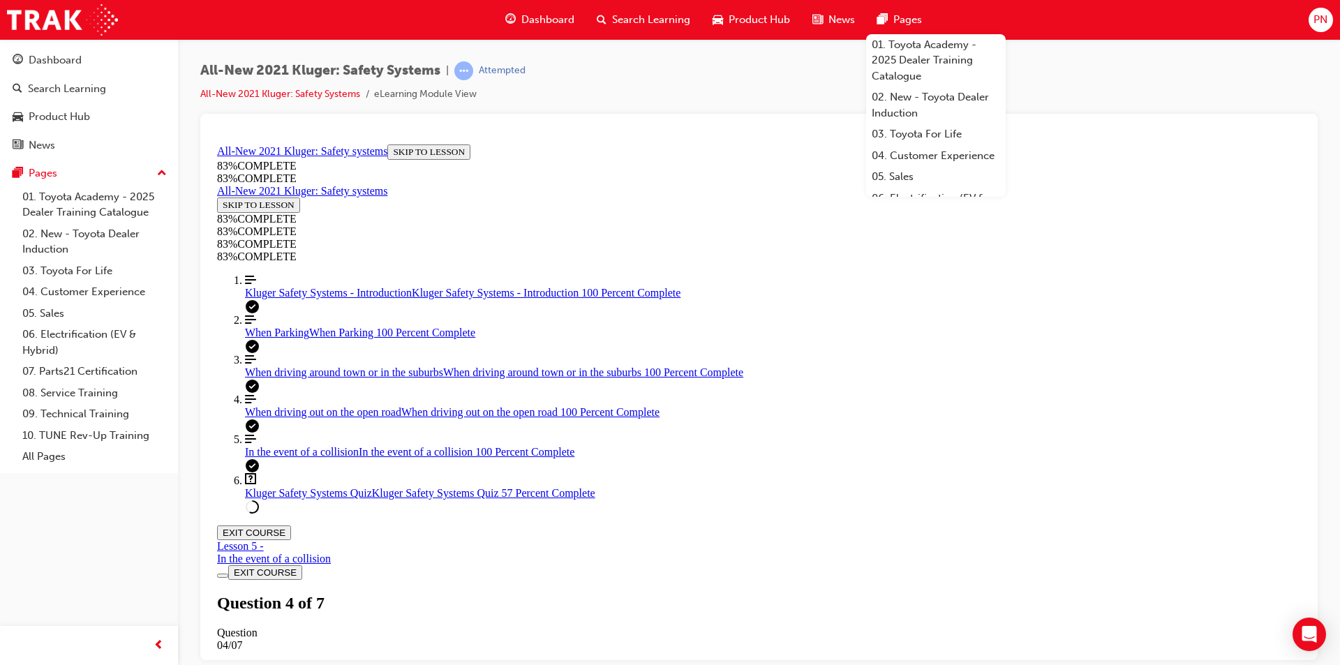
drag, startPoint x: 755, startPoint y: 464, endPoint x: 795, endPoint y: 555, distance: 99.1
drag, startPoint x: 752, startPoint y: 419, endPoint x: 768, endPoint y: 467, distance: 50.3
drag, startPoint x: 766, startPoint y: 385, endPoint x: 794, endPoint y: 385, distance: 27.9
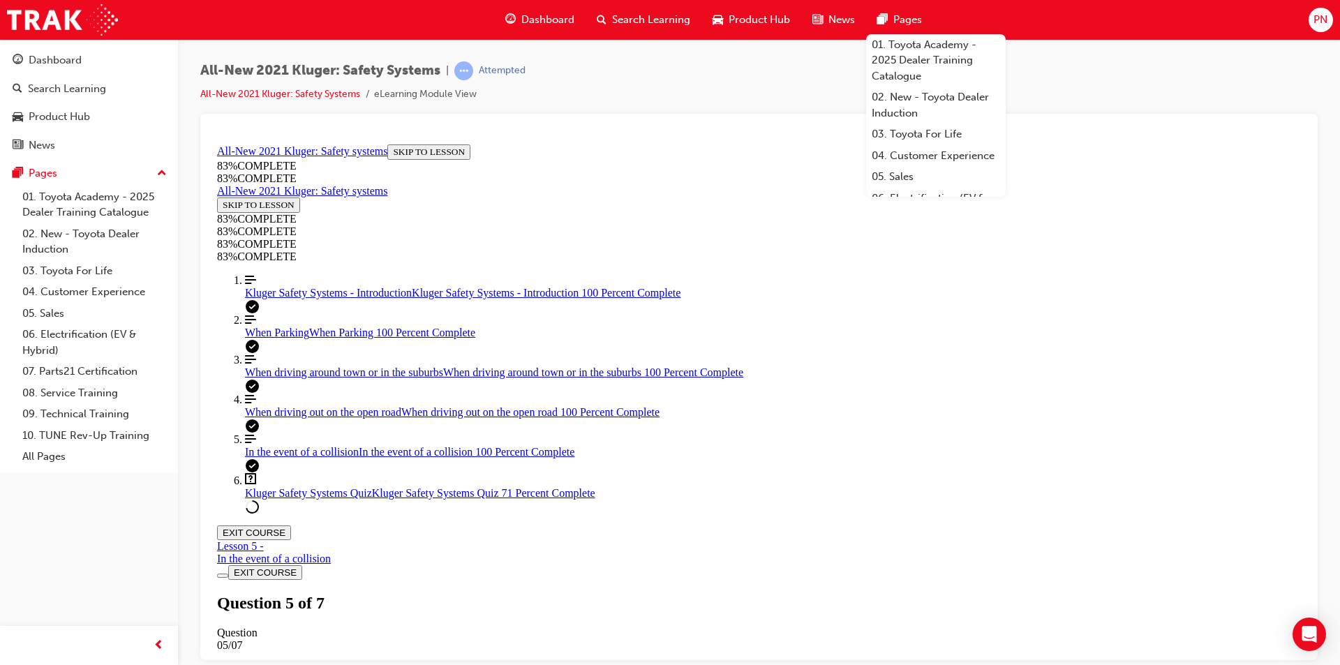
scroll to position [191, 0]
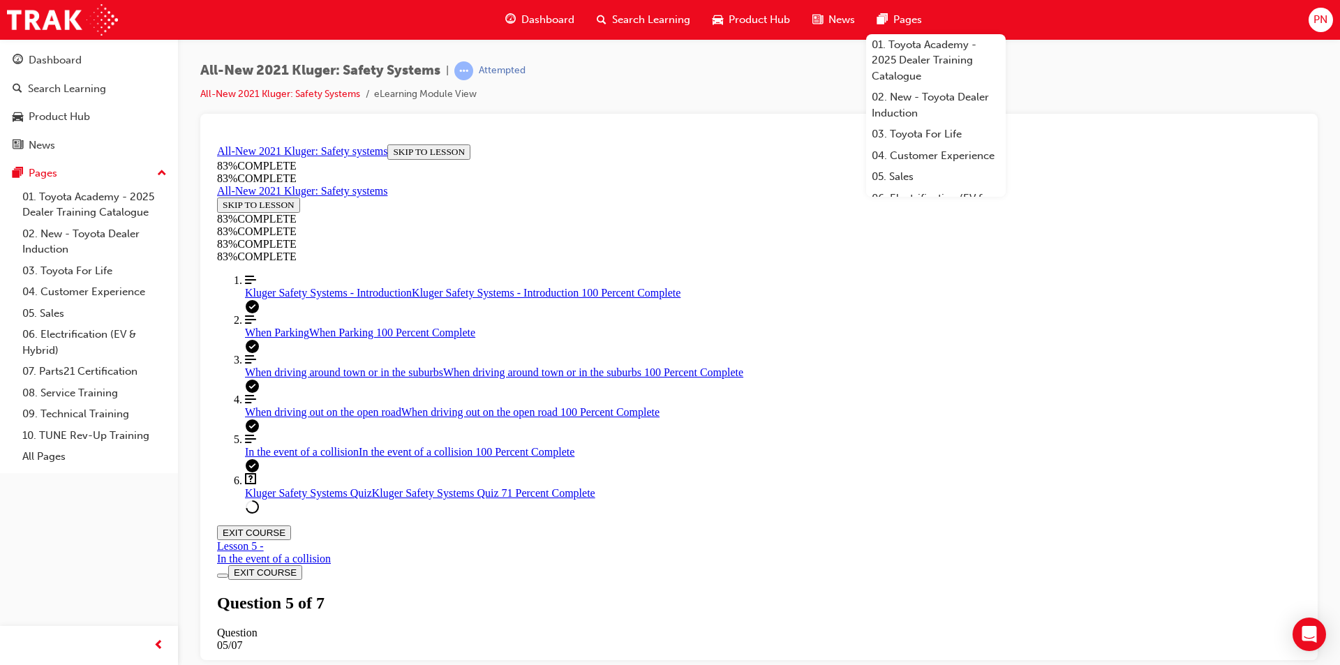
drag, startPoint x: 617, startPoint y: 344, endPoint x: 786, endPoint y: 497, distance: 227.8
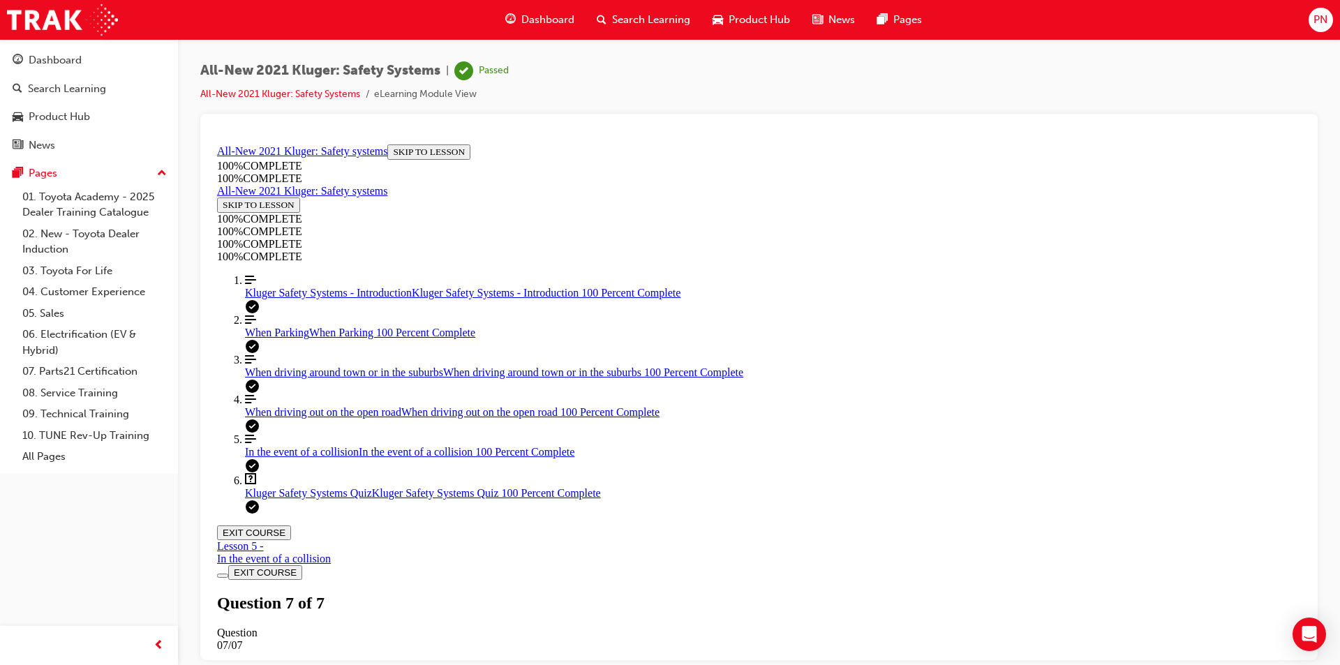
click at [291, 525] on button "EXIT COURSE" at bounding box center [254, 532] width 74 height 15
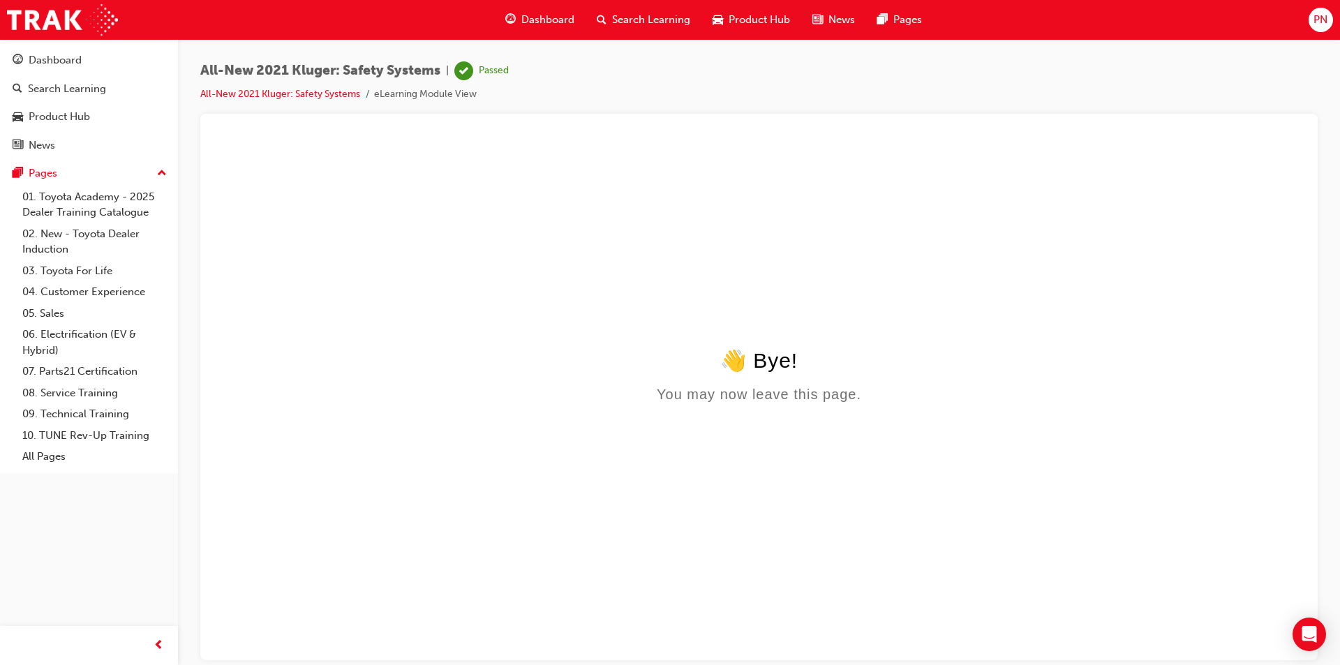
scroll to position [0, 0]
click at [681, 22] on span "Search Learning" at bounding box center [651, 20] width 78 height 16
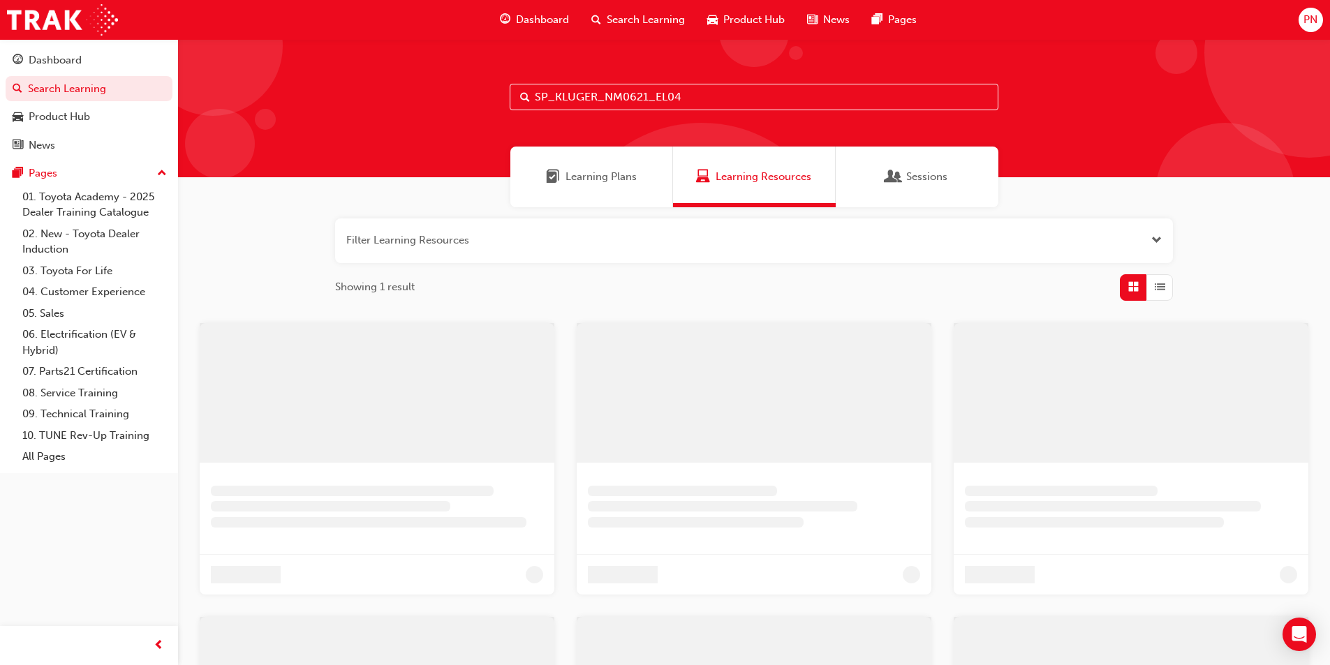
drag, startPoint x: 689, startPoint y: 91, endPoint x: 473, endPoint y: 96, distance: 216.4
click at [473, 96] on div "SP_KLUGER_NM0621_EL04" at bounding box center [754, 108] width 1152 height 138
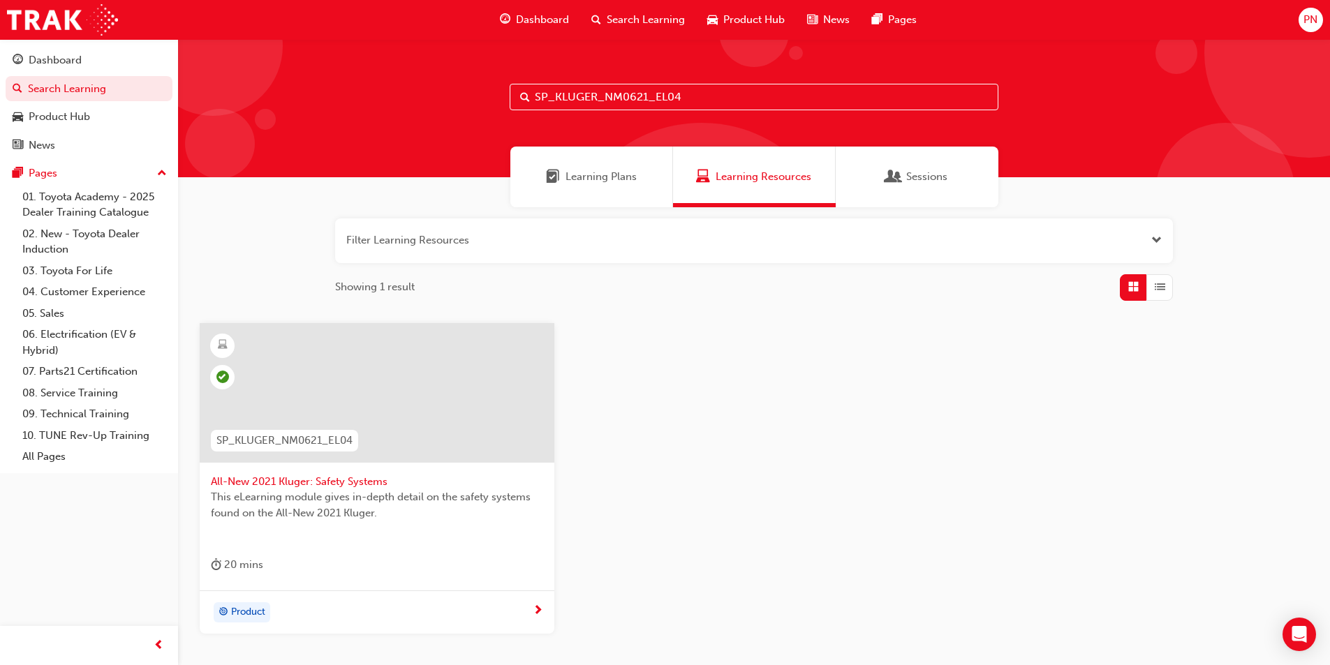
paste input "2"
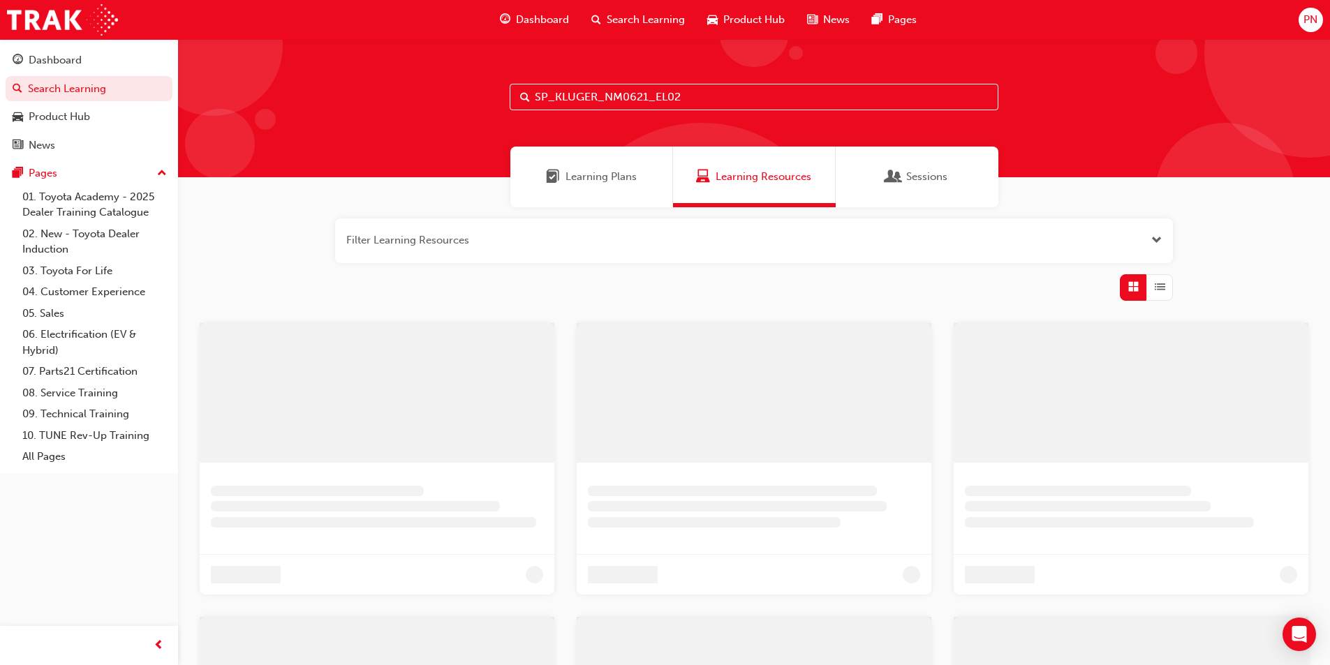
type input "SP_KLUGER_NM0621_EL02"
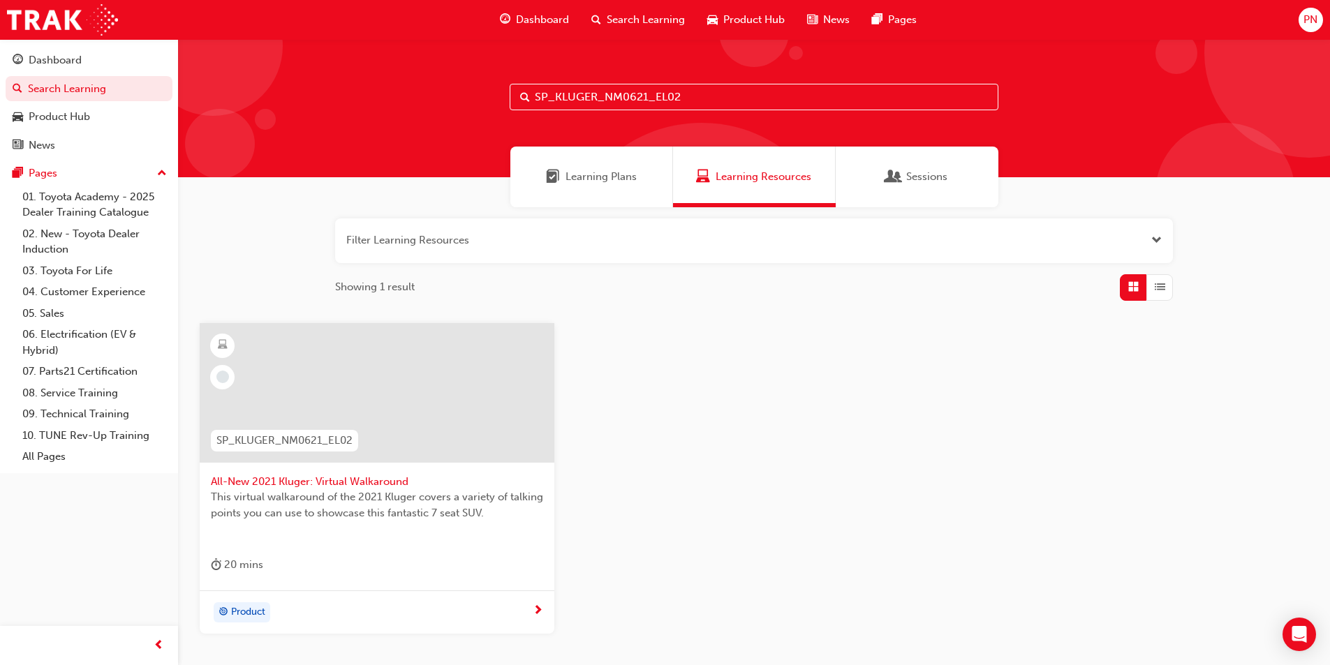
click at [419, 389] on div at bounding box center [377, 393] width 355 height 140
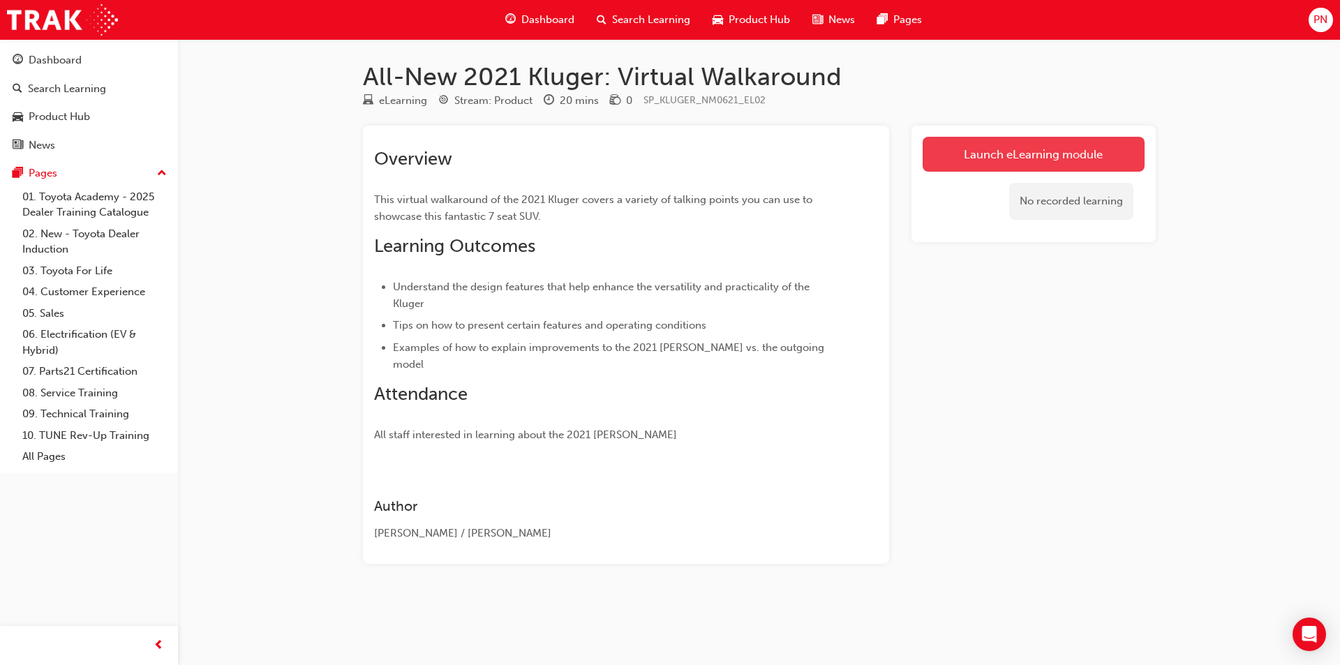
click at [975, 157] on link "Launch eLearning module" at bounding box center [1034, 154] width 222 height 35
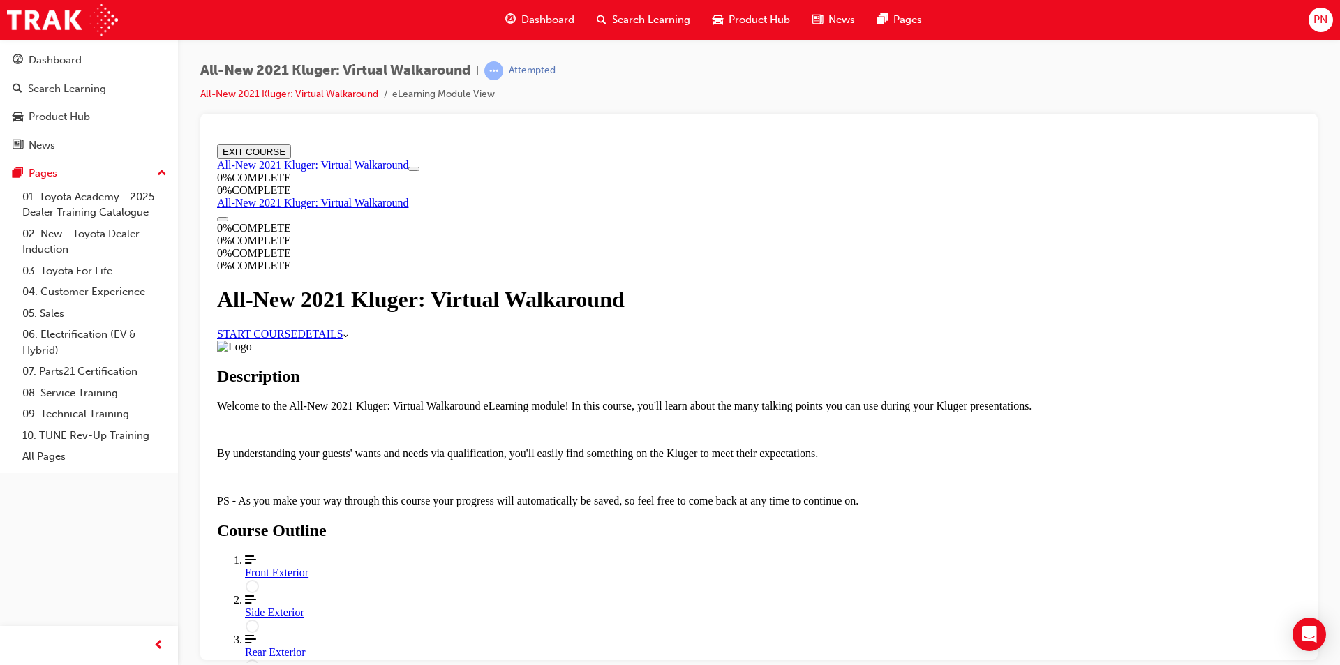
scroll to position [512, 0]
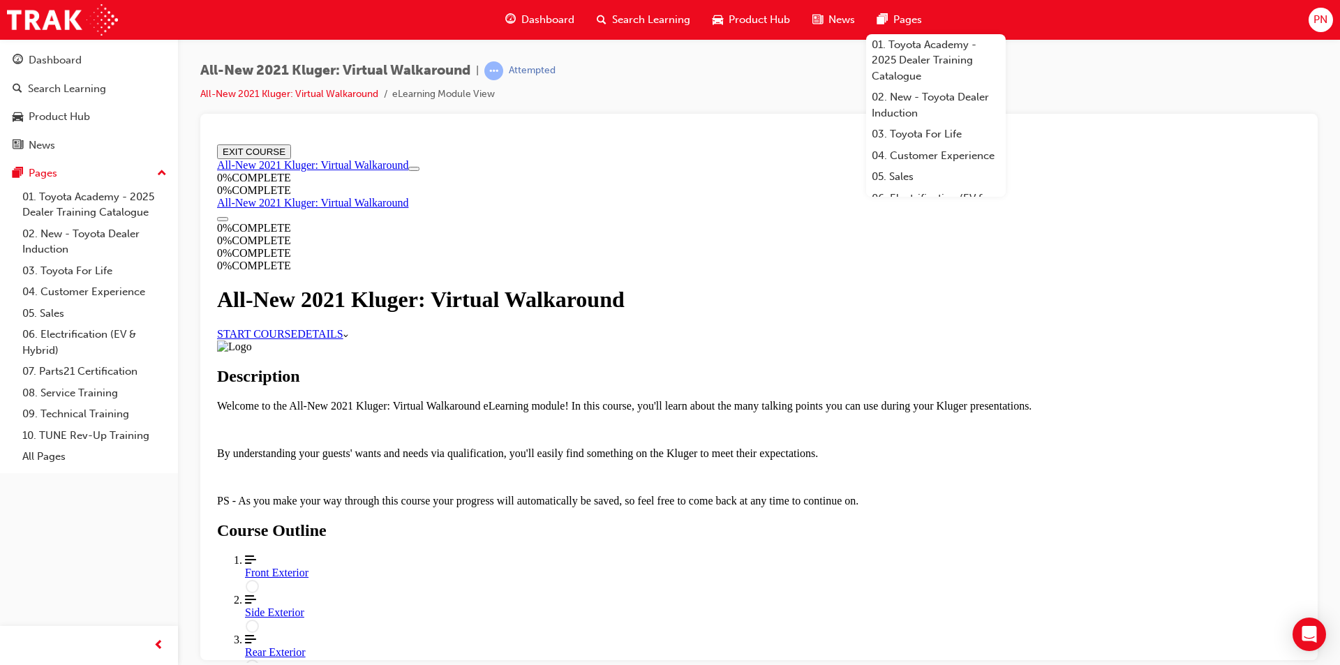
click at [627, 566] on div "Front Exterior" at bounding box center [773, 572] width 1056 height 13
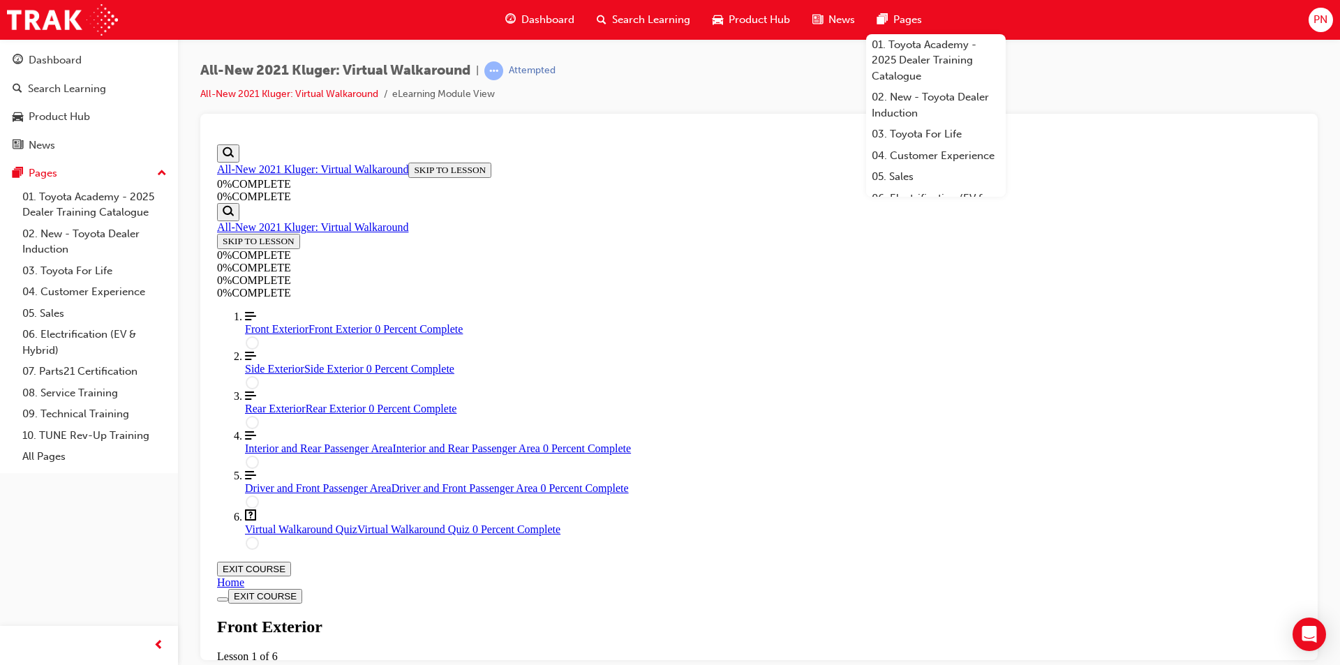
scroll to position [48, 0]
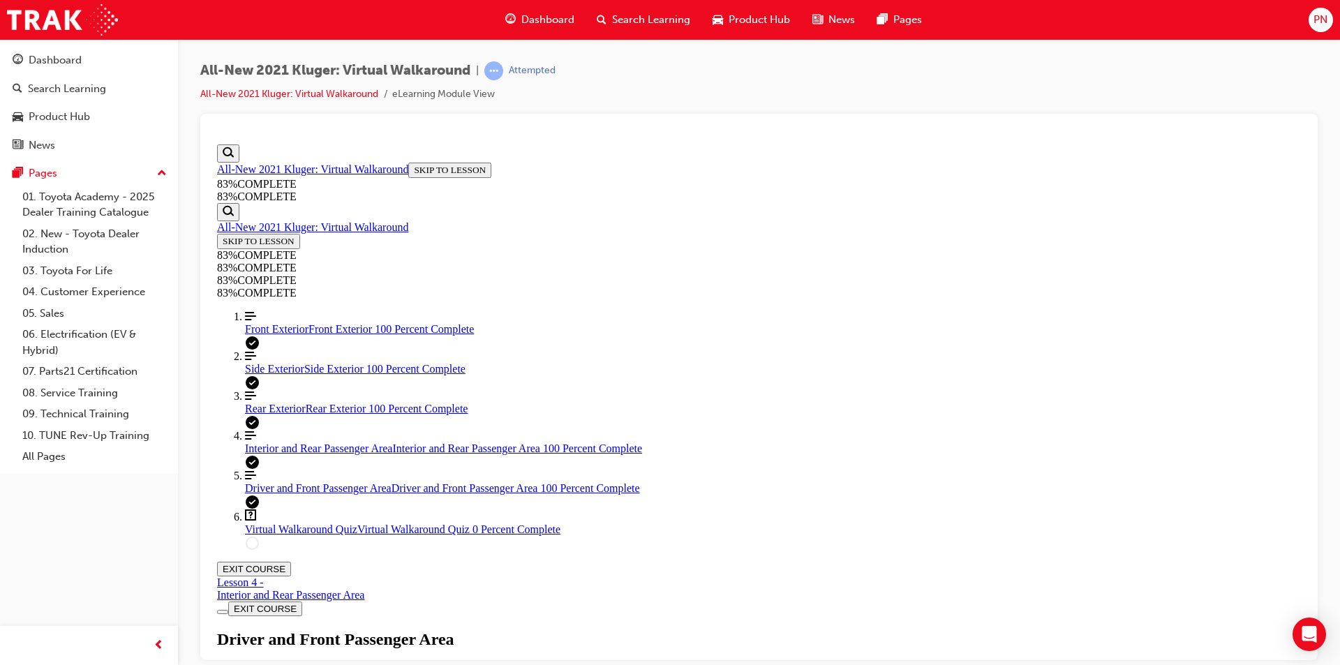
drag, startPoint x: 614, startPoint y: 208, endPoint x: 726, endPoint y: 259, distance: 122.8
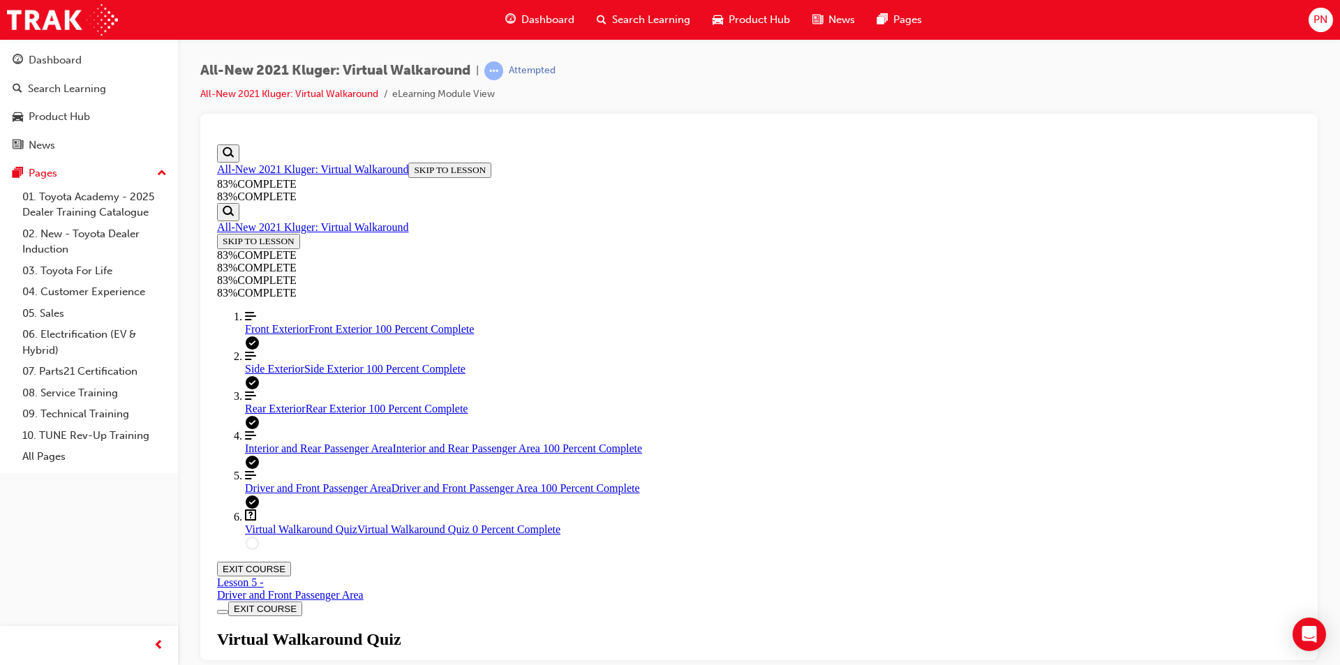
drag, startPoint x: 616, startPoint y: 205, endPoint x: 901, endPoint y: 496, distance: 407.2
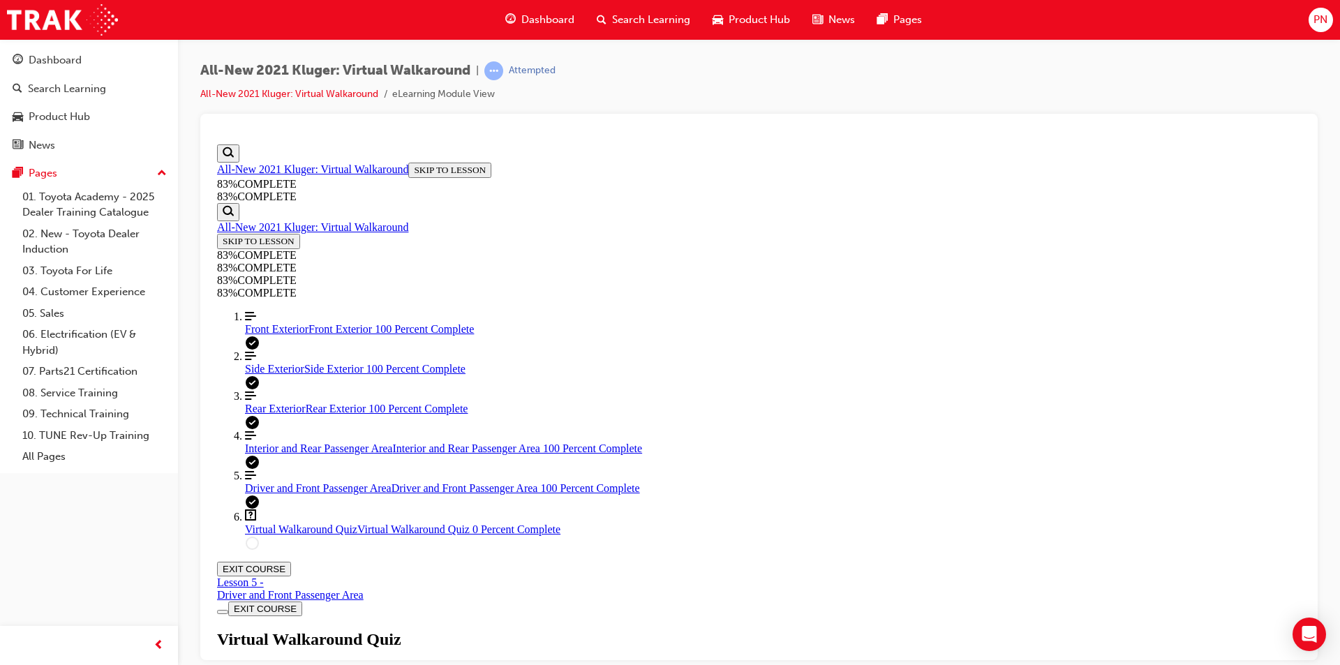
drag, startPoint x: 616, startPoint y: 342, endPoint x: 890, endPoint y: 588, distance: 367.7
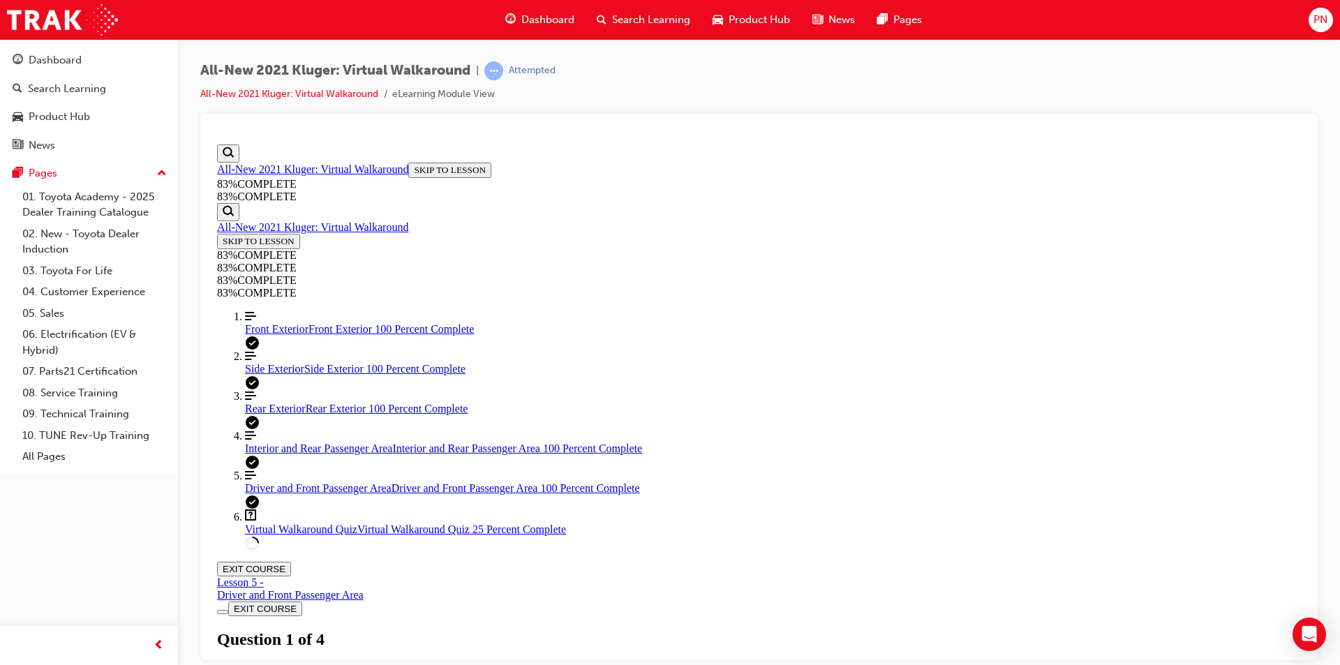
drag, startPoint x: 615, startPoint y: 343, endPoint x: 924, endPoint y: 508, distance: 350.7
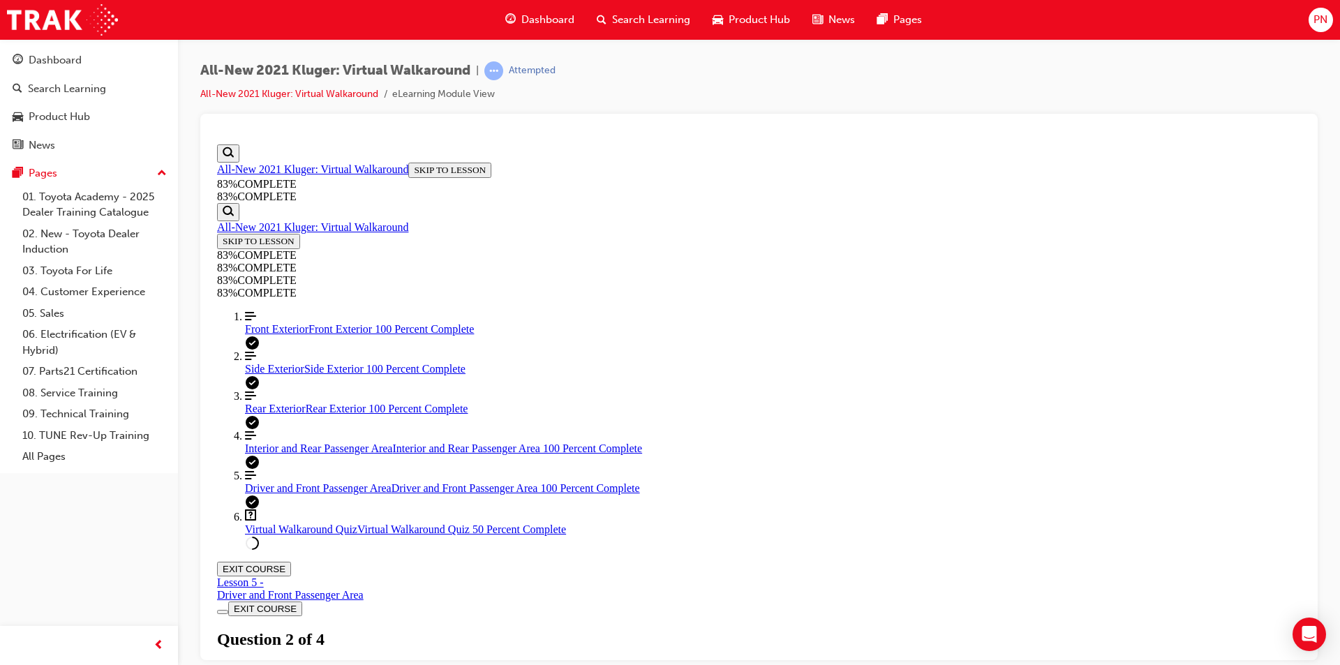
drag, startPoint x: 662, startPoint y: 350, endPoint x: 1044, endPoint y: 600, distance: 456.9
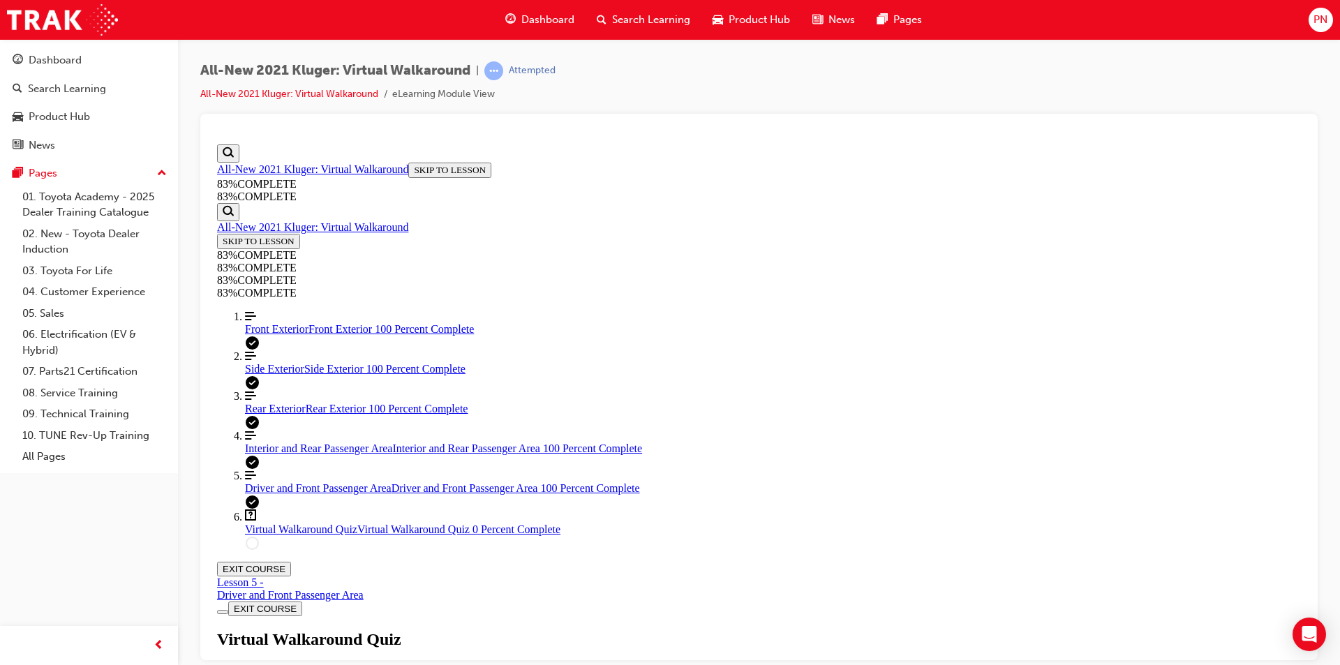
scroll to position [121, 0]
drag, startPoint x: 616, startPoint y: 272, endPoint x: 1057, endPoint y: 295, distance: 442.5
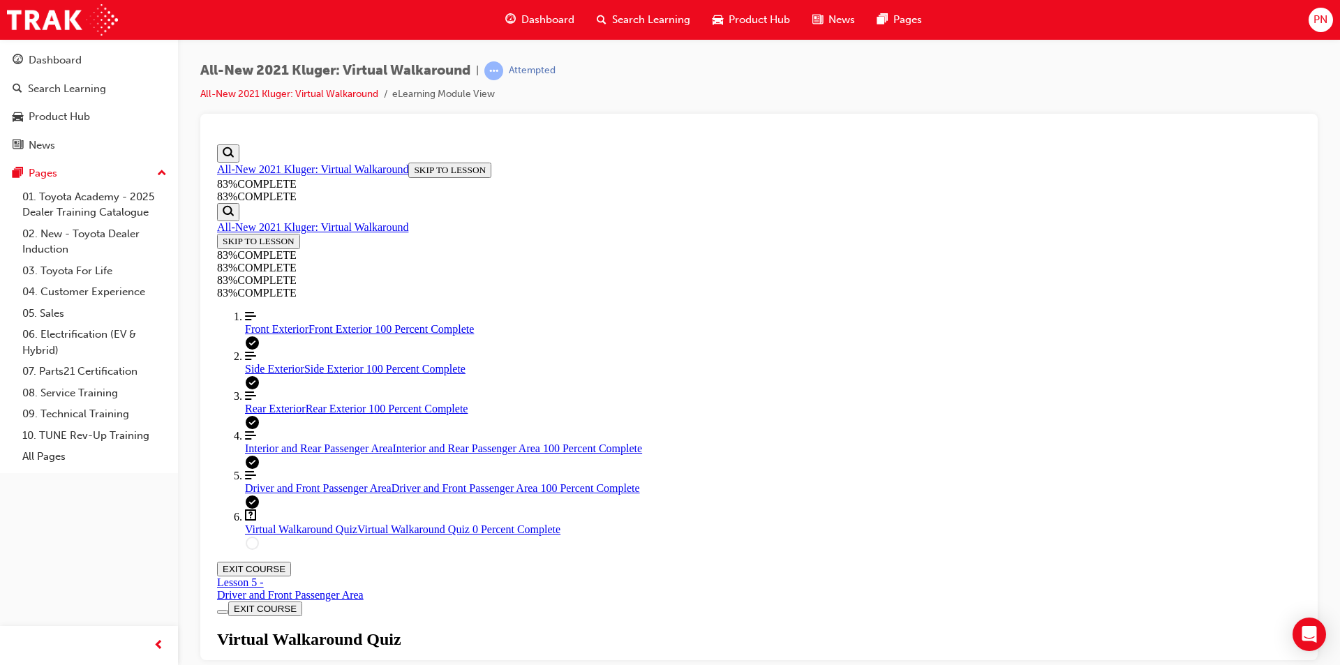
scroll to position [51, 0]
drag, startPoint x: 614, startPoint y: 352, endPoint x: 792, endPoint y: 366, distance: 178.6
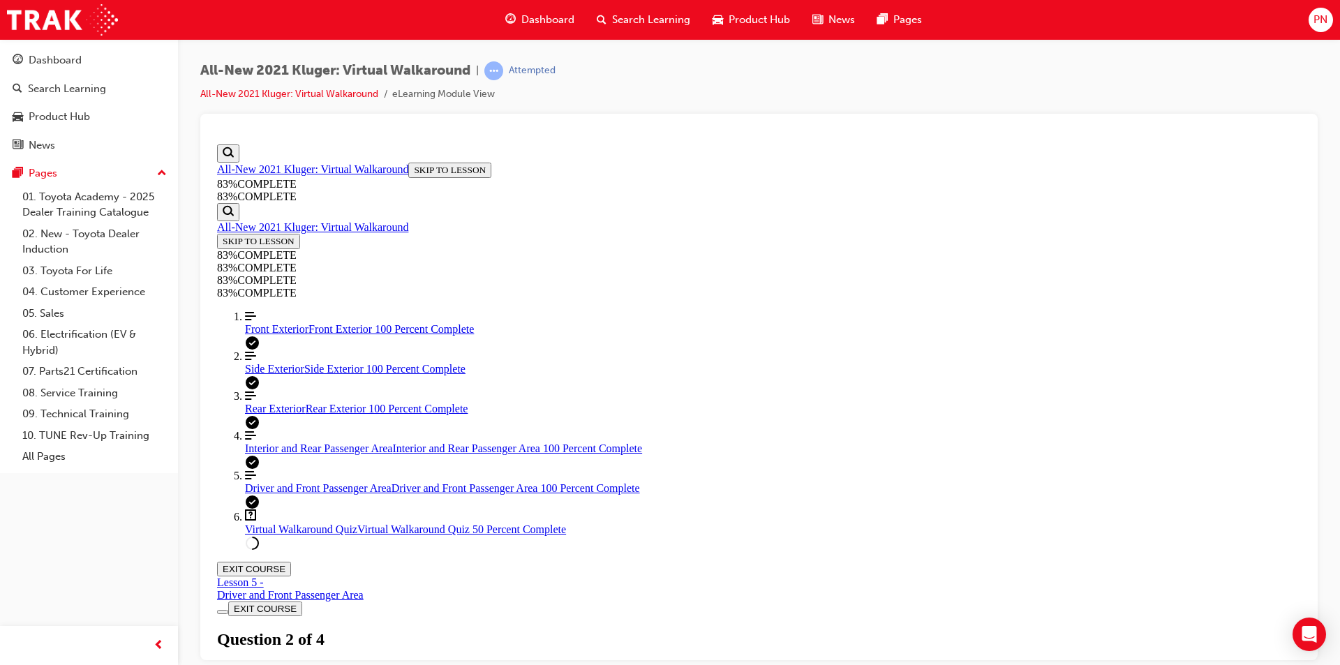
drag, startPoint x: 755, startPoint y: 572, endPoint x: 755, endPoint y: 565, distance: 7.0
drag, startPoint x: 745, startPoint y: 507, endPoint x: 744, endPoint y: 457, distance: 49.6
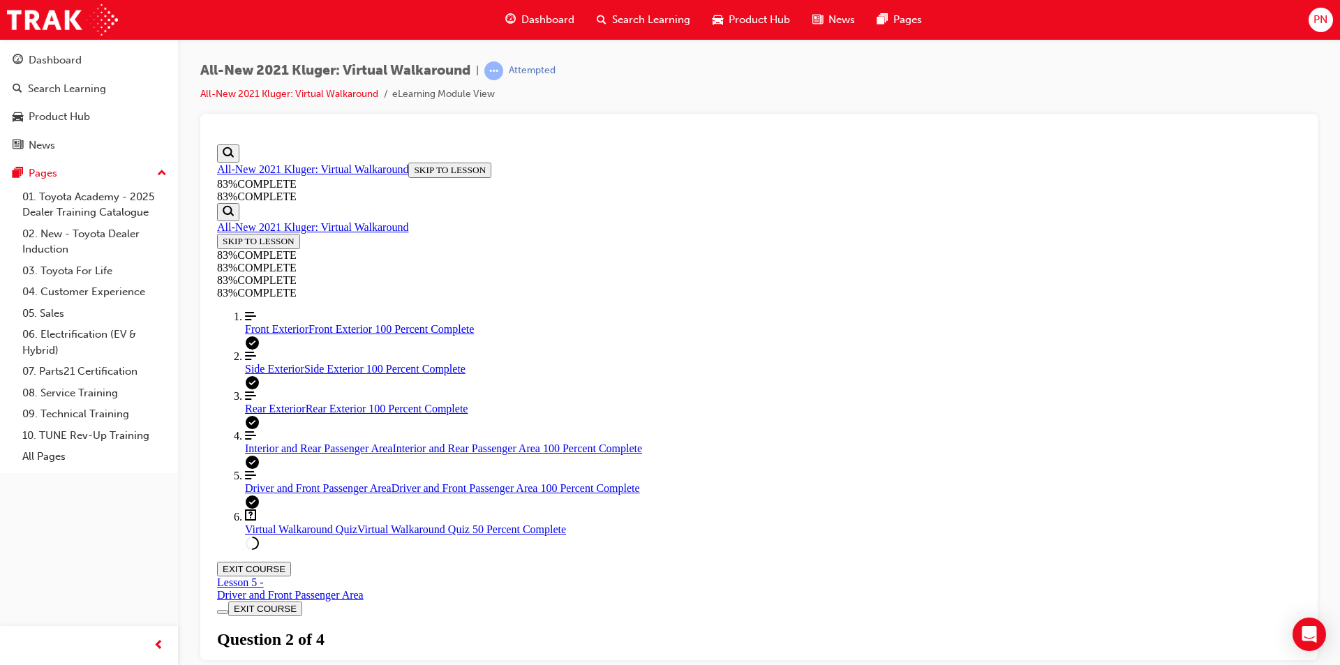
drag, startPoint x: 747, startPoint y: 566, endPoint x: 727, endPoint y: 577, distance: 22.2
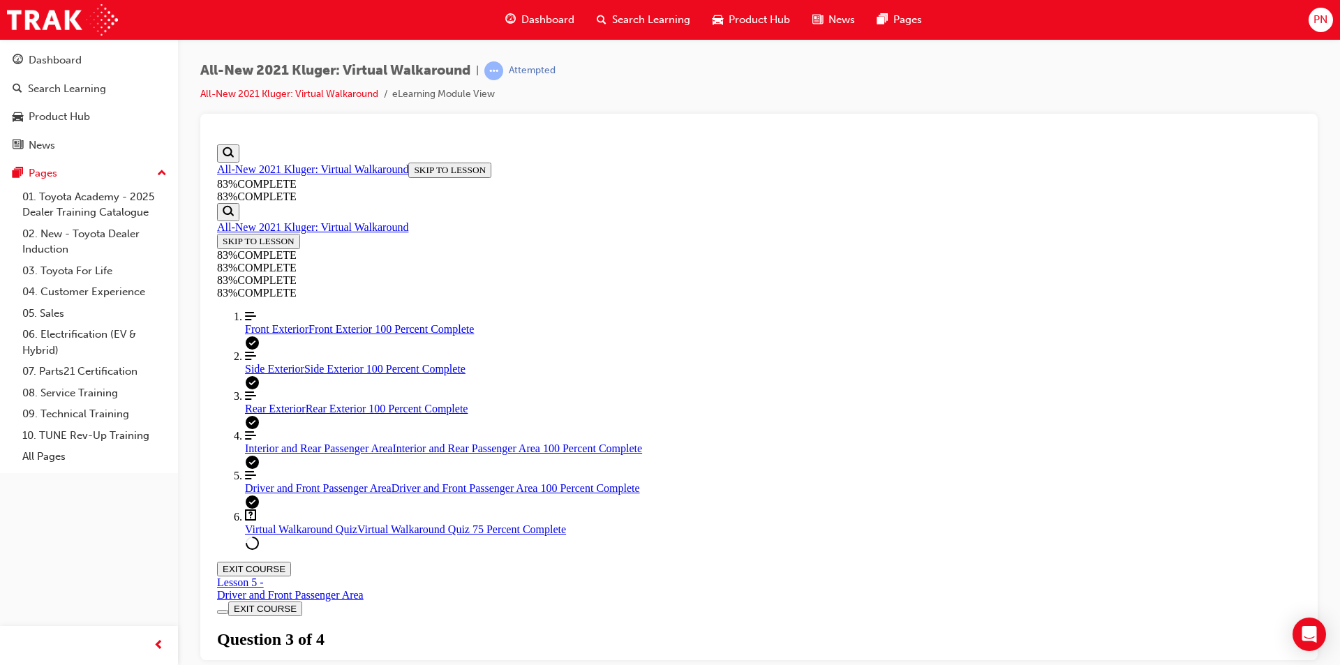
scroll to position [191, 0]
drag, startPoint x: 633, startPoint y: 209, endPoint x: 1026, endPoint y: 255, distance: 395.7
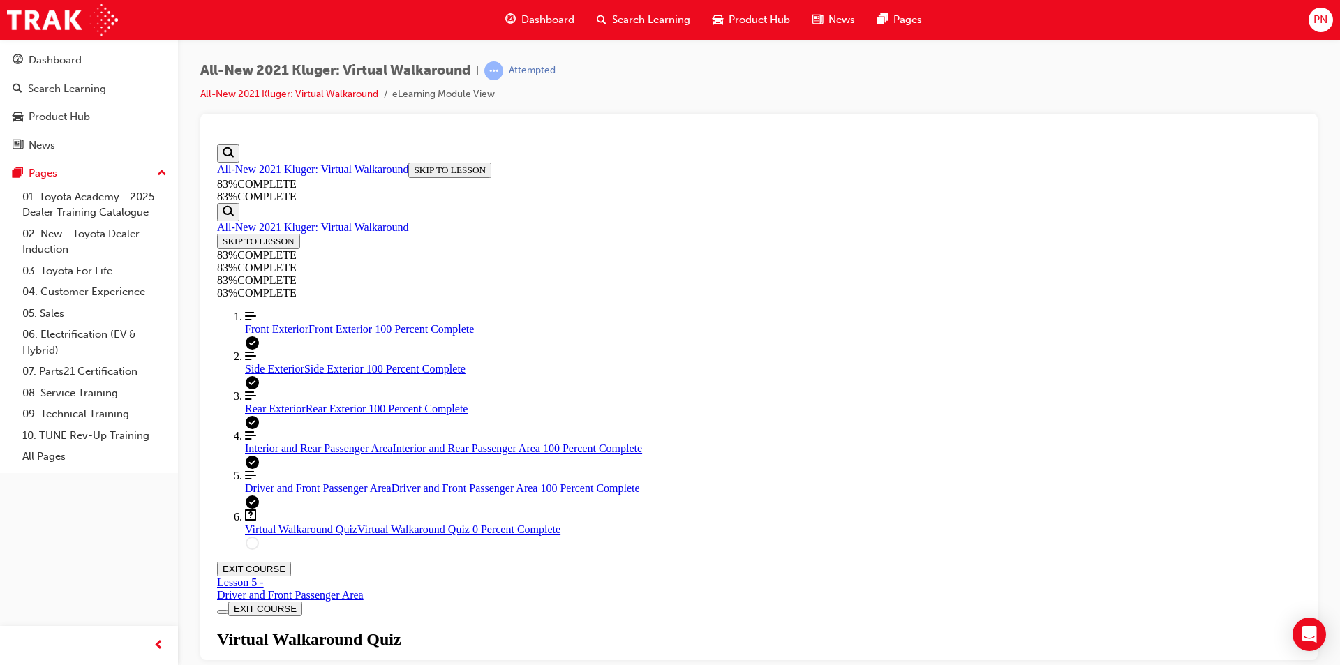
scroll to position [50, 0]
click at [662, 630] on div "Virtual Walkaround Quiz Lesson 6 of 6 Now that you've explored the Kluger in mo…" at bounding box center [759, 678] width 1084 height 96
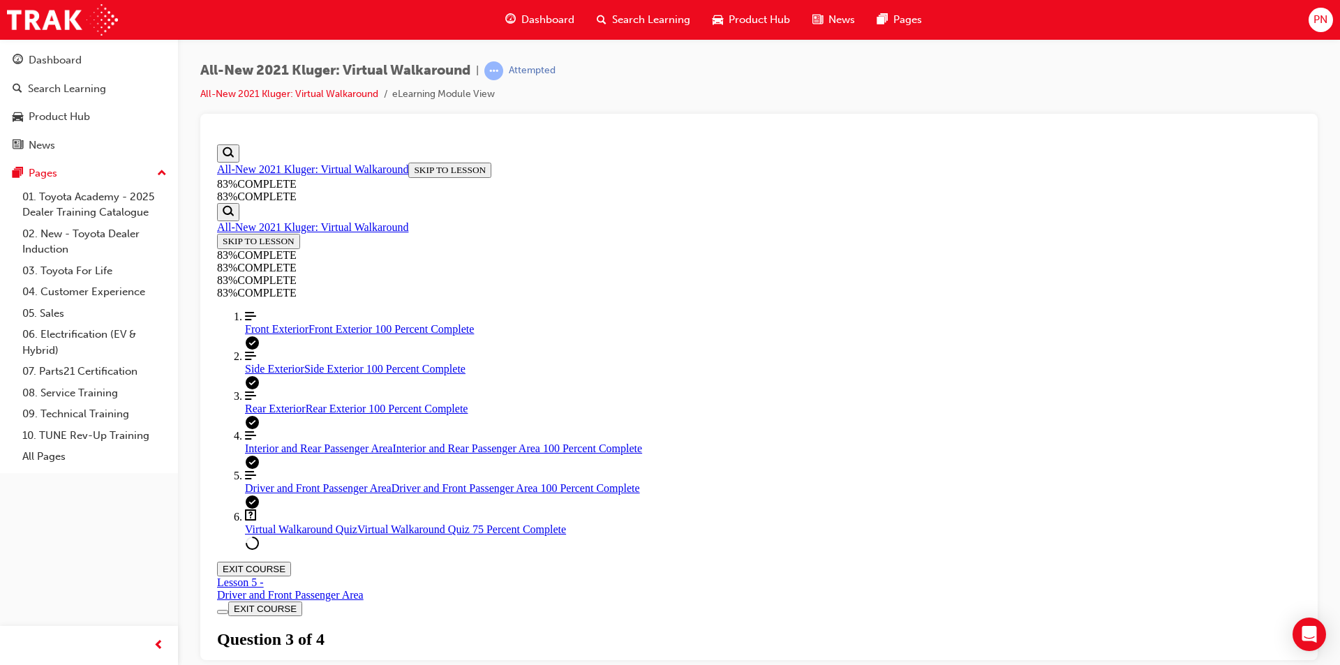
scroll to position [65, 0]
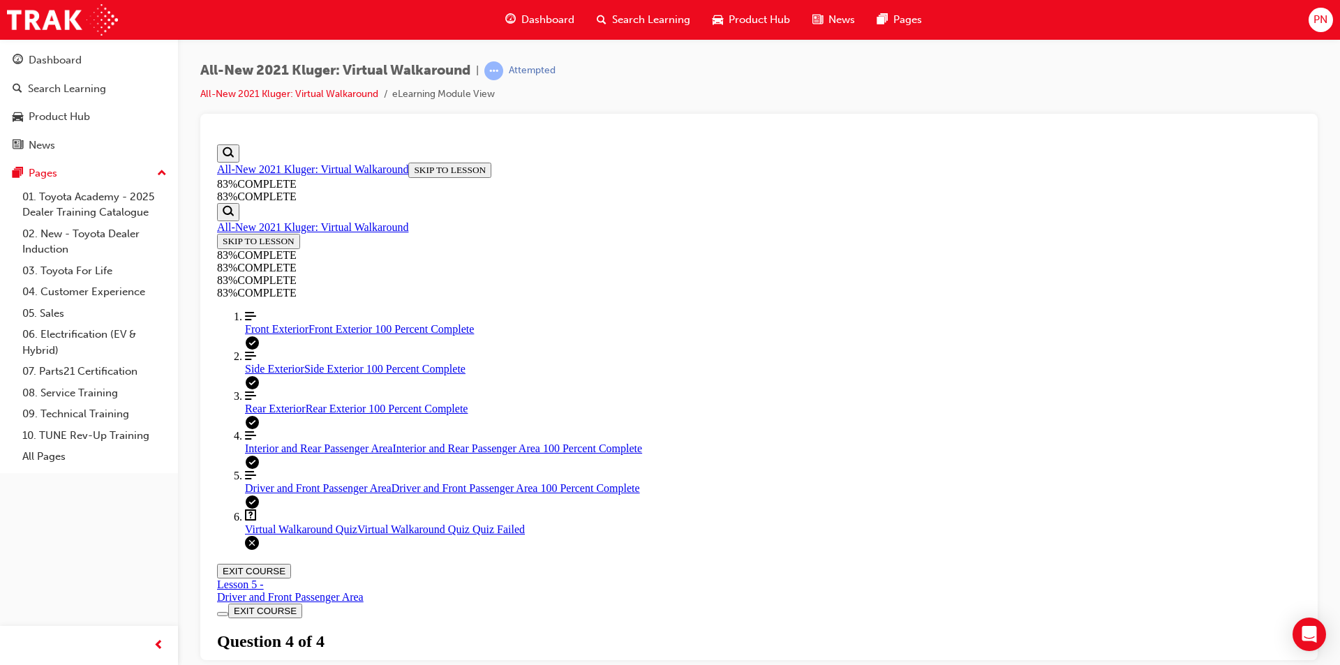
scroll to position [50, 0]
drag, startPoint x: 655, startPoint y: 465, endPoint x: 646, endPoint y: 479, distance: 16.6
click at [654, 630] on div "Virtual Walkaround Quiz Lesson 6 of 6 Now that you've explored the Kluger in mo…" at bounding box center [759, 678] width 1084 height 96
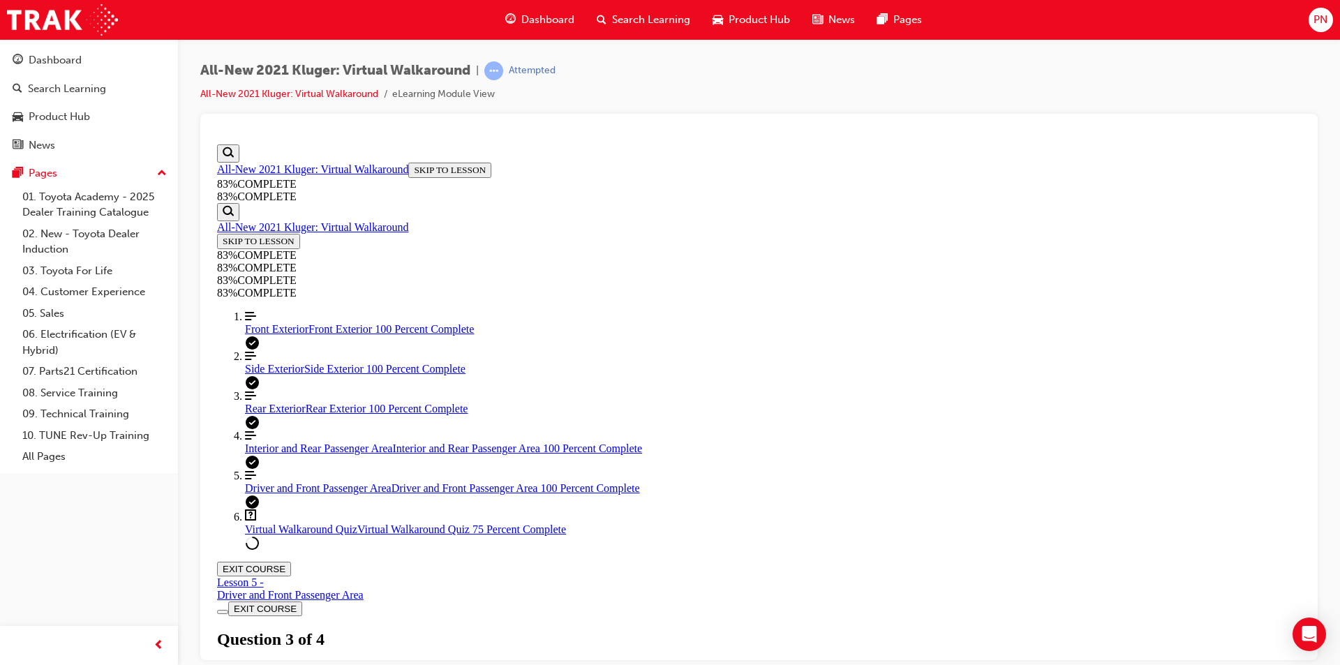
drag, startPoint x: 616, startPoint y: 345, endPoint x: 900, endPoint y: 589, distance: 374.1
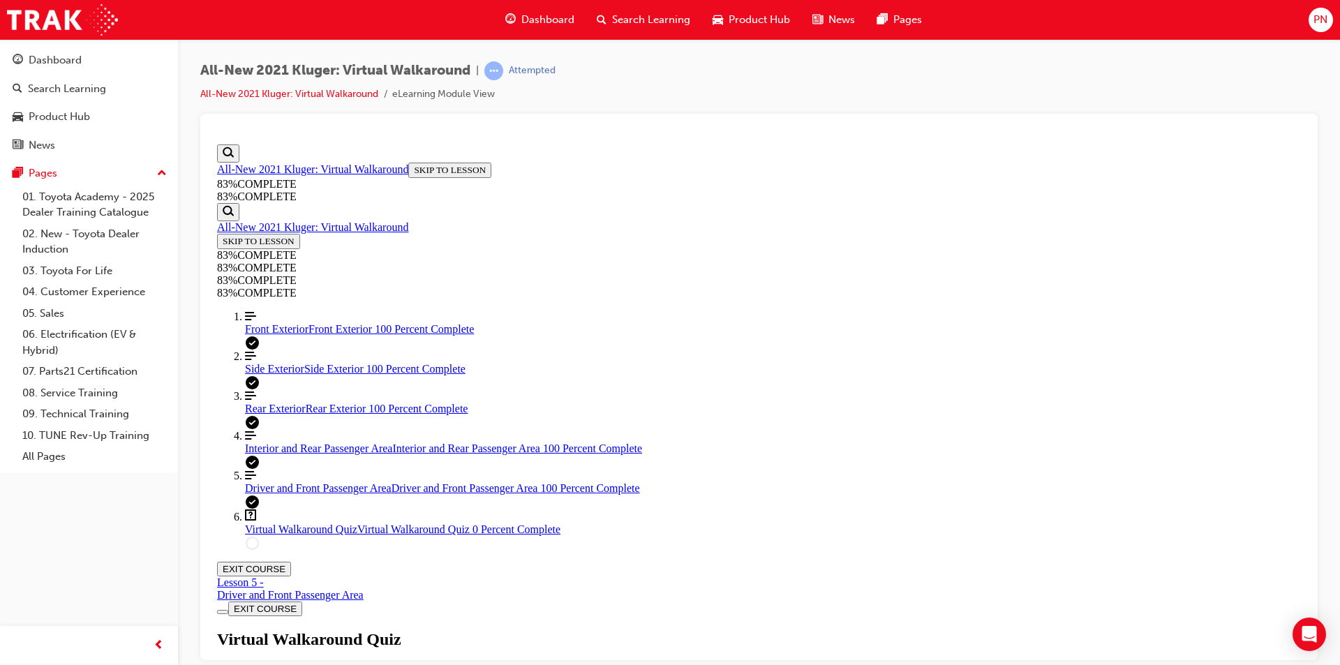
scroll to position [50, 0]
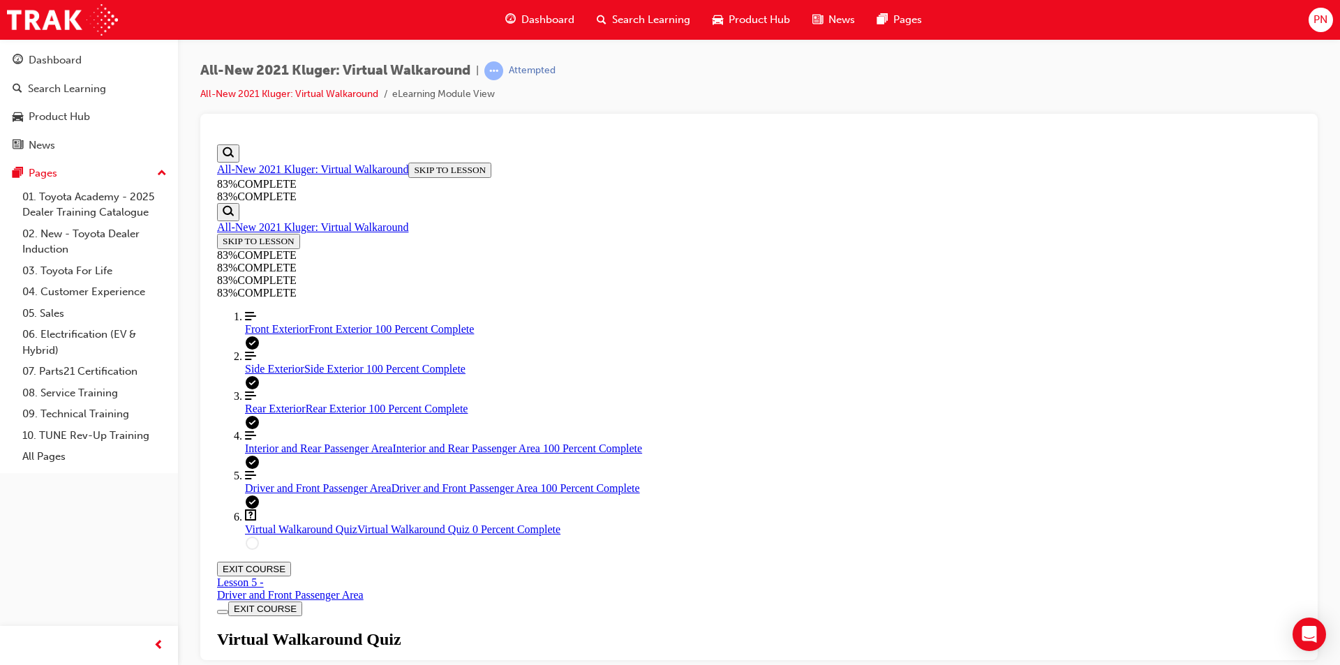
drag, startPoint x: 658, startPoint y: 304, endPoint x: 782, endPoint y: 323, distance: 125.0
drag, startPoint x: 1026, startPoint y: 302, endPoint x: 1062, endPoint y: 322, distance: 40.6
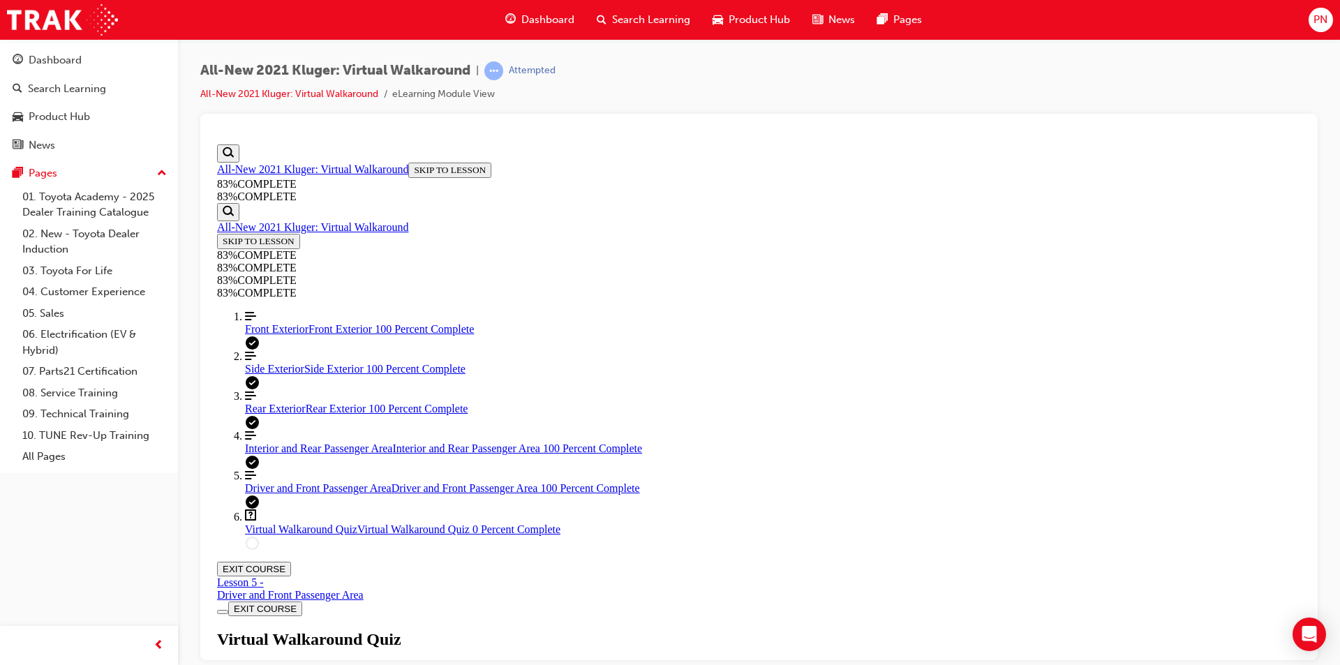
drag, startPoint x: 754, startPoint y: 449, endPoint x: 752, endPoint y: 472, distance: 23.1
drag, startPoint x: 622, startPoint y: 279, endPoint x: 938, endPoint y: 569, distance: 428.8
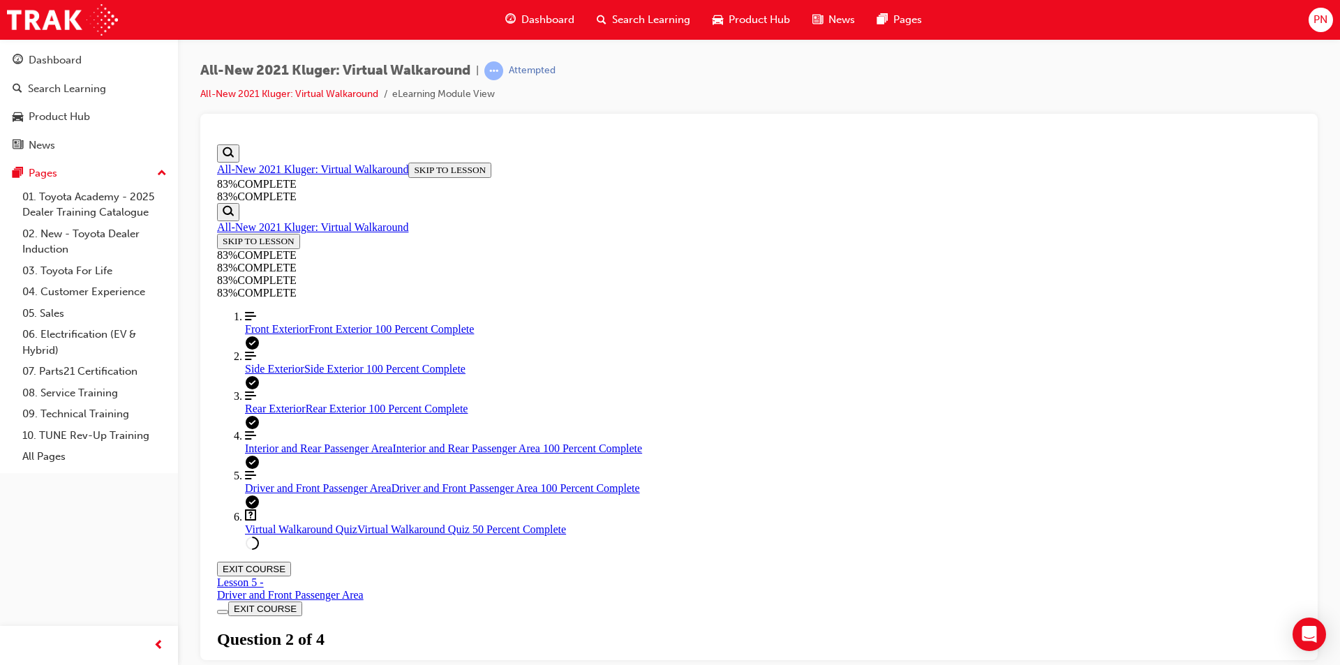
drag, startPoint x: 611, startPoint y: 245, endPoint x: 1013, endPoint y: 498, distance: 475.4
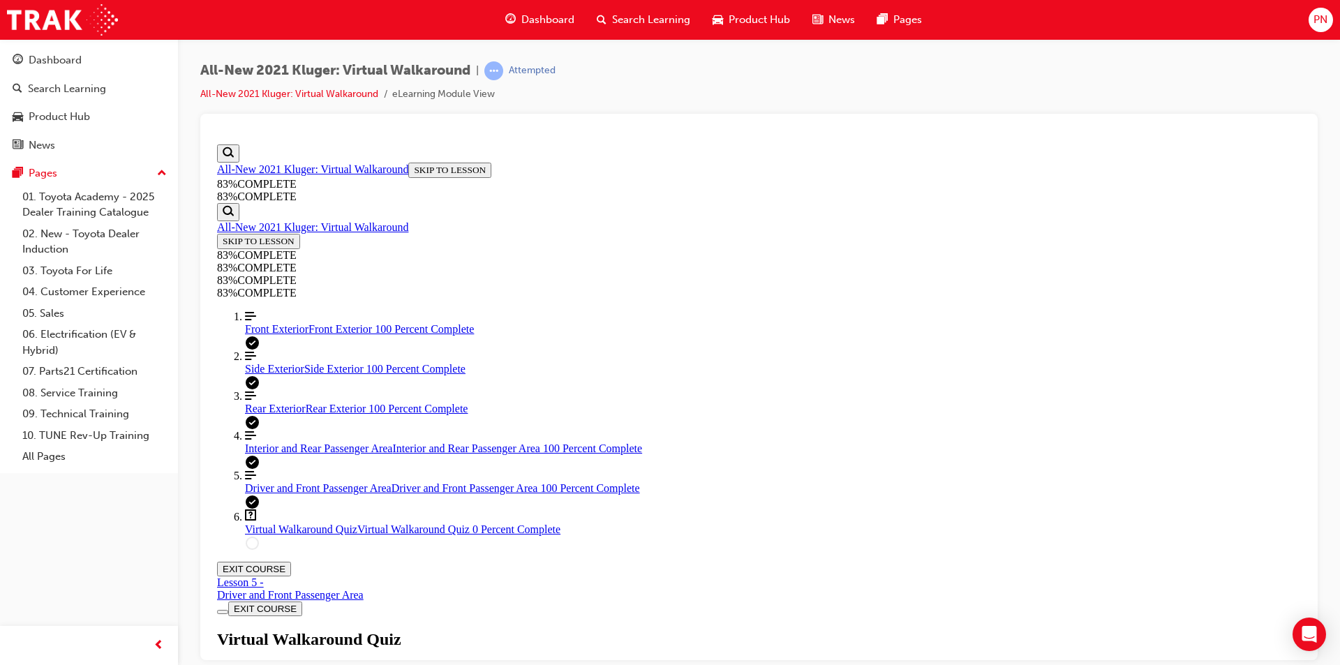
drag, startPoint x: 731, startPoint y: 508, endPoint x: 751, endPoint y: 525, distance: 26.3
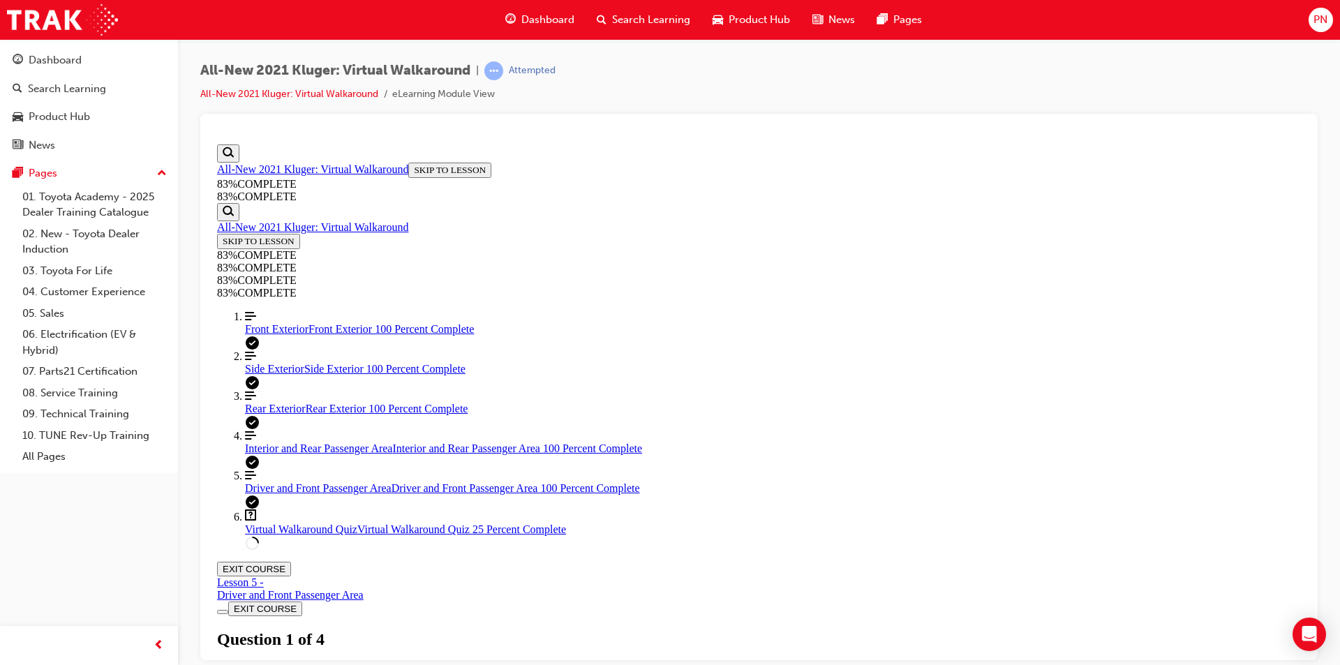
scroll to position [121, 0]
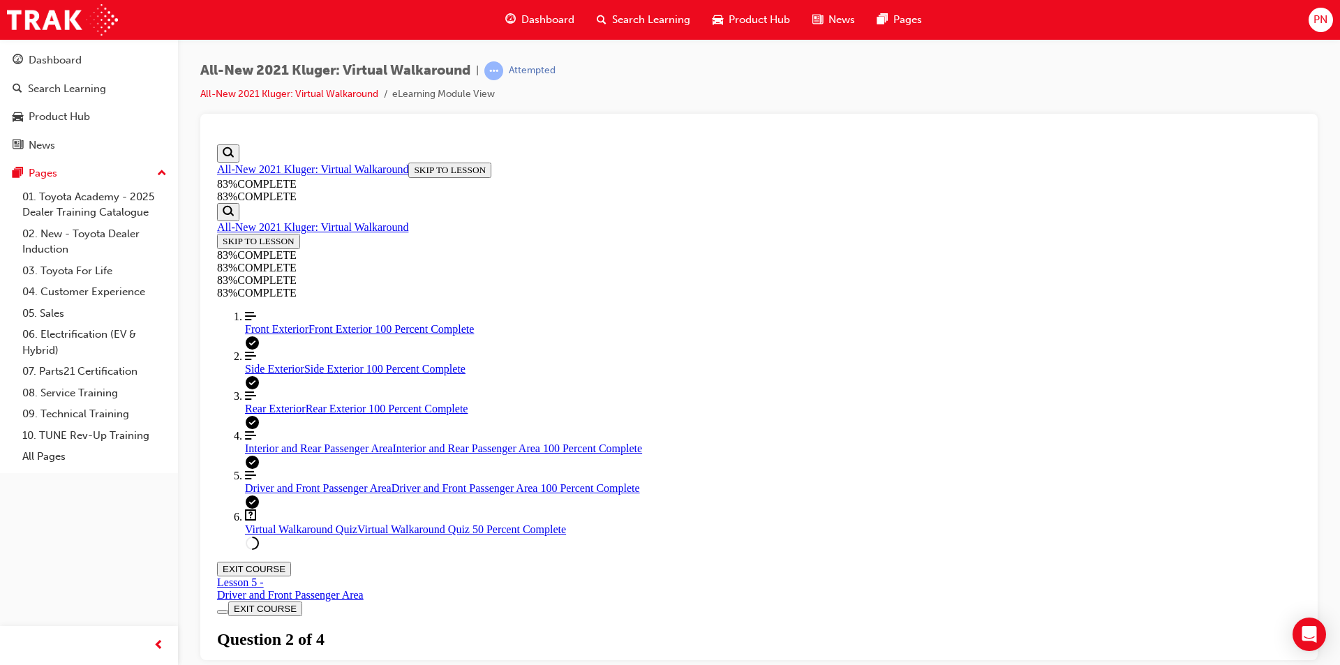
drag, startPoint x: 612, startPoint y: 252, endPoint x: 1059, endPoint y: 249, distance: 446.7
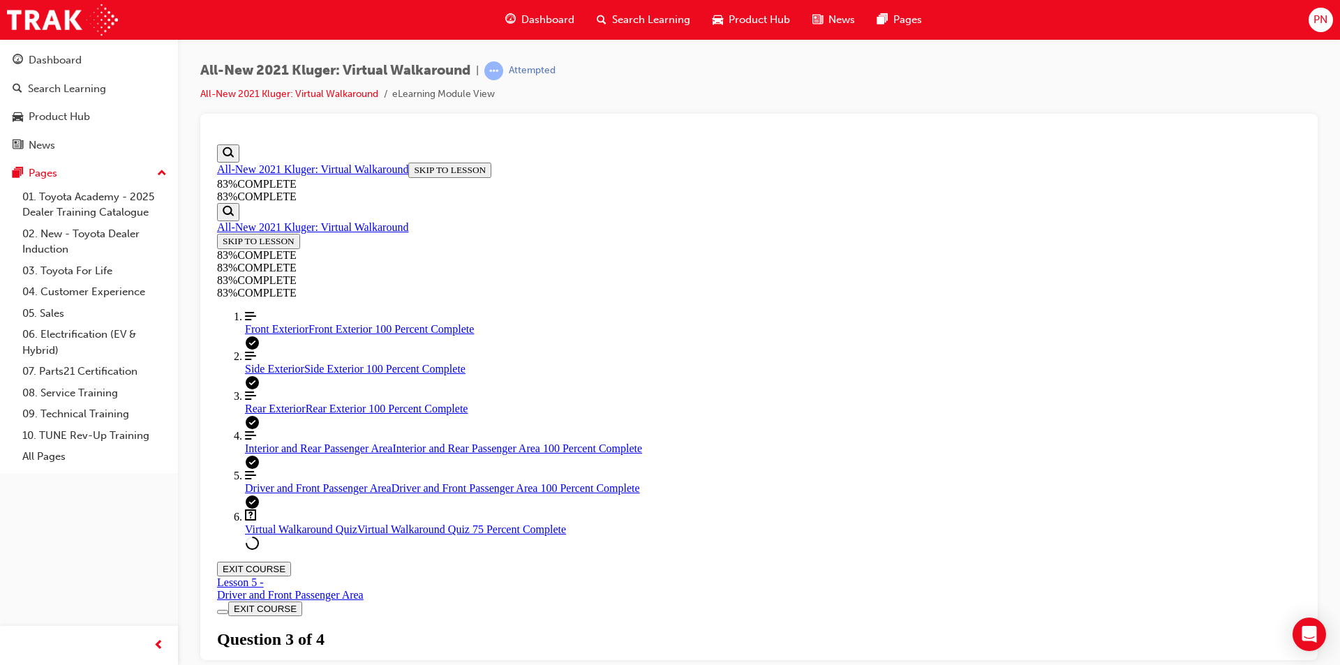
drag, startPoint x: 718, startPoint y: 453, endPoint x: 716, endPoint y: 418, distance: 35.0
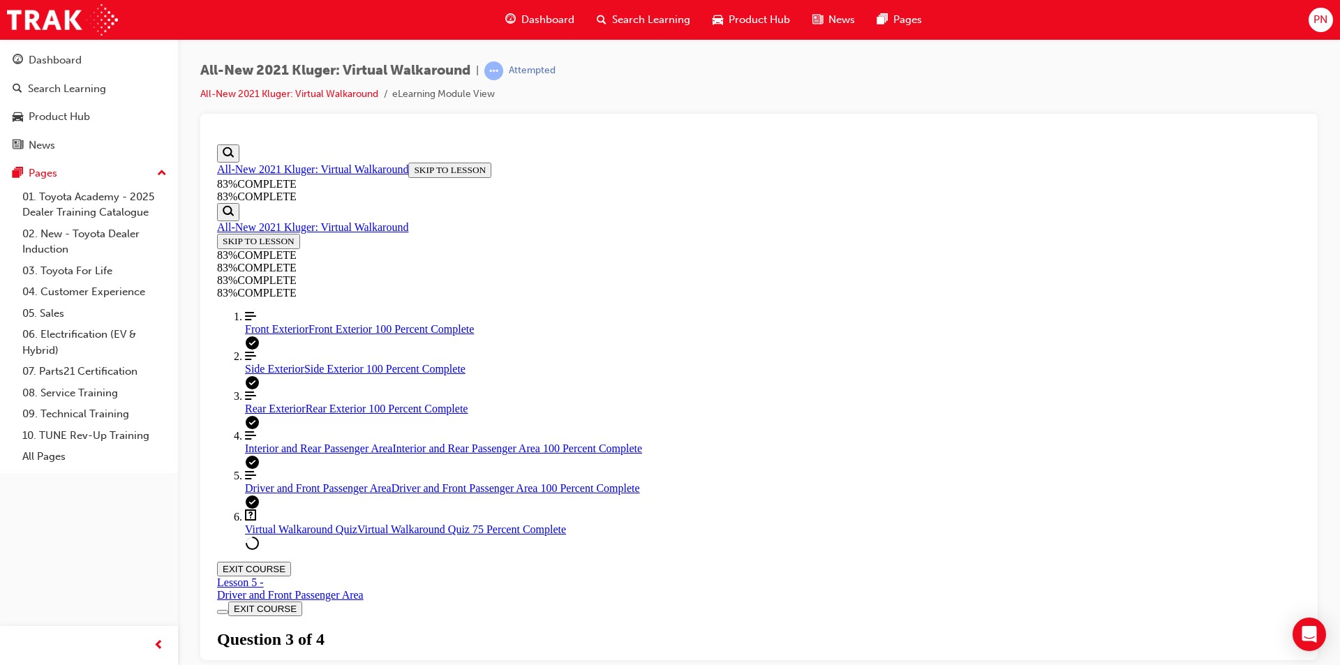
scroll to position [51, 0]
click at [291, 561] on button "EXIT COURSE" at bounding box center [254, 568] width 74 height 15
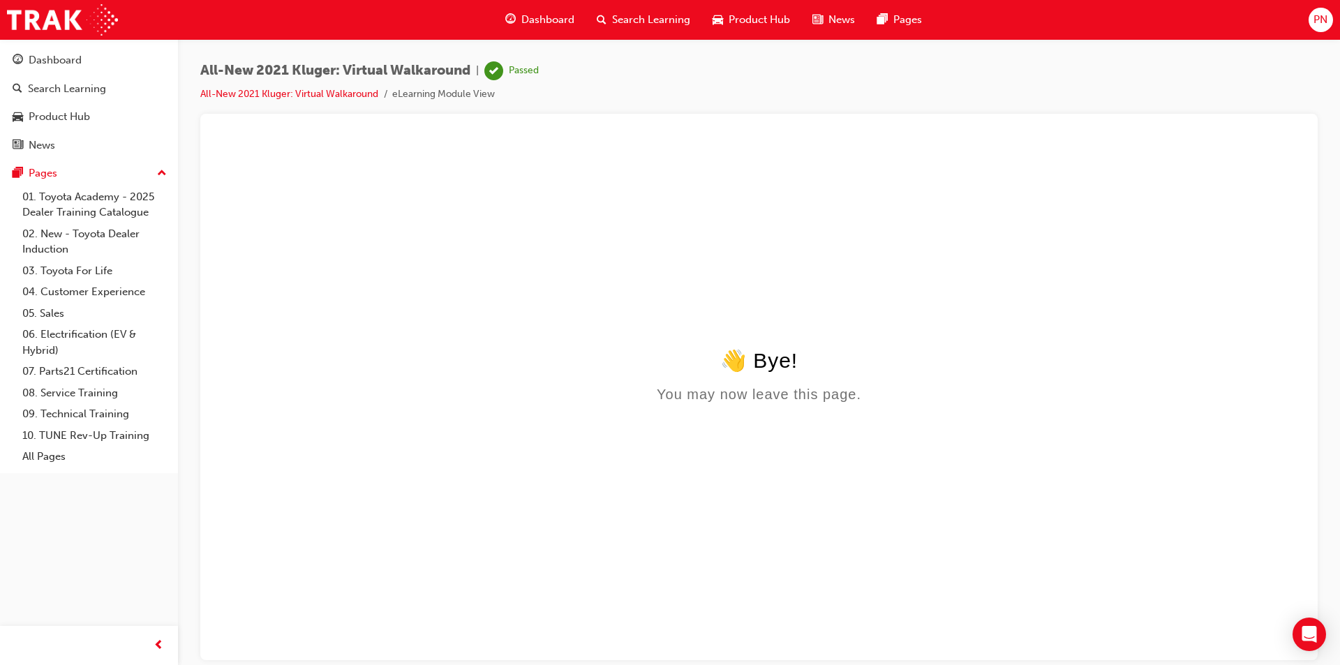
scroll to position [0, 0]
click at [651, 26] on span "Search Learning" at bounding box center [651, 20] width 78 height 16
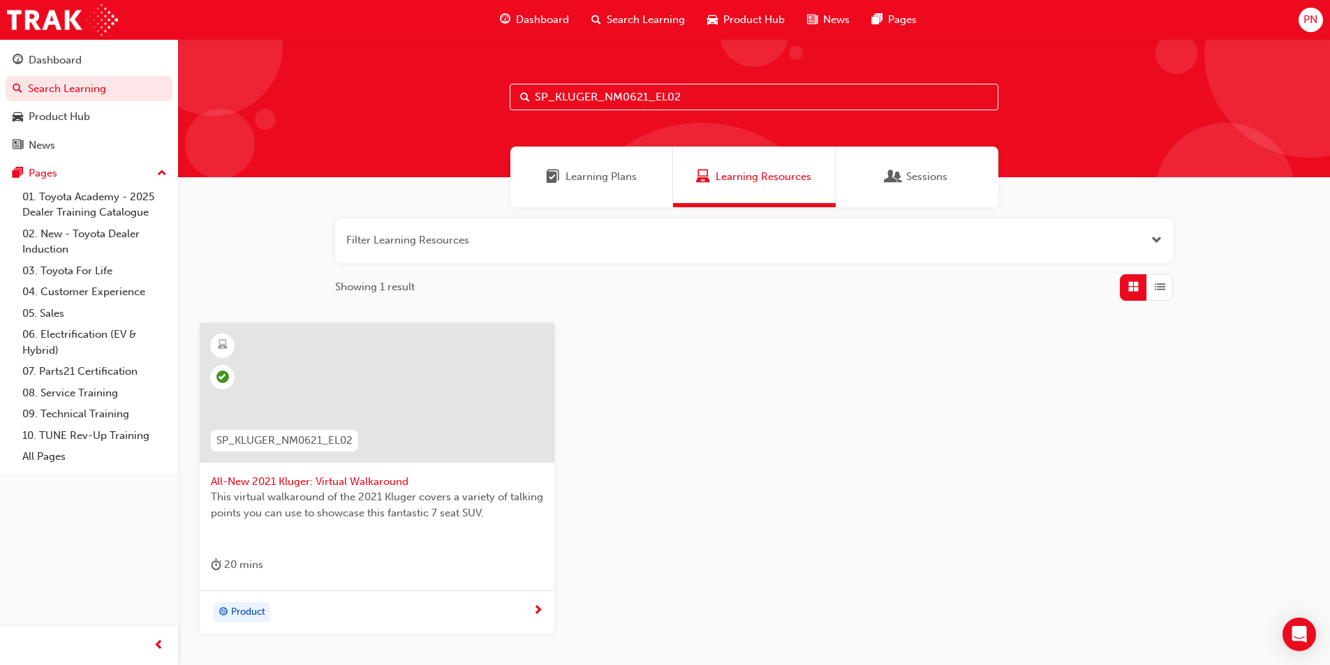
drag, startPoint x: 708, startPoint y: 89, endPoint x: 510, endPoint y: 96, distance: 199.0
click at [510, 96] on input "SP_KLUGER_NM0621_EL02" at bounding box center [754, 97] width 489 height 27
paste input "COASTER_TC0322_PDF"
type input "SP_COASTER_TC0322_PDF"
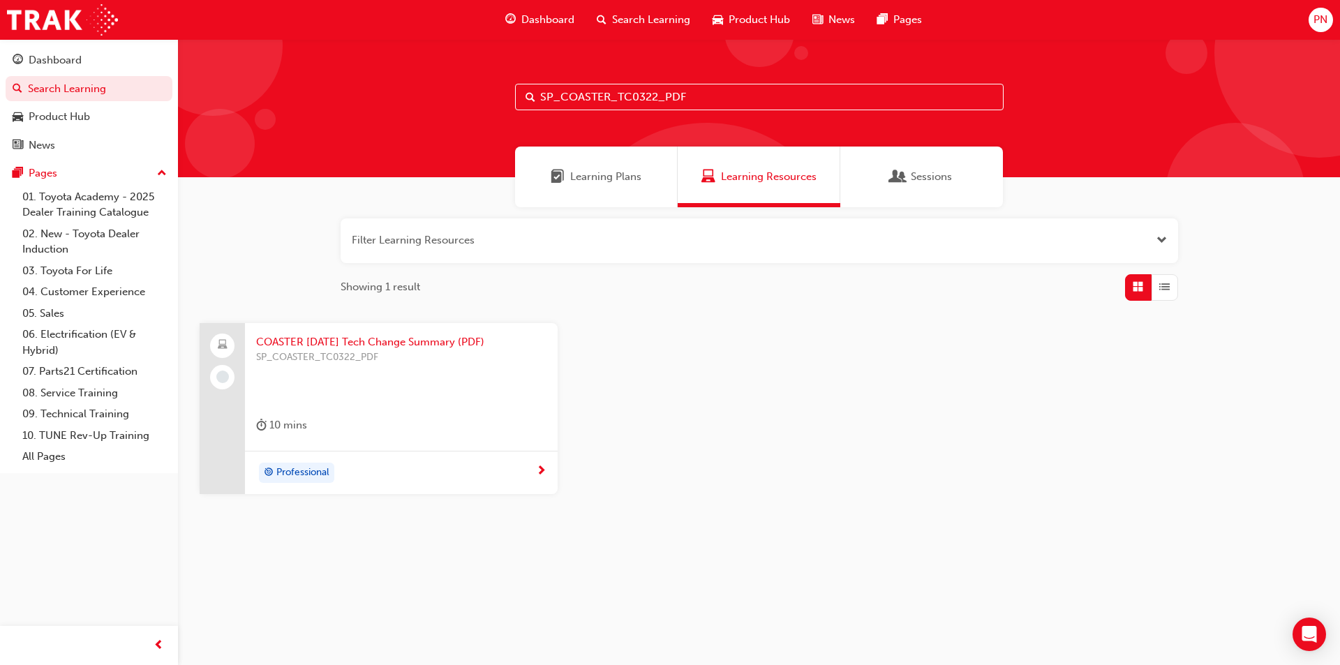
click at [405, 386] on div "SP_COASTER_TC0322_PDF" at bounding box center [401, 378] width 290 height 56
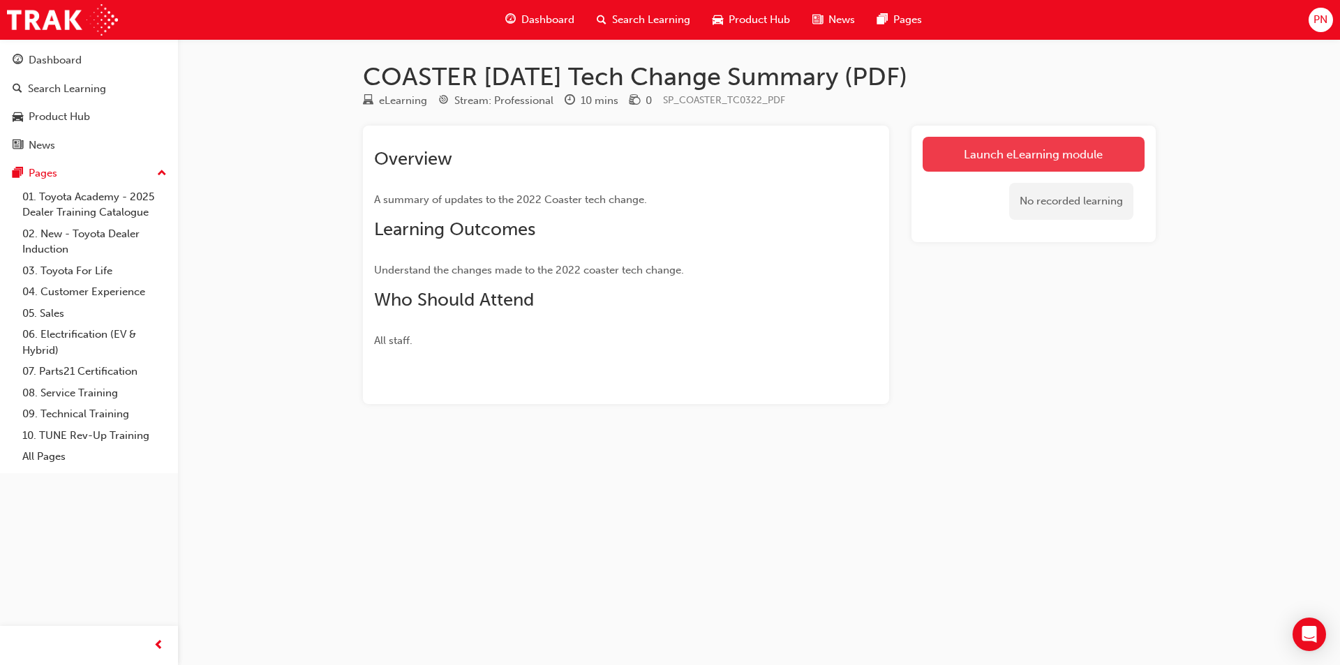
click at [1002, 159] on link "Launch eLearning module" at bounding box center [1034, 154] width 222 height 35
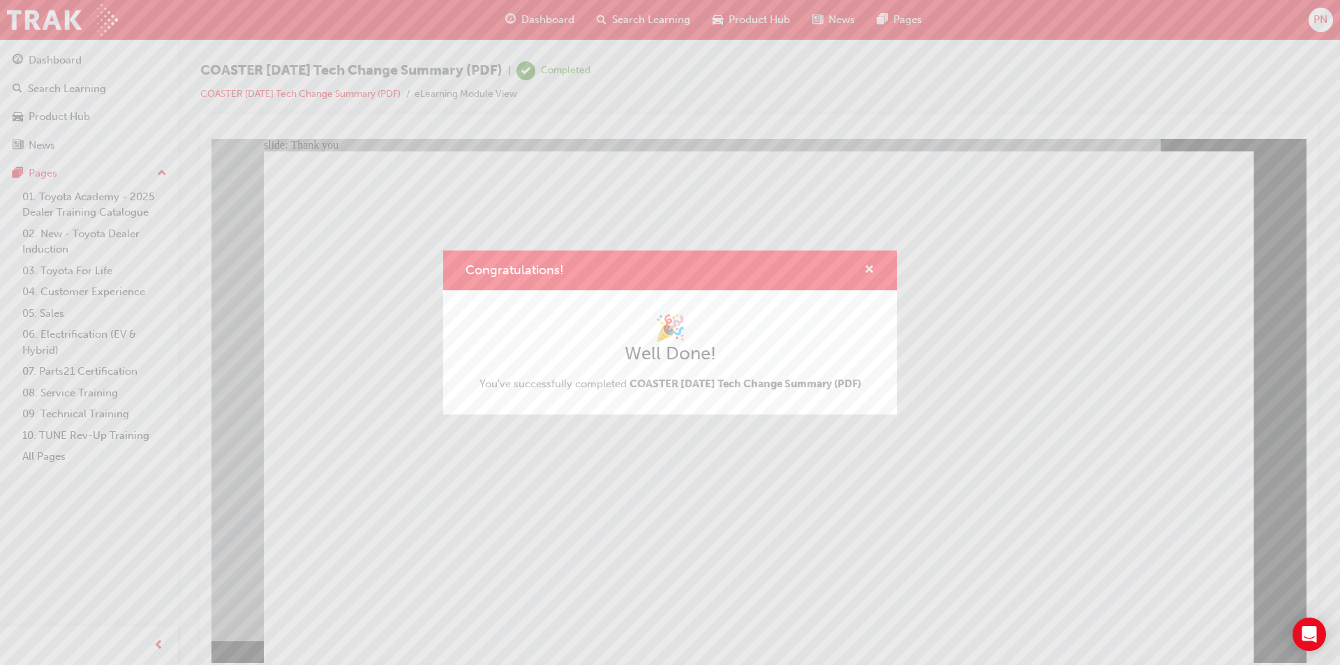
click at [870, 265] on span "cross-icon" at bounding box center [869, 271] width 10 height 13
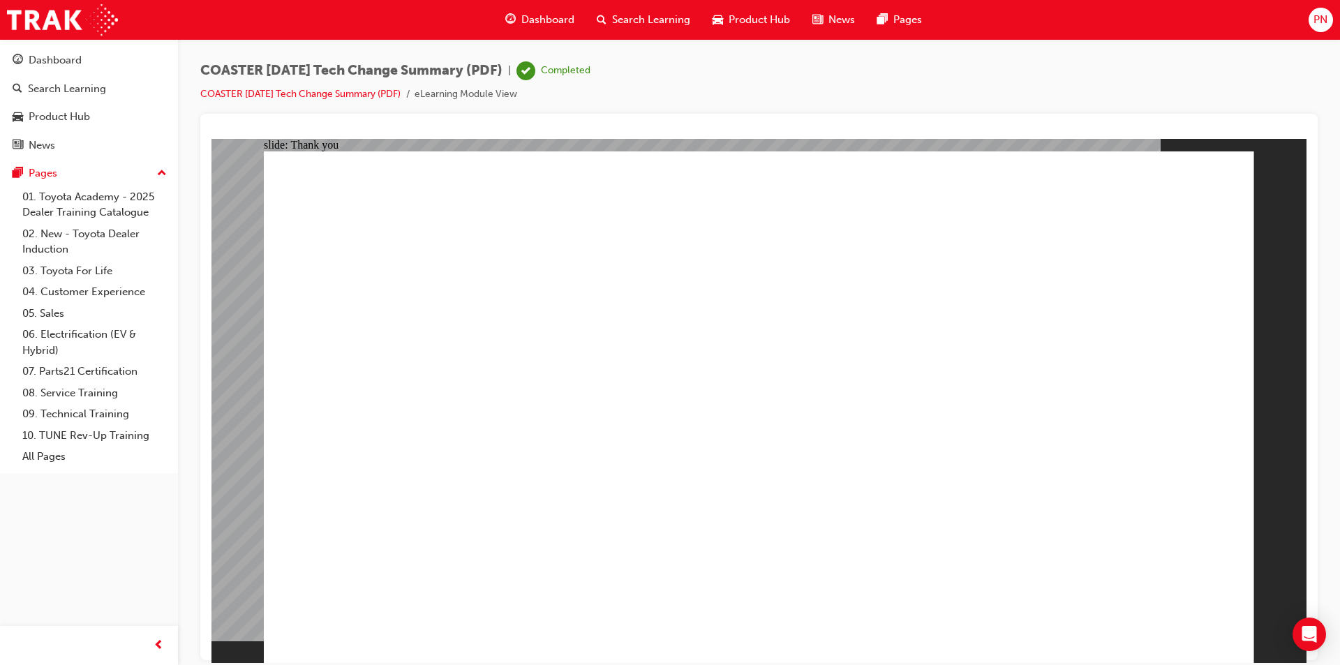
click at [653, 21] on span "Search Learning" at bounding box center [651, 20] width 78 height 16
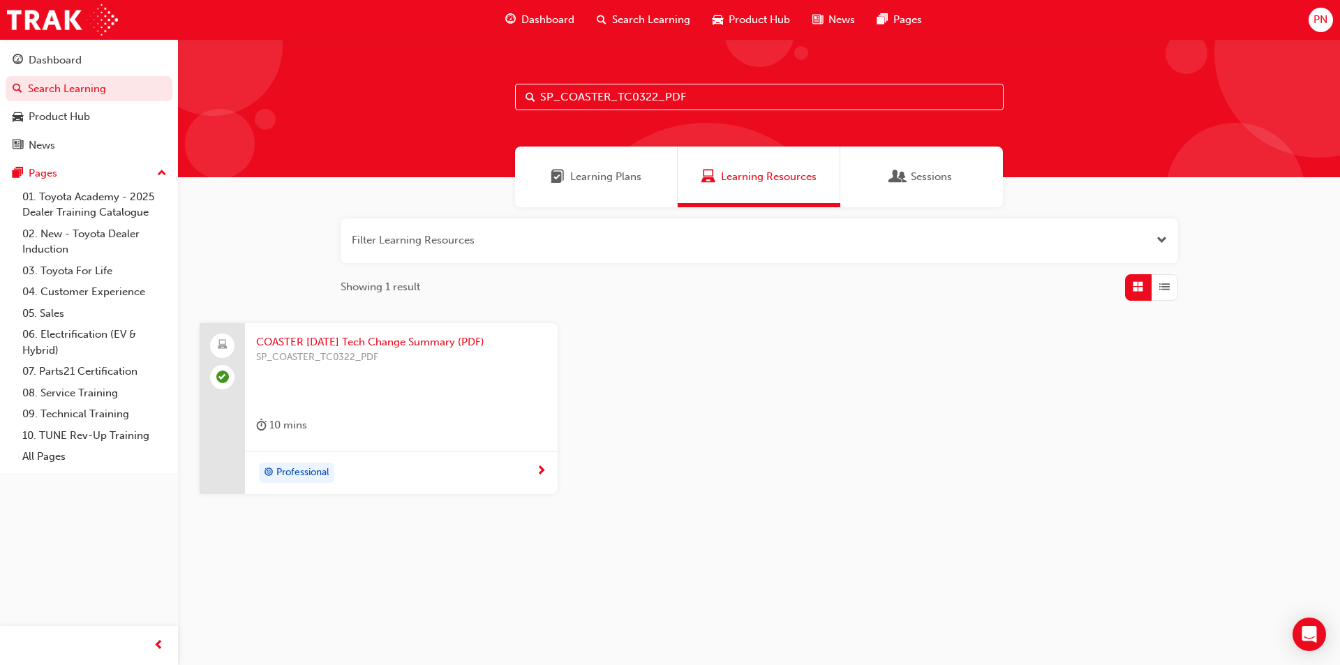
drag, startPoint x: 741, startPoint y: 96, endPoint x: 514, endPoint y: 101, distance: 227.6
click at [514, 101] on div "SP_COASTER_TC0322_PDF" at bounding box center [759, 108] width 1162 height 138
paste input "FORTUNER_FL0820_DPG"
type input "SP_FORTUNER_FL0820_DPG"
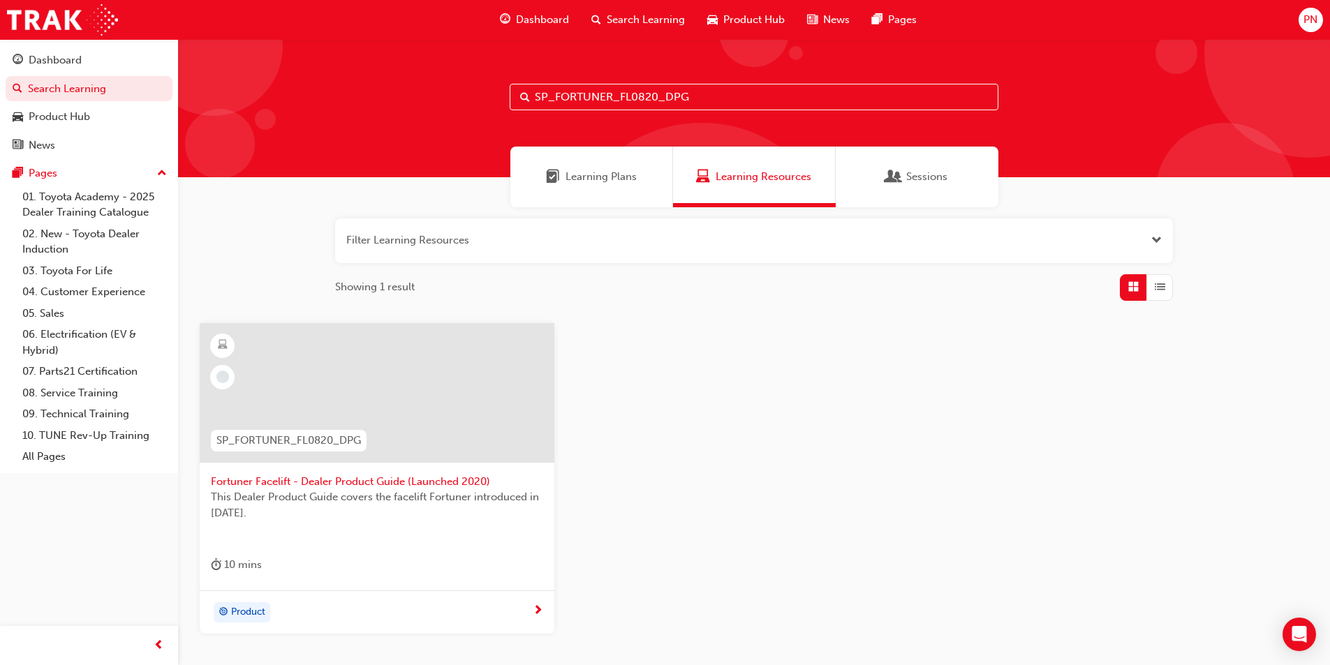
click at [413, 380] on div at bounding box center [377, 393] width 355 height 140
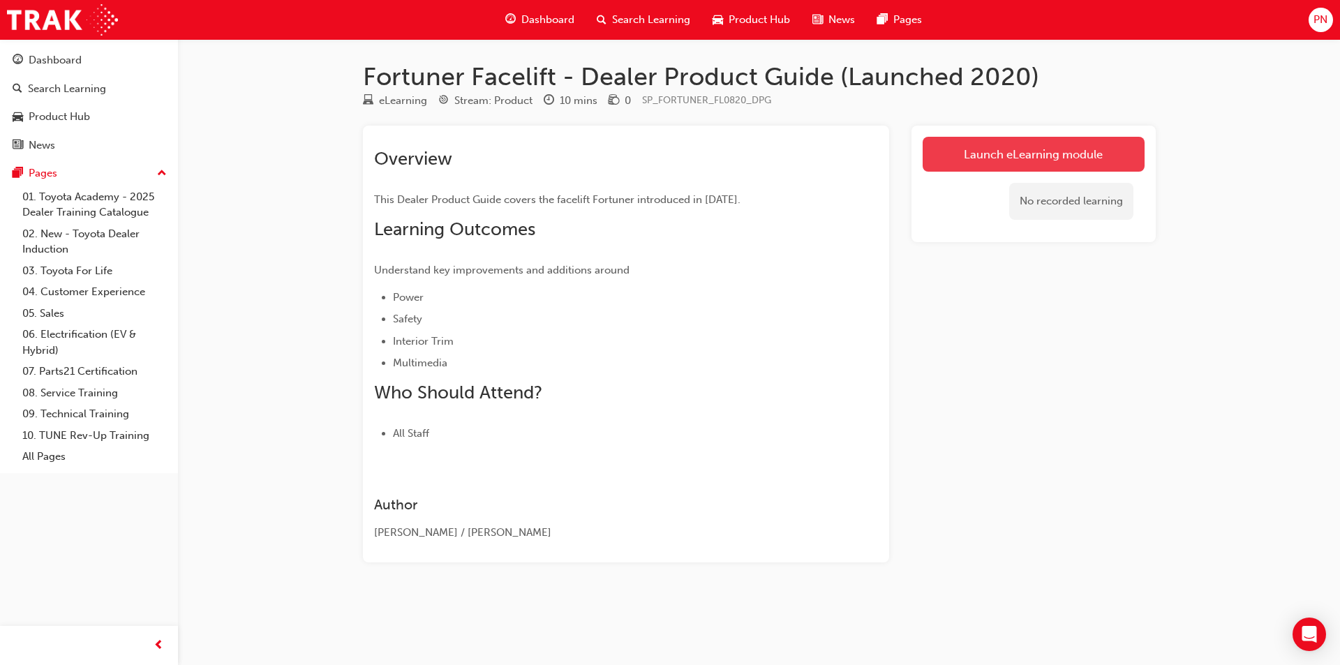
click at [1020, 151] on link "Launch eLearning module" at bounding box center [1034, 154] width 222 height 35
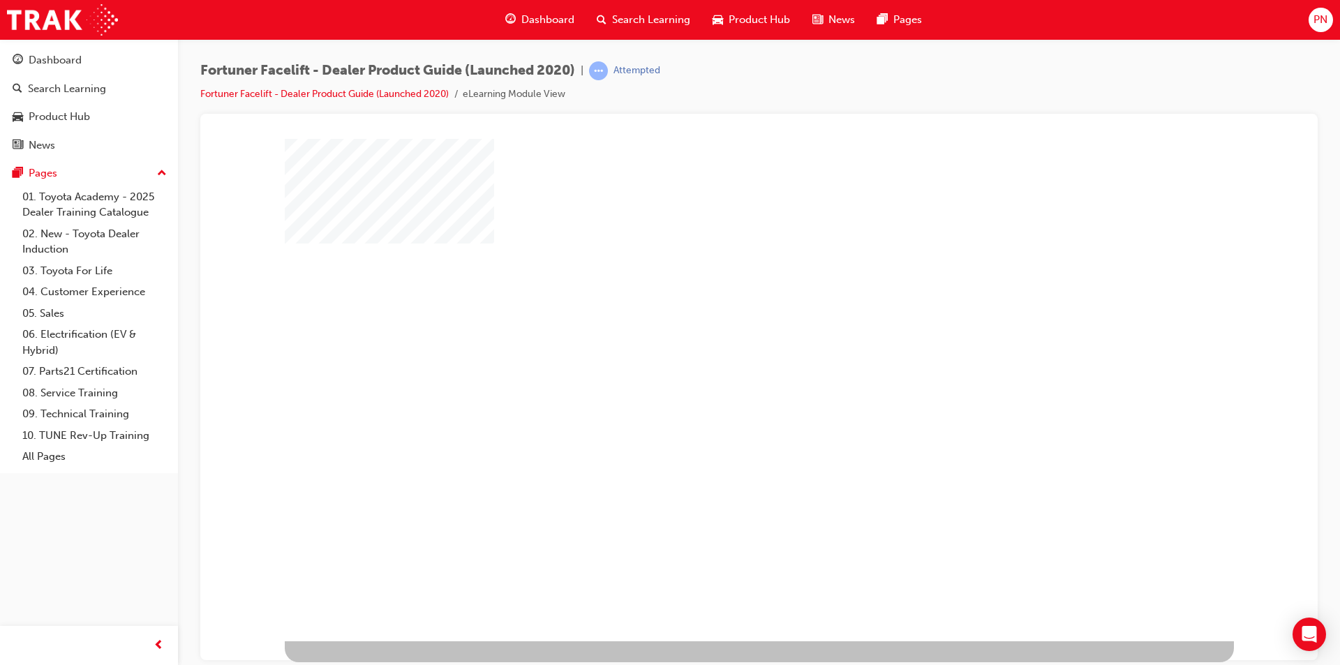
click at [719, 349] on div "play" at bounding box center [719, 349] width 0 height 0
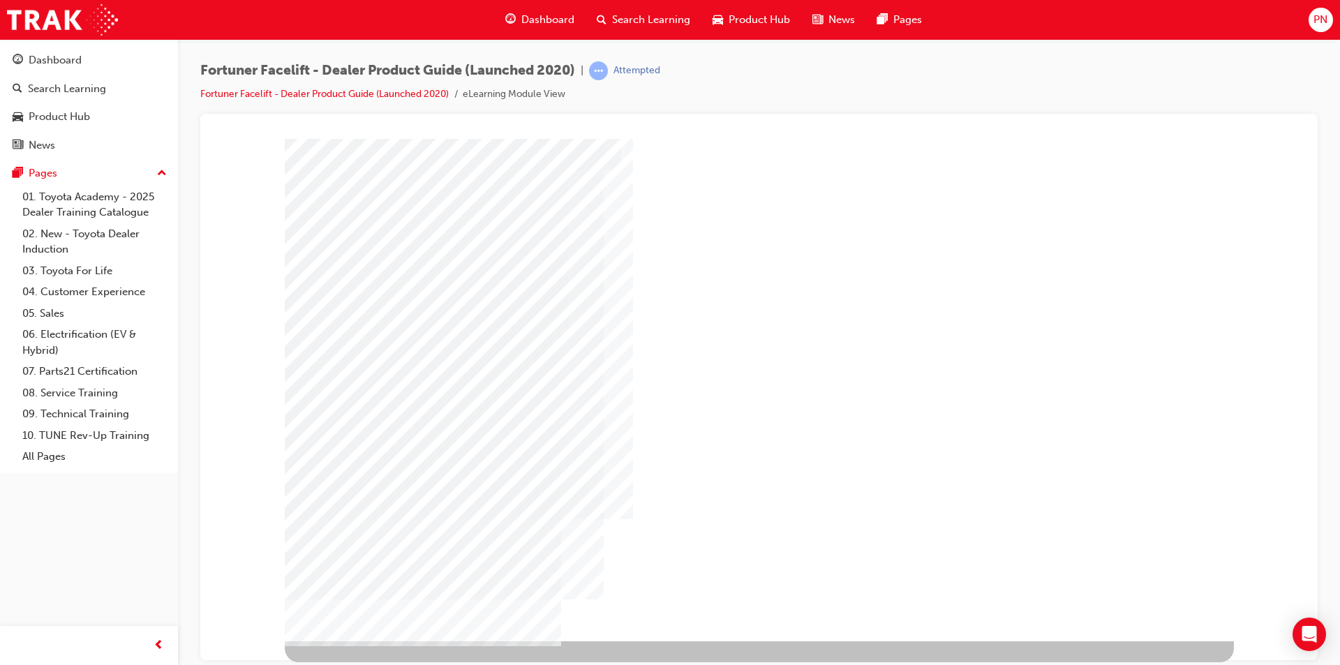
click at [373, 664] on div "NEXT Trigger this button to go to the next slide" at bounding box center [329, 678] width 88 height 25
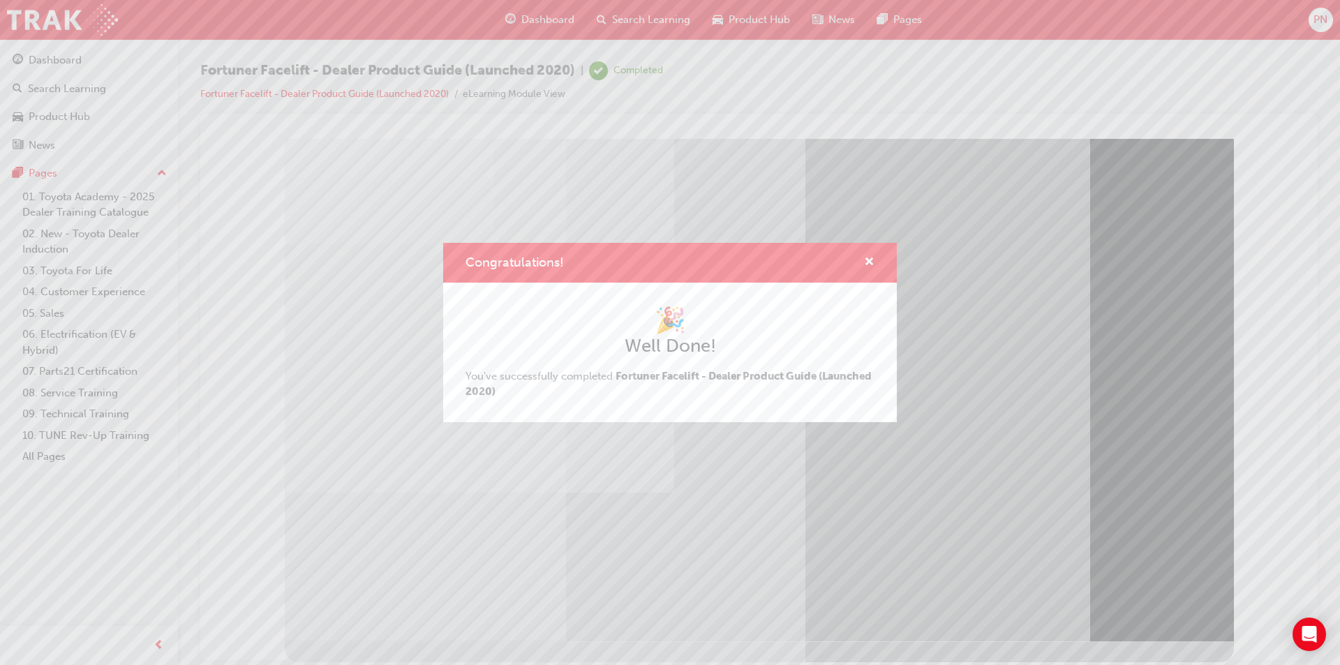
click at [1147, 610] on div "Congratulations! 🎉 Well Done! You've successfully completed Fortuner Facelift -…" at bounding box center [670, 332] width 1340 height 665
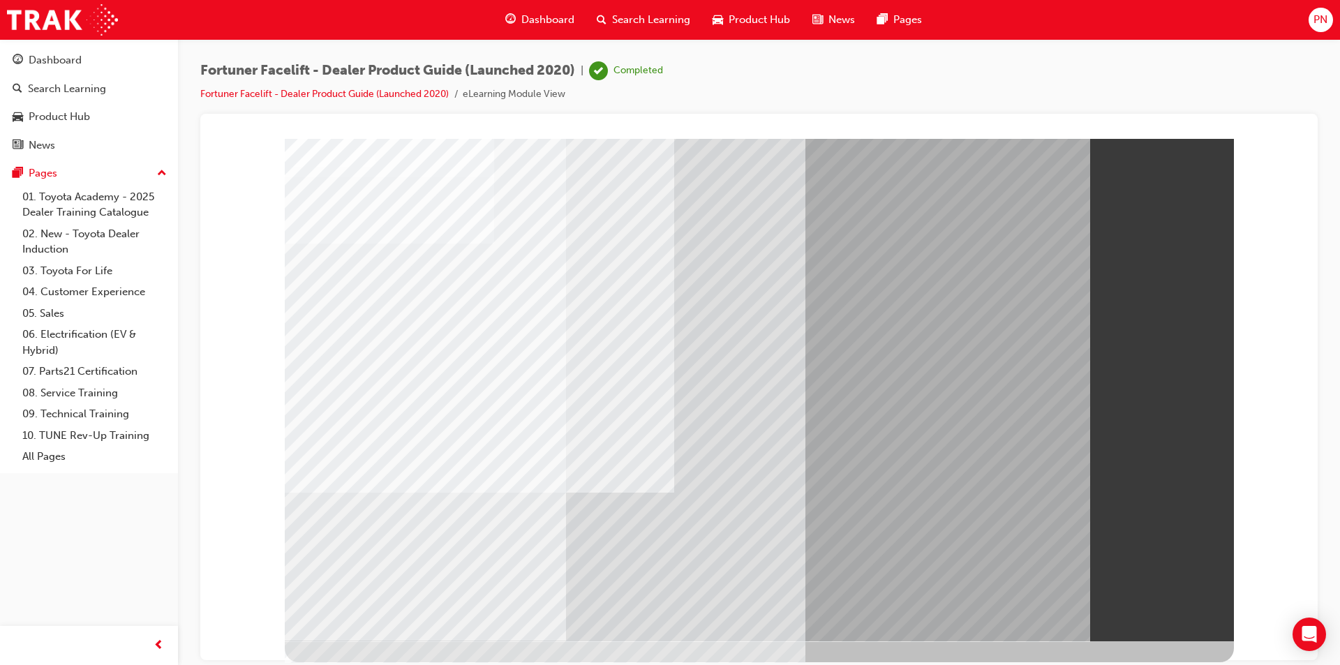
click at [630, 17] on span "Search Learning" at bounding box center [651, 20] width 78 height 16
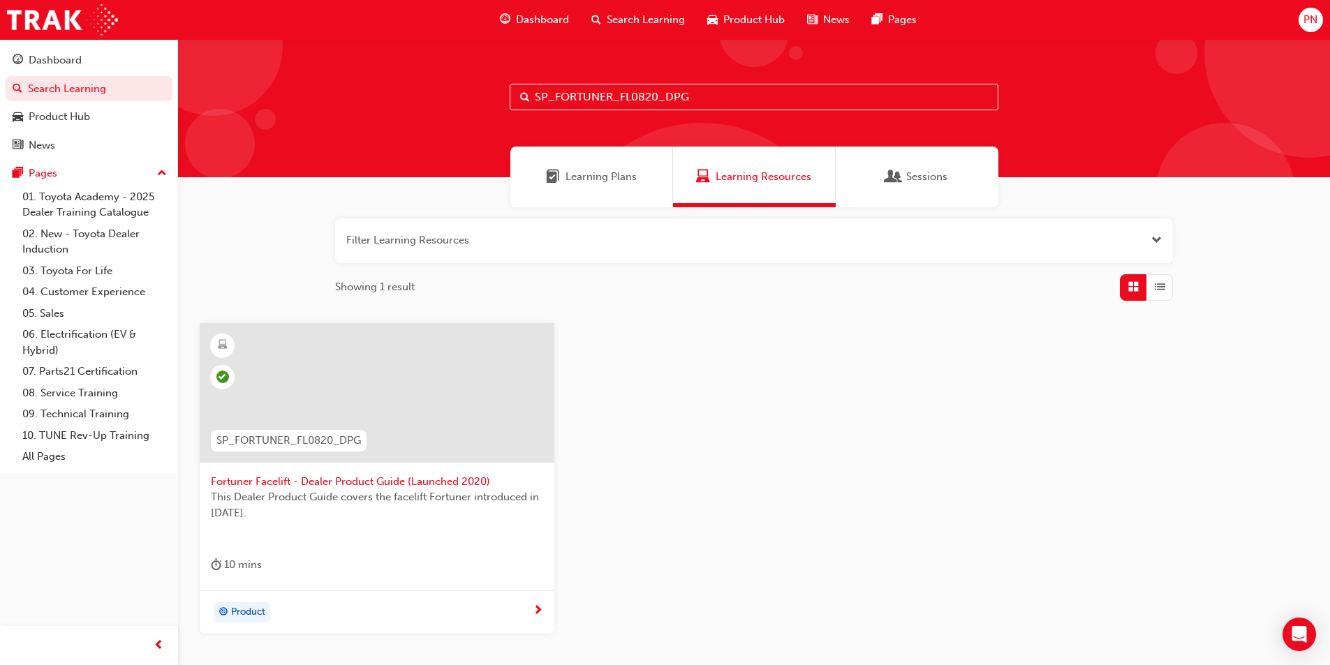
drag, startPoint x: 604, startPoint y: 91, endPoint x: 450, endPoint y: 97, distance: 154.4
click at [450, 97] on div "SP_FORTUNER_FL0820_DPG" at bounding box center [754, 108] width 1152 height 138
paste input "GR86SAFETY_NM0922_VD"
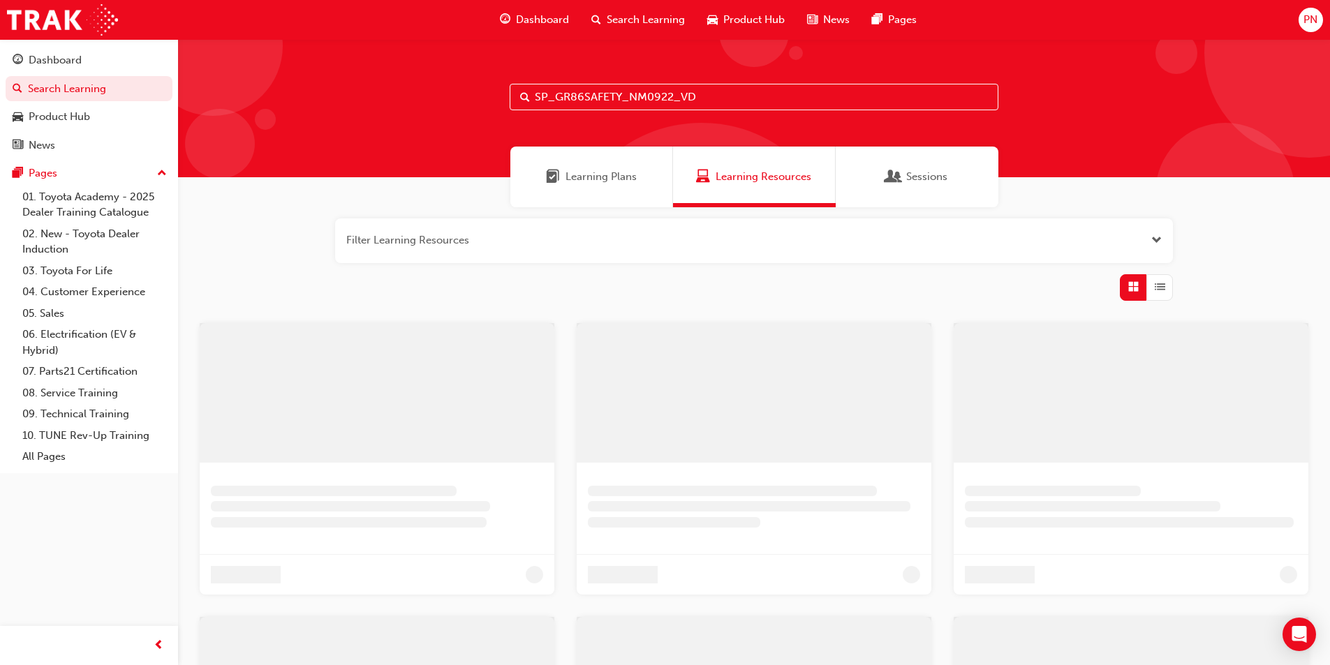
type input "SP_GR86SAFETY_NM0922_VD"
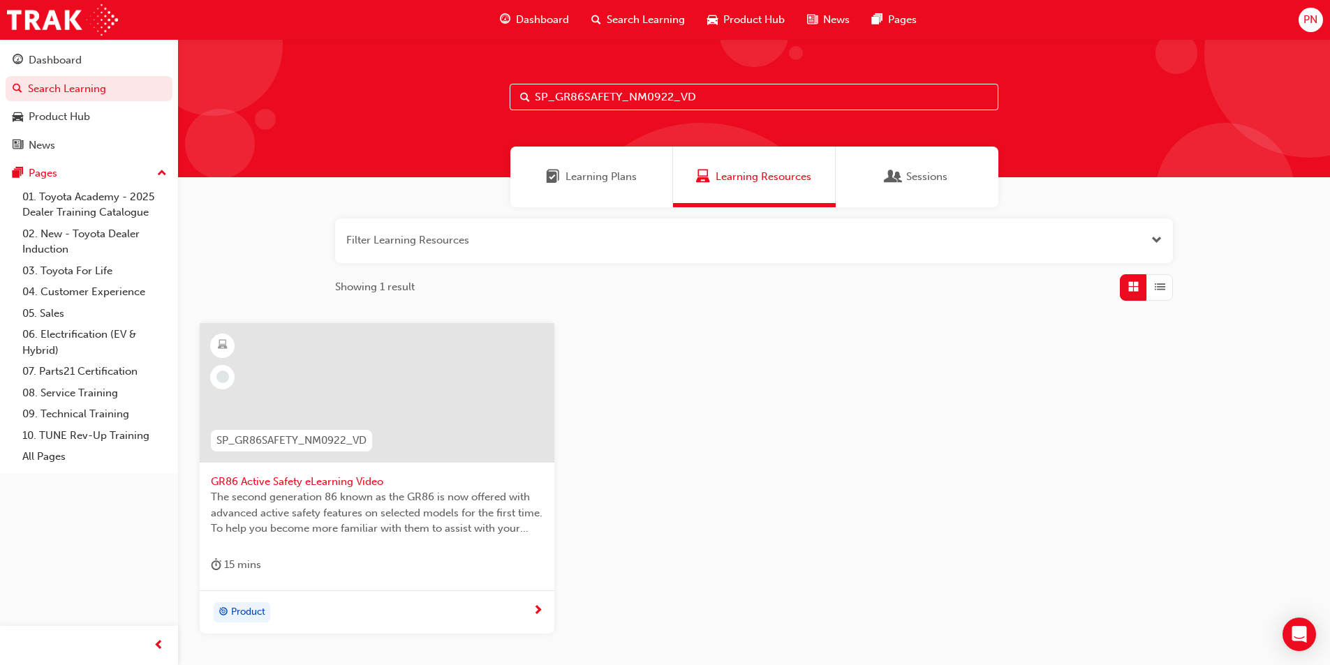
click at [359, 385] on div at bounding box center [377, 393] width 355 height 140
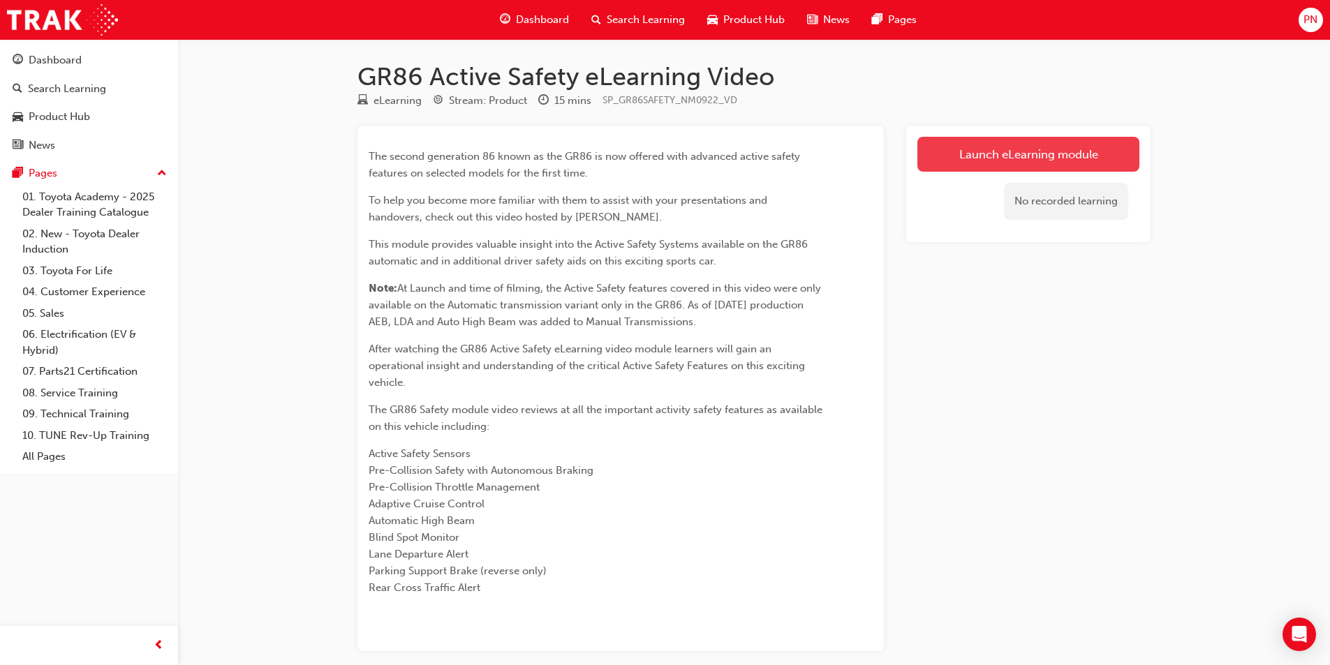
click at [1041, 151] on link "Launch eLearning module" at bounding box center [1028, 154] width 222 height 35
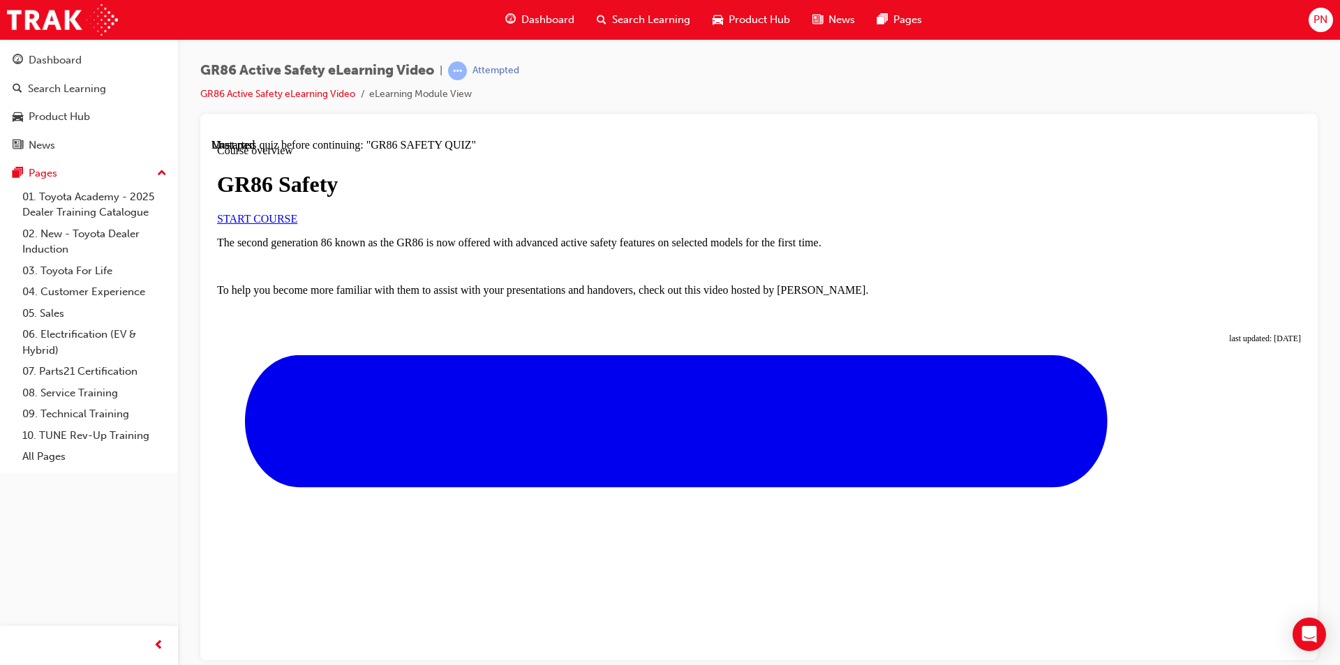
click at [297, 224] on link "START COURSE" at bounding box center [257, 218] width 80 height 12
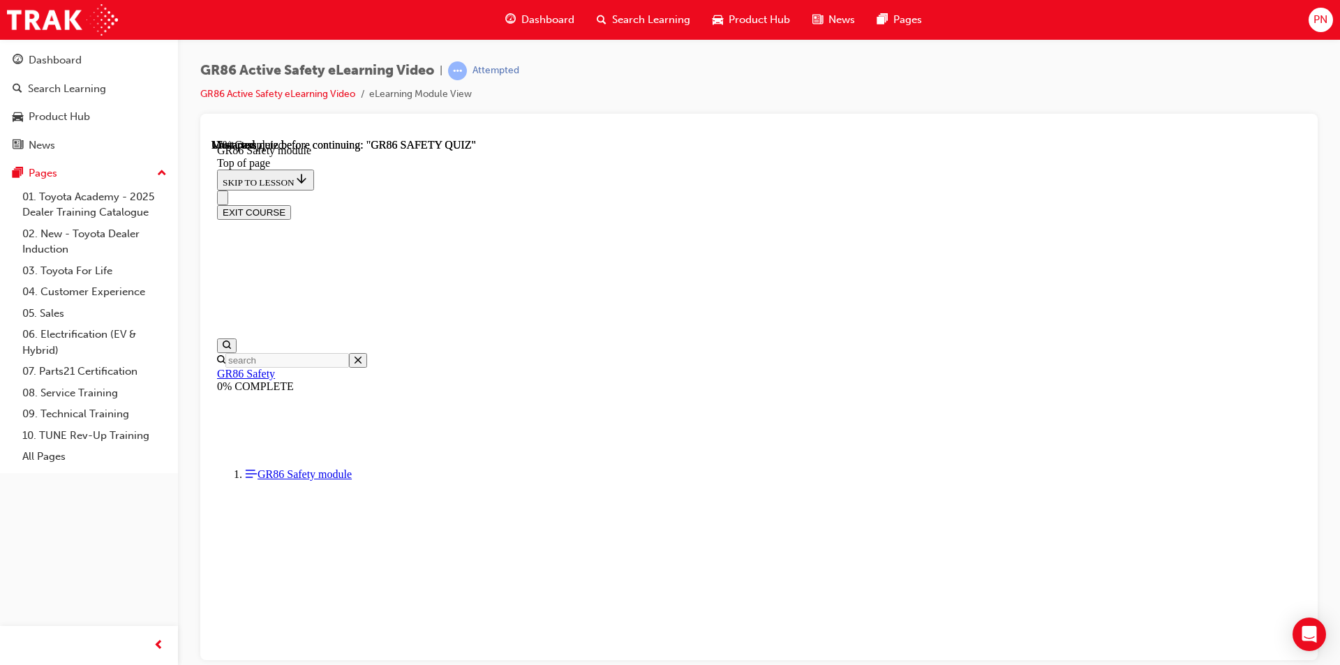
scroll to position [43, 0]
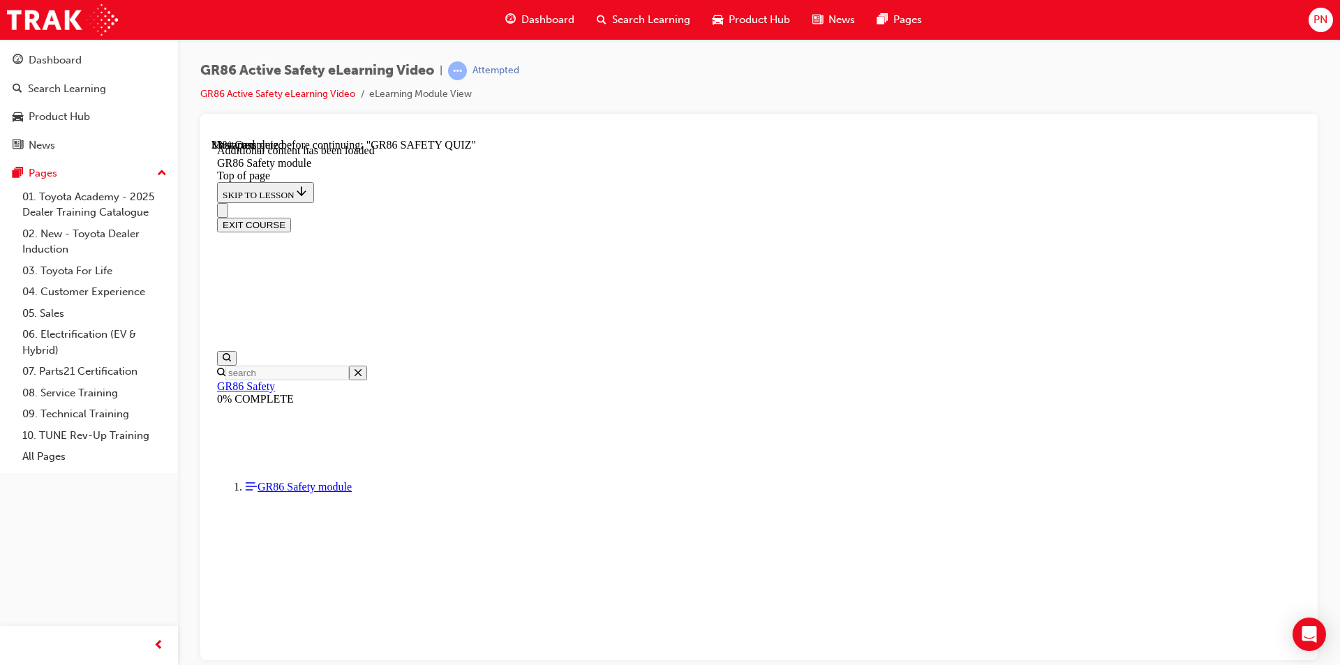
scroll to position [423, 0]
